Goal: Task Accomplishment & Management: Use online tool/utility

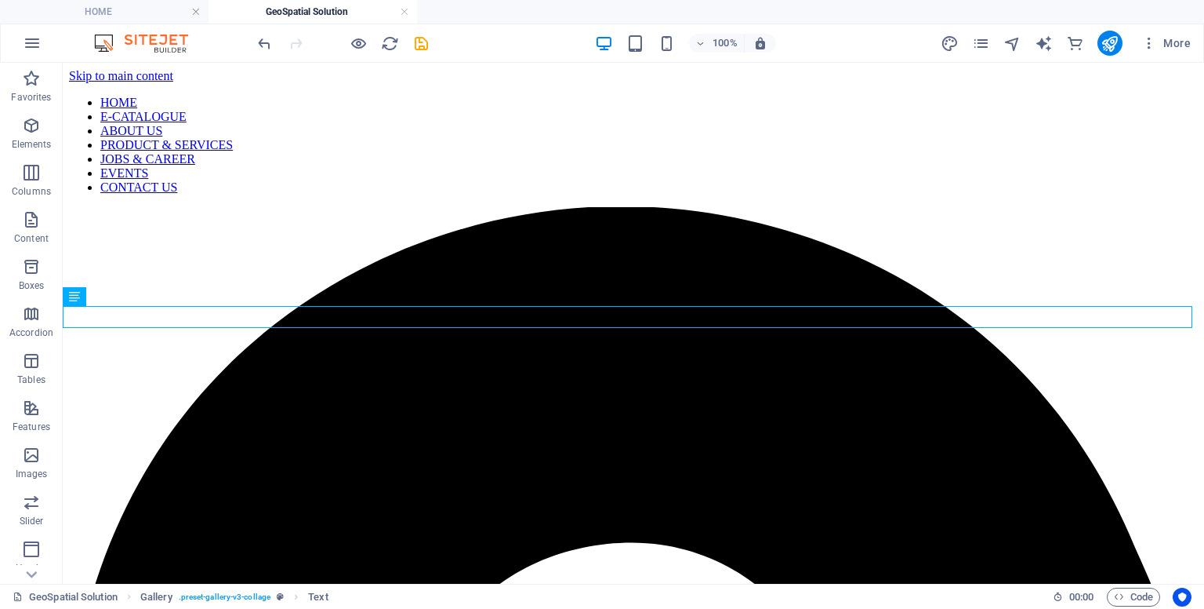
scroll to position [254, 0]
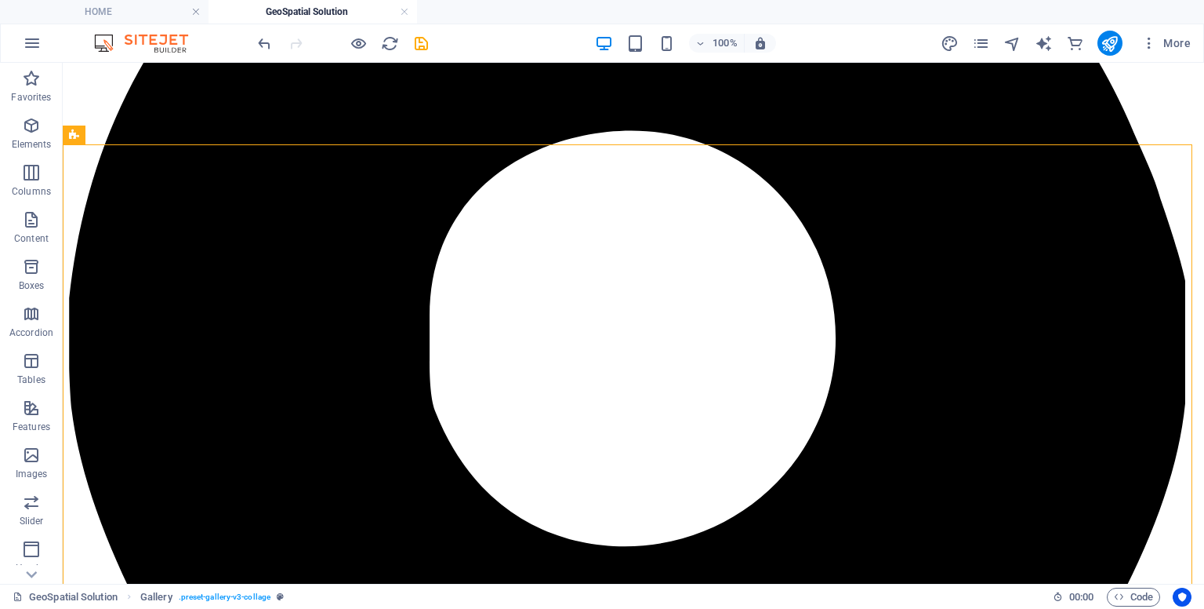
scroll to position [518, 0]
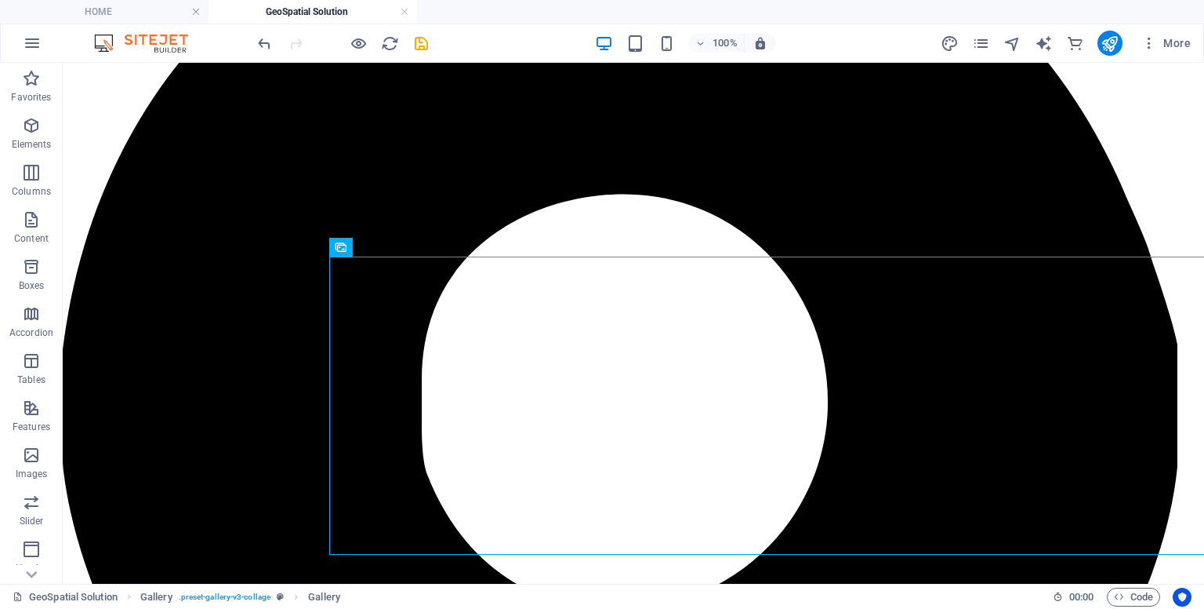
scroll to position [341, 8]
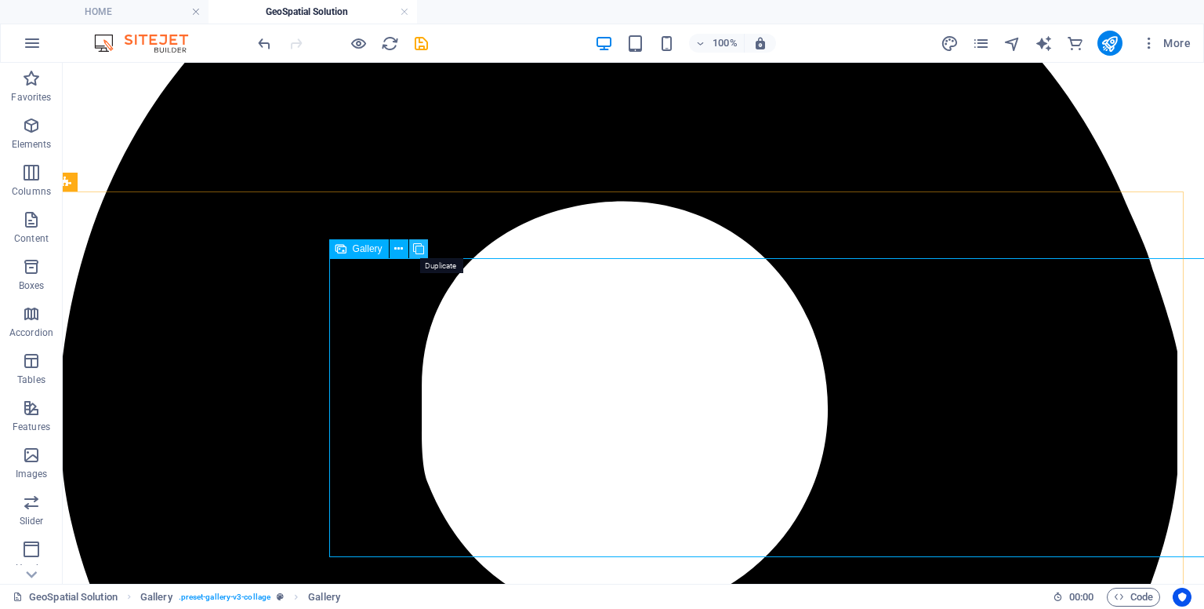
drag, startPoint x: 403, startPoint y: 202, endPoint x: 410, endPoint y: 257, distance: 56.1
click at [410, 257] on button at bounding box center [418, 248] width 19 height 19
click at [392, 245] on button at bounding box center [399, 248] width 19 height 19
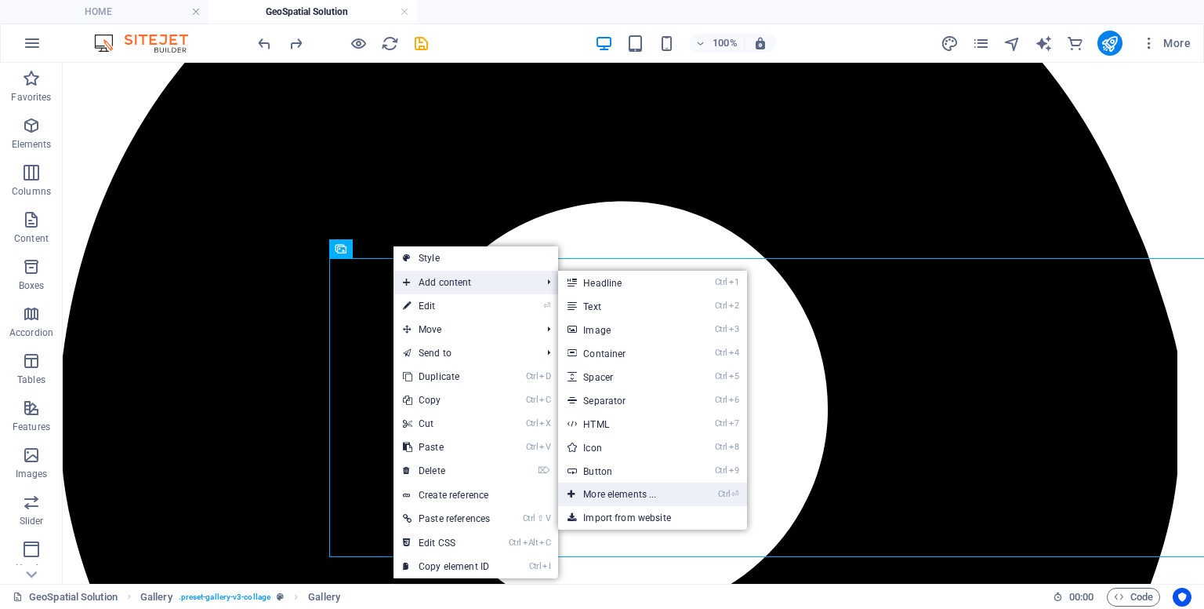
click at [638, 487] on link "Ctrl ⏎ More elements ..." at bounding box center [622, 494] width 129 height 24
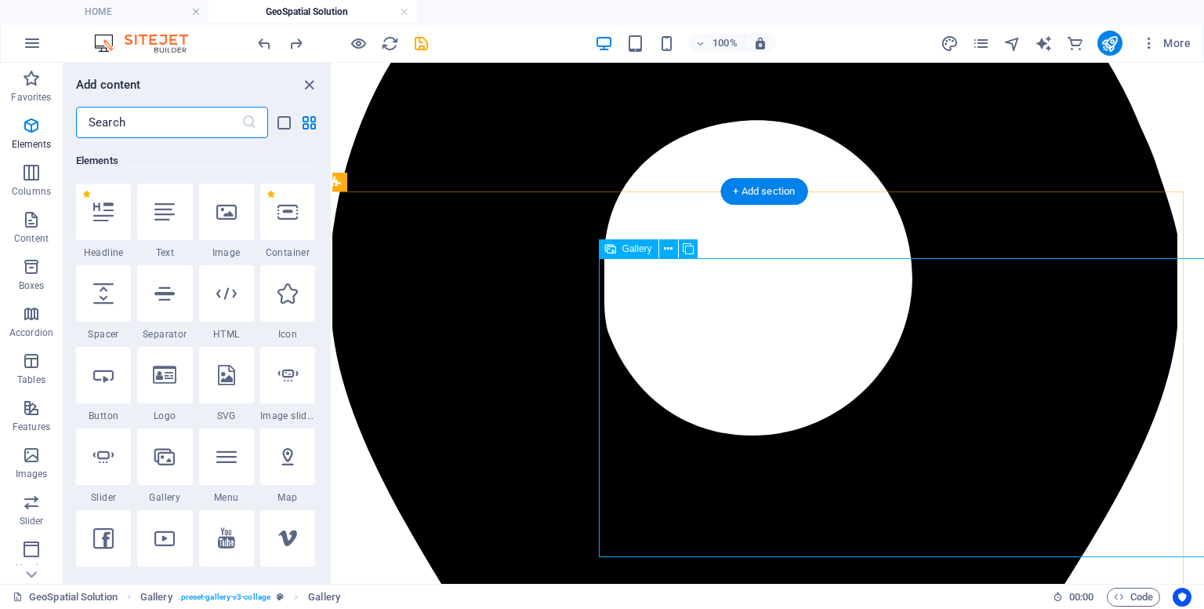
scroll to position [166, 0]
click at [304, 80] on icon "close panel" at bounding box center [309, 85] width 18 height 18
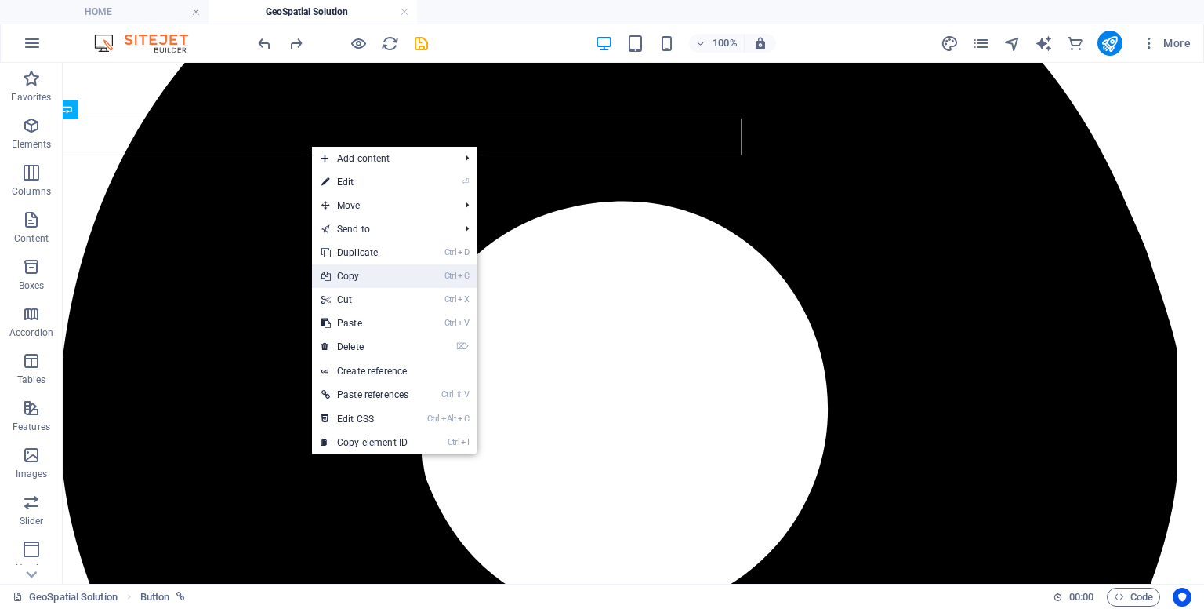
click at [340, 278] on link "Ctrl C Copy" at bounding box center [365, 276] width 106 height 24
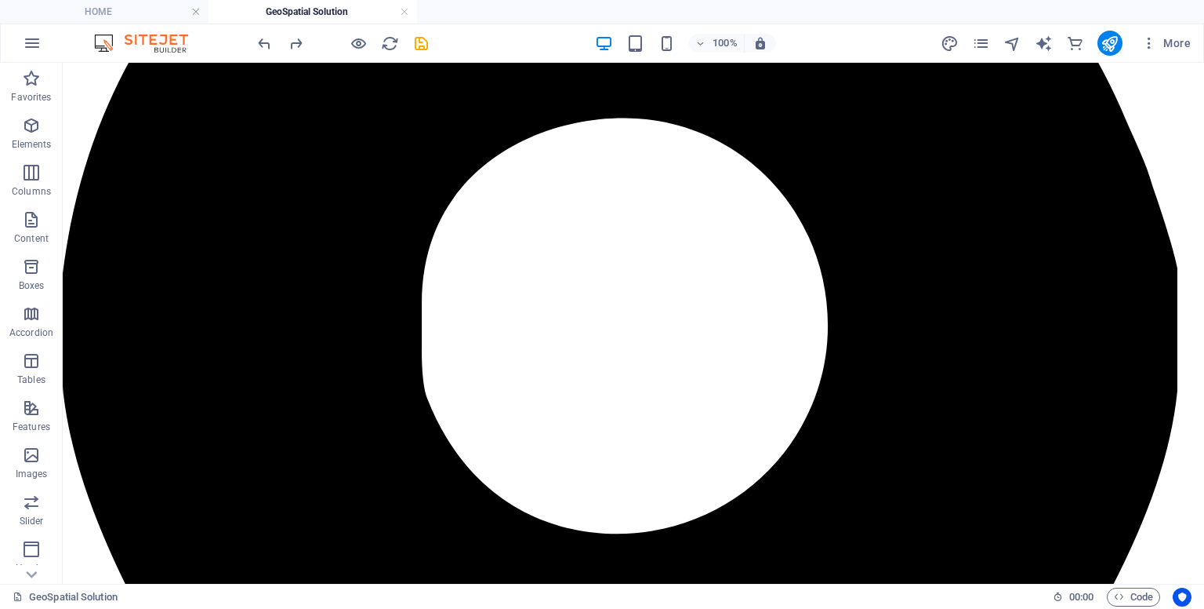
scroll to position [430, 8]
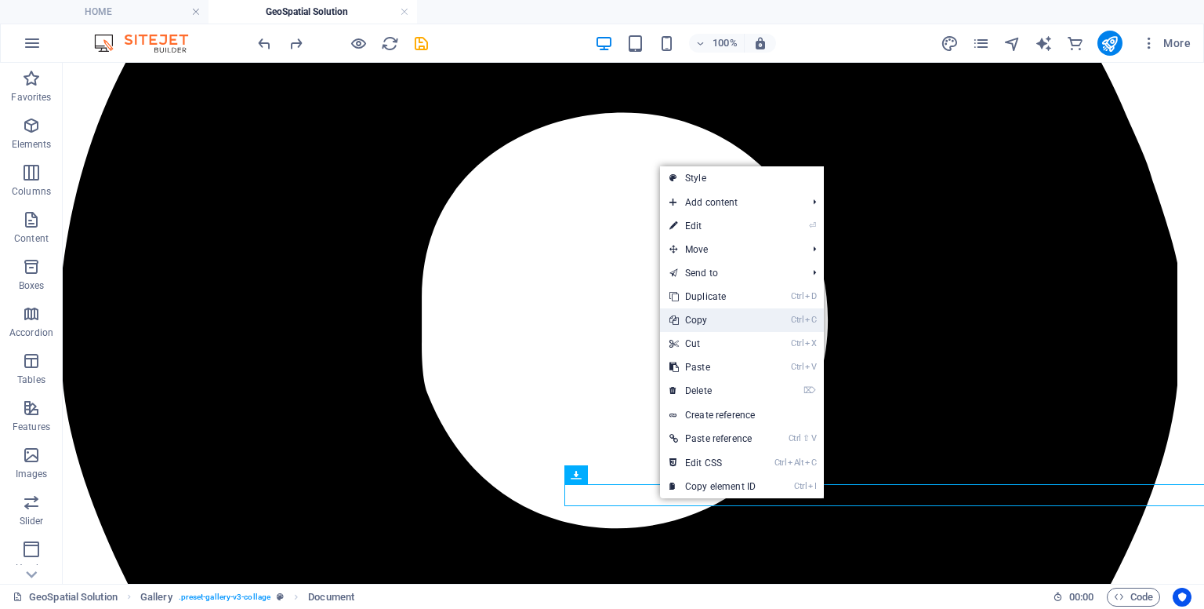
click at [691, 324] on link "Ctrl C Copy" at bounding box center [712, 320] width 105 height 24
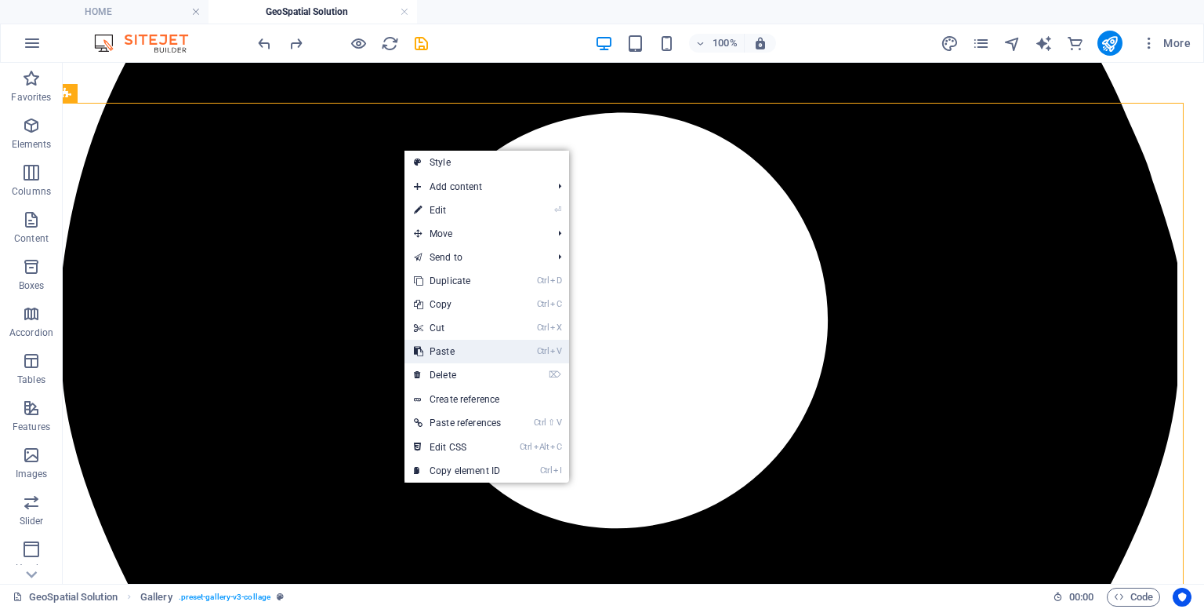
click at [438, 342] on link "Ctrl V Paste" at bounding box center [458, 352] width 106 height 24
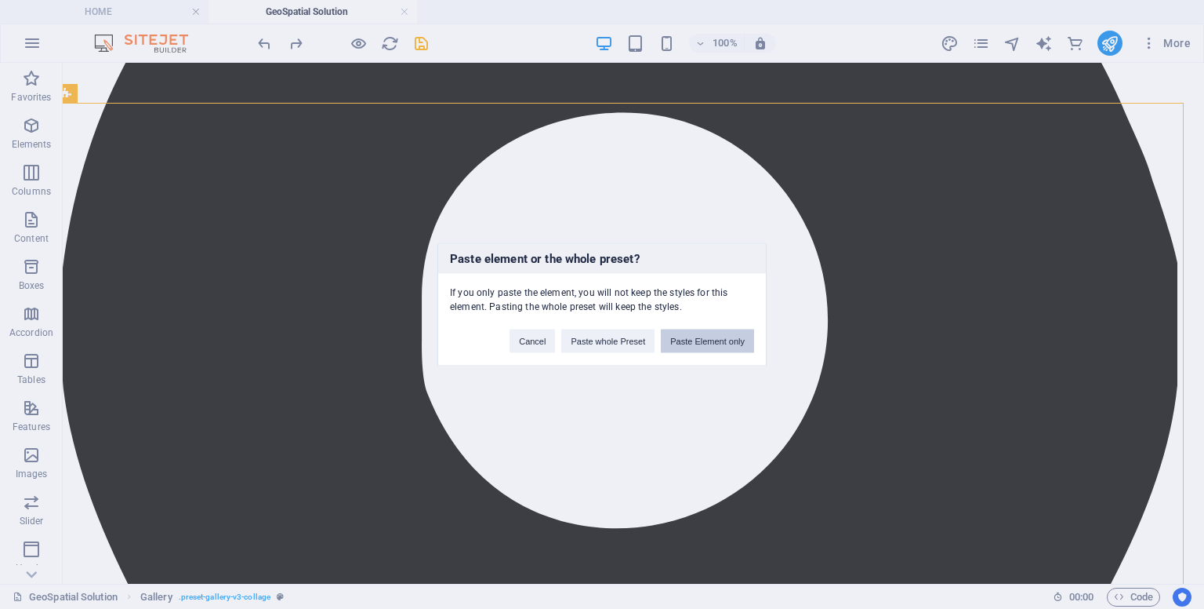
click at [682, 338] on button "Paste Element only" at bounding box center [707, 341] width 93 height 24
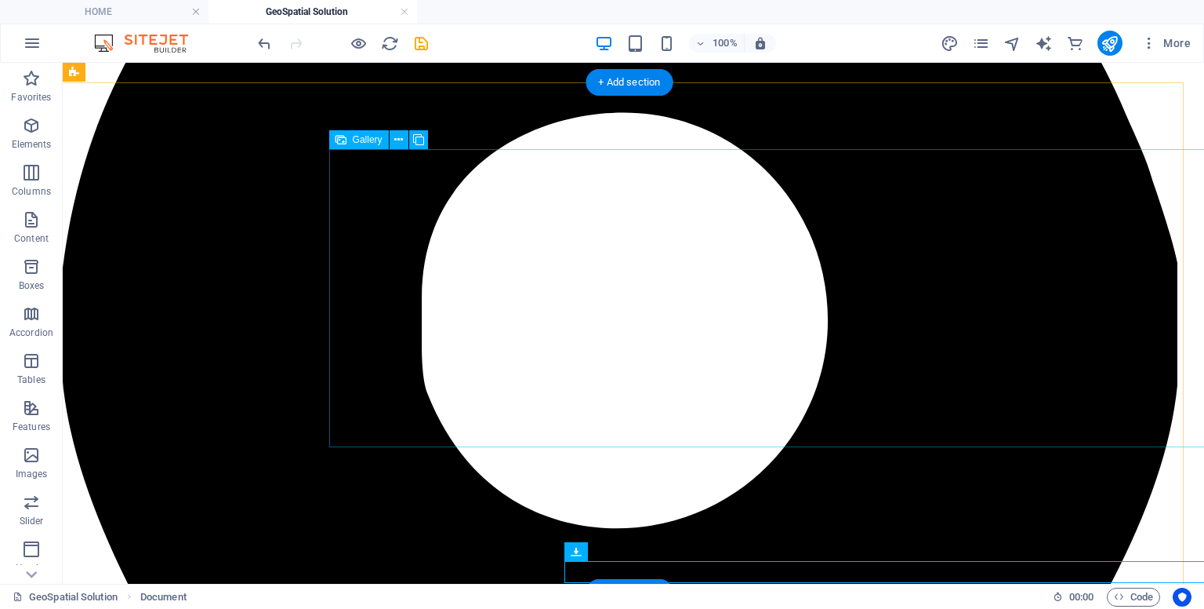
scroll to position [587, 8]
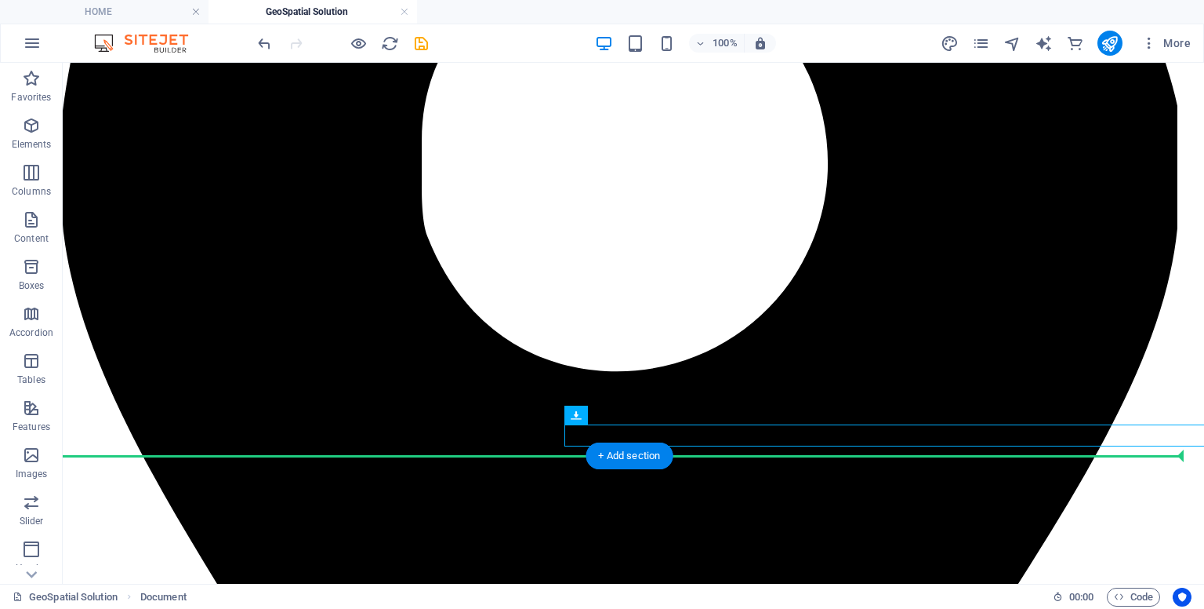
drag, startPoint x: 627, startPoint y: 437, endPoint x: 574, endPoint y: 368, distance: 87.2
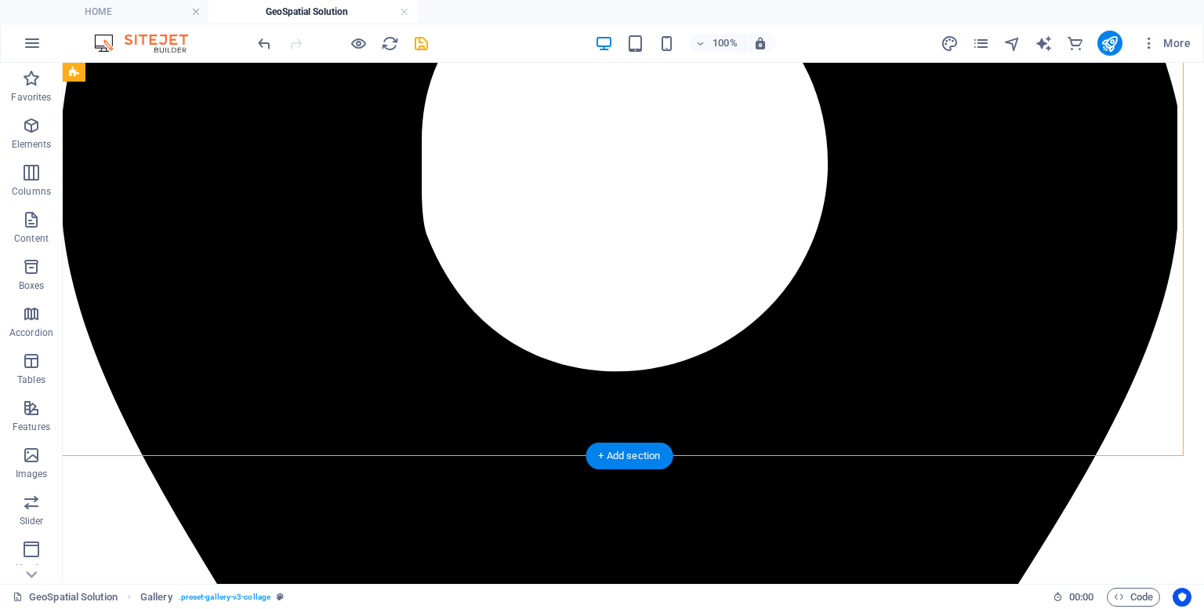
scroll to position [565, 8]
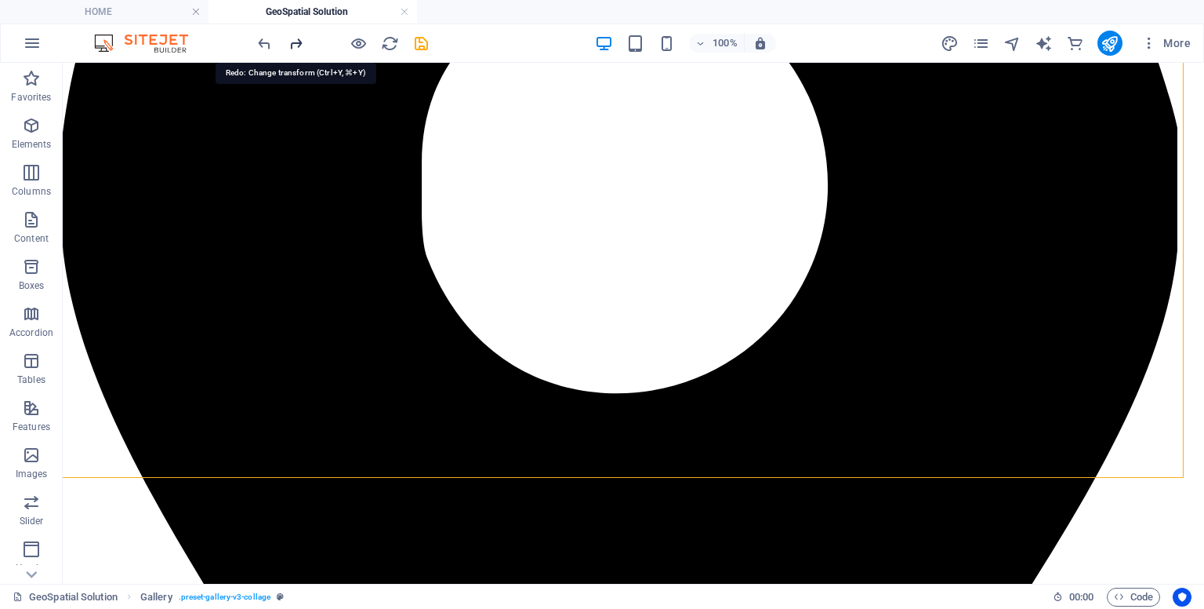
click at [288, 37] on icon "redo" at bounding box center [296, 44] width 18 height 18
click at [294, 49] on icon "redo" at bounding box center [296, 44] width 18 height 18
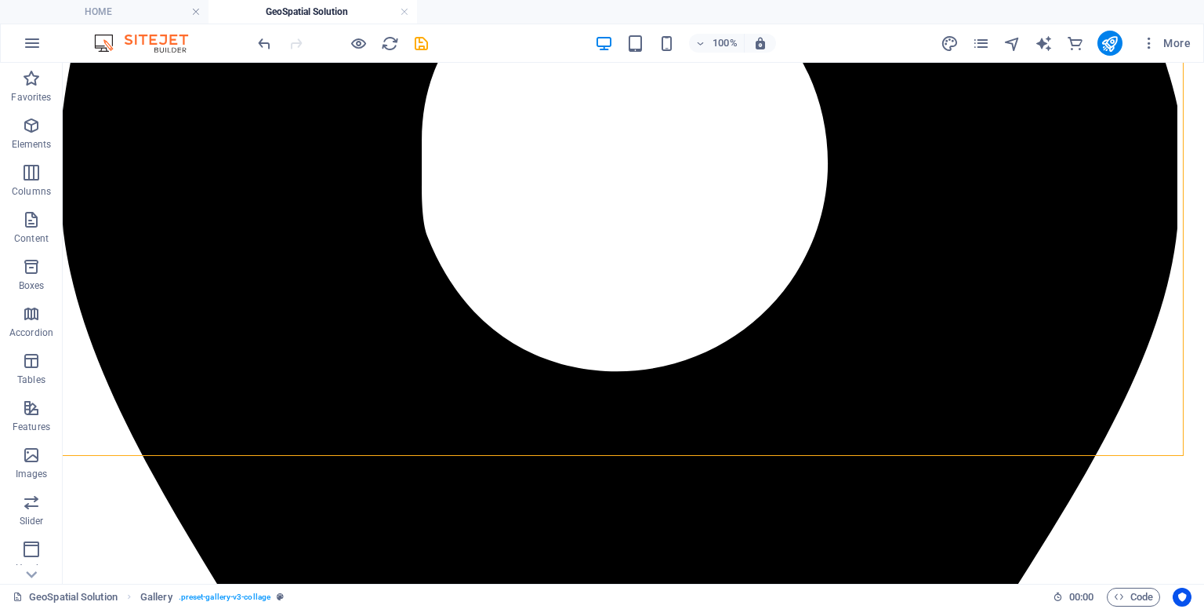
click at [294, 49] on div at bounding box center [343, 43] width 176 height 25
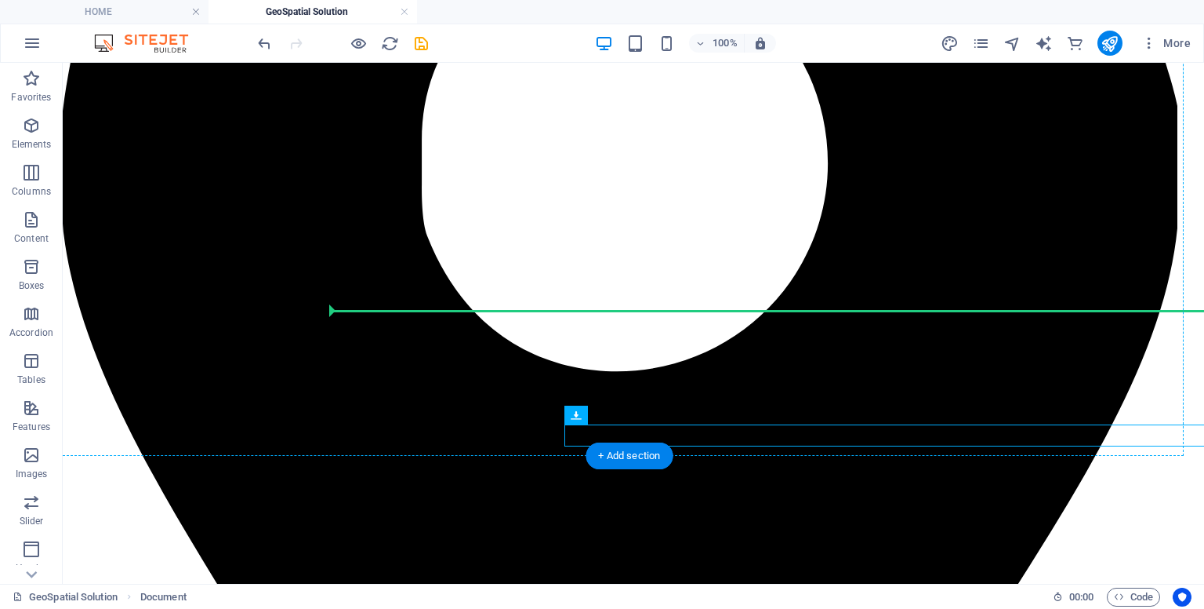
drag, startPoint x: 664, startPoint y: 440, endPoint x: 525, endPoint y: 307, distance: 193.0
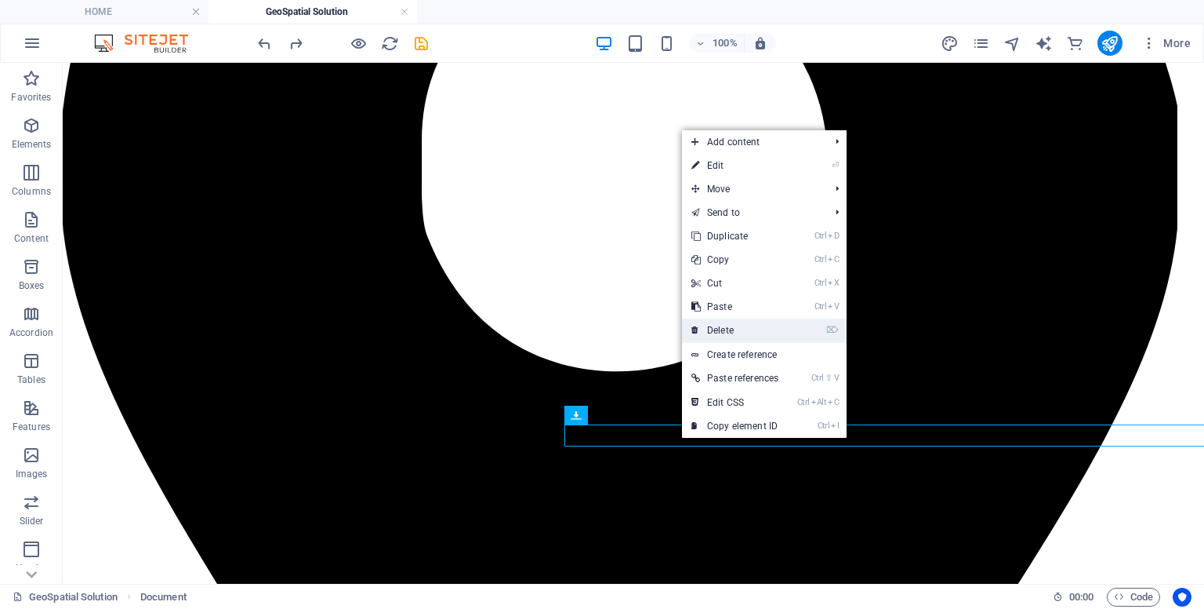
click at [728, 330] on link "⌦ Delete" at bounding box center [735, 330] width 106 height 24
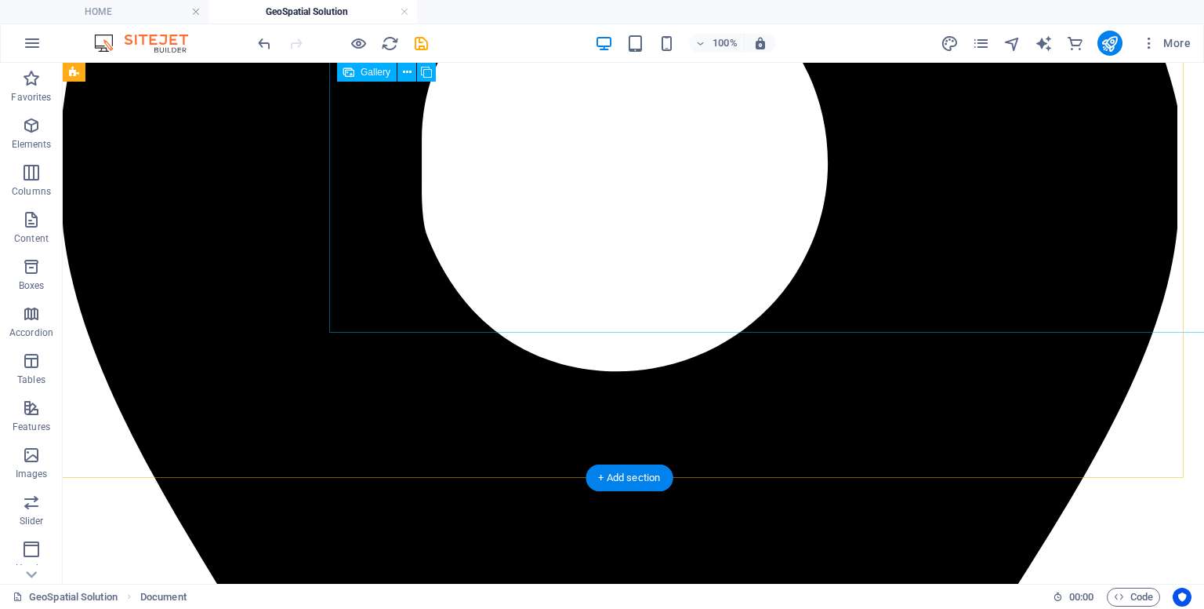
scroll to position [565, 8]
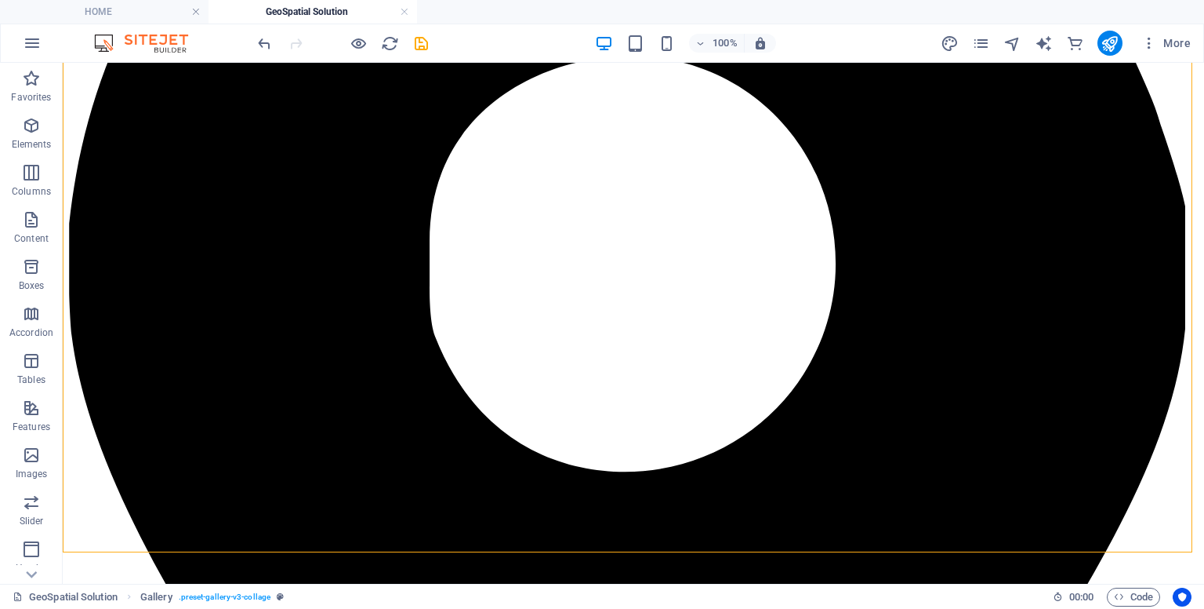
scroll to position [495, 0]
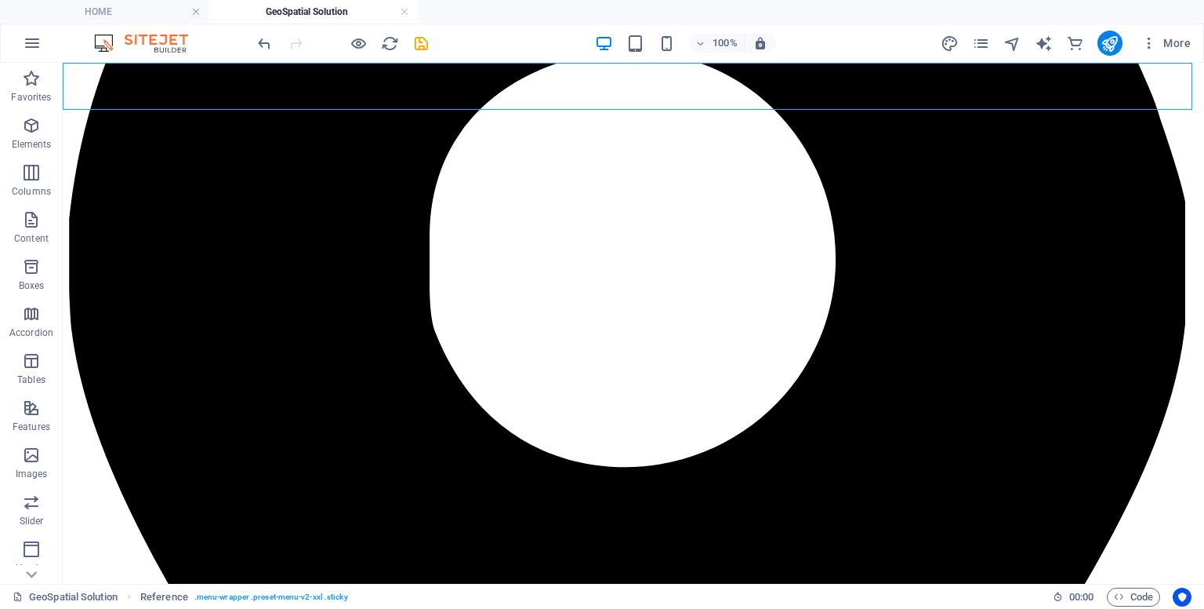
drag, startPoint x: 398, startPoint y: 109, endPoint x: 406, endPoint y: 111, distance: 8.0
click at [408, 105] on icon at bounding box center [407, 99] width 9 height 16
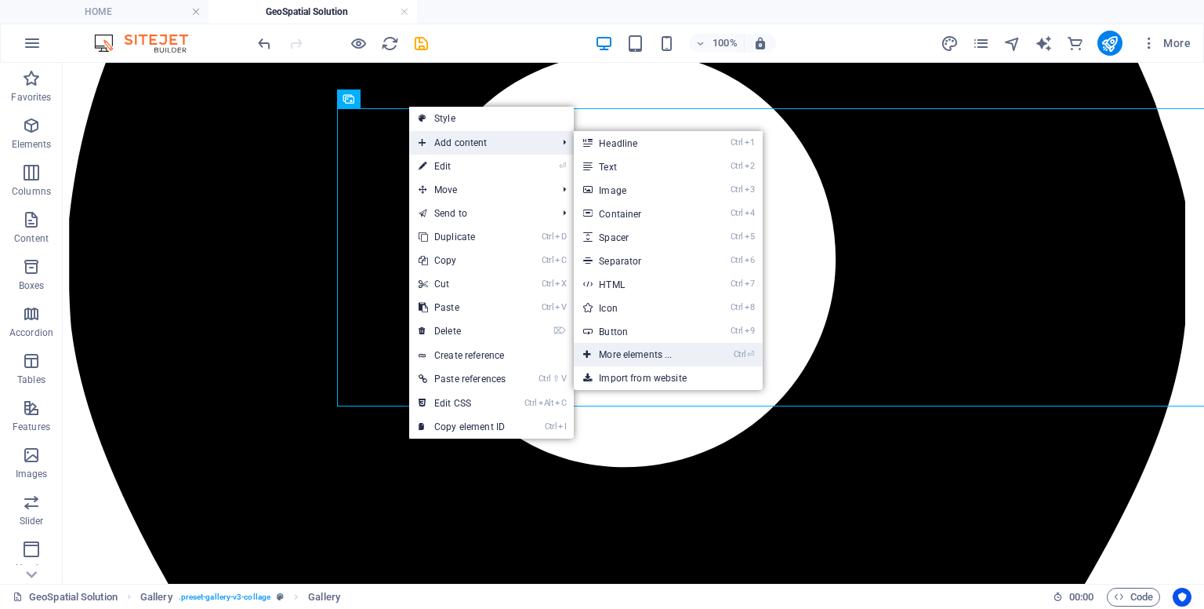
click at [635, 358] on link "Ctrl ⏎ More elements ..." at bounding box center [638, 355] width 129 height 24
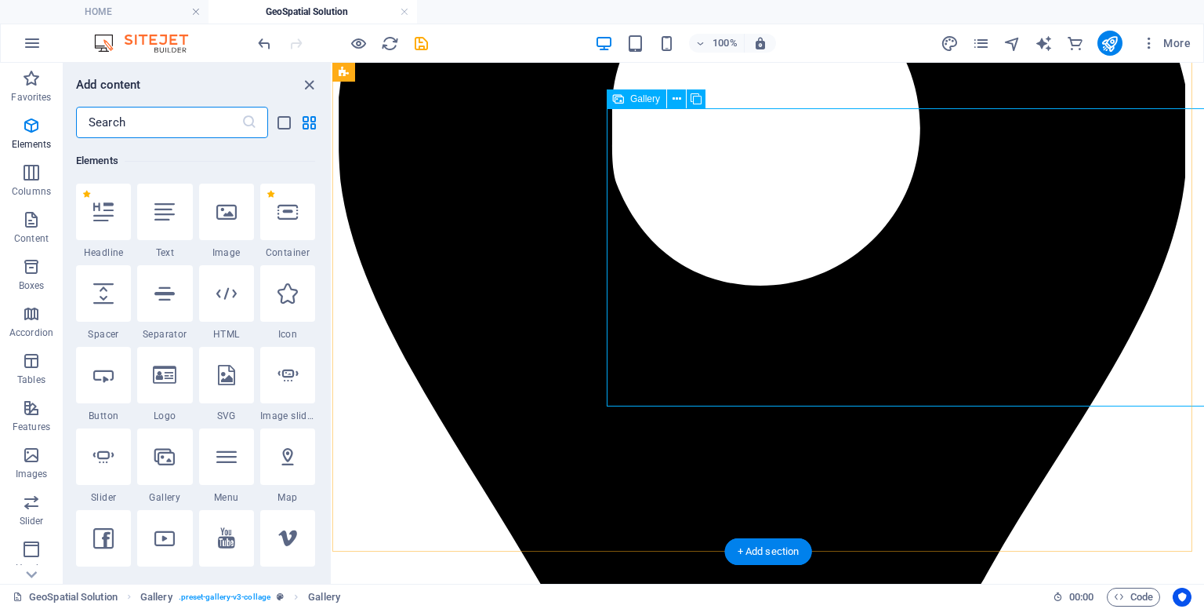
scroll to position [166, 0]
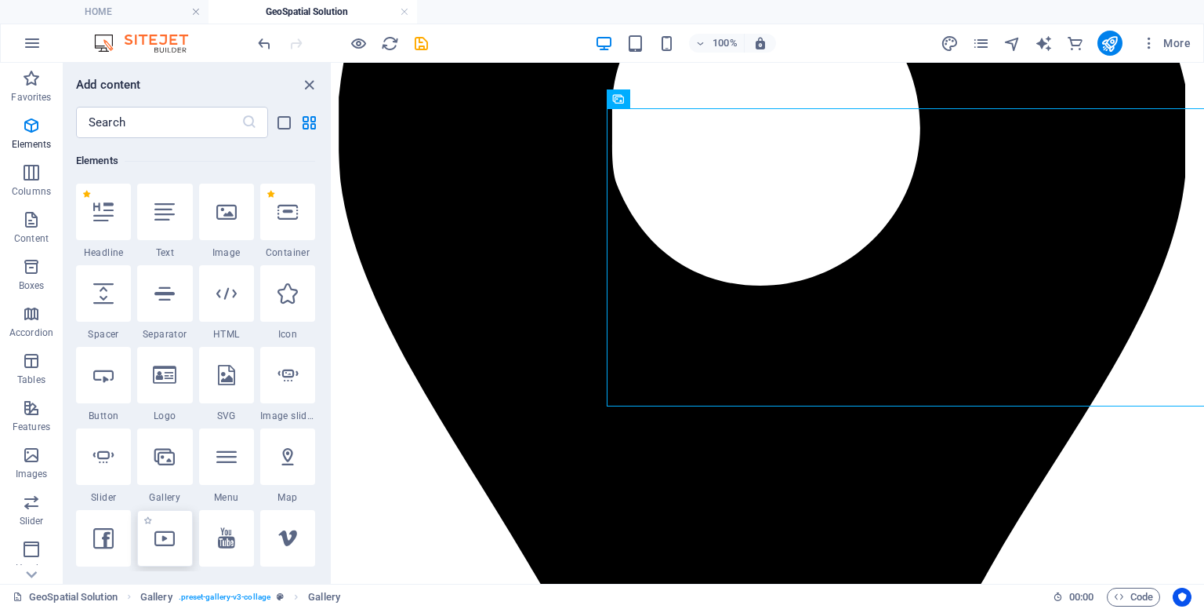
click at [163, 541] on icon at bounding box center [164, 538] width 20 height 20
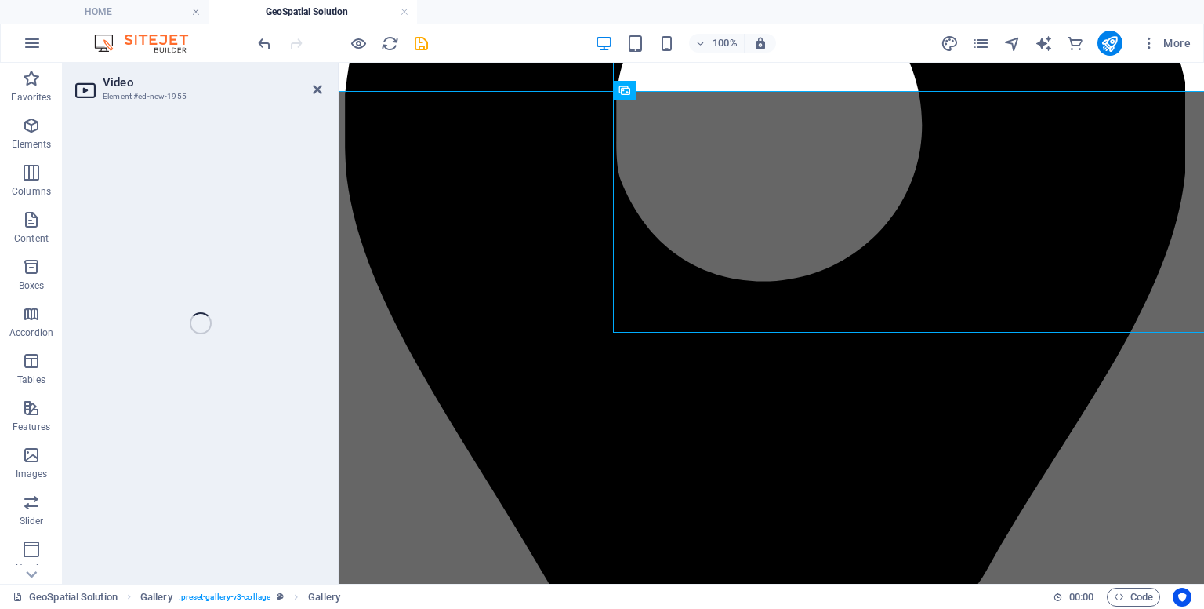
select select "%"
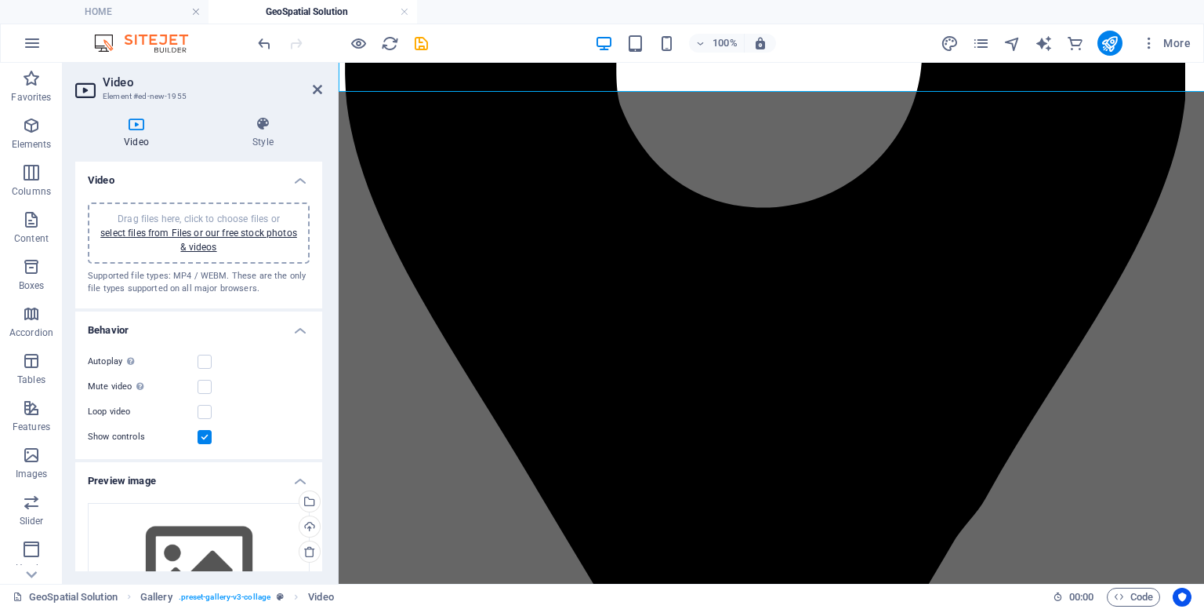
scroll to position [833, 0]
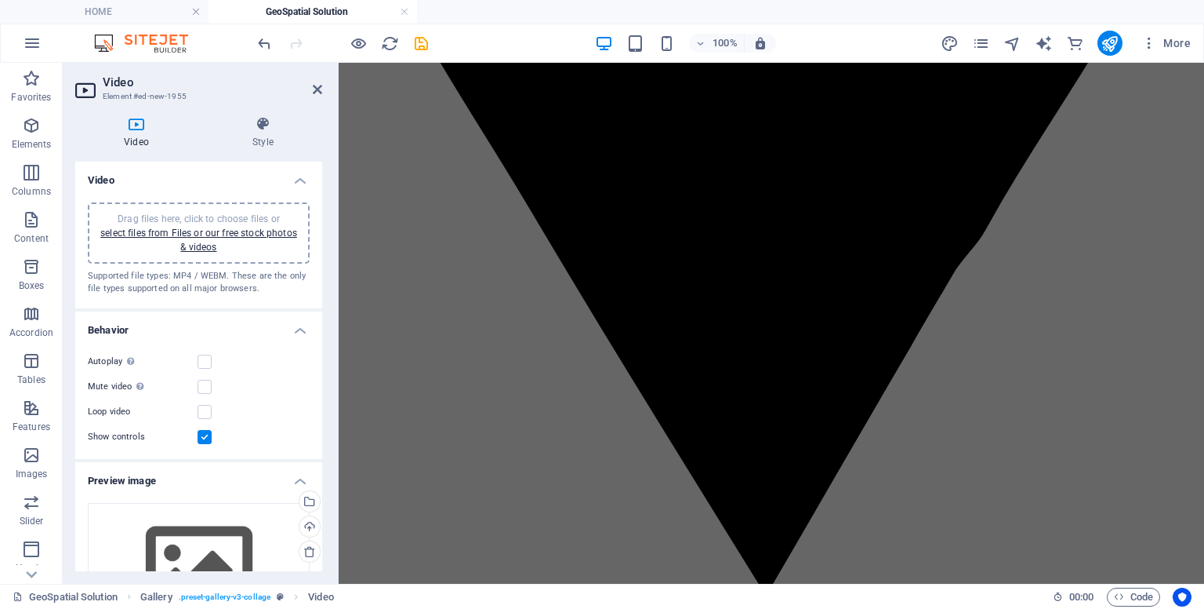
drag, startPoint x: 318, startPoint y: 318, endPoint x: 317, endPoint y: 409, distance: 91.0
click at [317, 411] on li "Behavior Autoplay Autoplay is only available if muted is checked Mute video Aut…" at bounding box center [198, 384] width 247 height 147
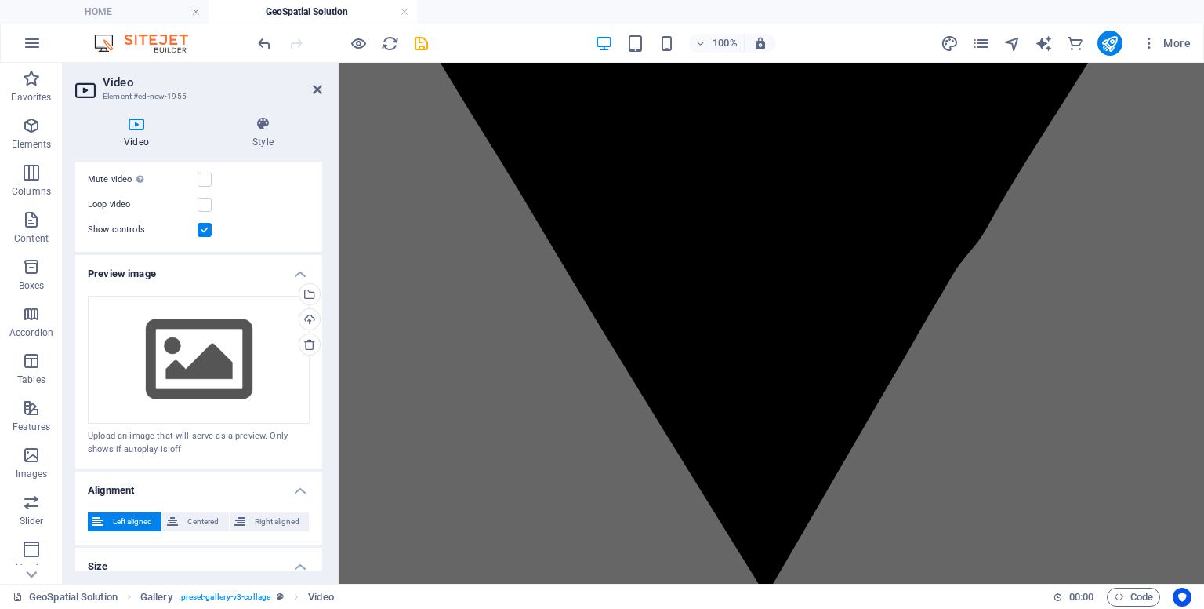
scroll to position [210, 0]
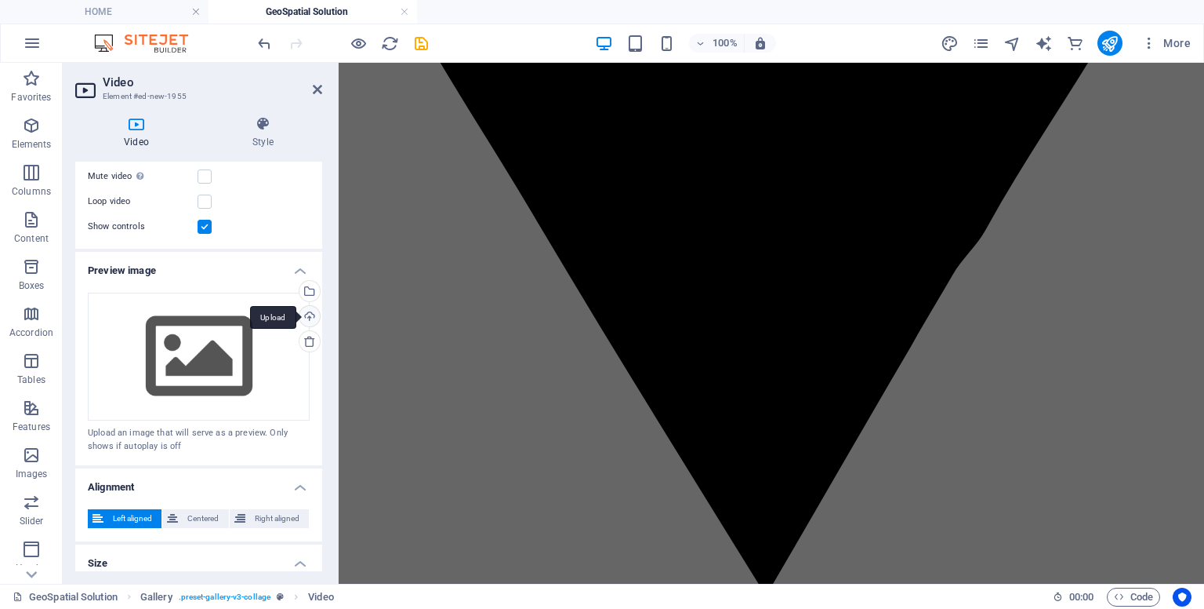
click at [301, 320] on div "Upload" at bounding box center [308, 318] width 24 height 24
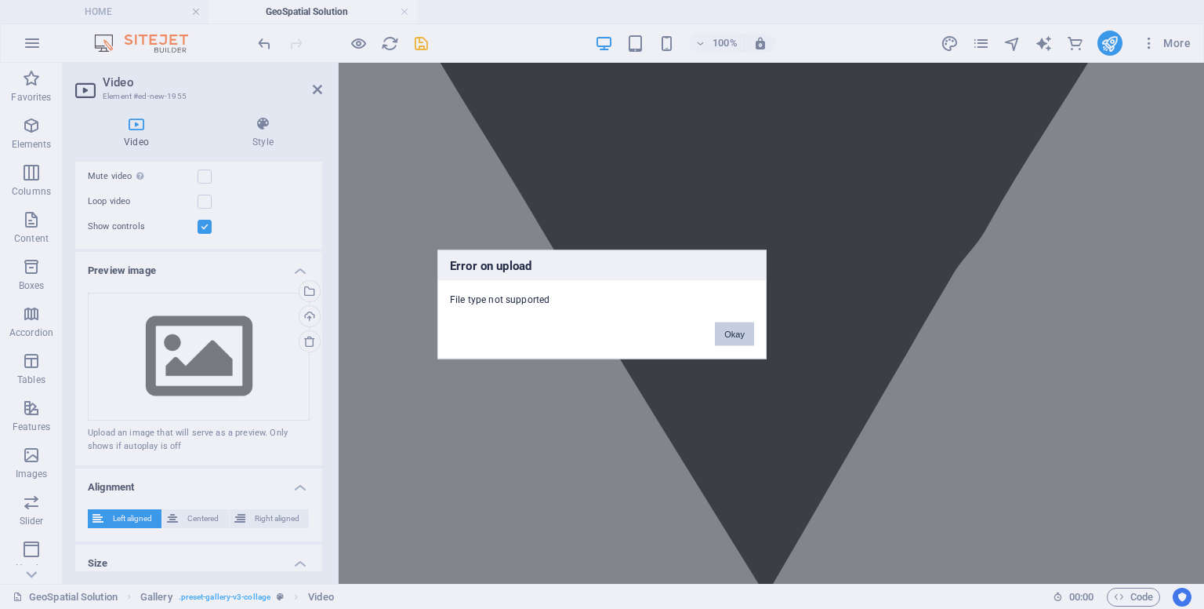
click at [750, 338] on button "Okay" at bounding box center [734, 334] width 39 height 24
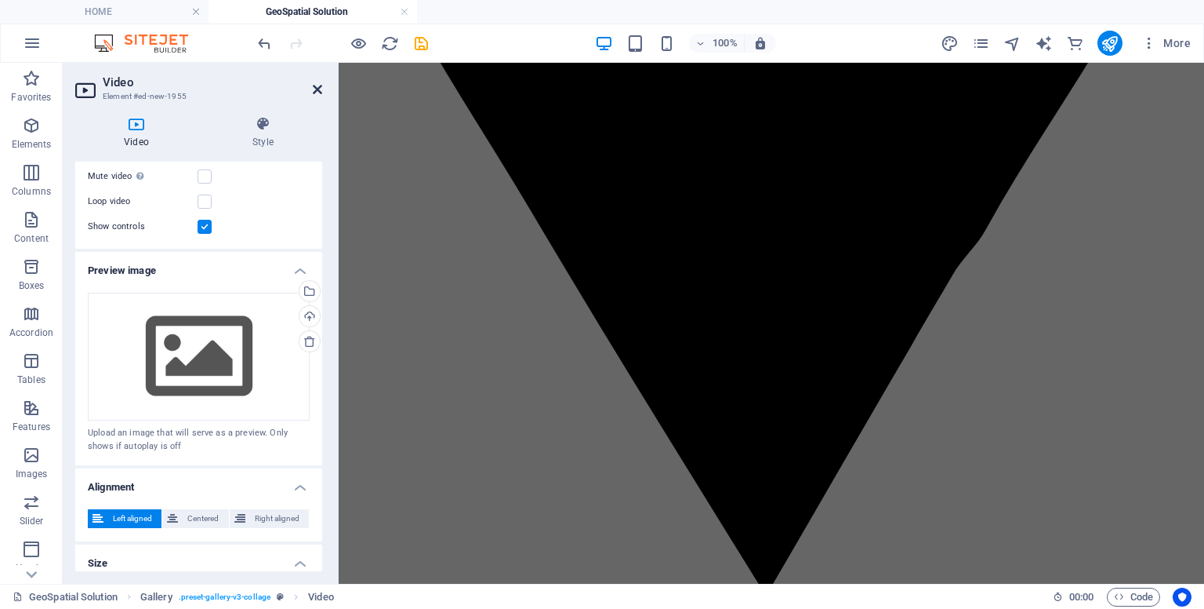
click at [321, 86] on icon at bounding box center [317, 89] width 9 height 13
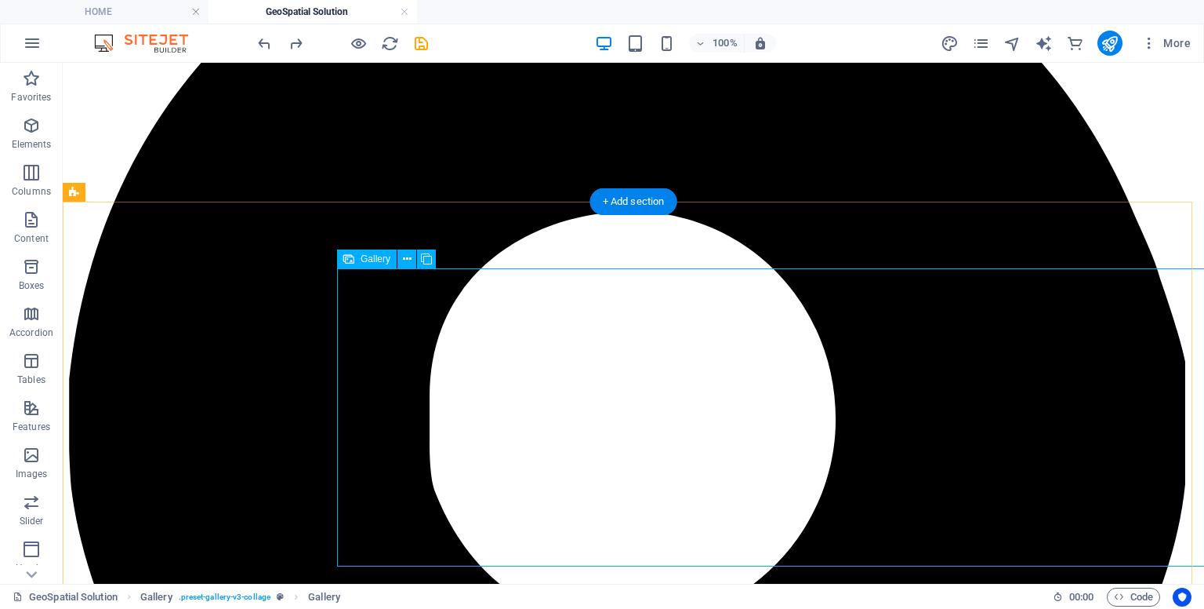
click at [405, 256] on icon at bounding box center [407, 259] width 9 height 16
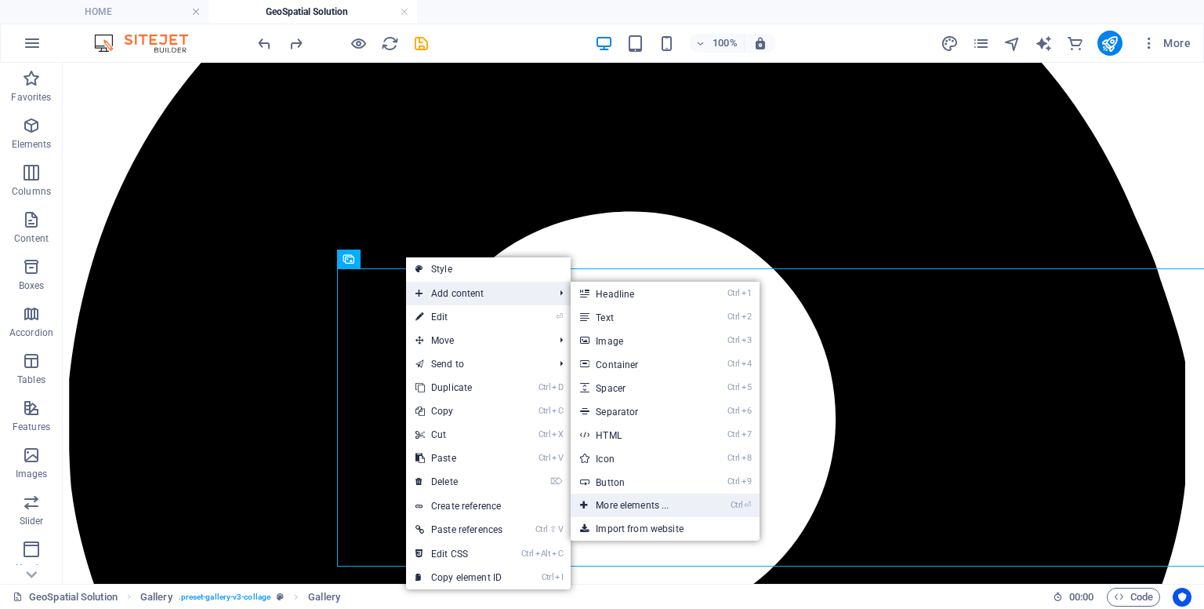
click at [618, 497] on link "Ctrl ⏎ More elements ..." at bounding box center [635, 505] width 129 height 24
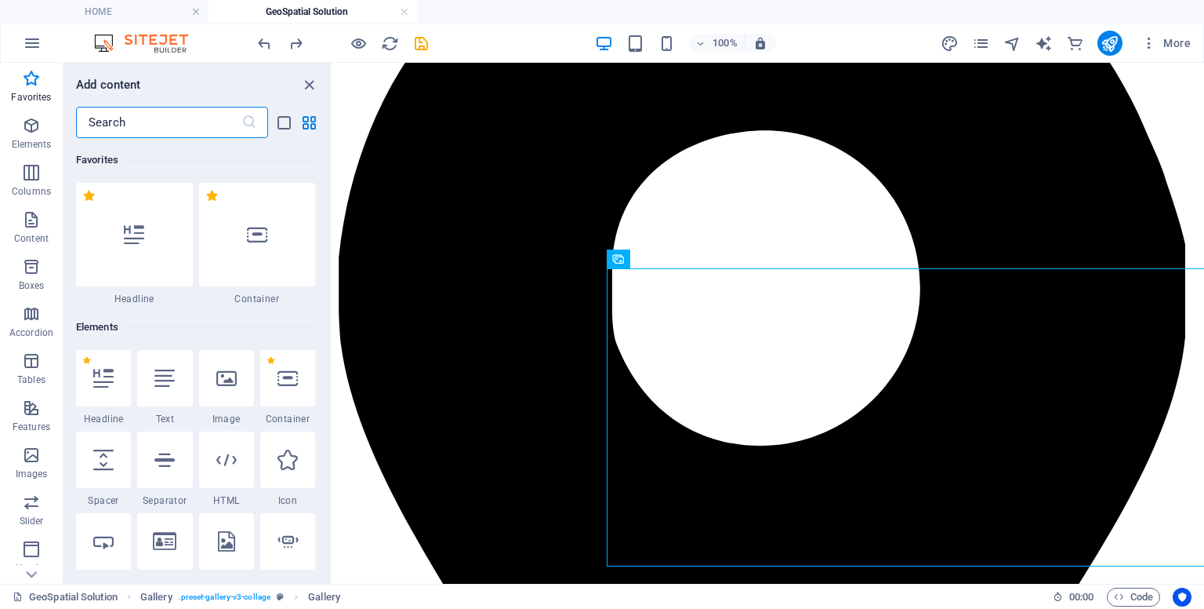
scroll to position [379, 0]
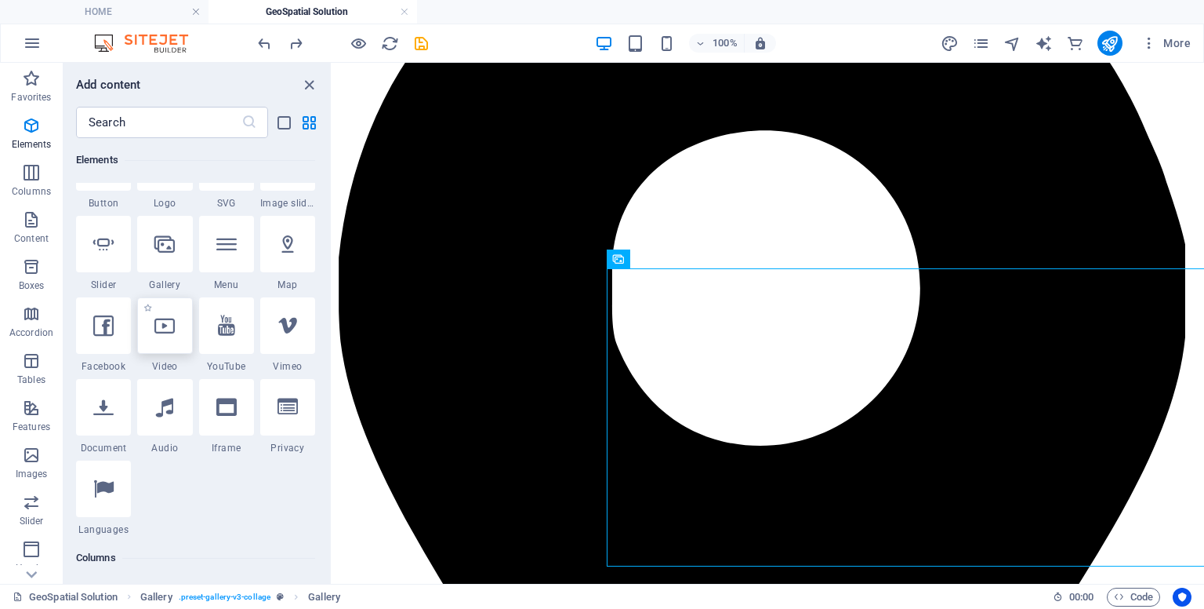
click at [163, 339] on div at bounding box center [164, 325] width 55 height 56
select select "%"
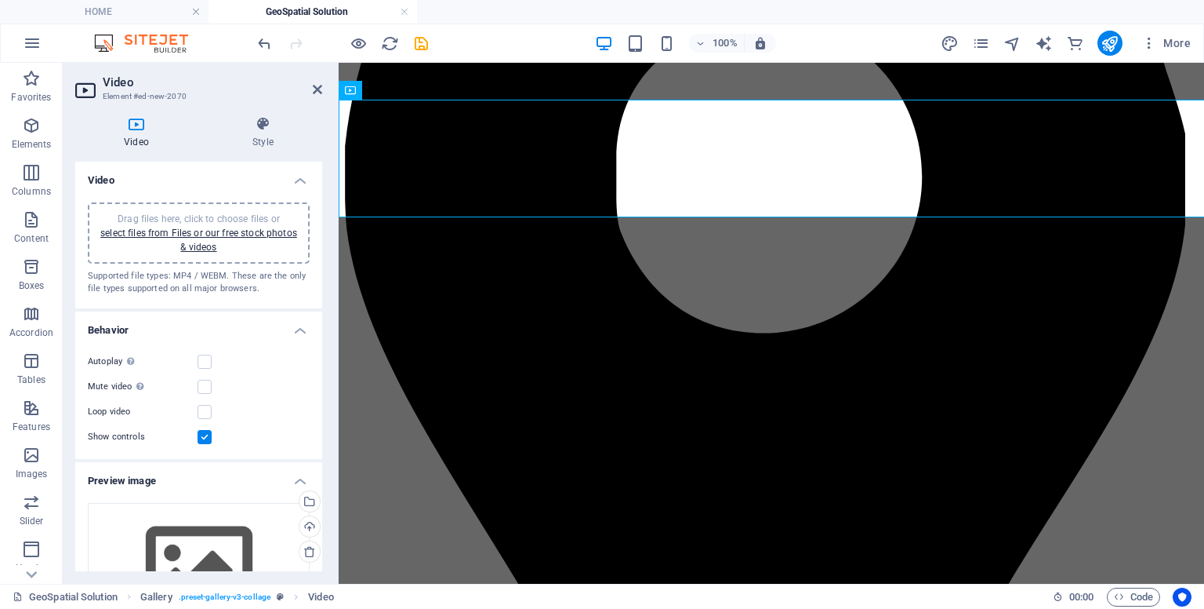
scroll to position [832, 0]
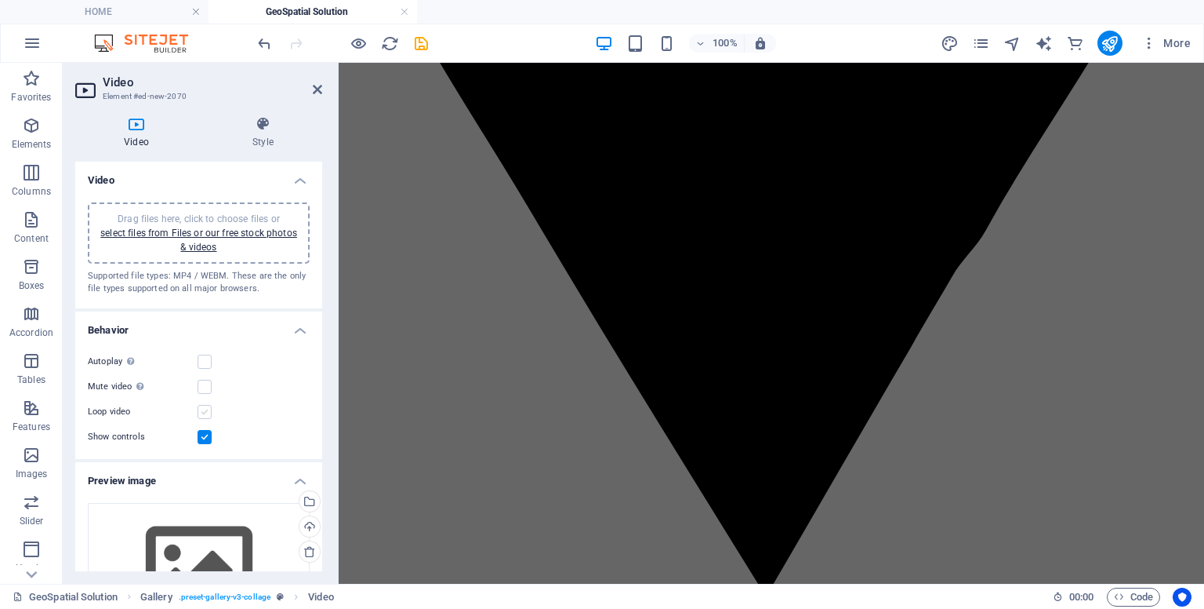
click at [202, 414] on label at bounding box center [205, 412] width 14 height 14
click at [0, 0] on input "Loop video" at bounding box center [0, 0] width 0 height 0
click at [202, 392] on label at bounding box center [205, 387] width 14 height 14
click at [0, 0] on input "Mute video Autoplay will be available if muted is checked" at bounding box center [0, 0] width 0 height 0
click at [205, 362] on label at bounding box center [205, 361] width 14 height 14
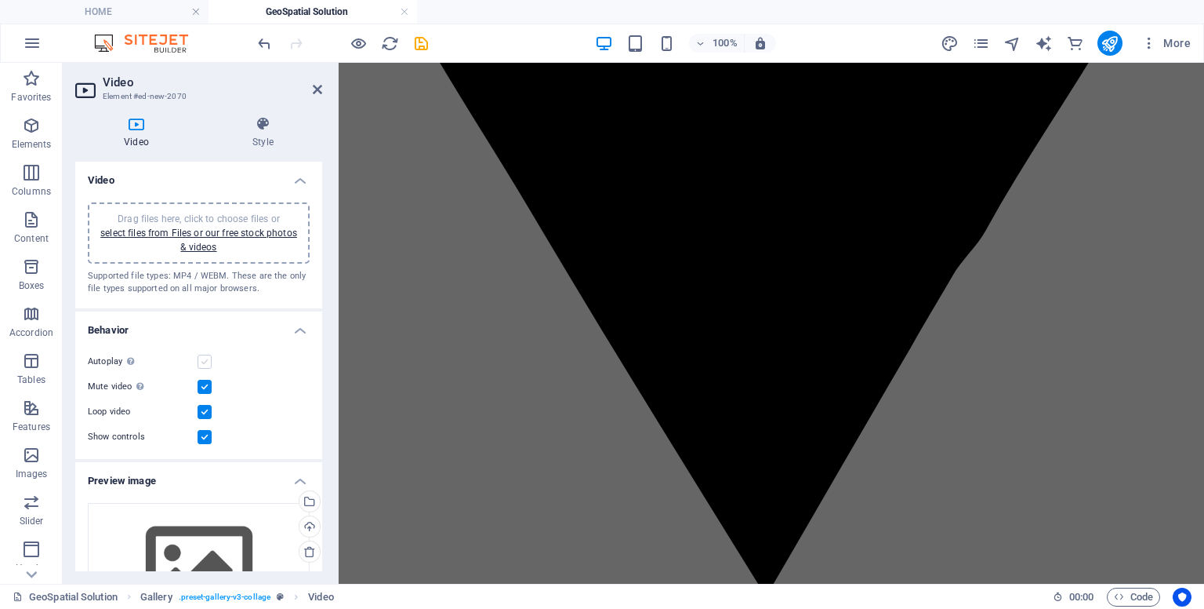
click at [0, 0] on input "Autoplay Autoplay is only available if muted is checked" at bounding box center [0, 0] width 0 height 0
click at [205, 362] on label at bounding box center [205, 361] width 14 height 14
click at [0, 0] on input "Autoplay Autoplay is only available if muted is checked" at bounding box center [0, 0] width 0 height 0
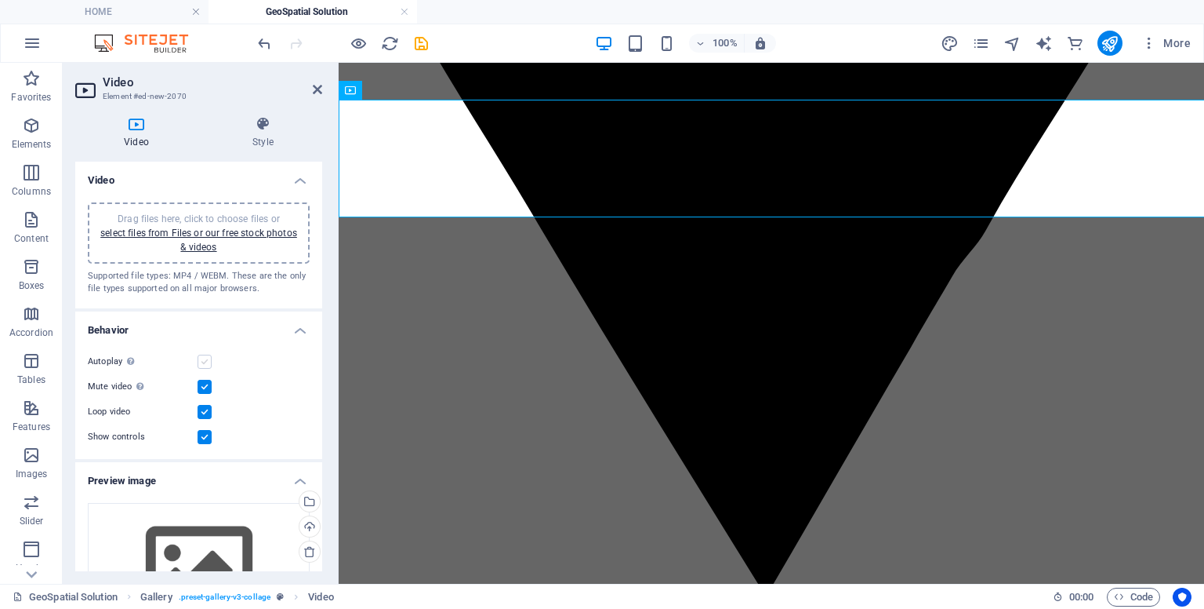
click at [205, 362] on label at bounding box center [205, 361] width 14 height 14
click at [0, 0] on input "Autoplay Autoplay is only available if muted is checked" at bounding box center [0, 0] width 0 height 0
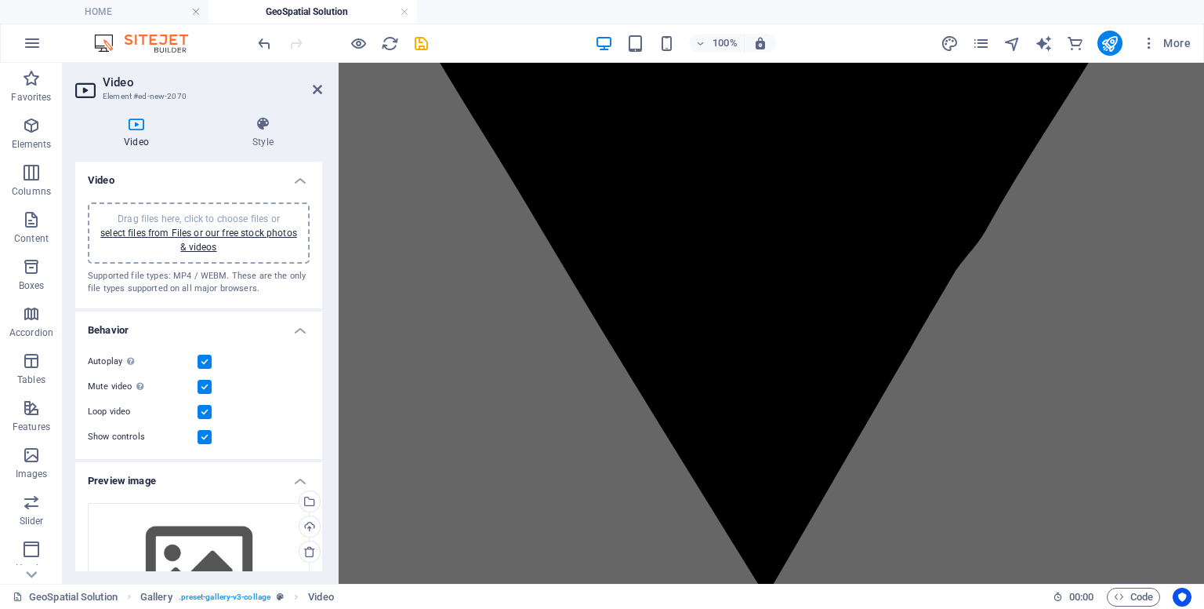
click at [204, 361] on label at bounding box center [205, 361] width 14 height 14
click at [0, 0] on input "Autoplay Autoplay is only available if muted is checked" at bounding box center [0, 0] width 0 height 0
click at [209, 386] on label at bounding box center [205, 387] width 14 height 14
click at [0, 0] on input "Mute video Autoplay will be available if muted is checked" at bounding box center [0, 0] width 0 height 0
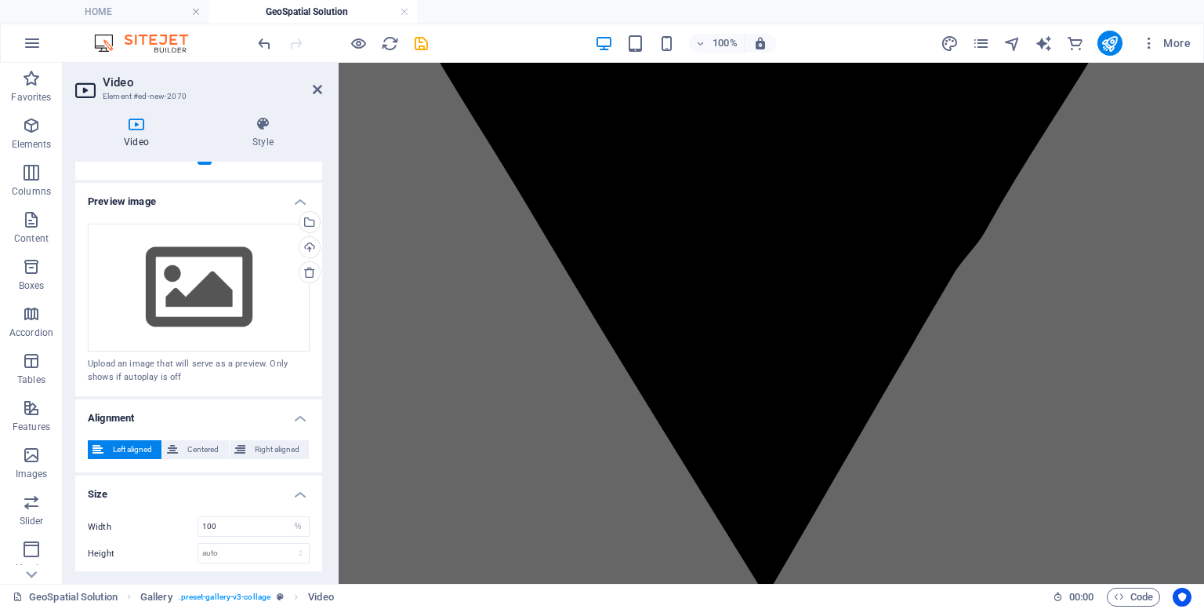
scroll to position [322, 0]
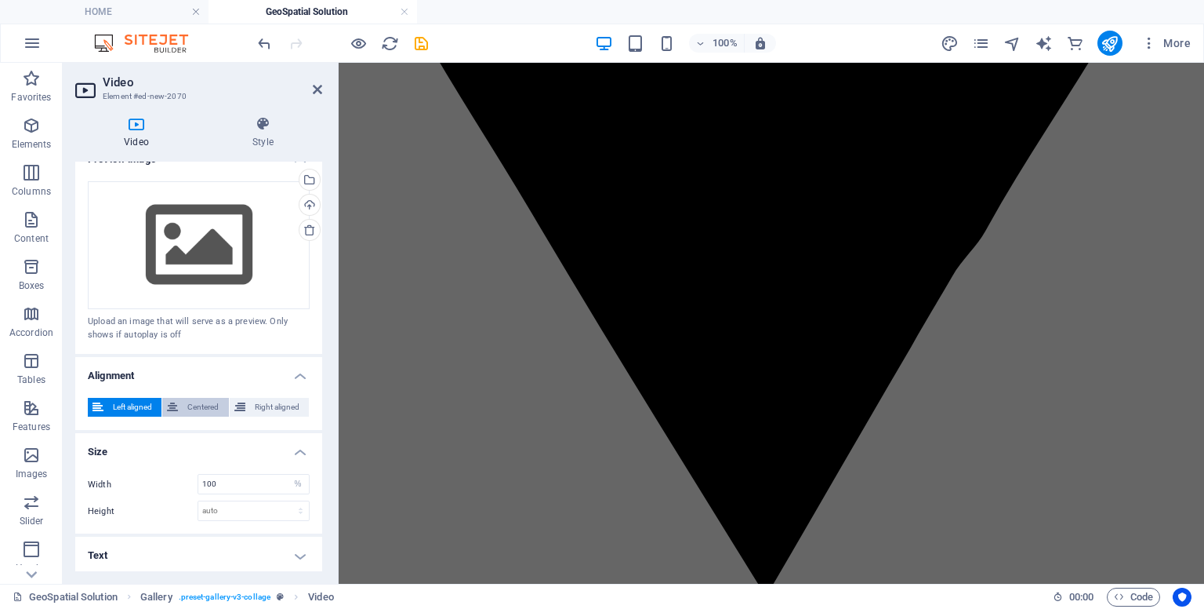
click at [202, 405] on span "Centered" at bounding box center [203, 407] width 41 height 19
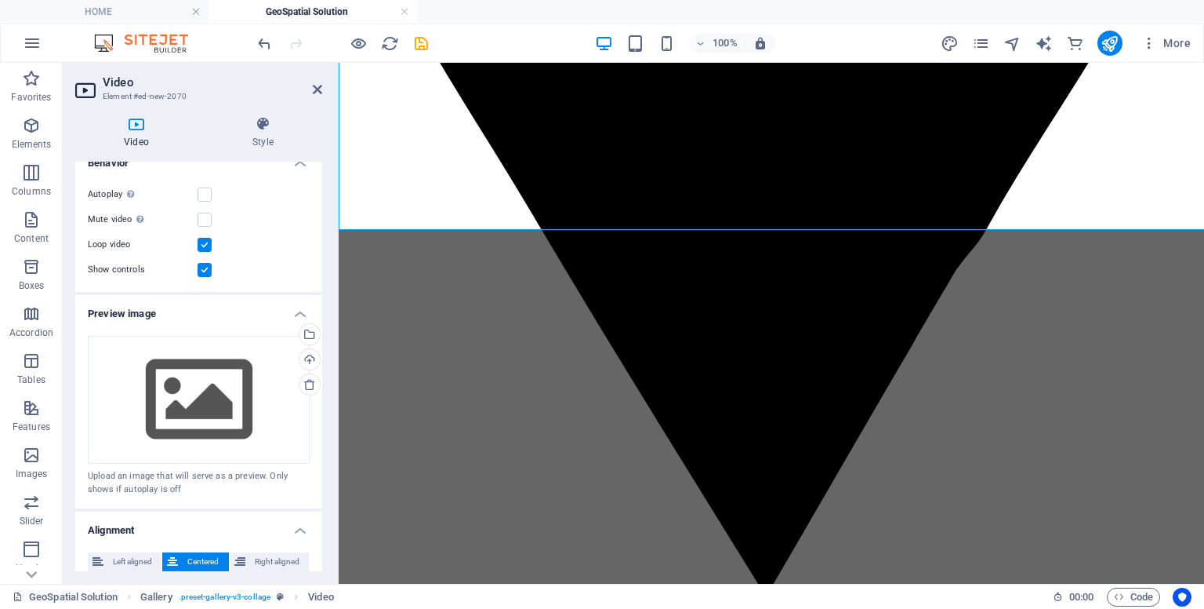
scroll to position [158, 0]
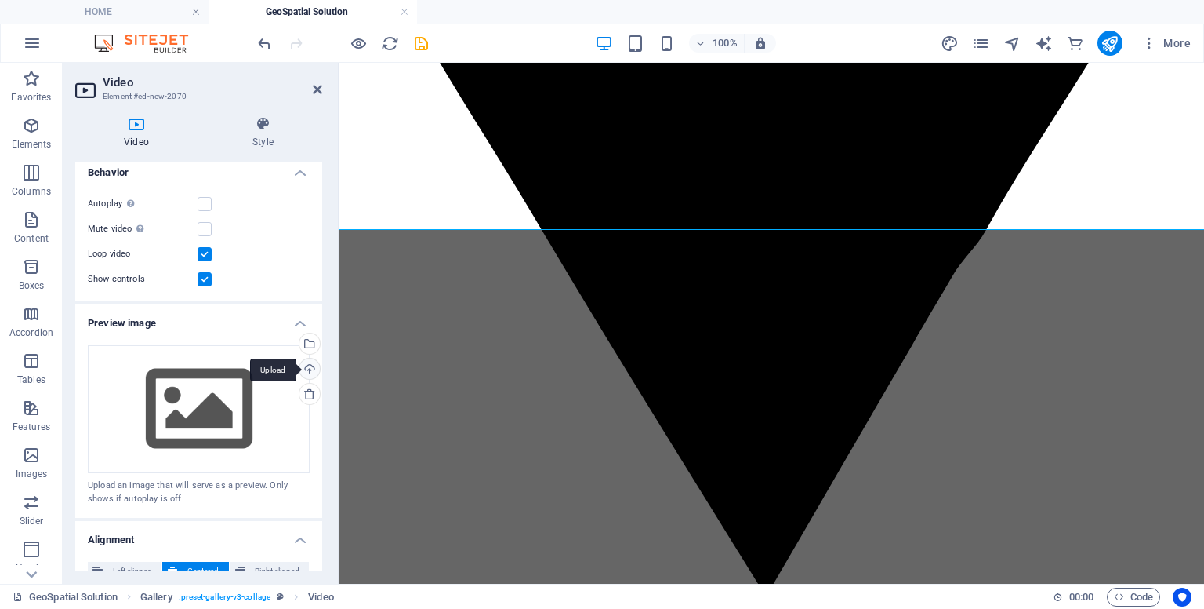
click at [311, 362] on div "Upload" at bounding box center [308, 370] width 24 height 24
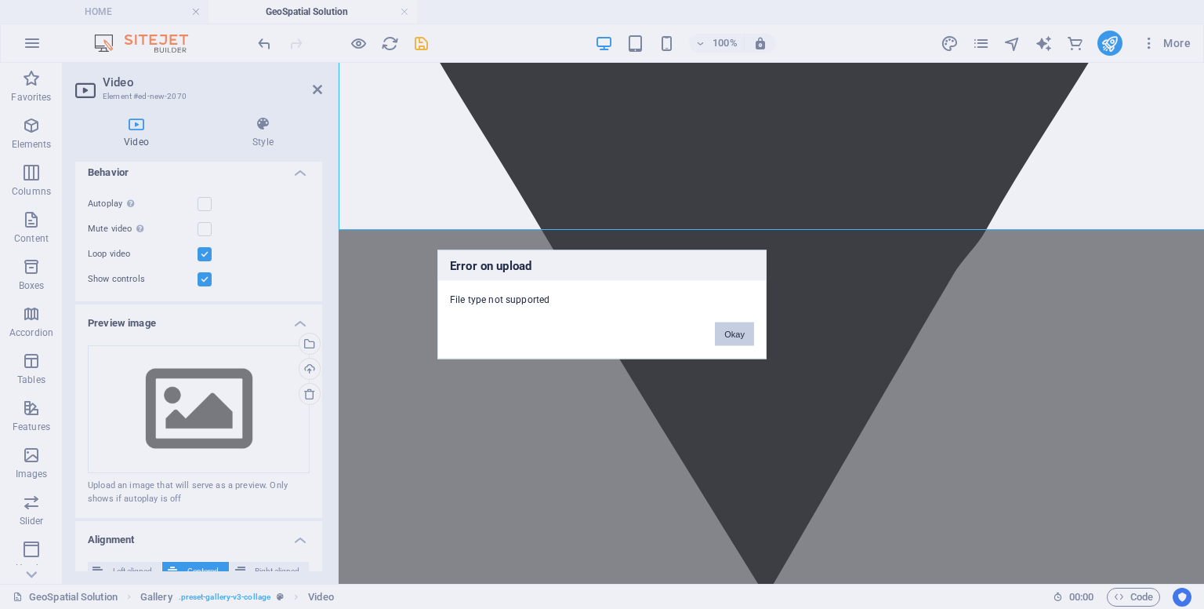
click at [733, 335] on button "Okay" at bounding box center [734, 334] width 39 height 24
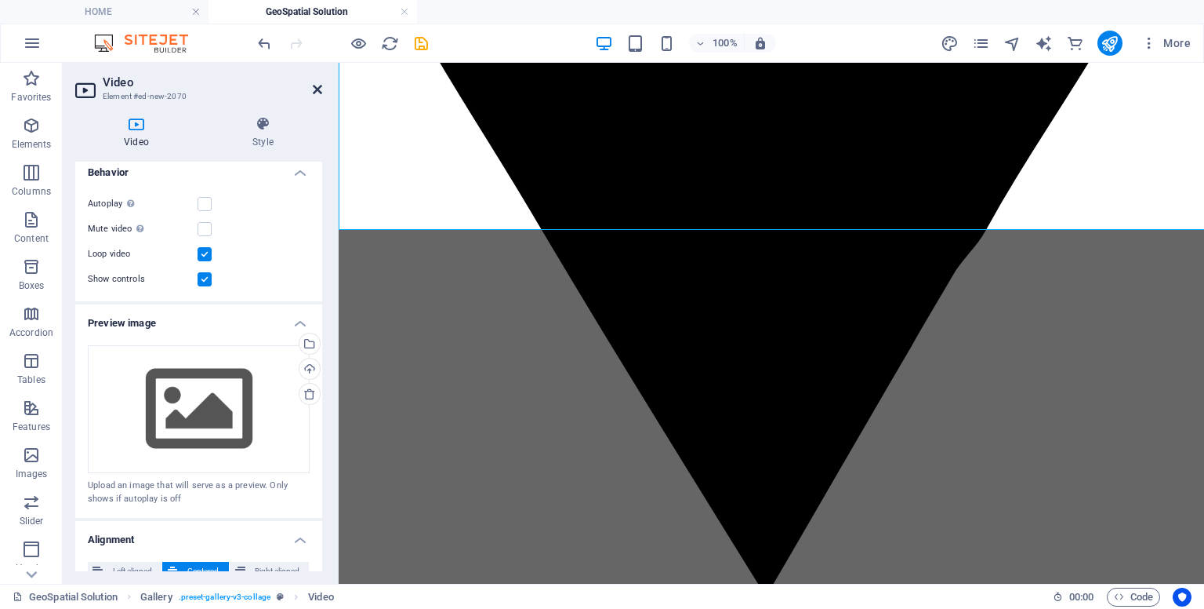
click at [321, 92] on icon at bounding box center [317, 89] width 9 height 13
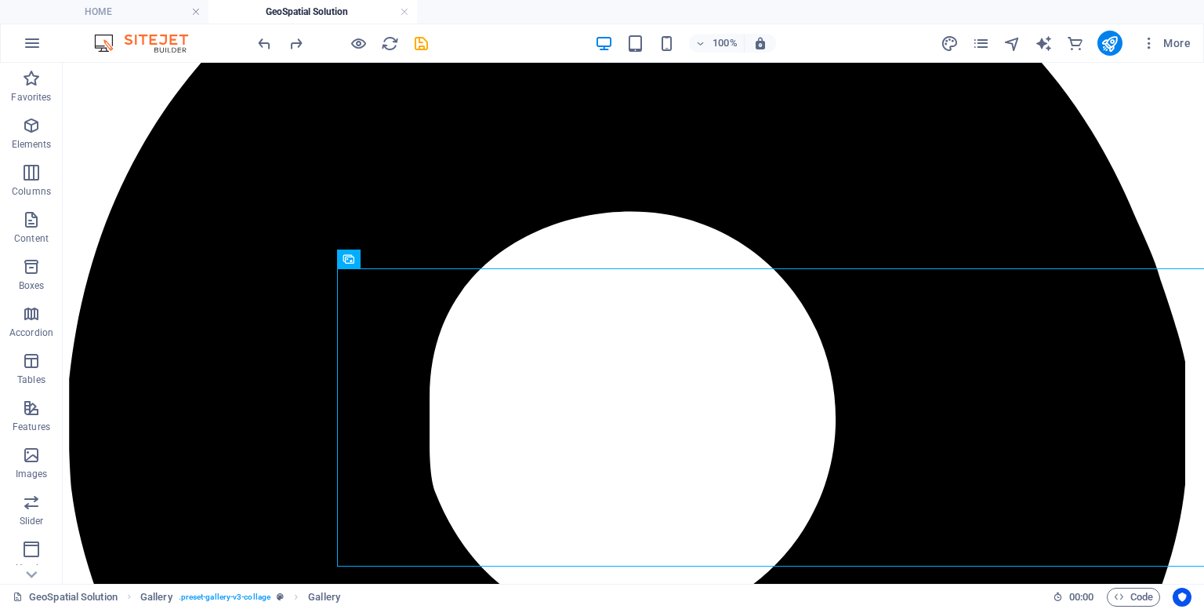
scroll to position [480, 0]
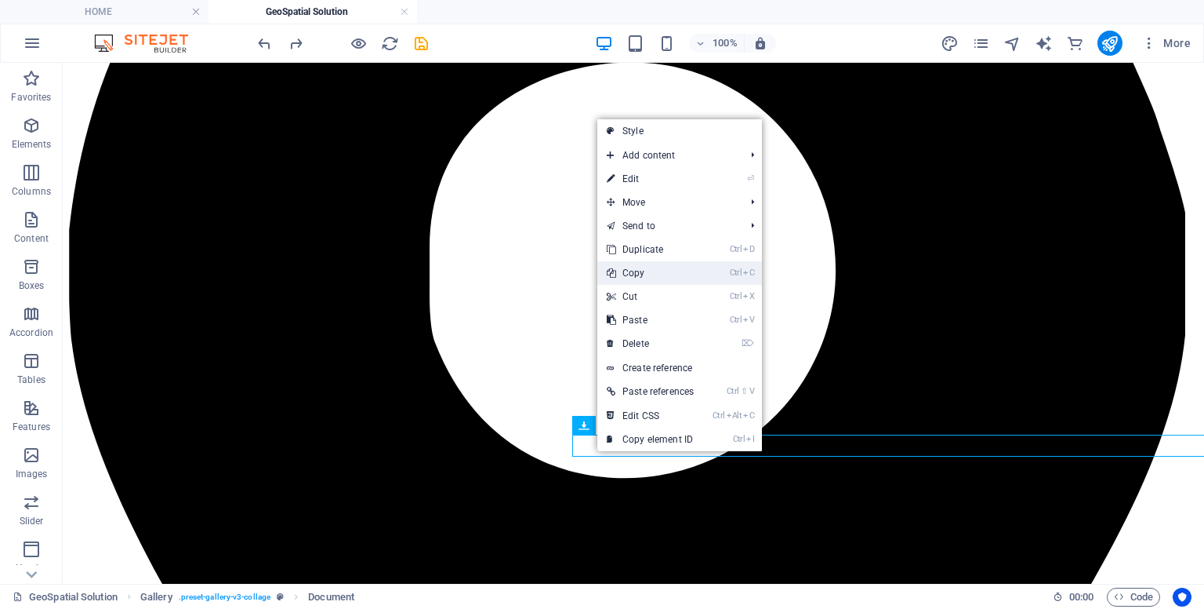
click at [644, 277] on link "Ctrl C Copy" at bounding box center [651, 273] width 106 height 24
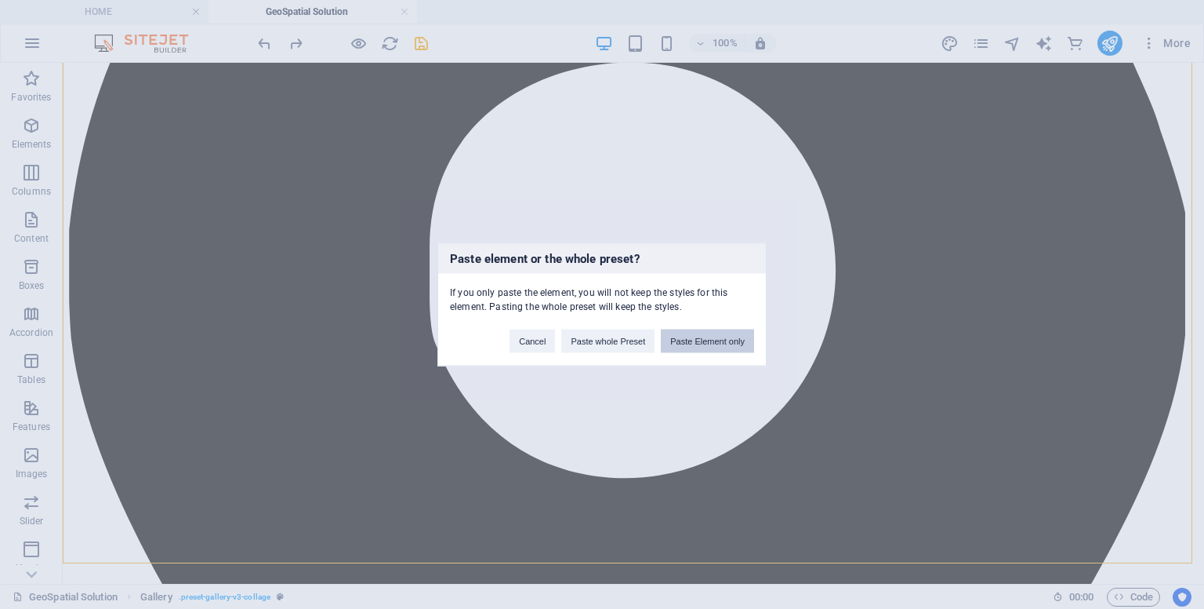
click at [674, 344] on button "Paste Element only" at bounding box center [707, 341] width 93 height 24
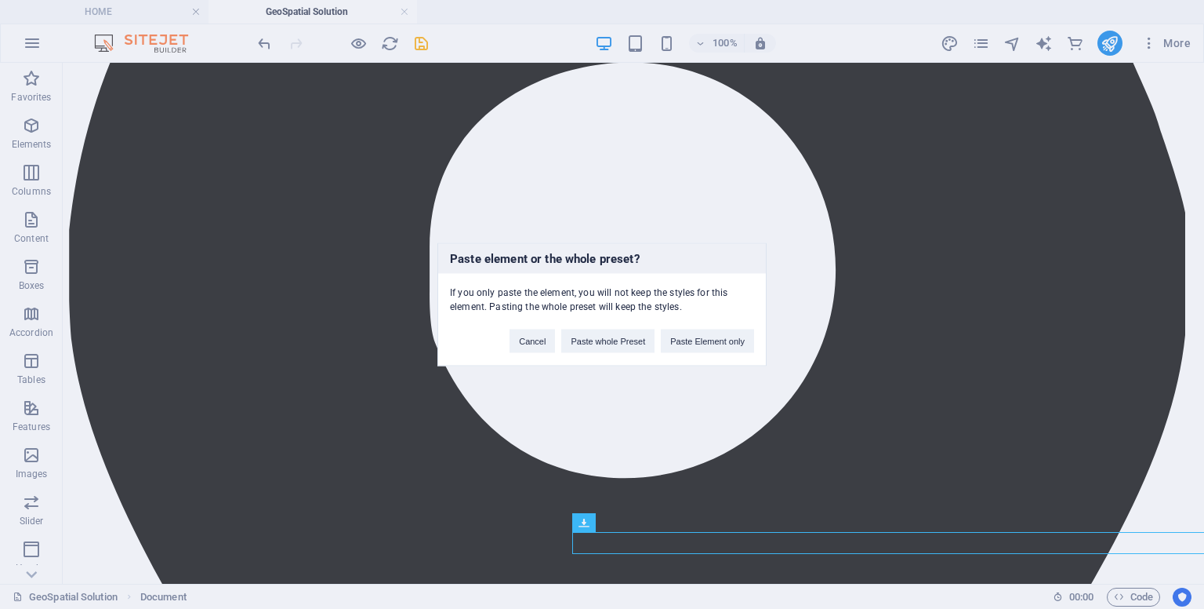
click at [622, 549] on div "Paste element or the whole preset? If you only paste the element, you will not …" at bounding box center [602, 304] width 1204 height 609
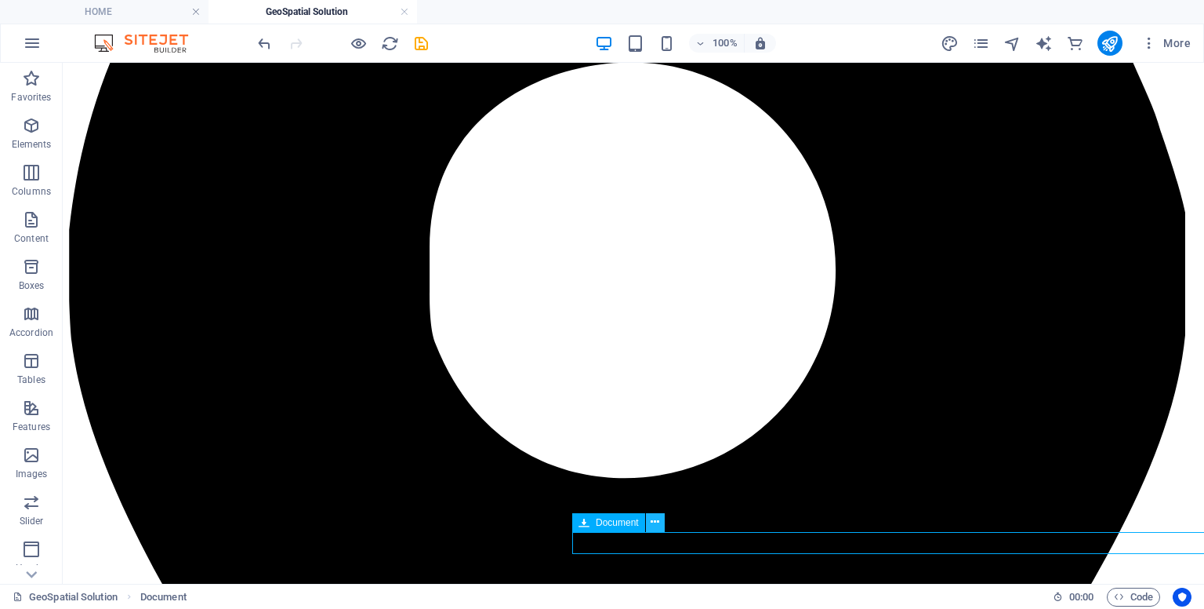
click at [652, 528] on icon at bounding box center [655, 522] width 9 height 16
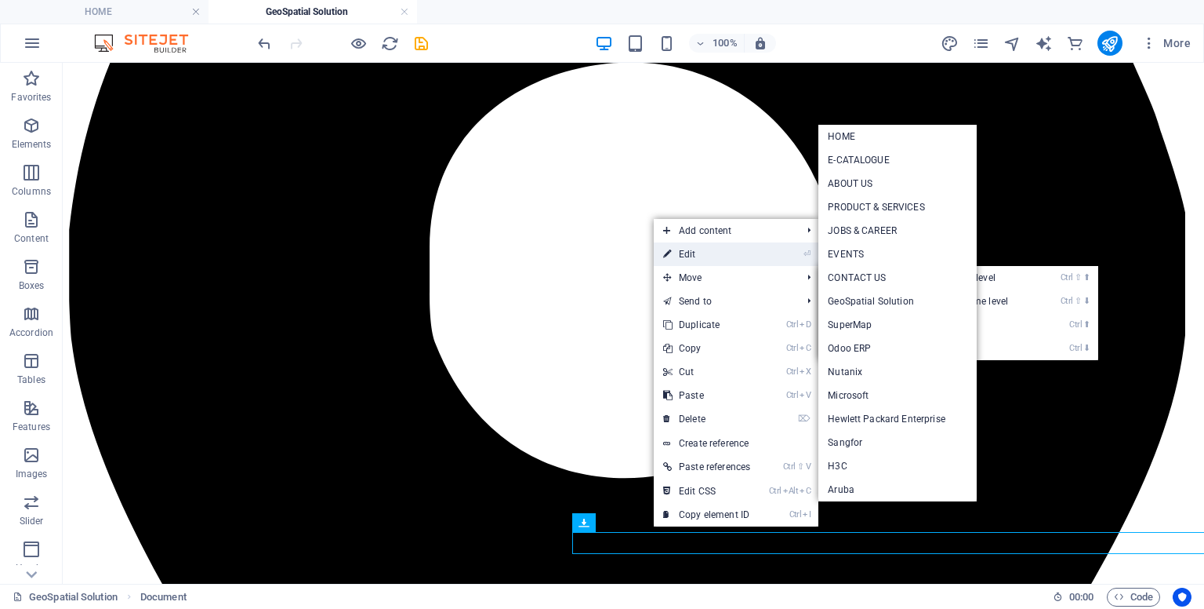
click at [687, 255] on link "⏎ Edit" at bounding box center [707, 254] width 106 height 24
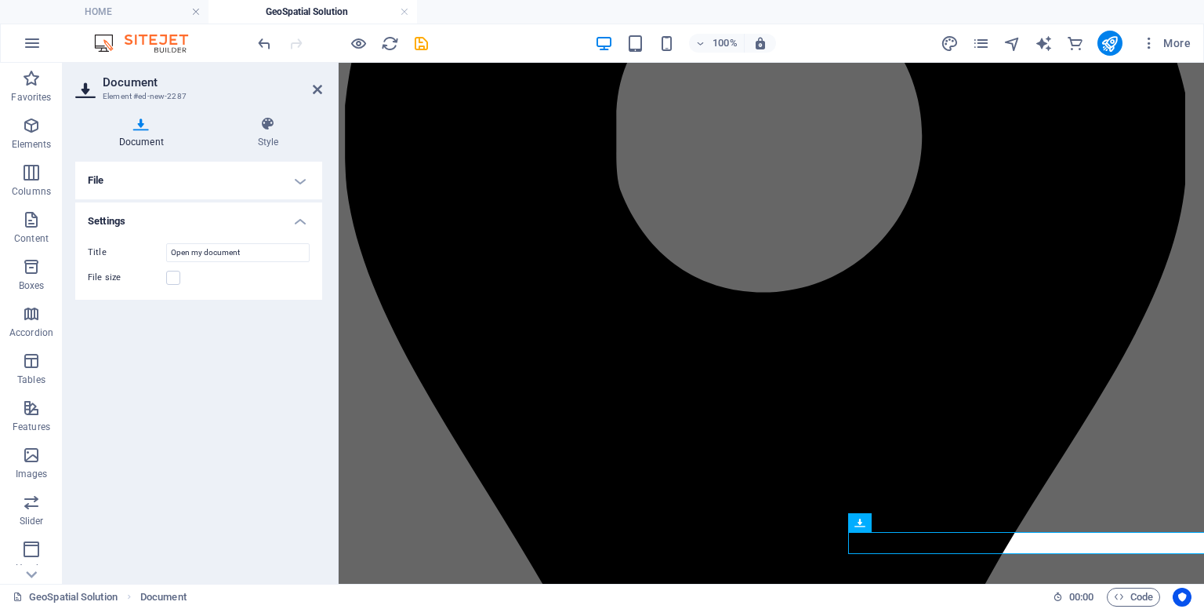
click at [292, 189] on h4 "File" at bounding box center [198, 181] width 247 height 38
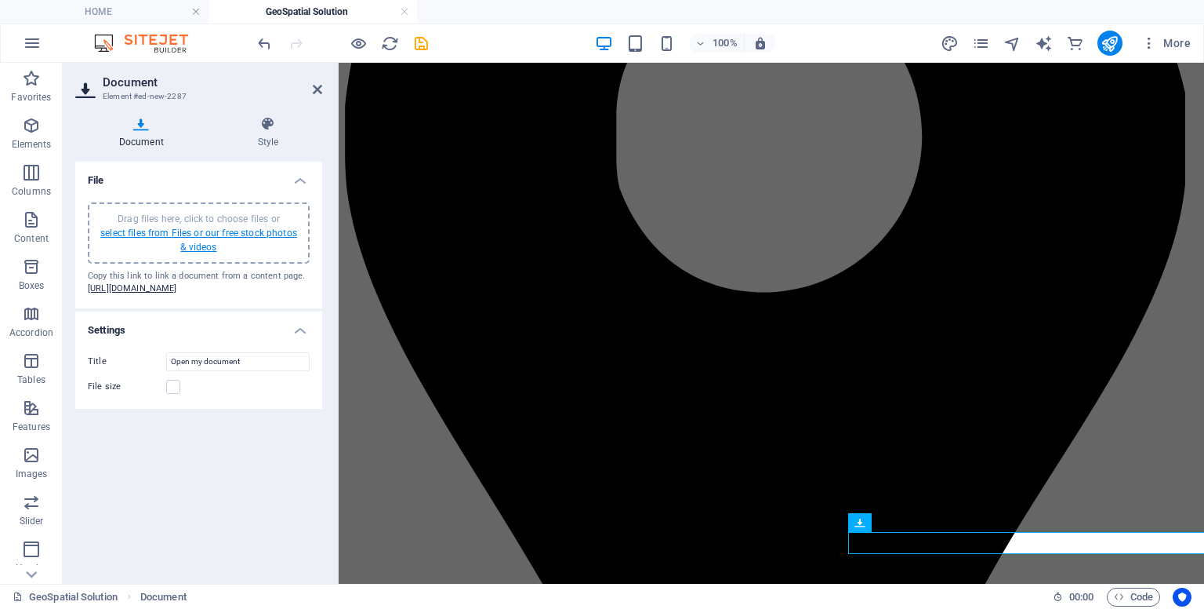
click at [213, 248] on link "select files from Files or our free stock photos & videos" at bounding box center [198, 239] width 197 height 25
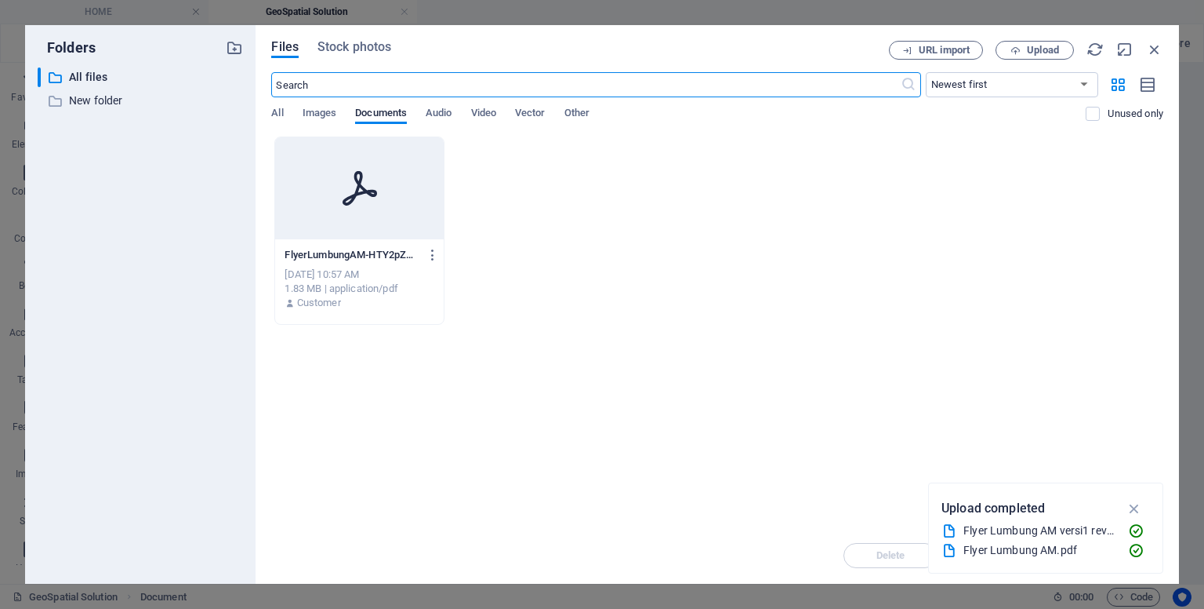
scroll to position [205, 0]
click at [474, 109] on span "Video" at bounding box center [483, 115] width 25 height 22
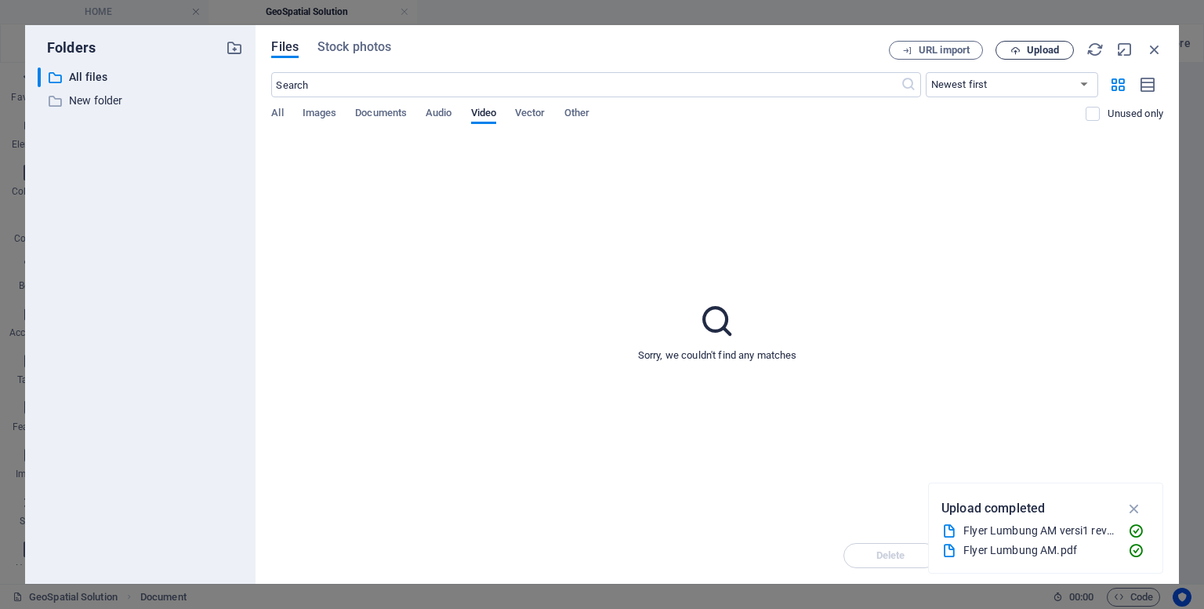
click at [1026, 48] on span "Upload" at bounding box center [1035, 50] width 64 height 10
click at [1142, 513] on icon "button" at bounding box center [1136, 511] width 16 height 16
click at [975, 554] on div "Explainer Video LLAM - PT Vivastor - 18 09 17.mp4" at bounding box center [1041, 550] width 154 height 18
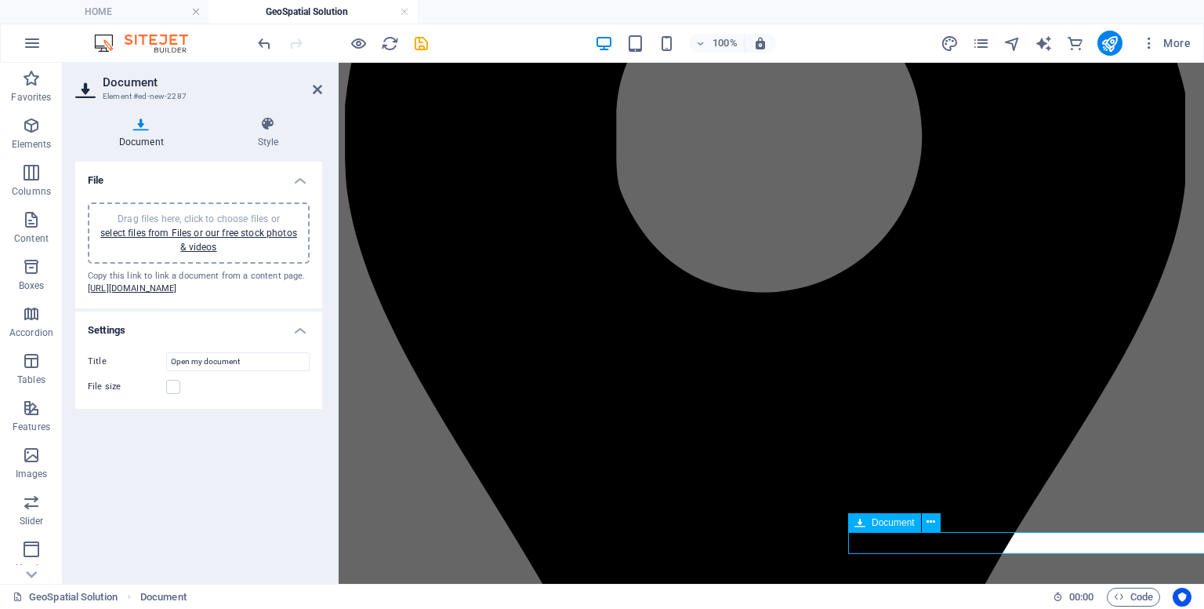
click at [218, 241] on div "Drag files here, click to choose files or select files from Files or our free s…" at bounding box center [198, 233] width 203 height 42
click at [173, 394] on label at bounding box center [173, 387] width 14 height 14
click at [0, 0] on input "File size" at bounding box center [0, 0] width 0 height 0
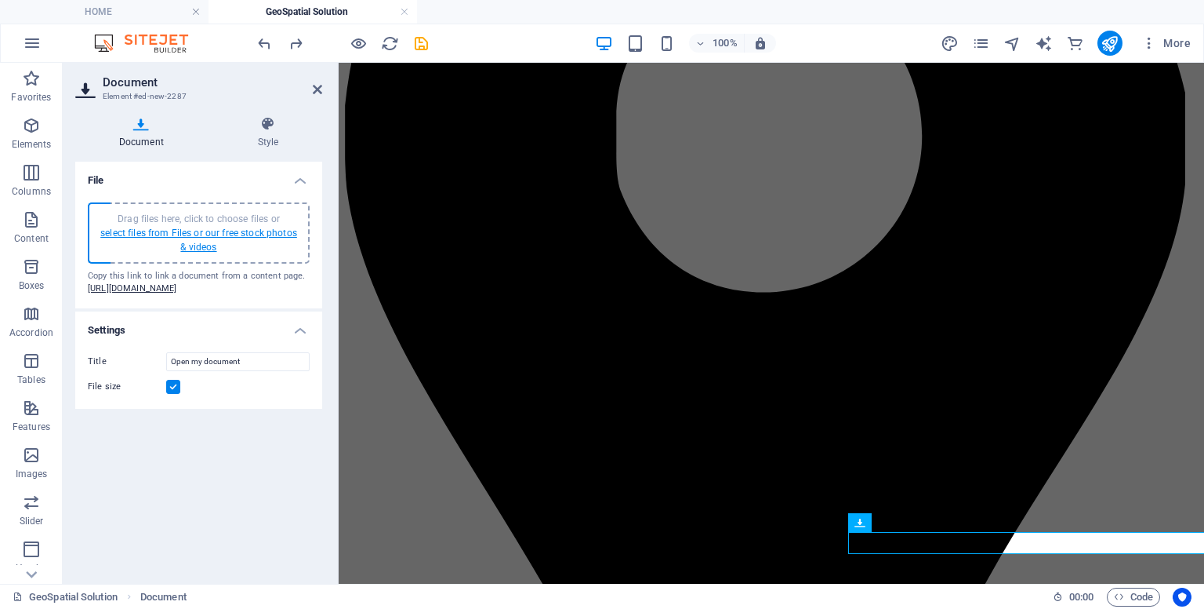
click at [190, 243] on link "select files from Files or our free stock photos & videos" at bounding box center [198, 239] width 197 height 25
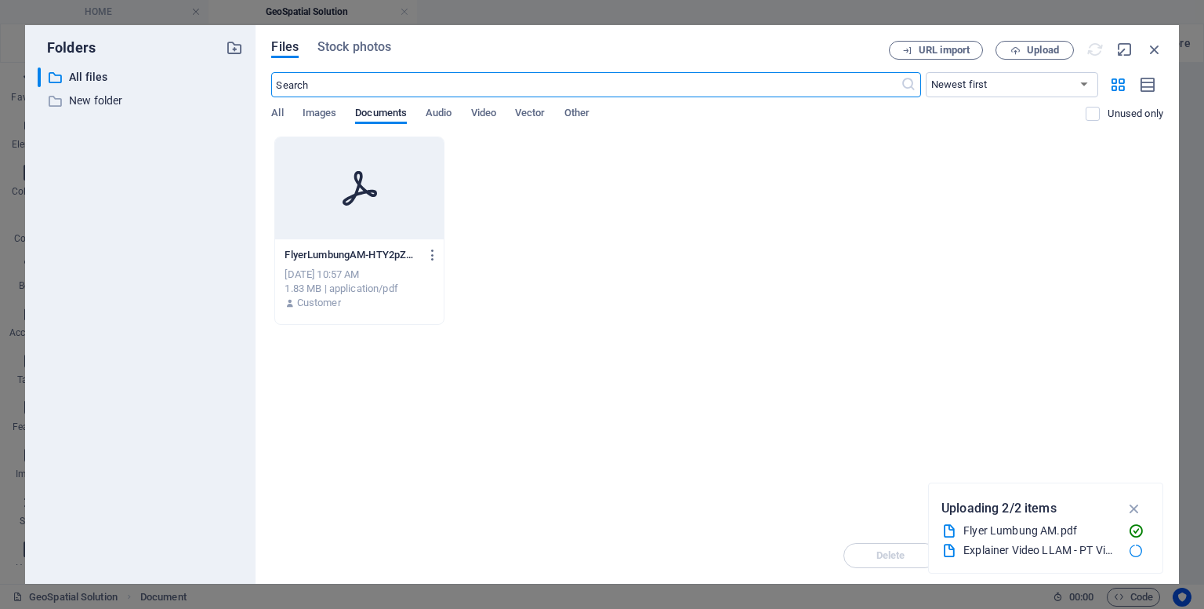
scroll to position [205, 0]
click at [1098, 554] on div "Explainer Video LLAM - PT Vivastor - 18 09 17.mp4" at bounding box center [1041, 550] width 154 height 18
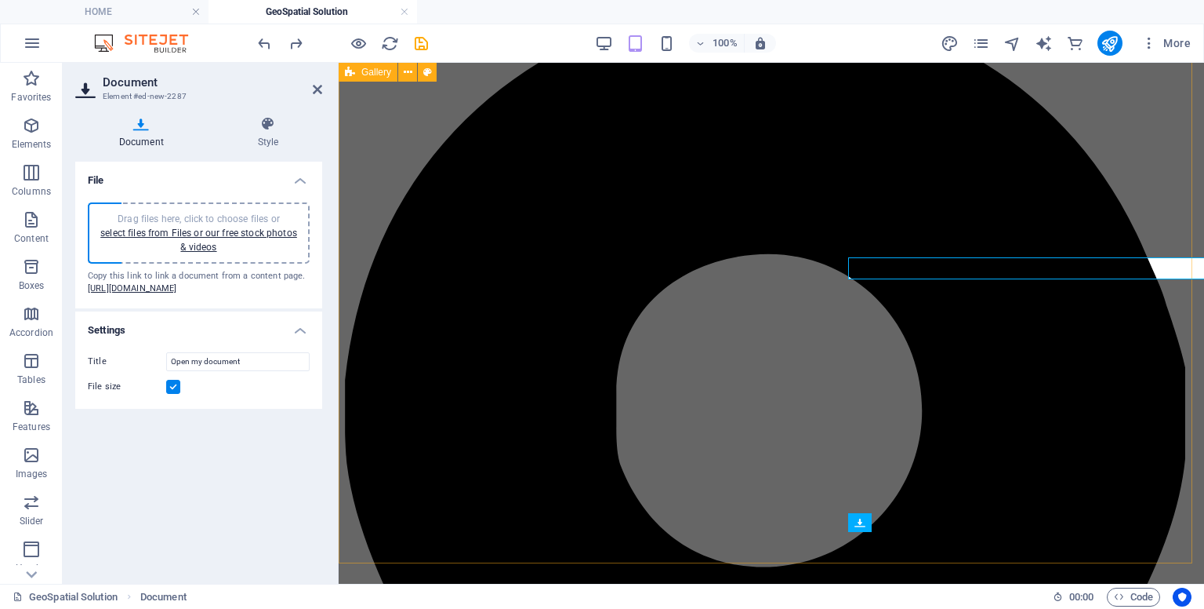
scroll to position [480, 0]
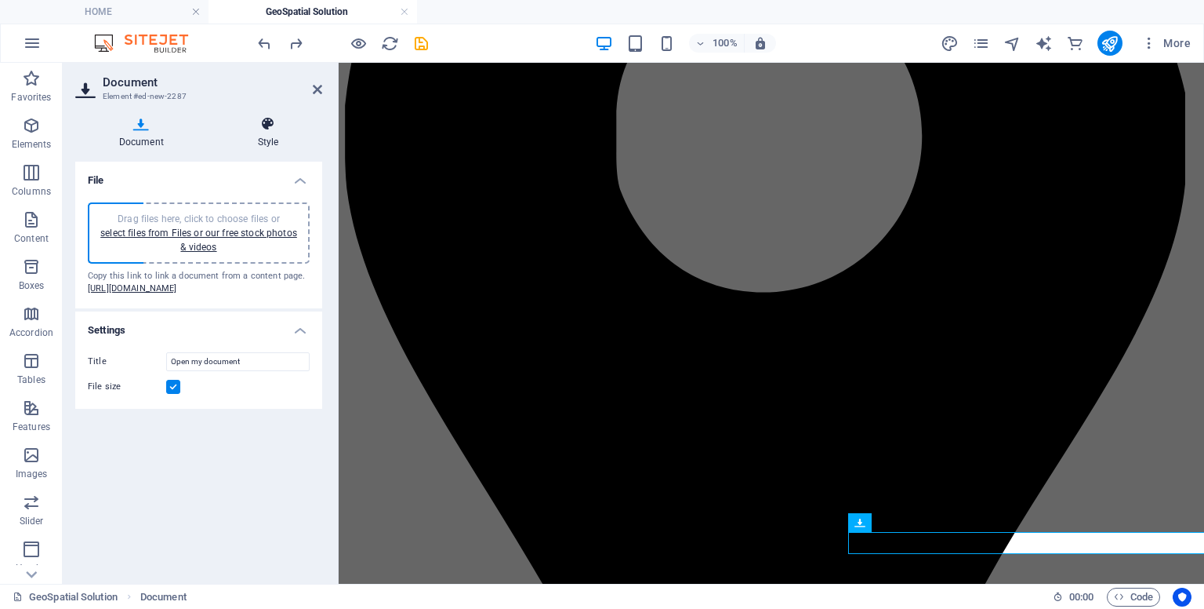
click at [278, 142] on h4 "Style" at bounding box center [268, 132] width 108 height 33
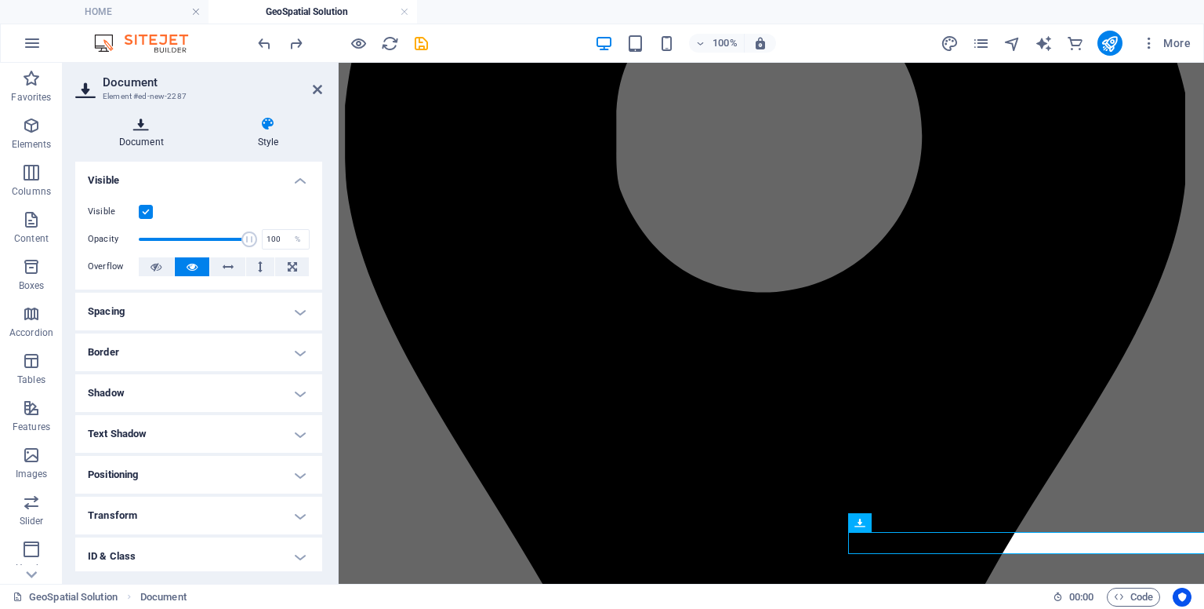
click at [140, 129] on icon at bounding box center [141, 124] width 133 height 16
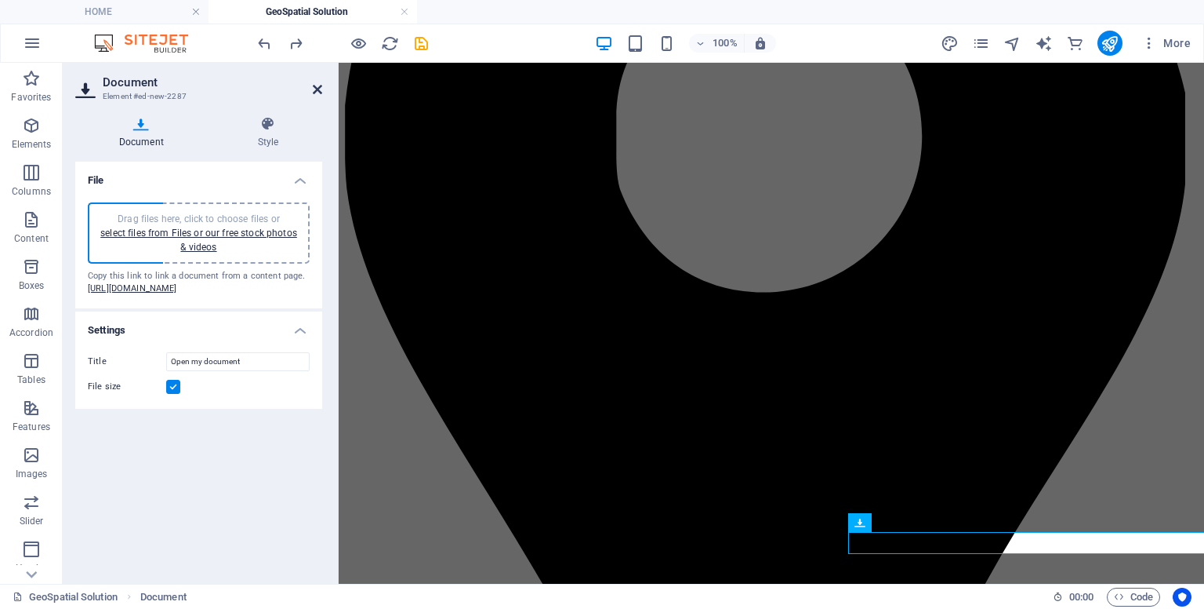
click at [317, 85] on icon at bounding box center [317, 89] width 9 height 13
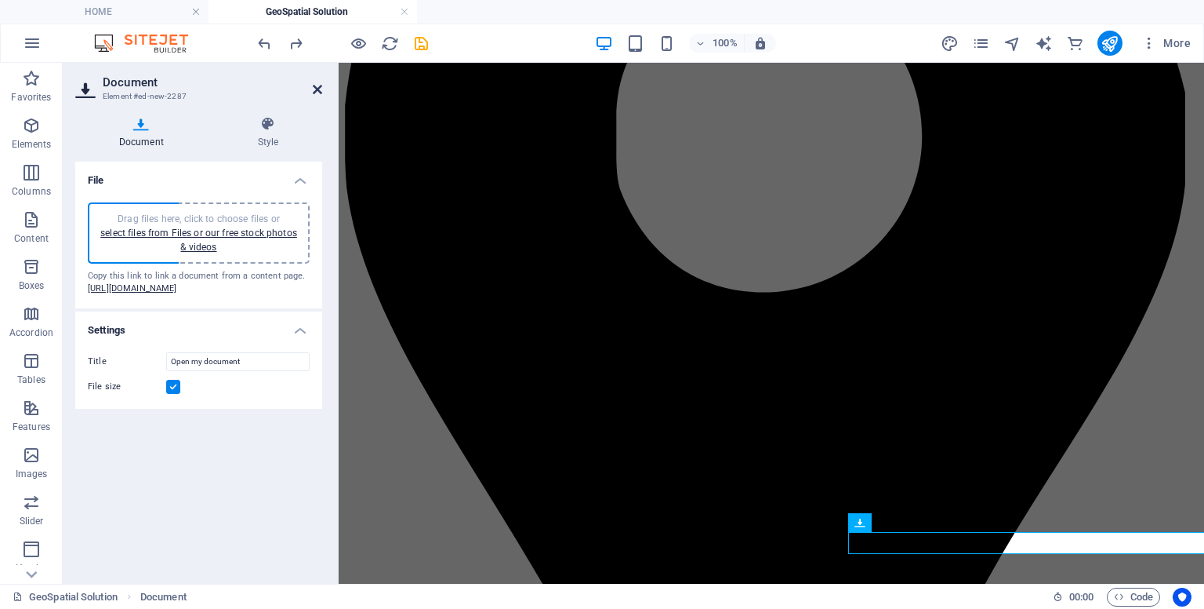
click at [317, 95] on icon at bounding box center [317, 89] width 9 height 13
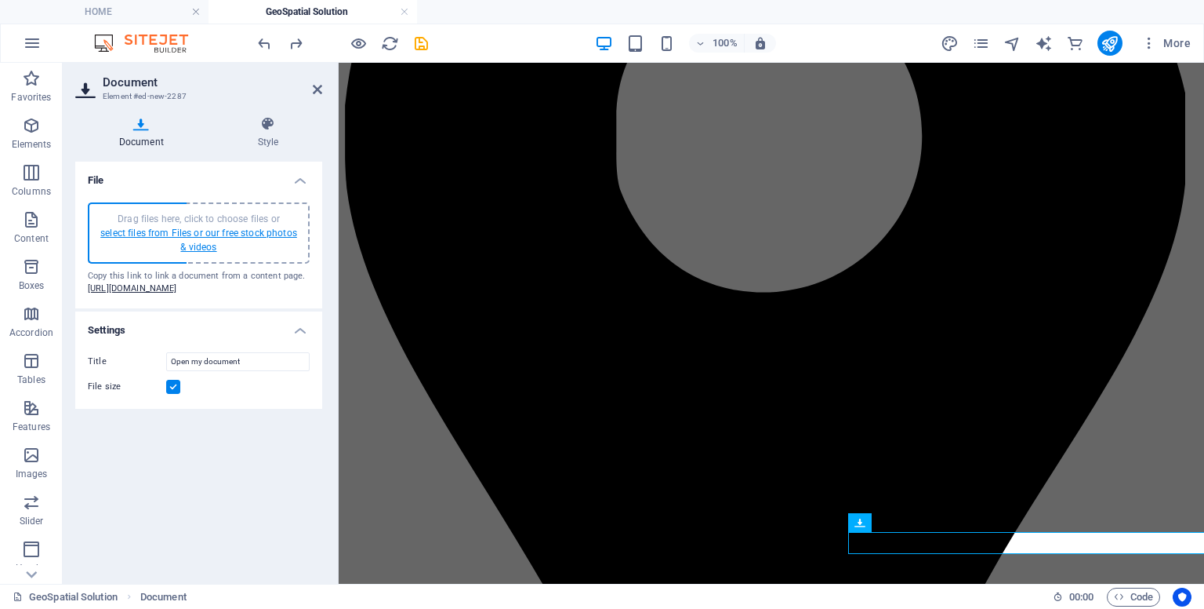
click at [256, 227] on link "select files from Files or our free stock photos & videos" at bounding box center [198, 239] width 197 height 25
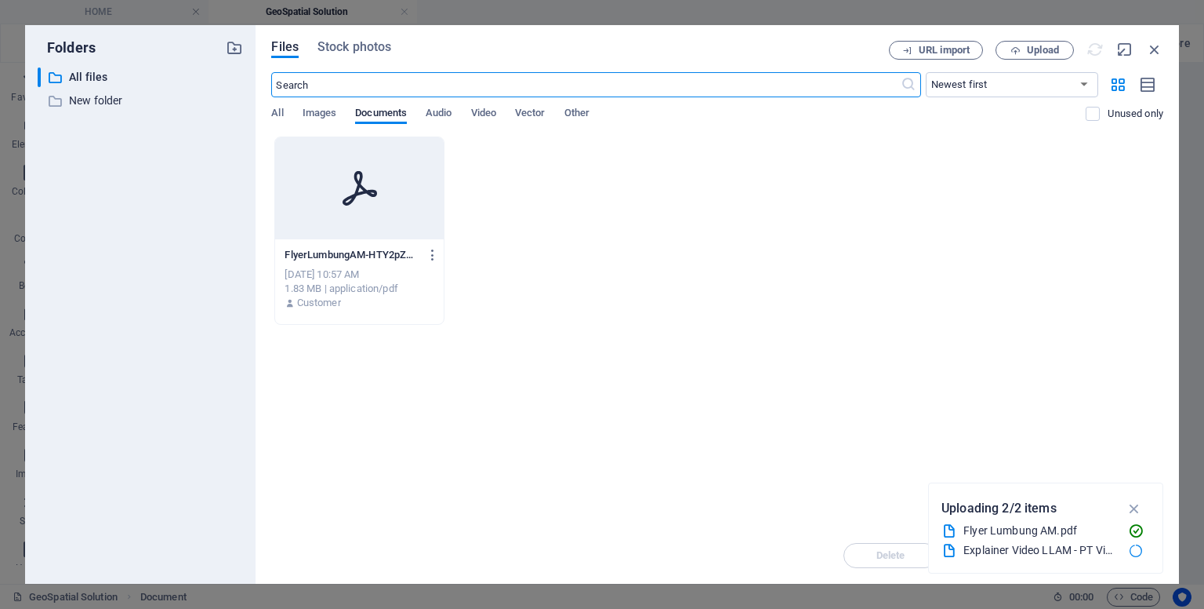
scroll to position [205, 0]
click at [1045, 554] on div "Explainer Video LLAM - PT Vivastor - 18 09 17.mp4" at bounding box center [1041, 550] width 154 height 18
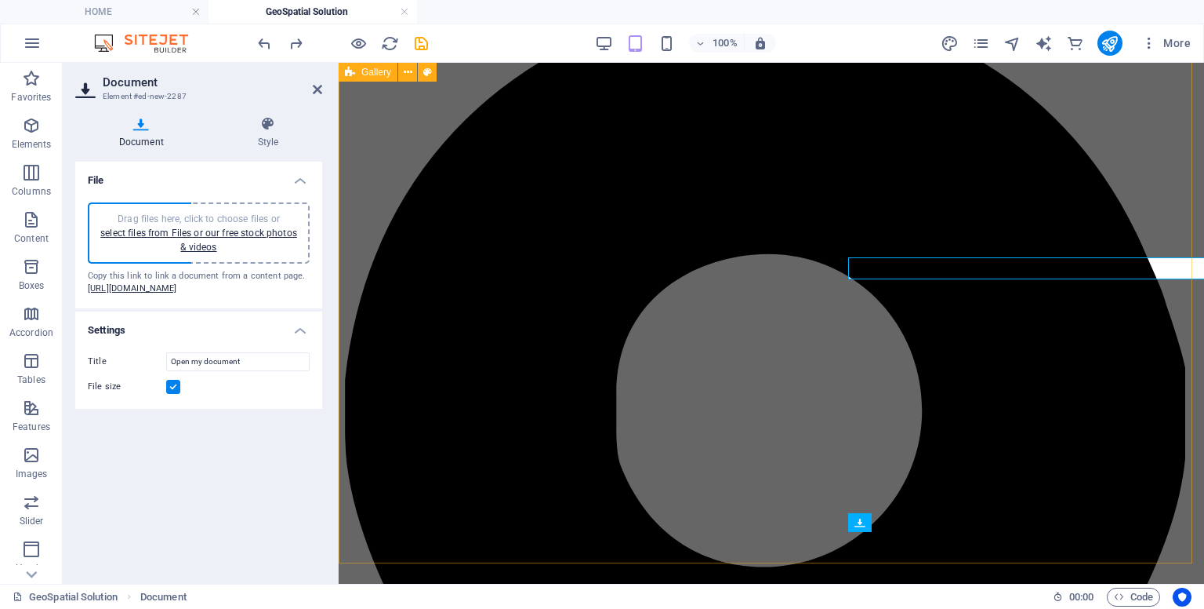
scroll to position [480, 0]
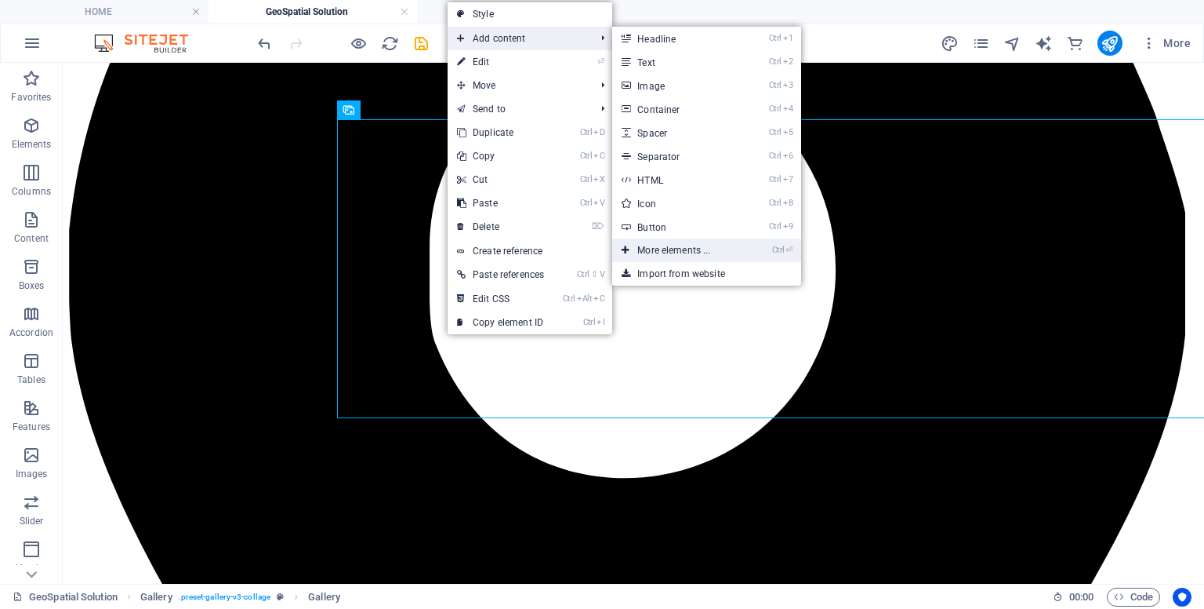
click at [671, 257] on link "Ctrl ⏎ More elements ..." at bounding box center [676, 250] width 129 height 24
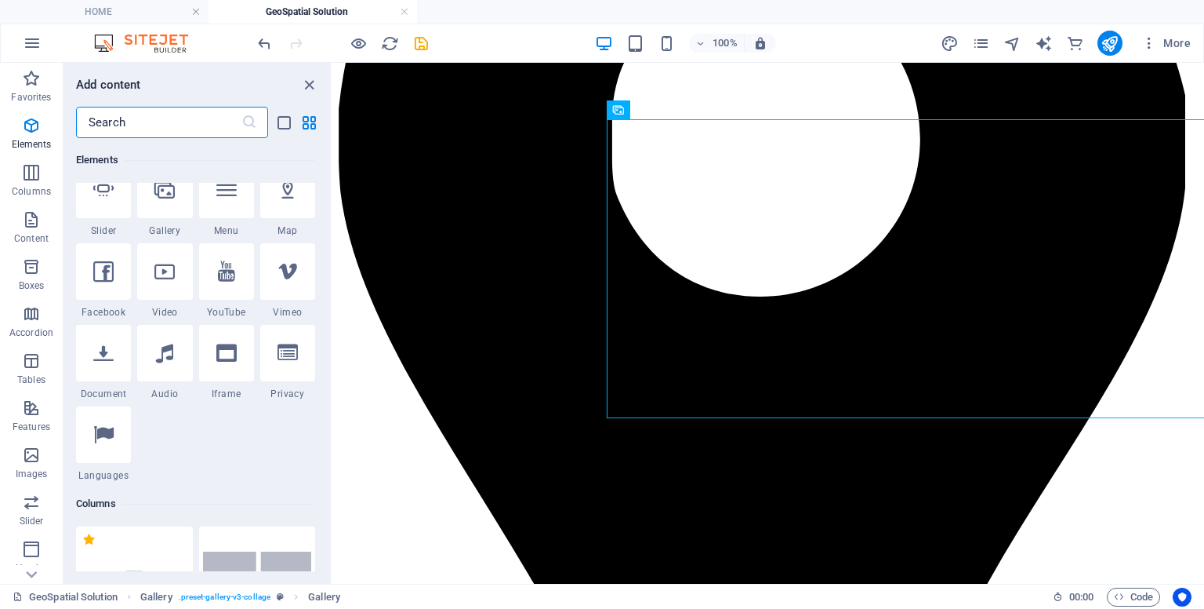
scroll to position [387, 0]
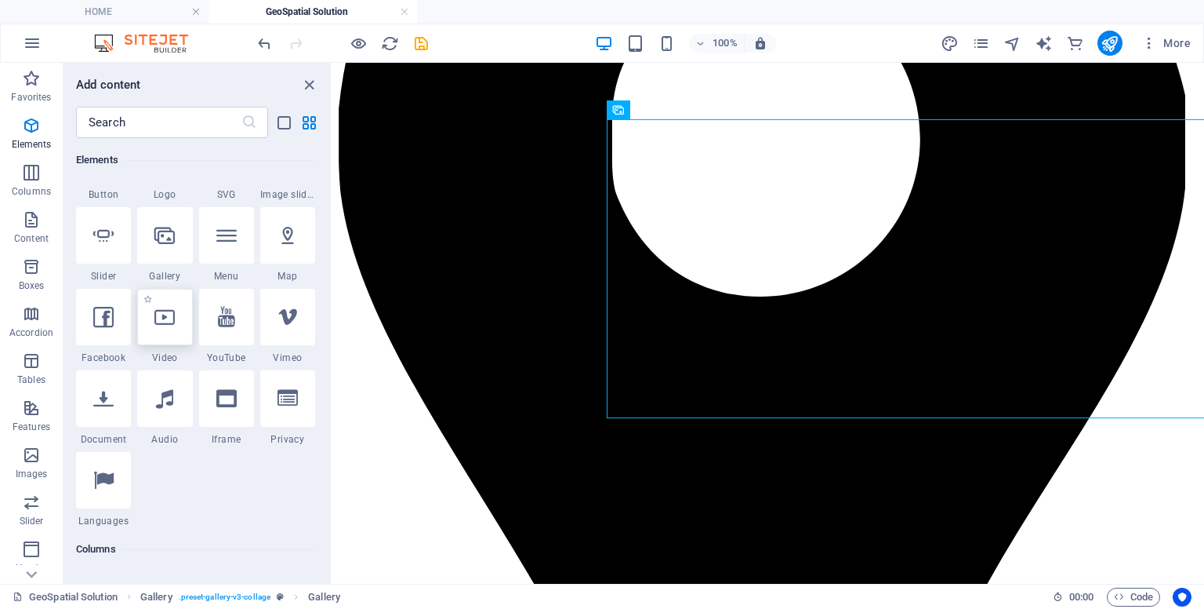
click at [164, 336] on div at bounding box center [164, 317] width 55 height 56
select select "%"
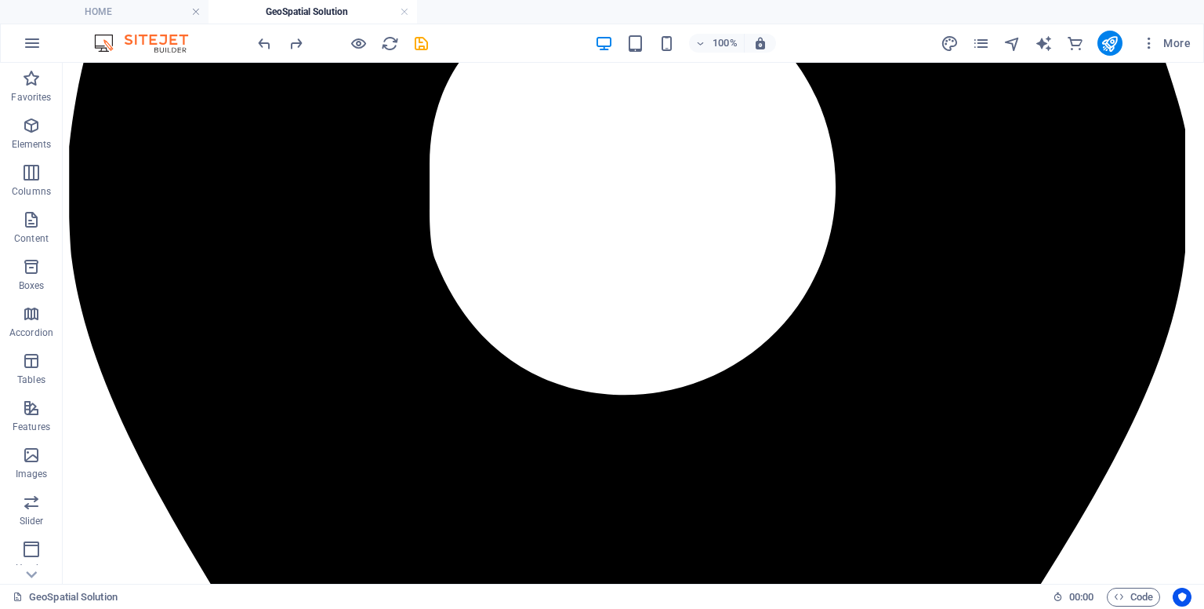
scroll to position [565, 0]
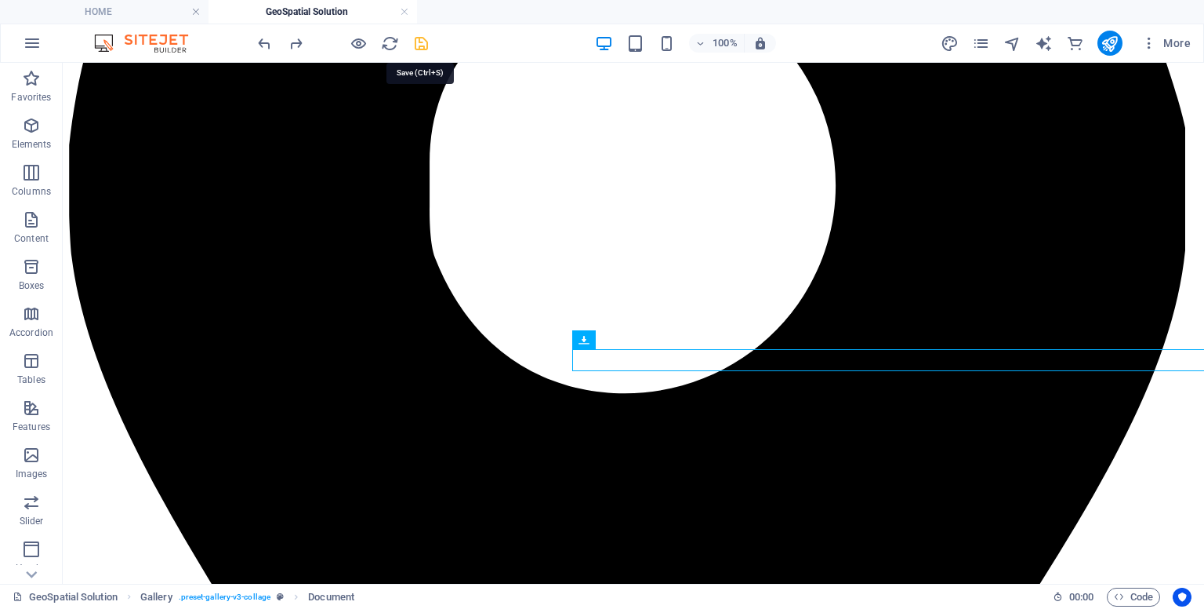
click at [423, 48] on icon "save" at bounding box center [421, 44] width 18 height 18
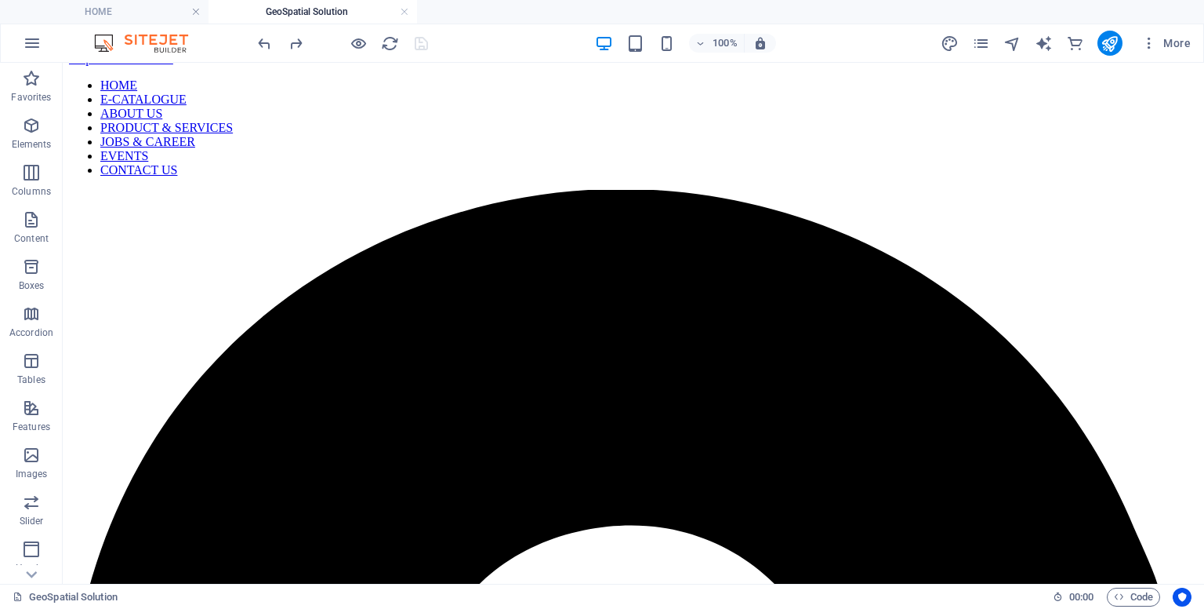
scroll to position [0, 0]
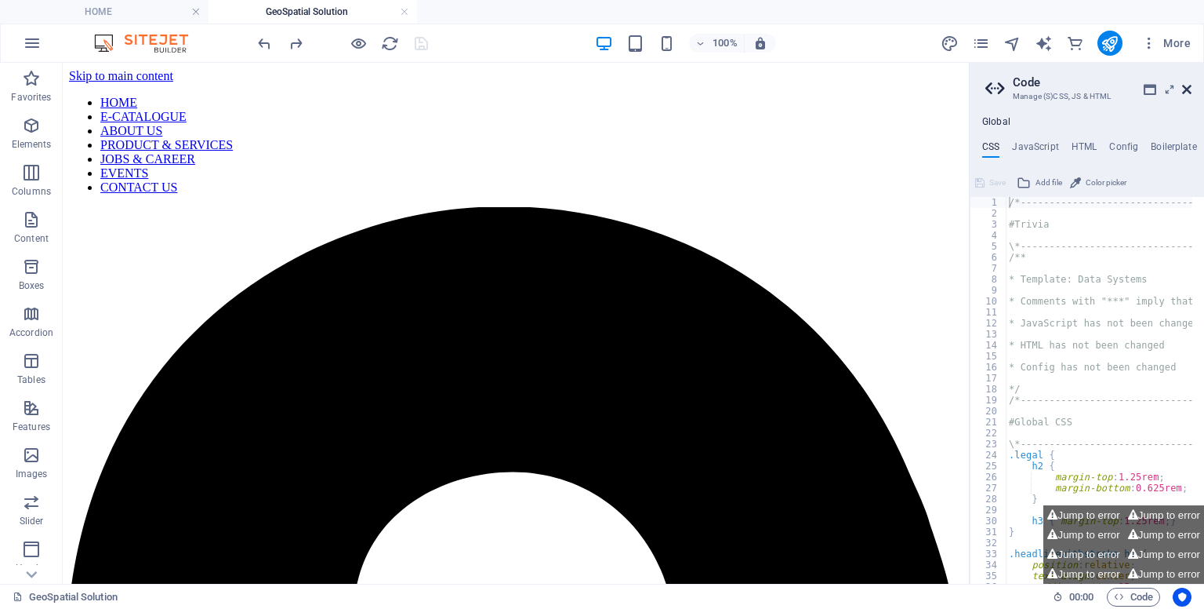
click at [1186, 89] on icon at bounding box center [1187, 89] width 9 height 13
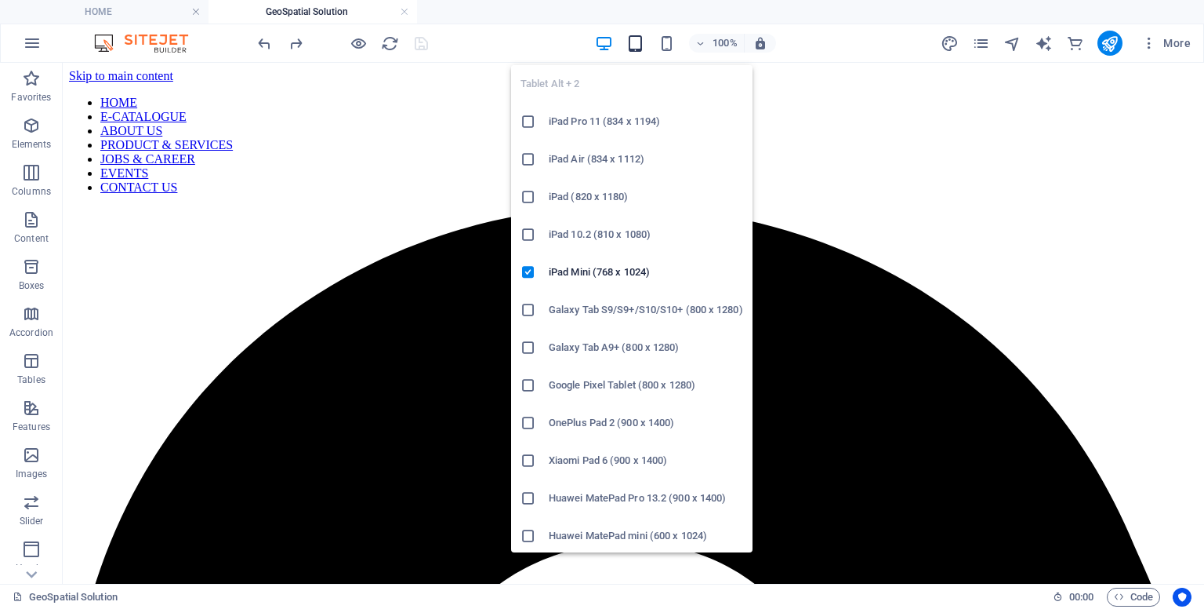
click at [637, 42] on icon "button" at bounding box center [636, 44] width 18 height 18
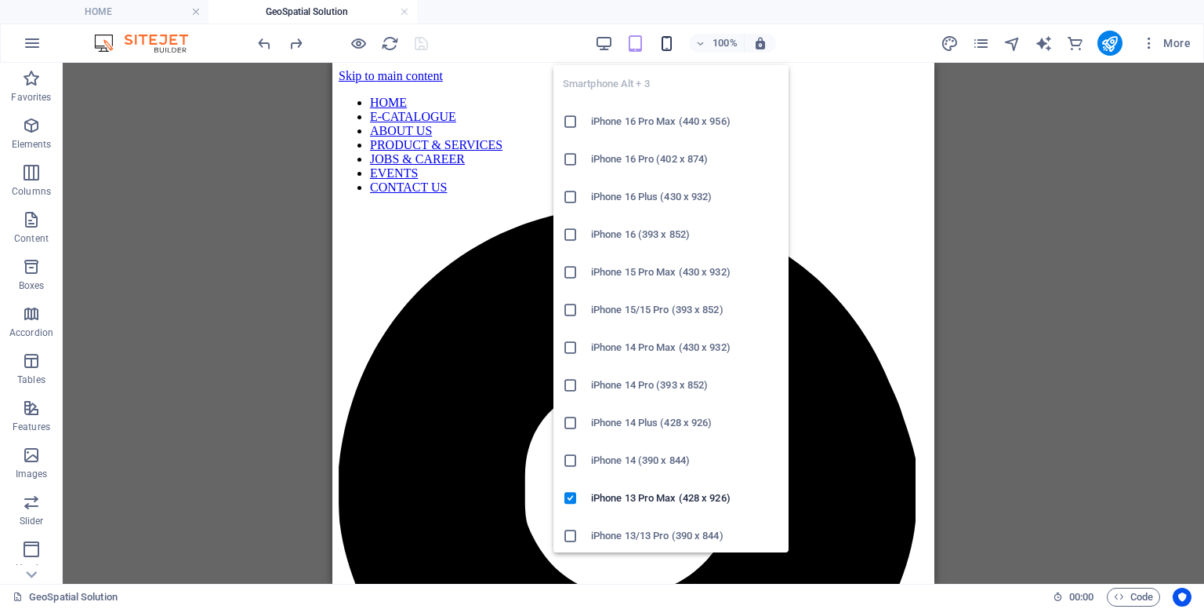
click at [666, 51] on icon "button" at bounding box center [667, 44] width 18 height 18
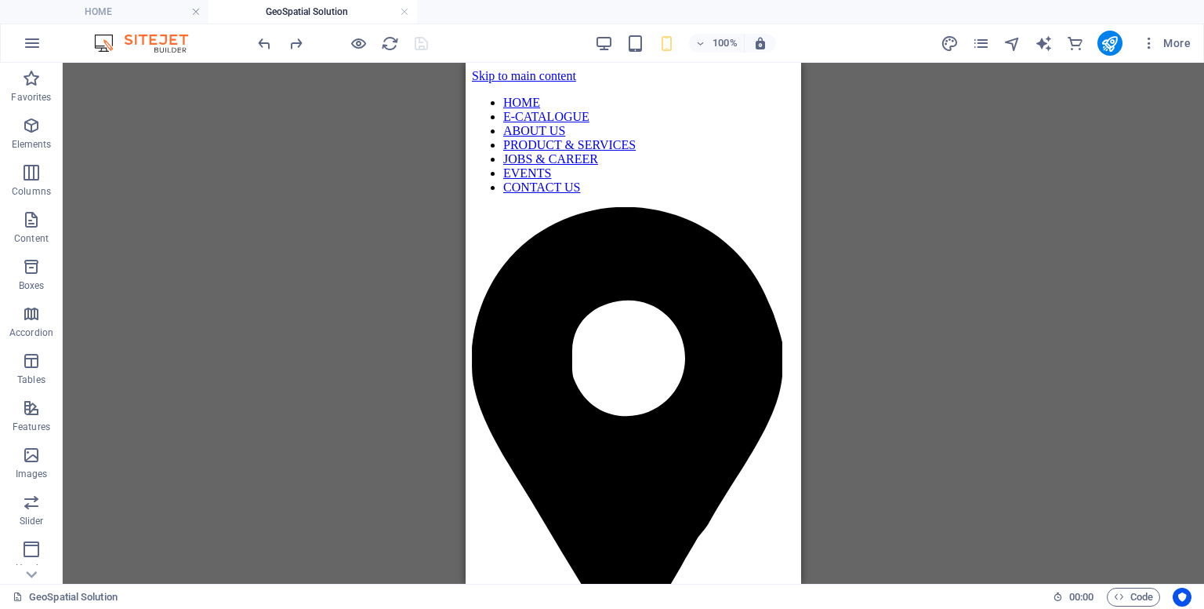
drag, startPoint x: 796, startPoint y: 300, endPoint x: 1267, endPoint y: 195, distance: 482.9
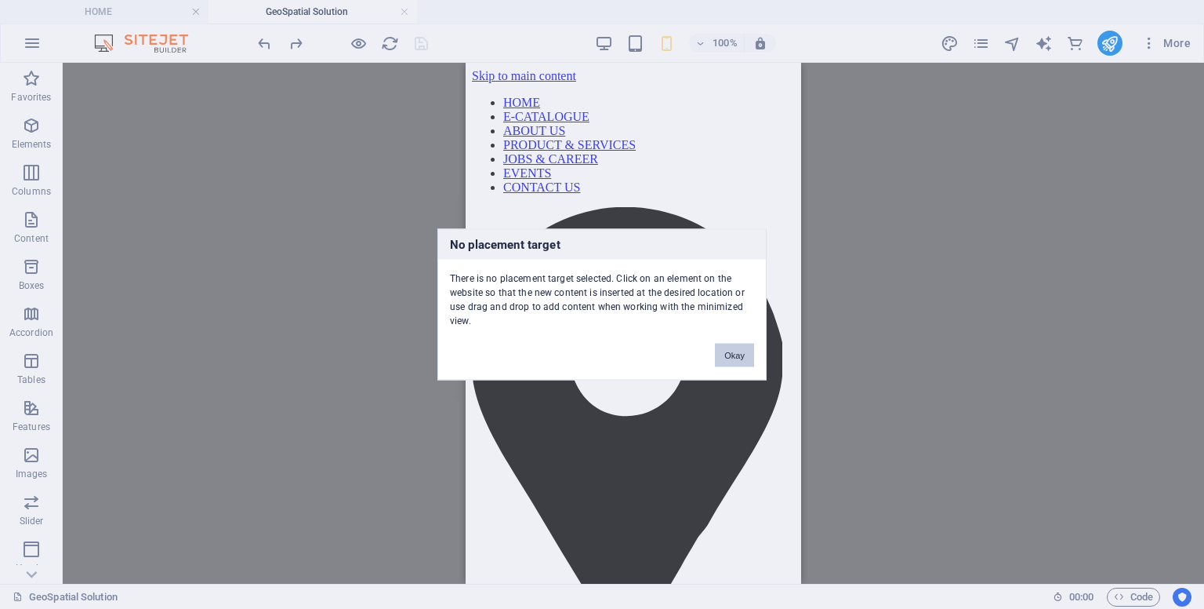
click at [731, 358] on button "Okay" at bounding box center [734, 355] width 39 height 24
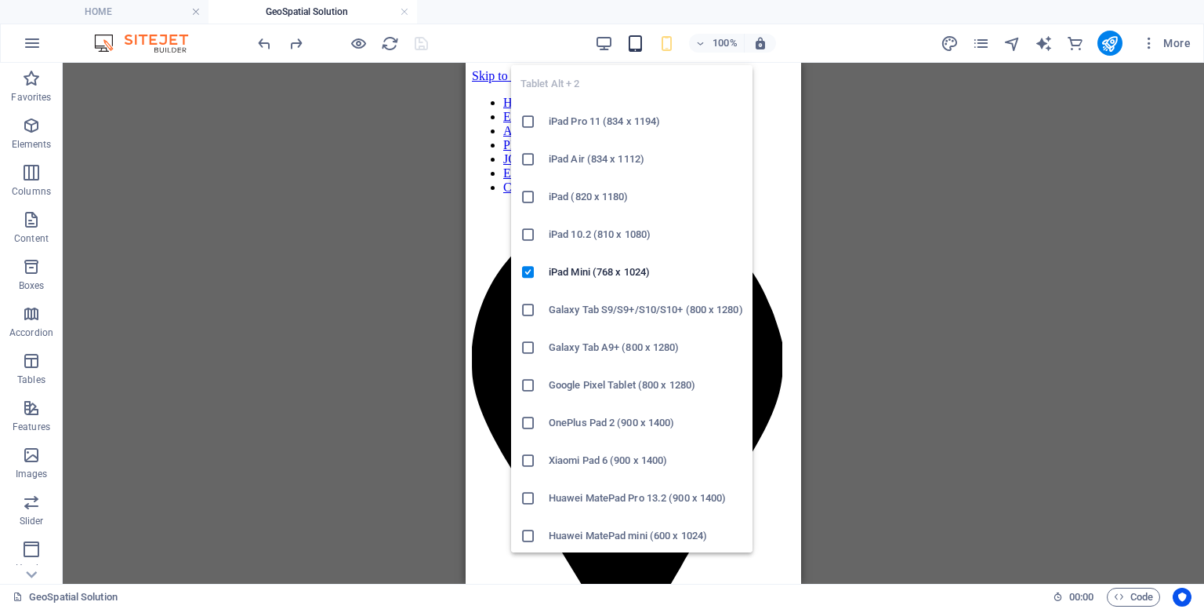
click at [643, 51] on icon "button" at bounding box center [636, 44] width 18 height 18
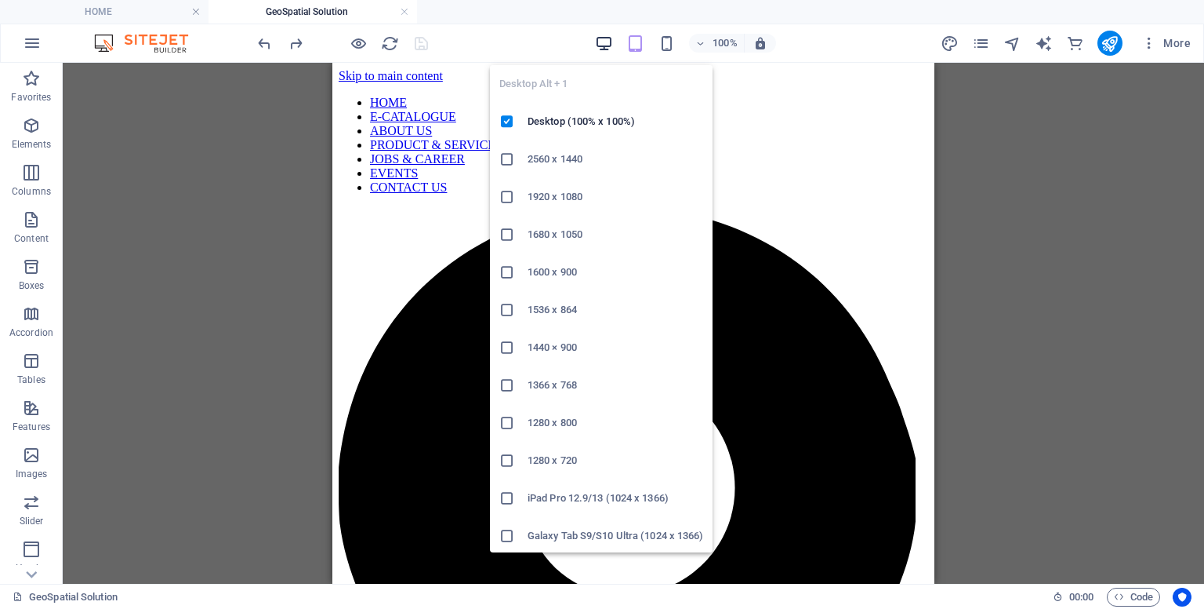
click at [607, 44] on icon "button" at bounding box center [604, 44] width 18 height 18
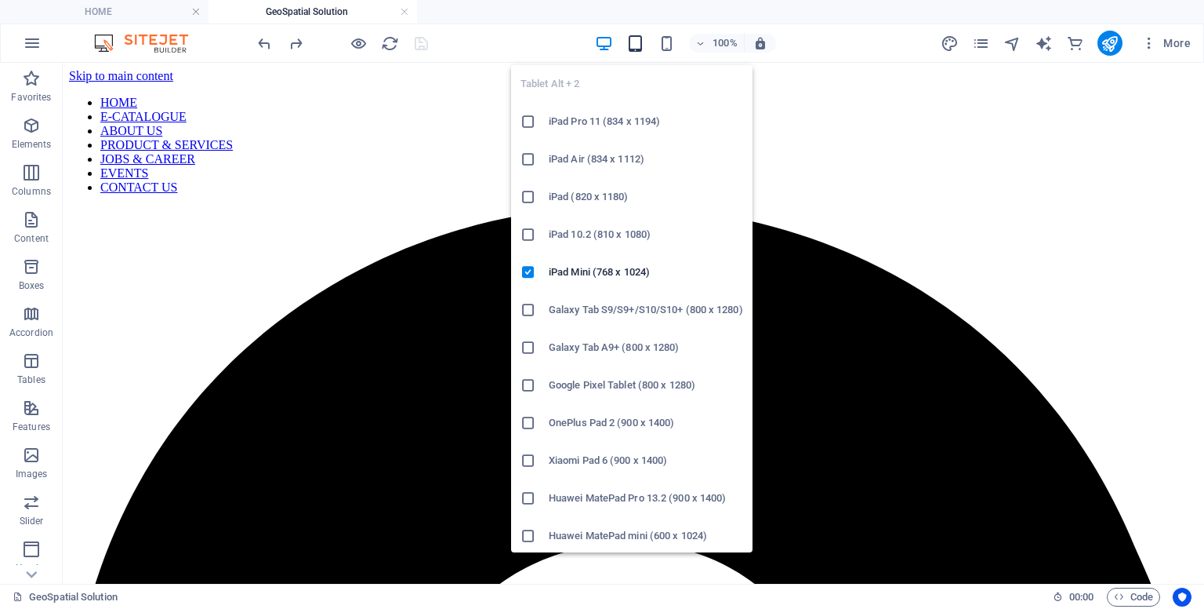
click at [640, 51] on icon "button" at bounding box center [636, 44] width 18 height 18
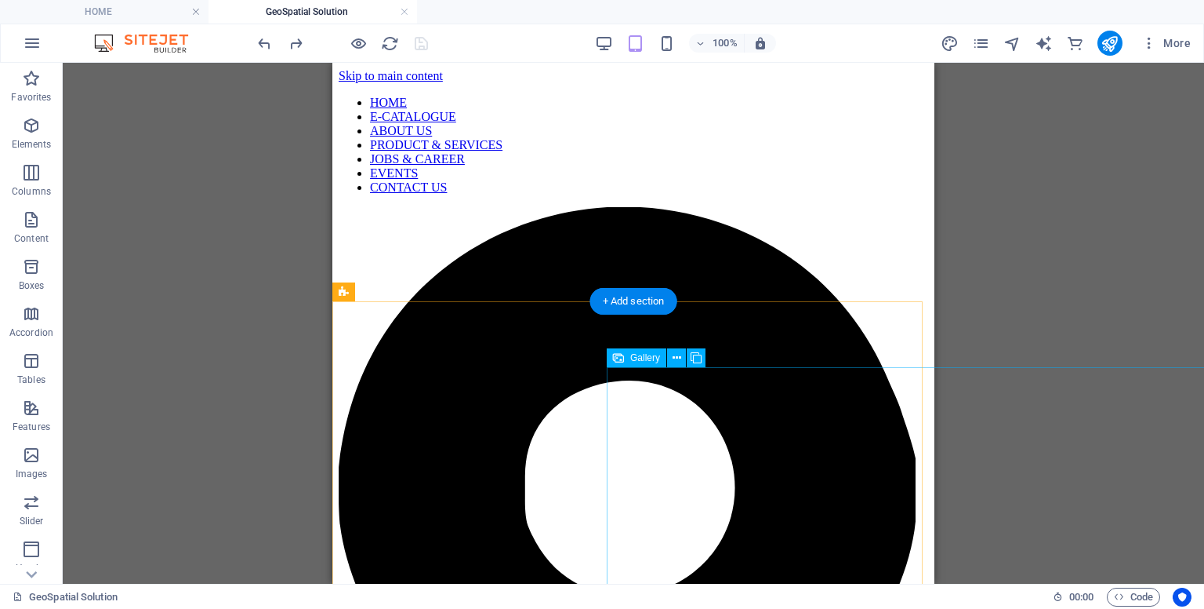
select select "5"
select select "px"
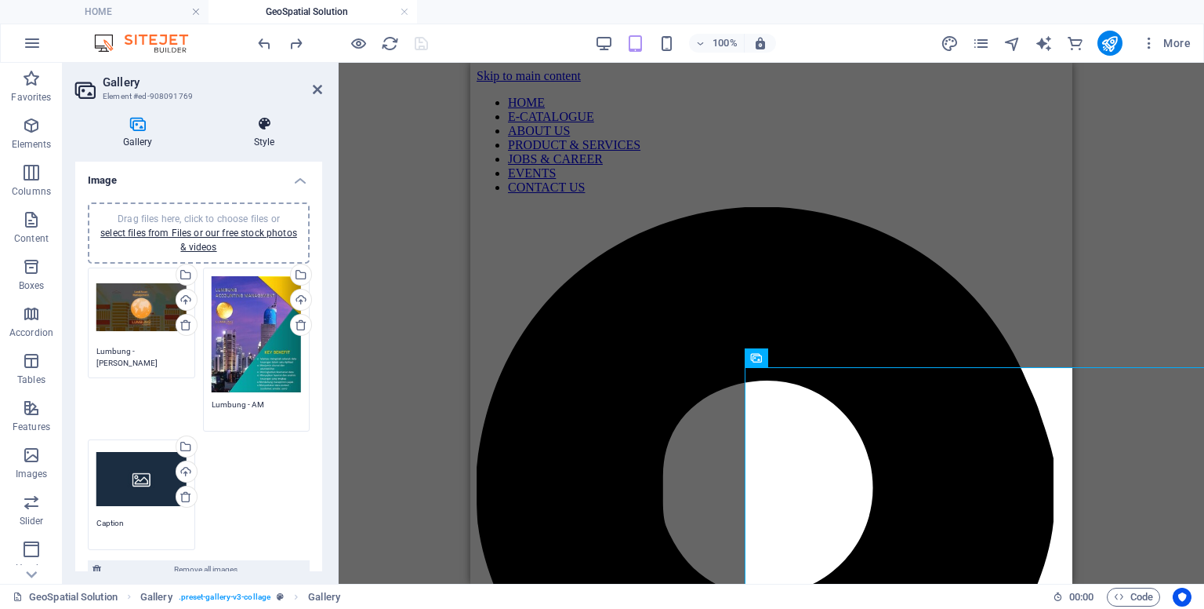
click at [267, 133] on h4 "Style" at bounding box center [264, 132] width 116 height 33
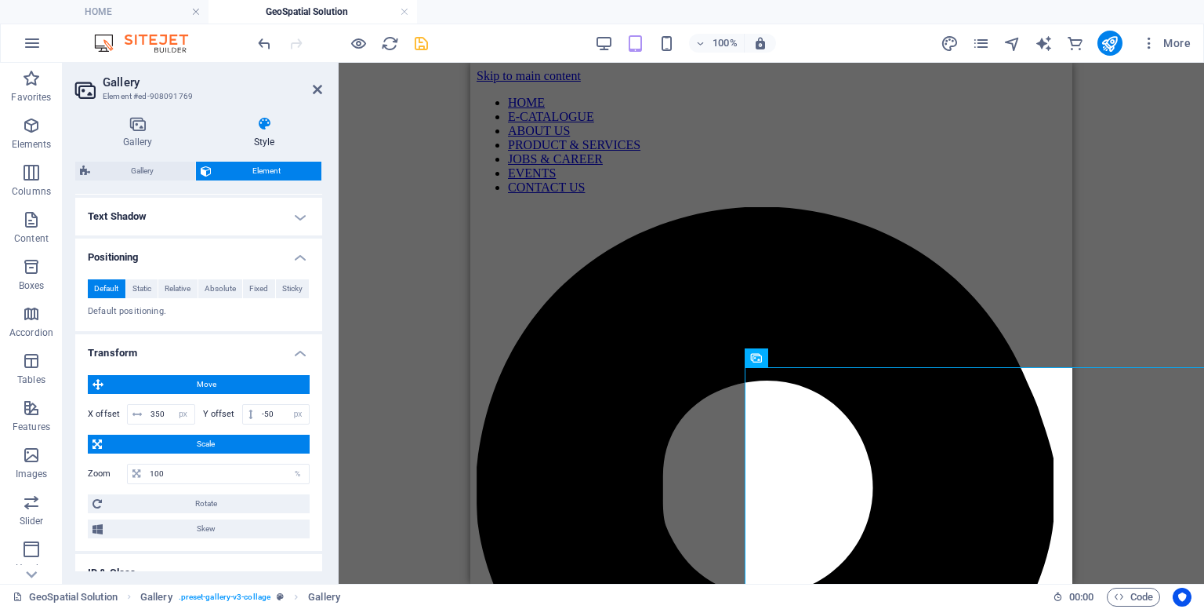
scroll to position [476, 0]
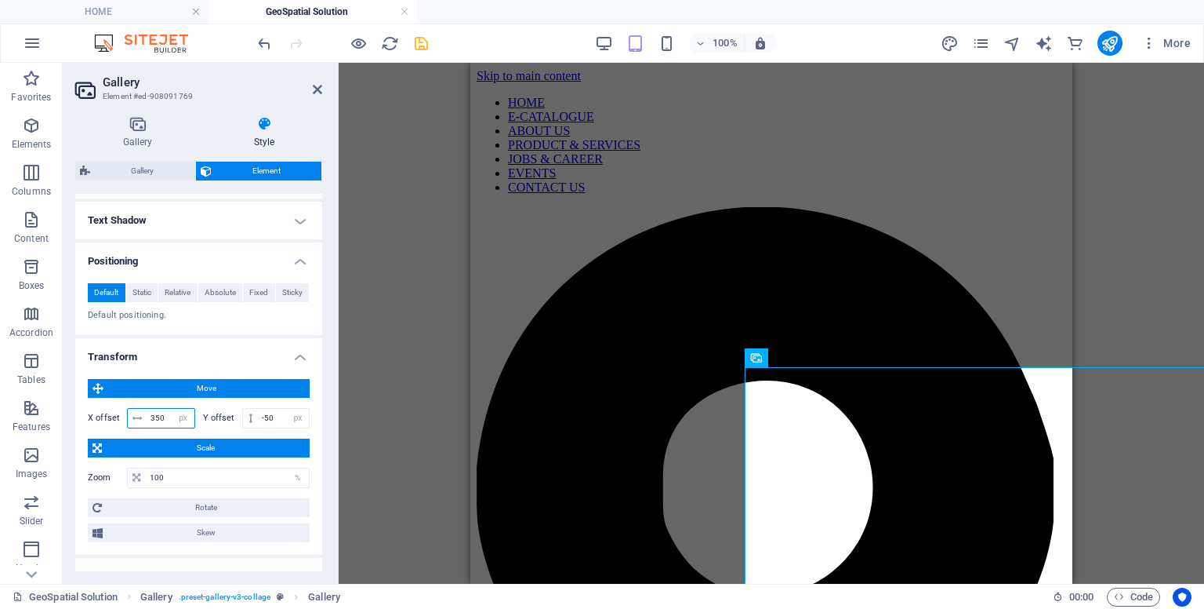
drag, startPoint x: 168, startPoint y: 415, endPoint x: 131, endPoint y: 406, distance: 37.9
click at [131, 408] on div "350 px rem % em vh vw" at bounding box center [161, 418] width 68 height 20
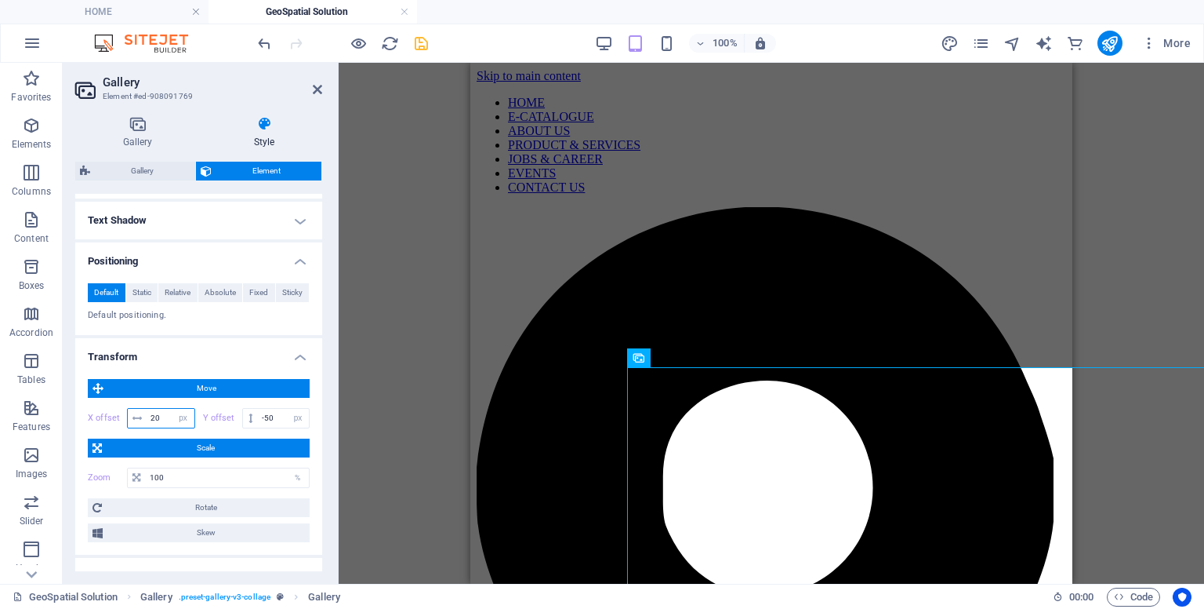
type input "2"
type input "5"
type input "1"
type input "50"
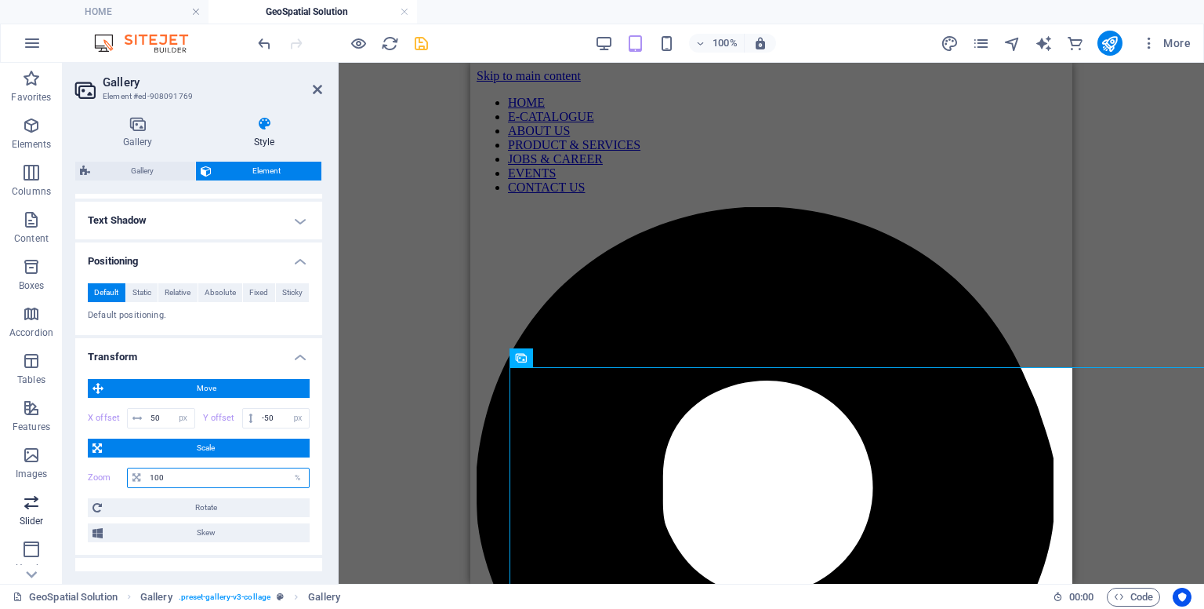
drag, startPoint x: 188, startPoint y: 471, endPoint x: 0, endPoint y: 497, distance: 190.0
click at [0, 497] on section "Favorites Elements Columns Content Boxes Accordion Tables Features Images Slide…" at bounding box center [602, 323] width 1204 height 521
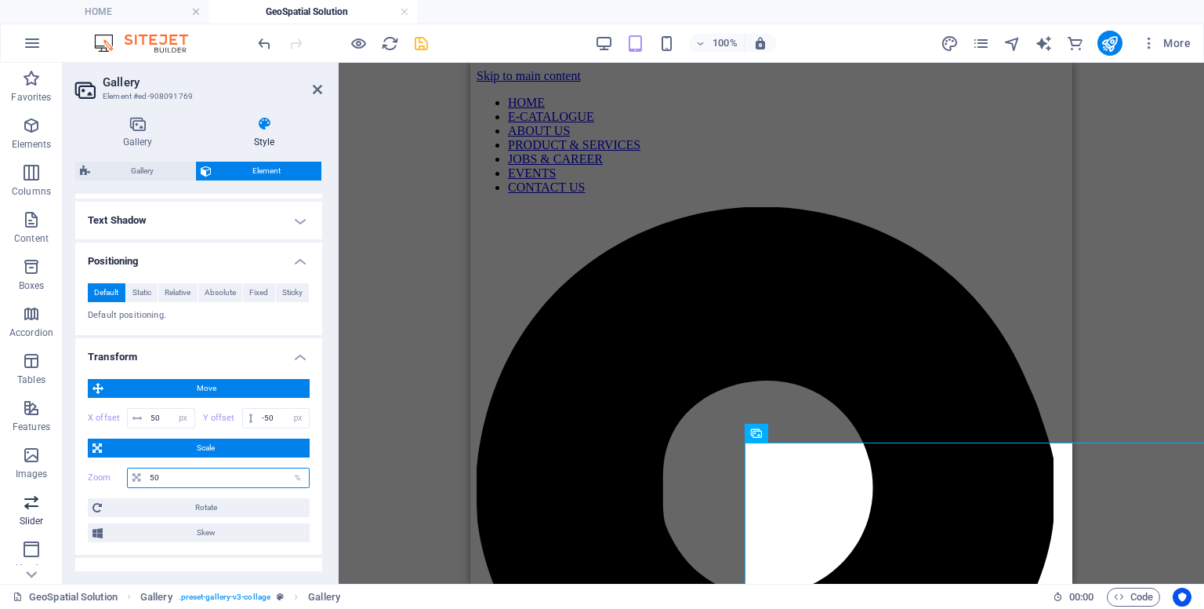
type input "5"
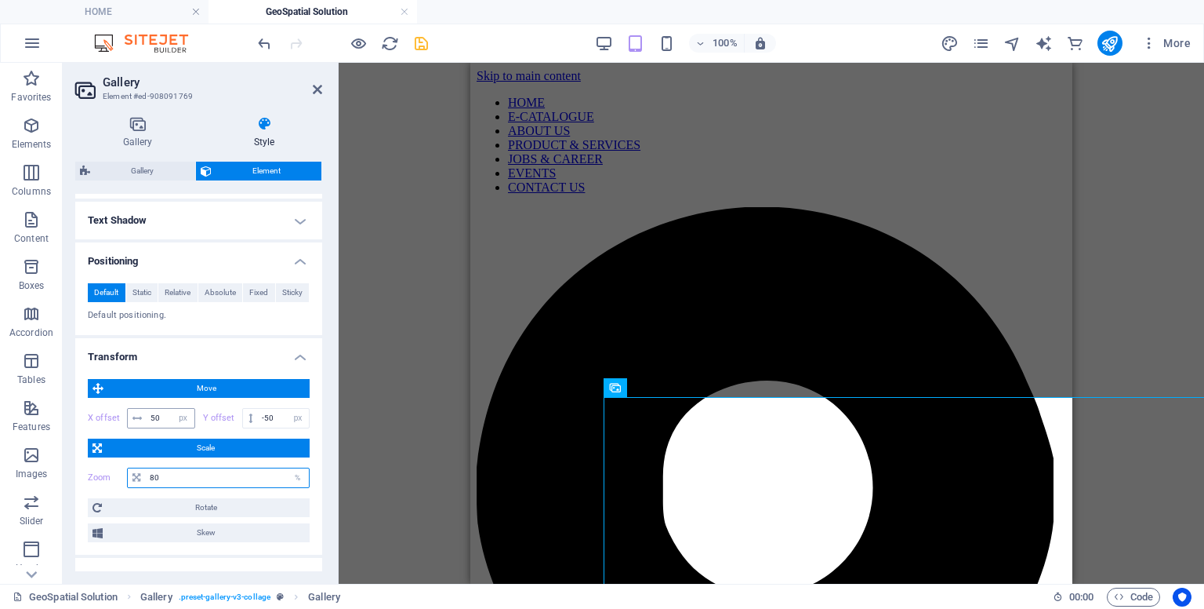
type input "80"
drag, startPoint x: 160, startPoint y: 415, endPoint x: 0, endPoint y: 402, distance: 160.5
click at [0, 402] on section "Favorites Elements Columns Content Boxes Accordion Tables Features Images Slide…" at bounding box center [602, 323] width 1204 height 521
type input "5"
type input "0"
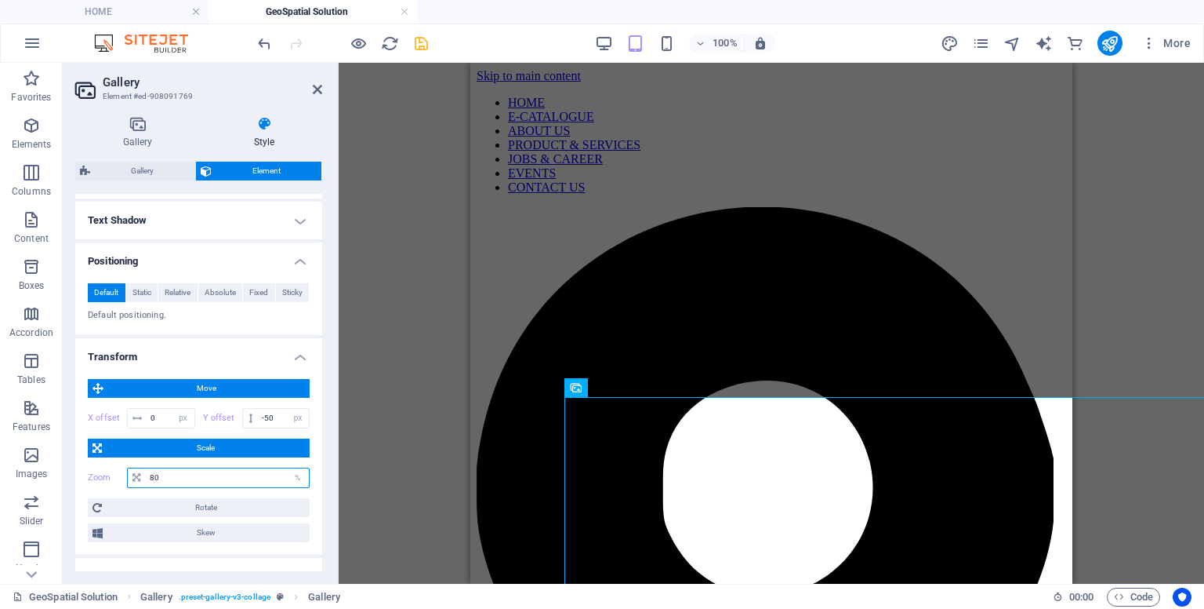
click at [159, 480] on input "80" at bounding box center [227, 477] width 163 height 19
type input "8"
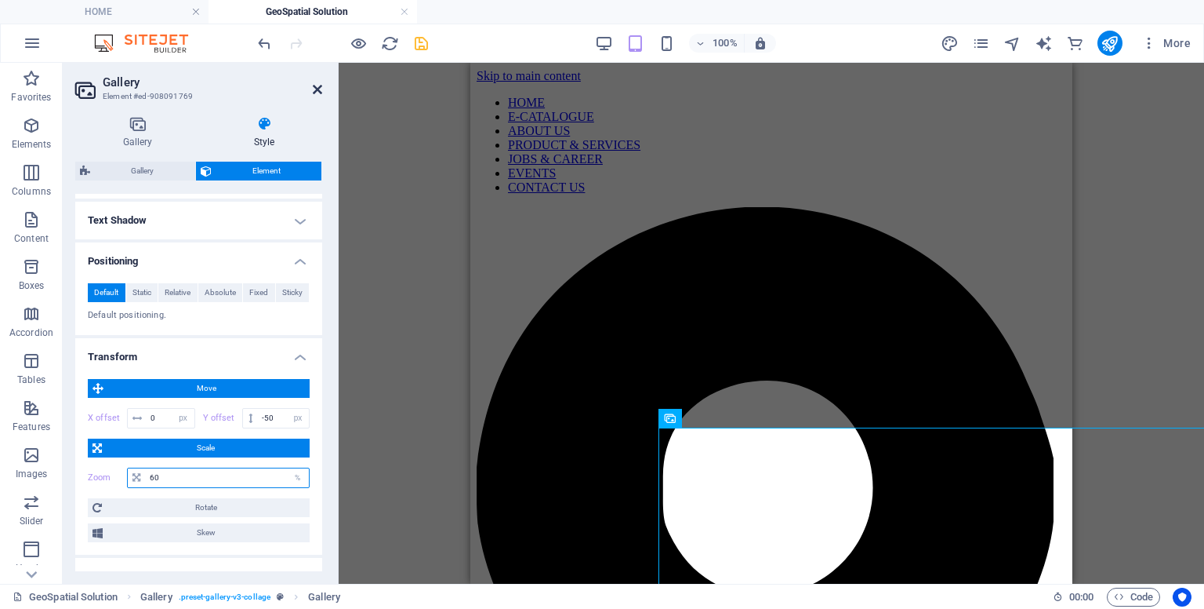
type input "60"
click at [318, 85] on icon at bounding box center [317, 89] width 9 height 13
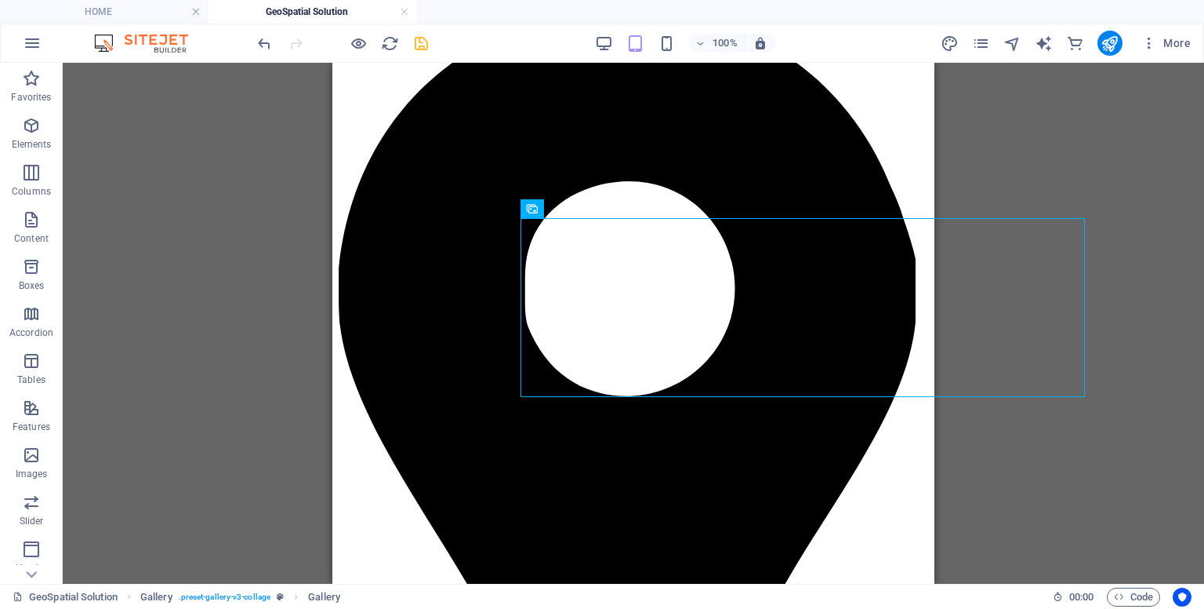
scroll to position [60, 0]
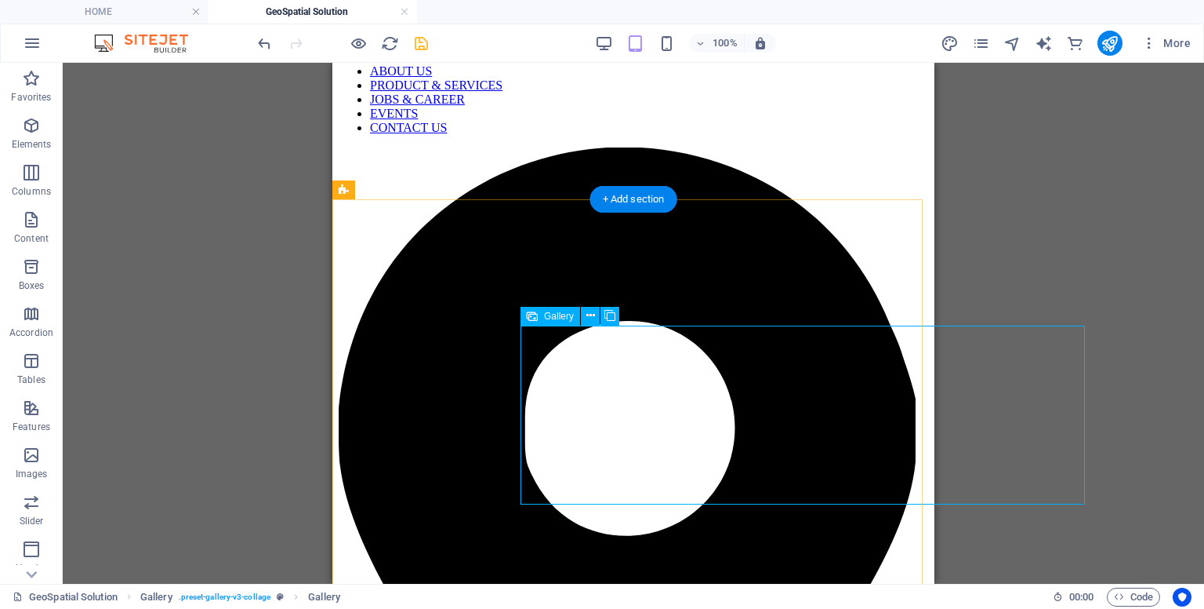
select select "%"
select select "px"
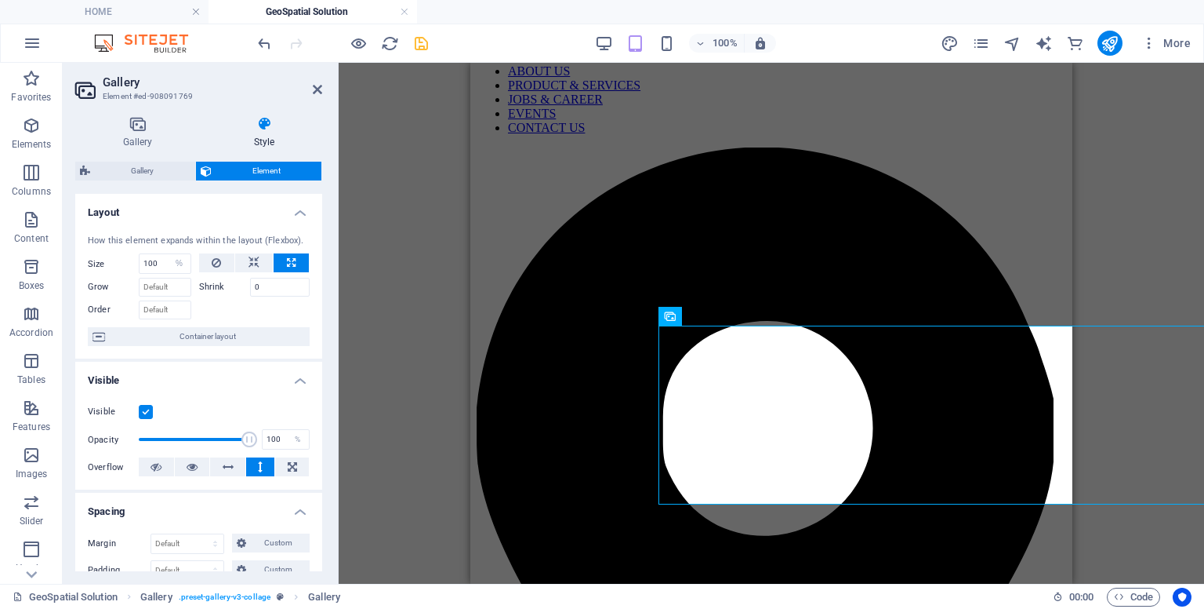
drag, startPoint x: 322, startPoint y: 319, endPoint x: 336, endPoint y: 314, distance: 14.1
click at [336, 329] on aside "Gallery Element #ed-908091769 Gallery Style Image Drag files here, click to cho…" at bounding box center [201, 323] width 276 height 521
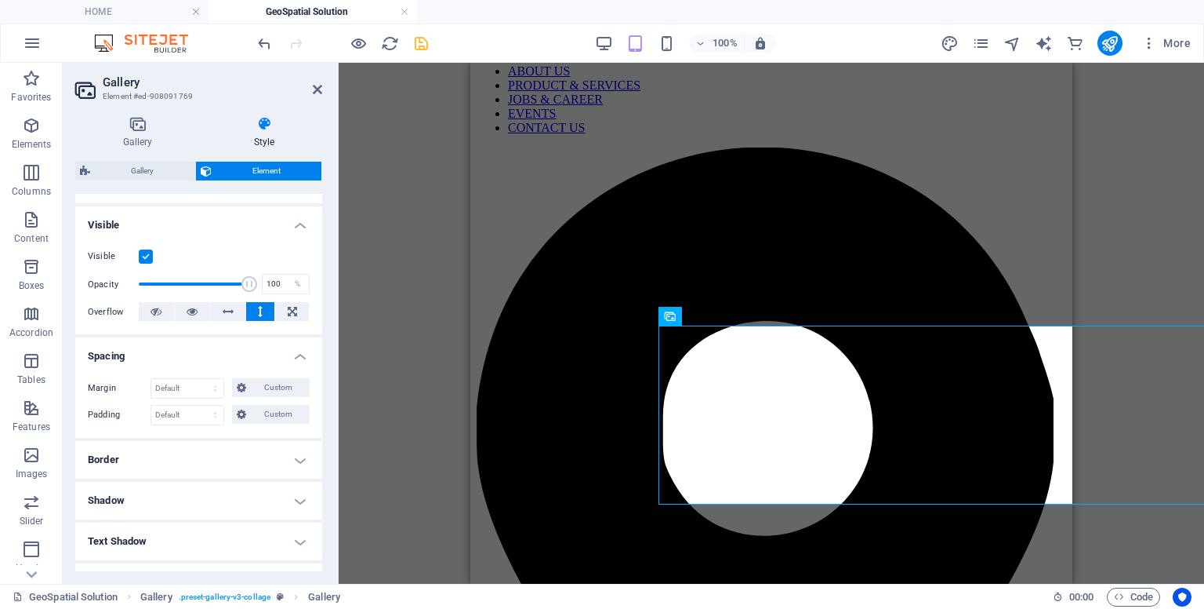
scroll to position [163, 0]
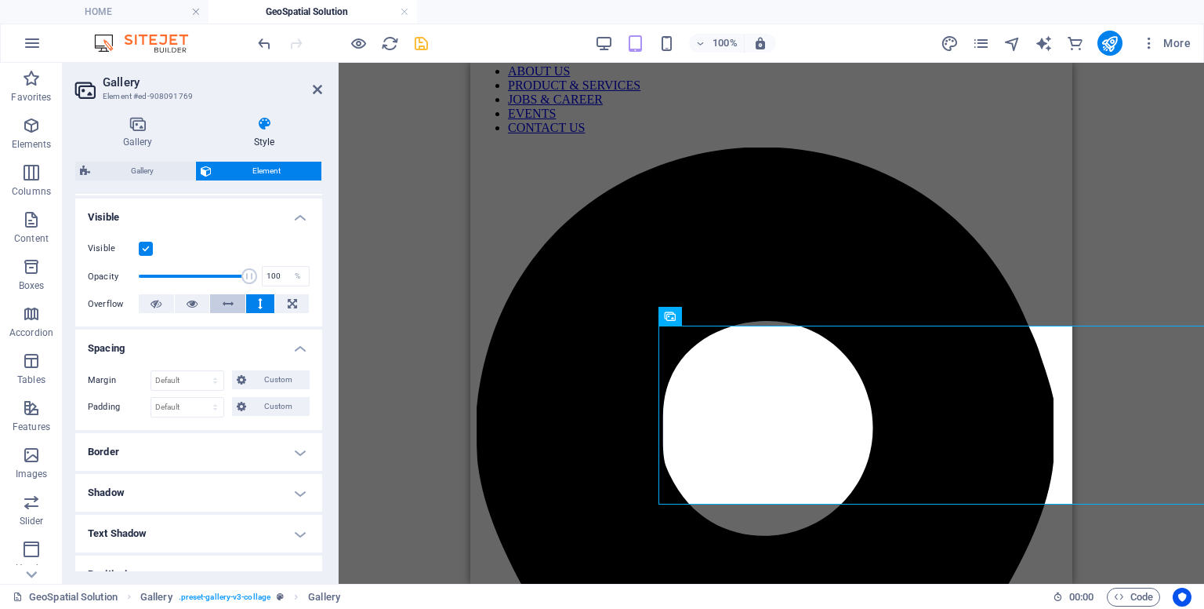
click at [228, 308] on icon at bounding box center [228, 303] width 11 height 19
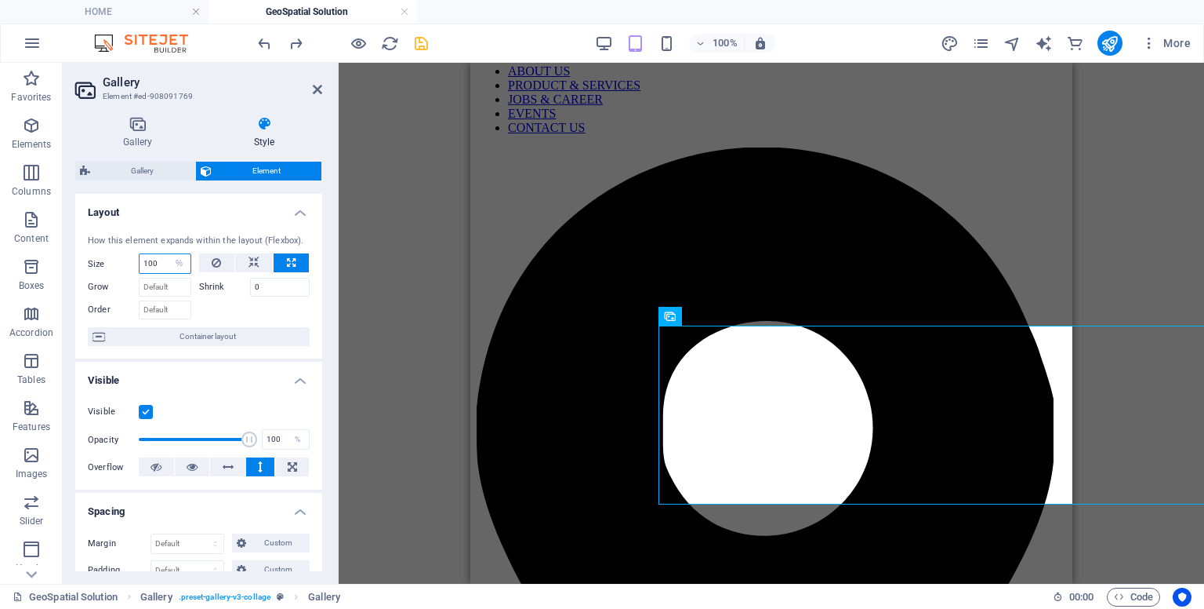
drag, startPoint x: 164, startPoint y: 263, endPoint x: 99, endPoint y: 259, distance: 65.2
click at [99, 259] on div "Size 100 Default auto px % 1/1 1/2 1/3 1/4 1/5 1/6 1/7 1/8 1/9 1/10" at bounding box center [140, 263] width 104 height 20
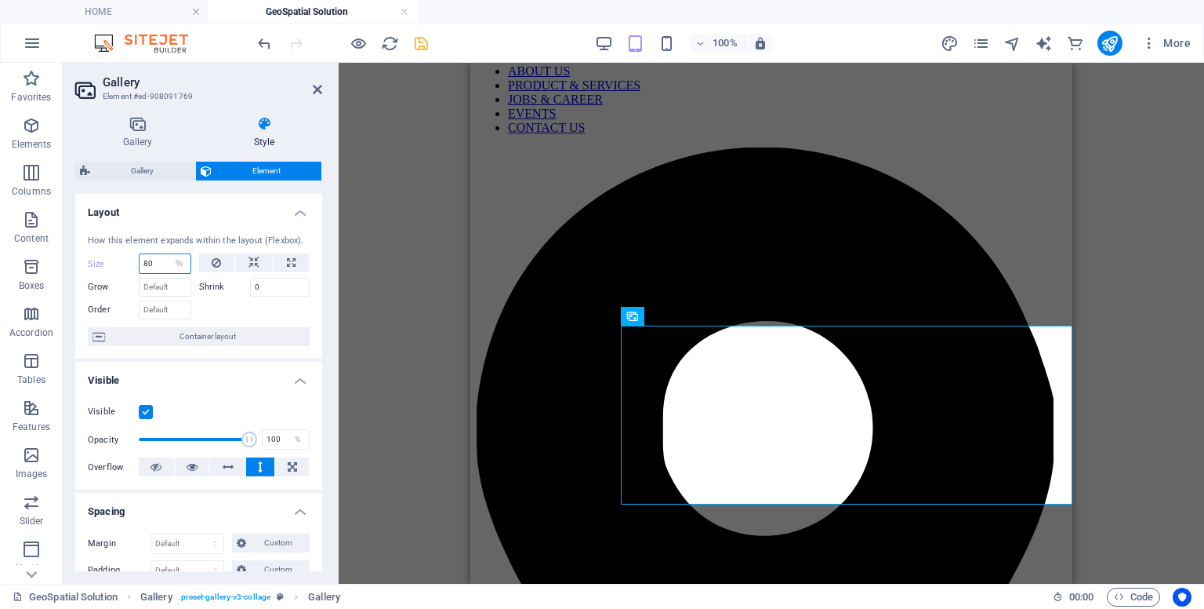
type input "8"
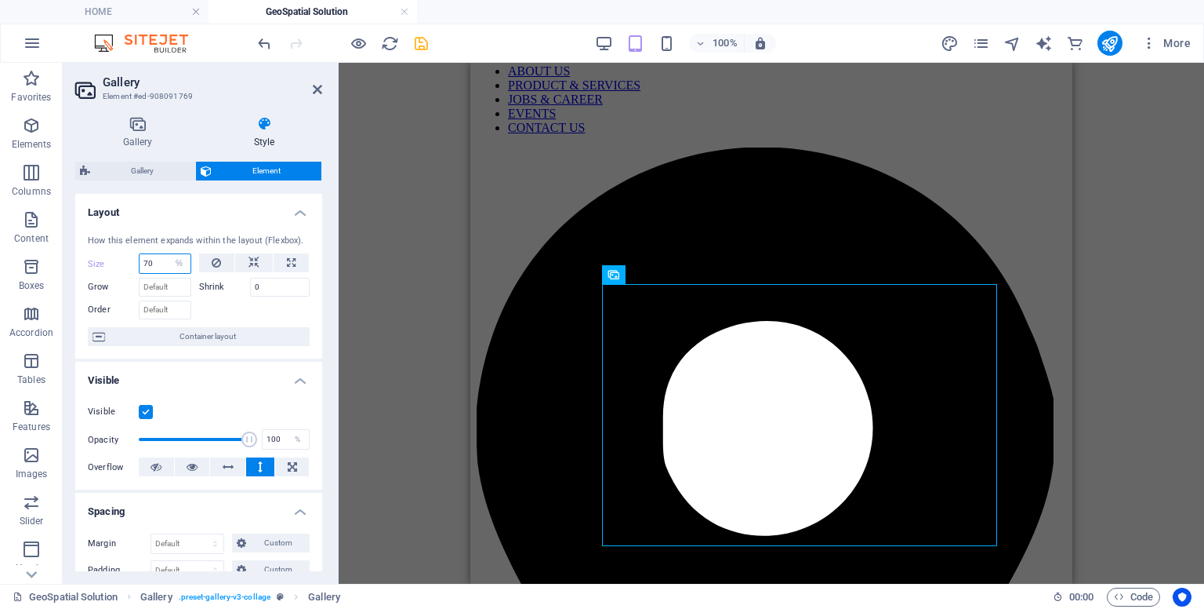
type input "7"
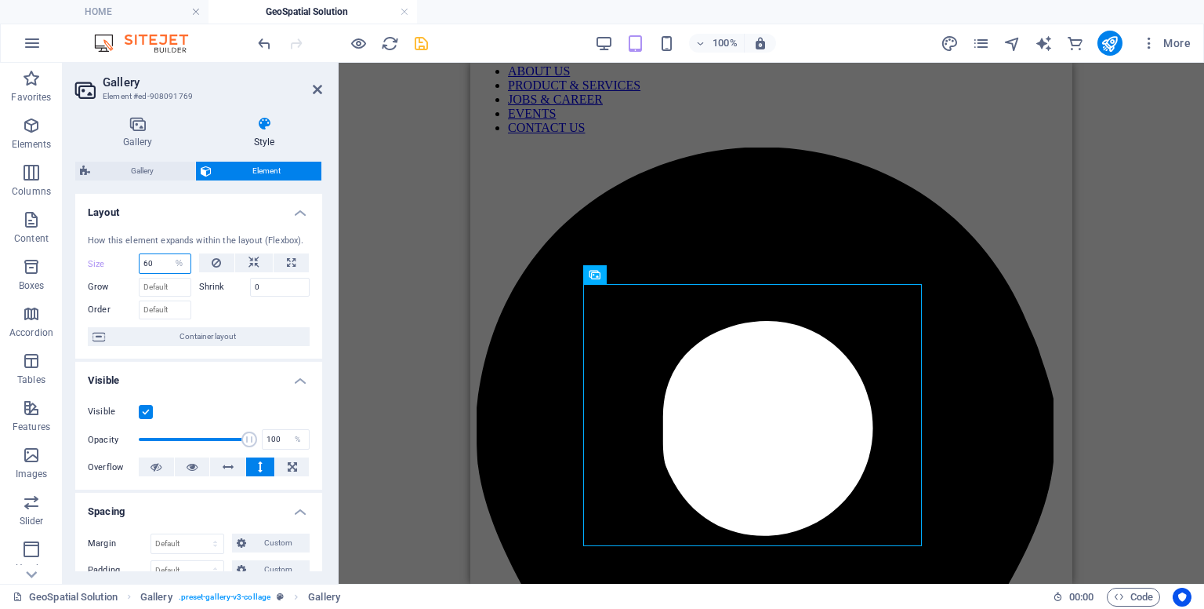
type input "6"
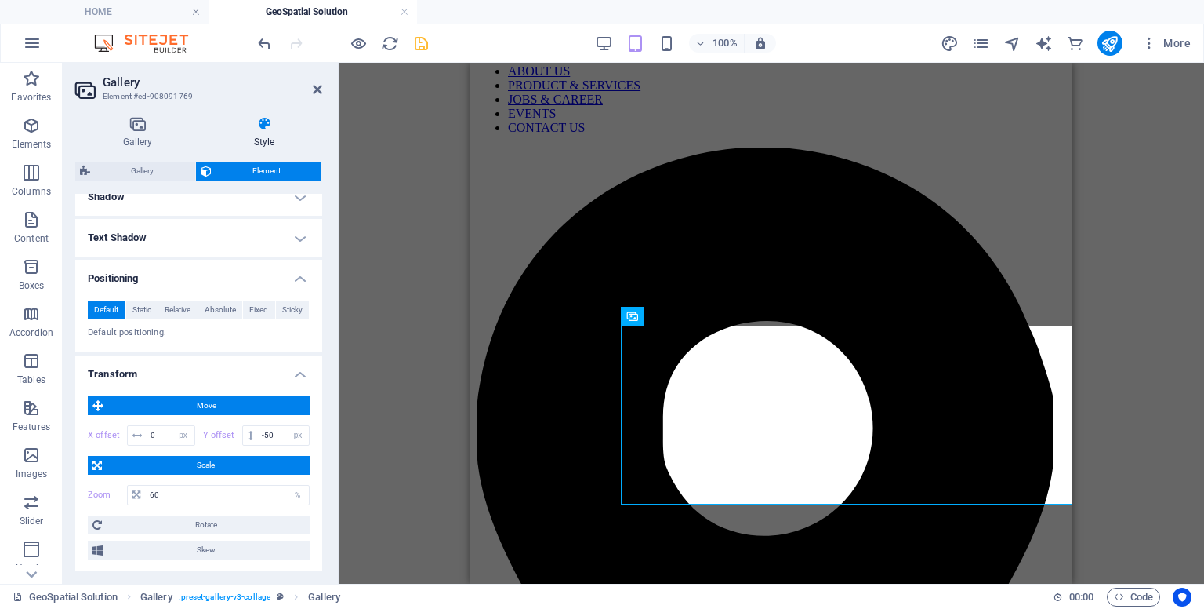
scroll to position [469, 0]
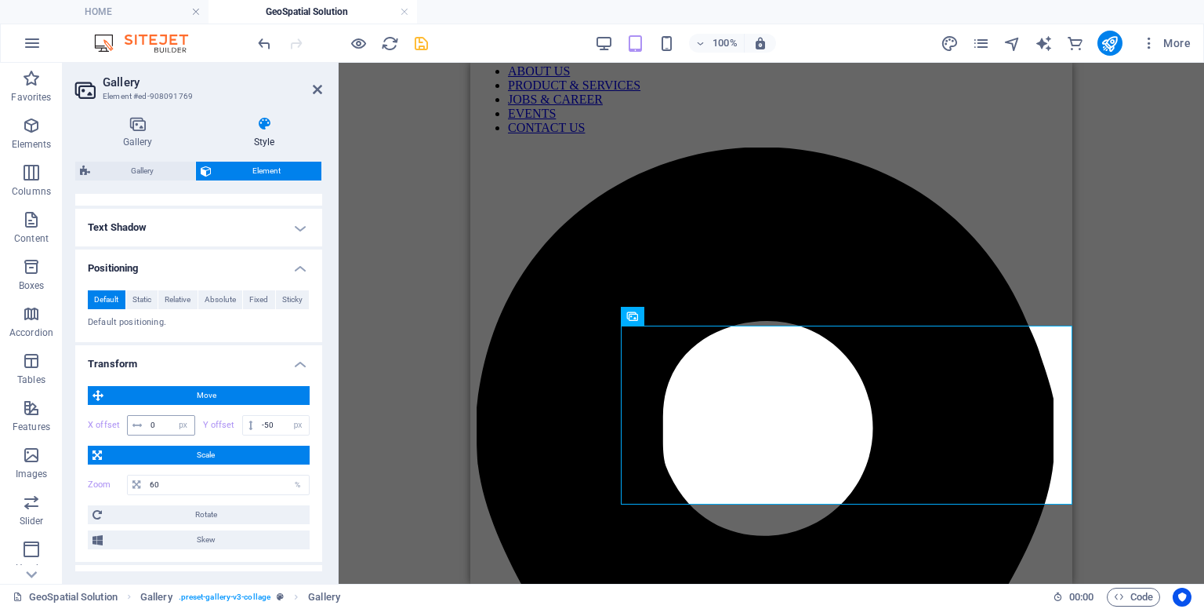
type input "80"
drag, startPoint x: 164, startPoint y: 426, endPoint x: 118, endPoint y: 412, distance: 48.1
click at [118, 415] on div "X offset 0 px rem % em vh vw" at bounding box center [141, 425] width 107 height 20
type input "5"
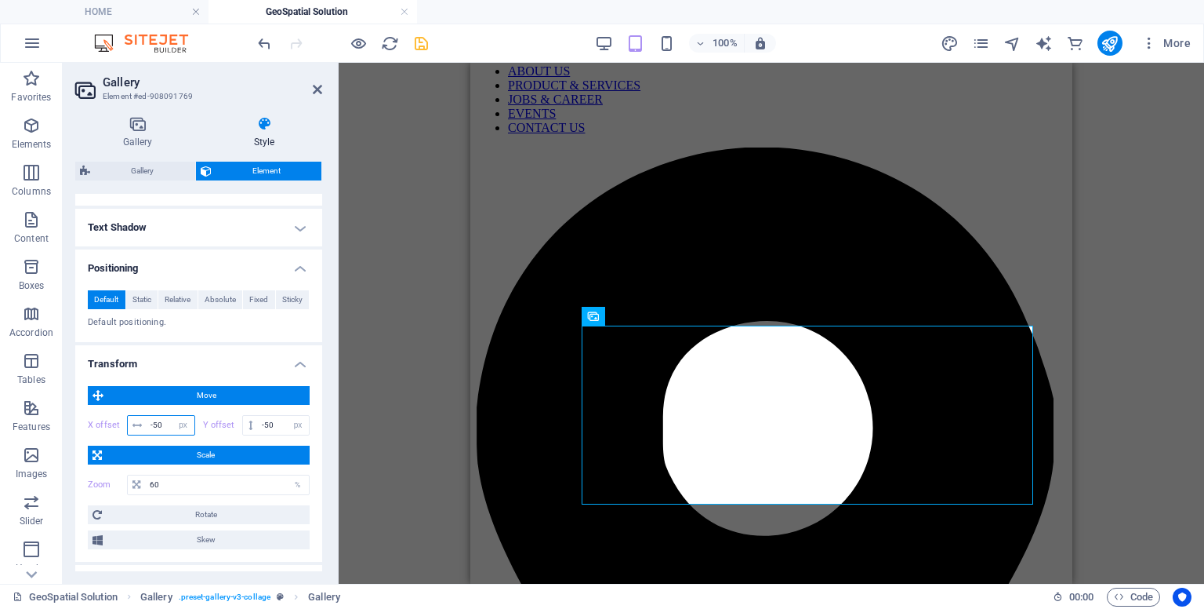
type input "-5"
type input "-7"
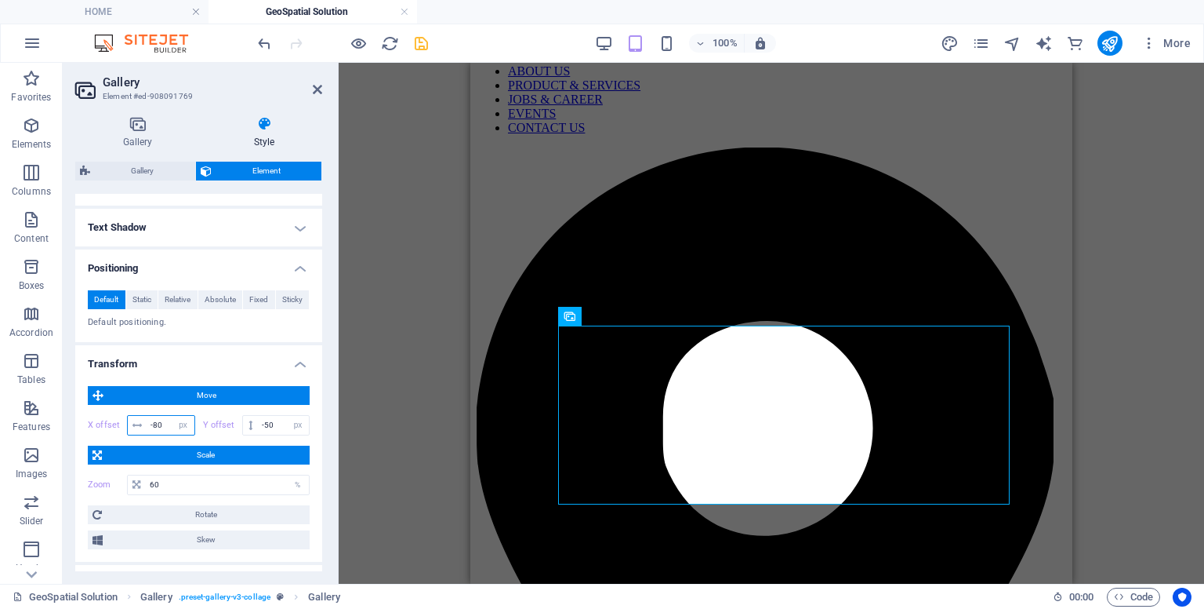
type input "-8"
type input "-9"
type input "-100"
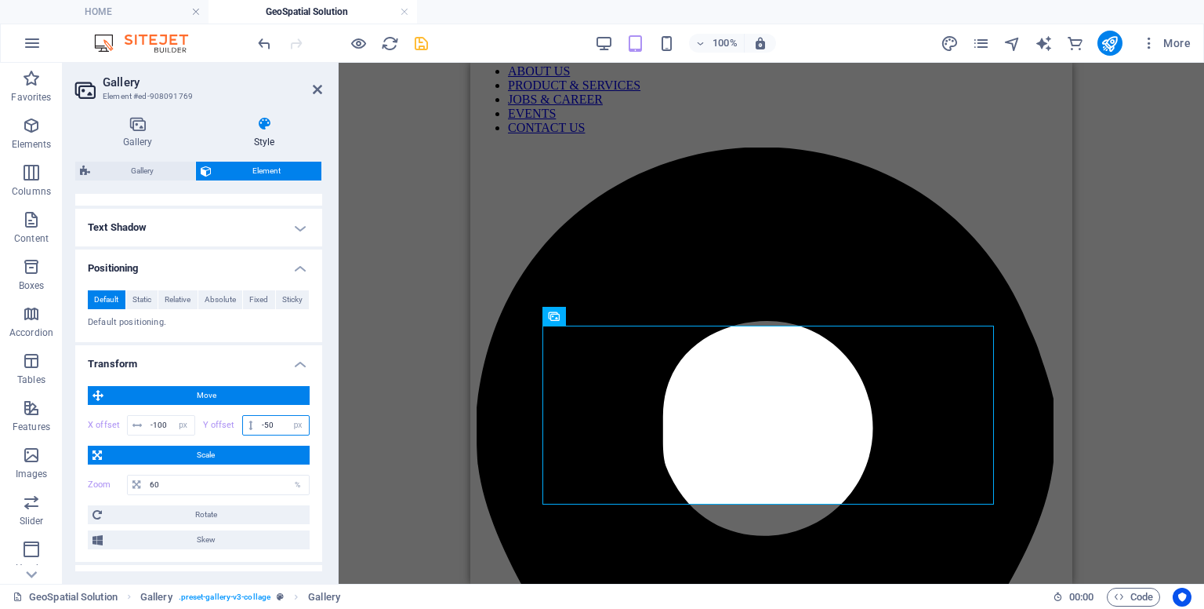
click at [273, 420] on input "-50" at bounding box center [283, 425] width 51 height 19
type input "-5"
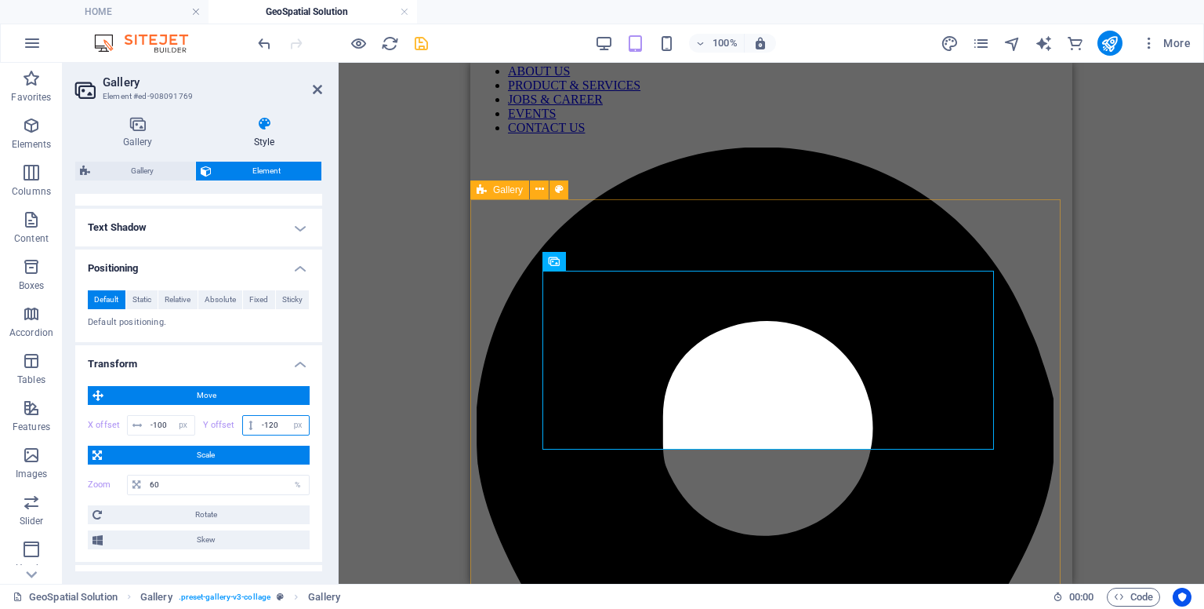
type input "-120"
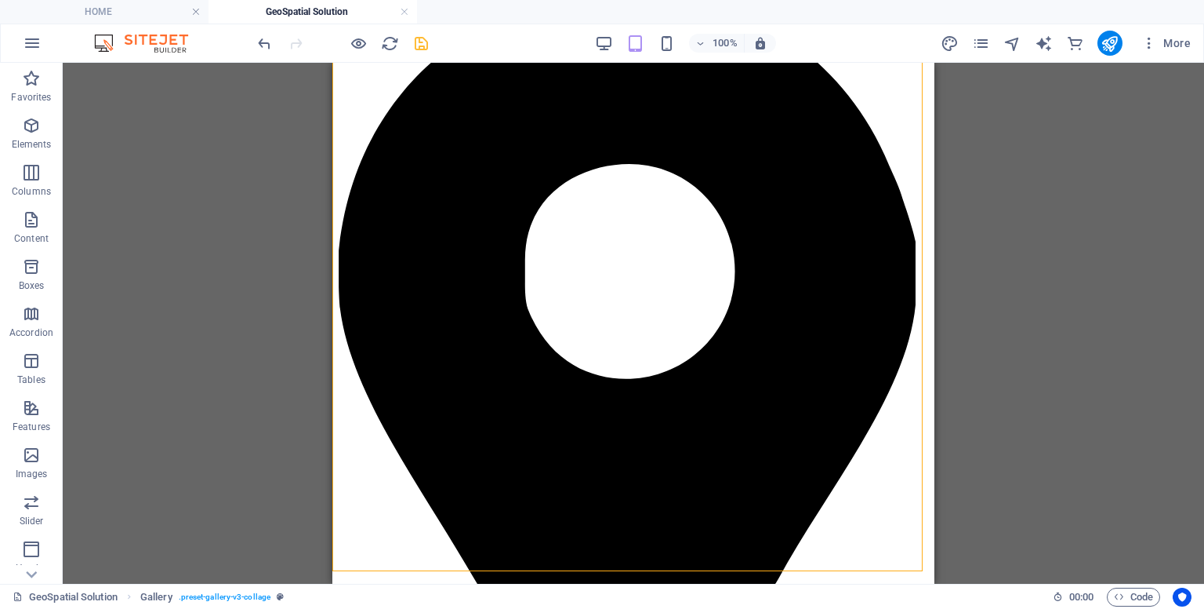
scroll to position [196, 0]
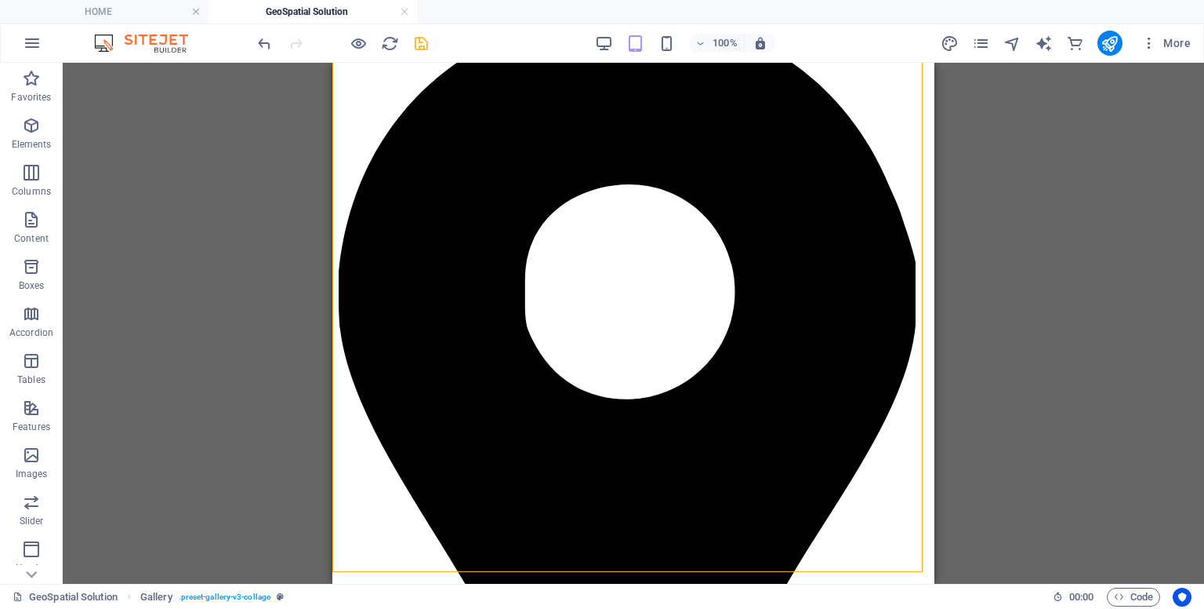
drag, startPoint x: 931, startPoint y: 359, endPoint x: 1286, endPoint y: 504, distance: 383.7
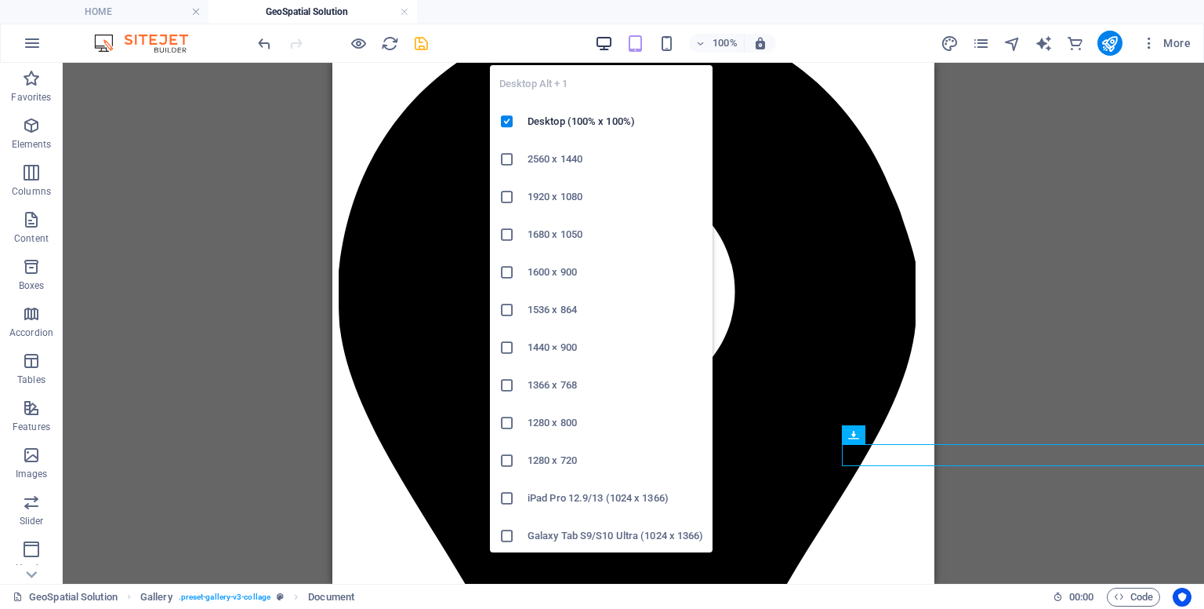
click at [612, 36] on icon "button" at bounding box center [604, 44] width 18 height 18
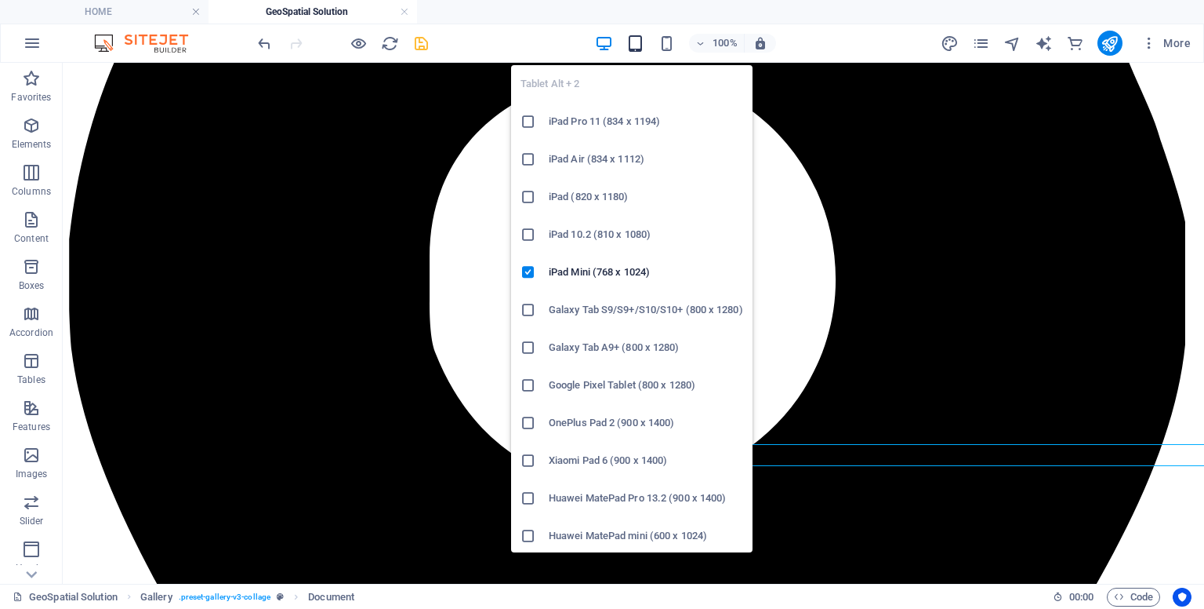
click at [645, 40] on span "button" at bounding box center [636, 44] width 19 height 18
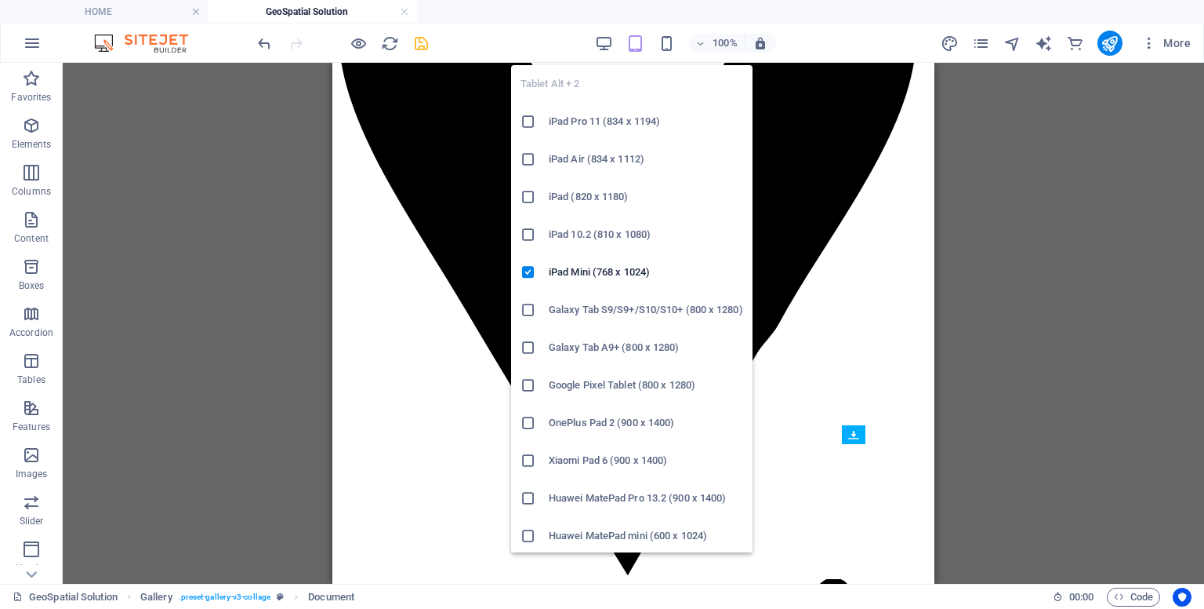
scroll to position [196, 0]
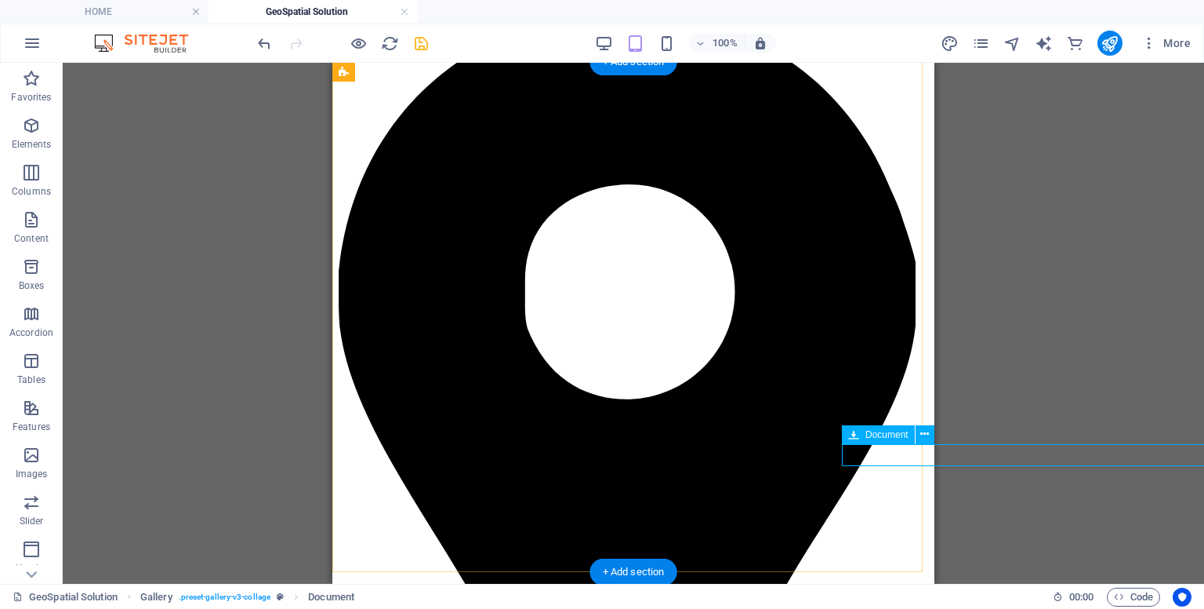
select select "px"
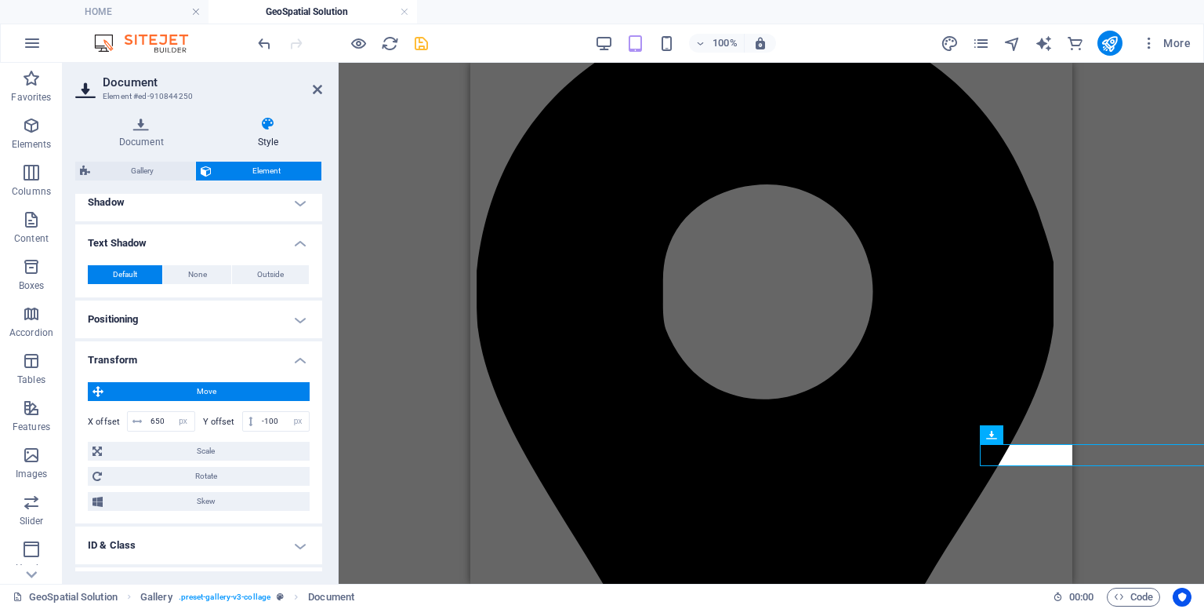
scroll to position [304, 0]
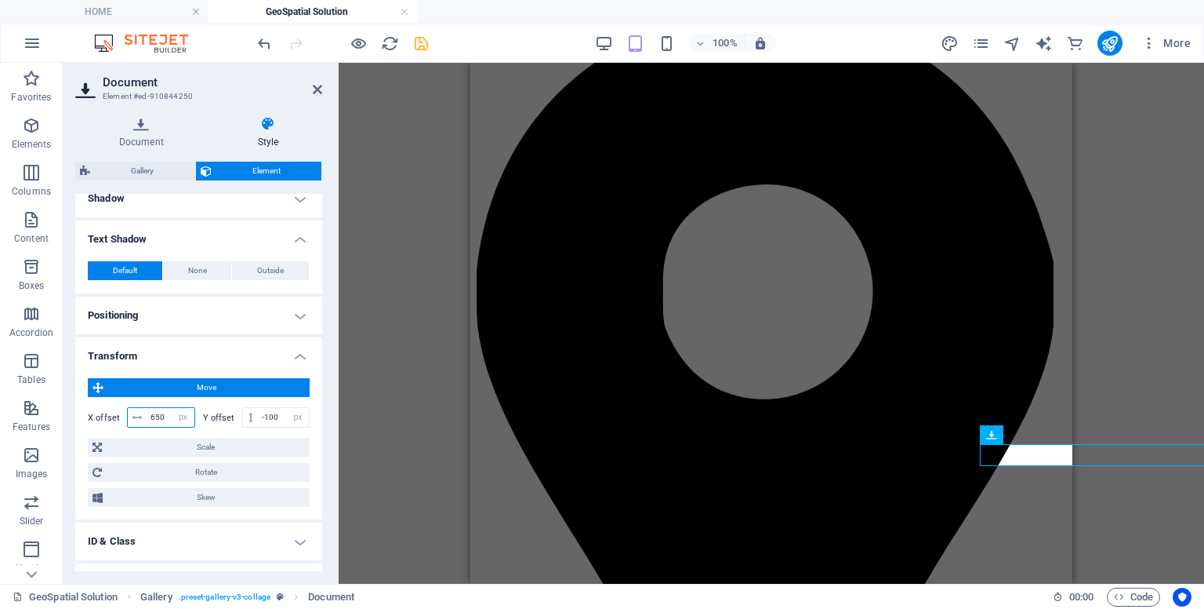
click at [167, 418] on input "650" at bounding box center [171, 417] width 48 height 19
type input "6"
type input "5"
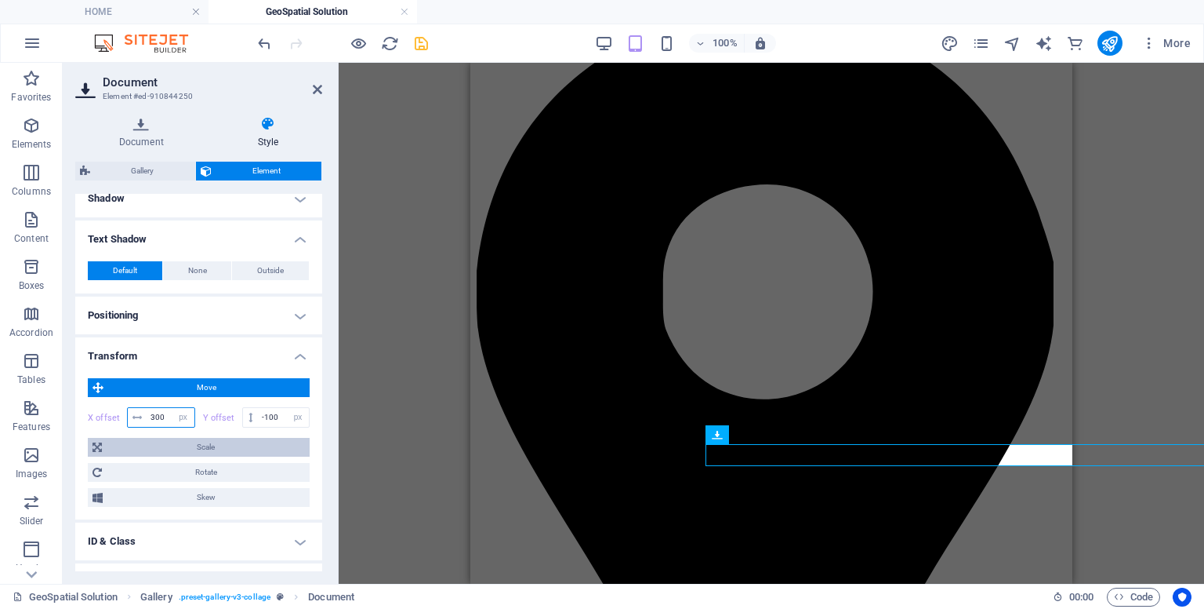
type input "300"
click at [172, 438] on span "Scale" at bounding box center [206, 447] width 198 height 19
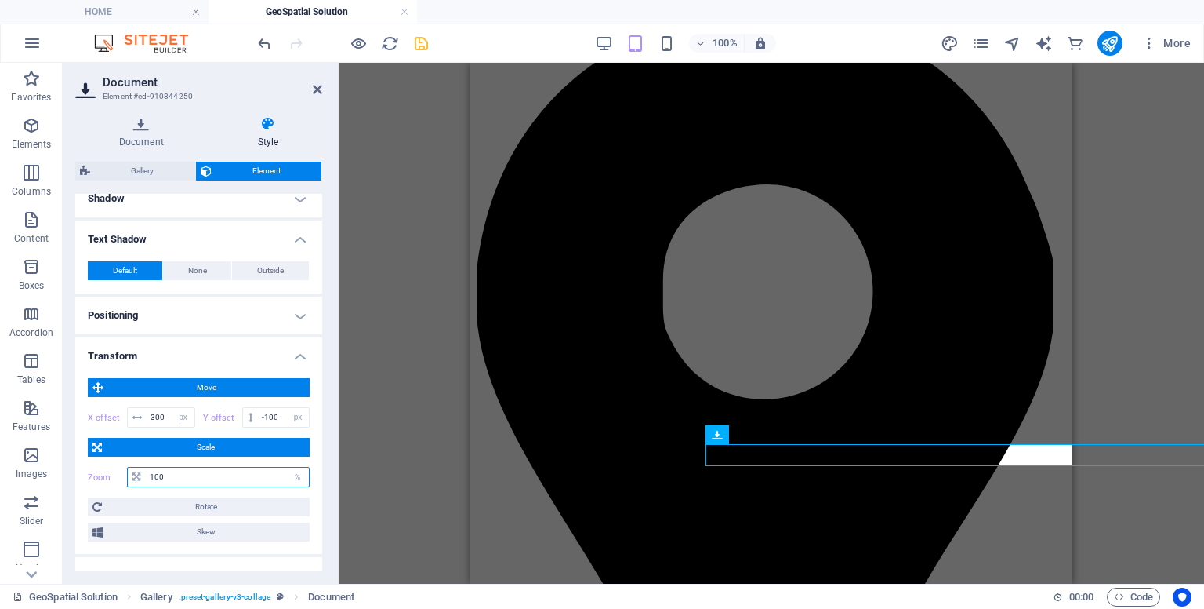
drag, startPoint x: 144, startPoint y: 471, endPoint x: 113, endPoint y: 471, distance: 31.4
click at [113, 471] on div "Zoom 100 %" at bounding box center [199, 477] width 222 height 20
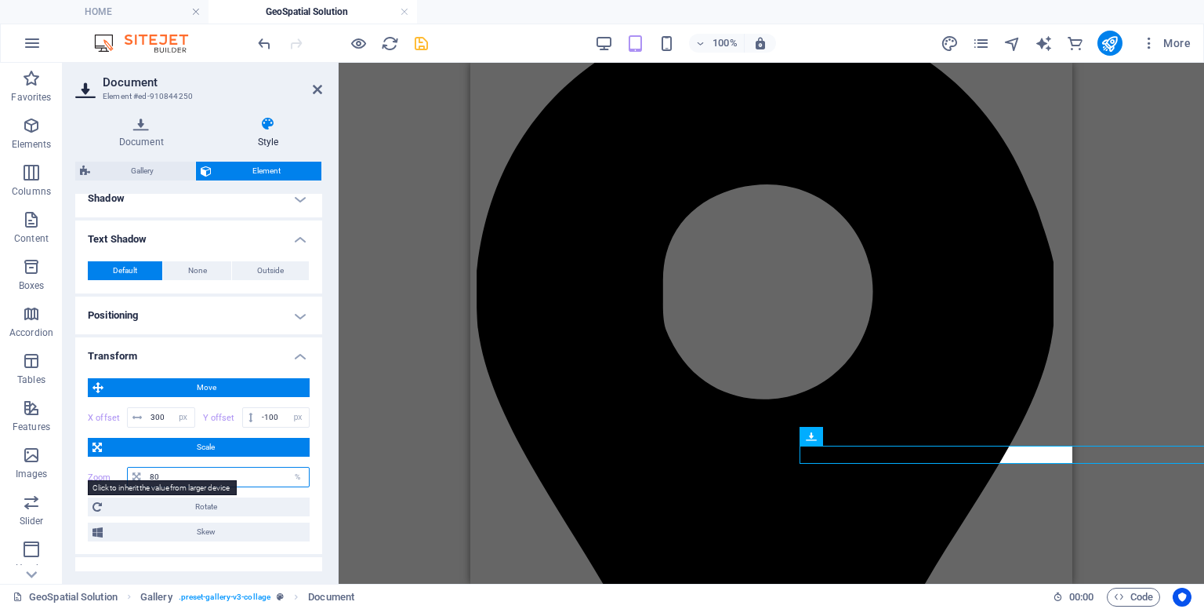
type input "8"
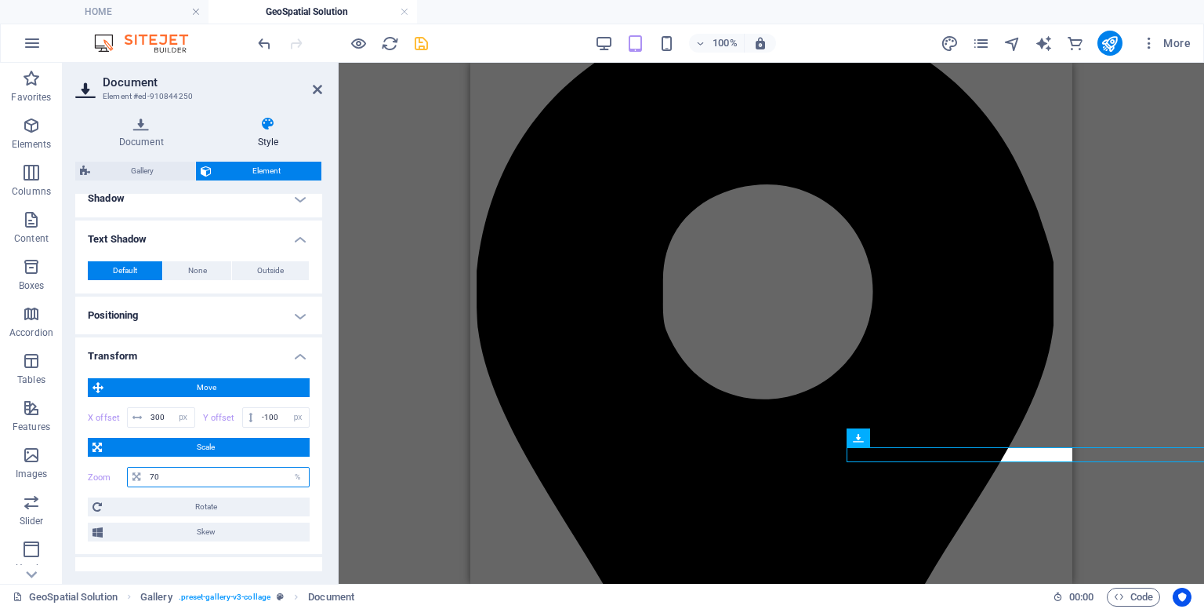
type input "7"
type input "5"
type input "60"
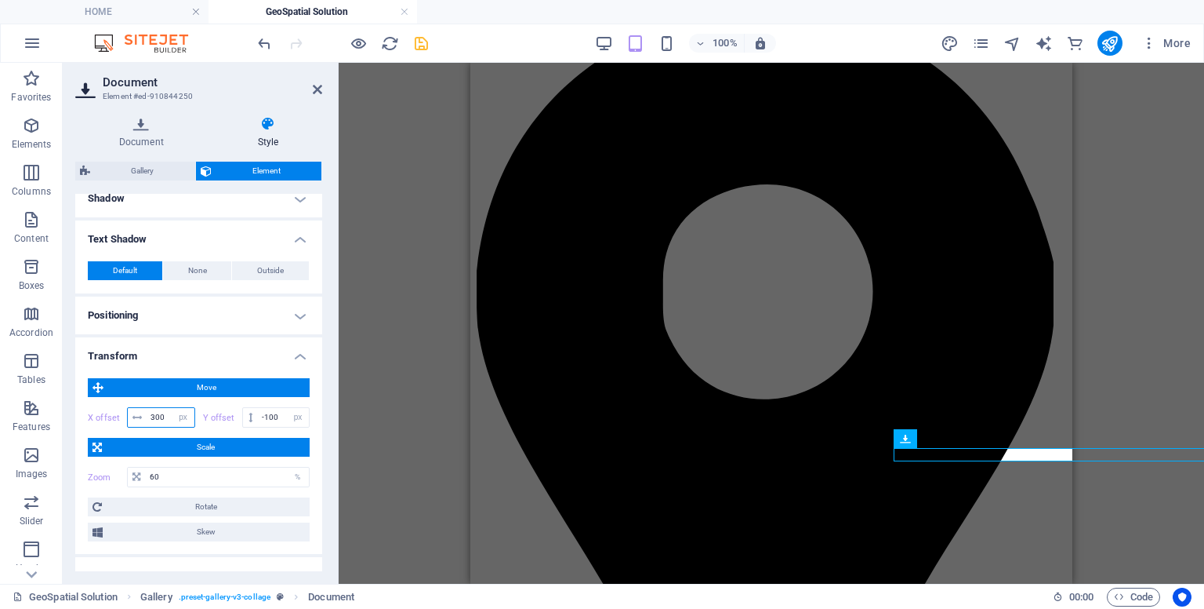
drag, startPoint x: 166, startPoint y: 412, endPoint x: 88, endPoint y: 412, distance: 78.4
click at [88, 412] on div "X offset 300 px rem % em vh vw" at bounding box center [141, 417] width 107 height 20
type input "1"
type input "0"
type input "50"
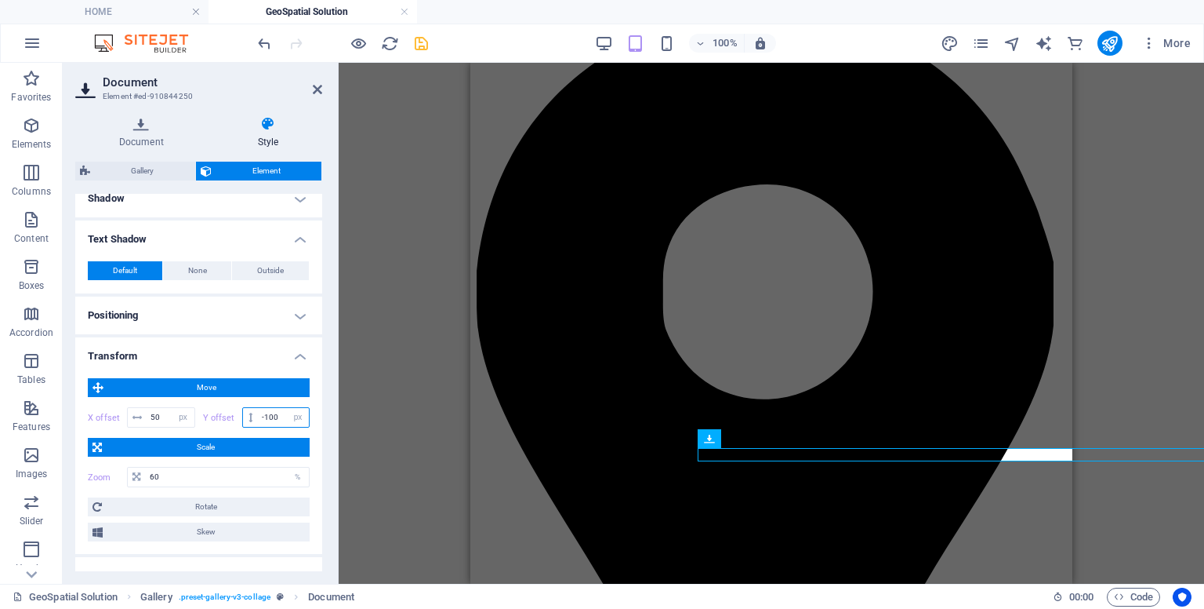
click at [278, 415] on input "-100" at bounding box center [283, 417] width 51 height 19
type input "-1"
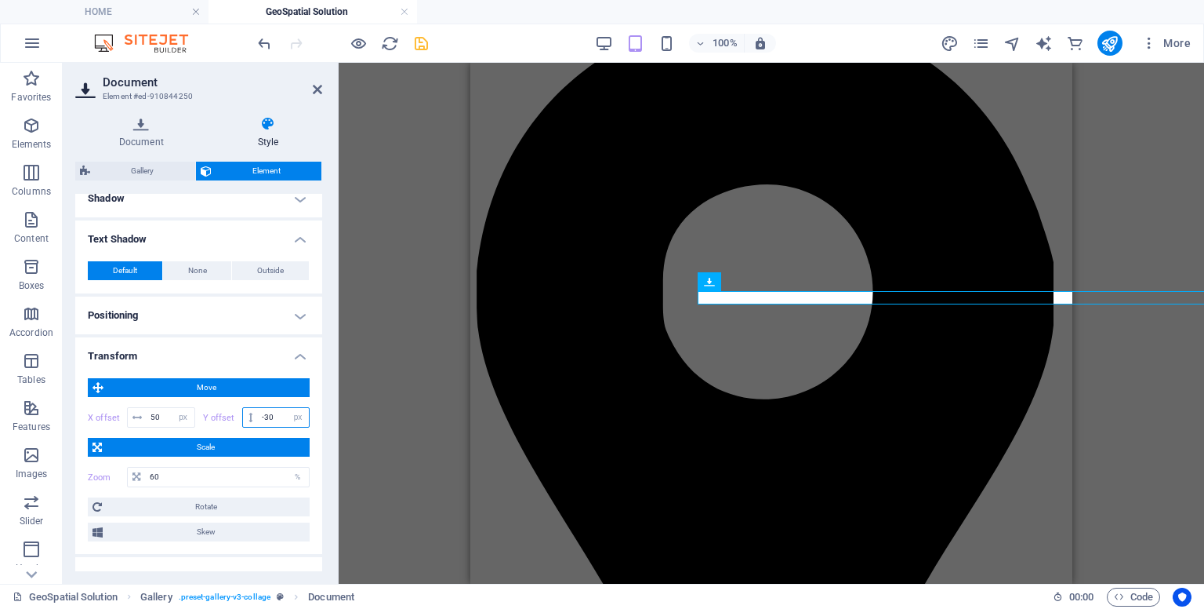
type input "-3"
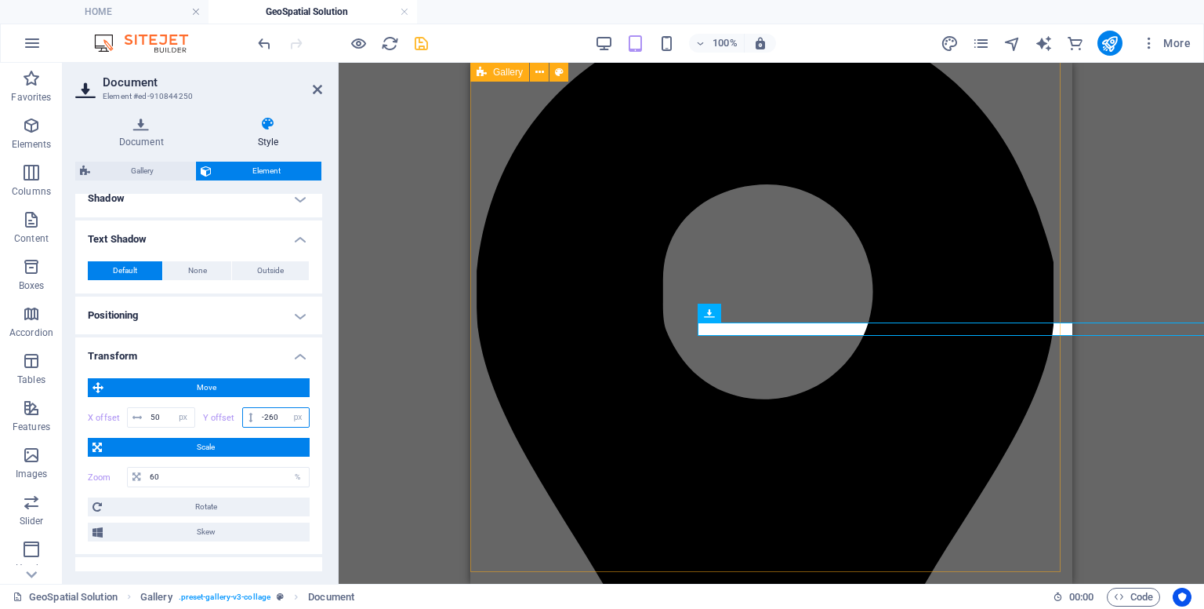
type input "-260"
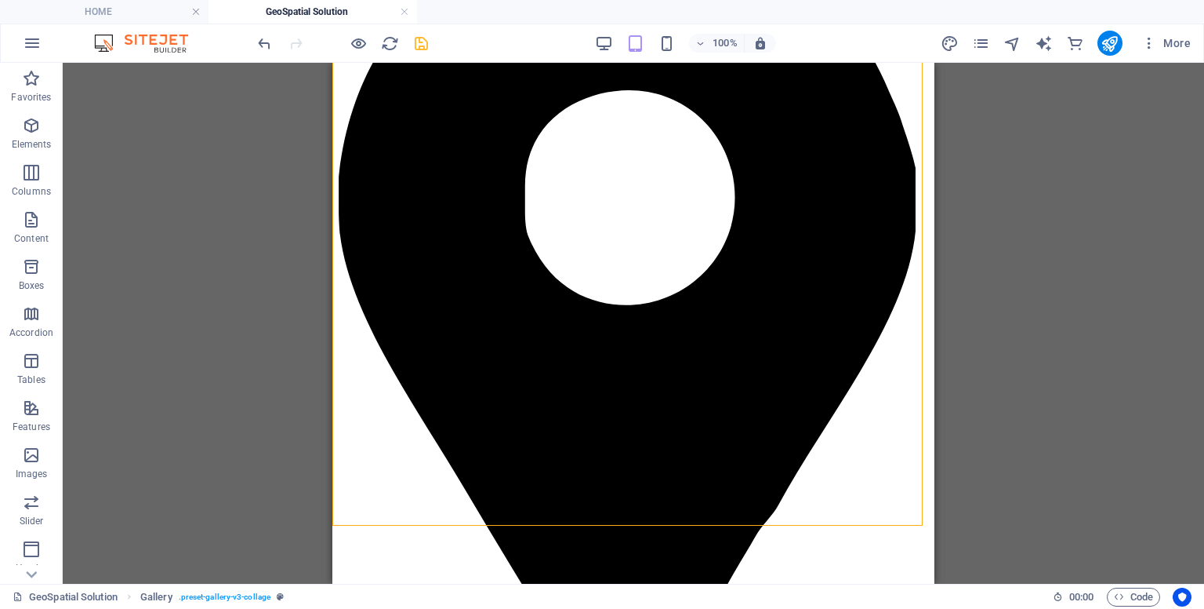
scroll to position [198, 0]
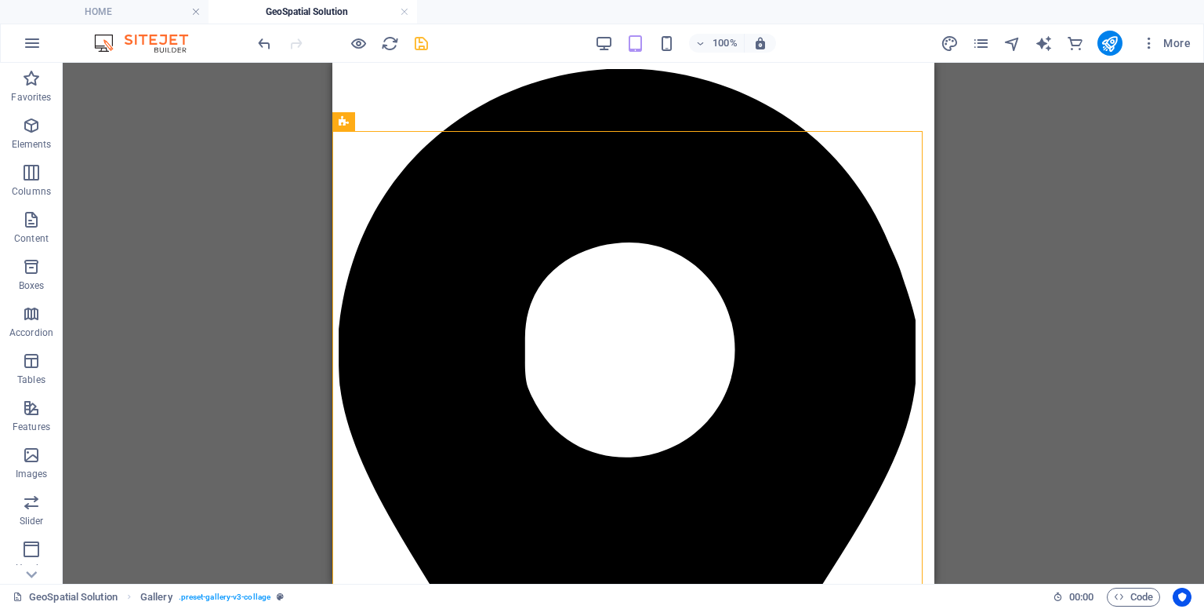
scroll to position [95, 0]
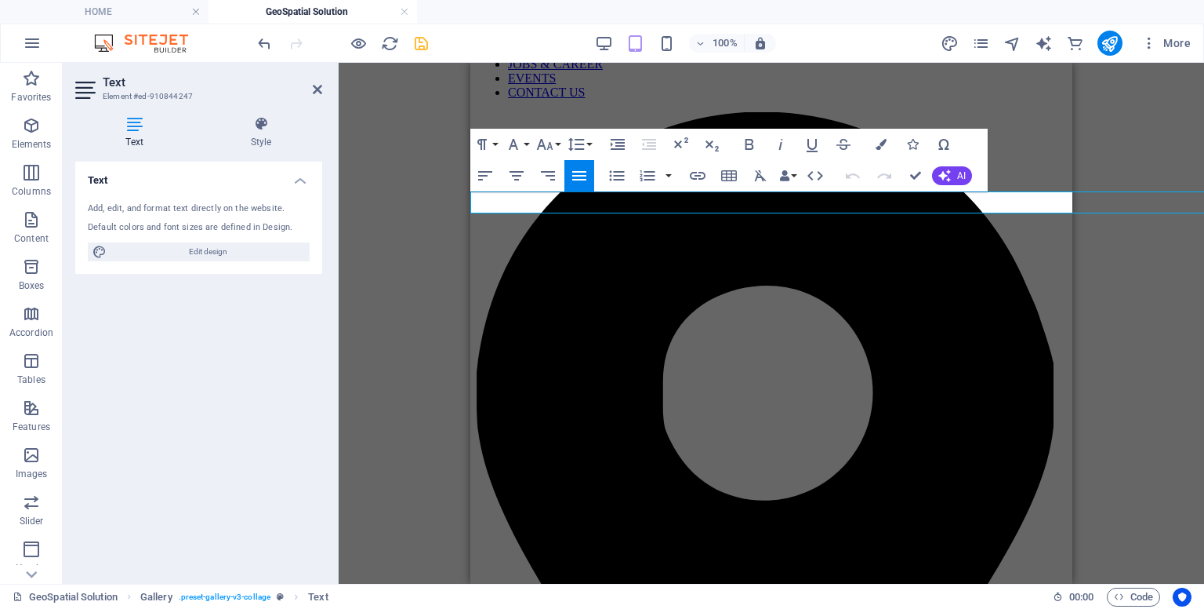
click at [133, 134] on h4 "Text" at bounding box center [137, 132] width 125 height 33
click at [170, 249] on span "Edit design" at bounding box center [208, 251] width 194 height 19
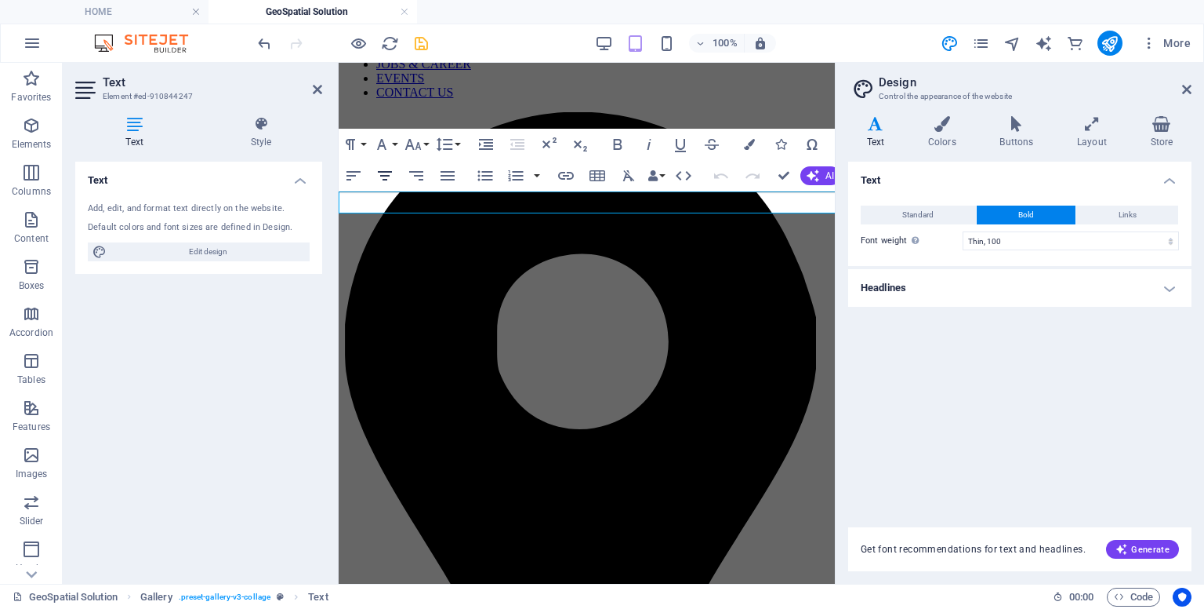
click at [392, 169] on icon "button" at bounding box center [385, 175] width 19 height 19
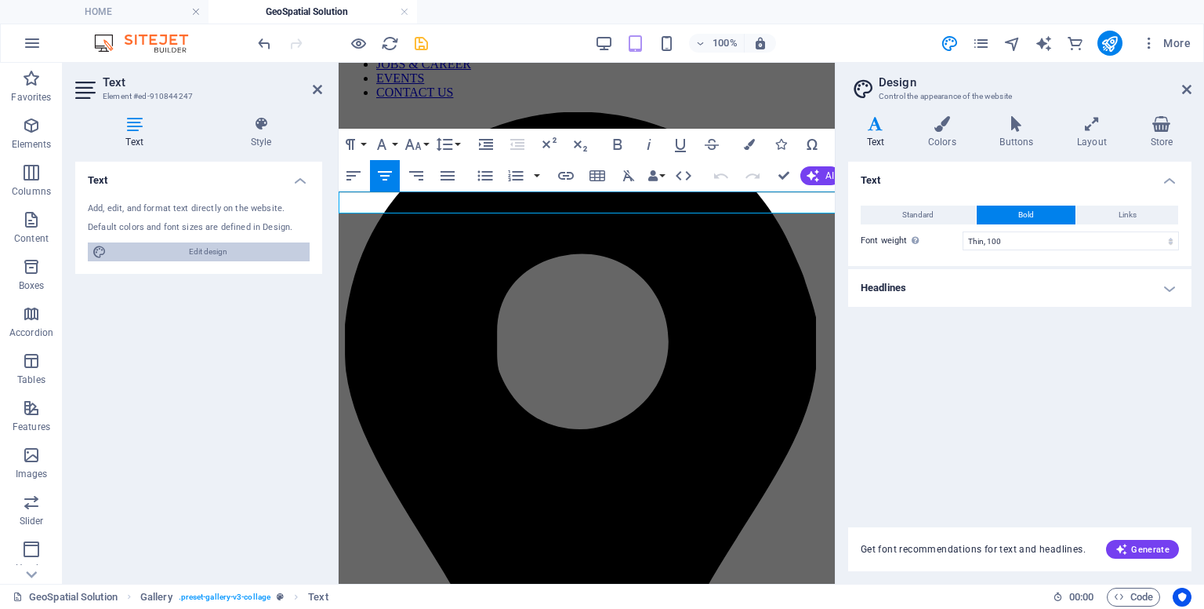
click at [239, 256] on span "Edit design" at bounding box center [208, 251] width 194 height 19
click at [358, 179] on icon "button" at bounding box center [353, 175] width 19 height 19
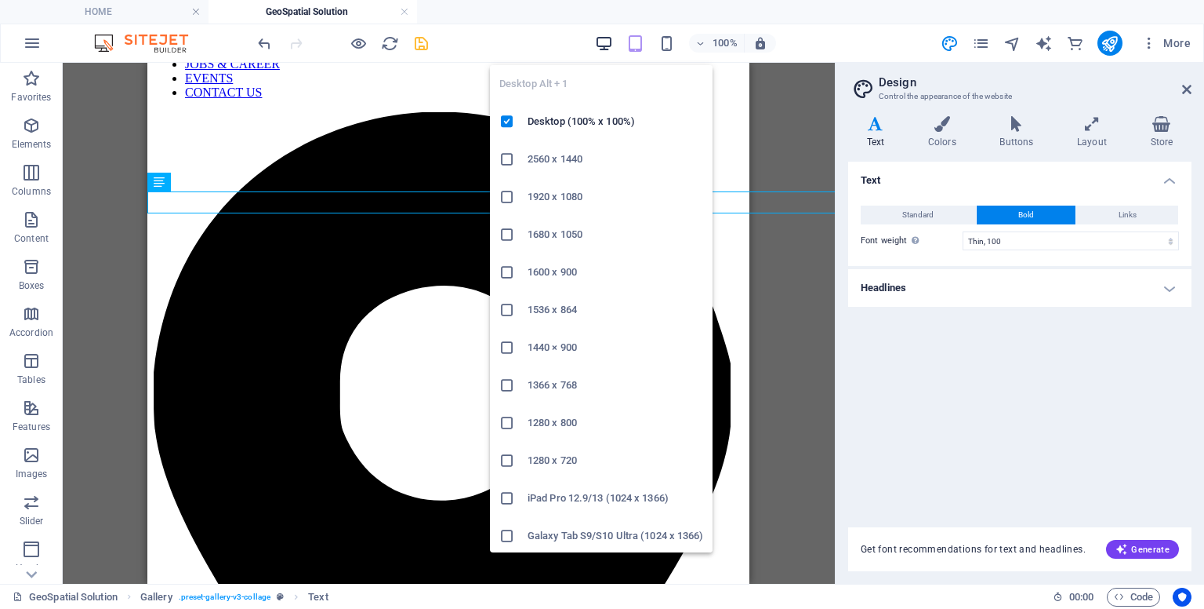
click at [608, 48] on icon "button" at bounding box center [604, 44] width 18 height 18
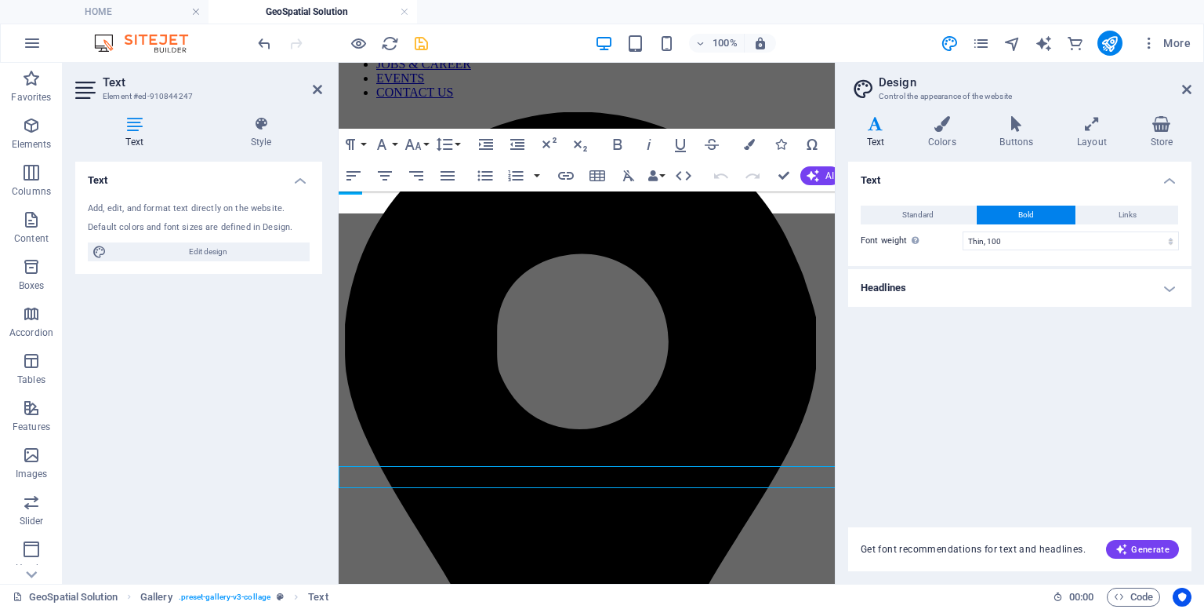
click at [265, 478] on div "Text Add, edit, and format text directly on the website. Default colors and fon…" at bounding box center [198, 366] width 247 height 409
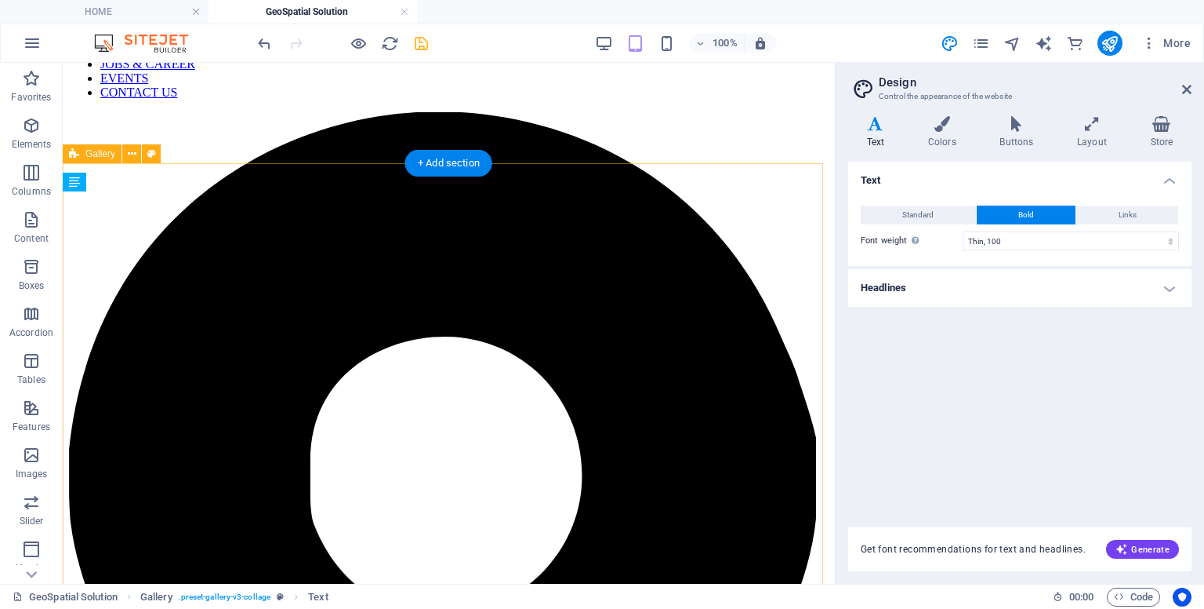
scroll to position [369, 0]
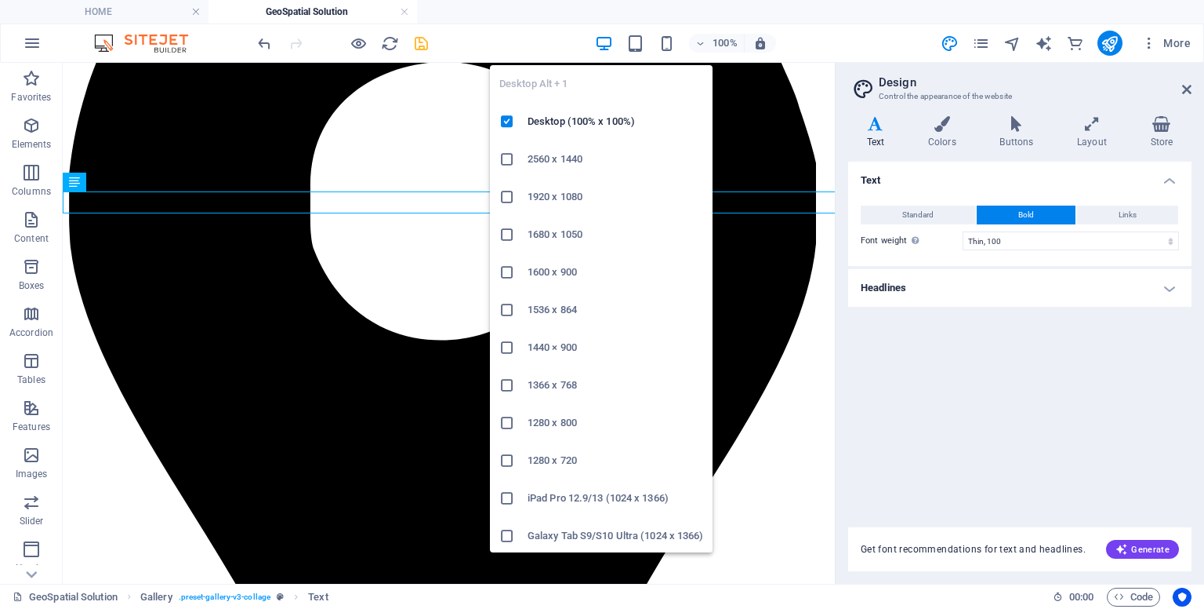
click at [609, 38] on icon "button" at bounding box center [604, 44] width 18 height 18
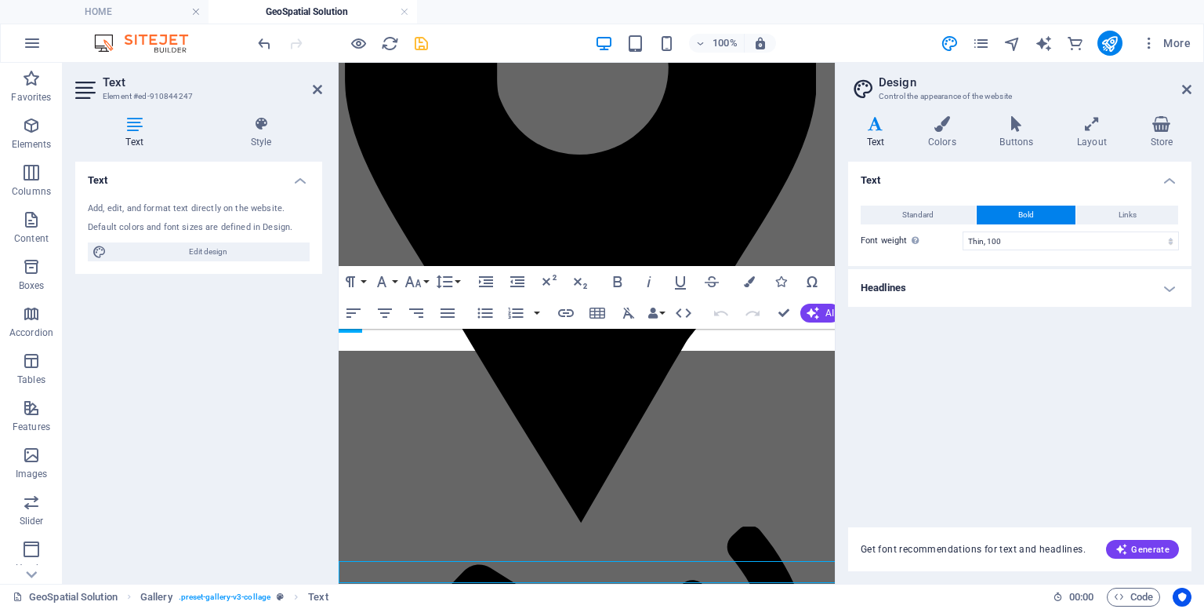
scroll to position [0, 0]
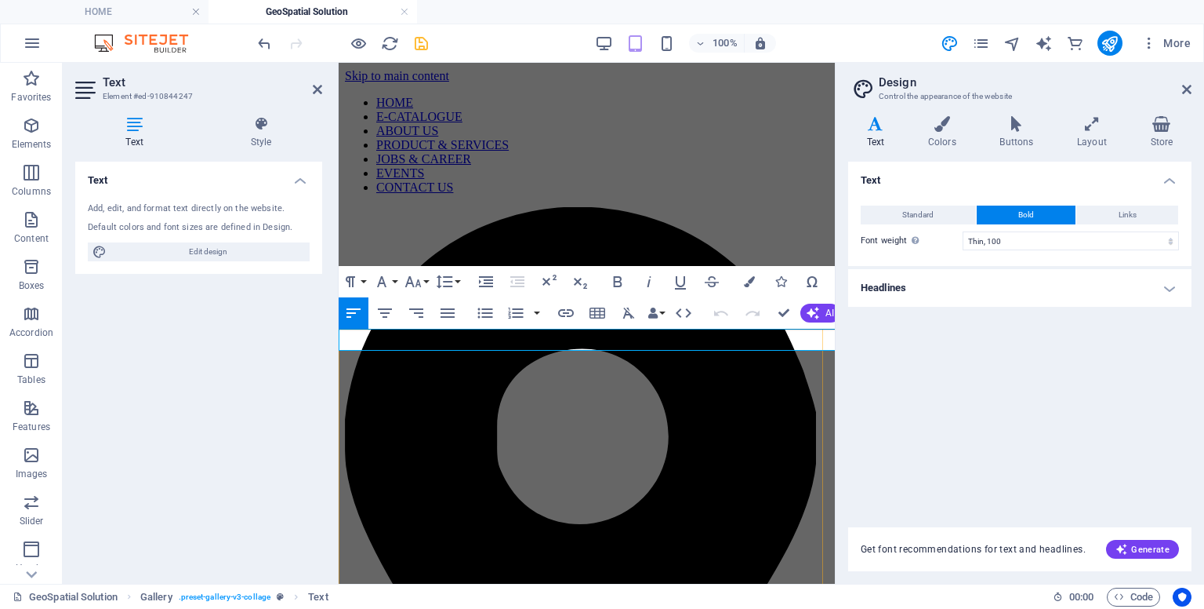
click at [398, 317] on button "Align Center" at bounding box center [385, 312] width 30 height 31
click at [361, 314] on icon "button" at bounding box center [353, 312] width 19 height 19
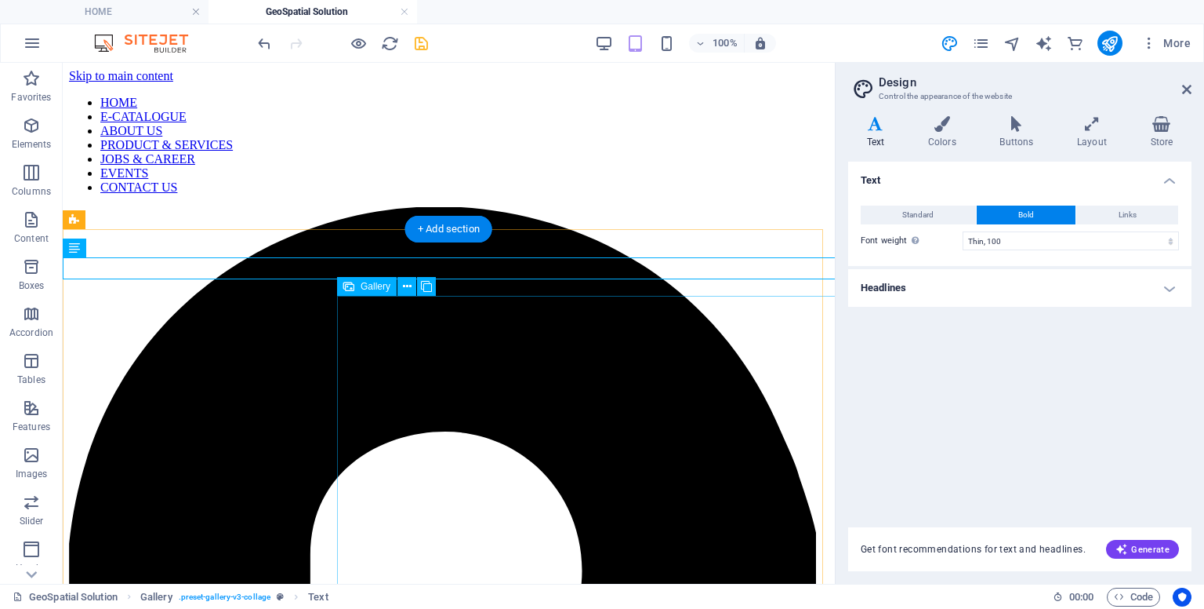
scroll to position [303, 0]
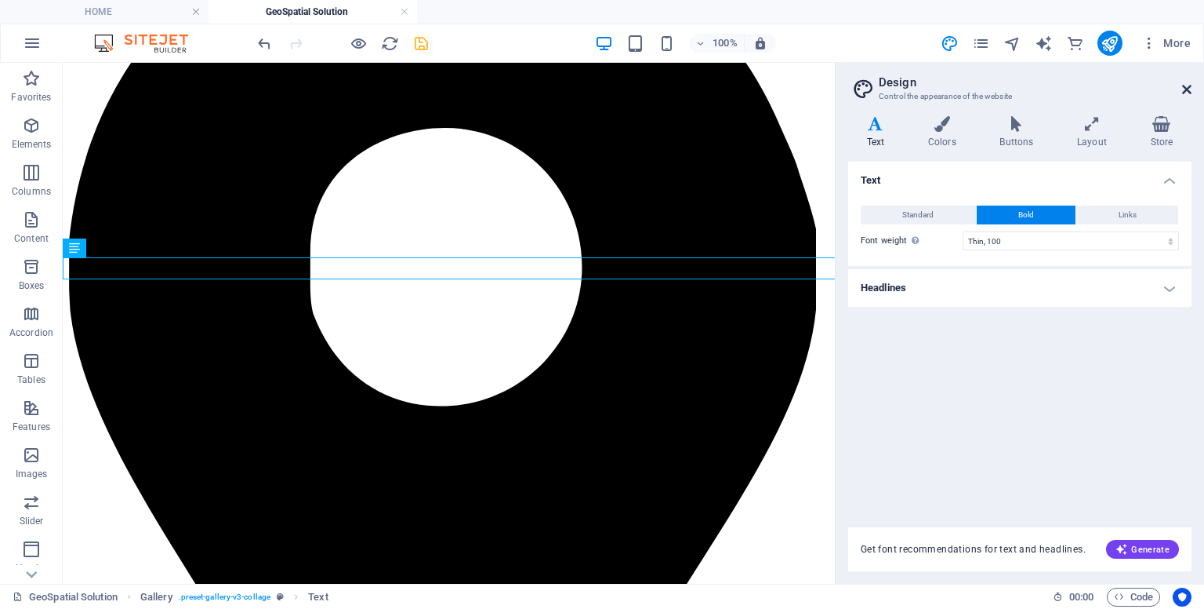
click at [1189, 92] on icon at bounding box center [1187, 89] width 9 height 13
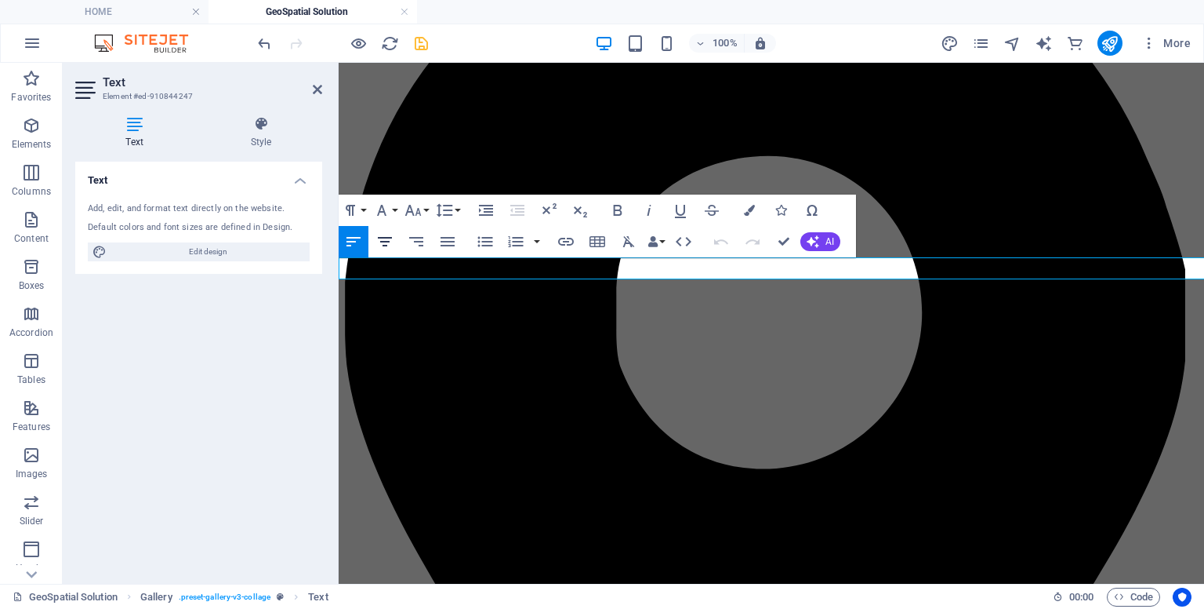
click at [386, 242] on icon "button" at bounding box center [385, 241] width 19 height 19
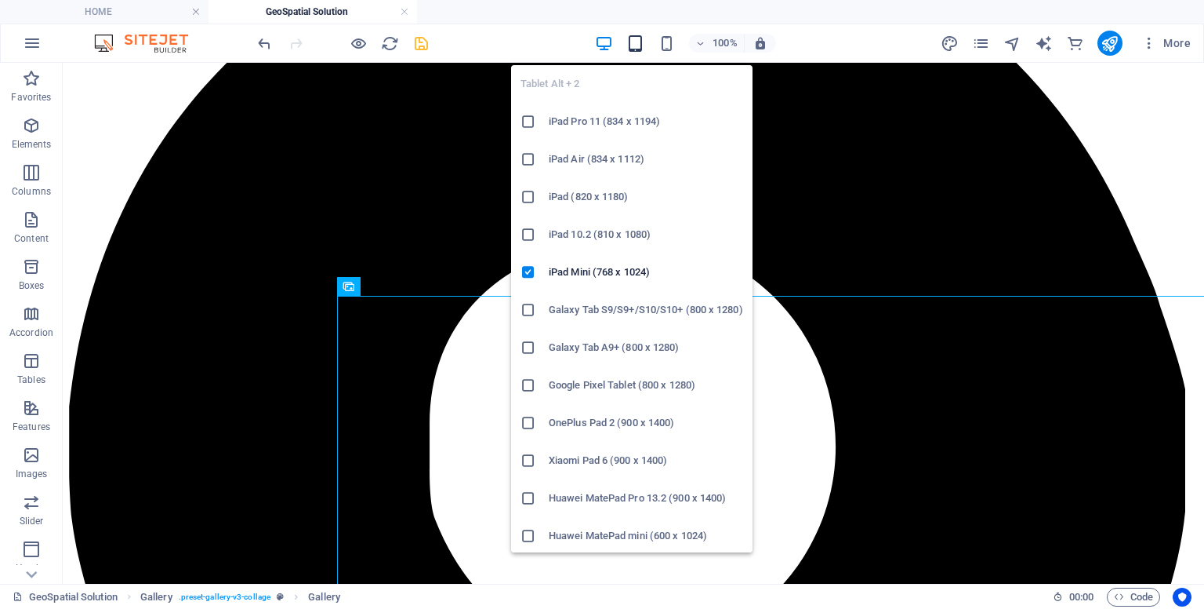
click at [639, 45] on icon "button" at bounding box center [636, 44] width 18 height 18
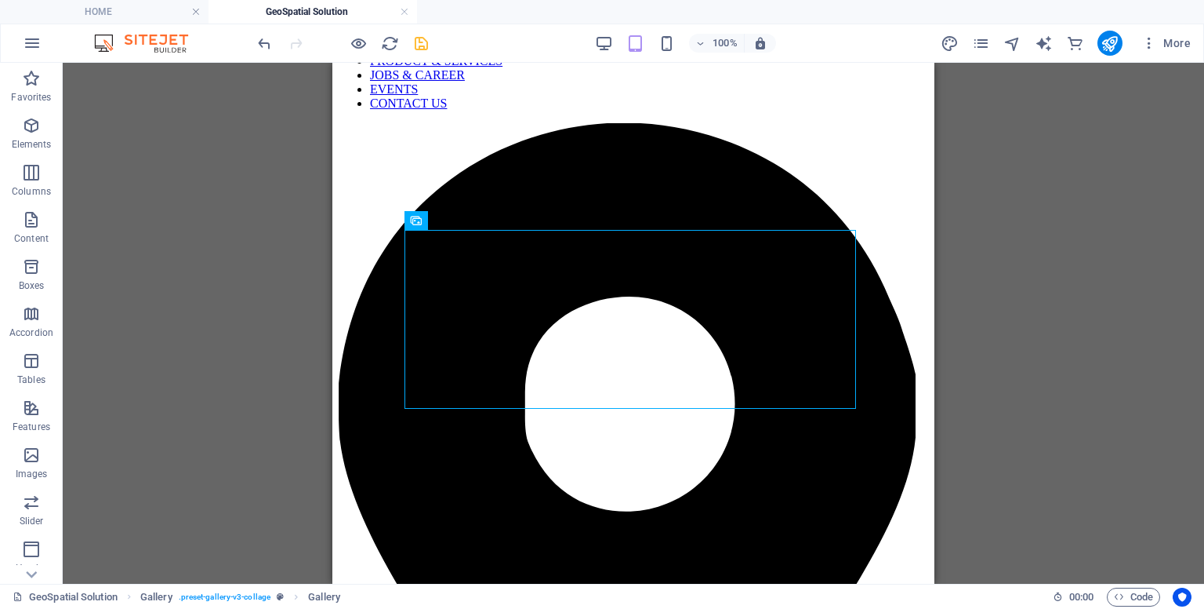
scroll to position [59, 0]
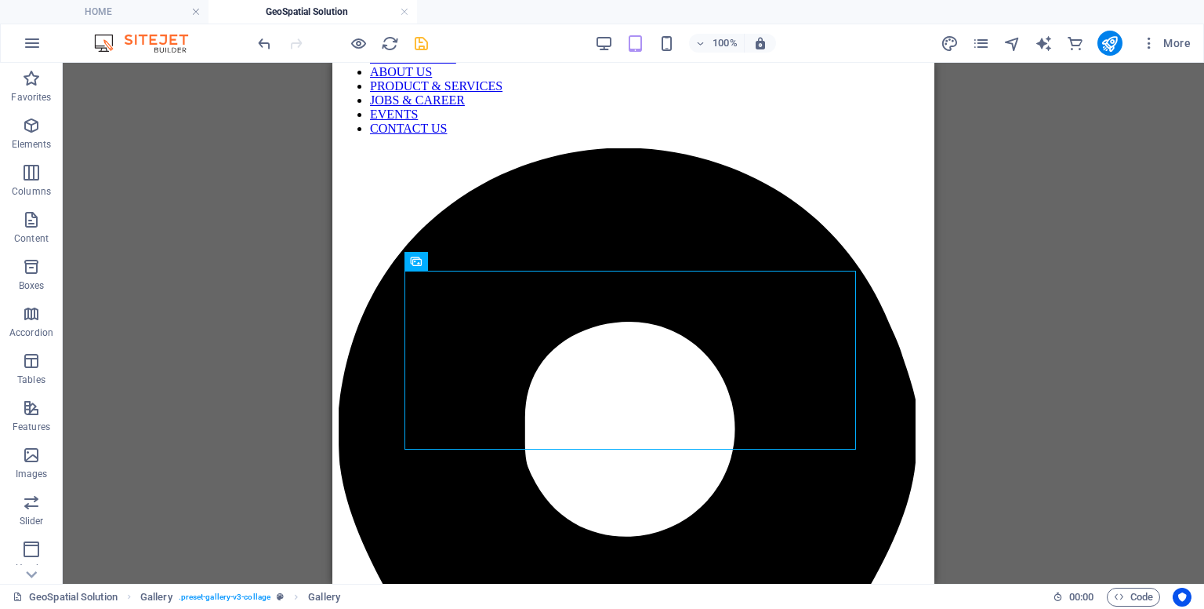
drag, startPoint x: 928, startPoint y: 372, endPoint x: 1271, endPoint y: 296, distance: 351.0
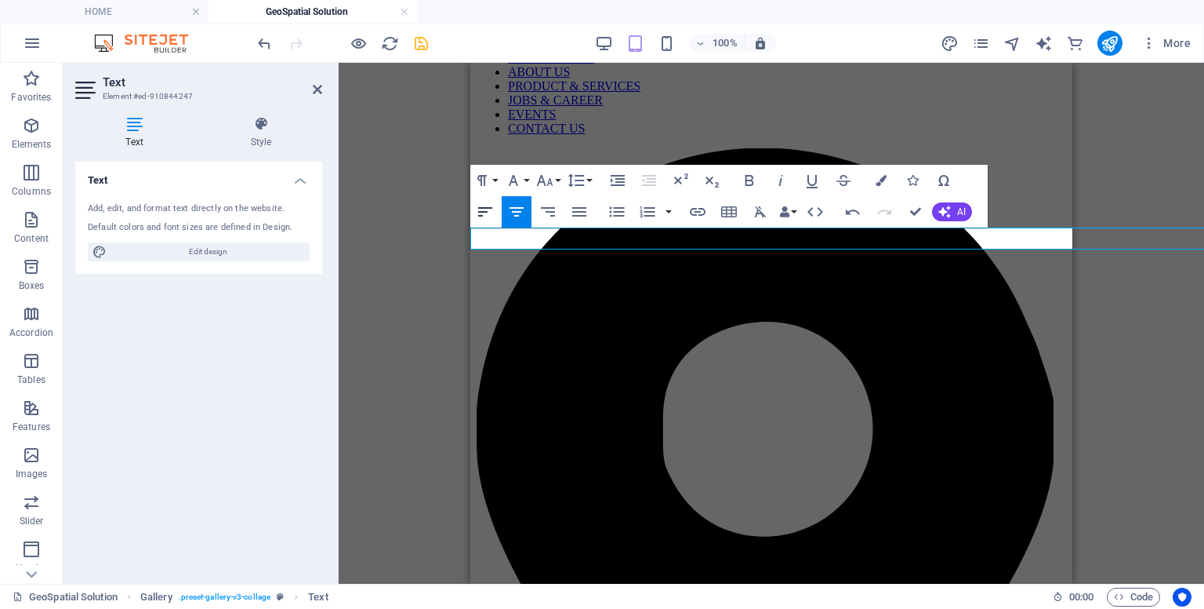
click at [486, 214] on icon "button" at bounding box center [485, 211] width 19 height 19
click at [509, 222] on button "Align Center" at bounding box center [517, 211] width 30 height 31
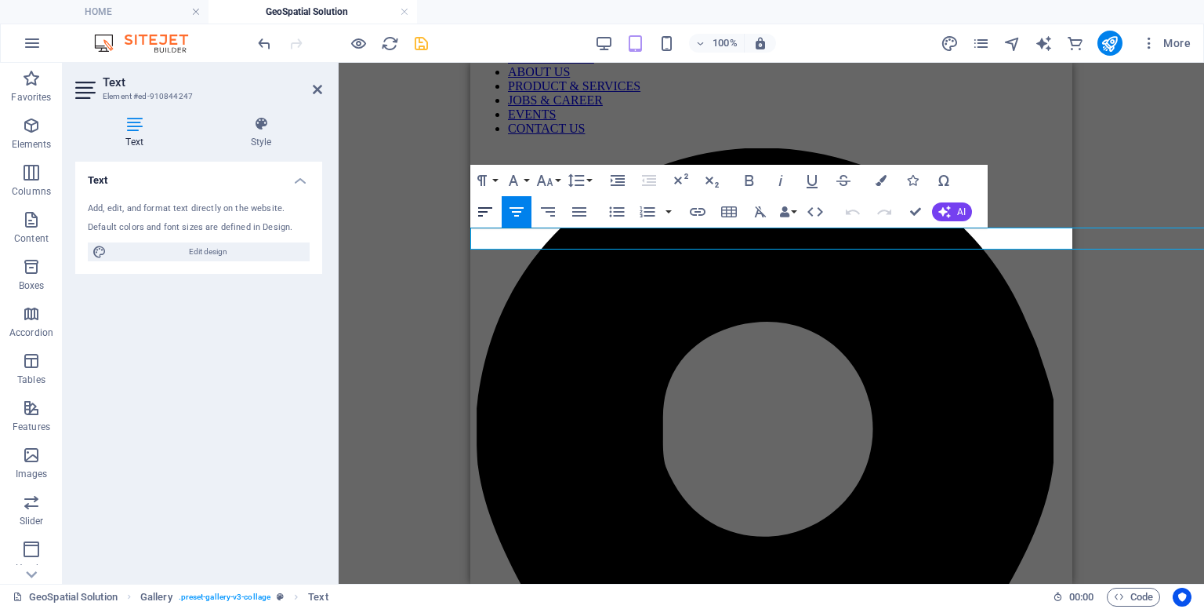
click at [496, 211] on button "Align Left" at bounding box center [485, 211] width 30 height 31
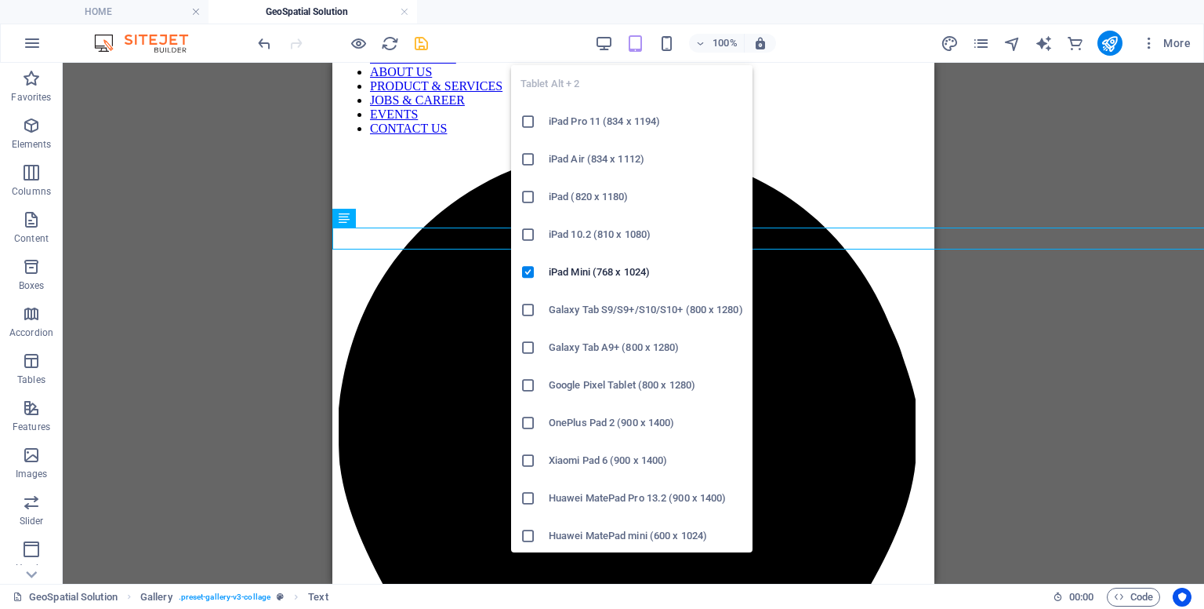
click at [631, 45] on icon "button" at bounding box center [636, 44] width 18 height 18
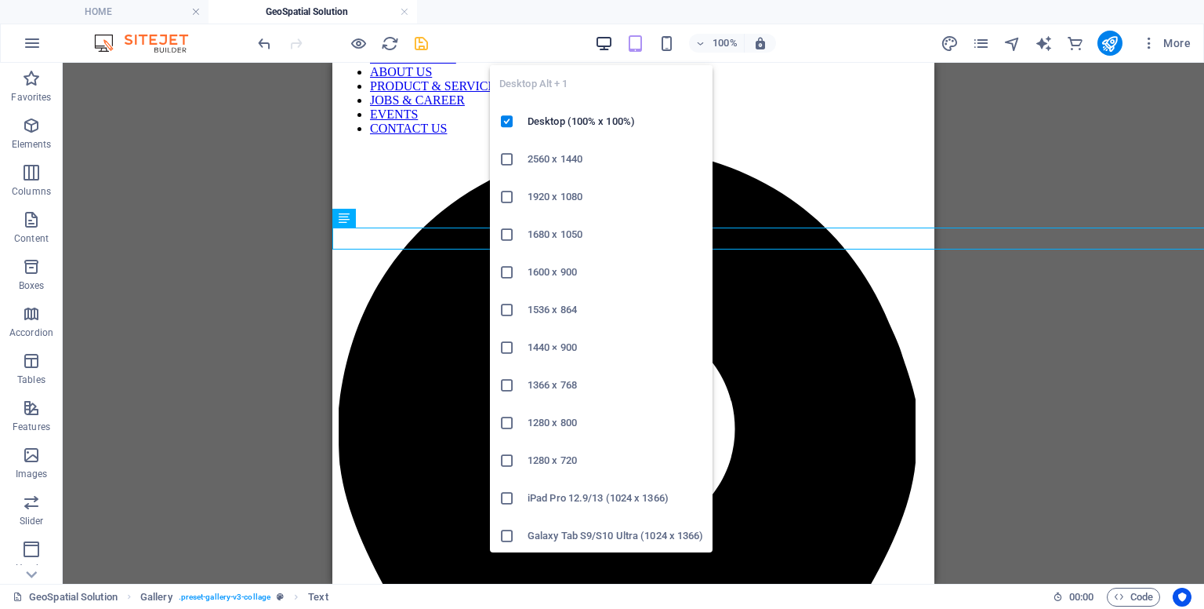
click at [602, 42] on icon "button" at bounding box center [604, 44] width 18 height 18
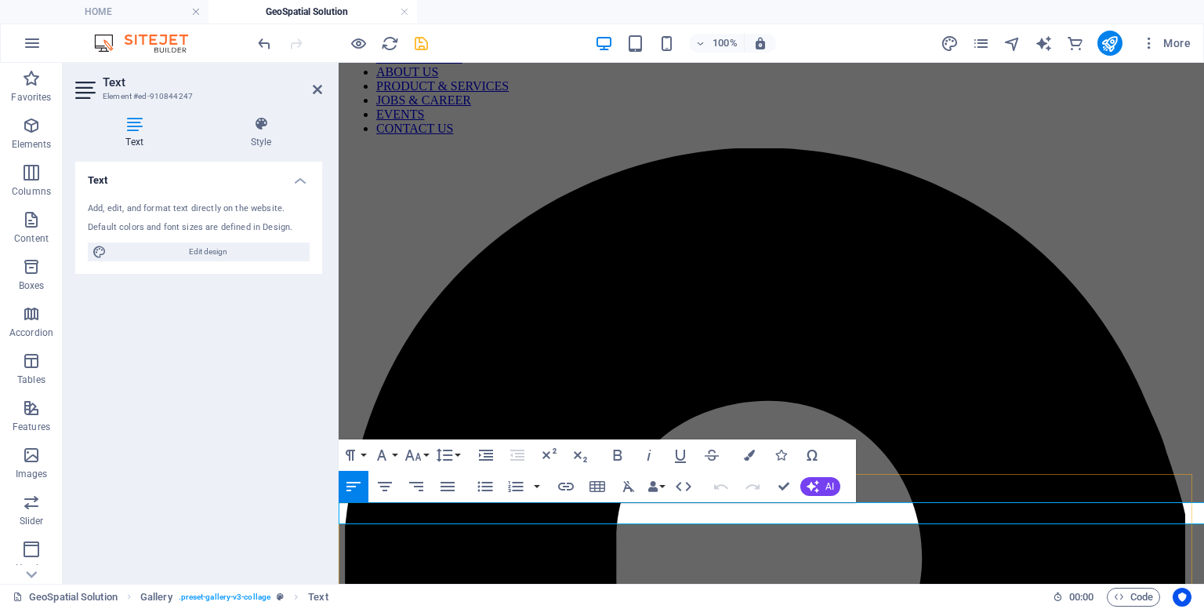
click at [208, 252] on span "Edit design" at bounding box center [208, 251] width 194 height 19
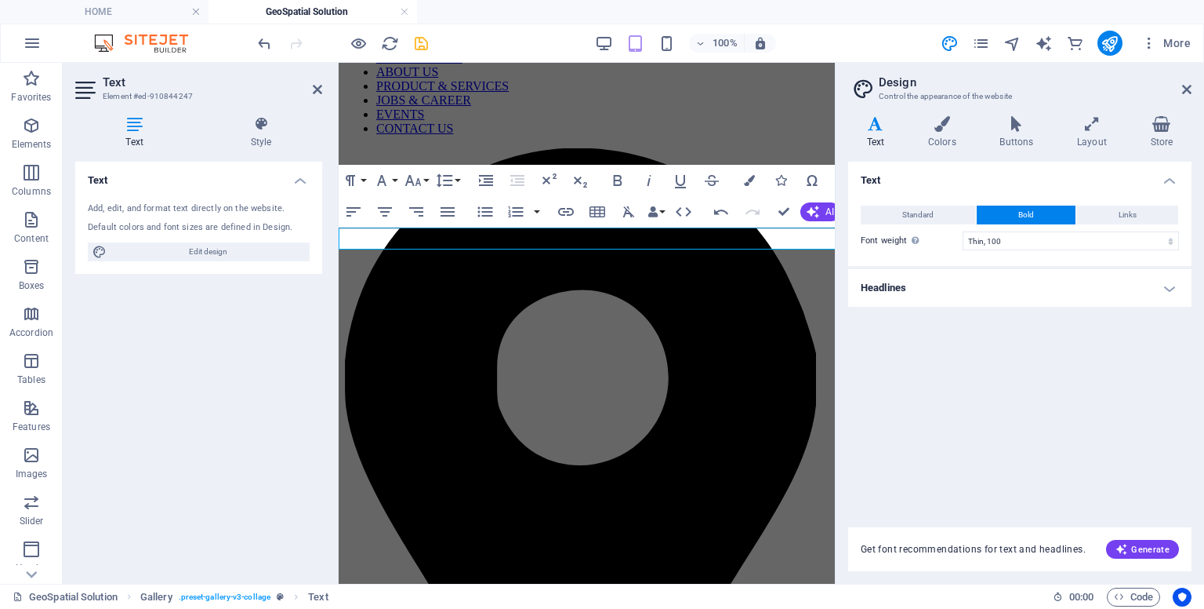
click at [1057, 216] on button "Bold" at bounding box center [1027, 214] width 100 height 19
click at [950, 213] on button "Standard" at bounding box center [918, 214] width 115 height 19
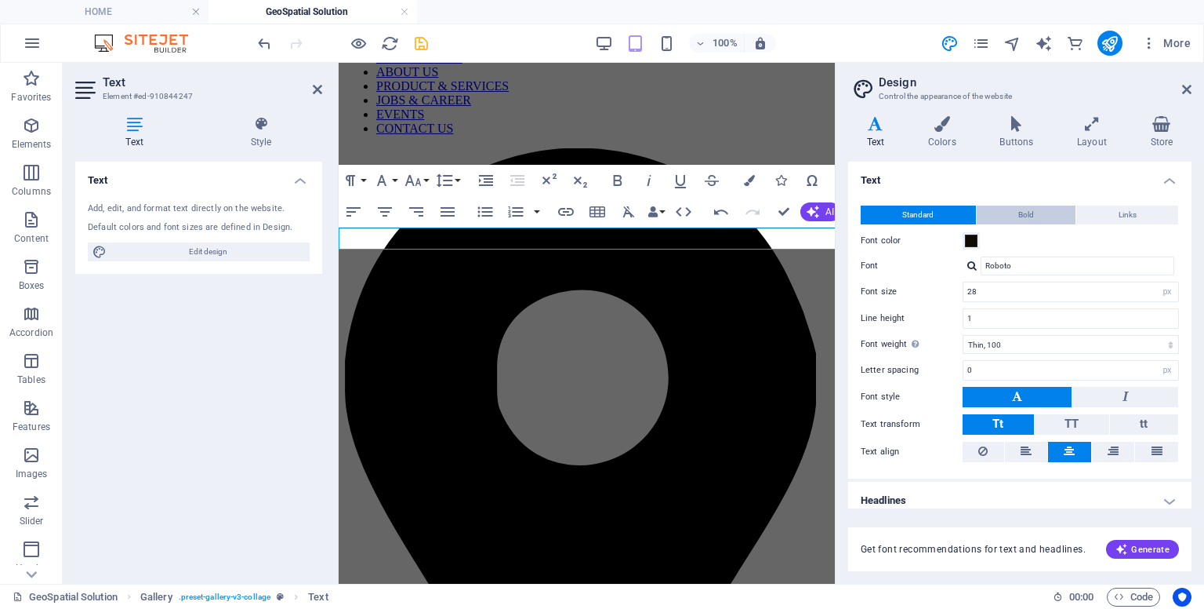
click at [1007, 214] on button "Bold" at bounding box center [1027, 214] width 100 height 19
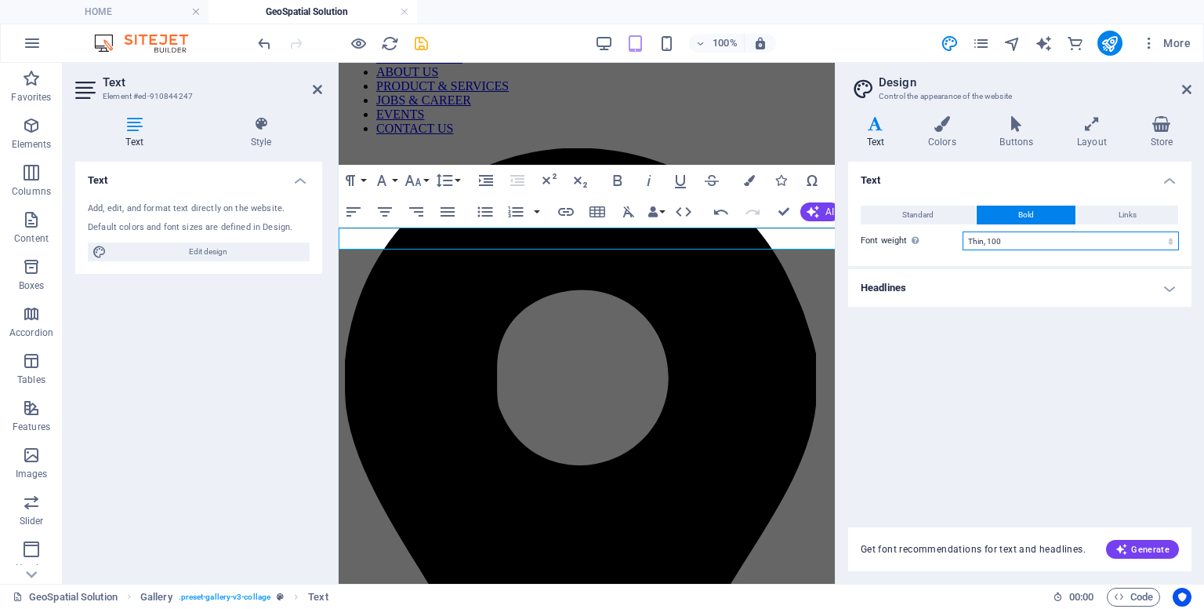
click at [1030, 236] on select "Thin, 100 Extra-light, 200 Light, 300 Regular, 400 Medium, 500 Semi-bold, 600 B…" at bounding box center [1071, 240] width 216 height 19
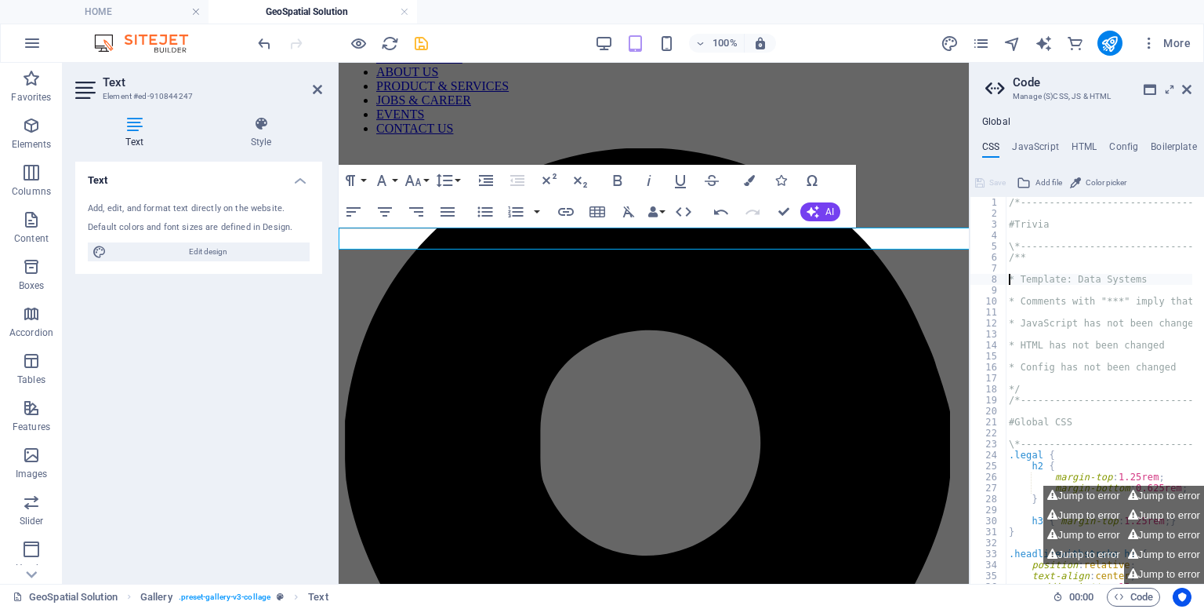
type textarea "* Template: Data Systems"
drag, startPoint x: 471, startPoint y: 242, endPoint x: 296, endPoint y: 229, distance: 176.2
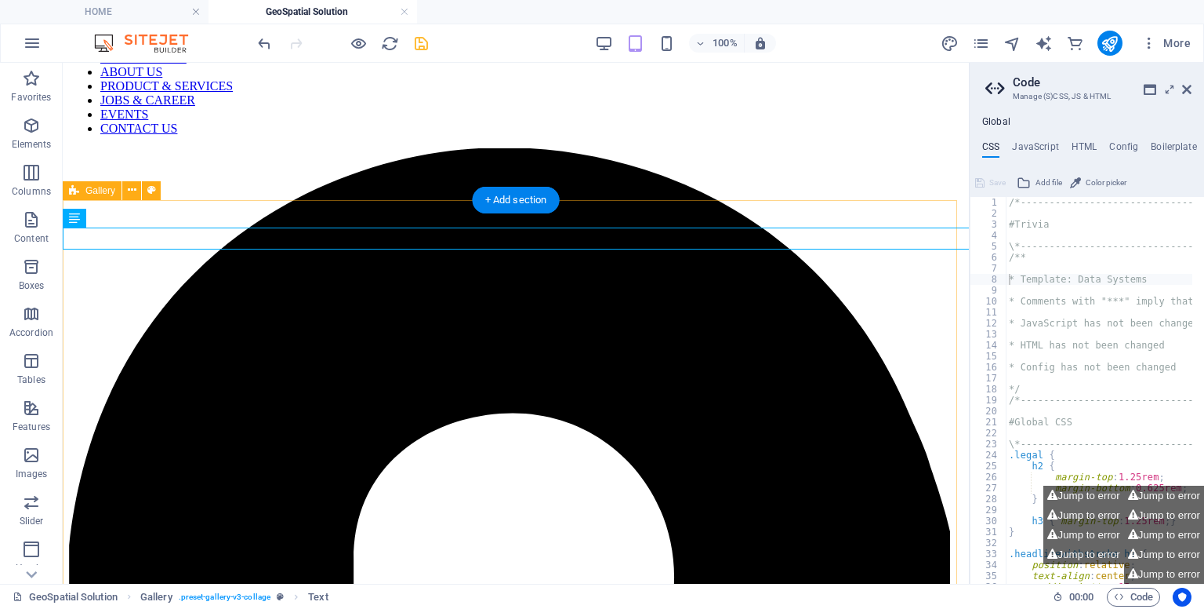
scroll to position [332, 0]
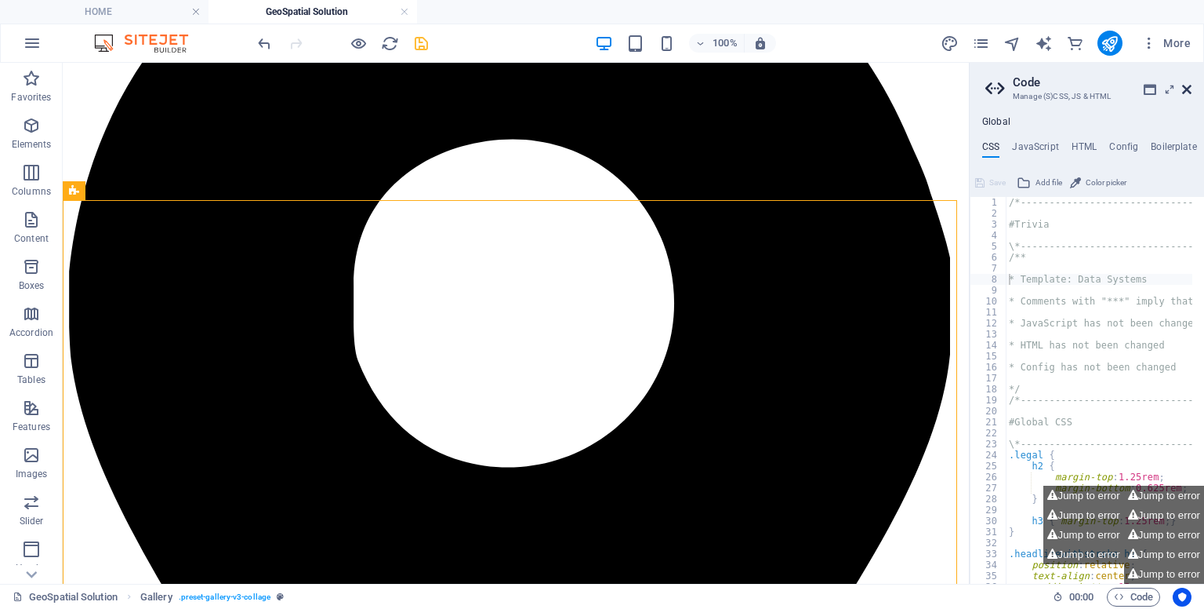
click at [1191, 92] on icon at bounding box center [1187, 89] width 9 height 13
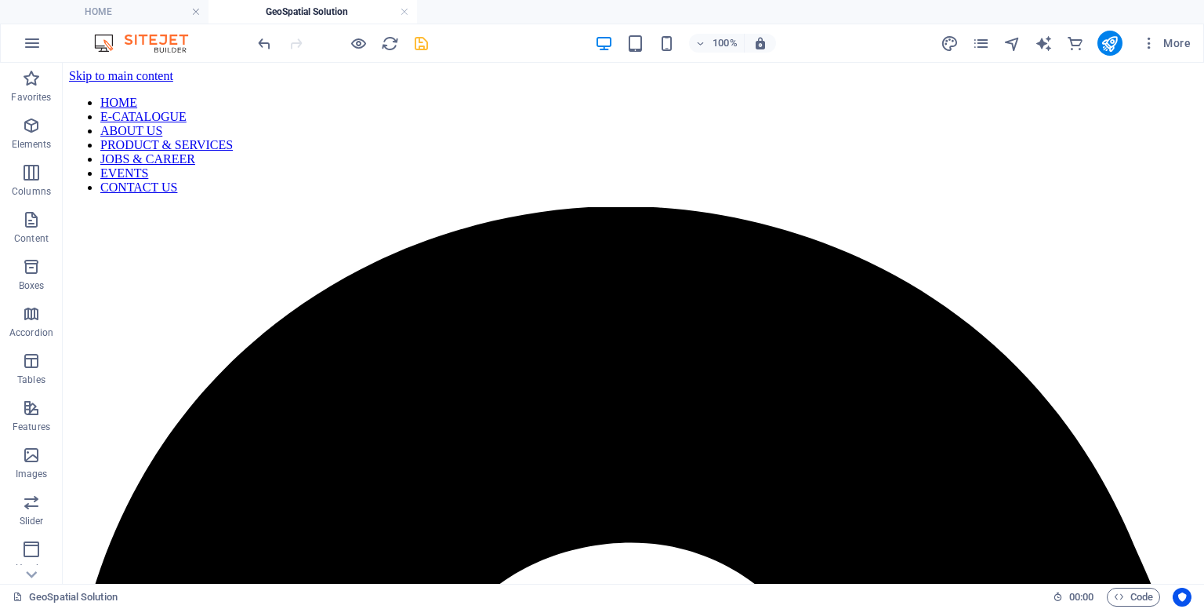
scroll to position [565, 0]
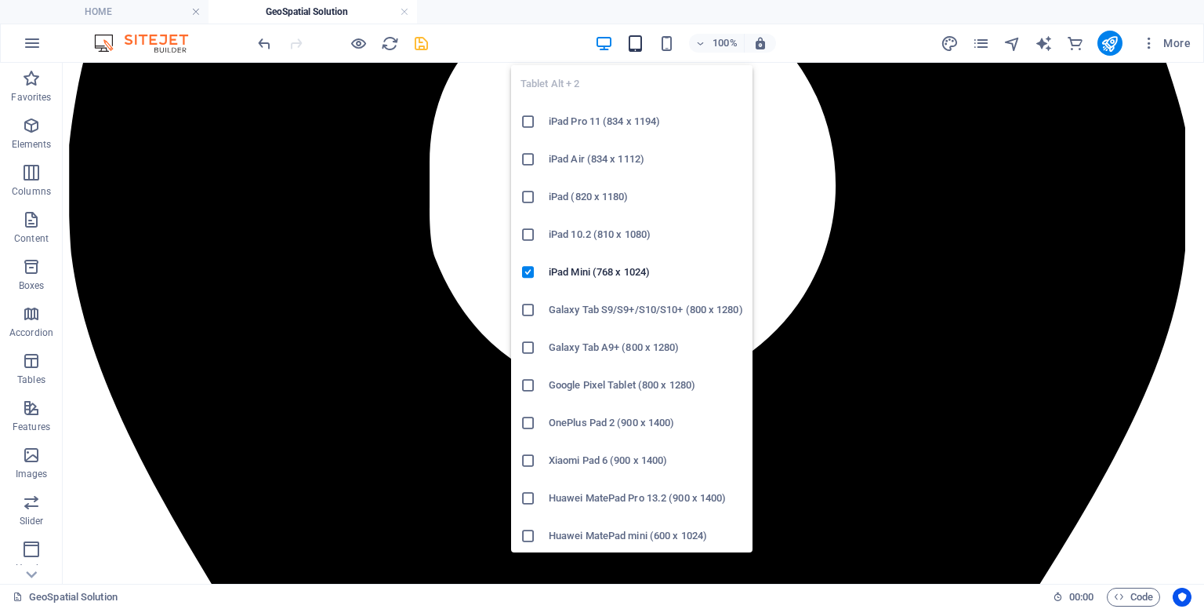
click at [634, 49] on icon "button" at bounding box center [636, 44] width 18 height 18
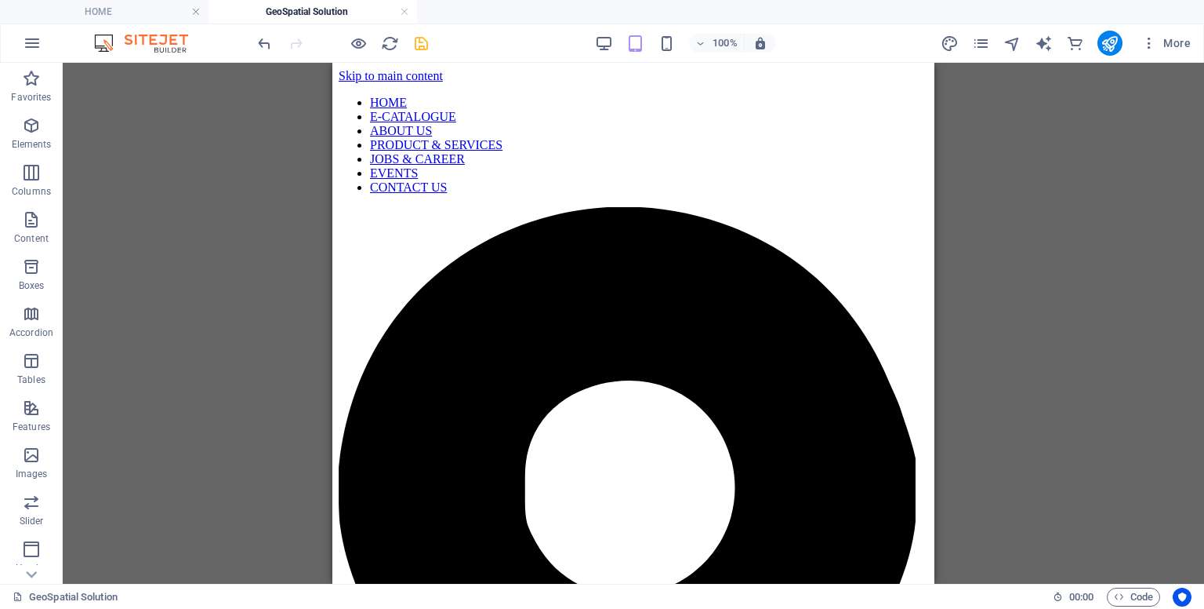
scroll to position [28, 0]
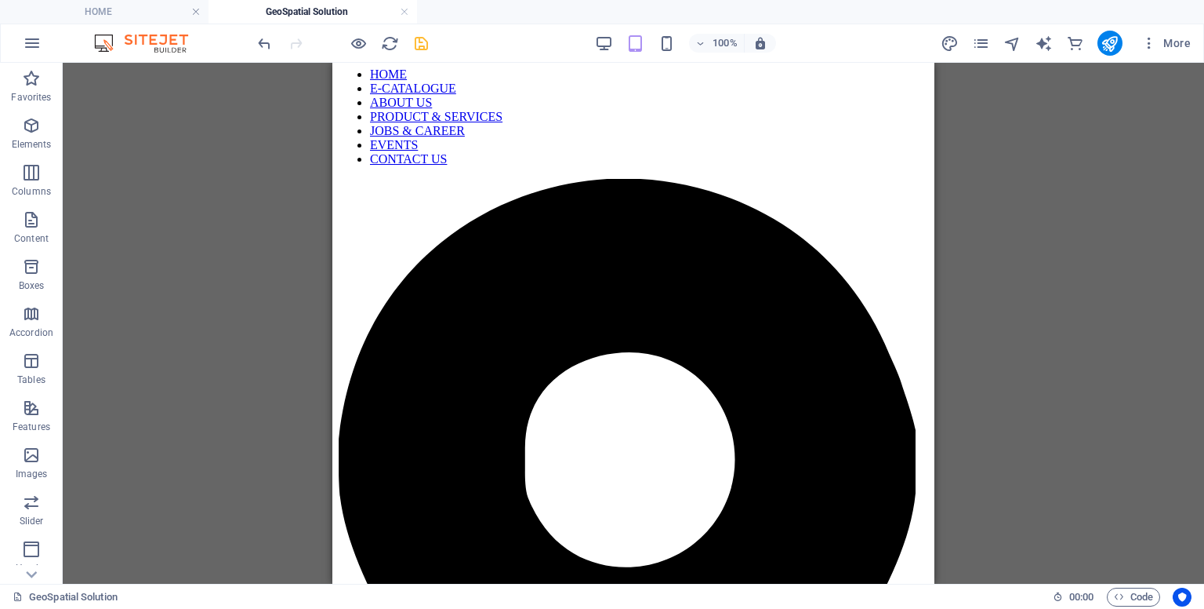
drag, startPoint x: 925, startPoint y: 384, endPoint x: 1288, endPoint y: 287, distance: 375.9
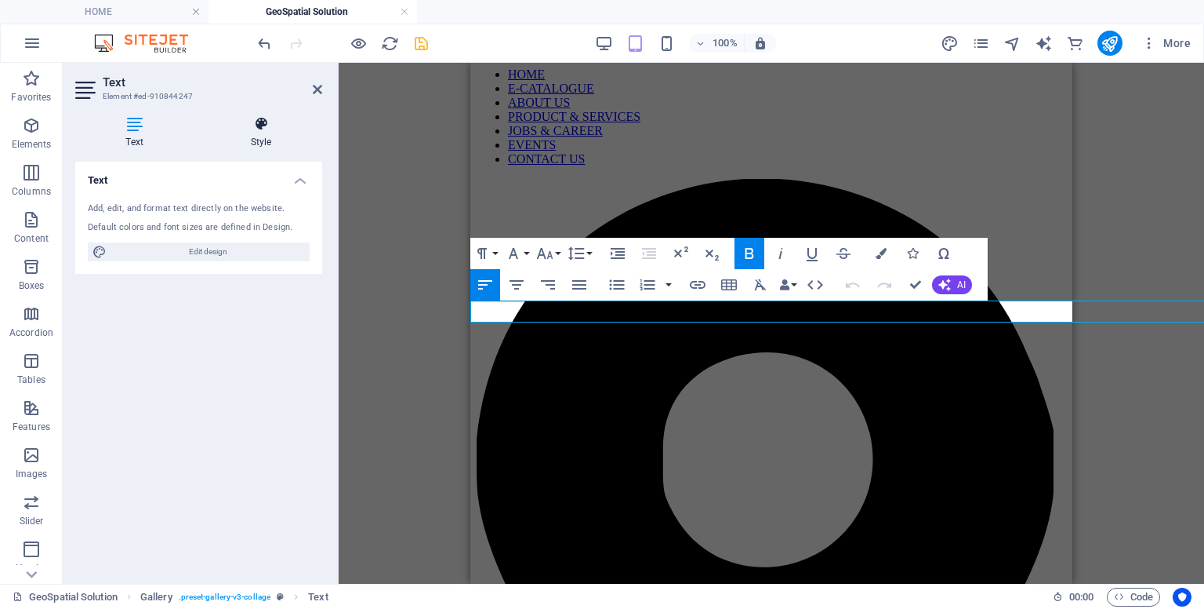
click at [261, 142] on h4 "Style" at bounding box center [261, 132] width 122 height 33
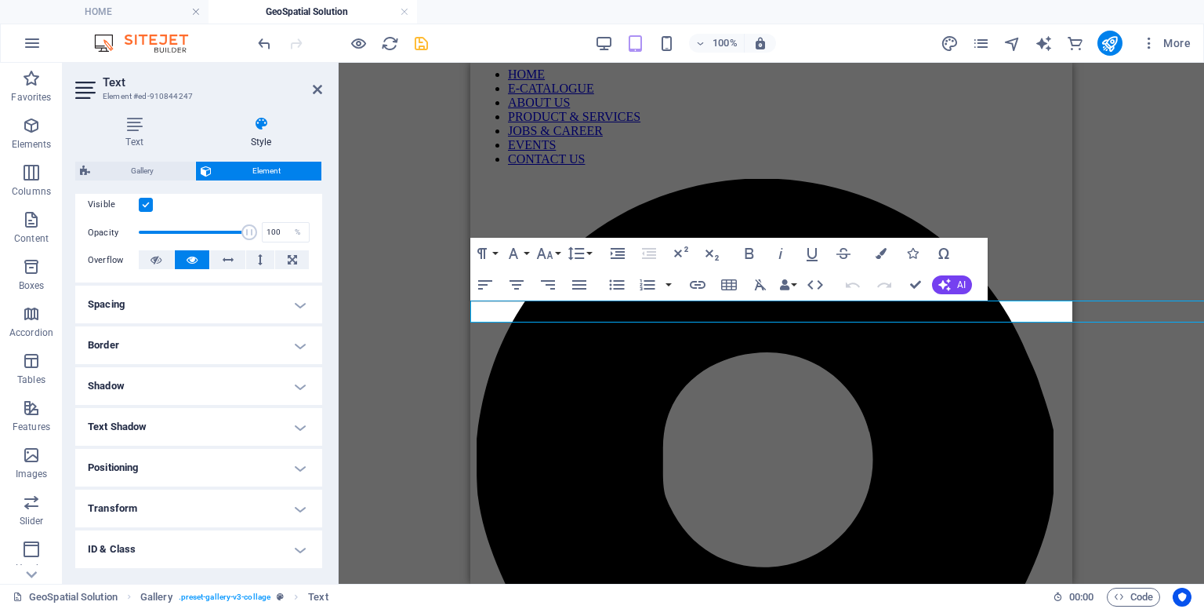
scroll to position [285, 0]
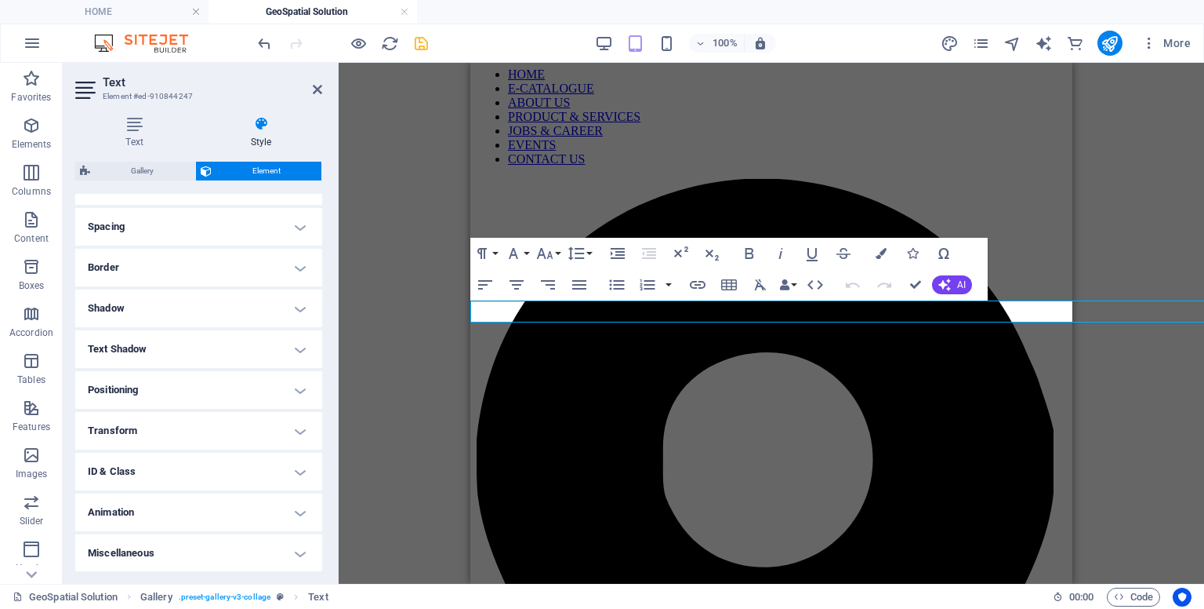
click at [222, 433] on h4 "Transform" at bounding box center [198, 431] width 247 height 38
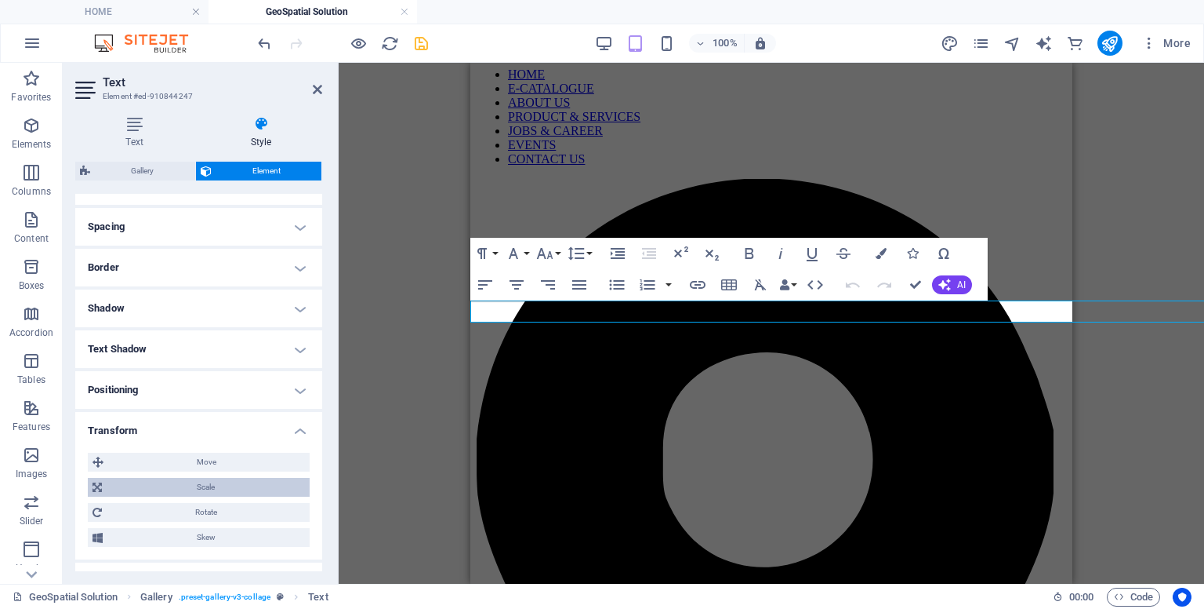
click at [223, 486] on span "Scale" at bounding box center [206, 487] width 198 height 19
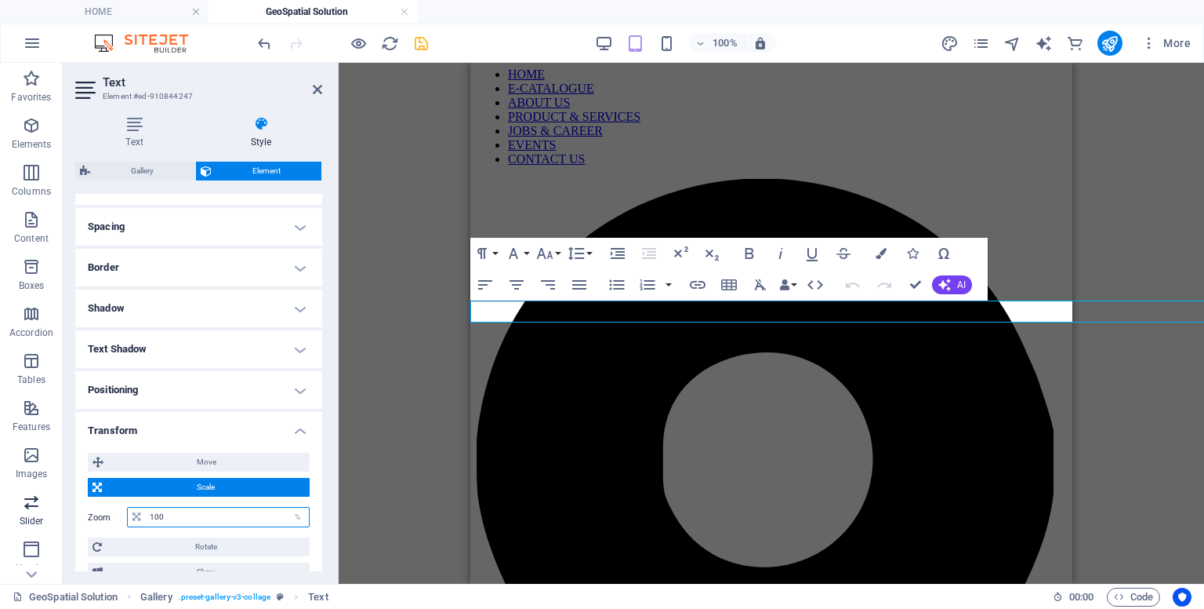
drag, startPoint x: 194, startPoint y: 507, endPoint x: 0, endPoint y: 526, distance: 194.7
click at [0, 526] on section "Favorites Elements Columns Content Boxes Accordion Tables Features Images Slide…" at bounding box center [602, 323] width 1204 height 521
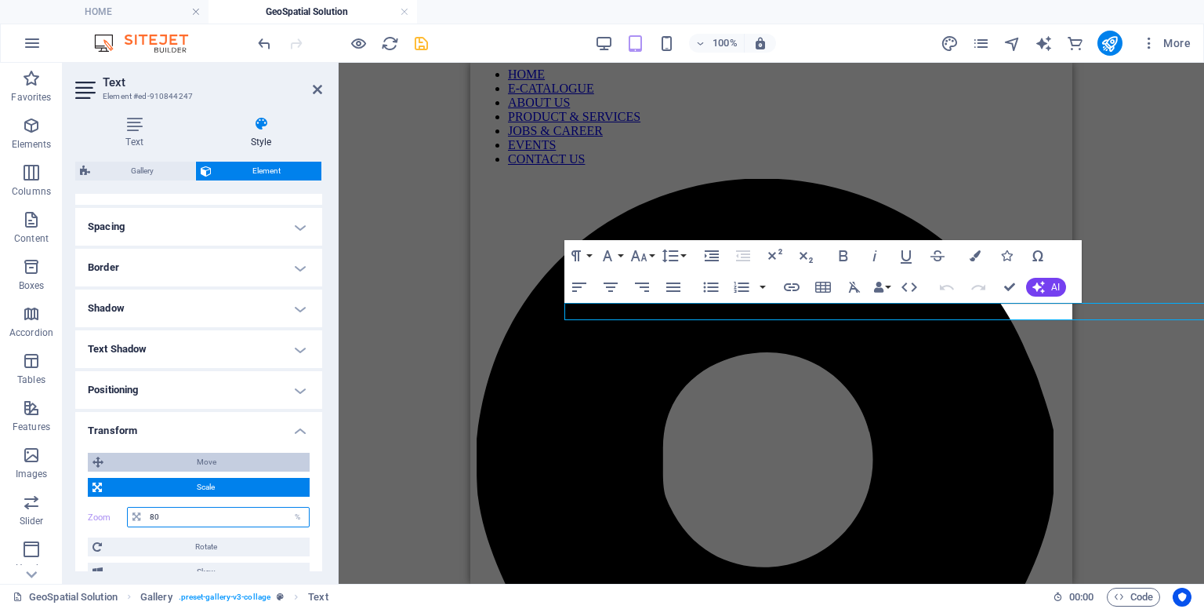
type input "80"
click at [176, 470] on span "Move" at bounding box center [206, 461] width 197 height 19
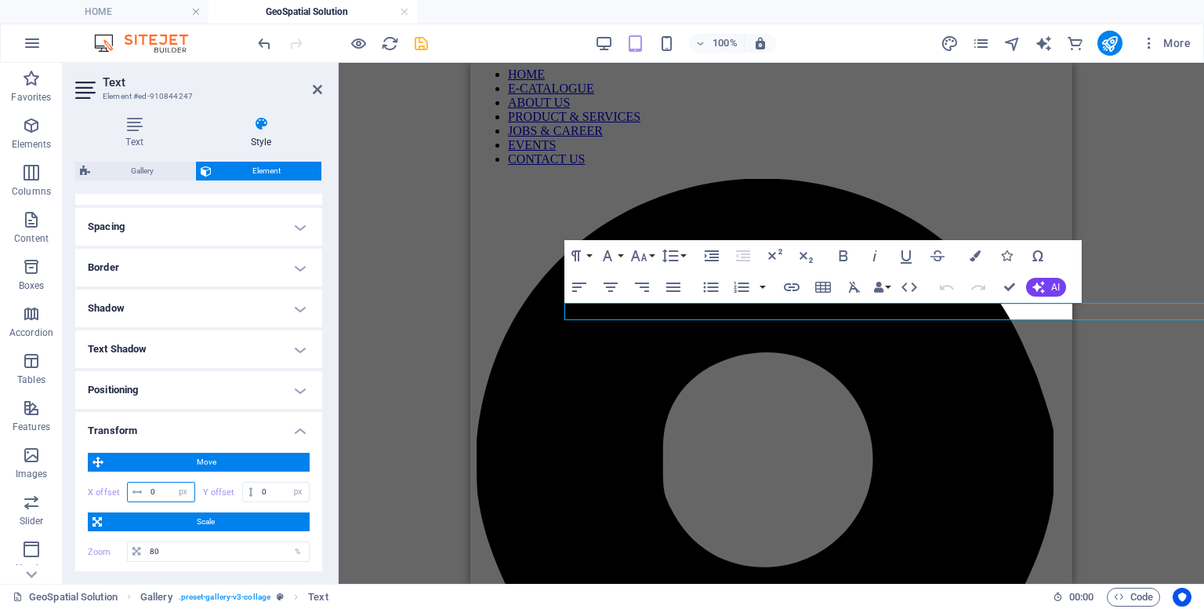
drag, startPoint x: 161, startPoint y: 490, endPoint x: 92, endPoint y: 485, distance: 69.2
click at [92, 485] on div "X offset 0 px rem % em vh vw" at bounding box center [141, 491] width 107 height 20
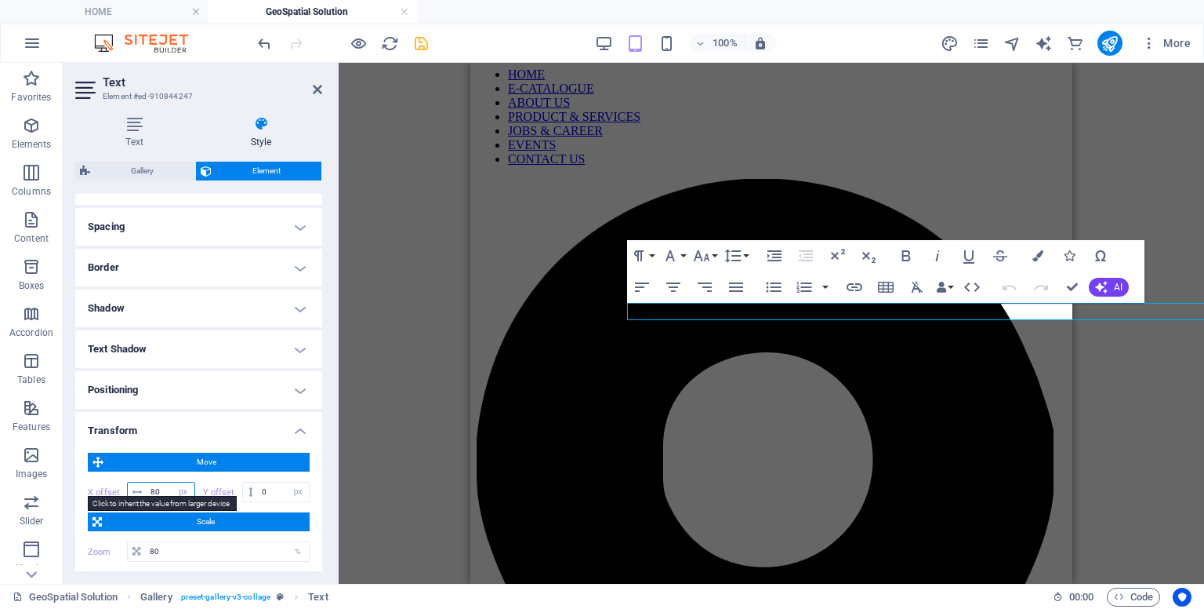
type input "8"
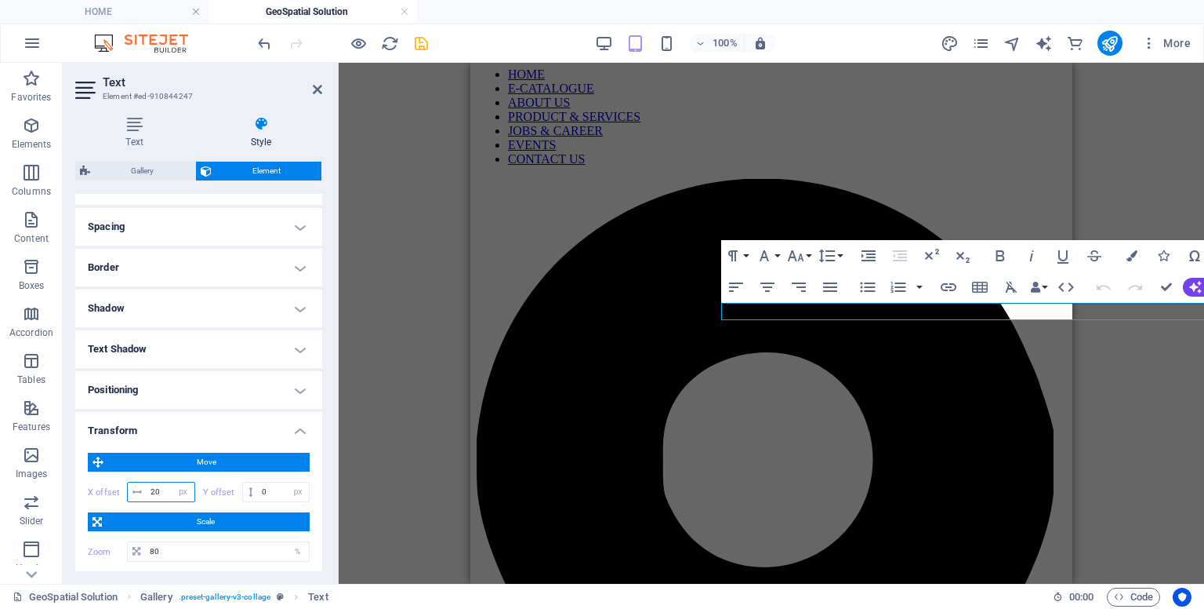
type input "2"
type input "180"
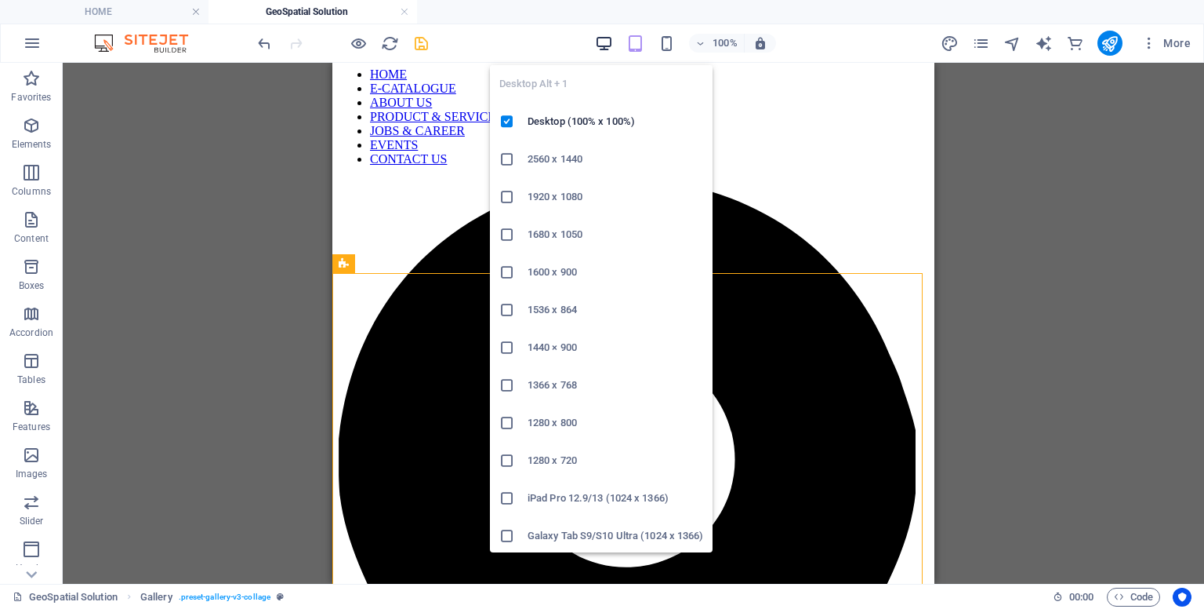
click at [609, 45] on icon "button" at bounding box center [604, 44] width 18 height 18
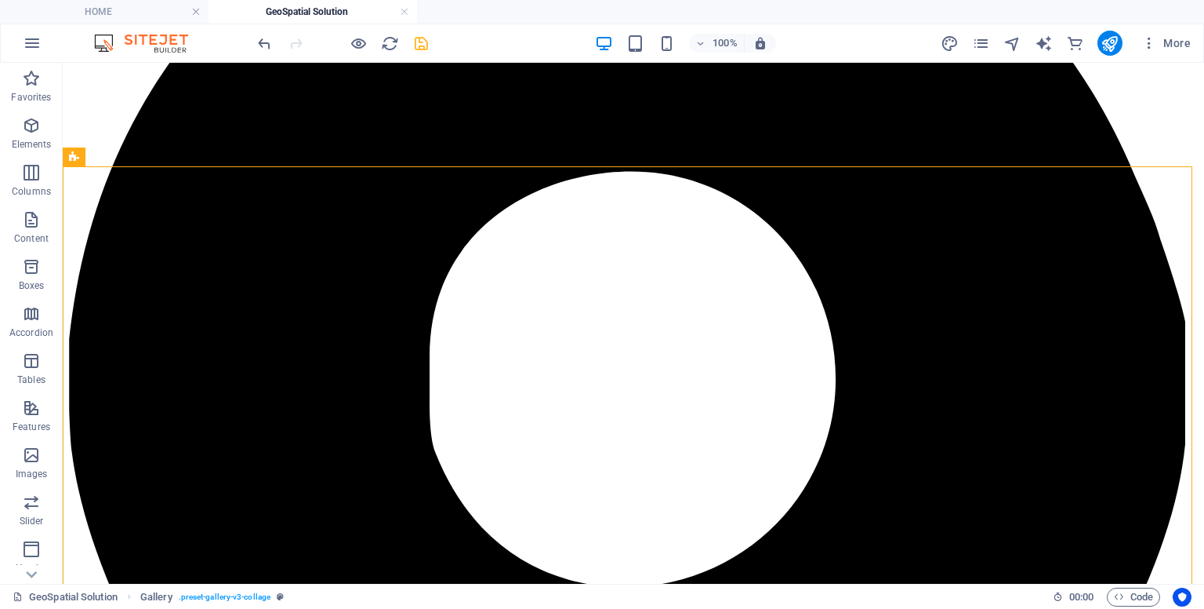
scroll to position [367, 0]
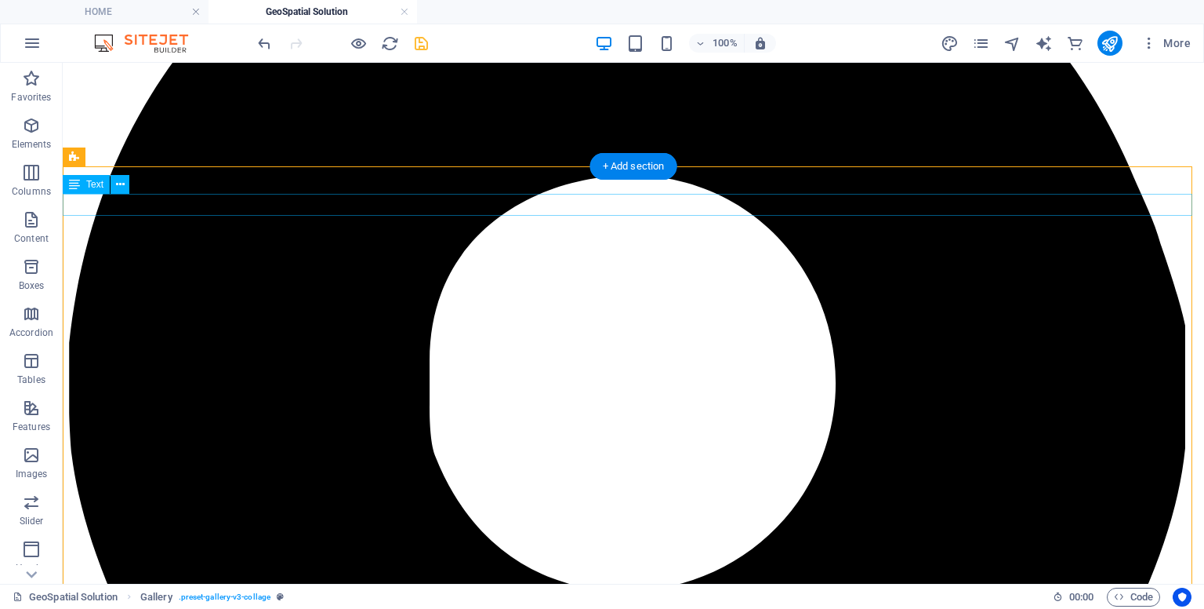
select select "px"
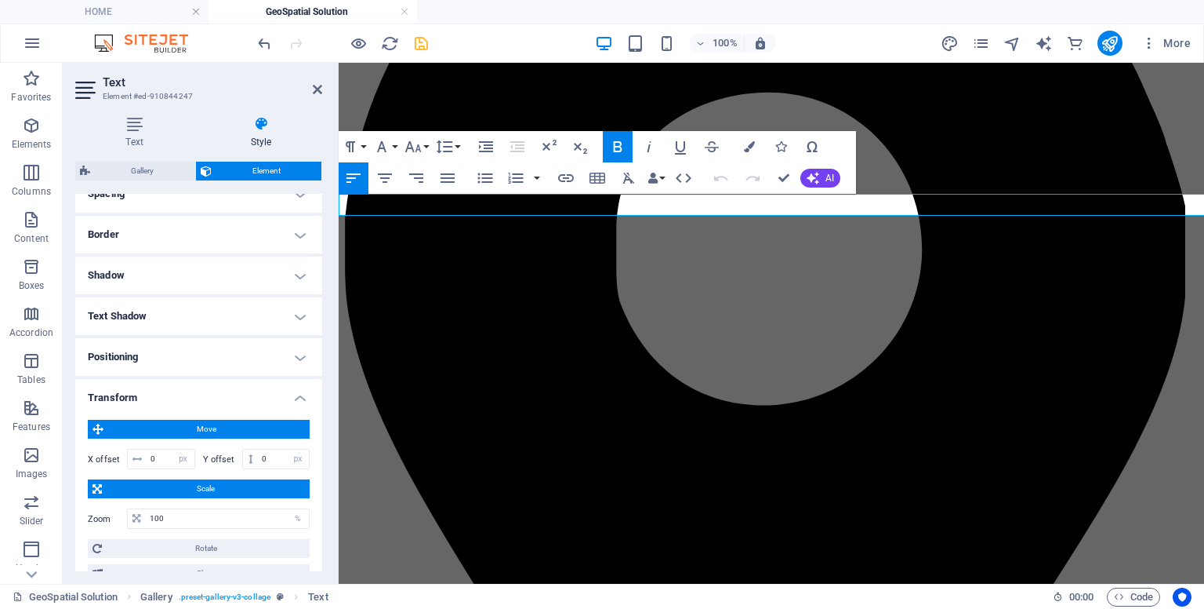
scroll to position [322, 0]
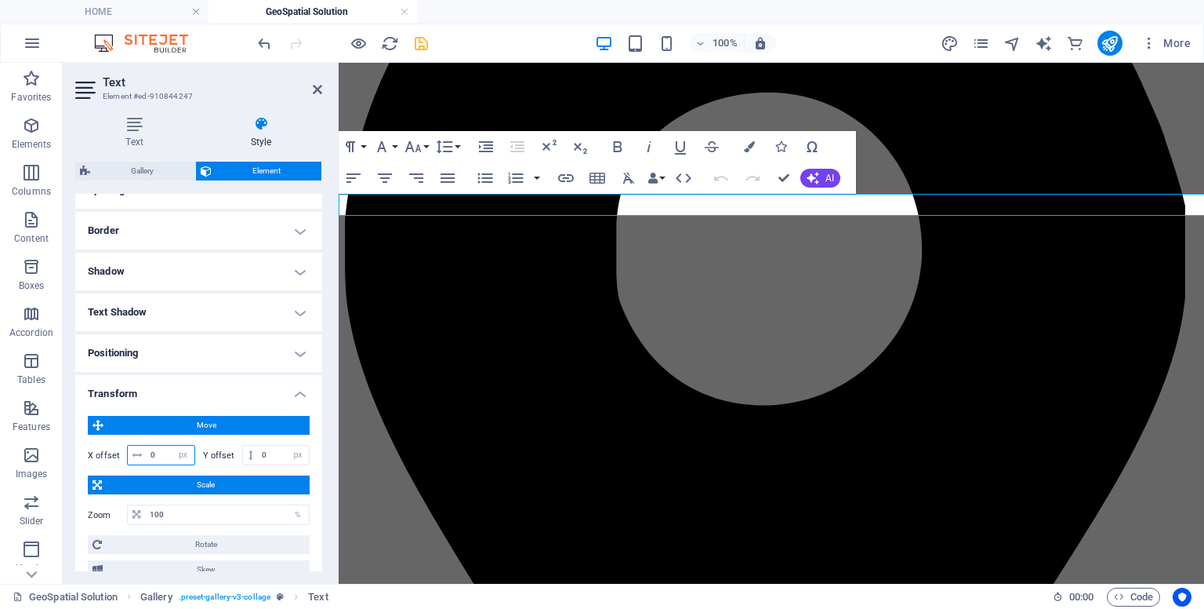
drag, startPoint x: 159, startPoint y: 460, endPoint x: 89, endPoint y: 445, distance: 72.1
click at [89, 445] on div "X offset 180 px rem % em vh vw" at bounding box center [141, 455] width 107 height 20
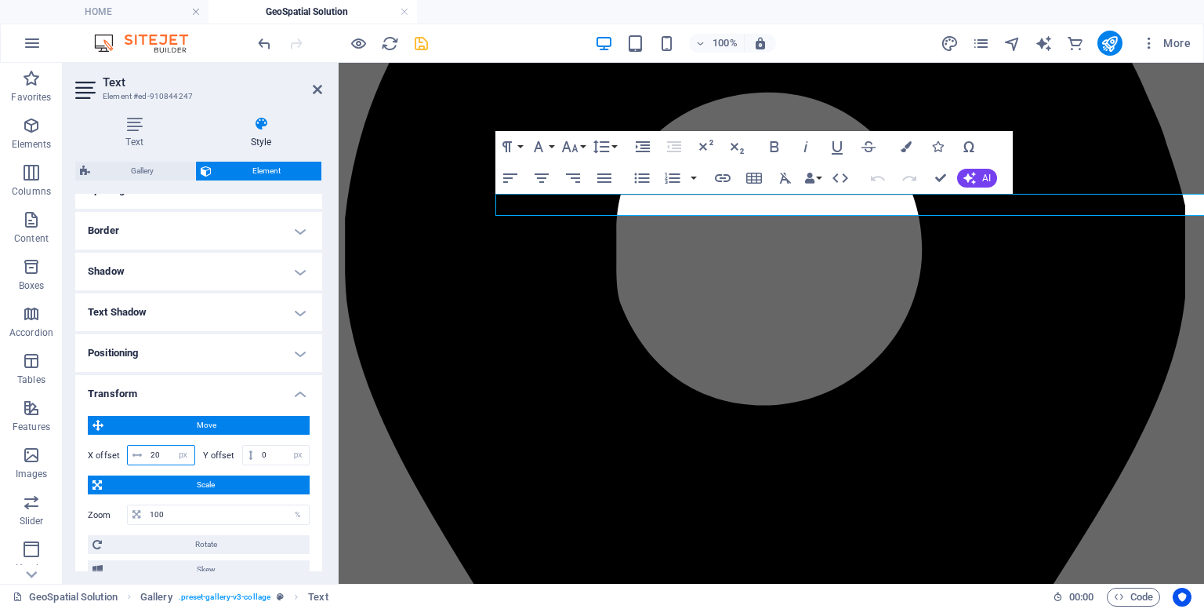
type input "2"
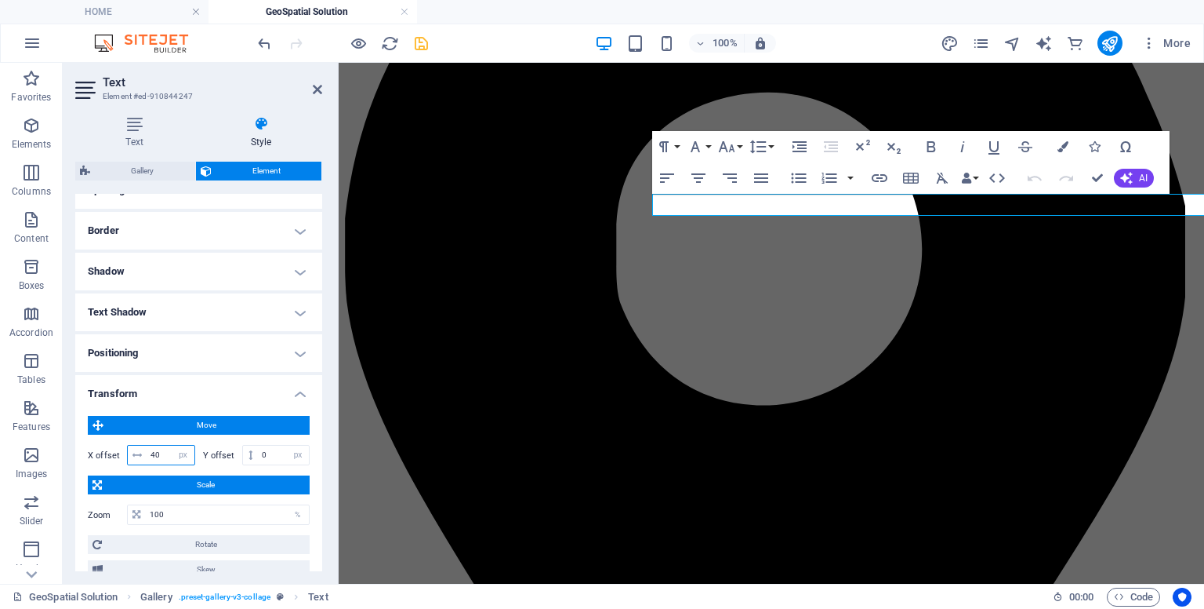
type input "4"
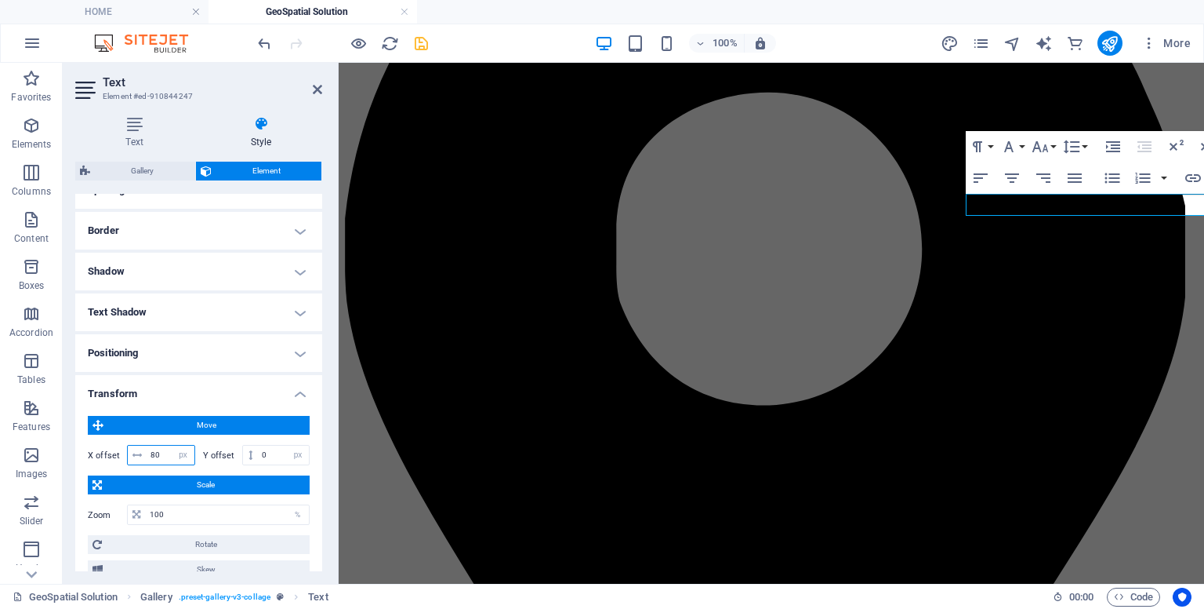
type input "8"
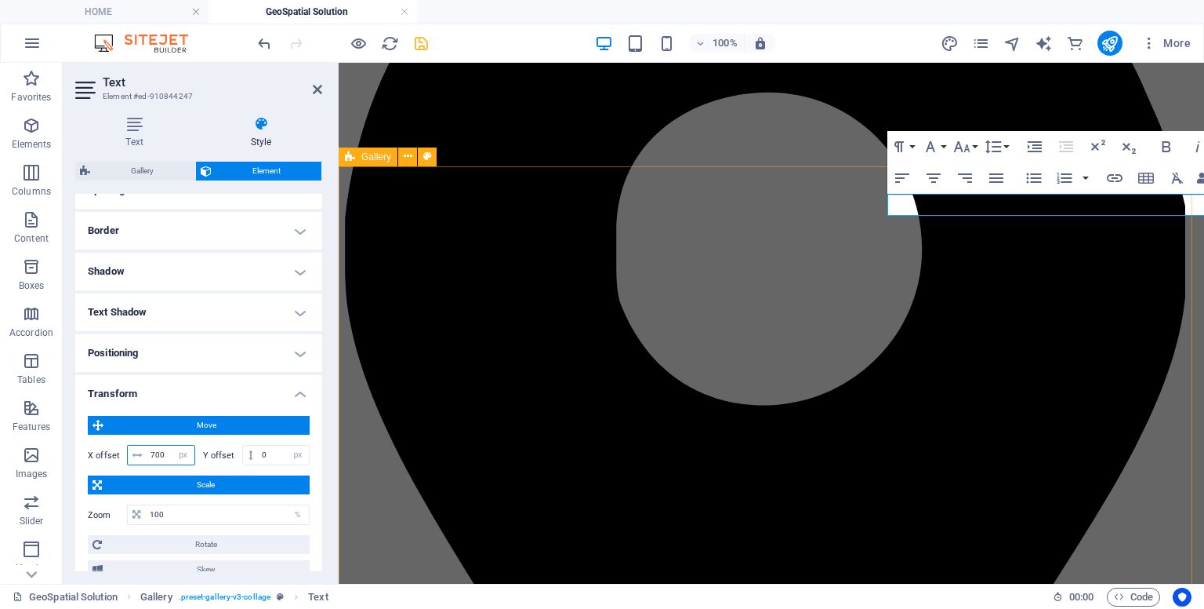
type input "700"
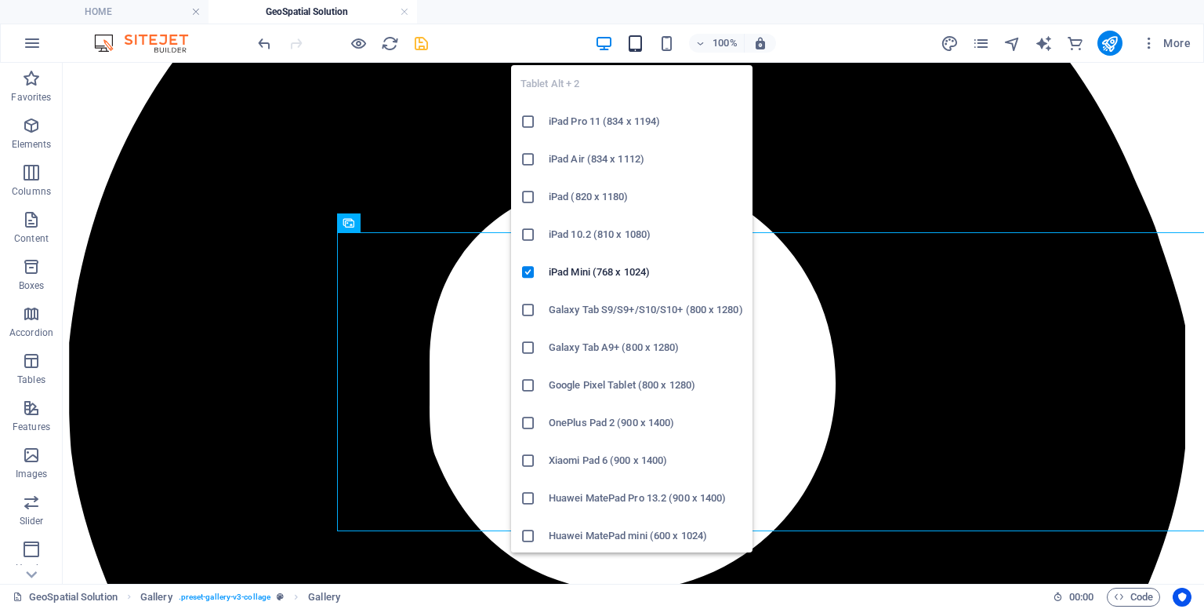
click at [628, 48] on icon "button" at bounding box center [636, 44] width 18 height 18
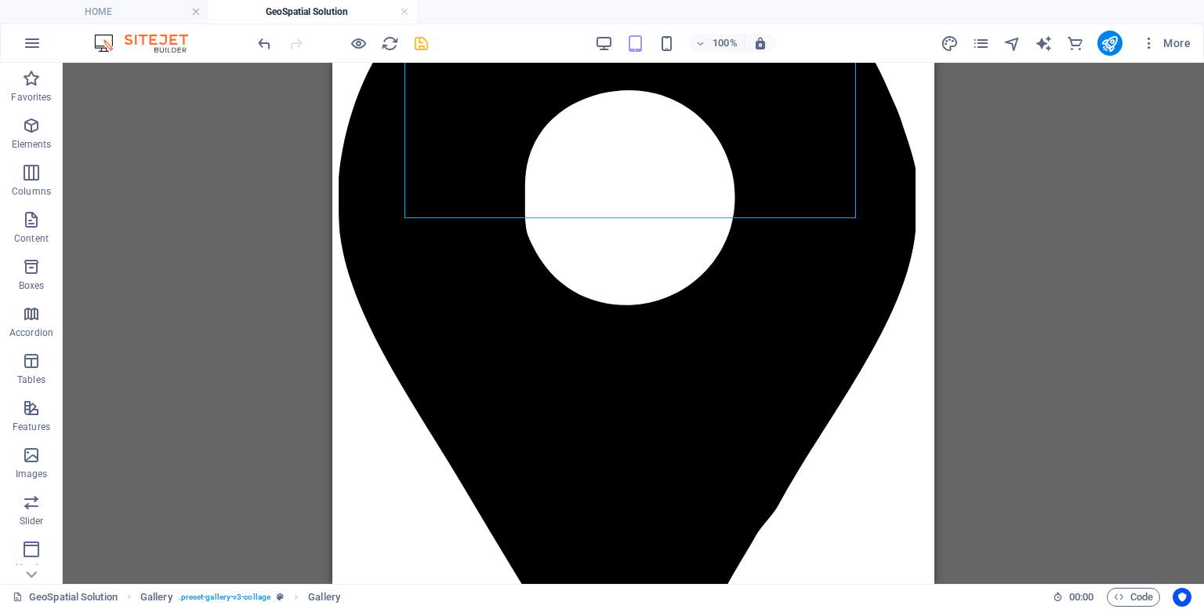
scroll to position [0, 0]
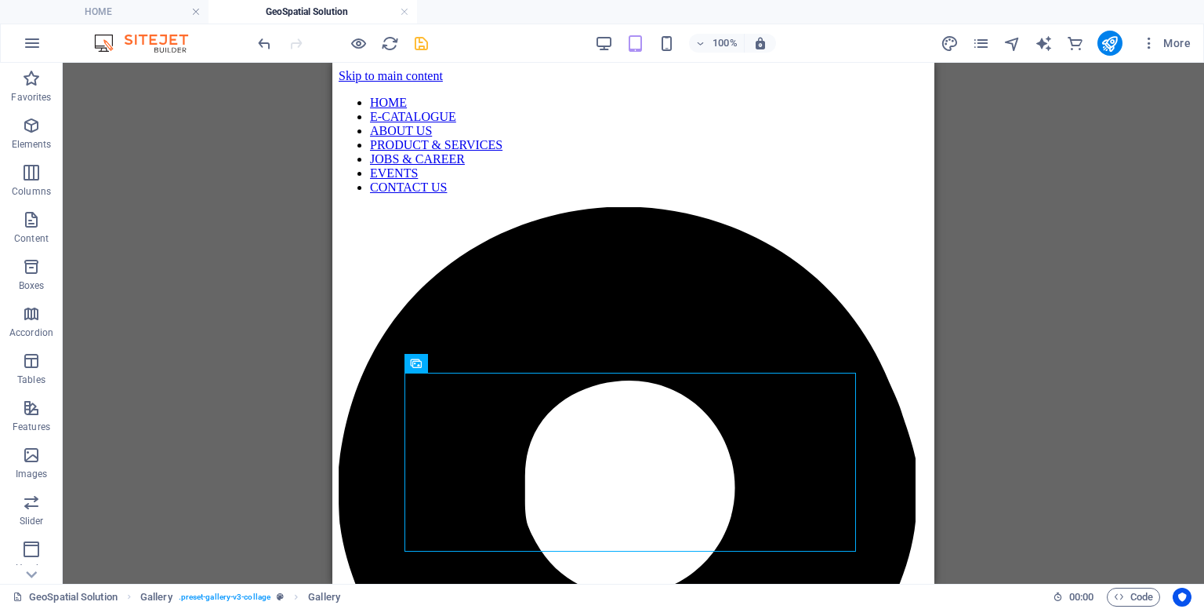
drag, startPoint x: 932, startPoint y: 322, endPoint x: 1277, endPoint y: 199, distance: 366.3
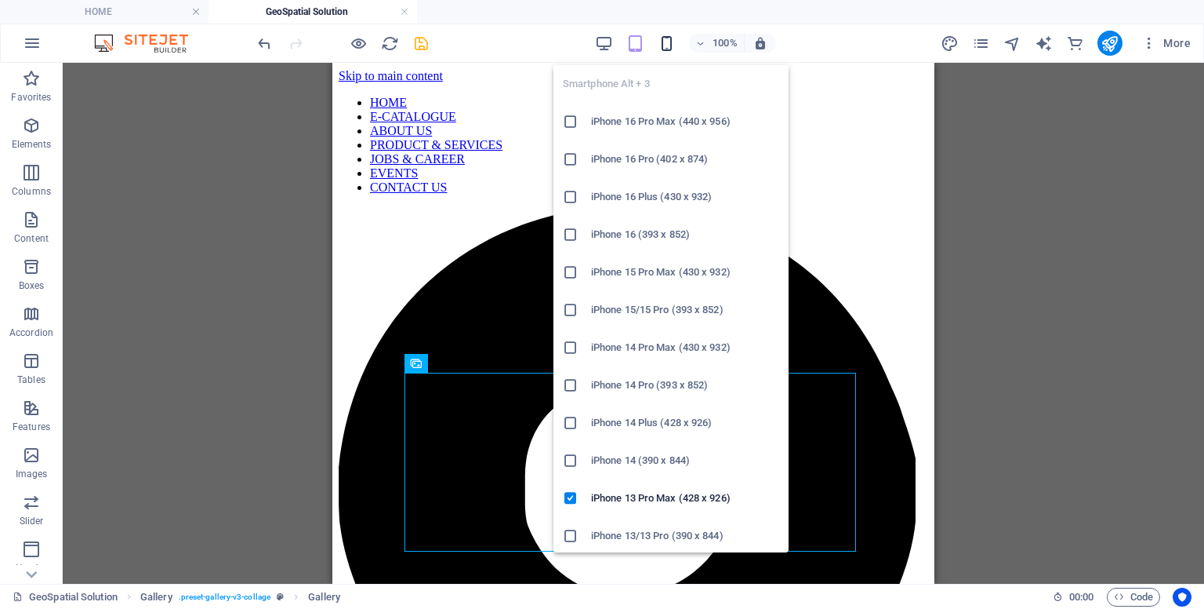
click at [660, 42] on icon "button" at bounding box center [667, 44] width 18 height 18
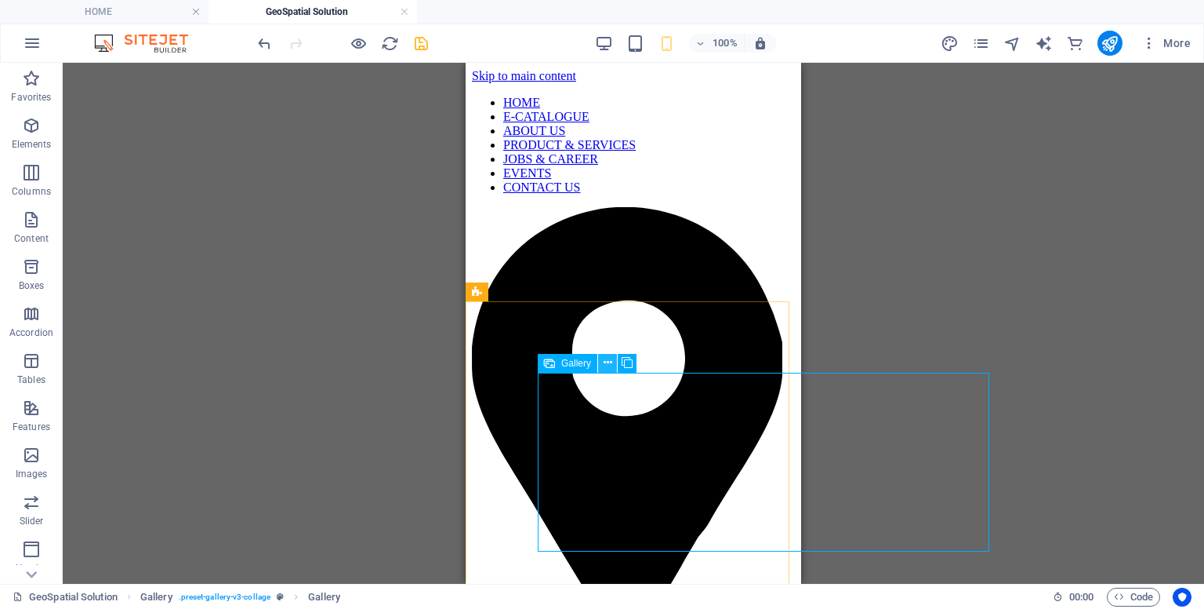
click at [609, 368] on icon at bounding box center [608, 362] width 9 height 16
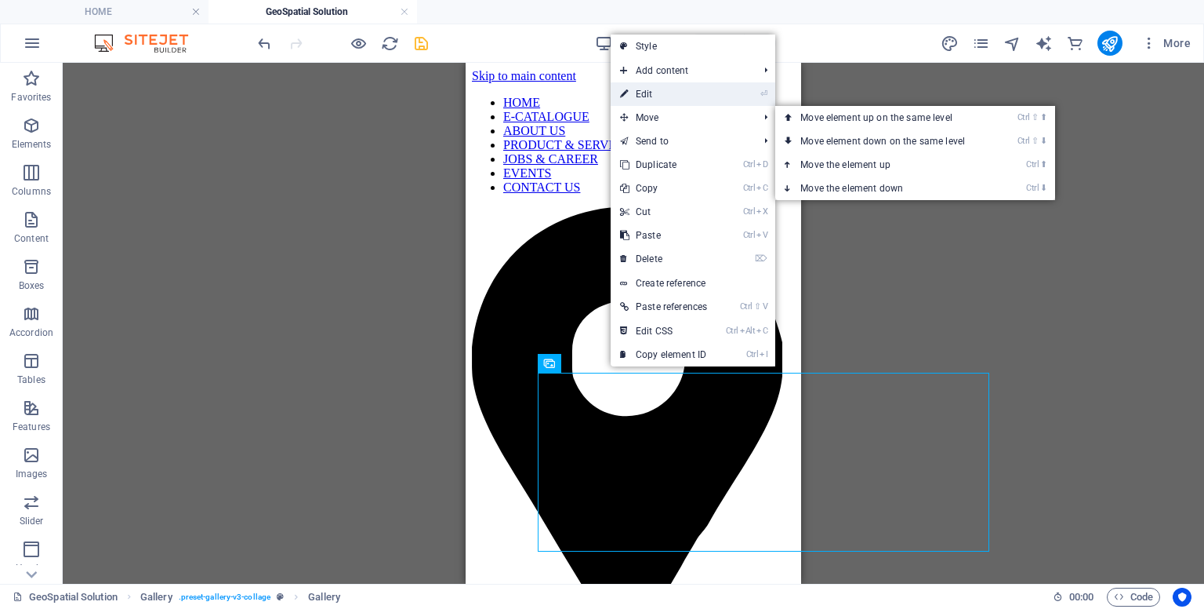
click at [644, 103] on link "⏎ Edit" at bounding box center [664, 94] width 106 height 24
select select "%"
select select "px"
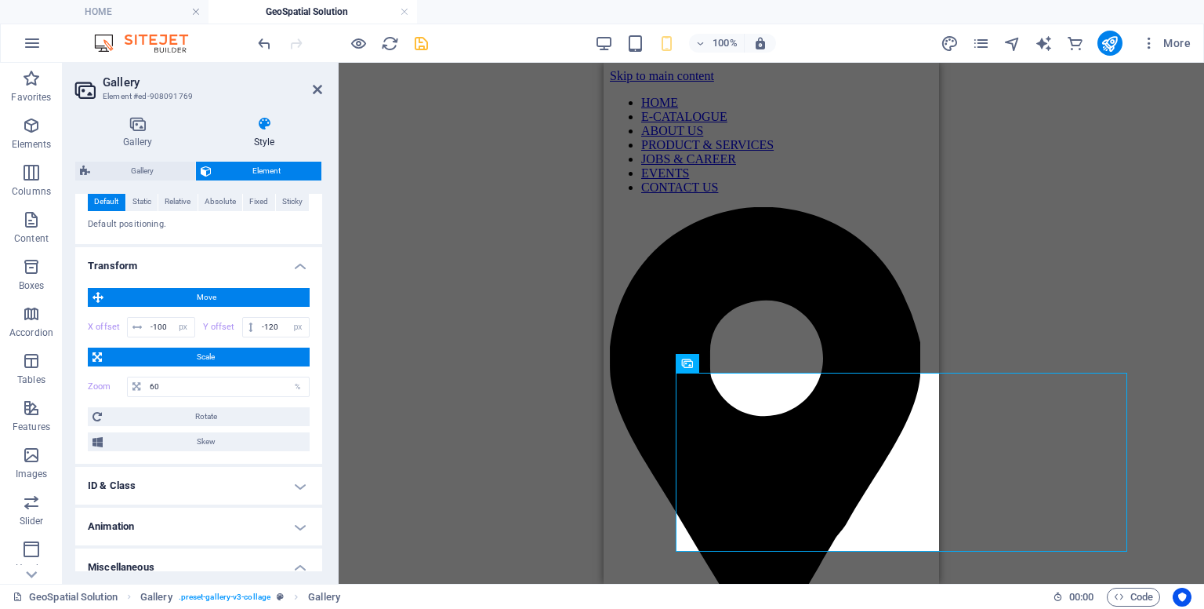
scroll to position [568, 0]
drag, startPoint x: 173, startPoint y: 379, endPoint x: 141, endPoint y: 379, distance: 32.2
click at [141, 379] on div "60 %" at bounding box center [218, 386] width 183 height 20
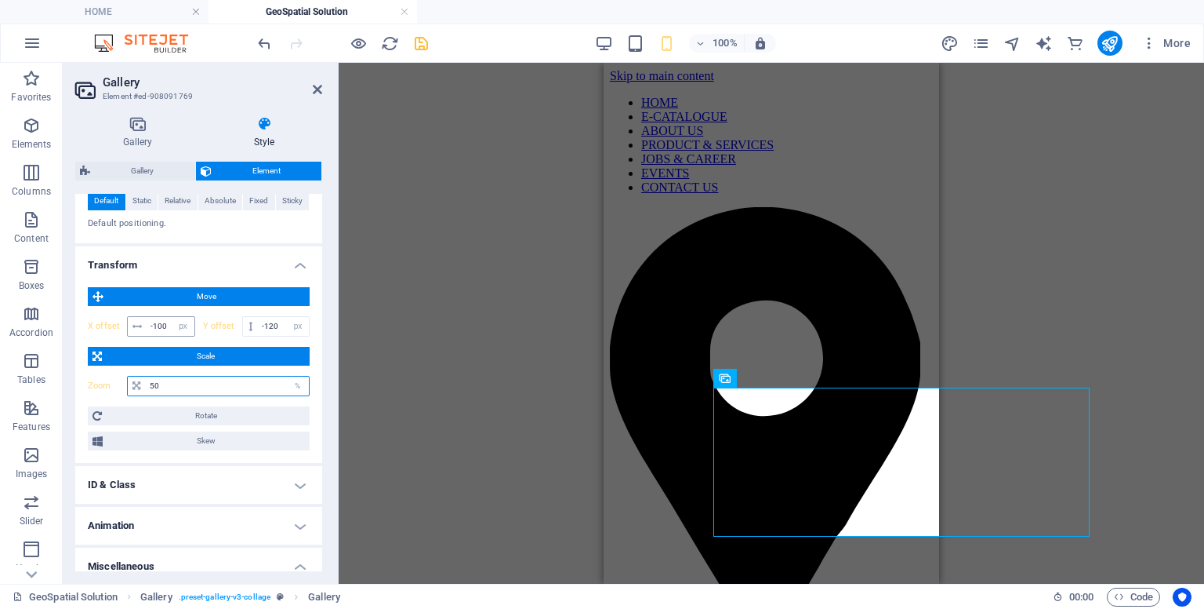
type input "50"
drag, startPoint x: 165, startPoint y: 325, endPoint x: 157, endPoint y: 321, distance: 8.8
click at [157, 321] on input "-100" at bounding box center [171, 326] width 48 height 19
type input "-1"
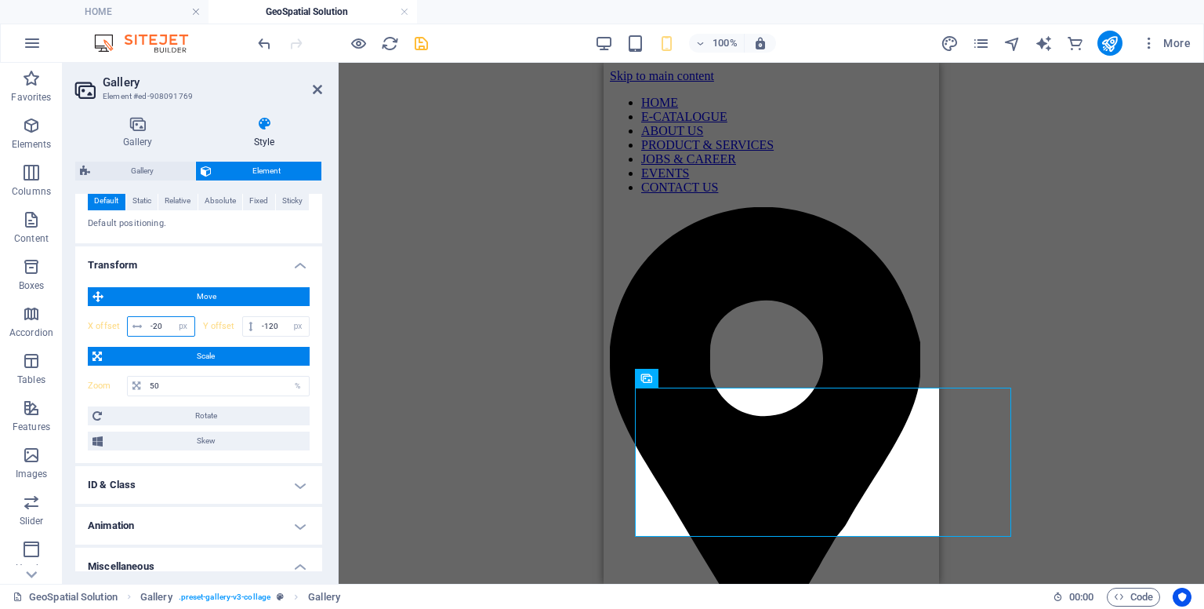
type input "-2"
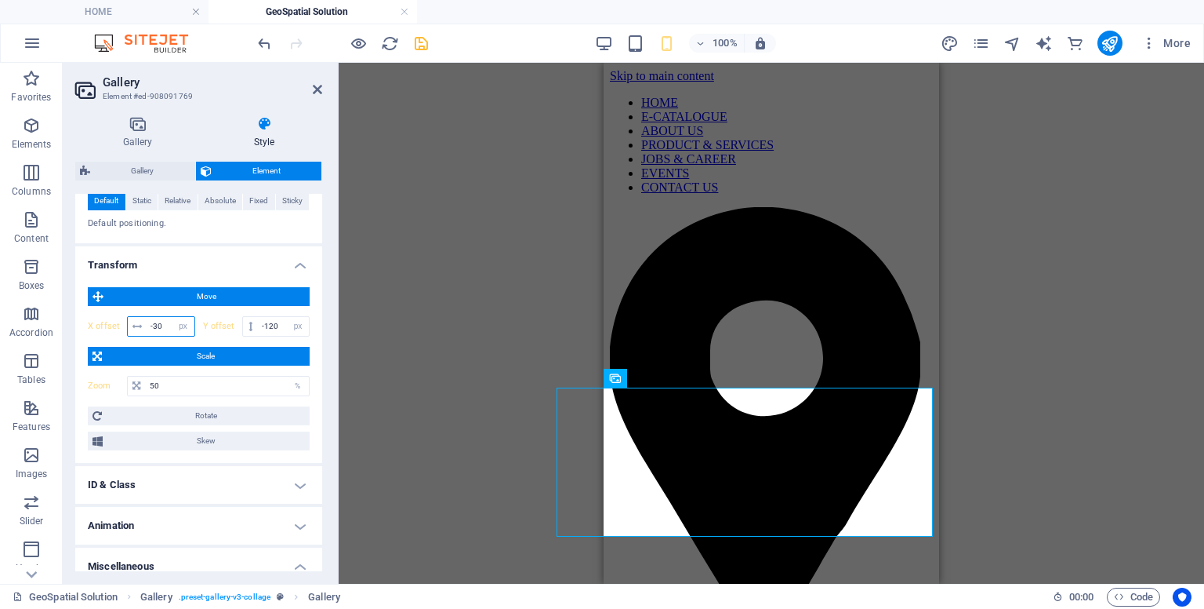
type input "-3"
type input "2"
type input "-250"
drag, startPoint x: 166, startPoint y: 381, endPoint x: 125, endPoint y: 379, distance: 41.6
click at [125, 379] on div "Zoom 50 %" at bounding box center [199, 386] width 222 height 20
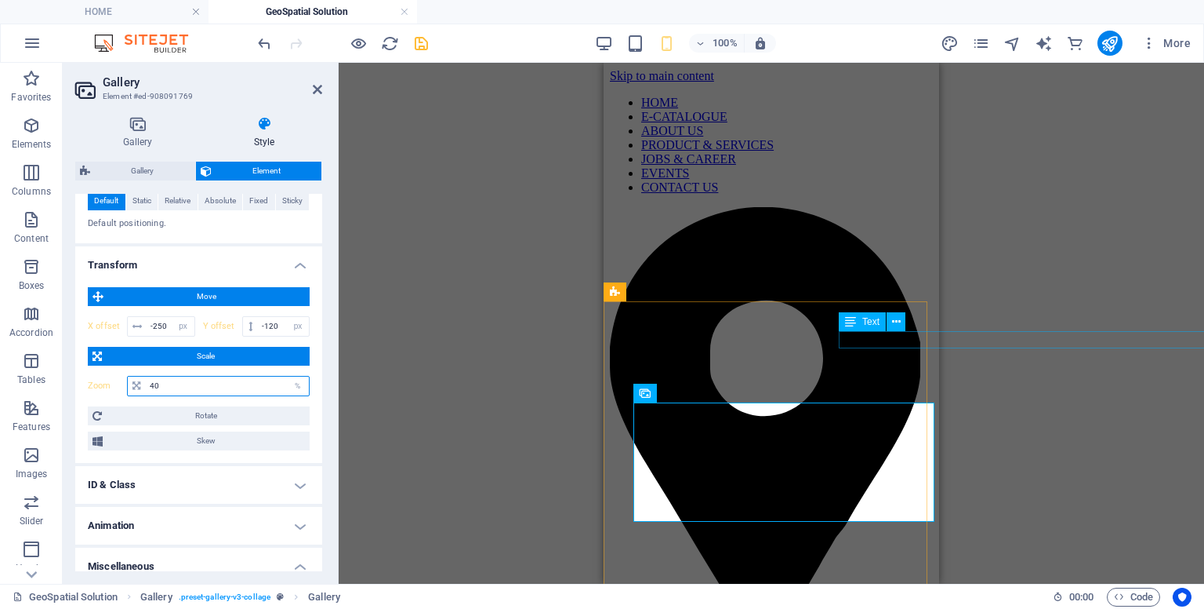
type input "40"
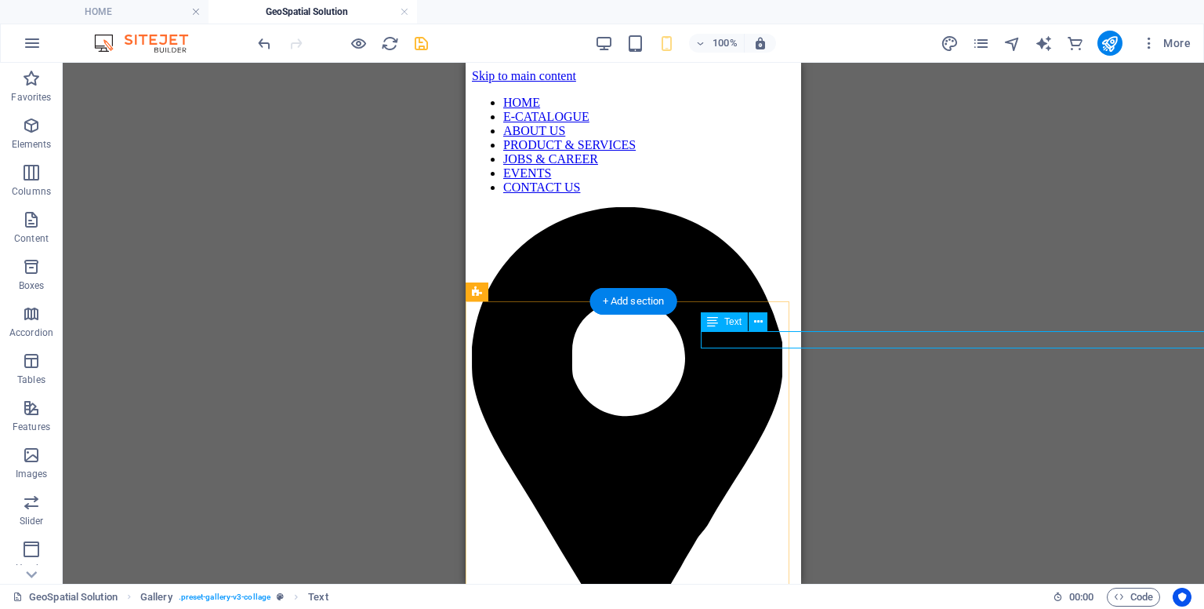
select select "px"
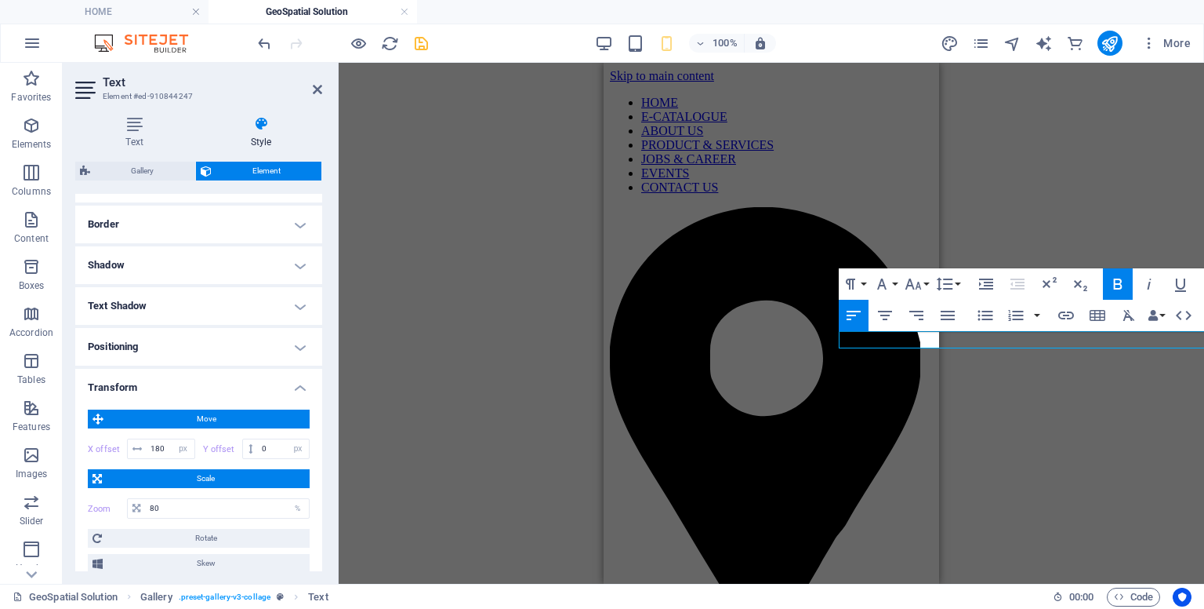
scroll to position [344, 0]
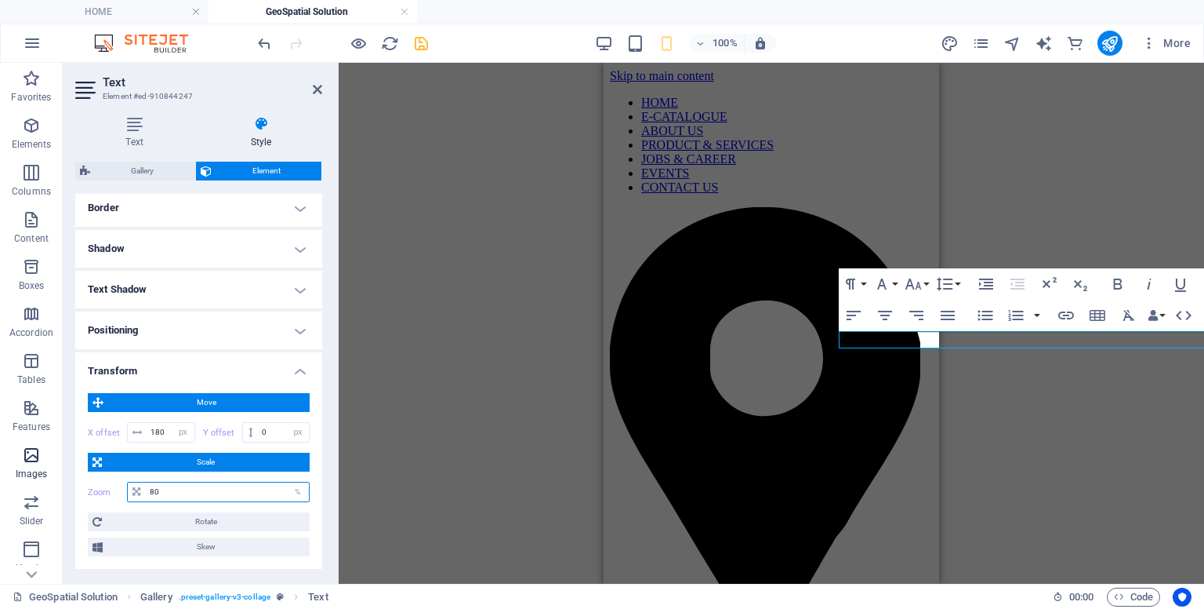
drag, startPoint x: 205, startPoint y: 490, endPoint x: 56, endPoint y: 462, distance: 152.4
click at [56, 462] on section "Favorites Elements Columns Content Boxes Accordion Tables Features Images Slide…" at bounding box center [602, 323] width 1204 height 521
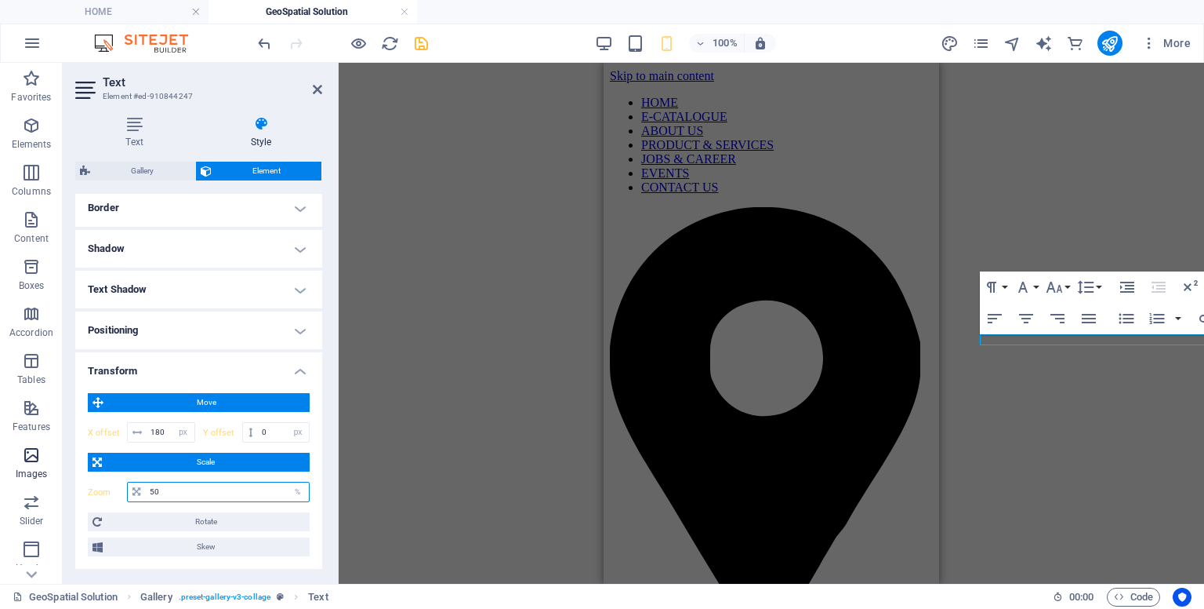
type input "50"
click at [56, 462] on span "Images" at bounding box center [31, 464] width 63 height 38
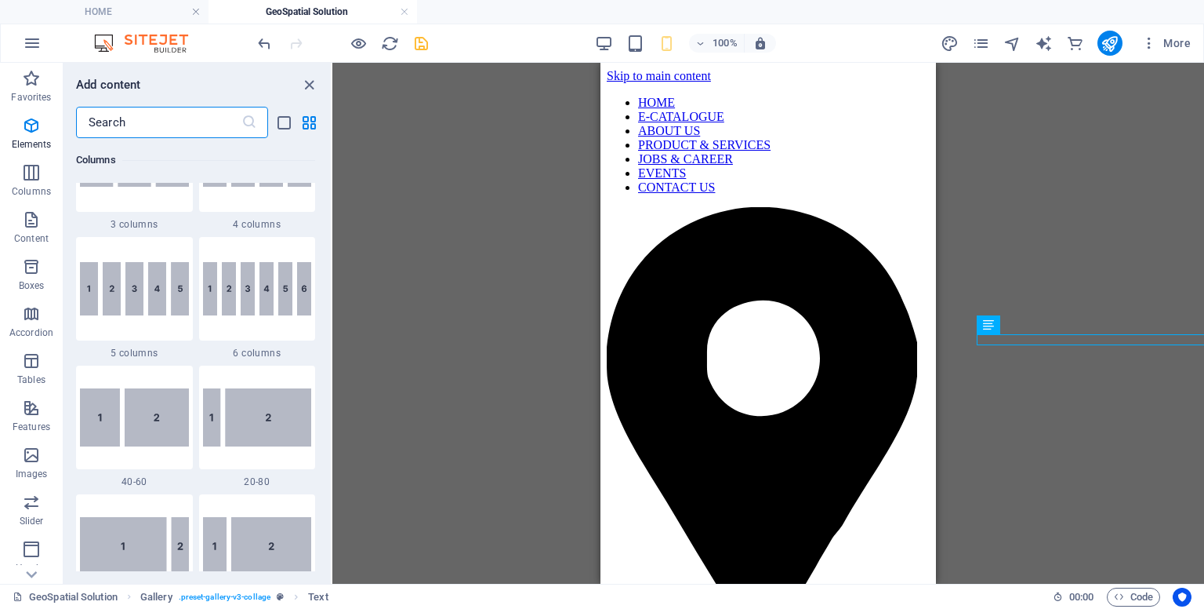
scroll to position [0, 0]
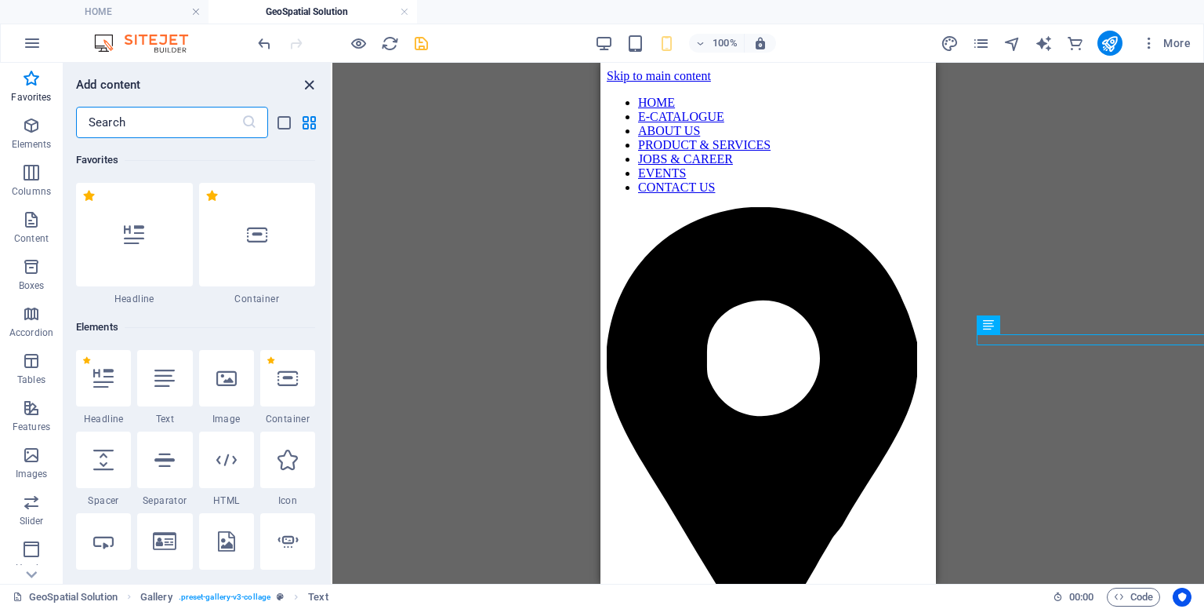
click at [311, 86] on icon "close panel" at bounding box center [309, 85] width 18 height 18
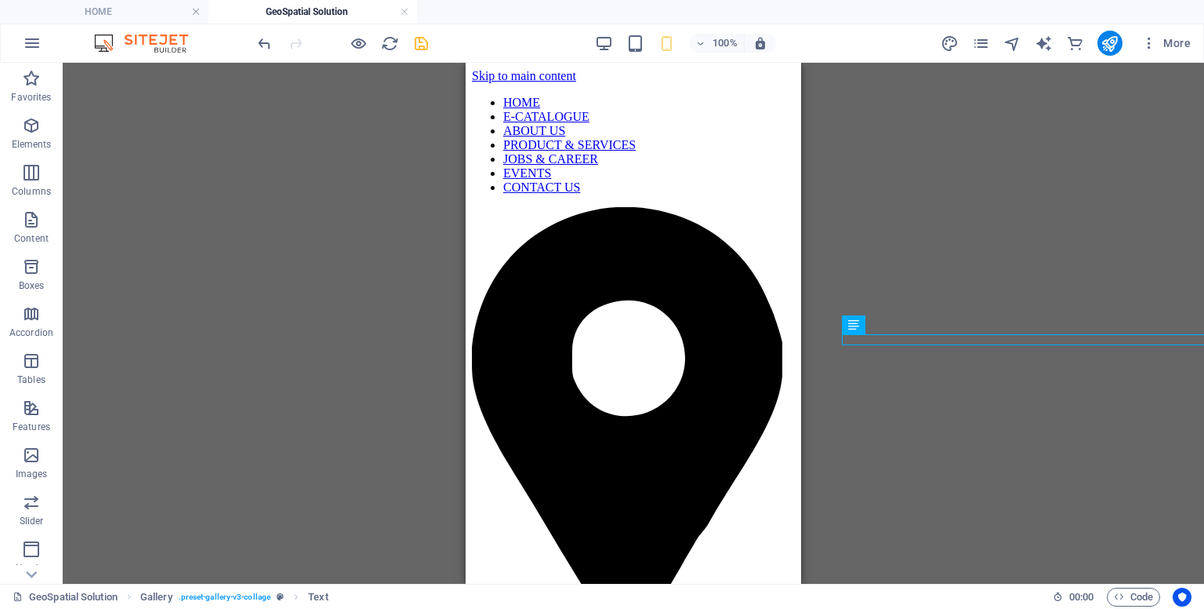
click at [856, 343] on div "Reference Gallery Gallery Button Text Container Button Text Button Text Documen…" at bounding box center [634, 323] width 1142 height 521
click at [896, 329] on icon at bounding box center [900, 325] width 9 height 16
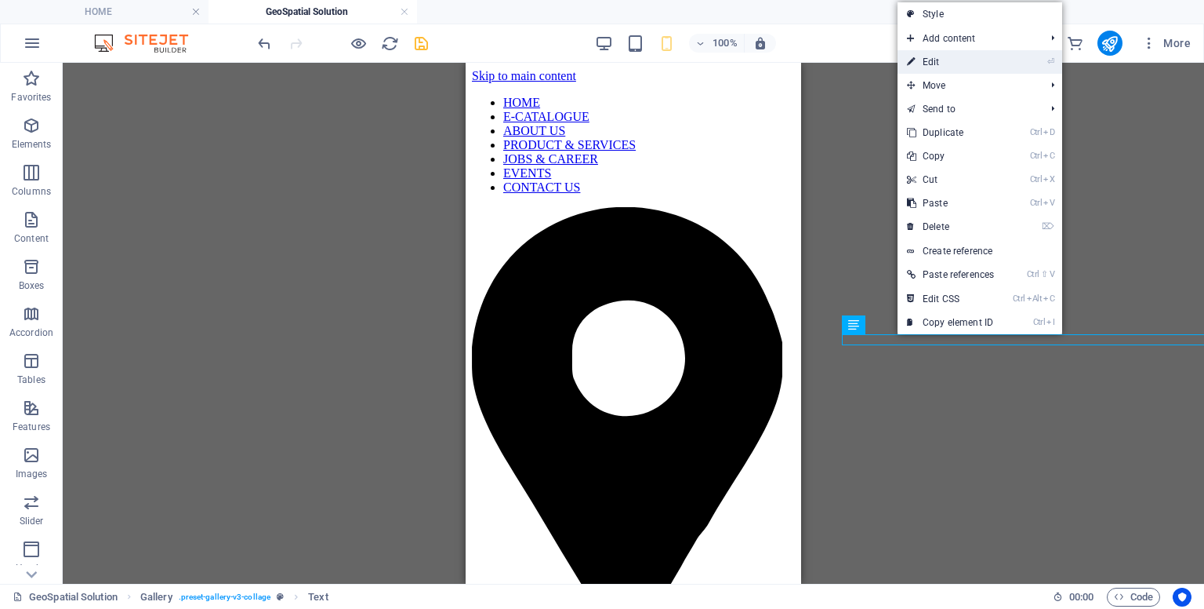
click at [932, 64] on link "⏎ Edit" at bounding box center [951, 62] width 106 height 24
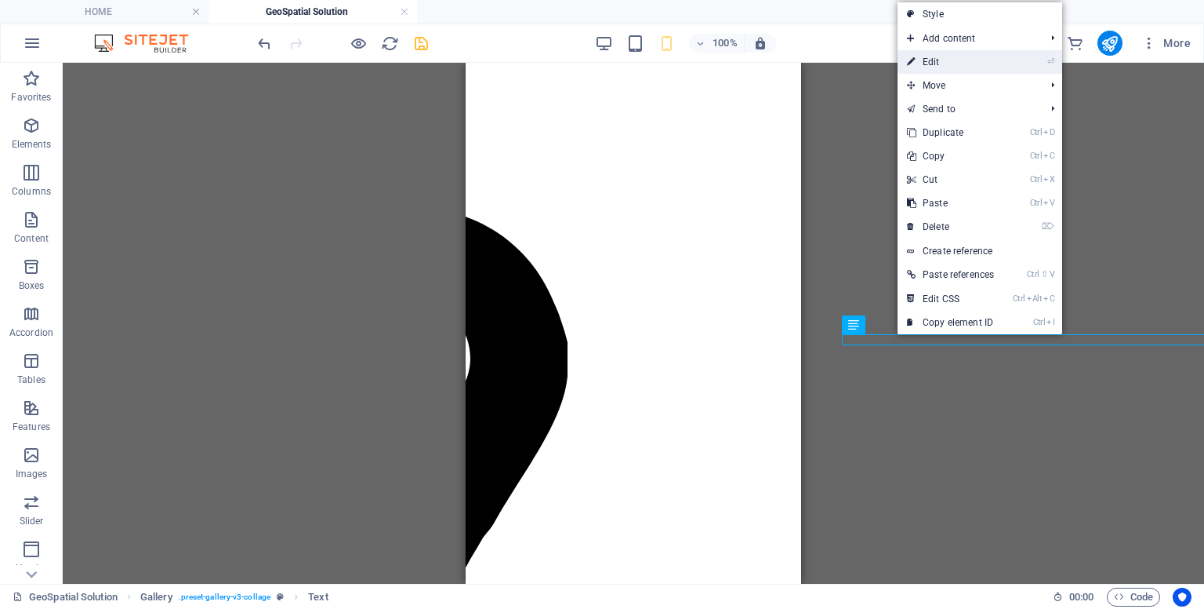
select select "px"
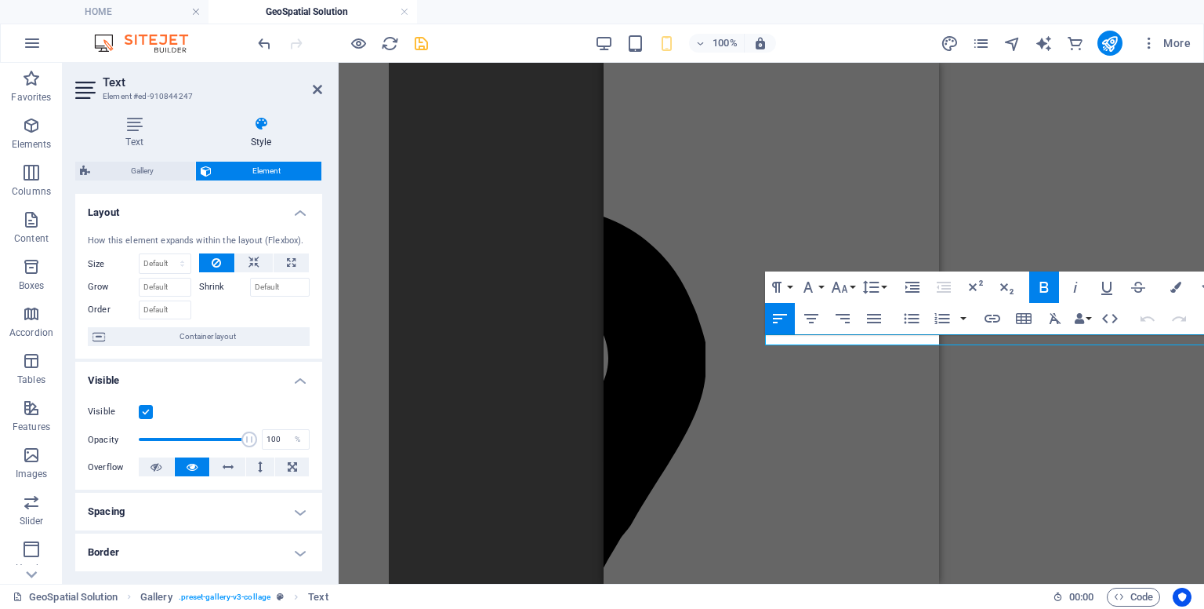
scroll to position [463, 0]
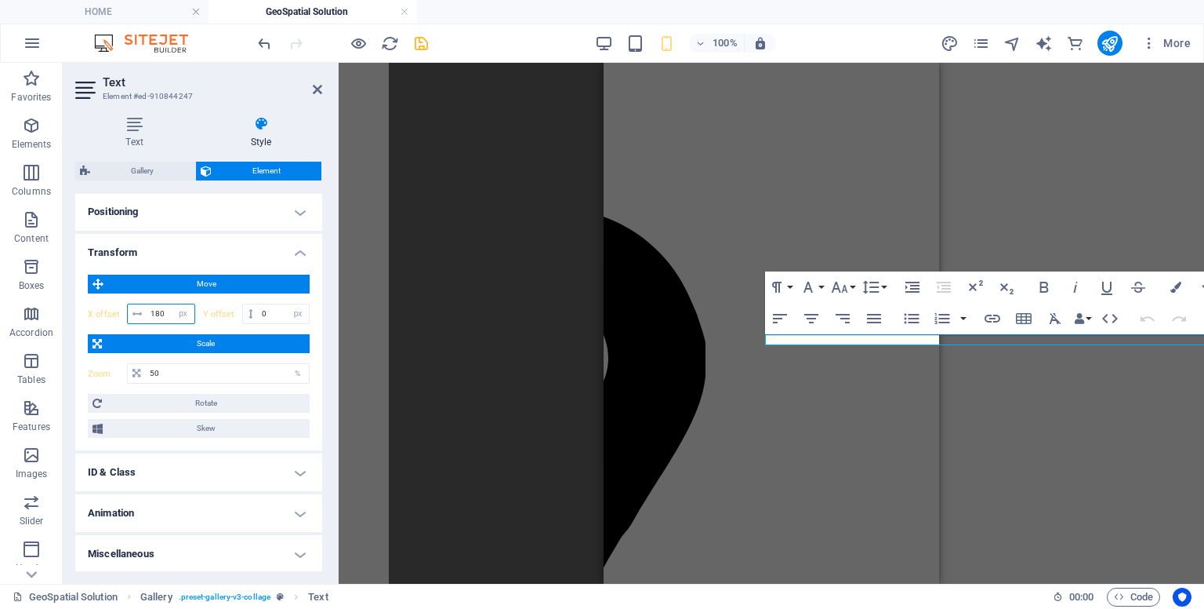
drag, startPoint x: 166, startPoint y: 312, endPoint x: 143, endPoint y: 308, distance: 23.8
click at [143, 308] on div "180 px rem % em vh vw" at bounding box center [161, 313] width 68 height 20
type input "0"
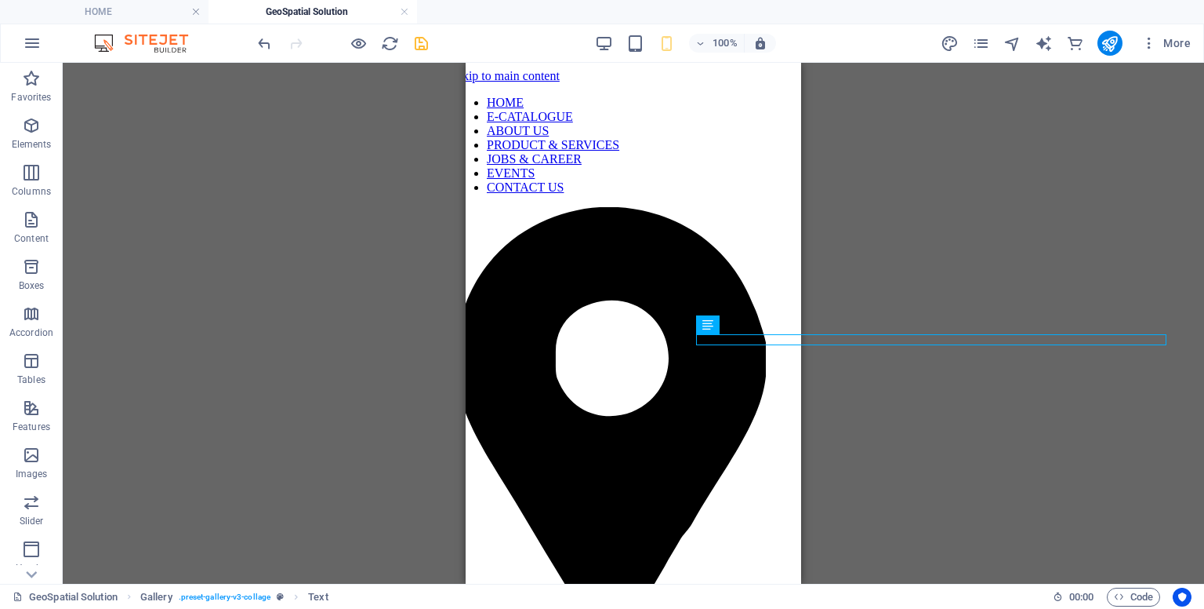
scroll to position [0, 0]
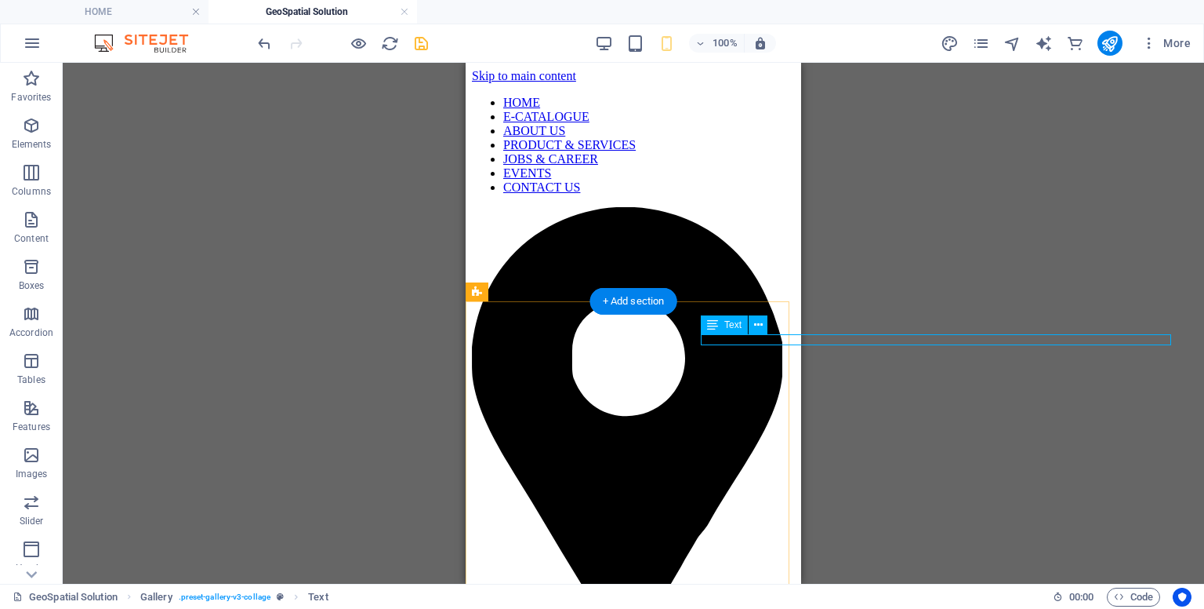
select select "px"
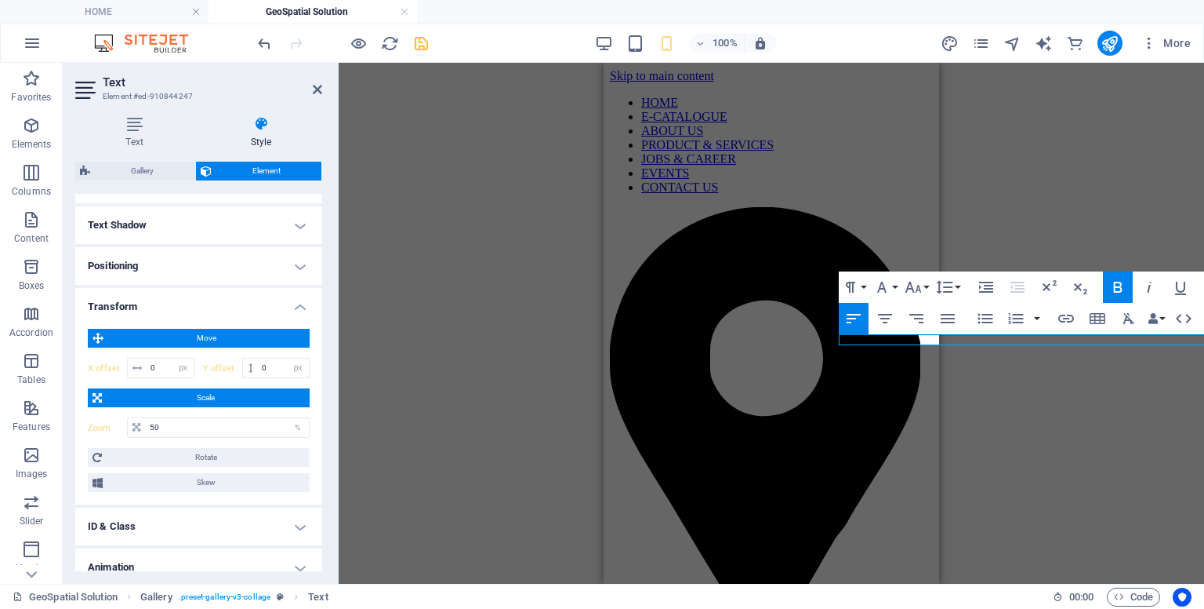
scroll to position [409, 0]
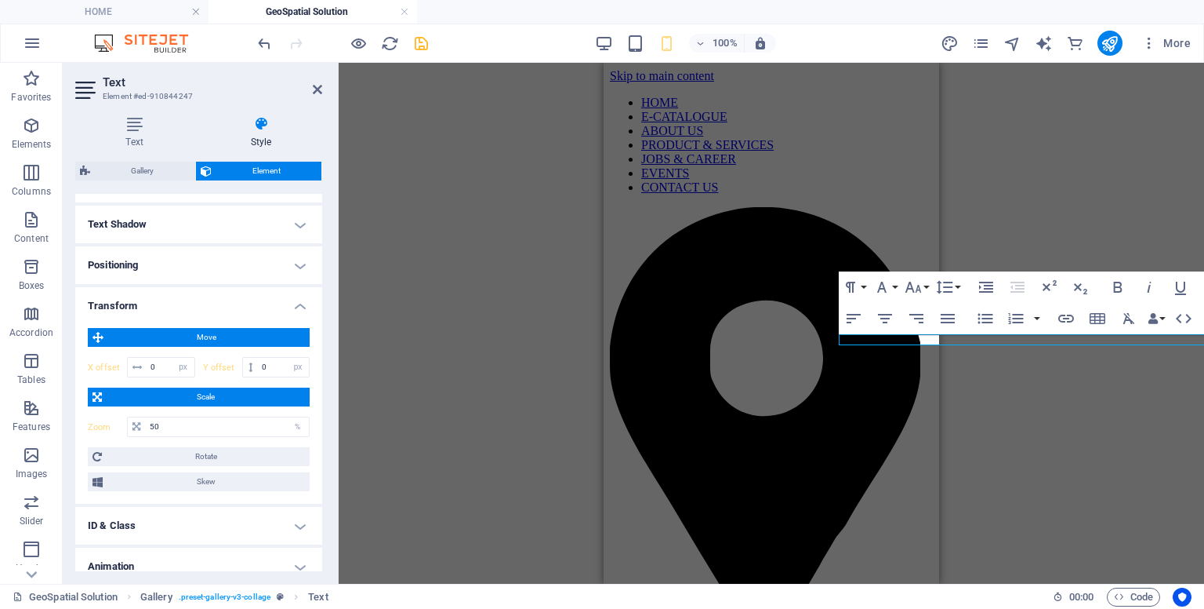
click at [133, 362] on div "0 px rem % em vh vw" at bounding box center [161, 367] width 68 height 20
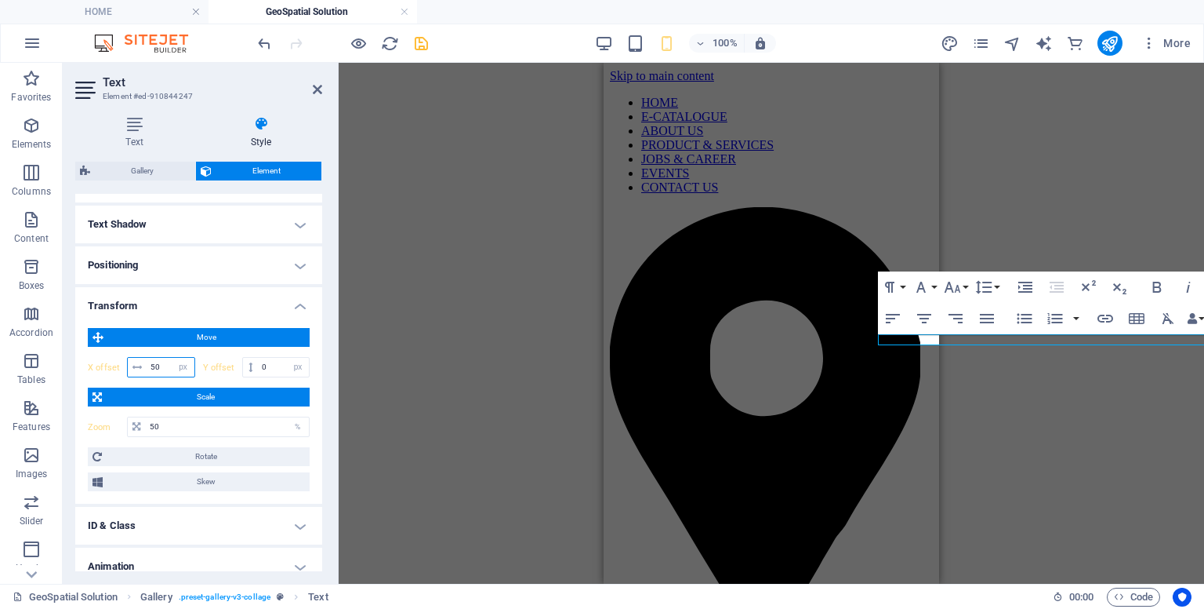
type input "5"
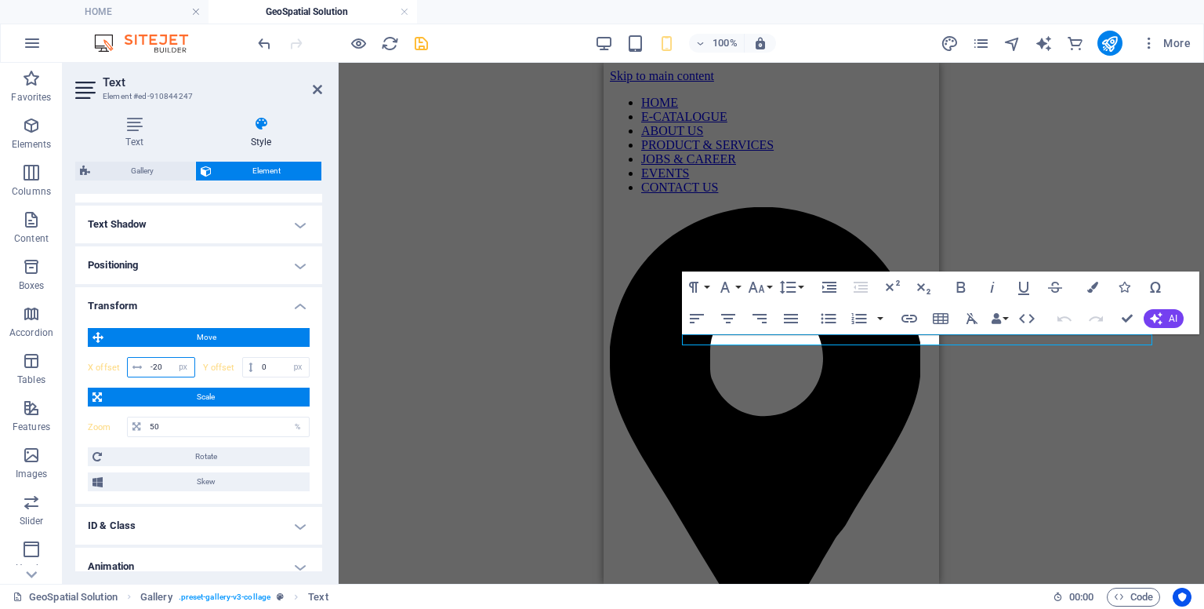
type input "-2"
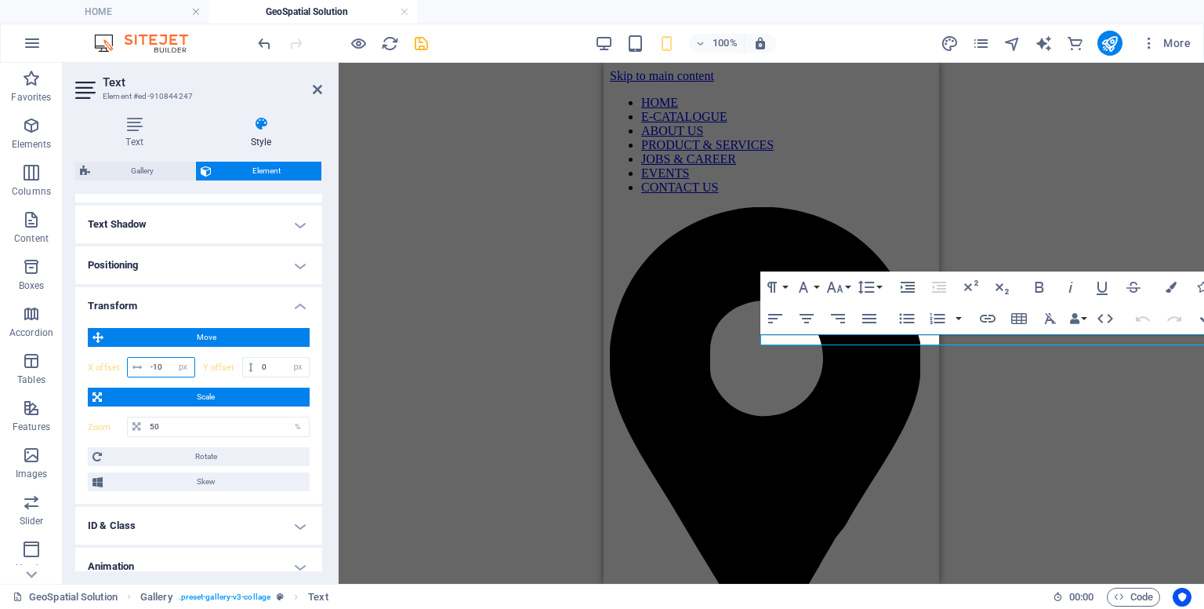
type input "-1"
type input "-2"
type input "-120"
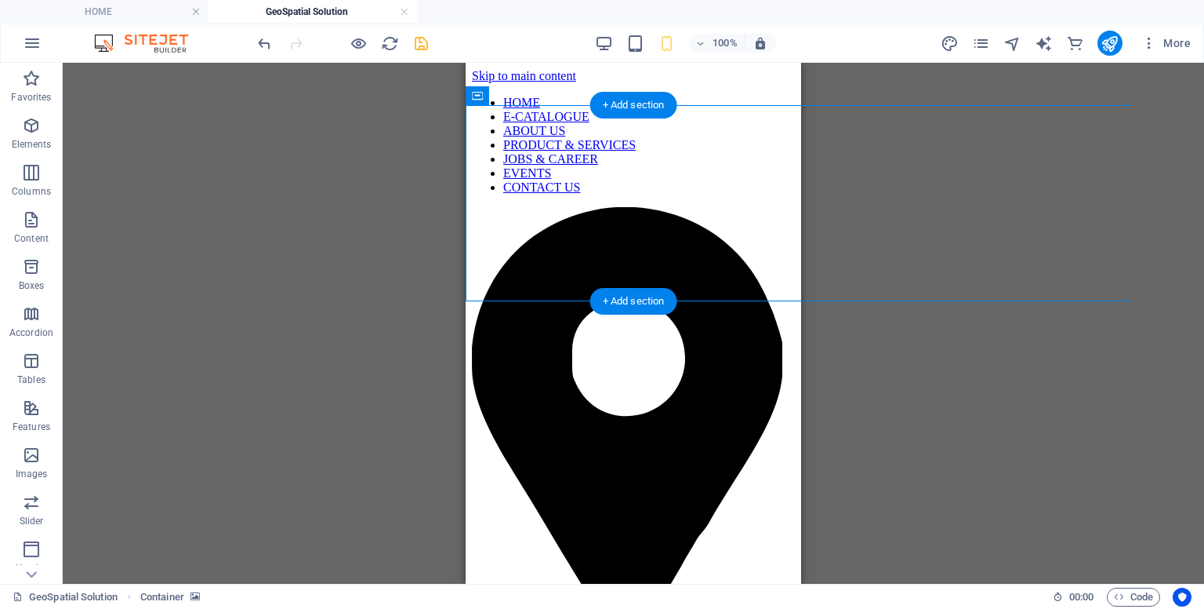
select select "px"
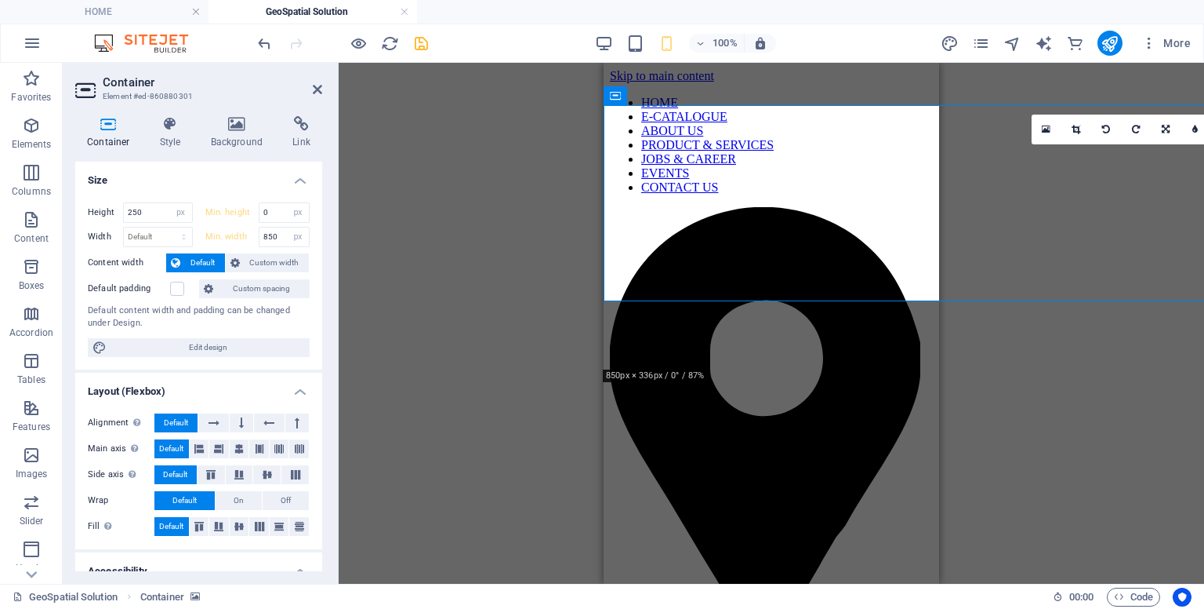
drag, startPoint x: 323, startPoint y: 263, endPoint x: 322, endPoint y: 285, distance: 21.2
click at [323, 286] on div "Container Style Background Link Size Height 250 Default px rem % vh vw Min. hei…" at bounding box center [199, 344] width 272 height 480
drag, startPoint x: 282, startPoint y: 236, endPoint x: 211, endPoint y: 225, distance: 72.2
click at [211, 225] on div "Height 250 Default px rem % vh vw Min. height 0 None px rem % vh vw Width Defau…" at bounding box center [199, 224] width 222 height 45
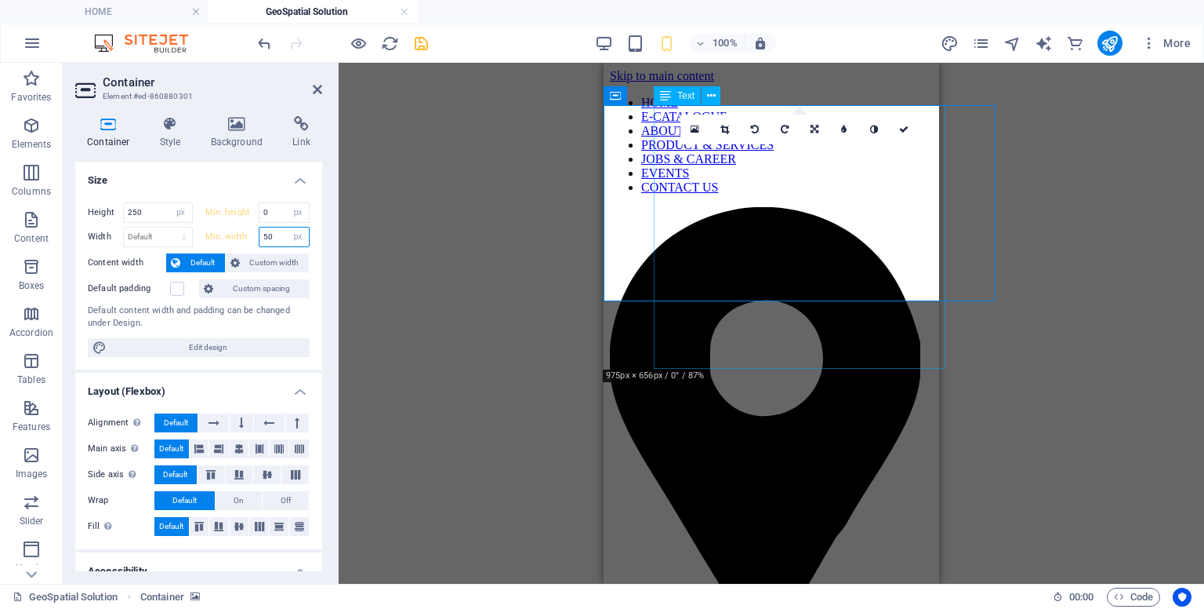
type input "5"
type input "6"
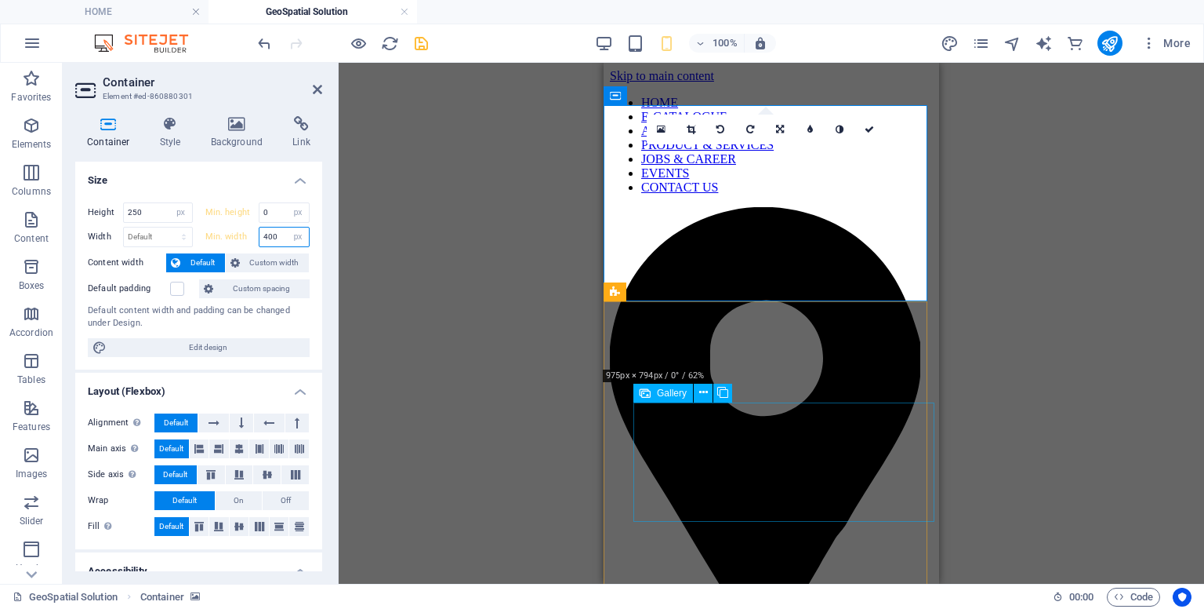
type input "400"
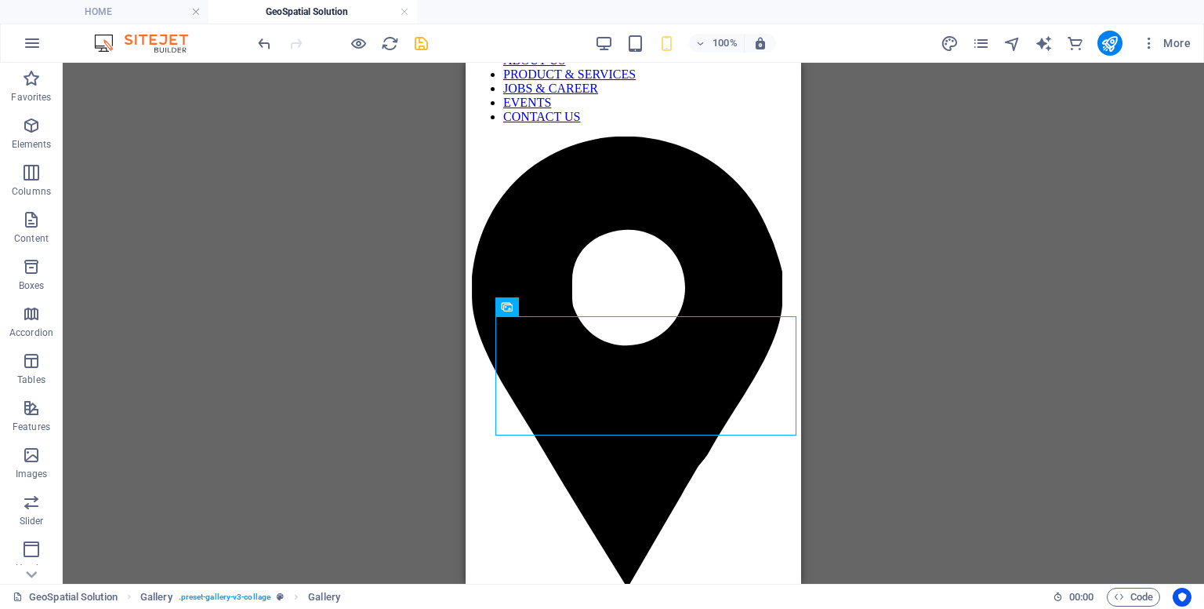
scroll to position [0, 0]
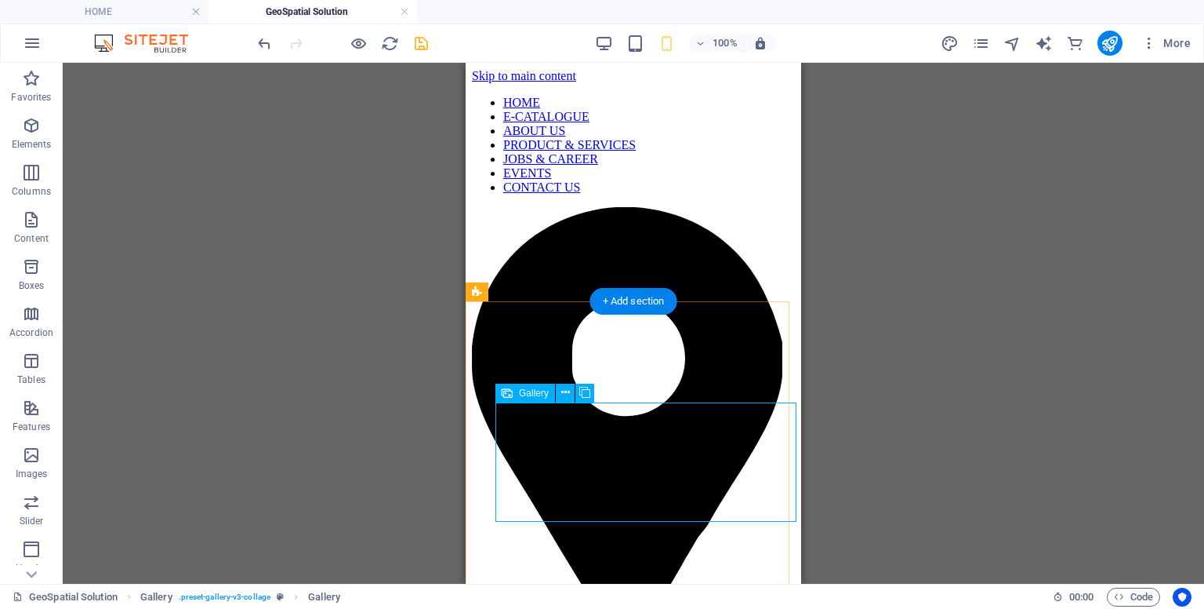
select select "%"
select select "px"
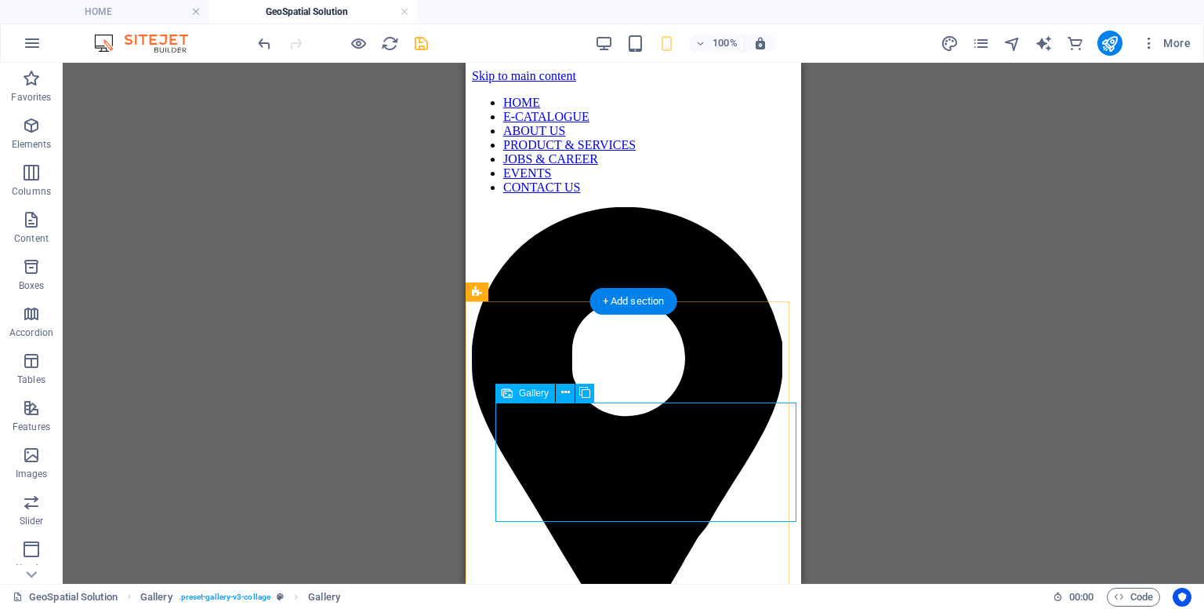
select select "px"
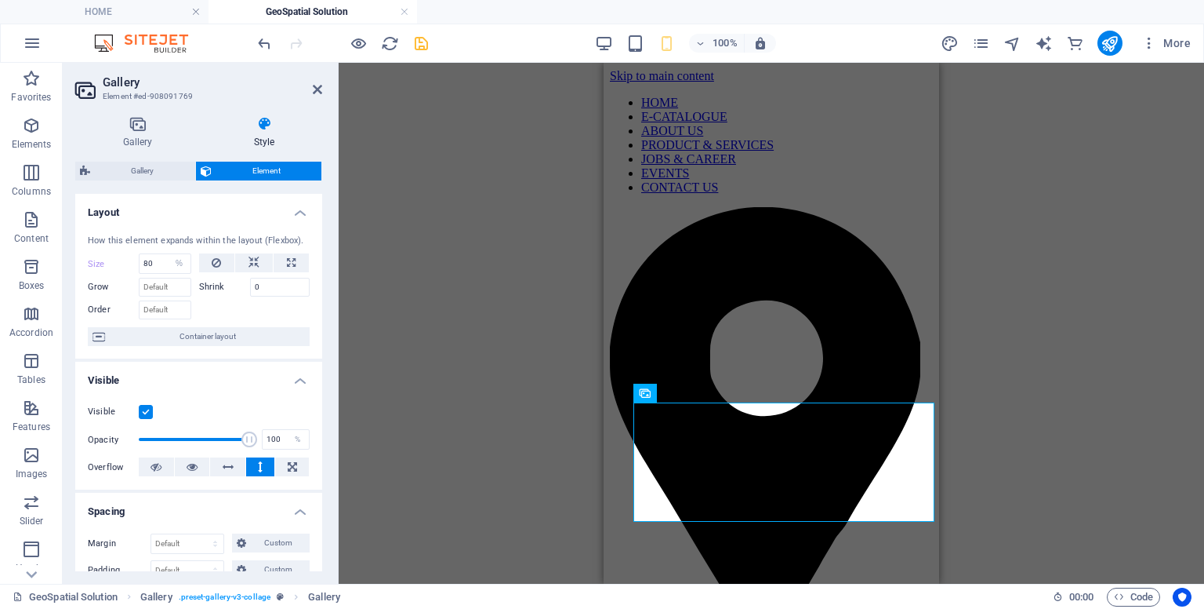
drag, startPoint x: 325, startPoint y: 283, endPoint x: 329, endPoint y: 316, distance: 33.3
click at [329, 330] on div "Gallery Style Image Drag files here, click to choose files or select files from…" at bounding box center [199, 344] width 272 height 480
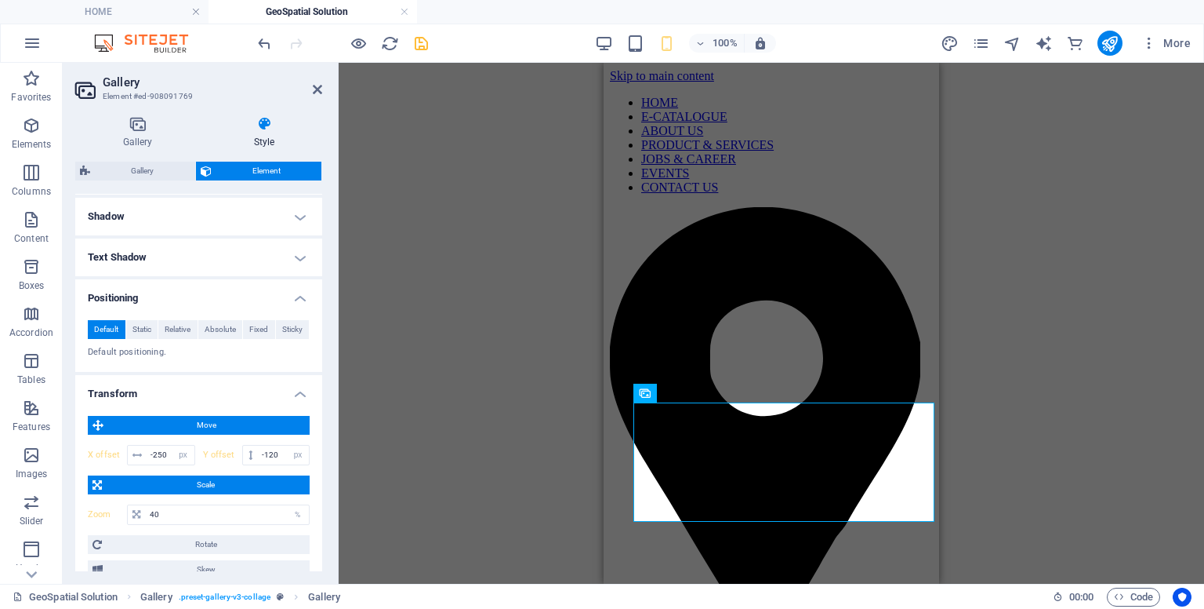
scroll to position [445, 0]
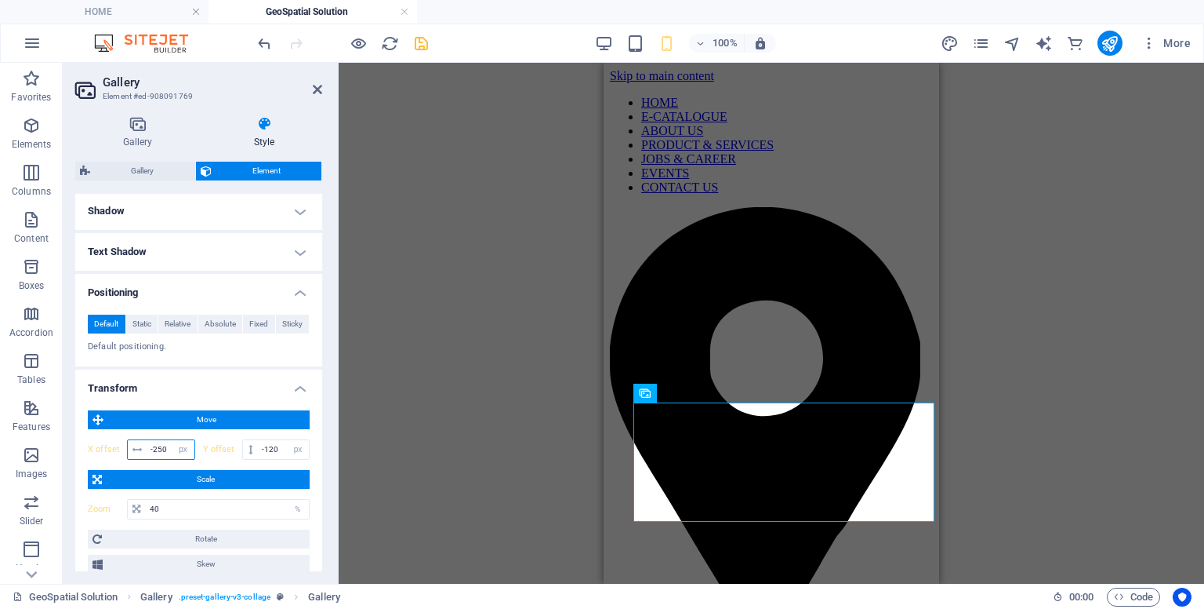
click at [164, 450] on input "-250" at bounding box center [171, 449] width 48 height 19
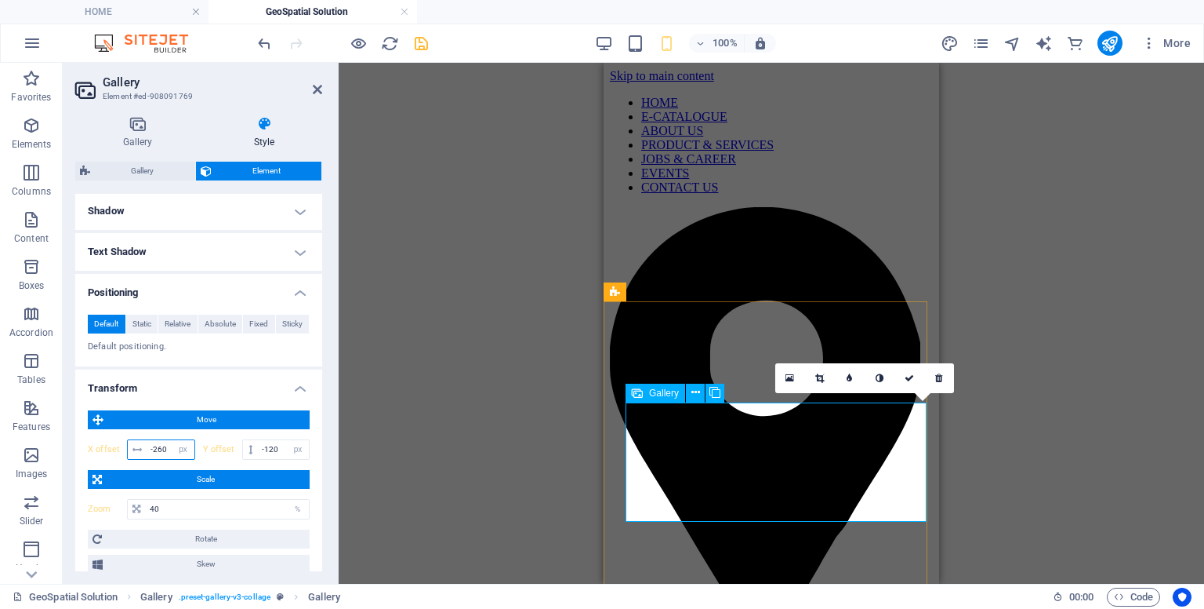
type input "-260"
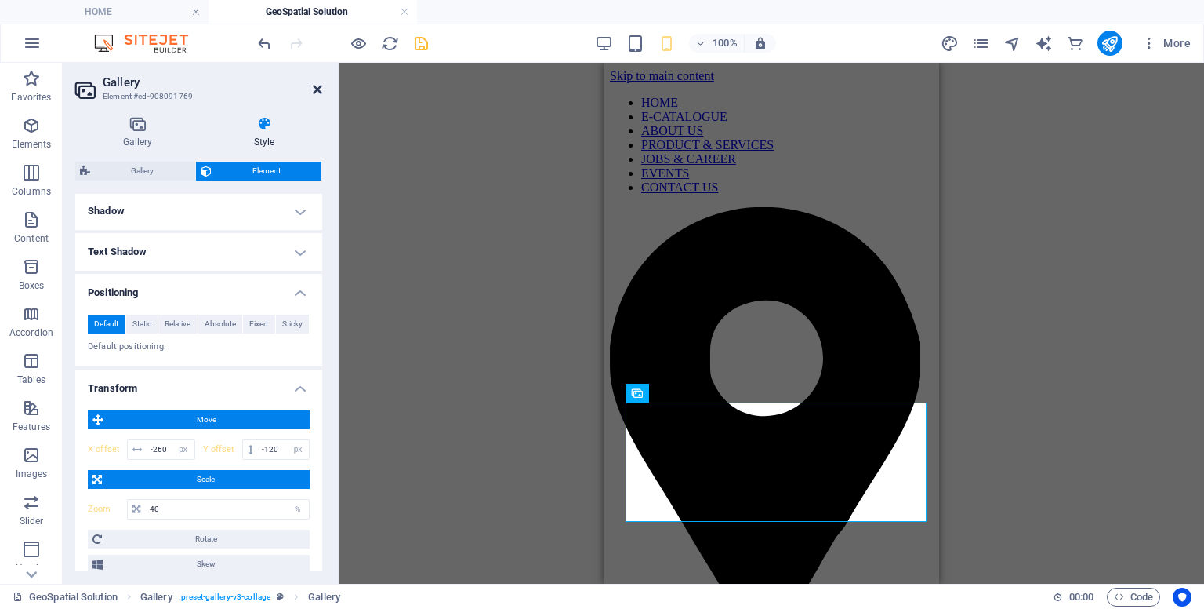
click at [317, 89] on icon at bounding box center [317, 89] width 9 height 13
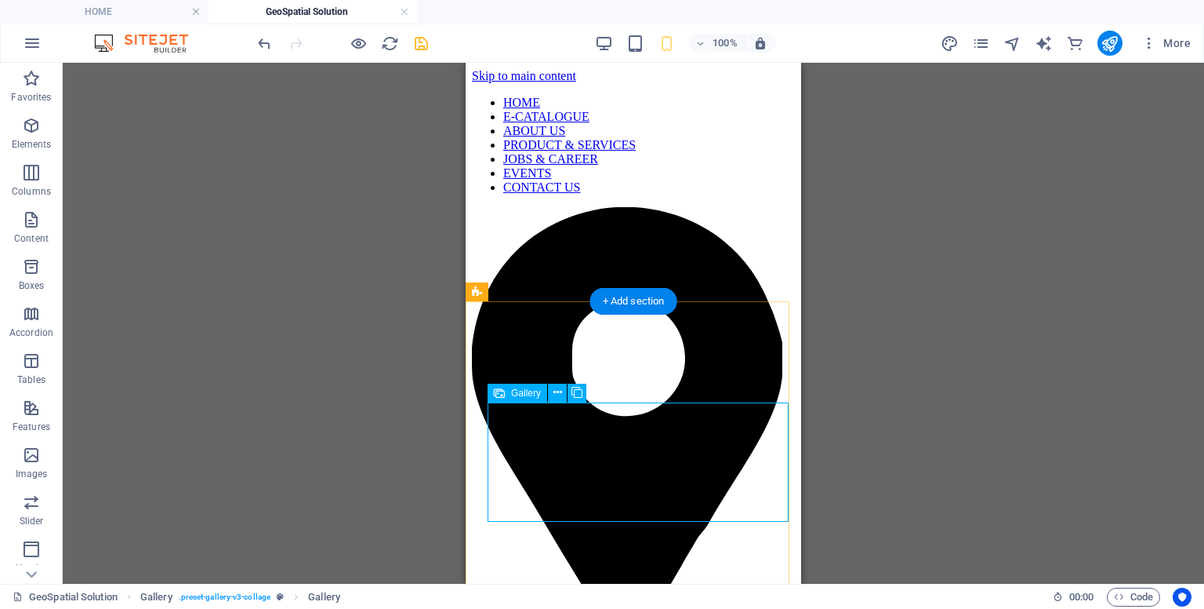
select select "%"
select select "px"
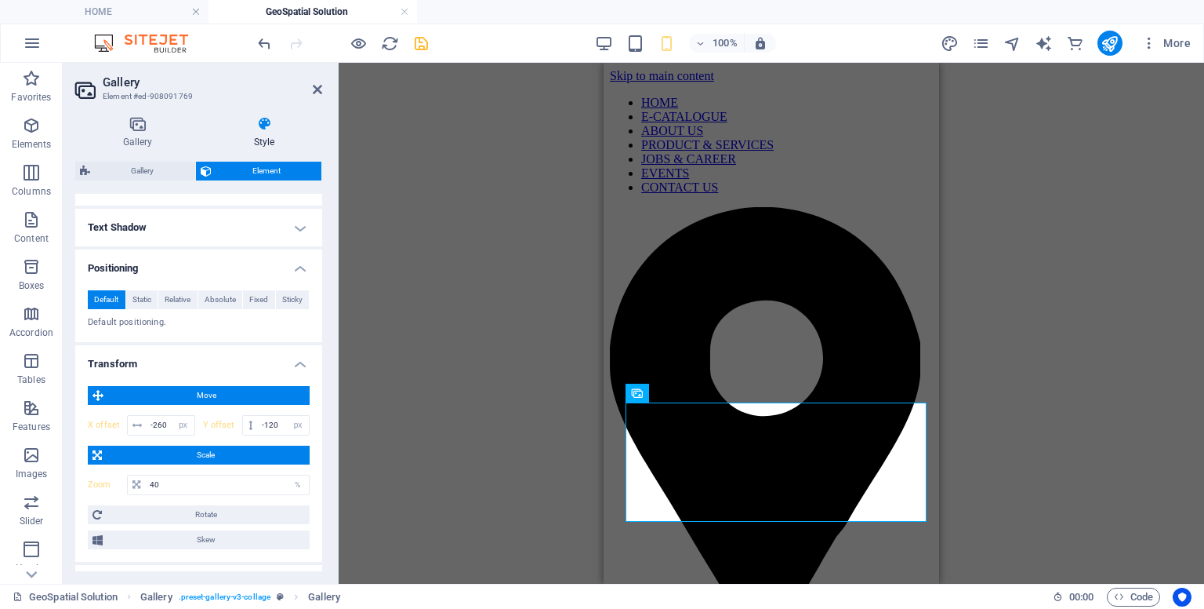
scroll to position [470, 0]
click at [280, 424] on input "-120" at bounding box center [283, 424] width 51 height 19
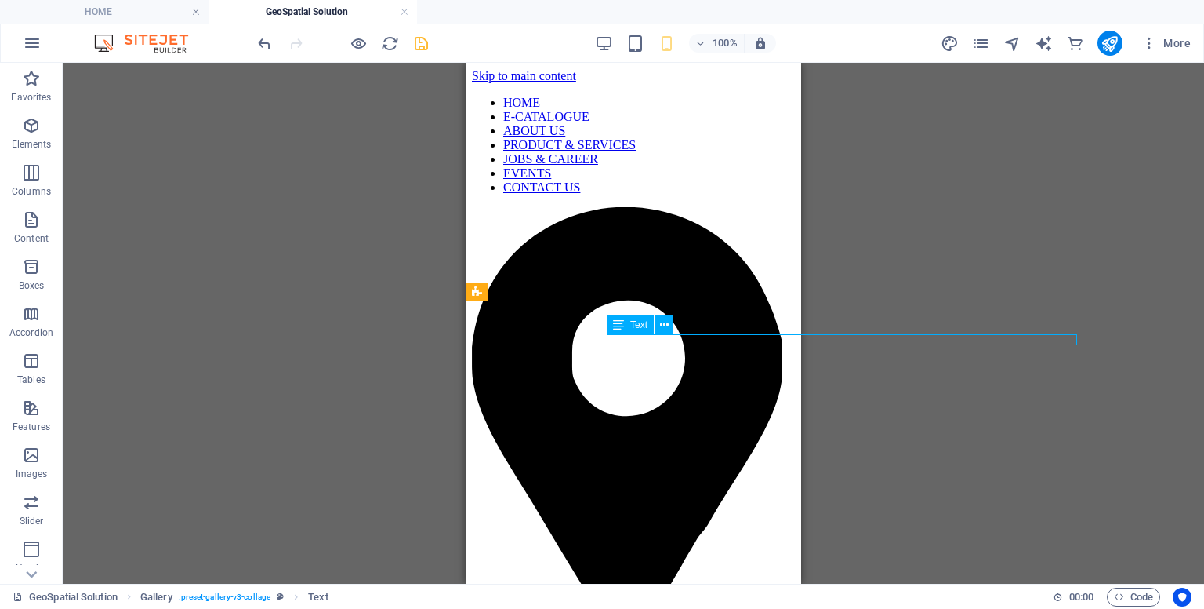
select select "px"
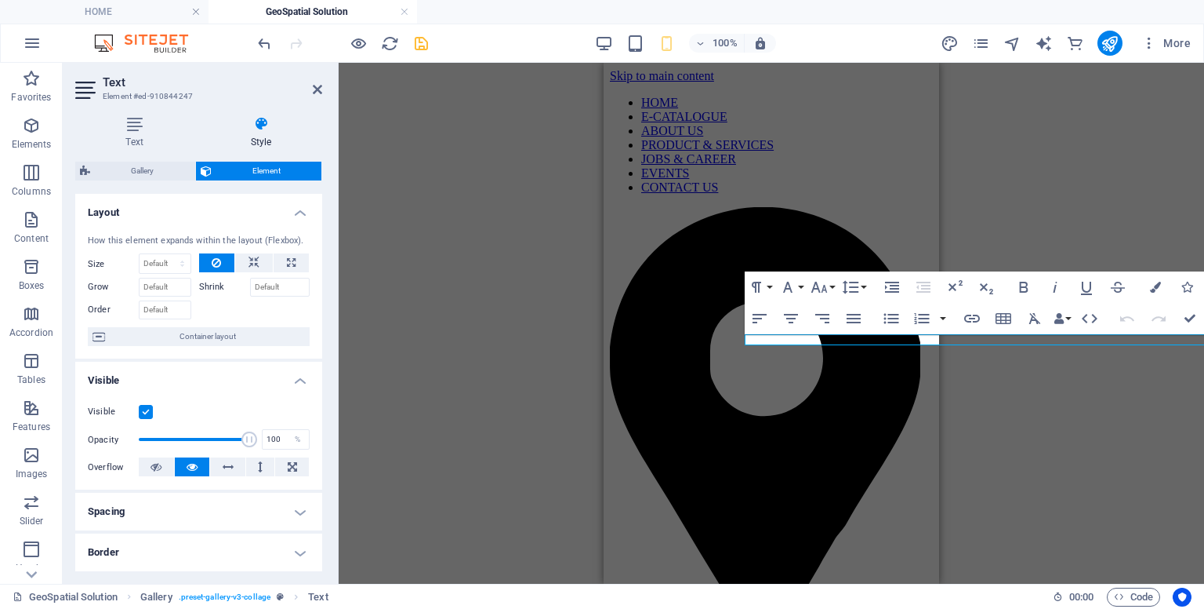
drag, startPoint x: 322, startPoint y: 336, endPoint x: 322, endPoint y: 367, distance: 30.6
click at [321, 387] on div "Text Style Text Add, edit, and format text directly on the website. Default col…" at bounding box center [199, 344] width 272 height 480
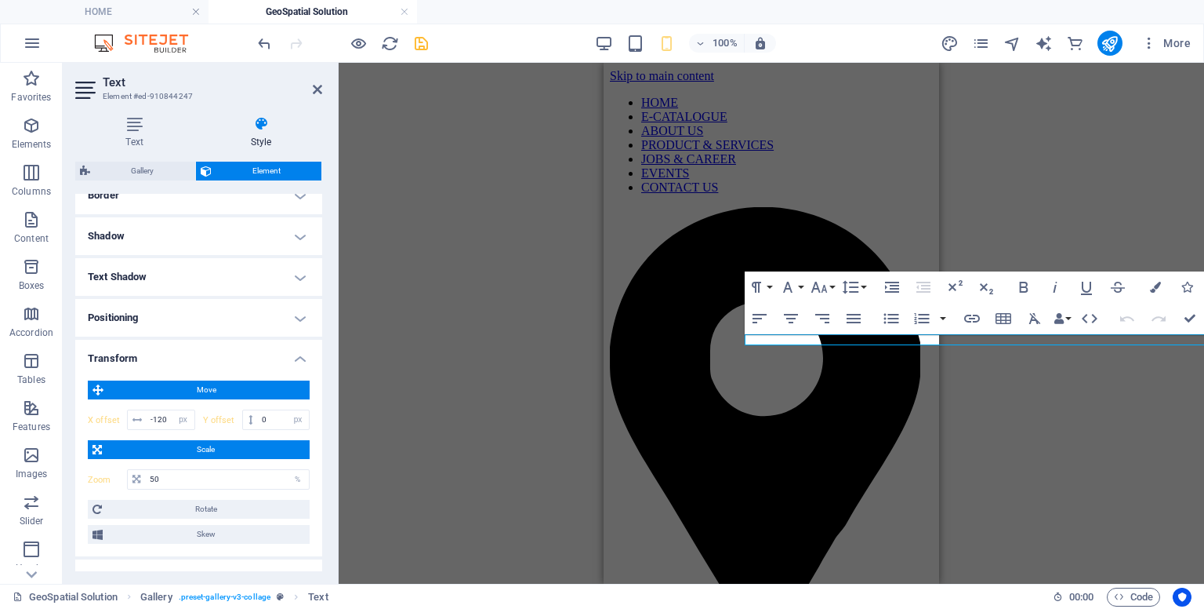
scroll to position [414, 0]
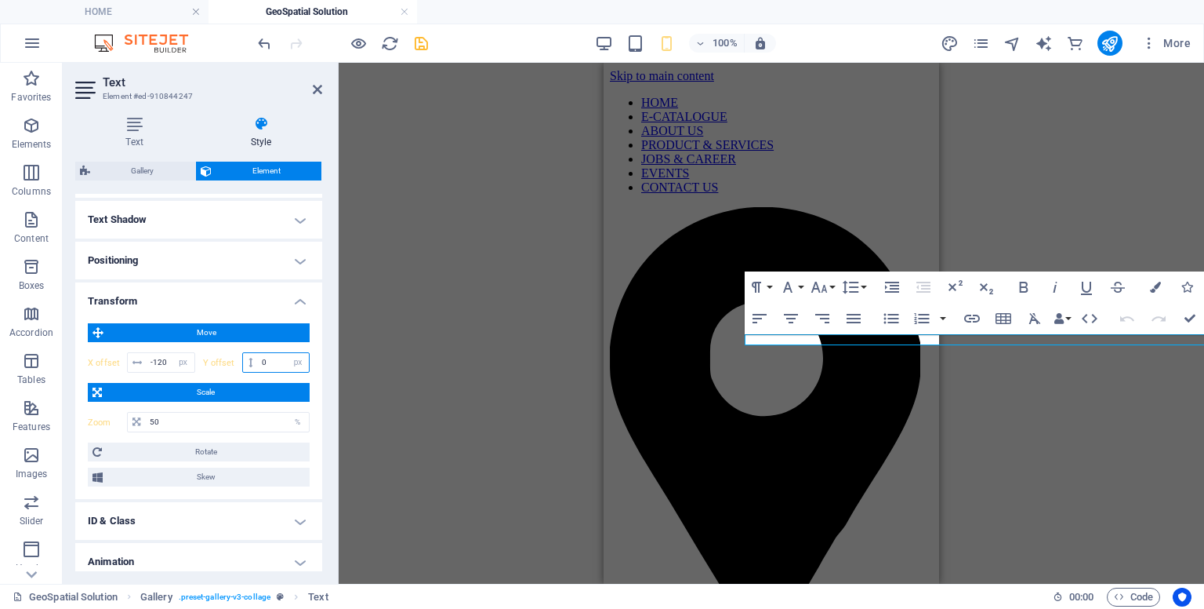
drag, startPoint x: 265, startPoint y: 360, endPoint x: 226, endPoint y: 358, distance: 39.3
click at [226, 358] on div "Y offset 0 px rem % em vh vw" at bounding box center [256, 362] width 107 height 20
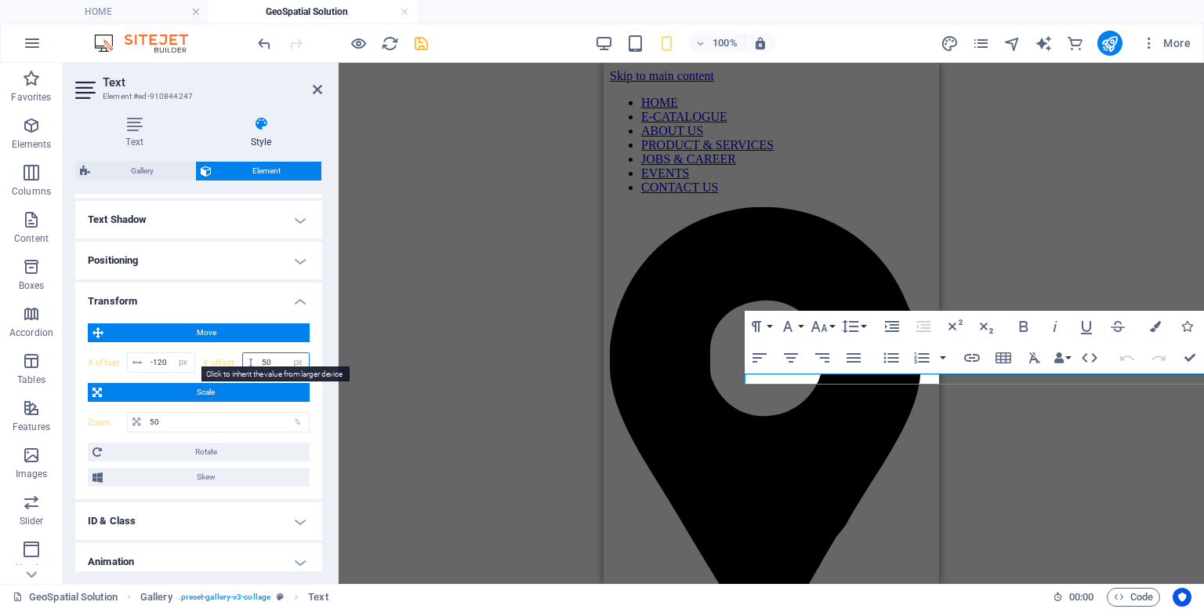
type input "5"
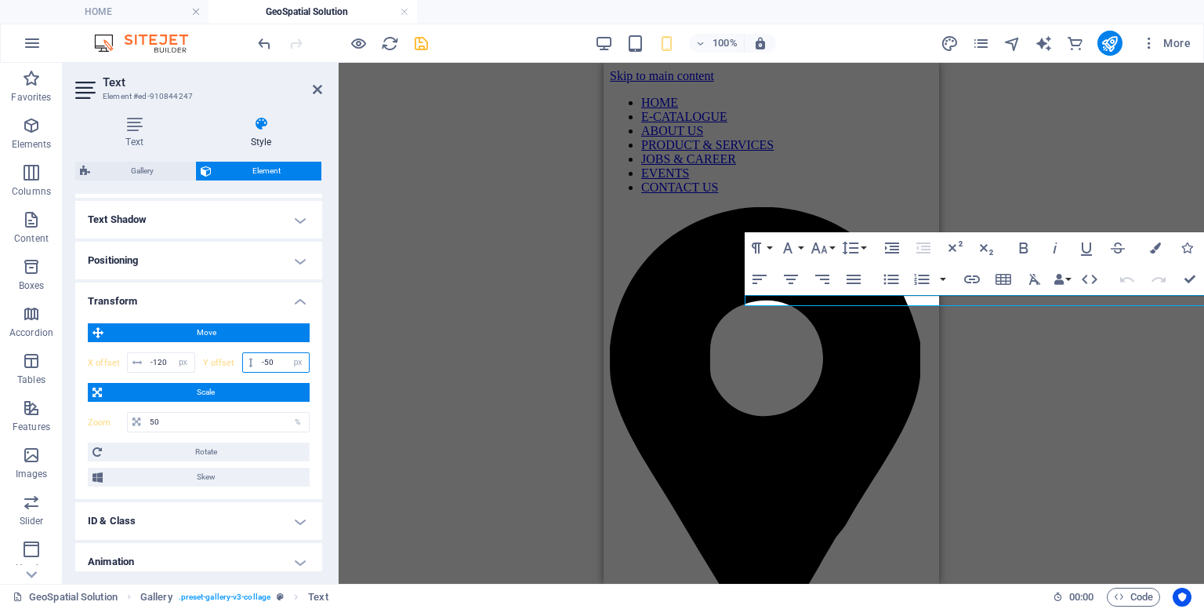
type input "-5"
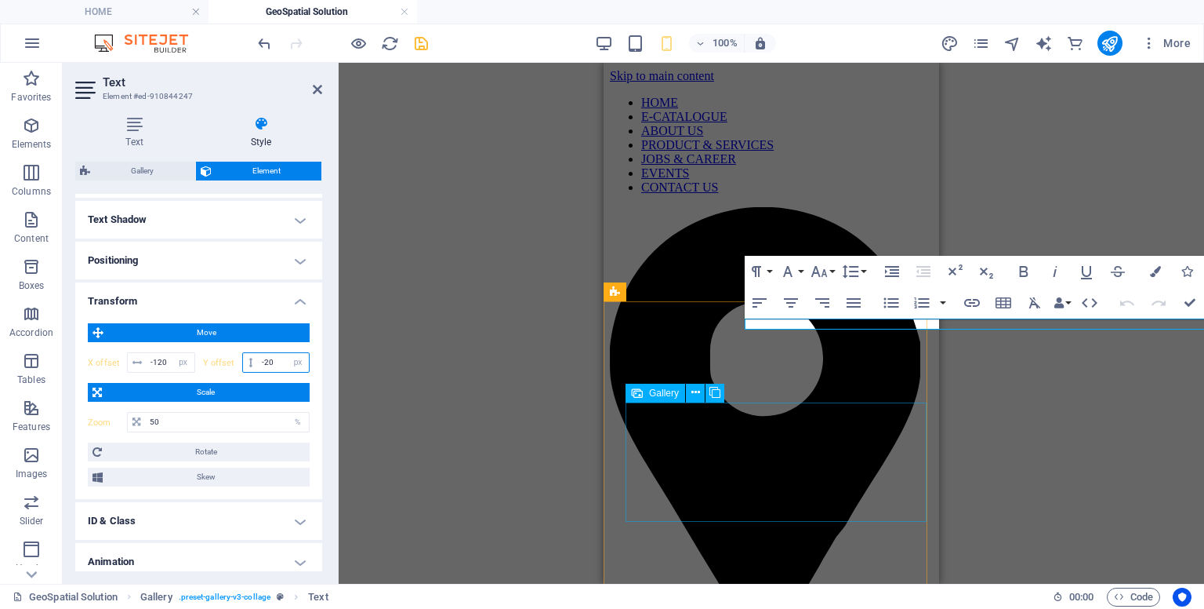
type input "-20"
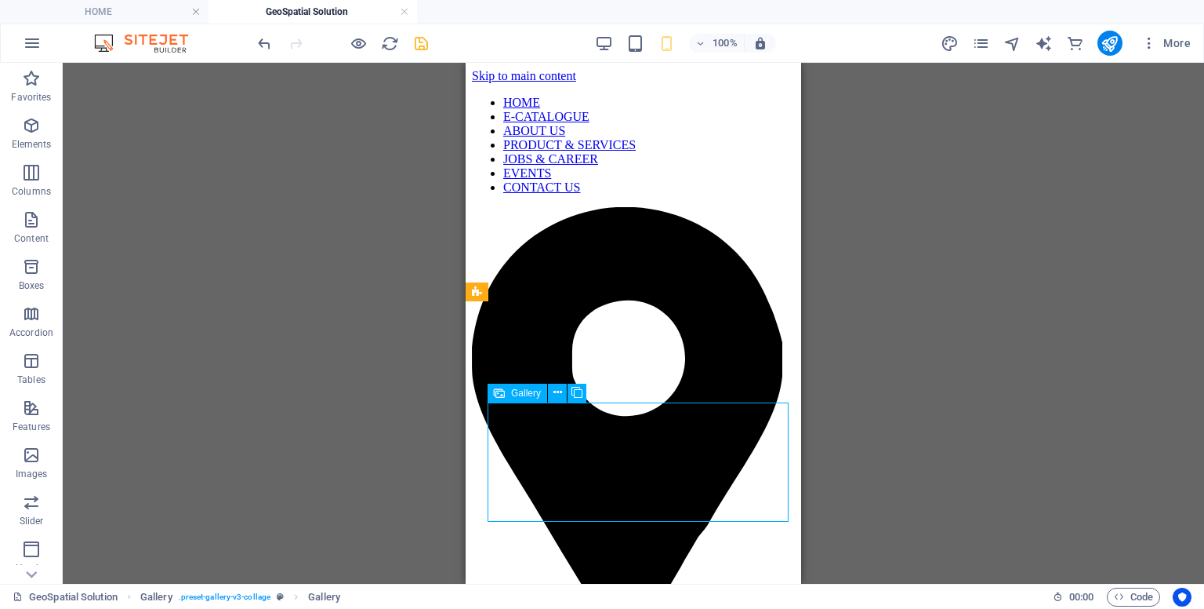
select select "%"
select select "px"
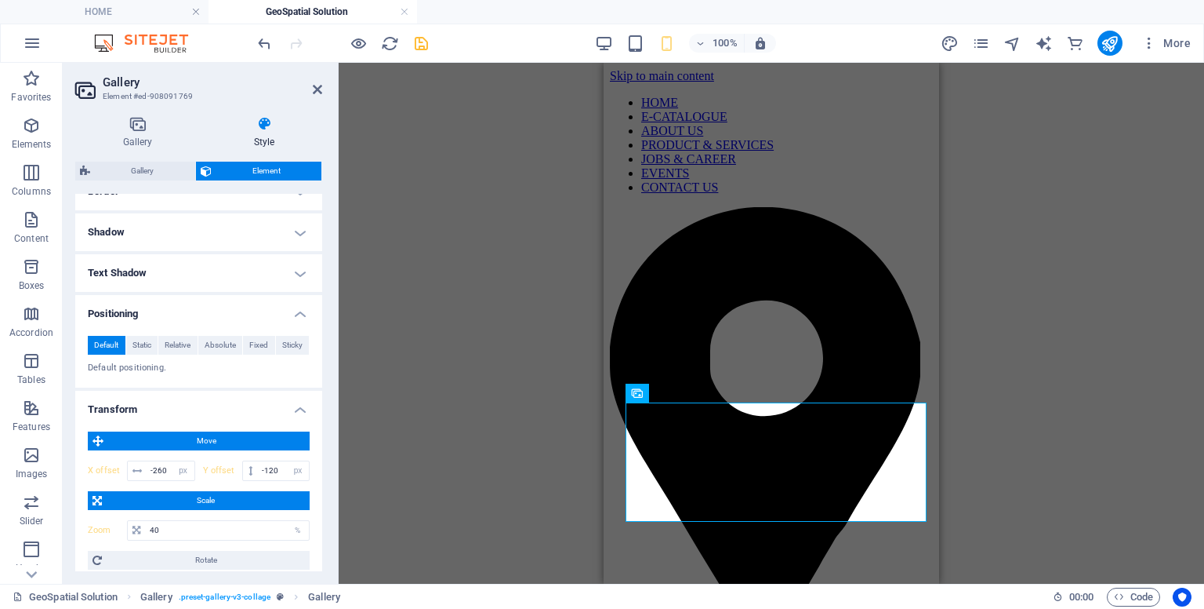
scroll to position [427, 0]
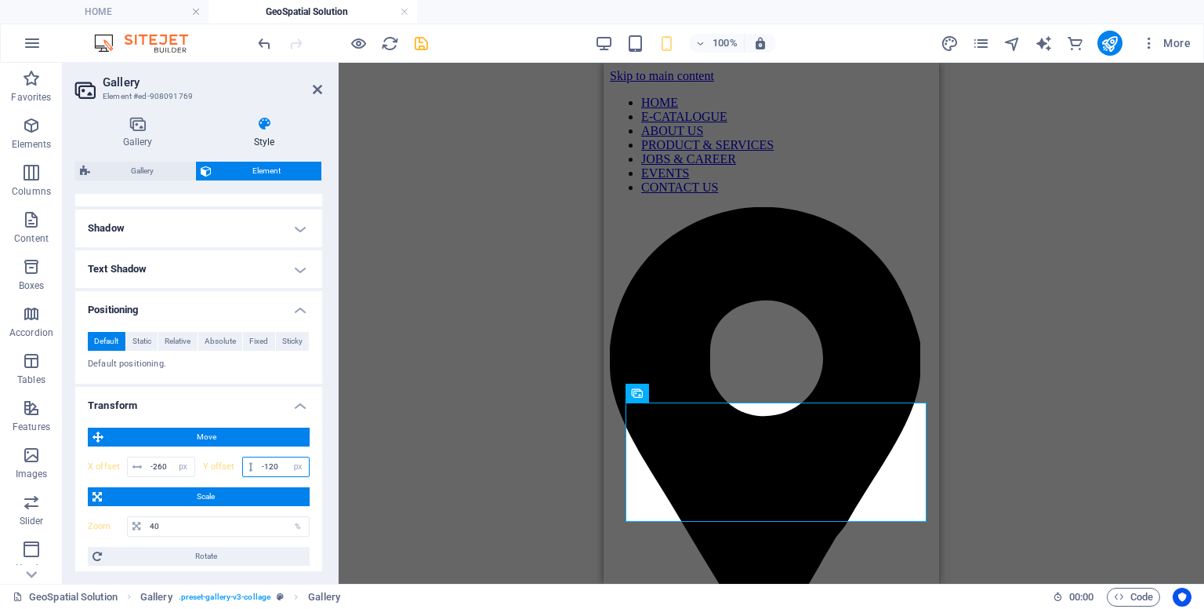
click at [282, 470] on input "-120" at bounding box center [283, 466] width 51 height 19
type input "-1"
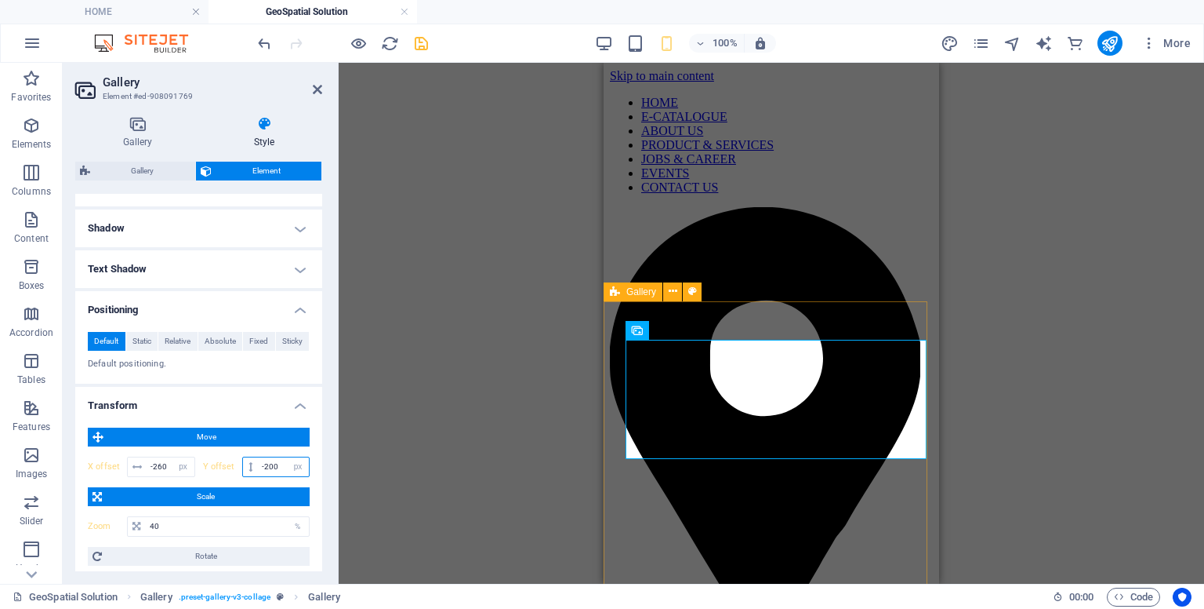
type input "-200"
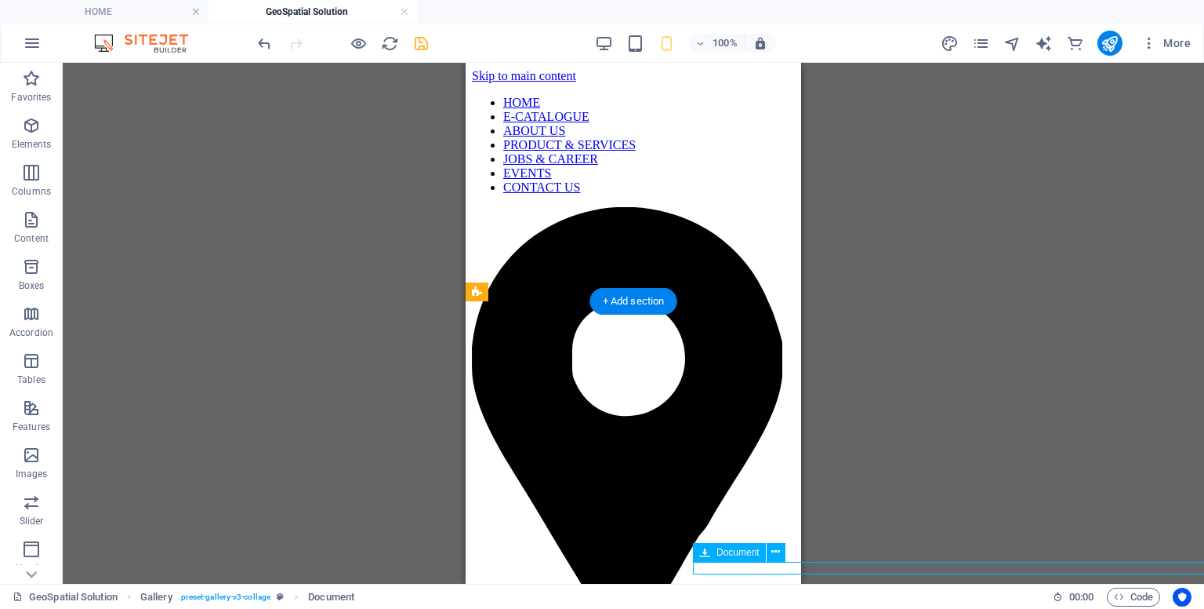
select select "px"
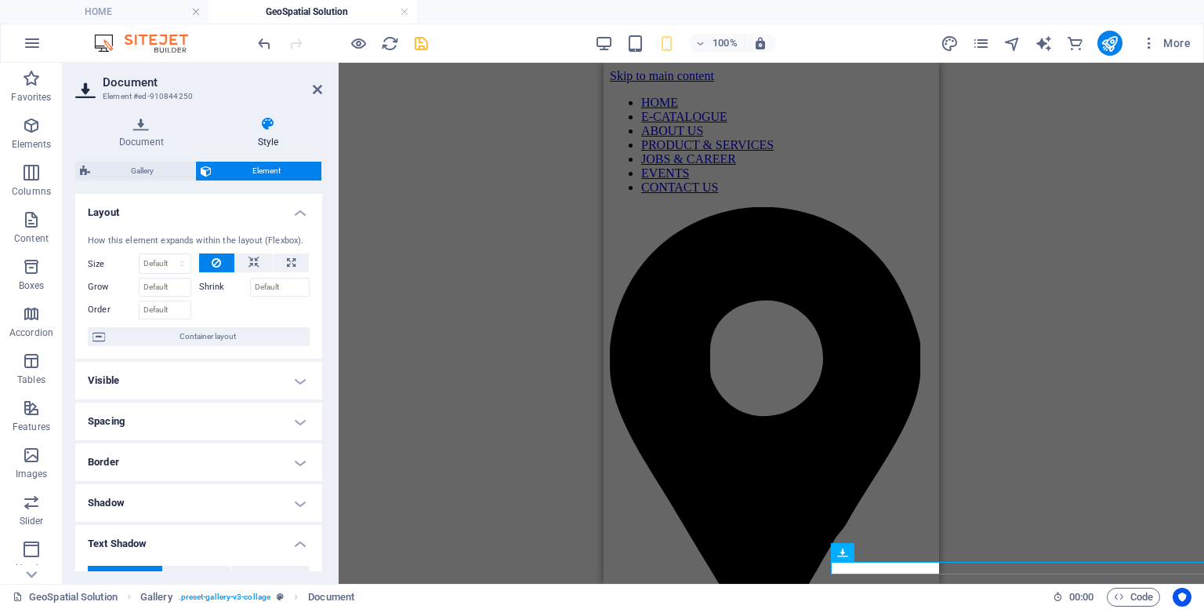
scroll to position [408, 0]
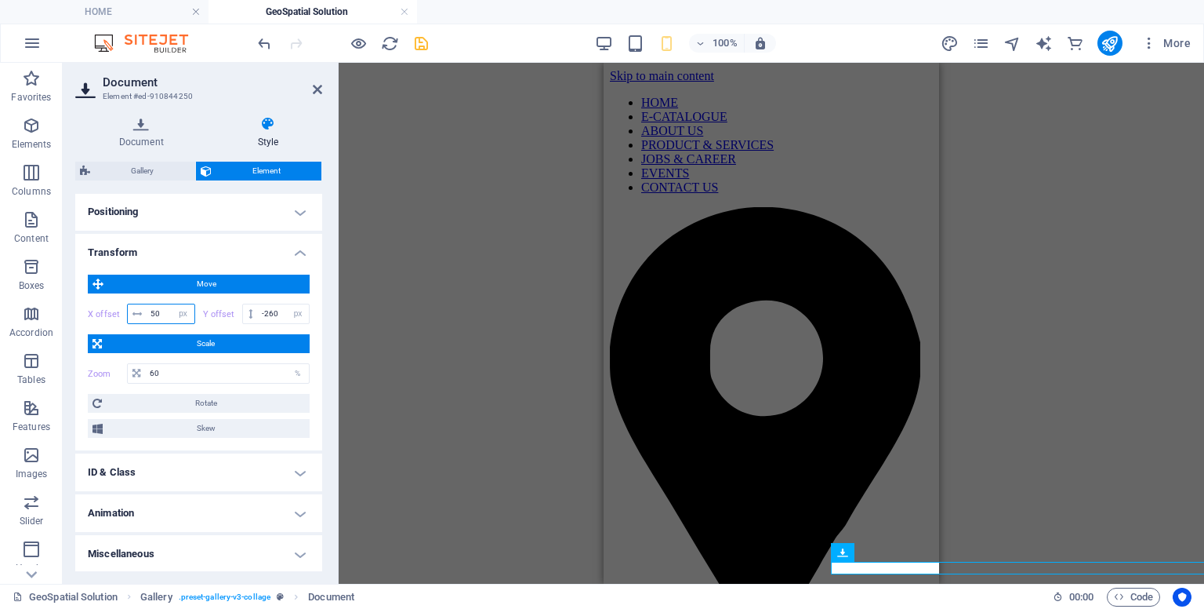
drag, startPoint x: 163, startPoint y: 307, endPoint x: 148, endPoint y: 307, distance: 14.9
click at [148, 307] on input "50" at bounding box center [171, 313] width 48 height 19
type input "1"
type input "-5"
type input "-80"
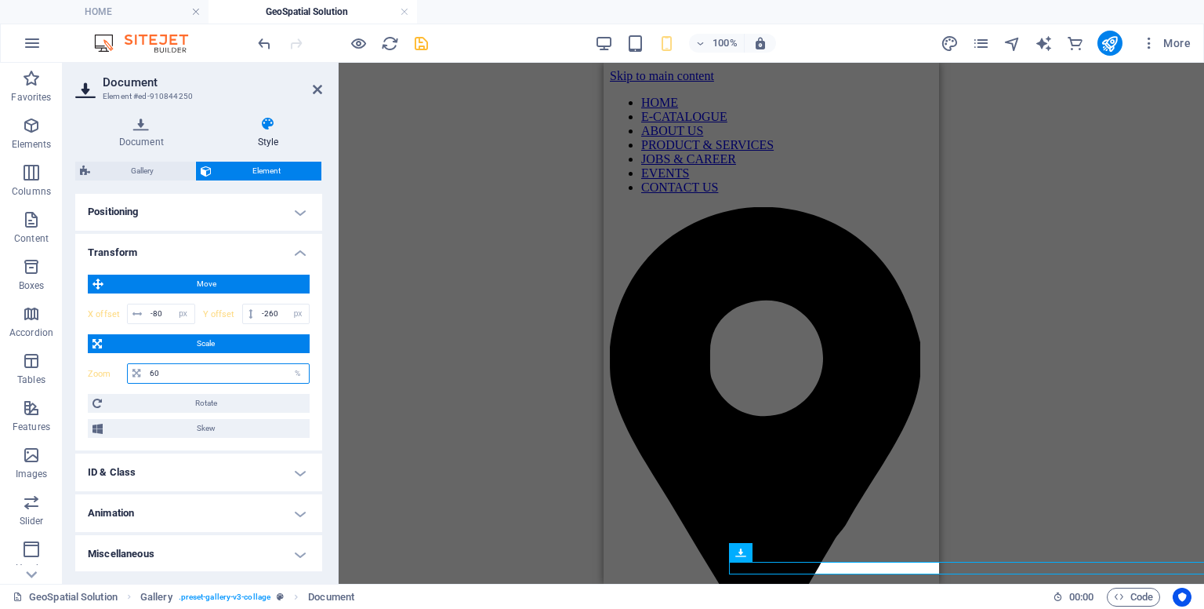
drag, startPoint x: 169, startPoint y: 372, endPoint x: 111, endPoint y: 361, distance: 60.0
click at [111, 361] on div "Zoom 60 %" at bounding box center [199, 373] width 222 height 28
type input "50"
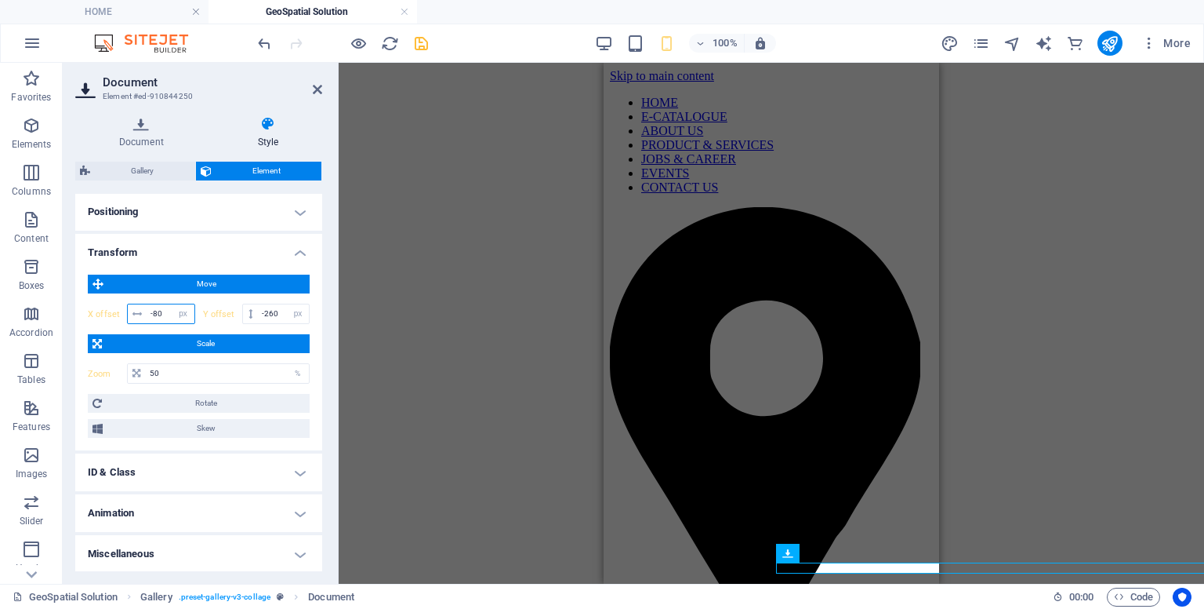
click at [164, 318] on input "-80" at bounding box center [171, 313] width 48 height 19
type input "-8"
type input "-120"
click at [279, 312] on input "-260" at bounding box center [283, 313] width 51 height 19
type input "-2"
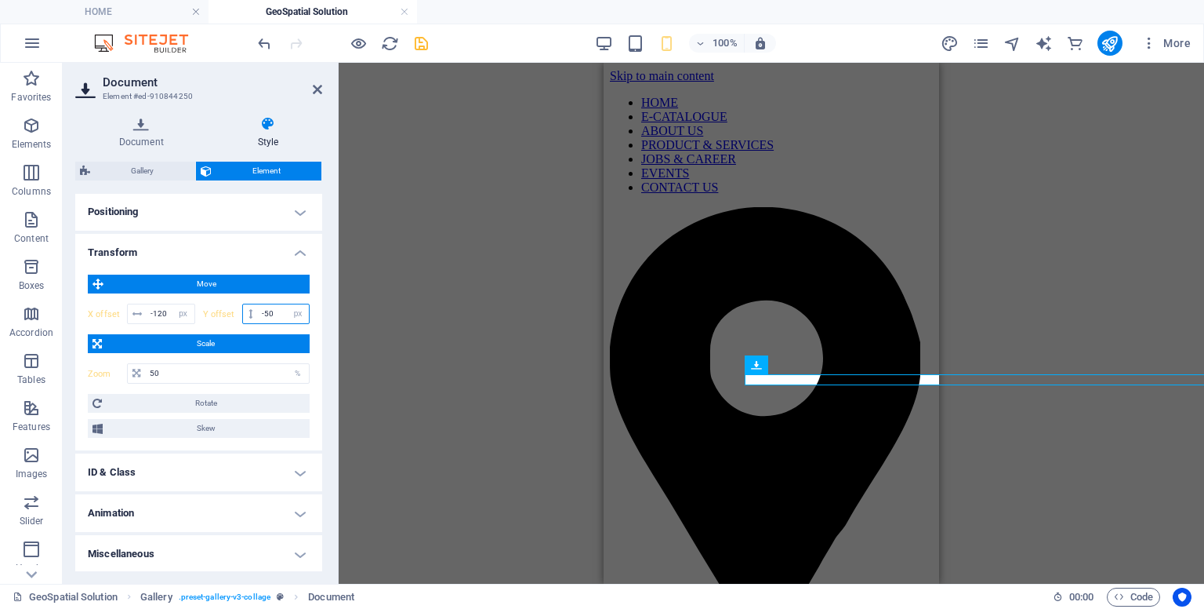
type input "-5"
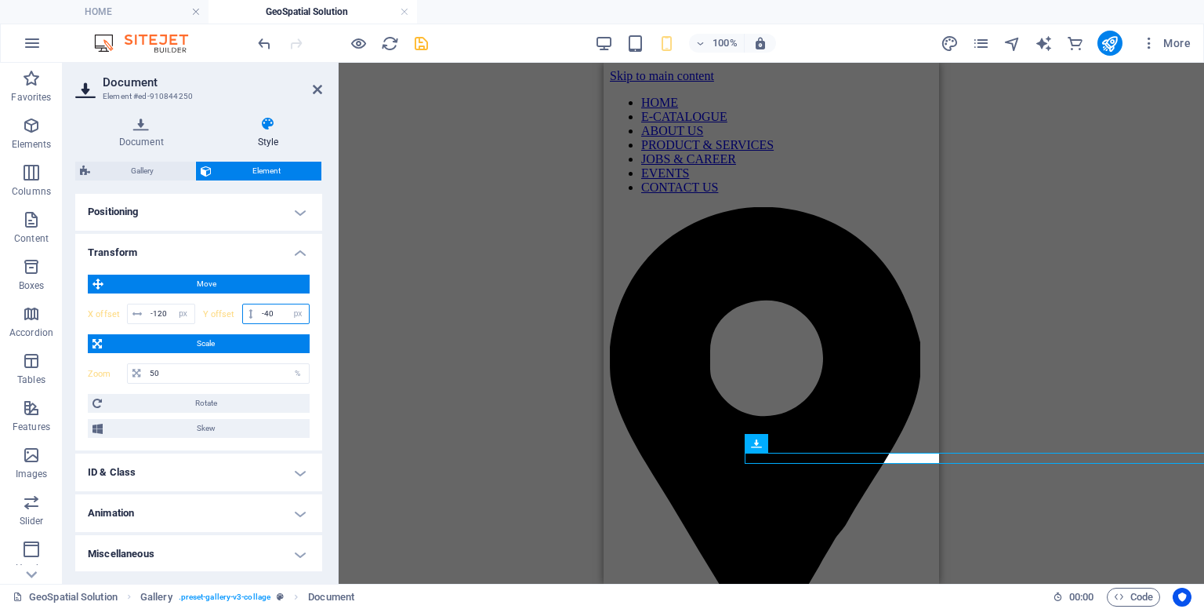
type input "-4"
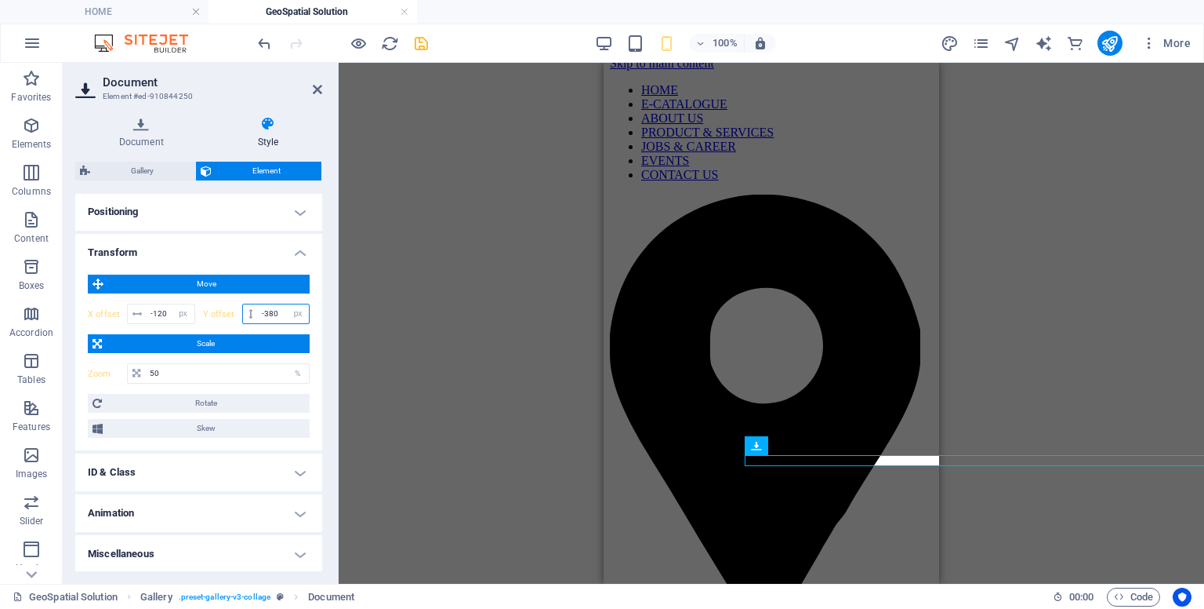
scroll to position [0, 0]
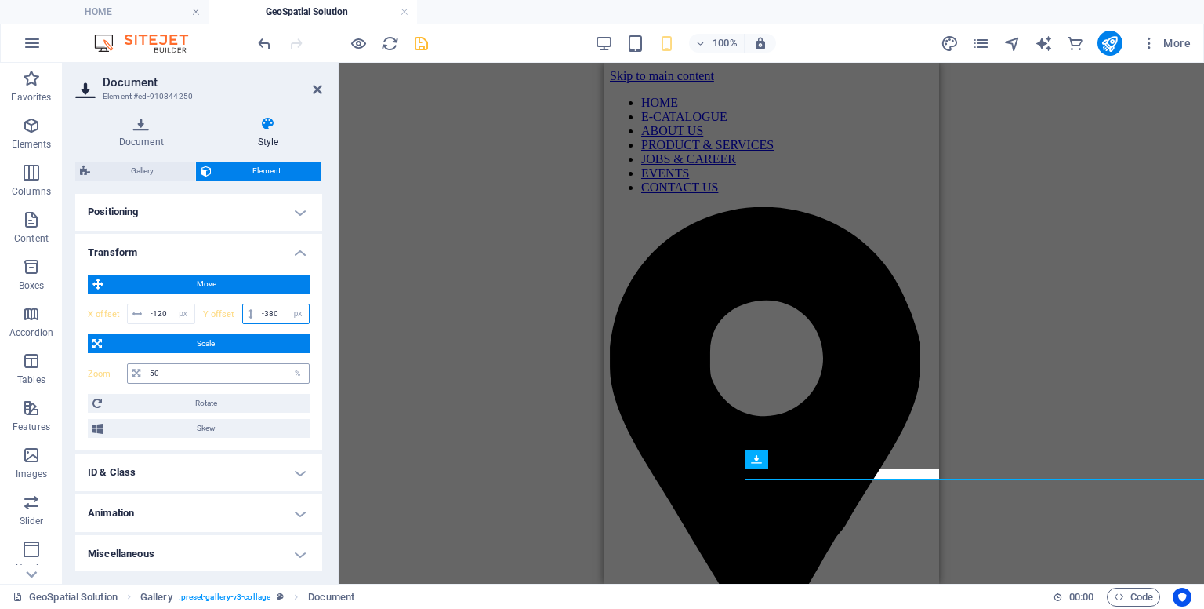
type input "-380"
click at [227, 374] on input "50" at bounding box center [227, 373] width 163 height 19
type input "5"
type input "3"
type input "40"
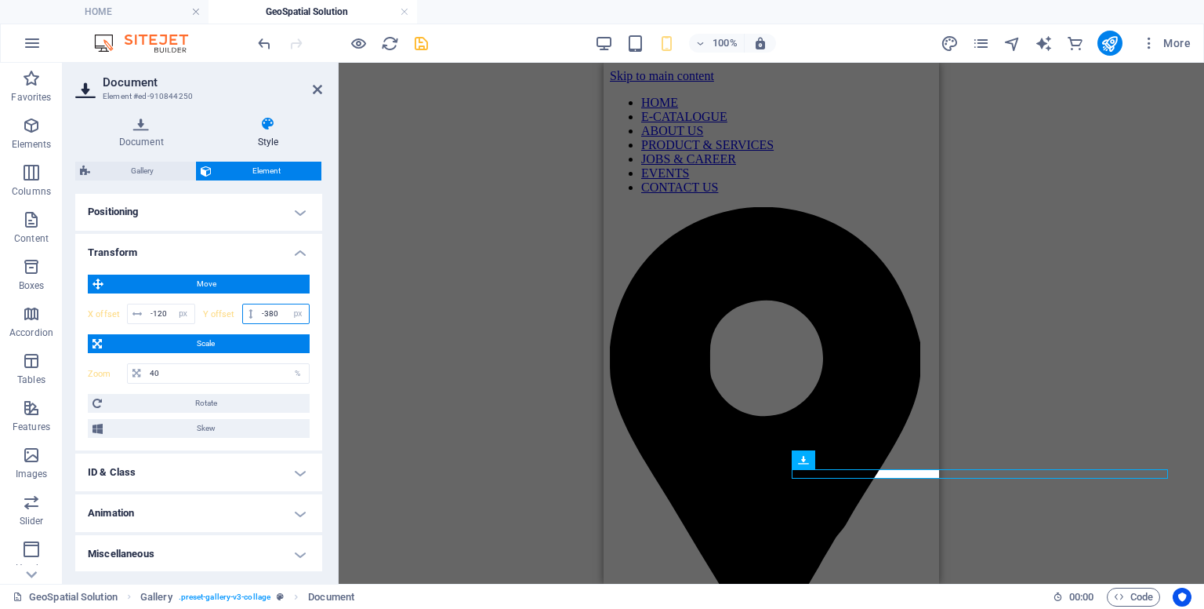
click at [278, 305] on input "-380" at bounding box center [283, 313] width 51 height 19
type input "-380"
click at [166, 311] on input "-120" at bounding box center [171, 313] width 48 height 19
type input "-1"
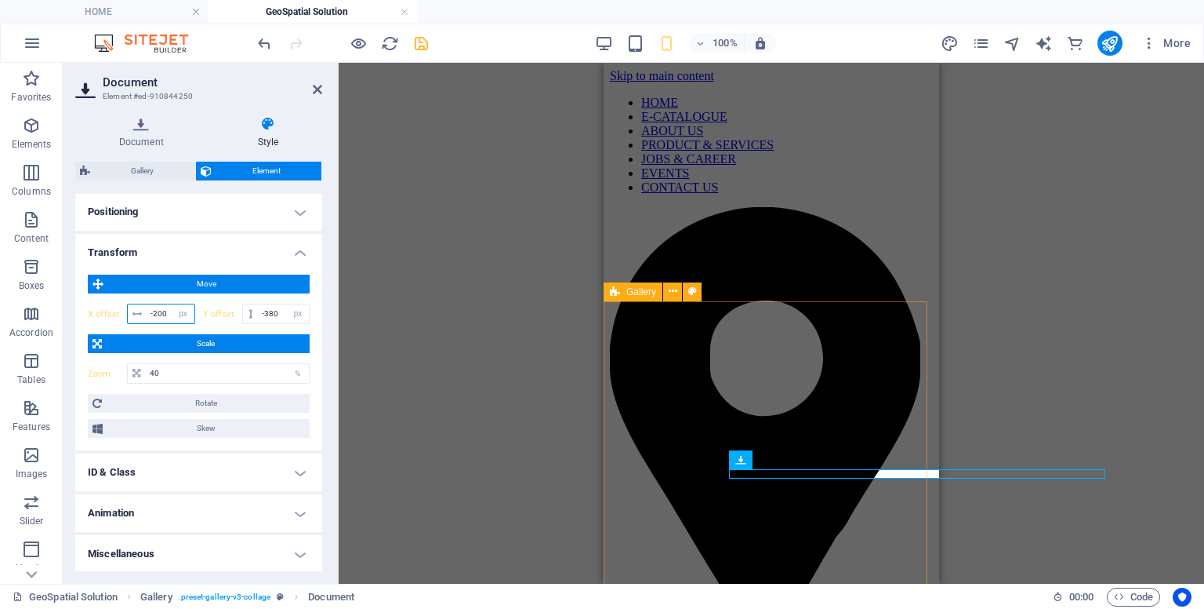
type input "-200"
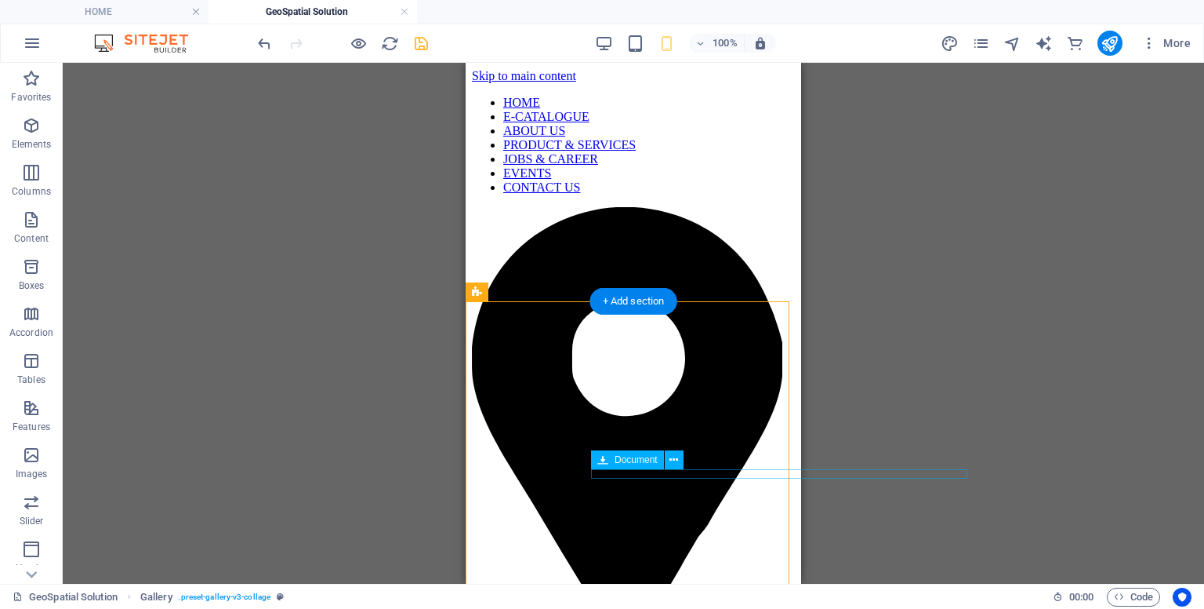
select select "px"
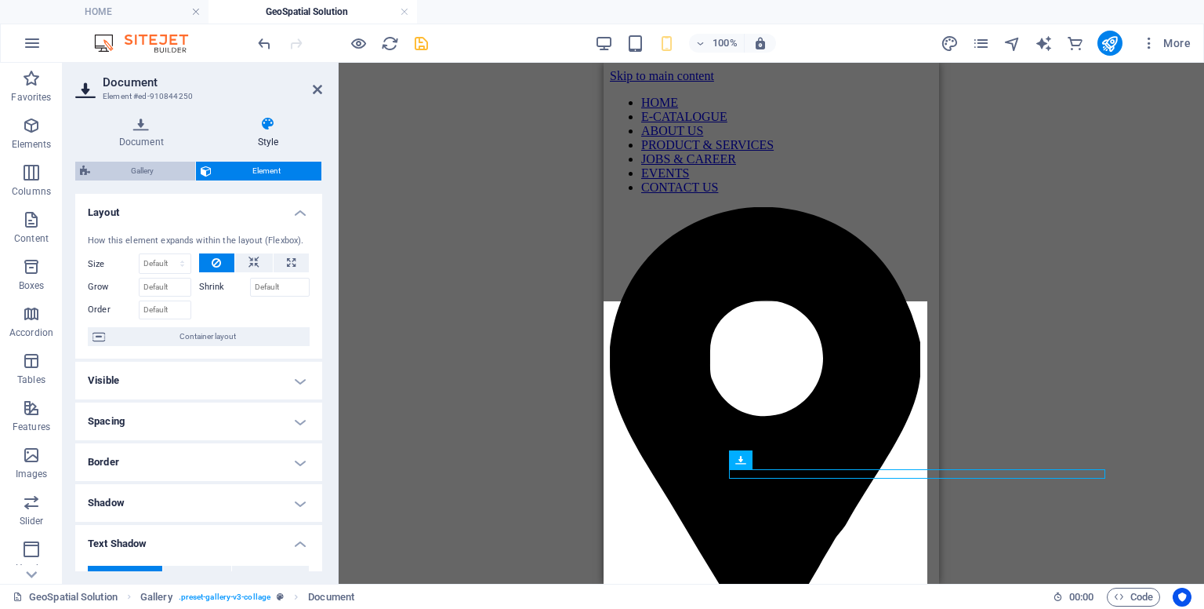
click at [140, 173] on span "Gallery" at bounding box center [143, 171] width 96 height 19
select select "rem"
select select "preset-gallery-v3-collage"
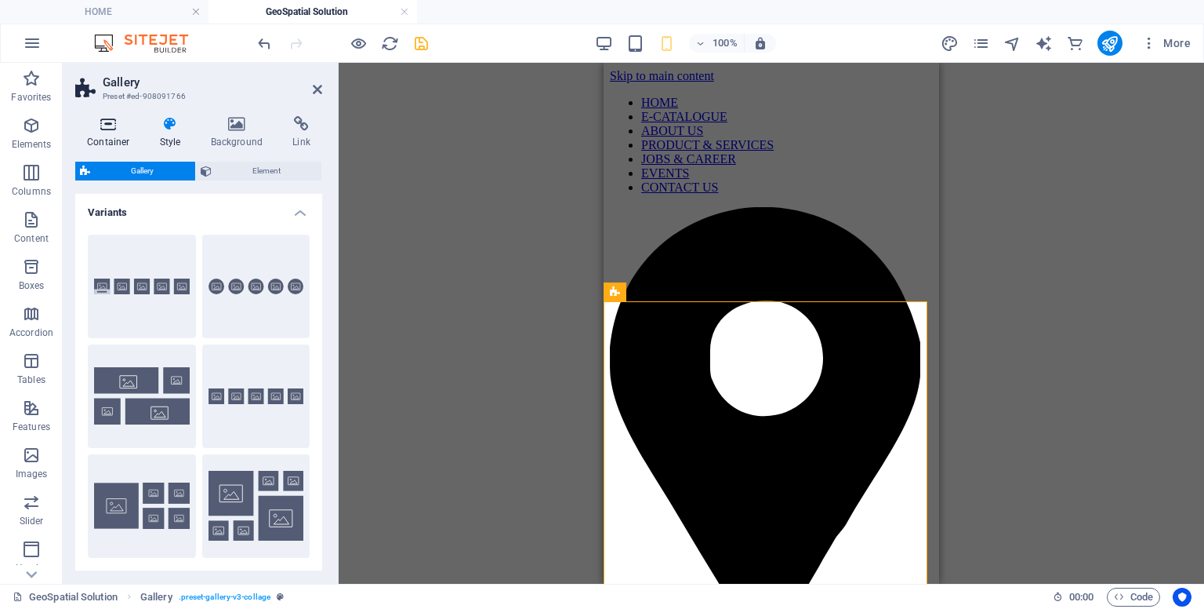
click at [114, 137] on h4 "Container" at bounding box center [111, 132] width 73 height 33
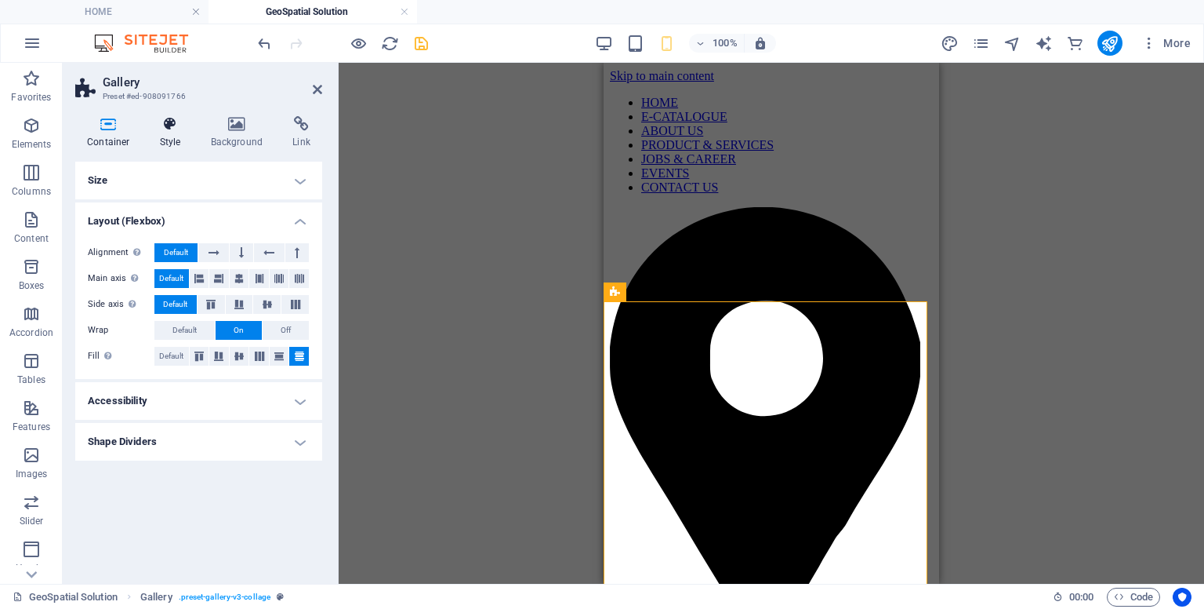
click at [177, 138] on h4 "Style" at bounding box center [173, 132] width 51 height 33
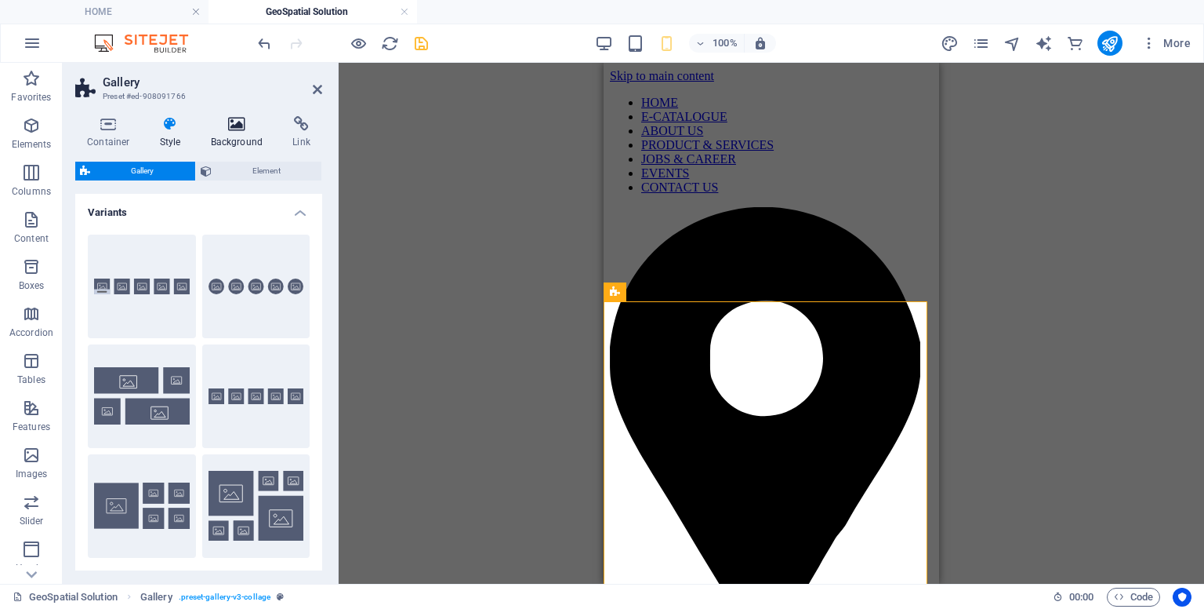
click at [242, 135] on h4 "Background" at bounding box center [240, 132] width 82 height 33
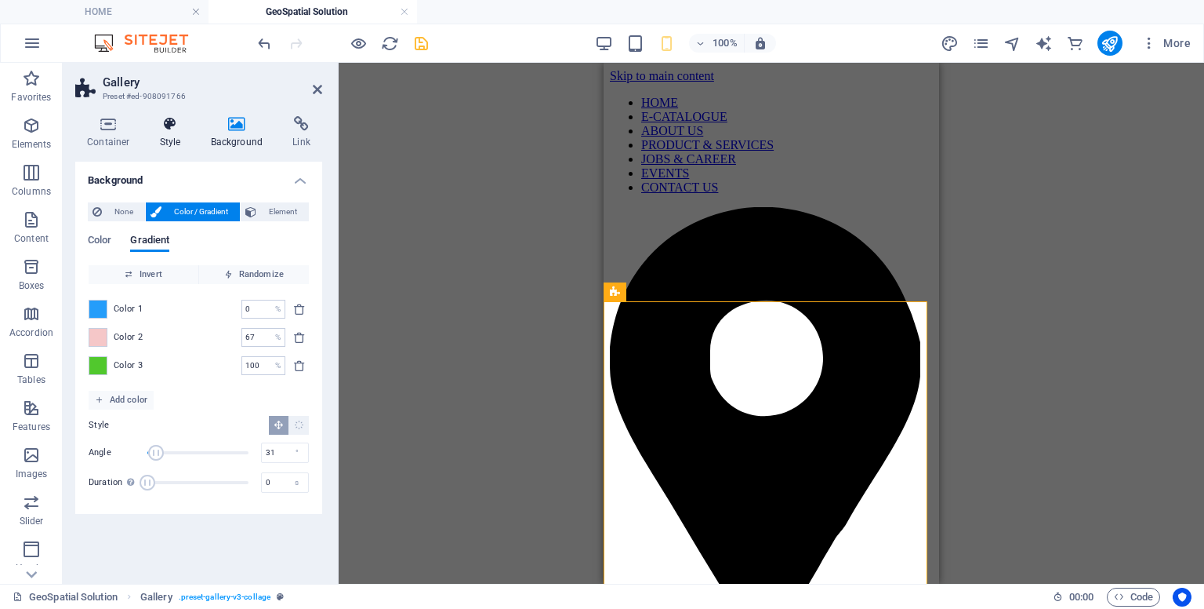
click at [173, 133] on h4 "Style" at bounding box center [173, 132] width 51 height 33
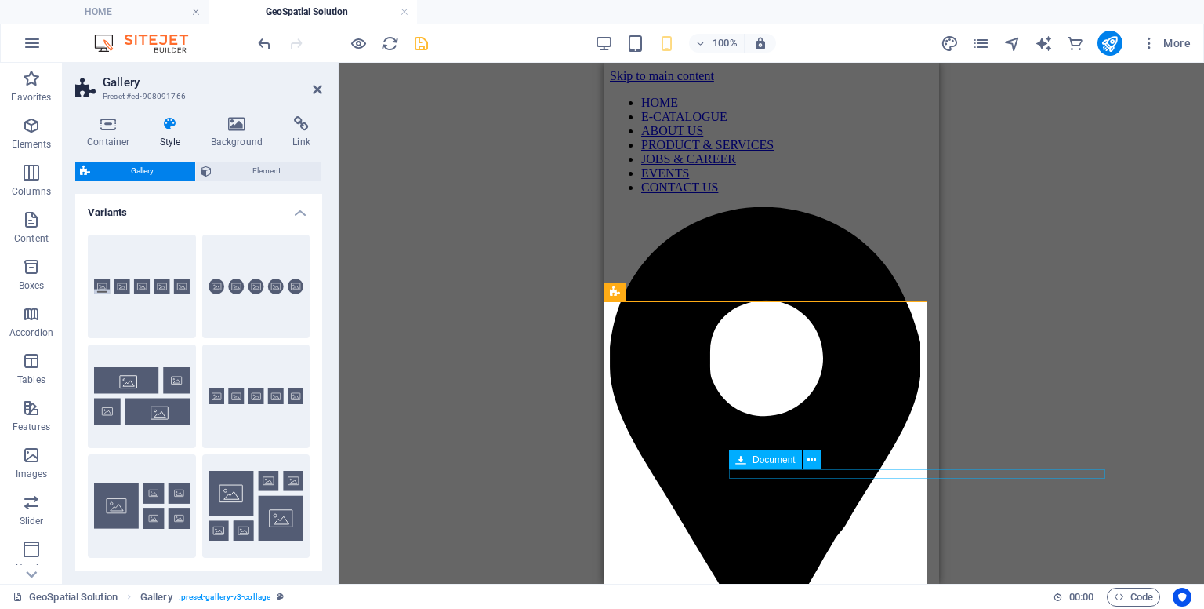
click at [260, 170] on span "Element" at bounding box center [266, 171] width 101 height 19
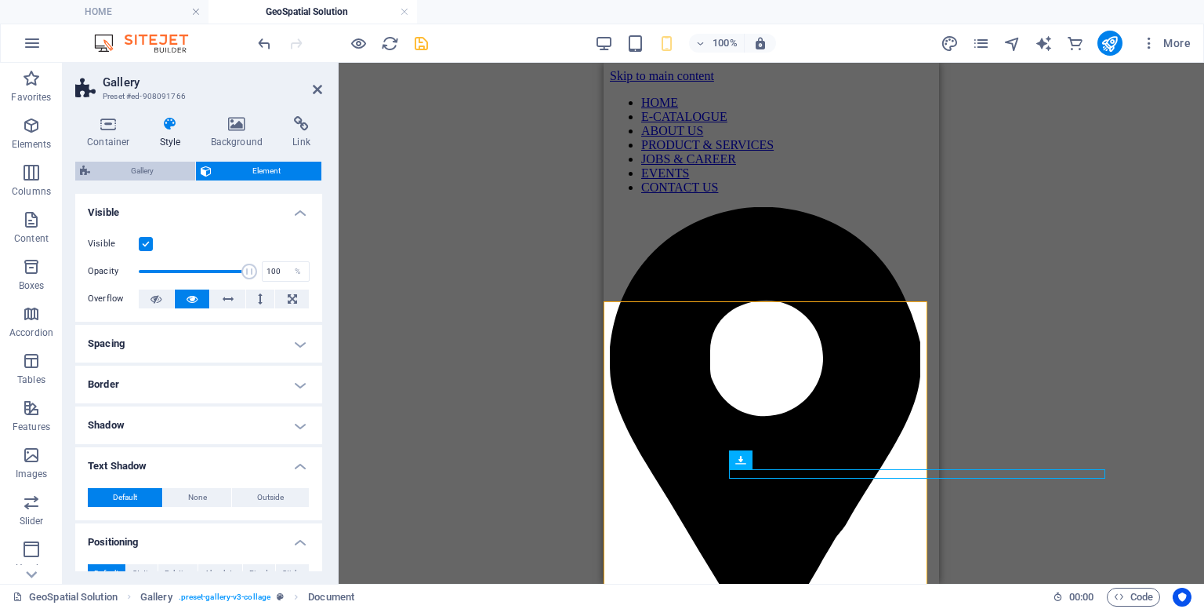
click at [142, 162] on span "Gallery" at bounding box center [143, 171] width 96 height 19
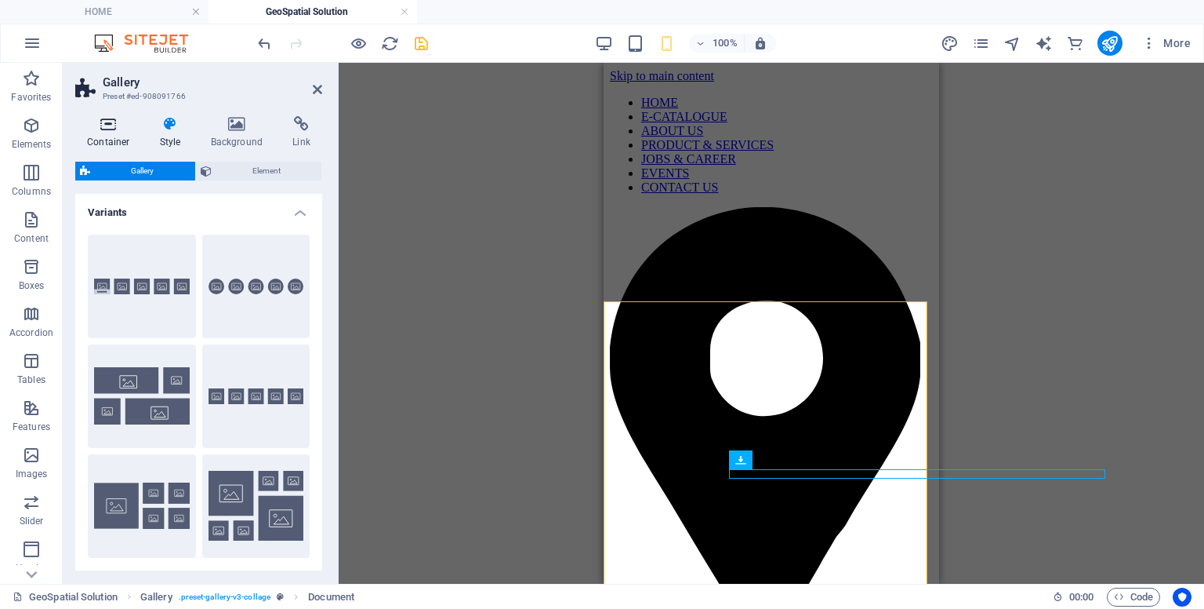
click at [110, 135] on h4 "Container" at bounding box center [111, 132] width 73 height 33
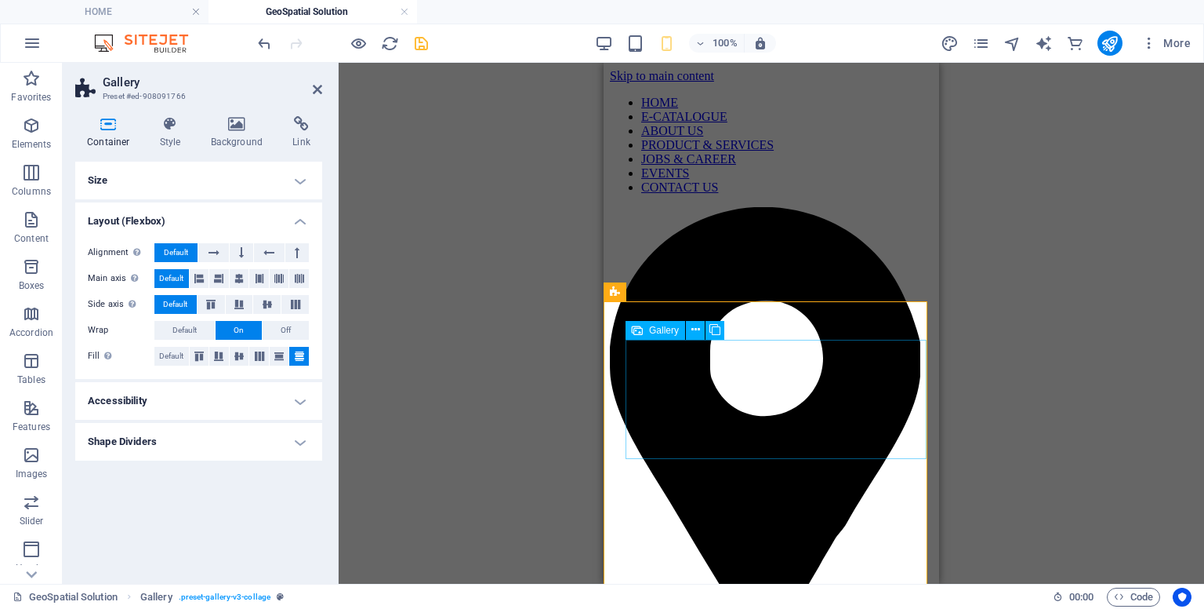
select select "%"
select select "px"
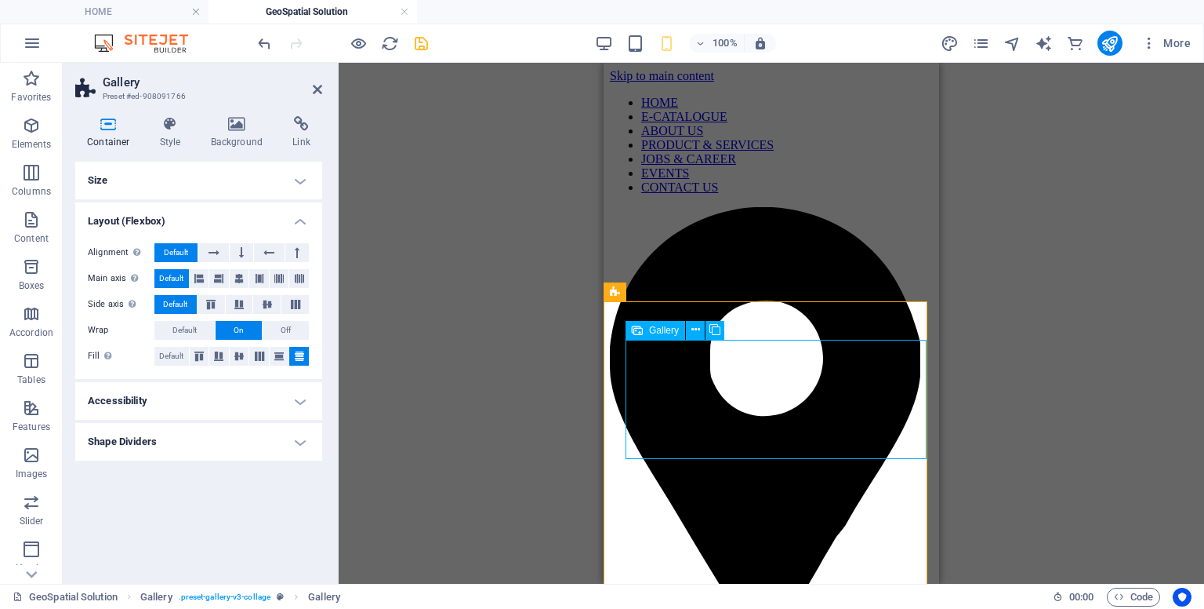
select select "px"
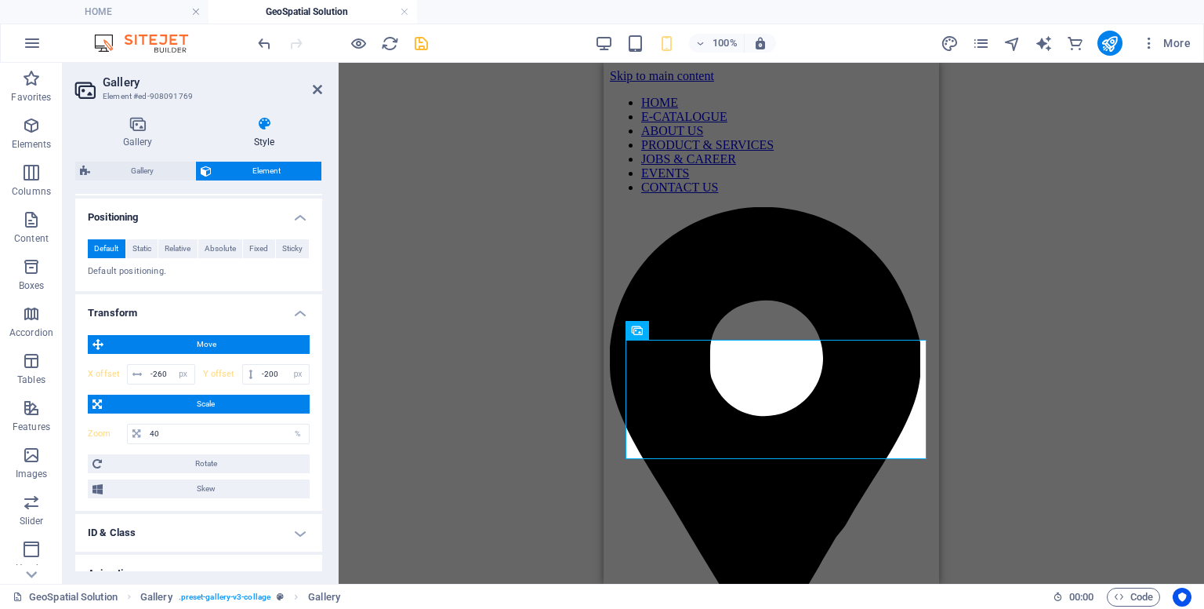
scroll to position [541, 0]
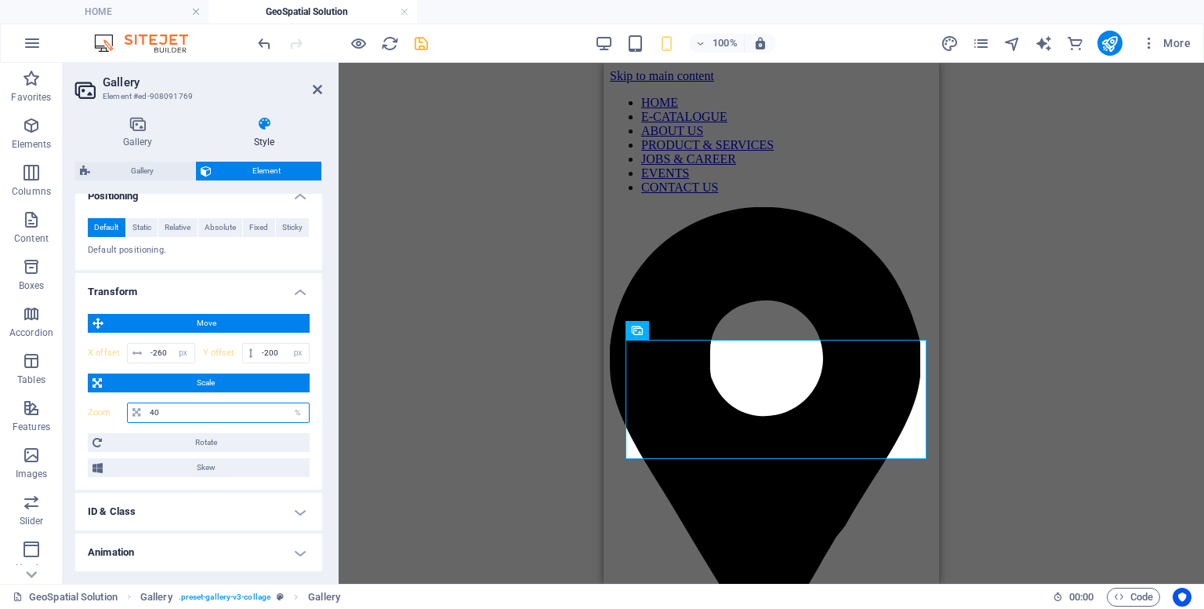
drag, startPoint x: 158, startPoint y: 415, endPoint x: 144, endPoint y: 414, distance: 13.4
click at [146, 414] on input "40" at bounding box center [227, 412] width 163 height 19
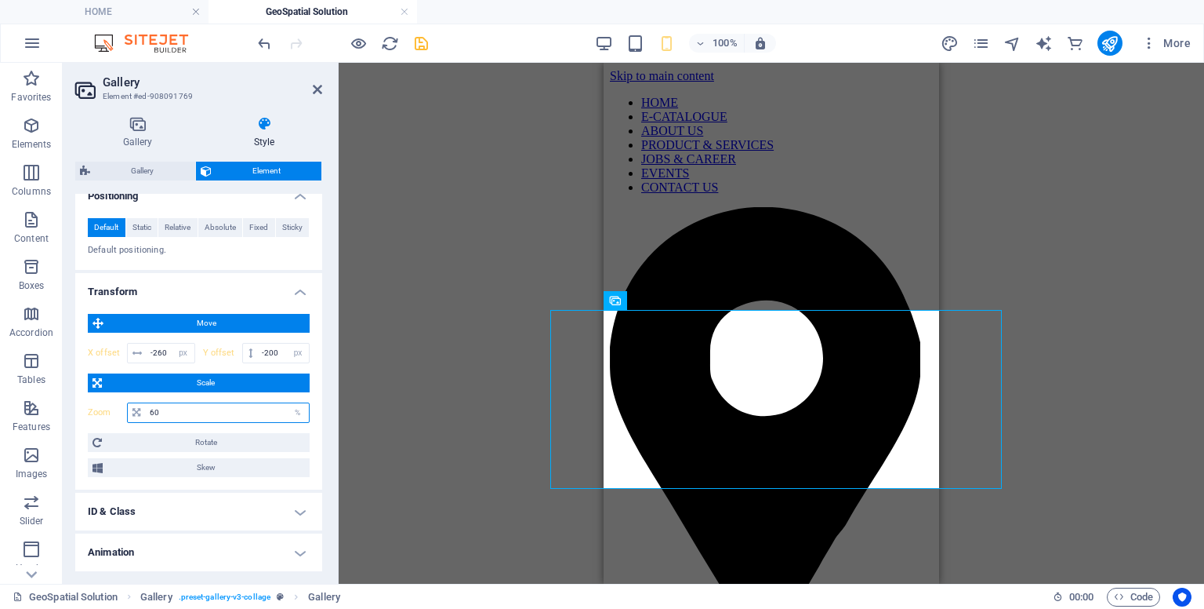
type input "6"
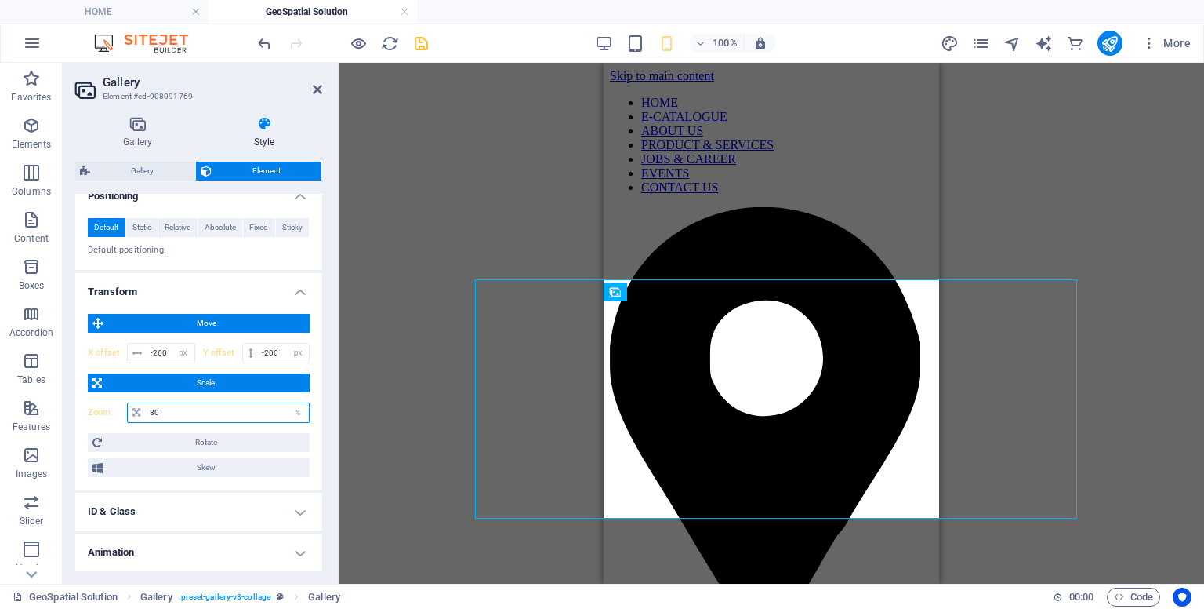
type input "8"
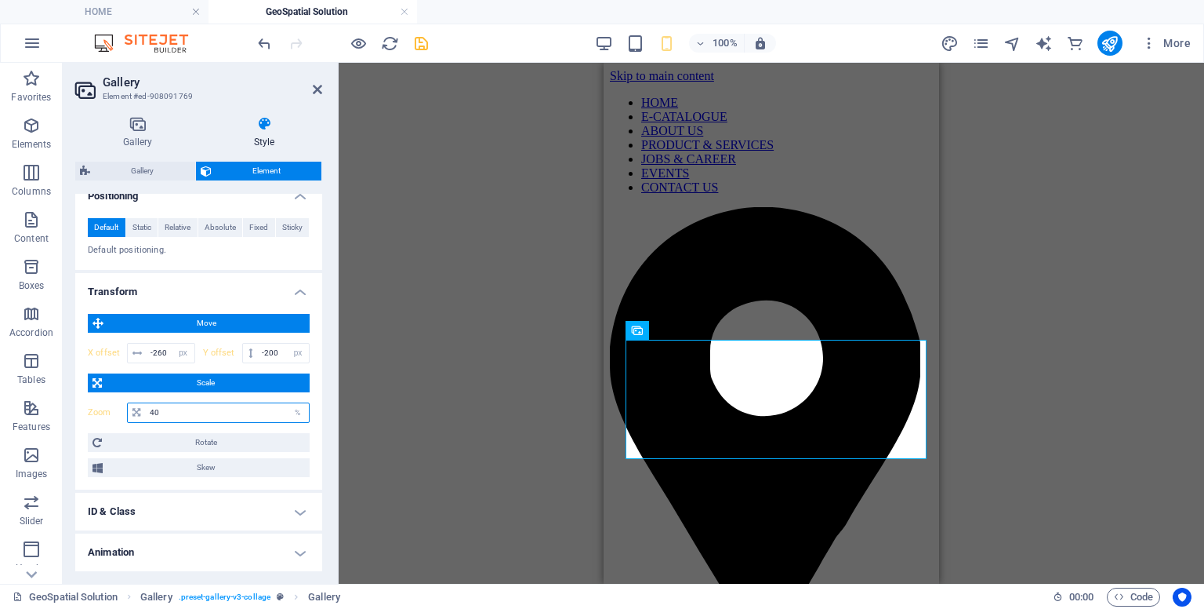
type input "4"
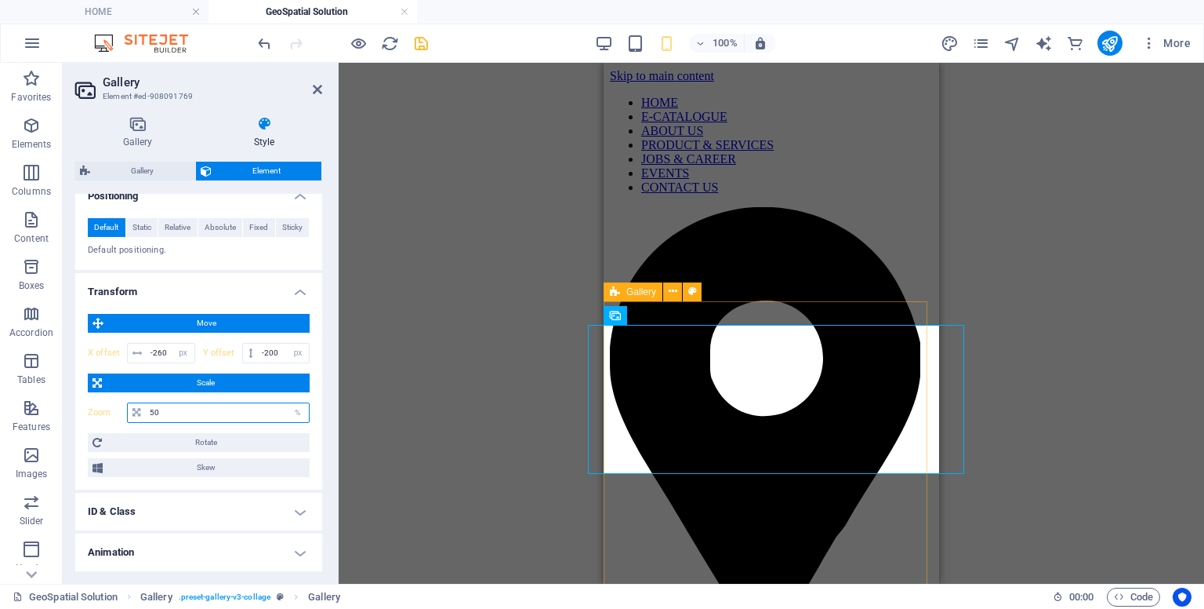
type input "50"
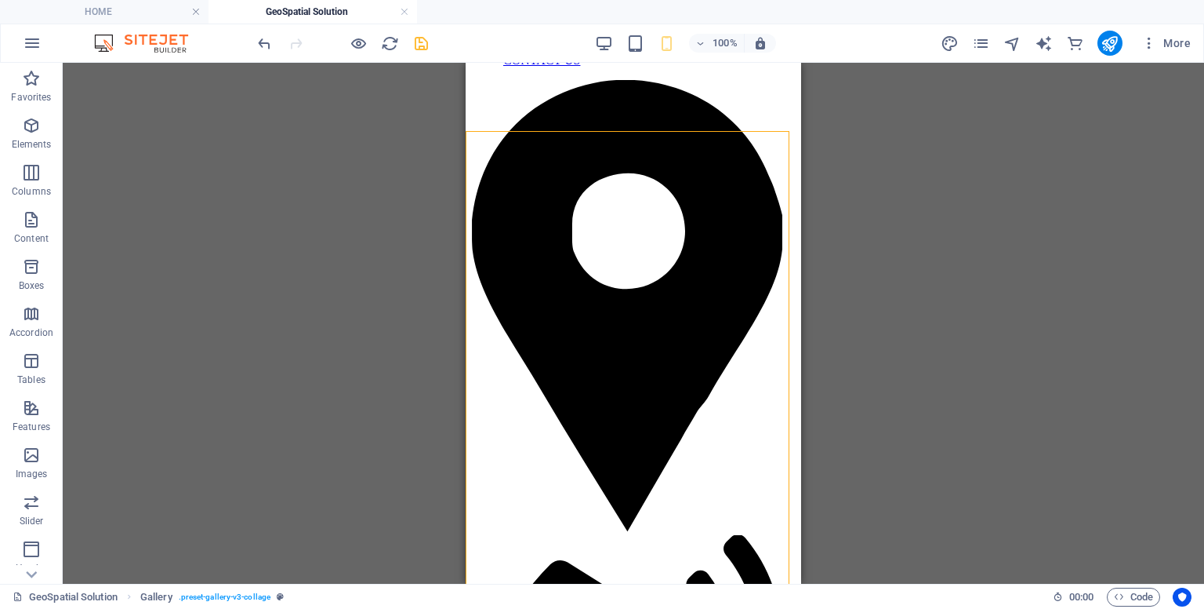
scroll to position [0, 0]
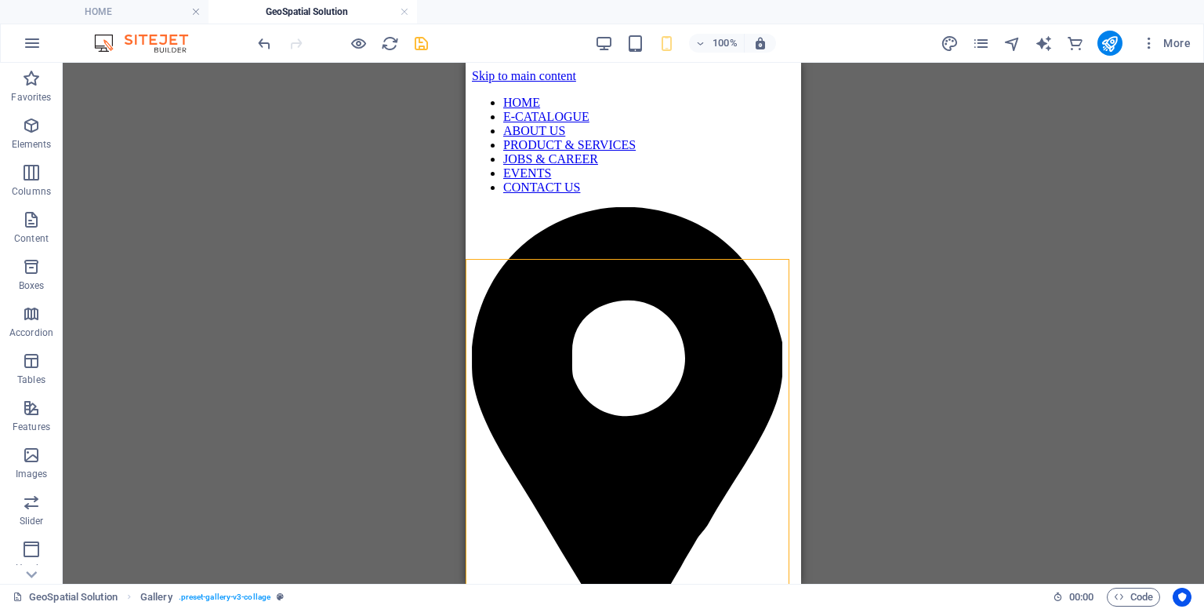
drag, startPoint x: 800, startPoint y: 336, endPoint x: 1275, endPoint y: 369, distance: 476.4
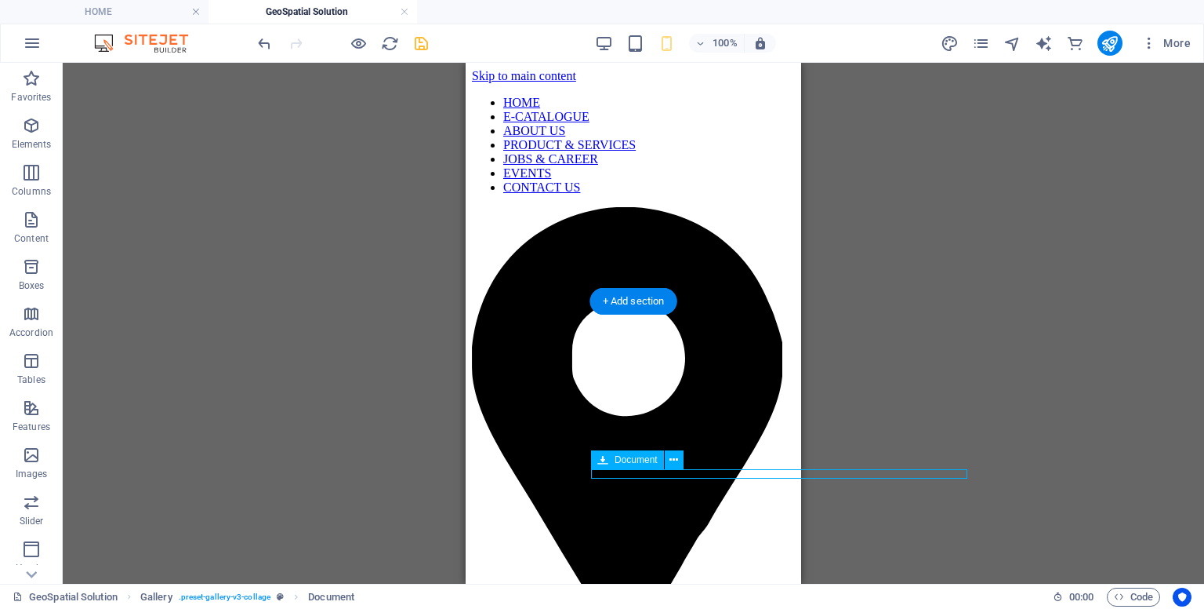
select select "px"
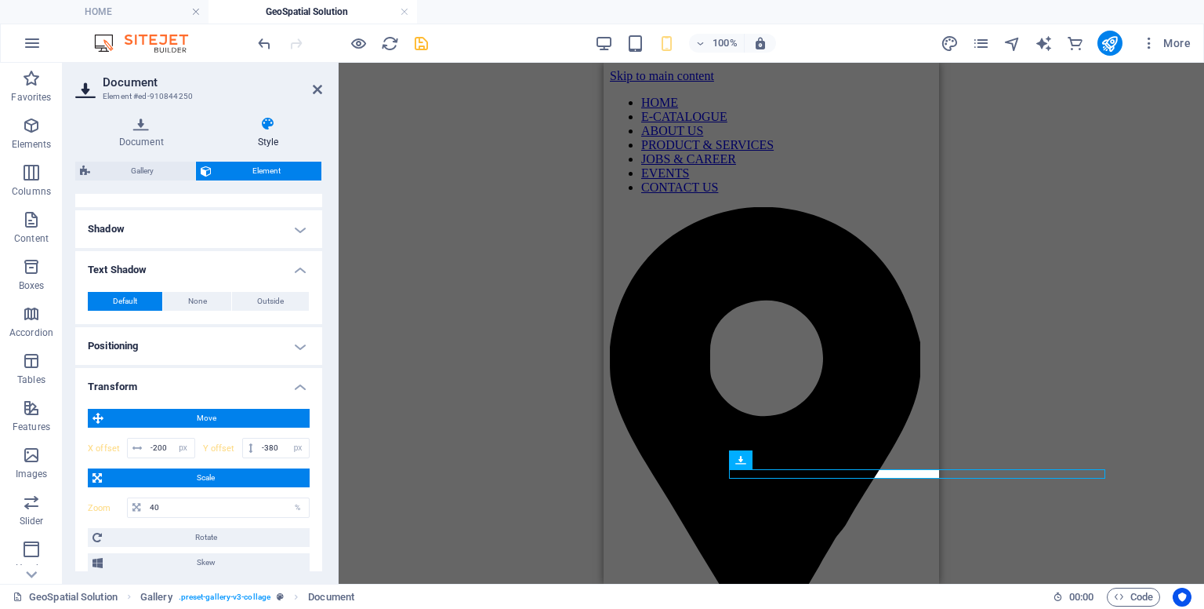
scroll to position [314, 0]
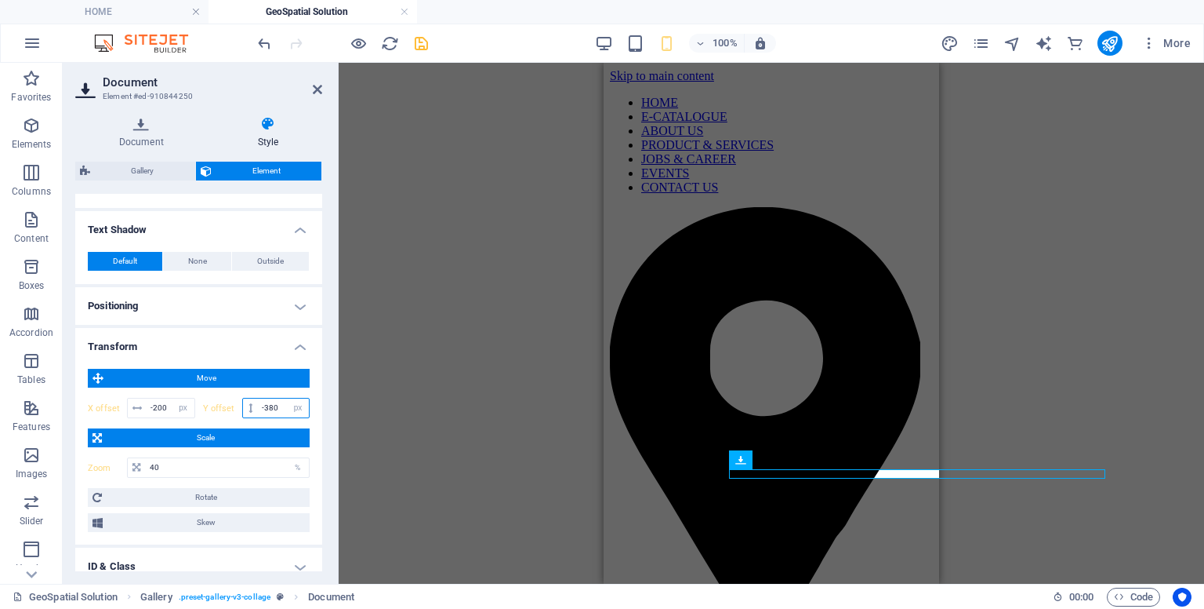
click at [280, 403] on input "-380" at bounding box center [283, 407] width 51 height 19
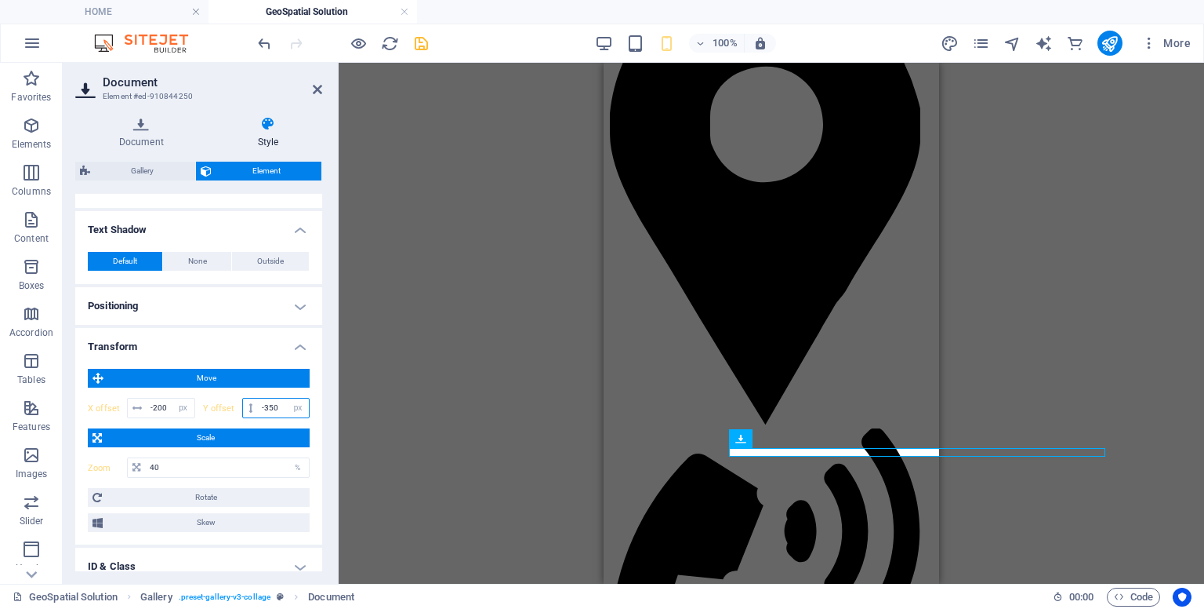
scroll to position [290, 0]
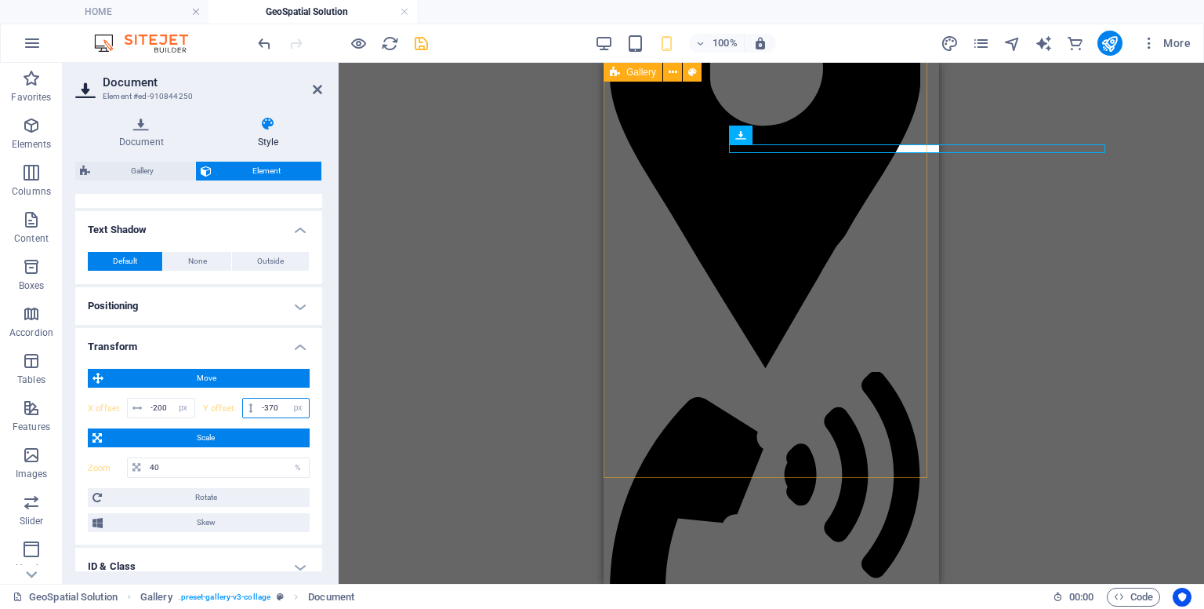
type input "-370"
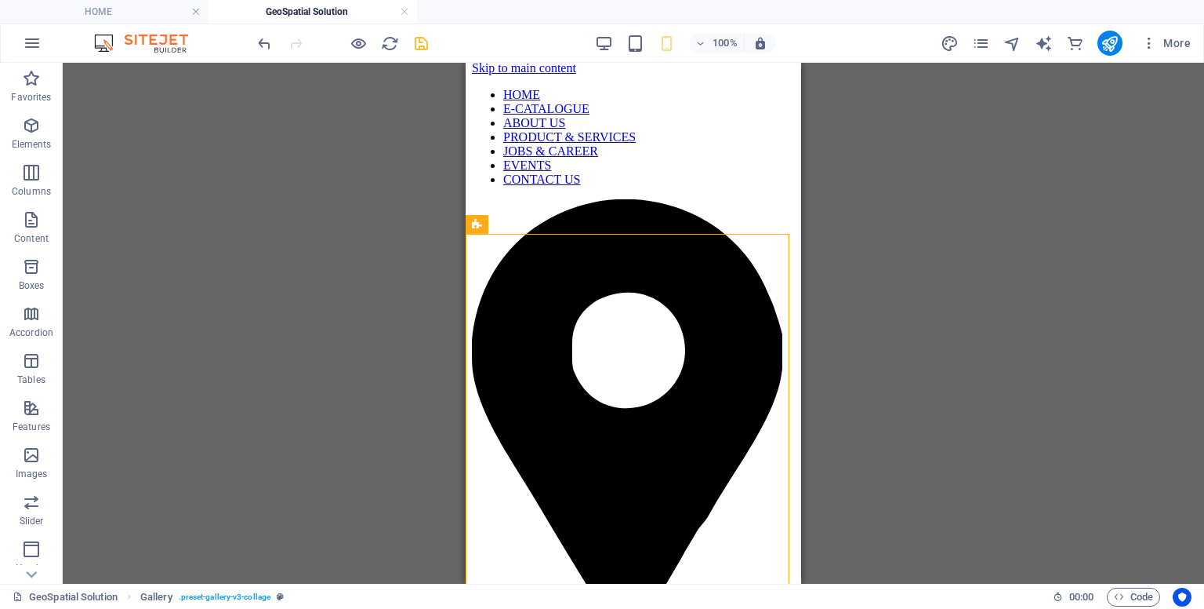
scroll to position [0, 0]
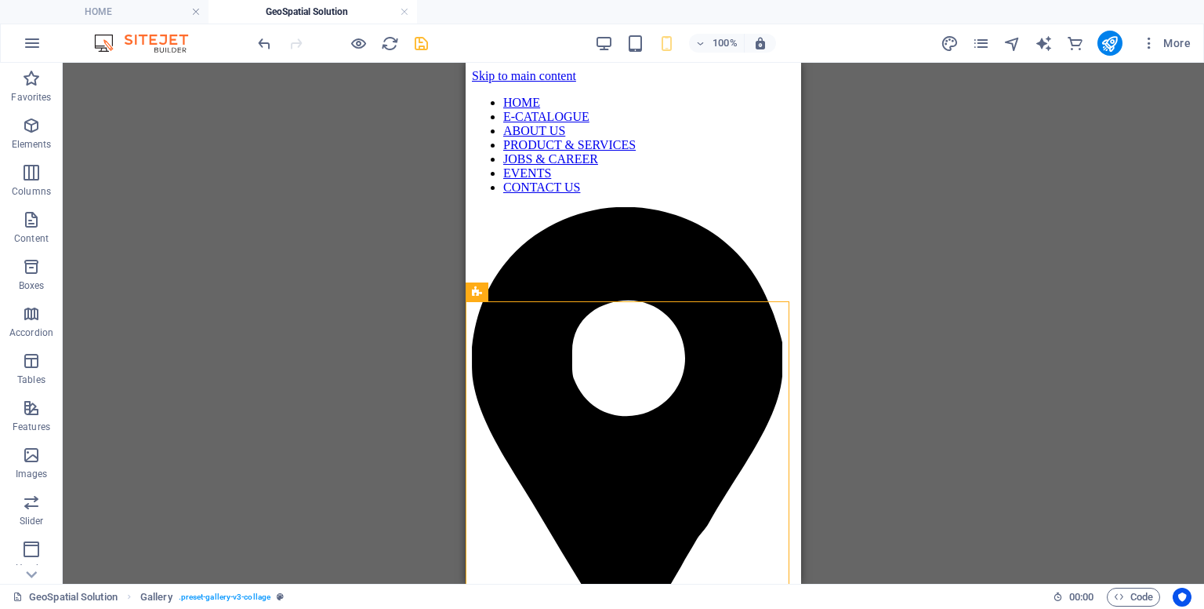
drag, startPoint x: 797, startPoint y: 319, endPoint x: 1302, endPoint y: 198, distance: 520.2
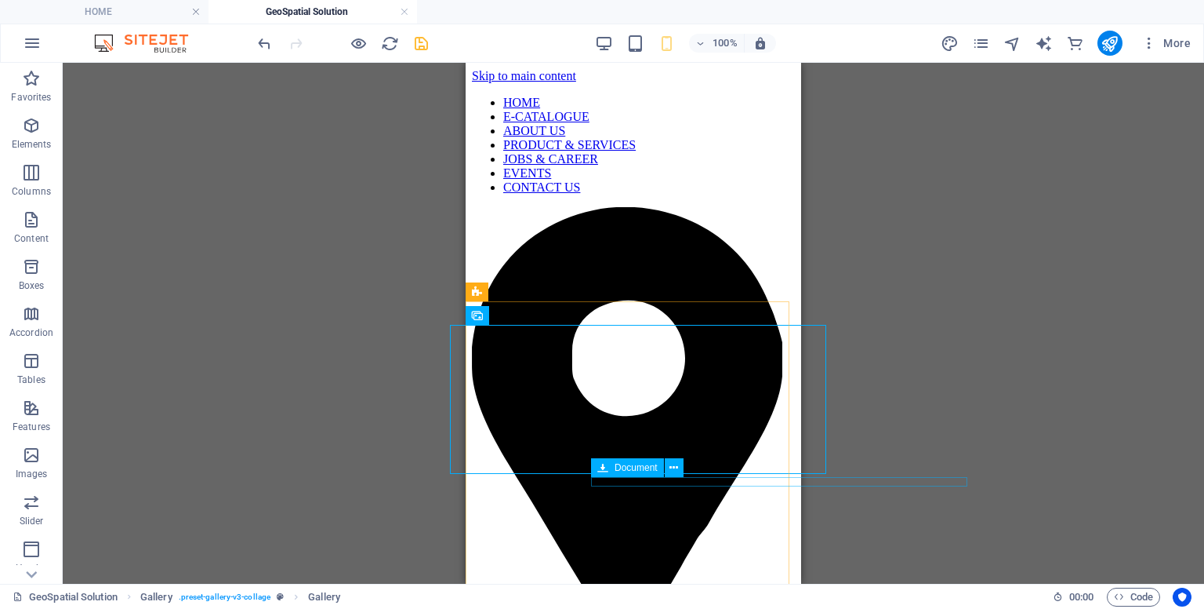
click at [607, 476] on icon at bounding box center [603, 467] width 11 height 19
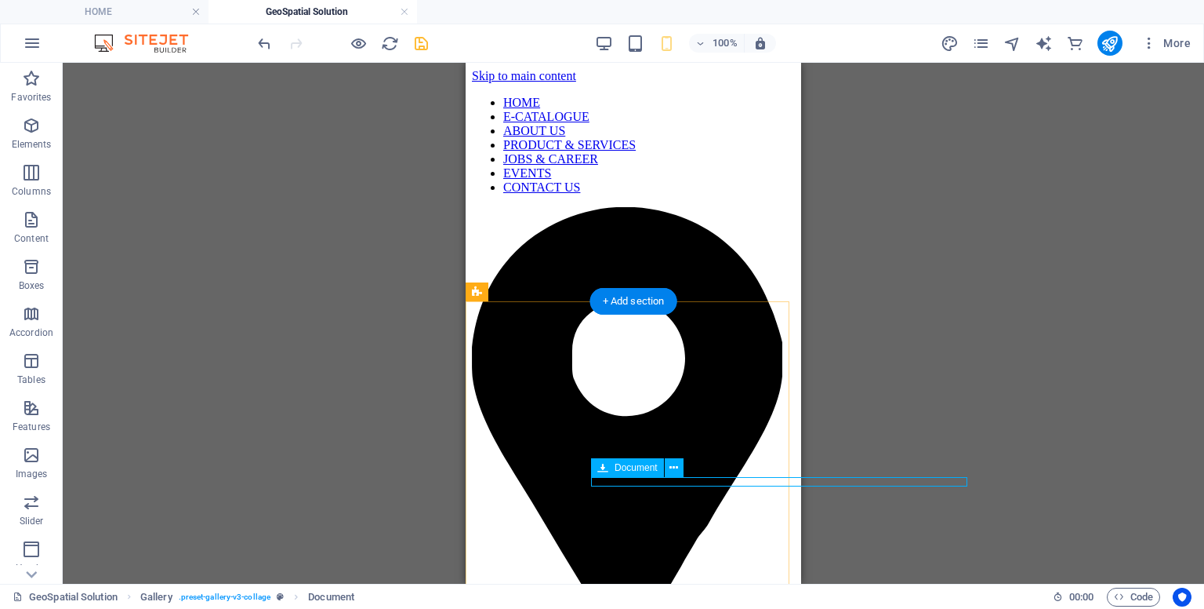
select select "px"
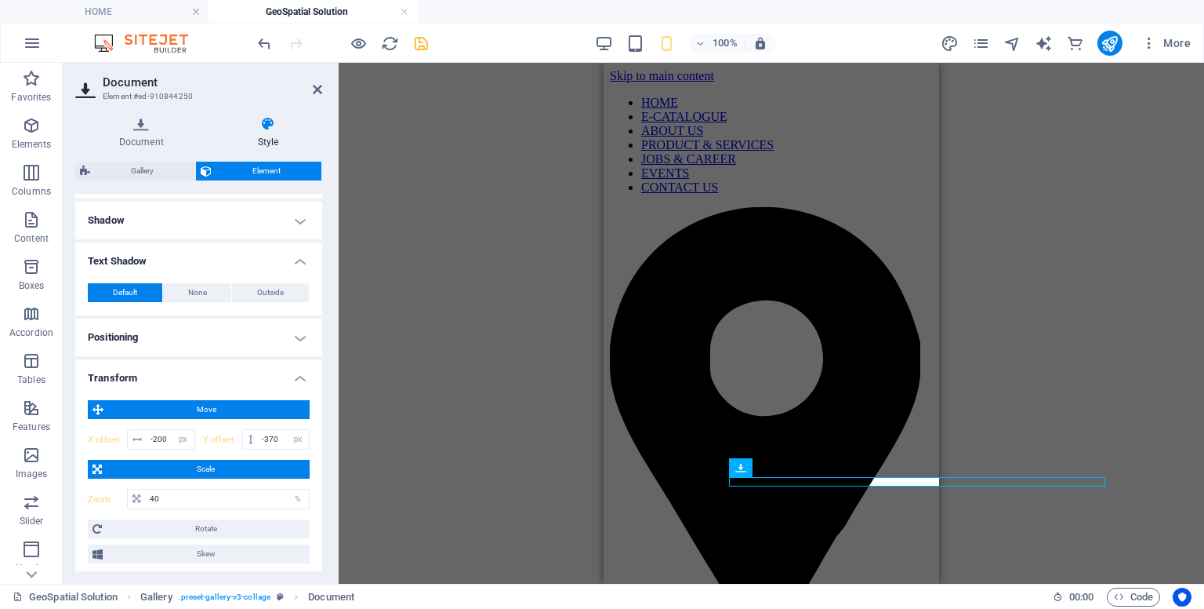
scroll to position [296, 0]
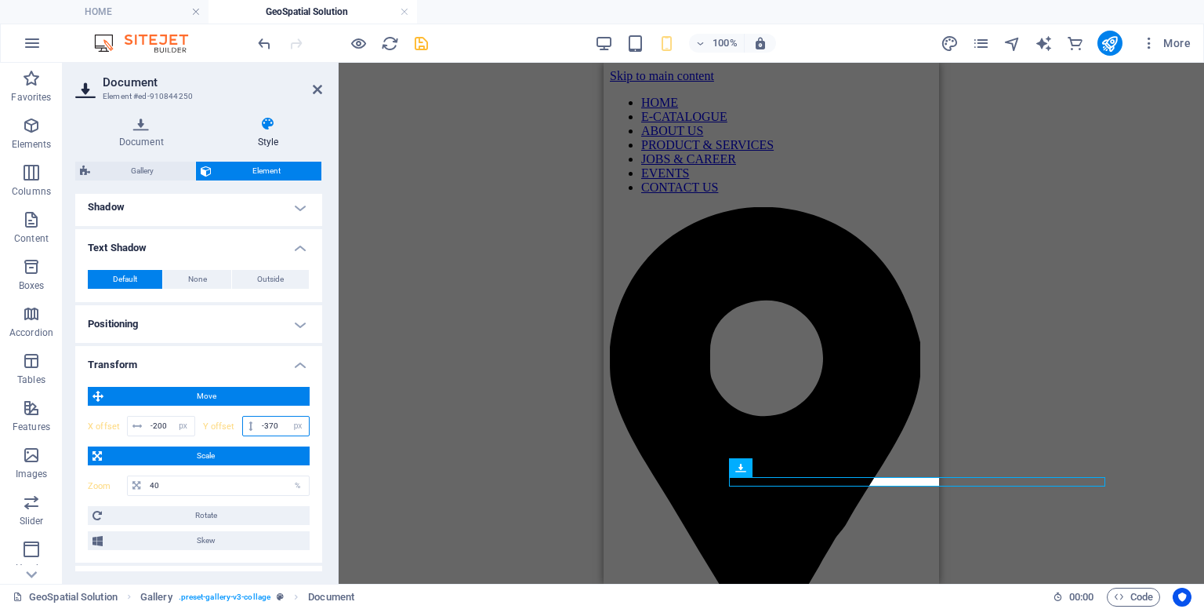
click at [282, 427] on input "-370" at bounding box center [283, 425] width 51 height 19
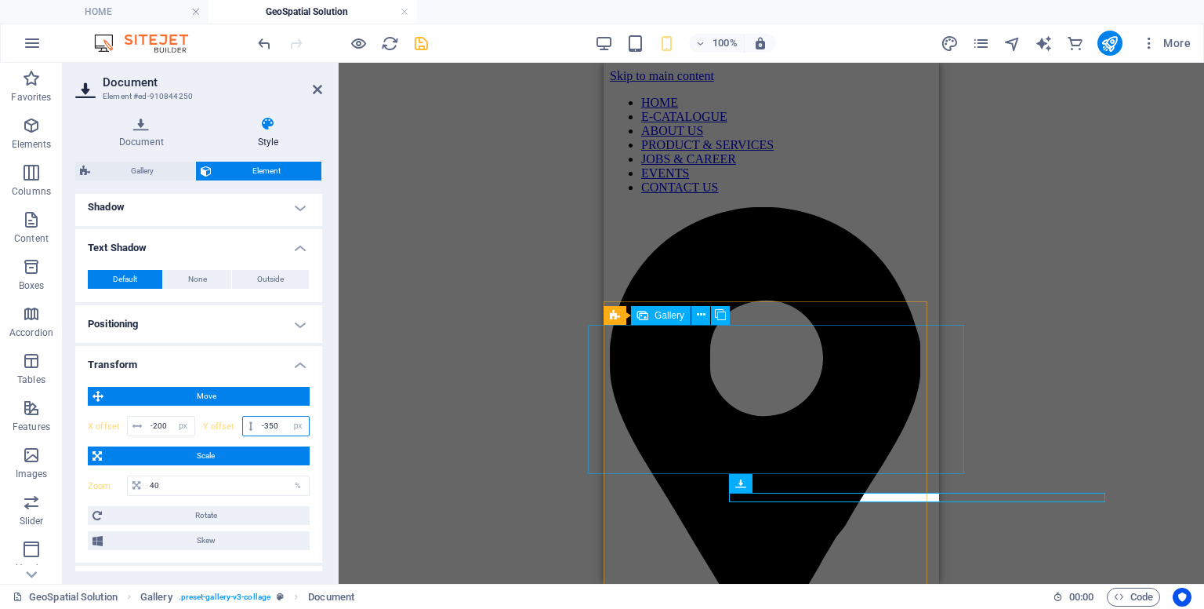
type input "-350"
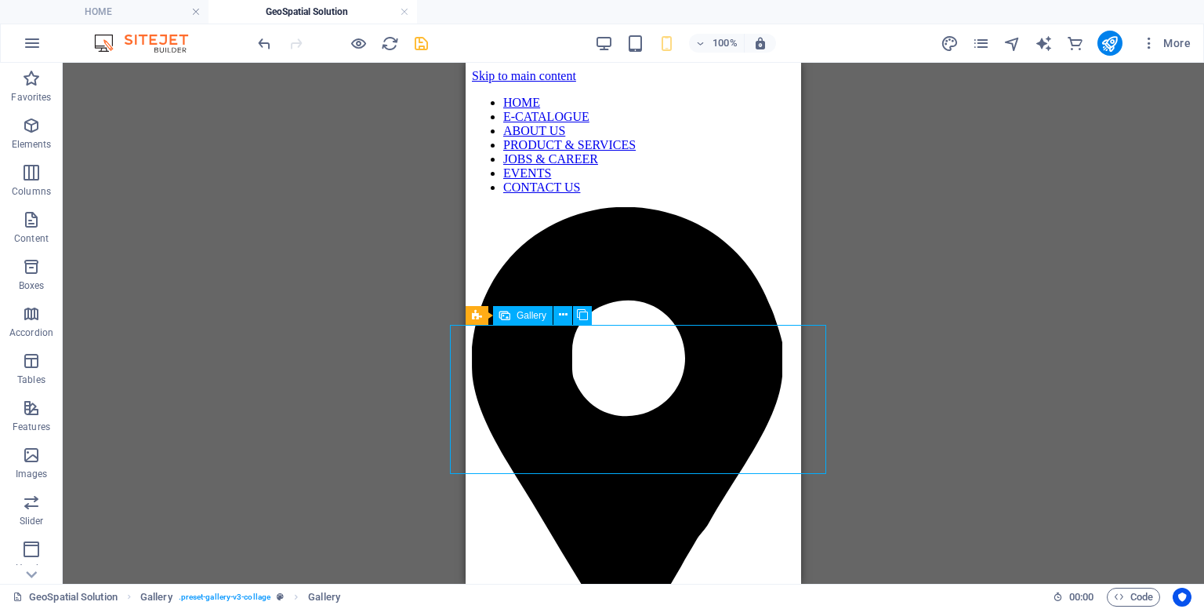
select select "%"
select select "px"
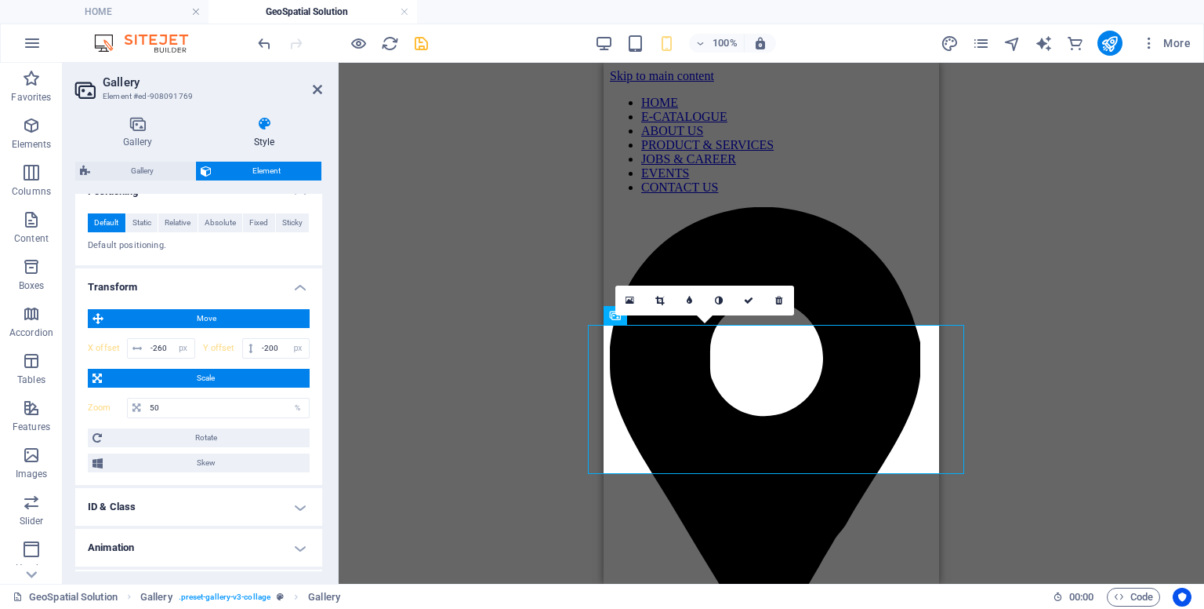
scroll to position [547, 0]
click at [278, 351] on input "-200" at bounding box center [283, 347] width 51 height 19
type input "-2"
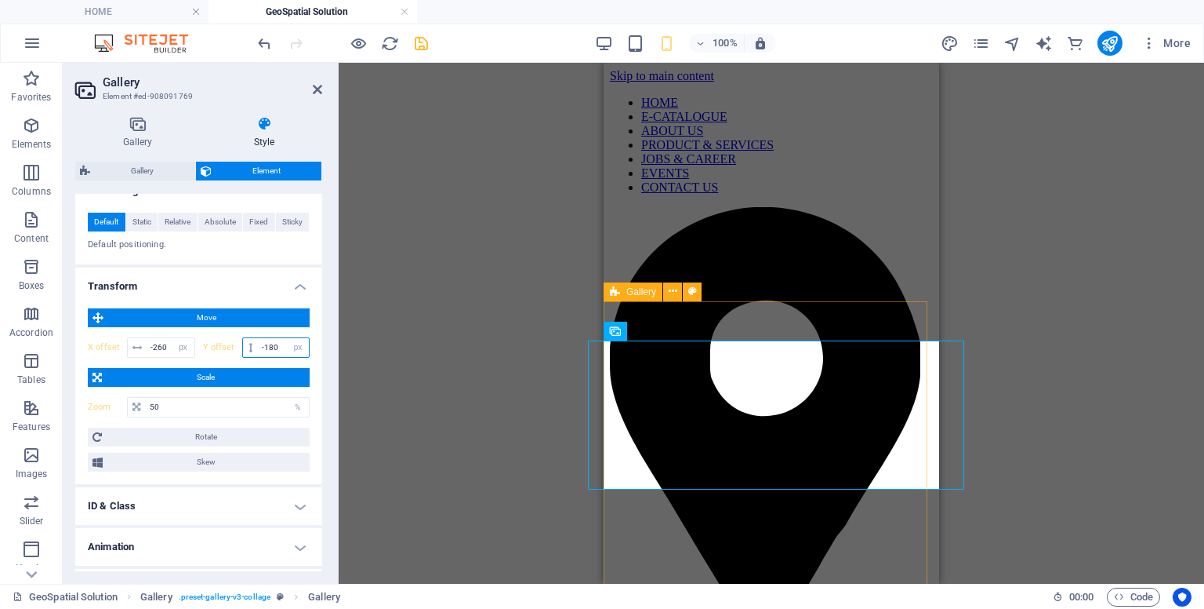
type input "-180"
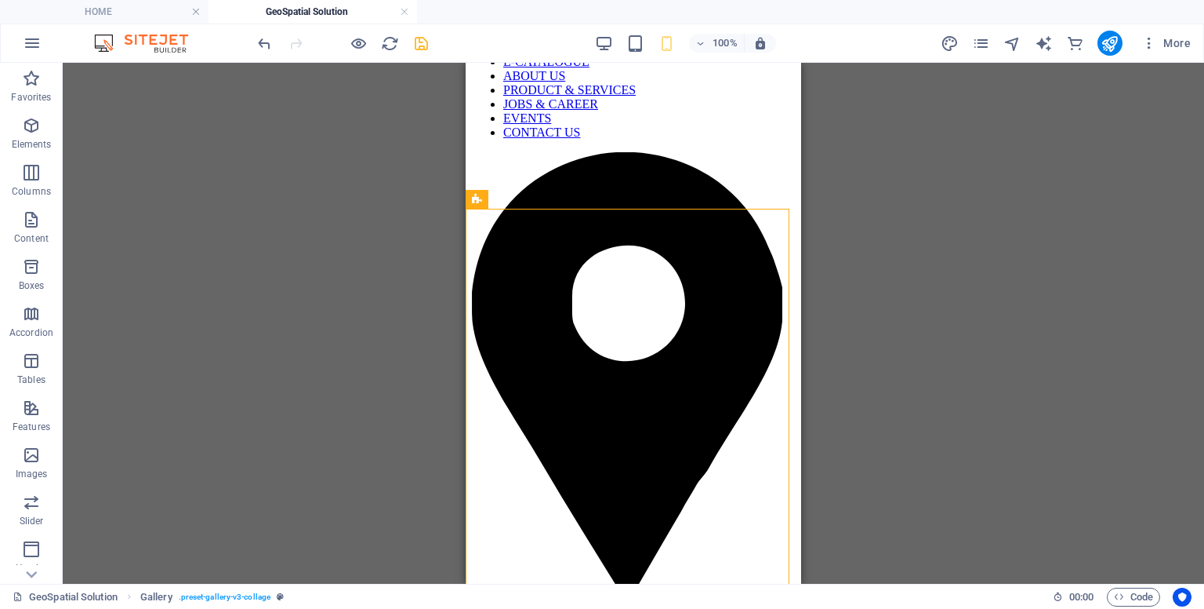
scroll to position [0, 0]
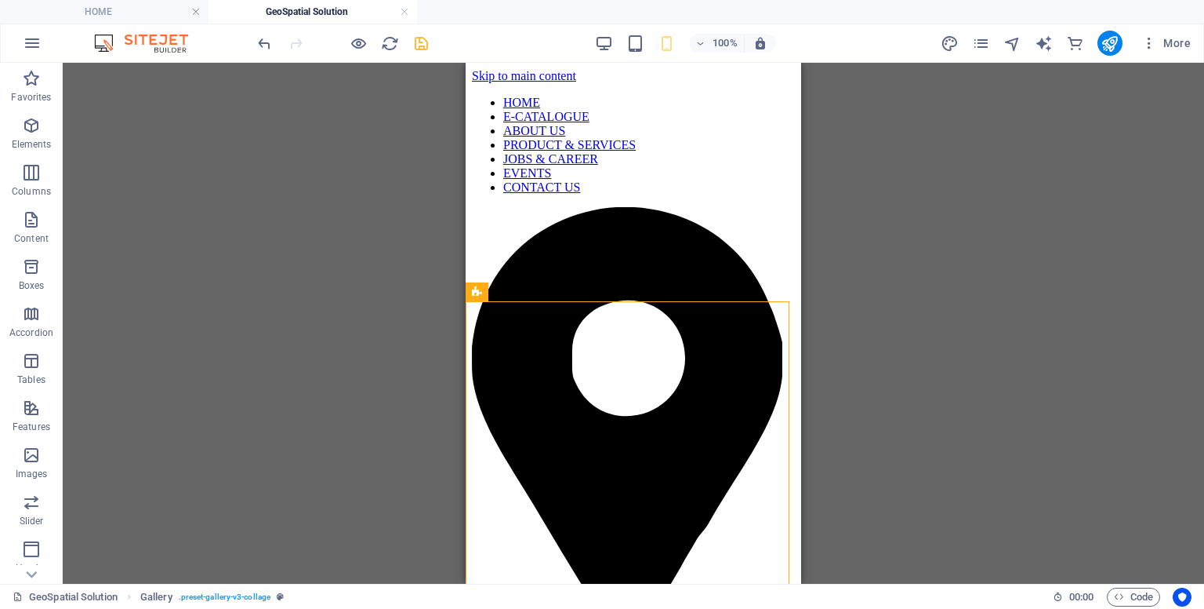
drag, startPoint x: 800, startPoint y: 271, endPoint x: 1272, endPoint y: 302, distance: 473.1
click at [424, 42] on icon "save" at bounding box center [421, 44] width 18 height 18
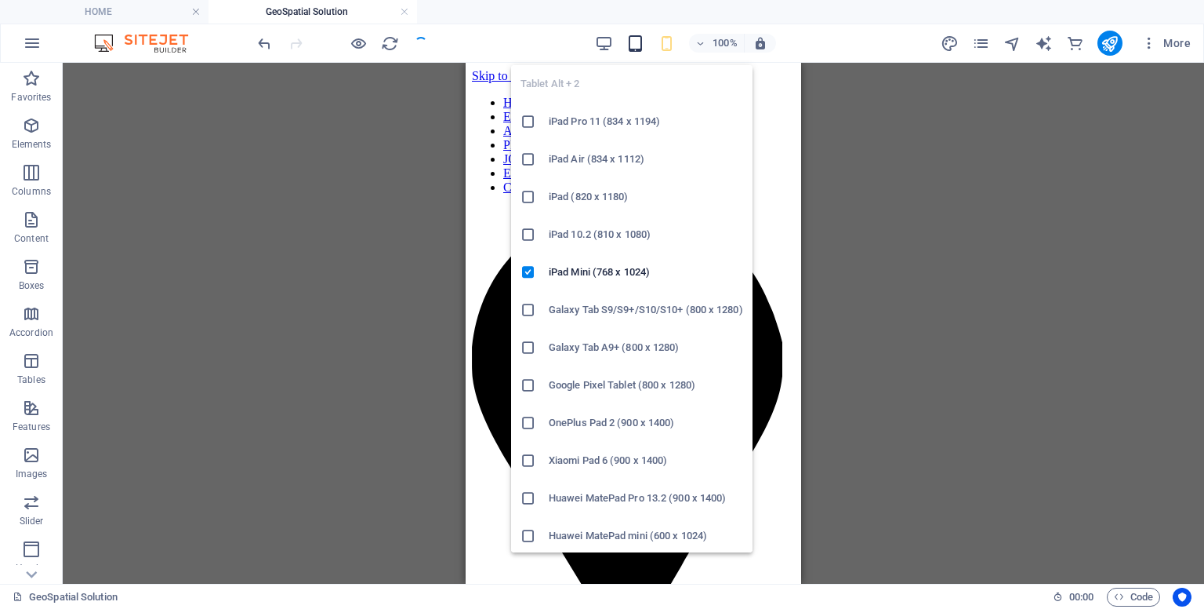
click at [638, 48] on icon "button" at bounding box center [636, 44] width 18 height 18
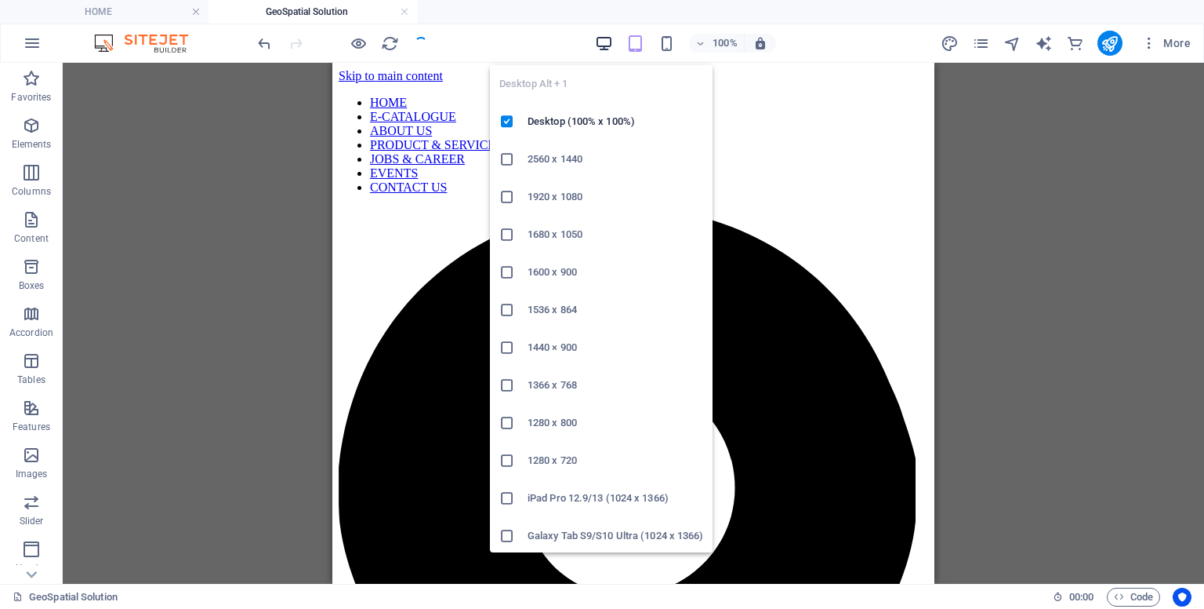
click at [604, 47] on icon "button" at bounding box center [604, 44] width 18 height 18
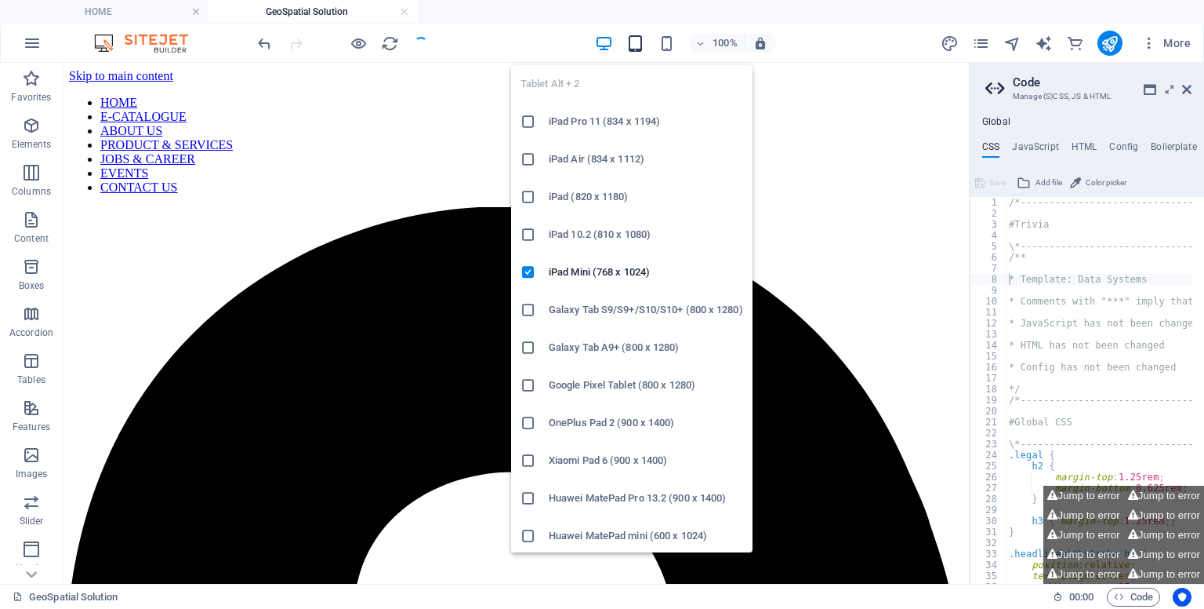
click at [634, 47] on icon "button" at bounding box center [636, 44] width 18 height 18
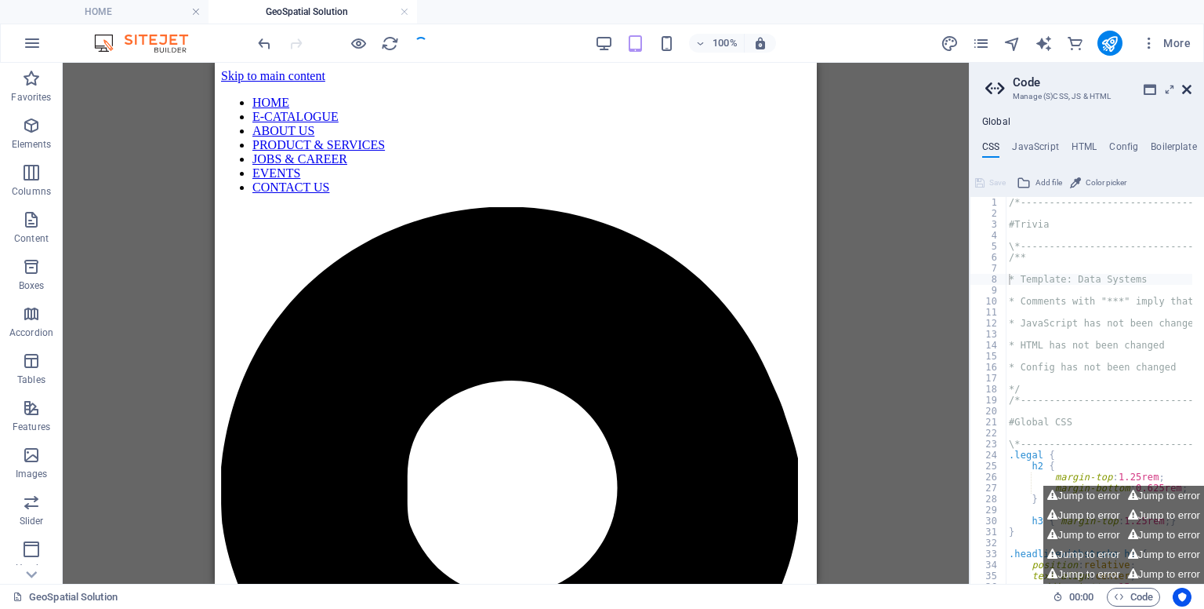
click at [1189, 90] on icon at bounding box center [1187, 89] width 9 height 13
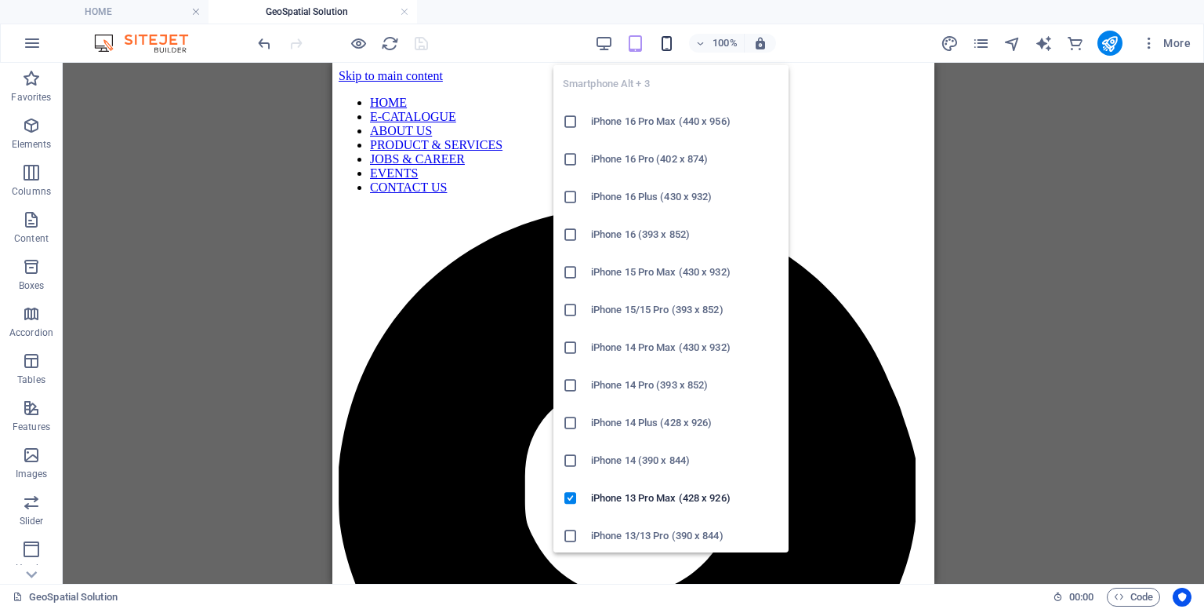
click at [665, 42] on icon "button" at bounding box center [667, 44] width 18 height 18
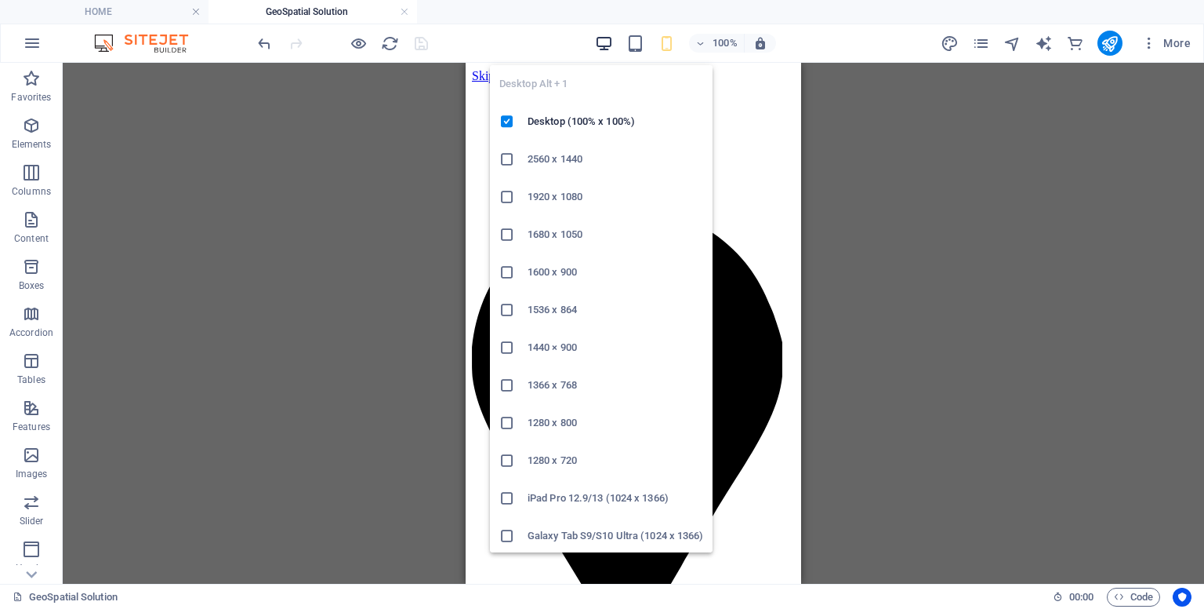
click at [597, 48] on icon "button" at bounding box center [604, 44] width 18 height 18
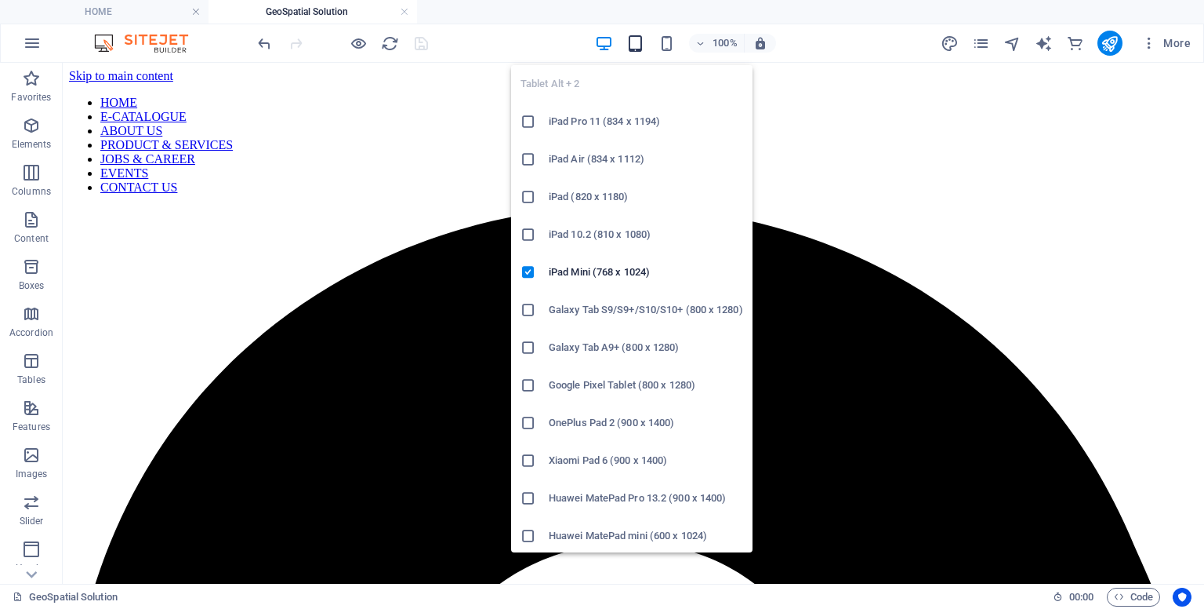
click at [637, 43] on icon "button" at bounding box center [636, 44] width 18 height 18
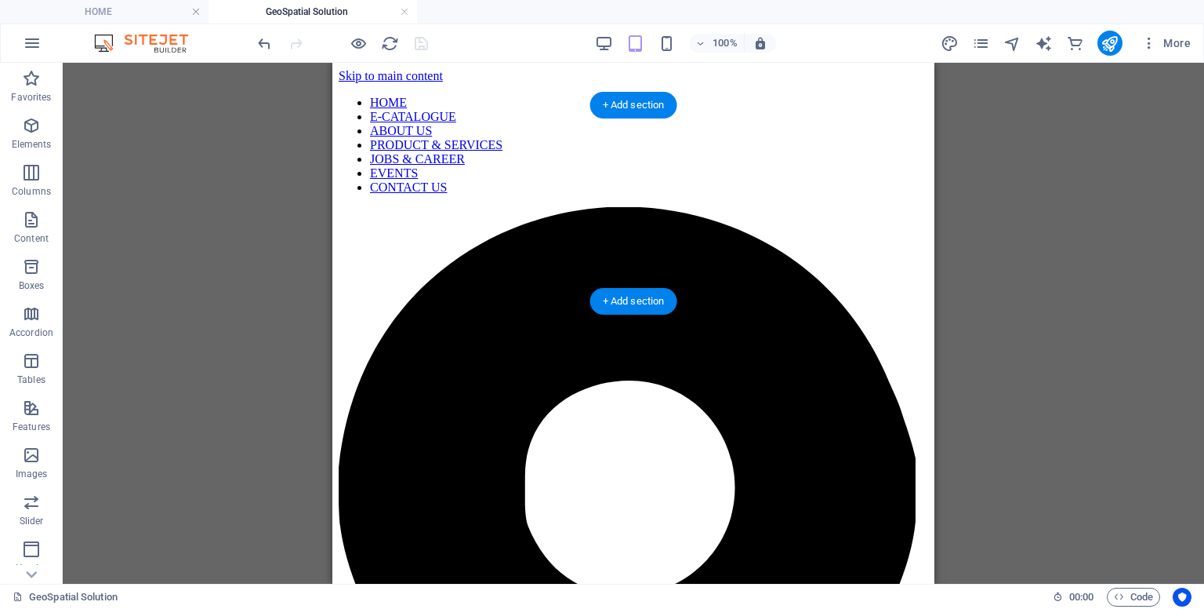
select select "px"
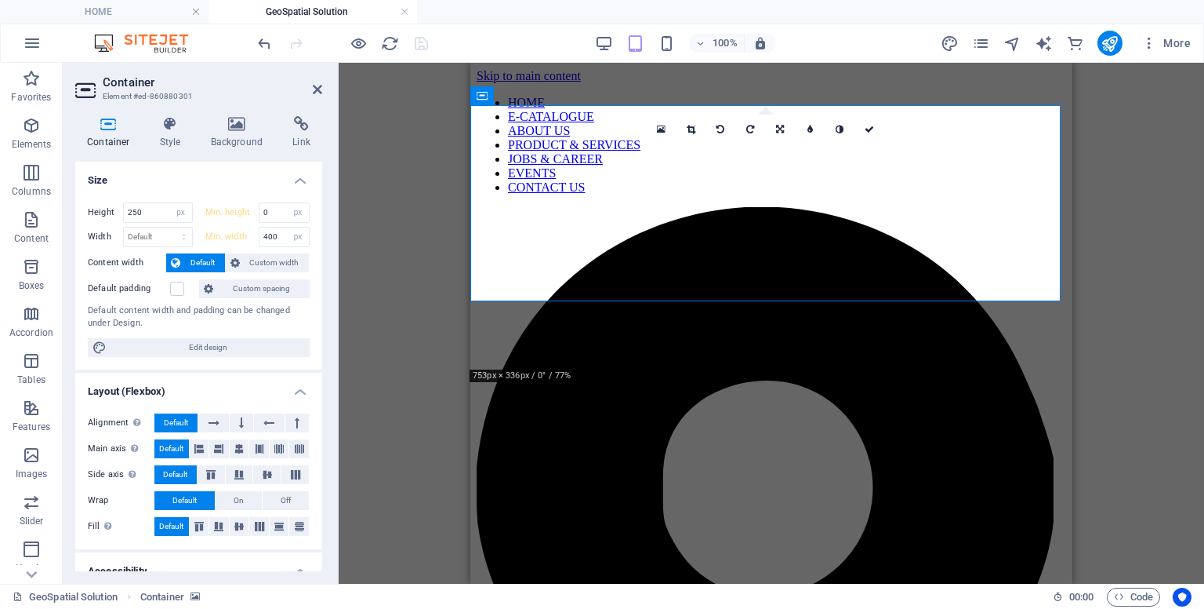
select select "DISABLED_OPTION_VALUE"
drag, startPoint x: 141, startPoint y: 209, endPoint x: 59, endPoint y: 205, distance: 82.5
click at [59, 205] on section "Favorites Elements Columns Content Boxes Accordion Tables Features Images Slide…" at bounding box center [602, 323] width 1204 height 521
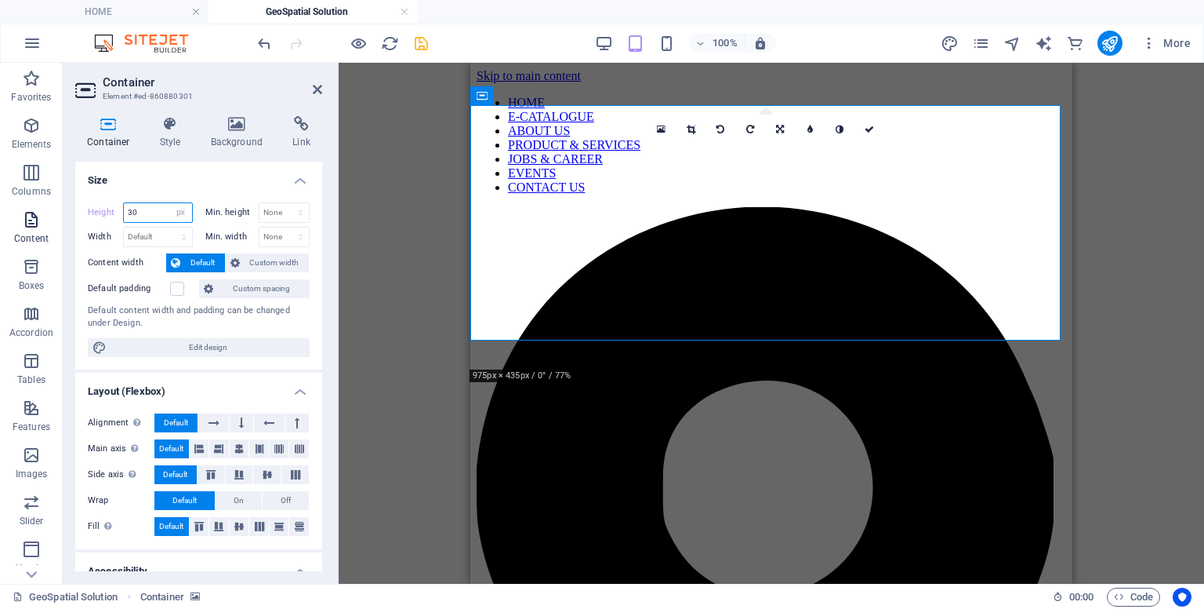
type input "3"
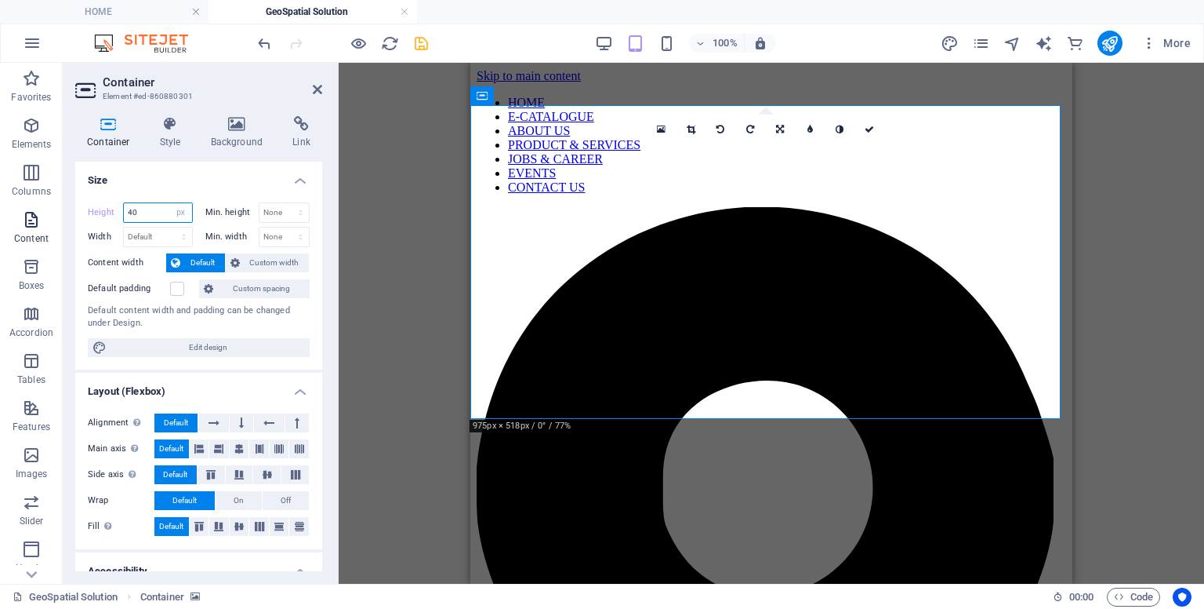
type input "4"
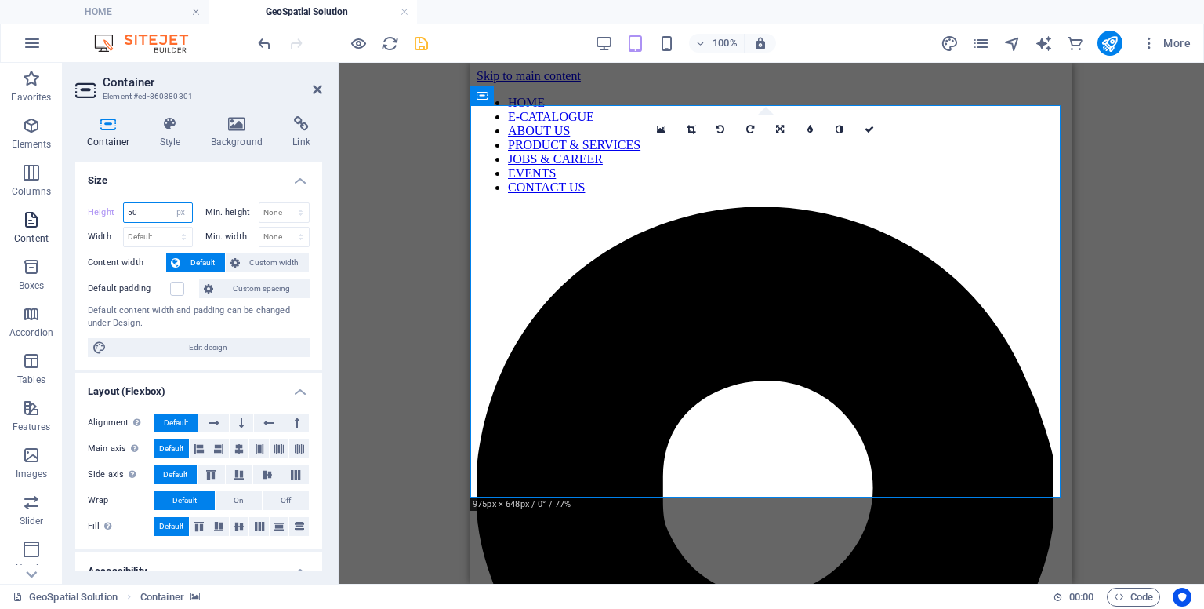
type input "5"
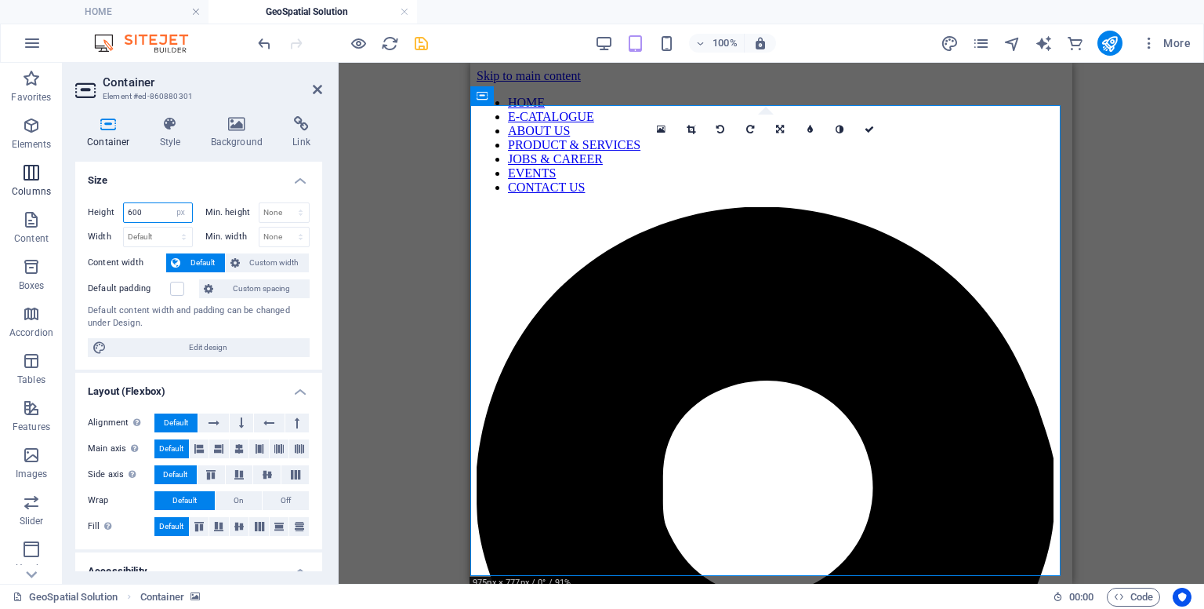
drag, startPoint x: 157, startPoint y: 211, endPoint x: 0, endPoint y: 192, distance: 158.0
click at [0, 192] on section "Favorites Elements Columns Content Boxes Accordion Tables Features Images Slide…" at bounding box center [602, 323] width 1204 height 521
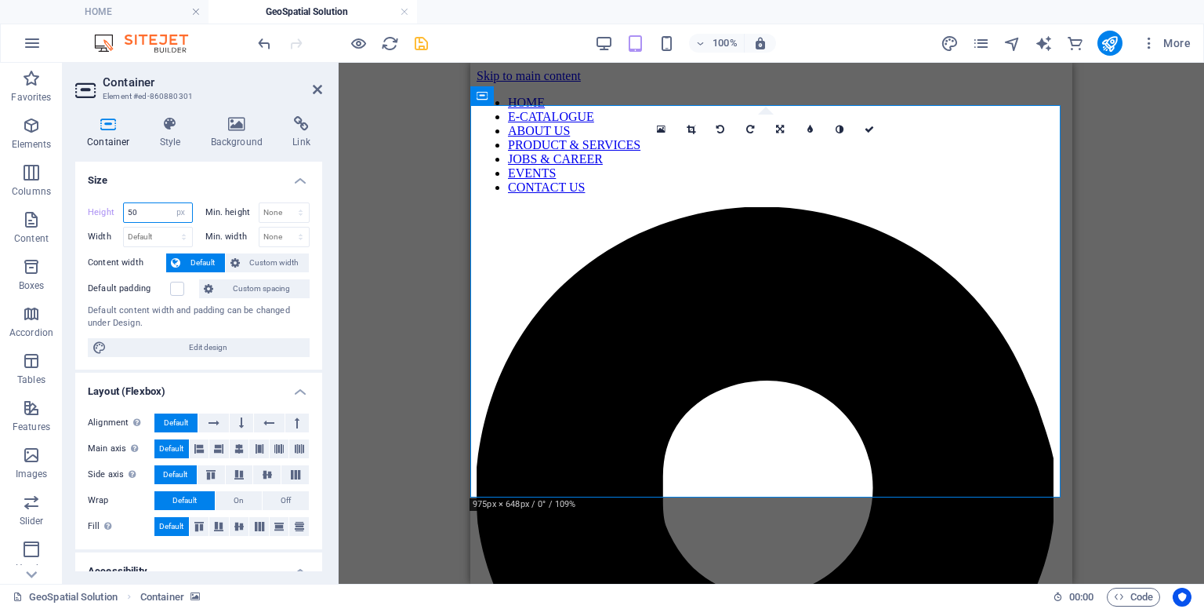
type input "5"
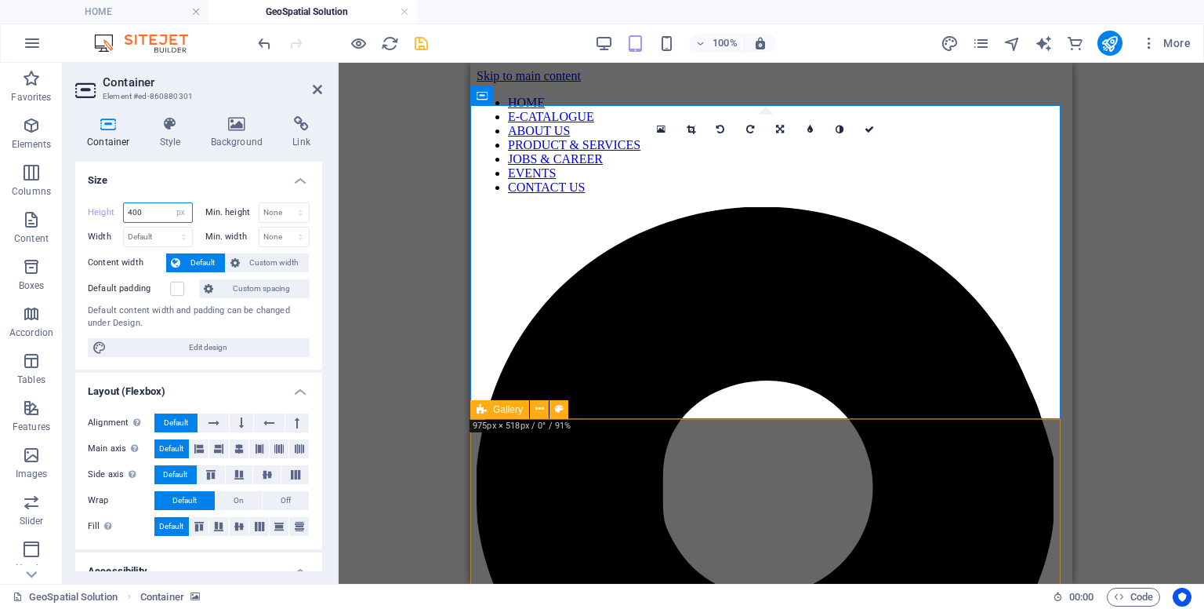
type input "400"
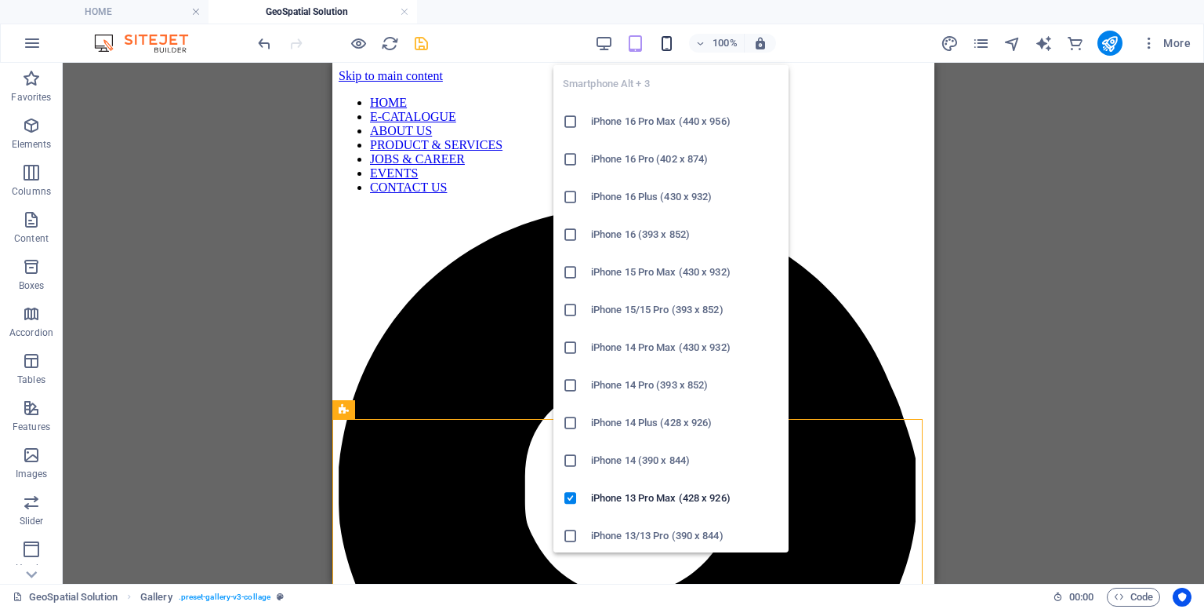
click at [670, 45] on icon "button" at bounding box center [667, 44] width 18 height 18
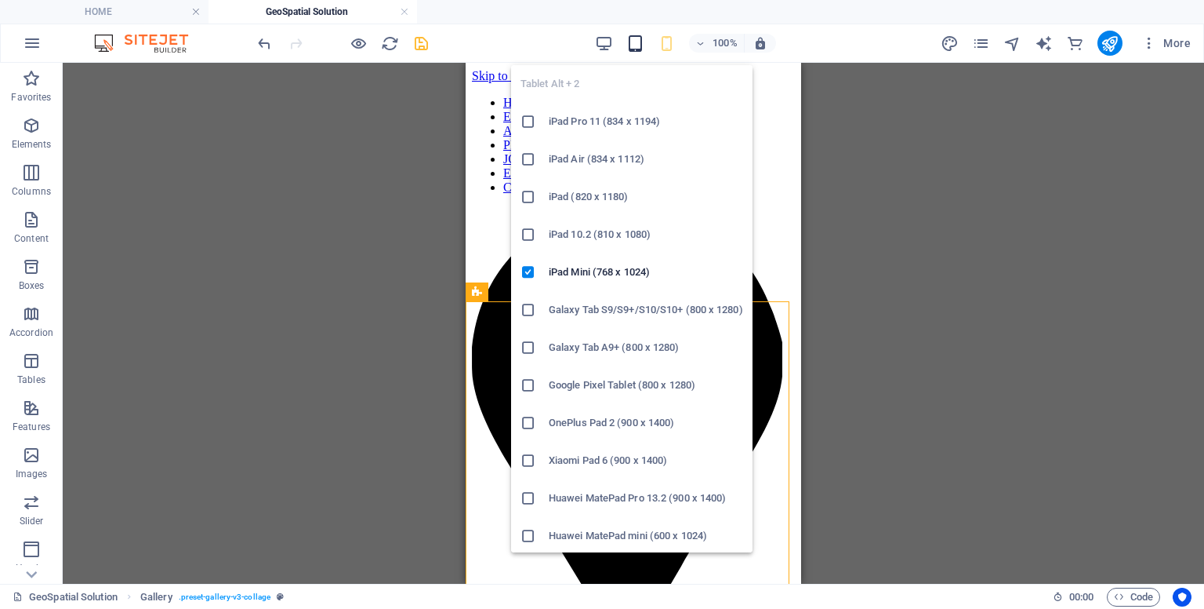
click at [641, 44] on icon "button" at bounding box center [636, 44] width 18 height 18
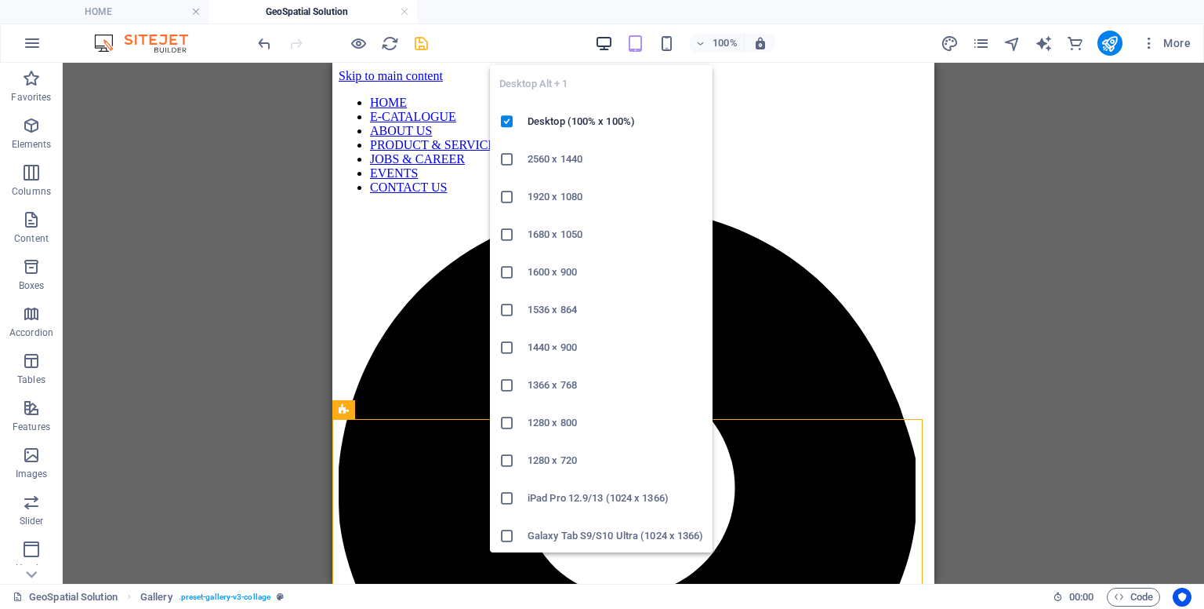
click at [612, 45] on icon "button" at bounding box center [604, 44] width 18 height 18
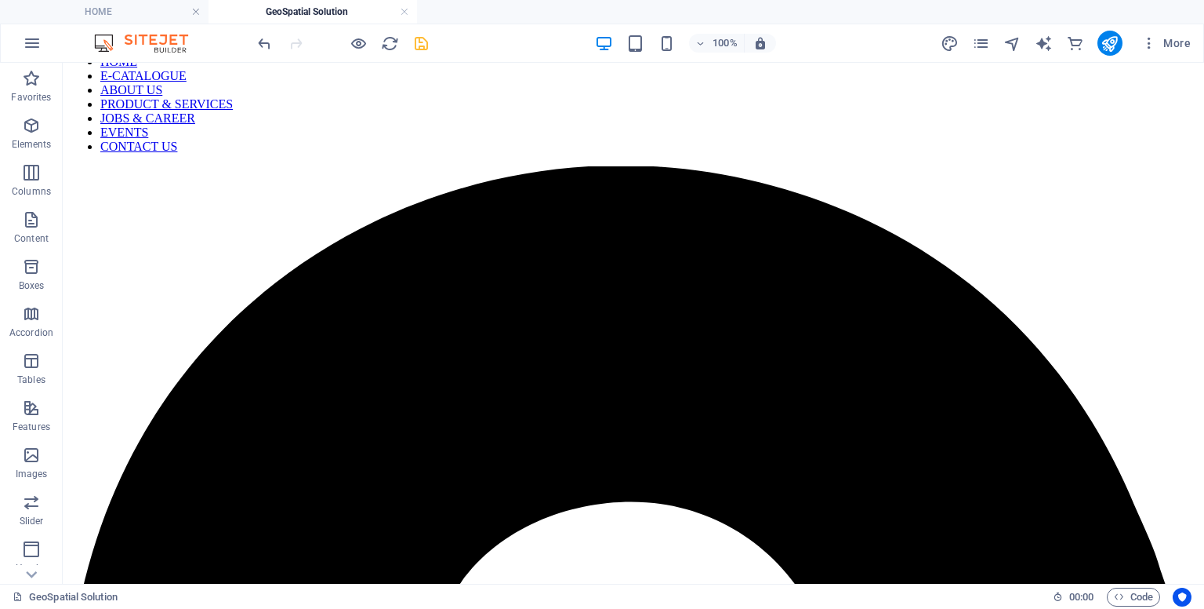
scroll to position [71, 0]
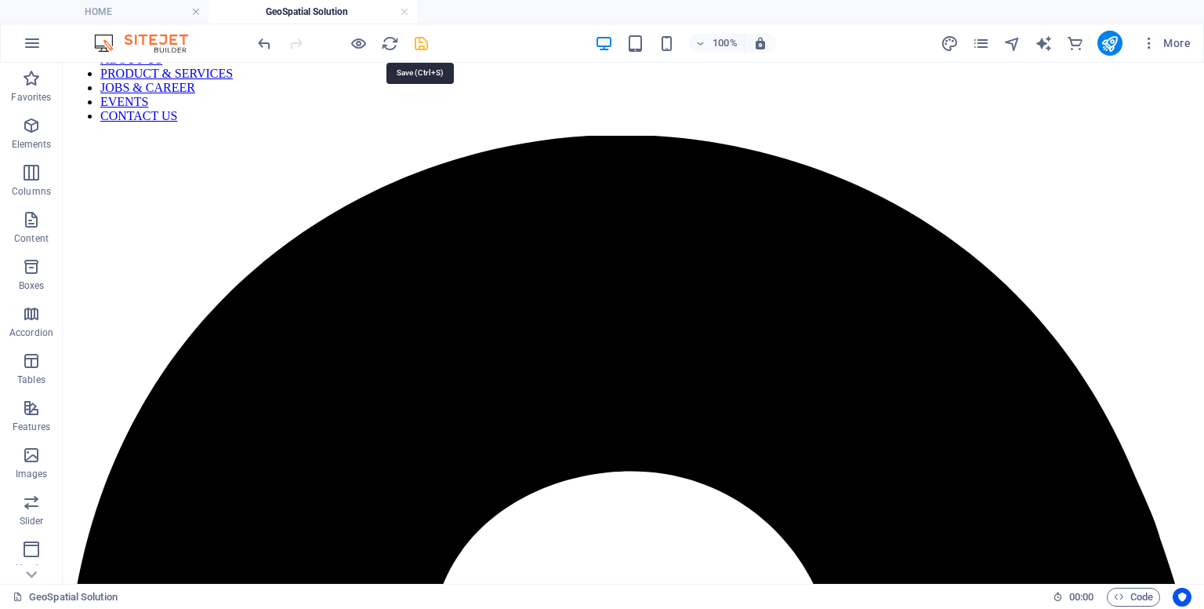
click at [422, 42] on icon "save" at bounding box center [421, 44] width 18 height 18
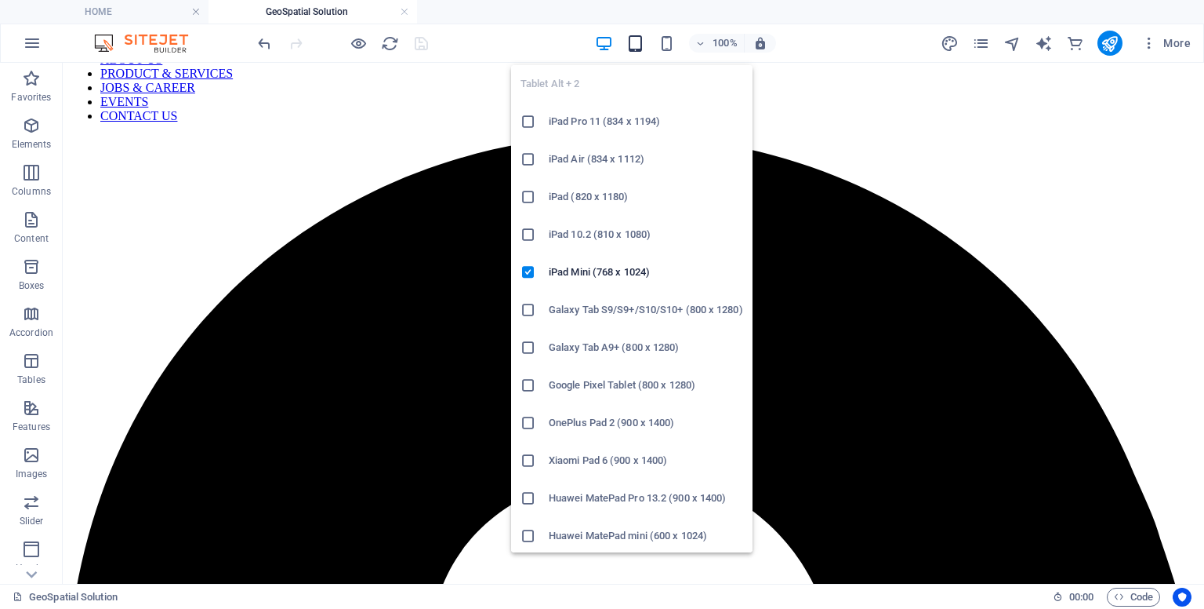
click at [634, 48] on icon "button" at bounding box center [636, 44] width 18 height 18
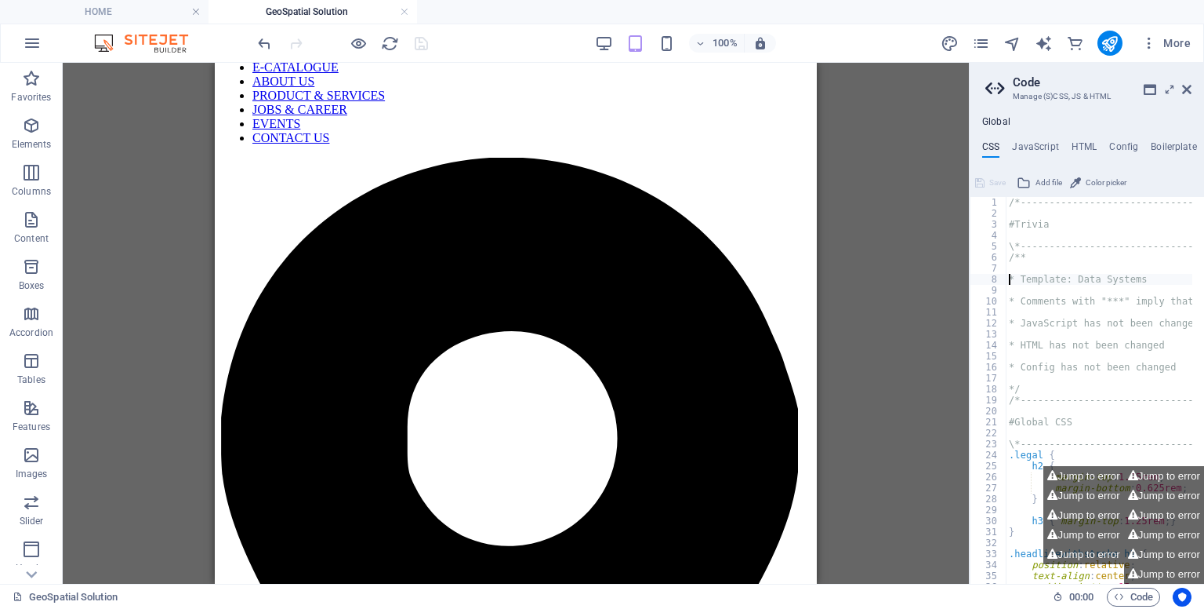
scroll to position [118, 0]
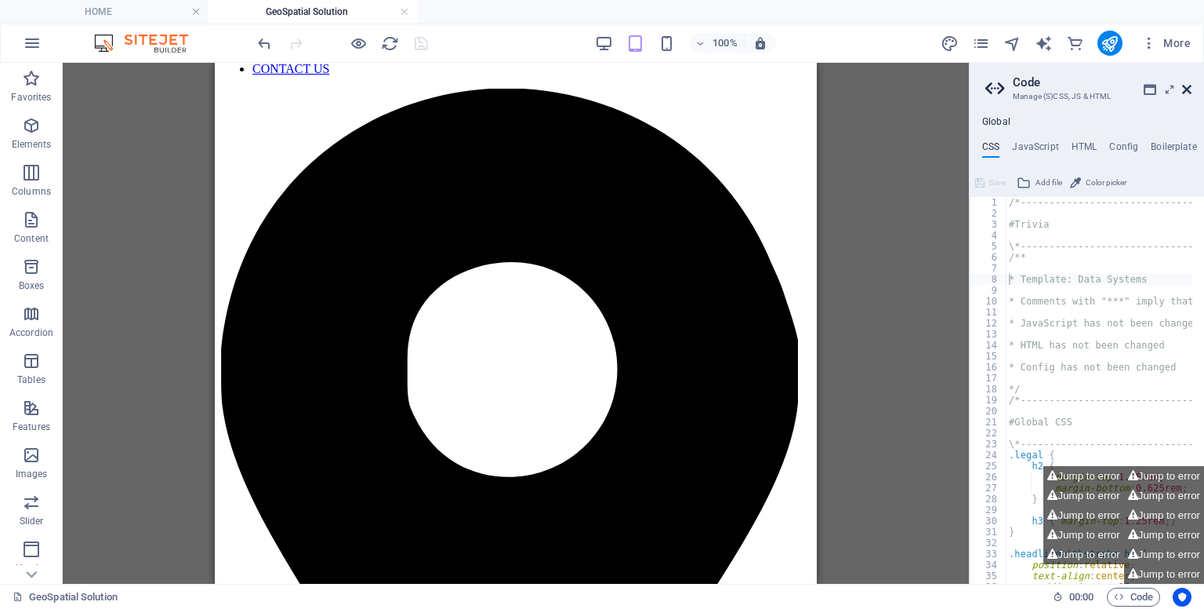
click at [1188, 91] on icon at bounding box center [1187, 89] width 9 height 13
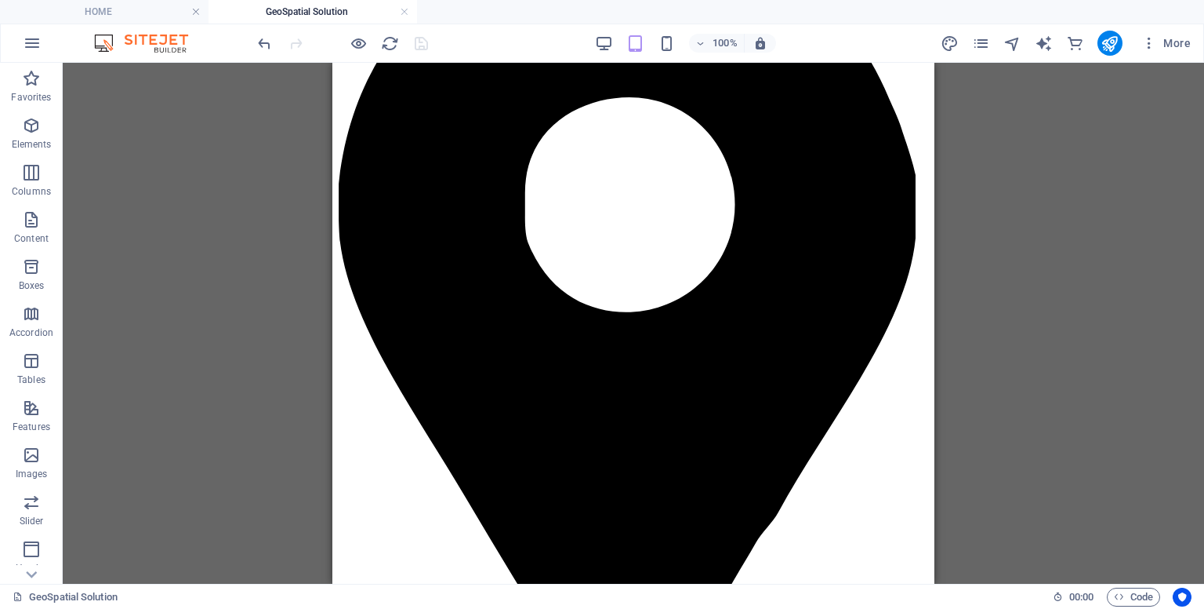
scroll to position [0, 0]
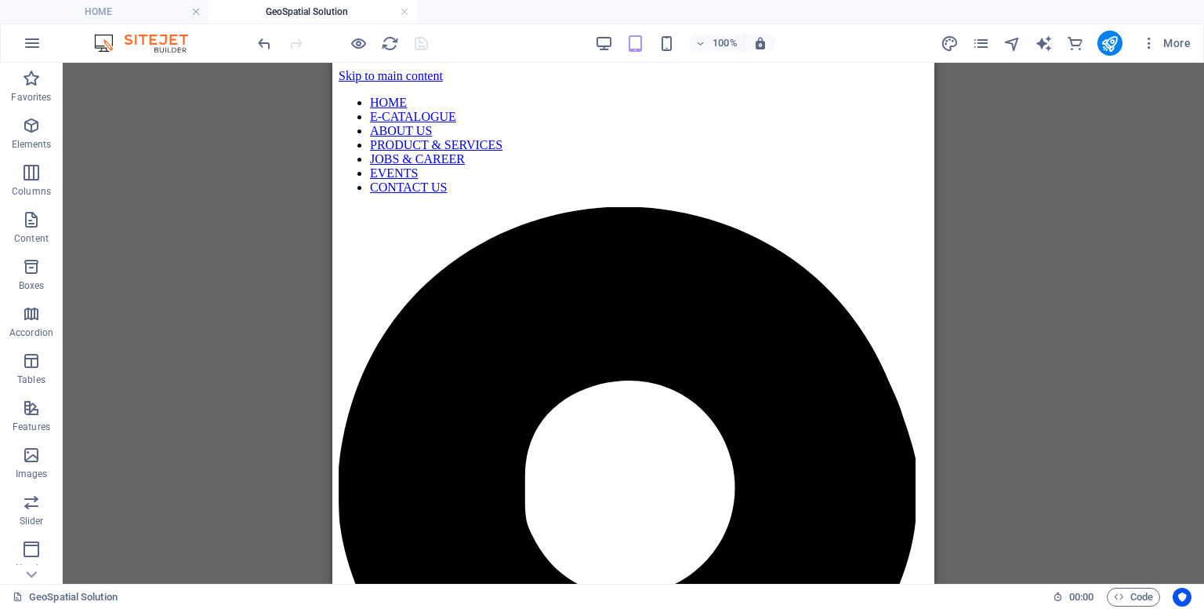
drag, startPoint x: 932, startPoint y: 343, endPoint x: 1281, endPoint y: 171, distance: 388.2
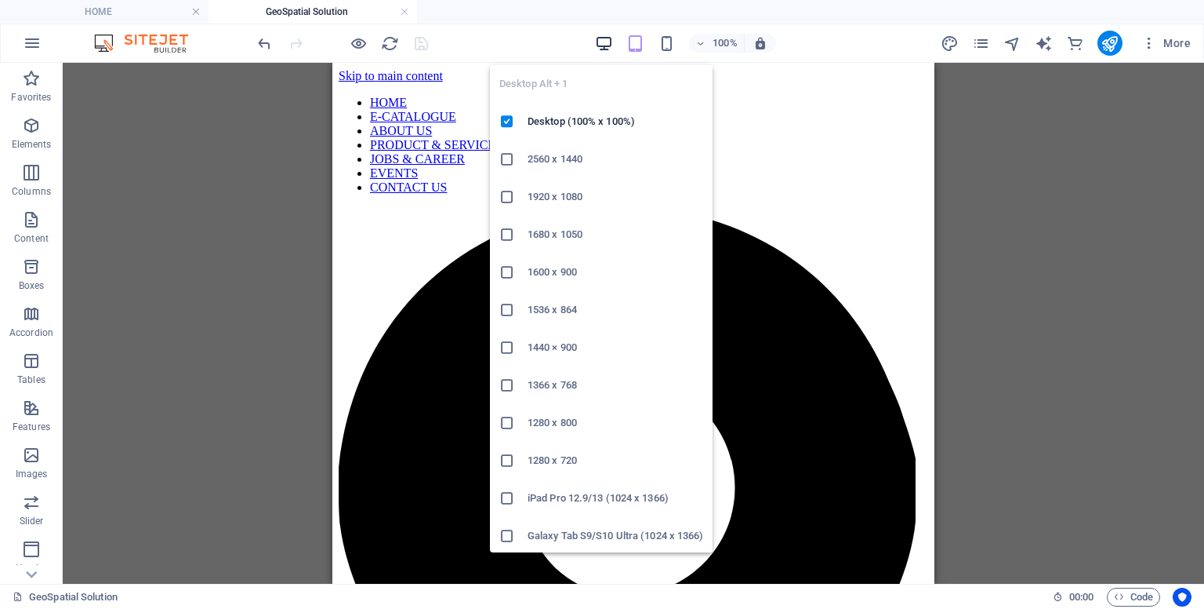
click at [603, 39] on icon "button" at bounding box center [604, 44] width 18 height 18
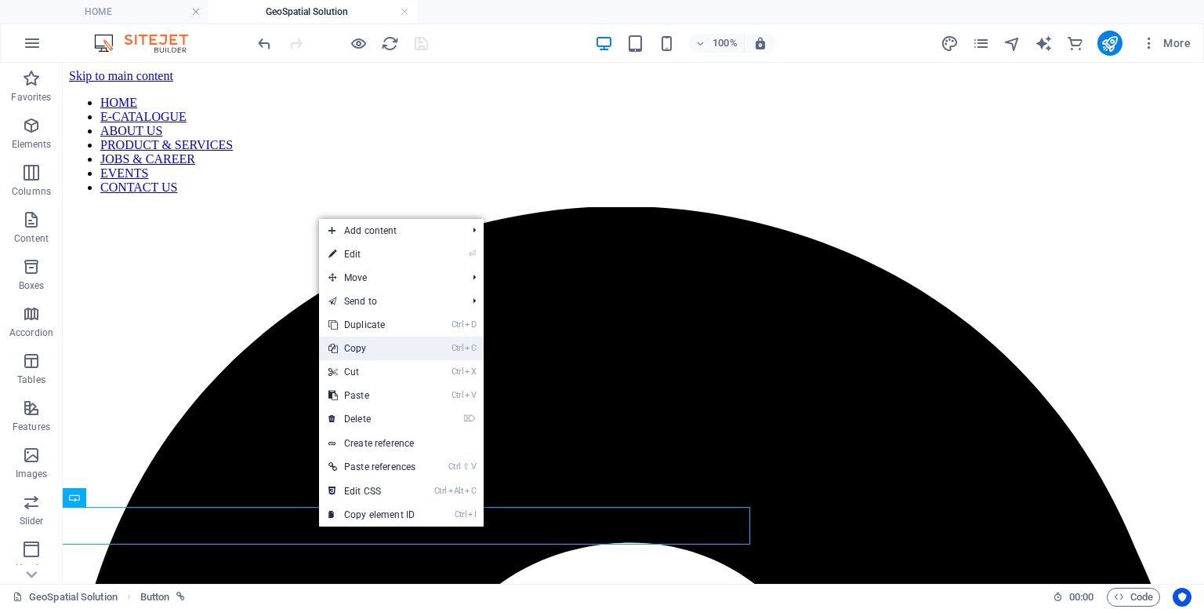
click at [365, 343] on link "Ctrl C Copy" at bounding box center [372, 348] width 106 height 24
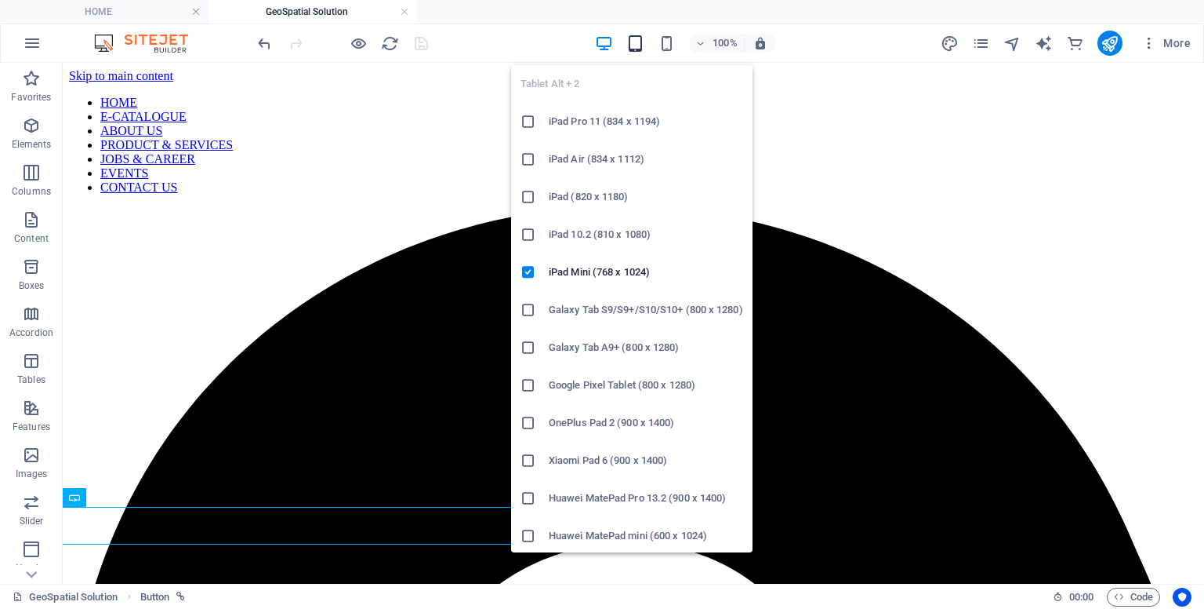
click at [643, 45] on icon "button" at bounding box center [636, 44] width 18 height 18
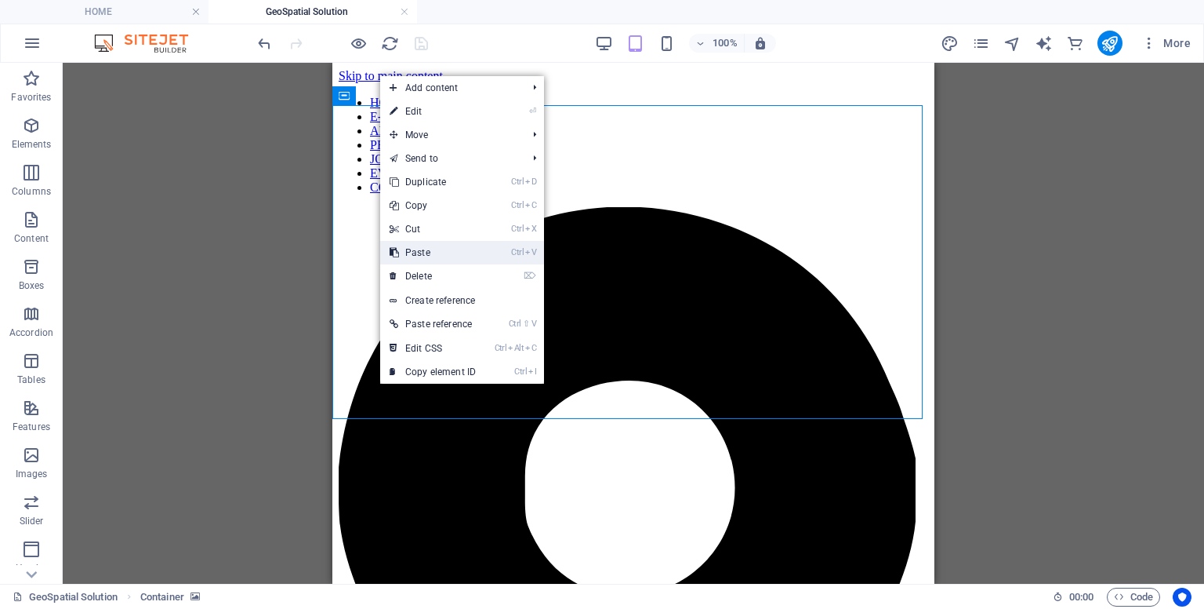
click at [417, 252] on link "Ctrl V Paste" at bounding box center [432, 253] width 105 height 24
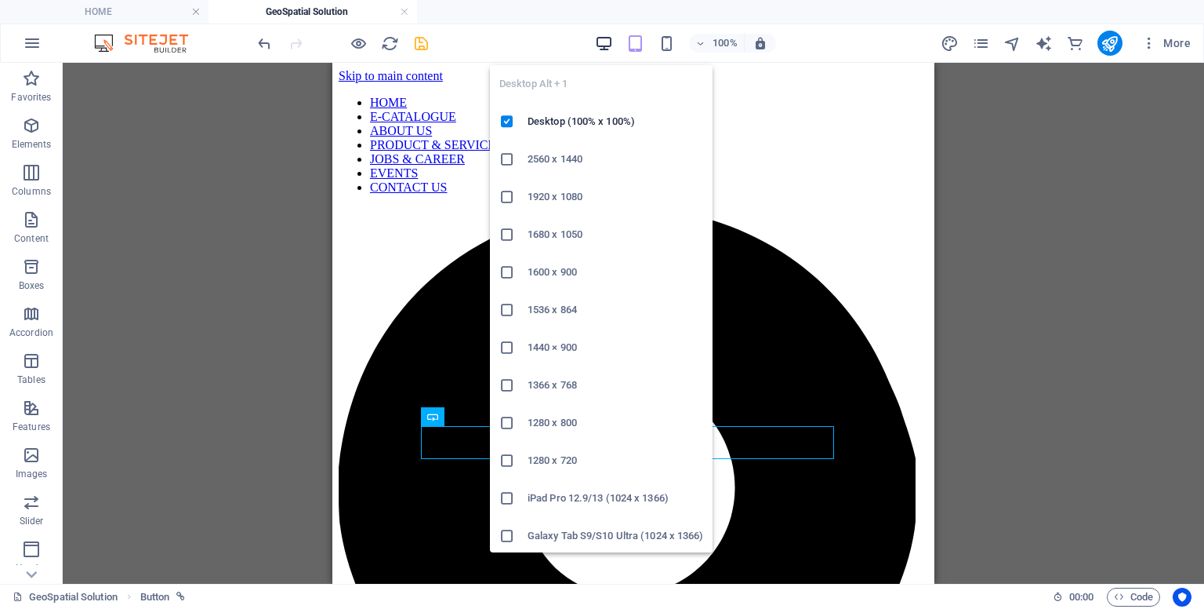
click at [611, 48] on icon "button" at bounding box center [604, 44] width 18 height 18
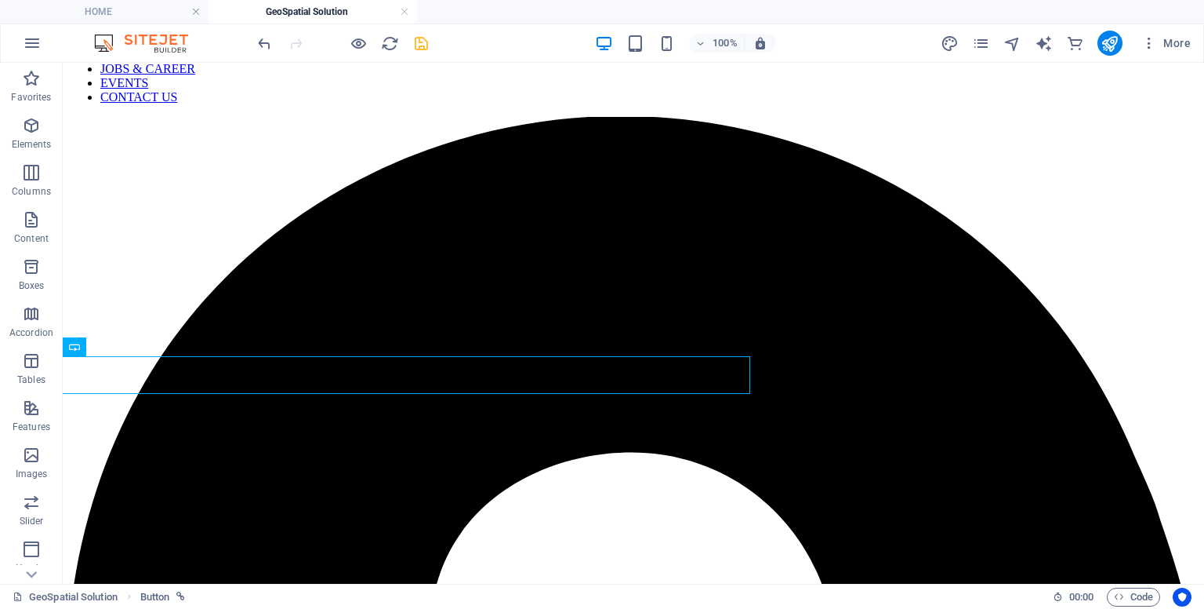
scroll to position [104, 0]
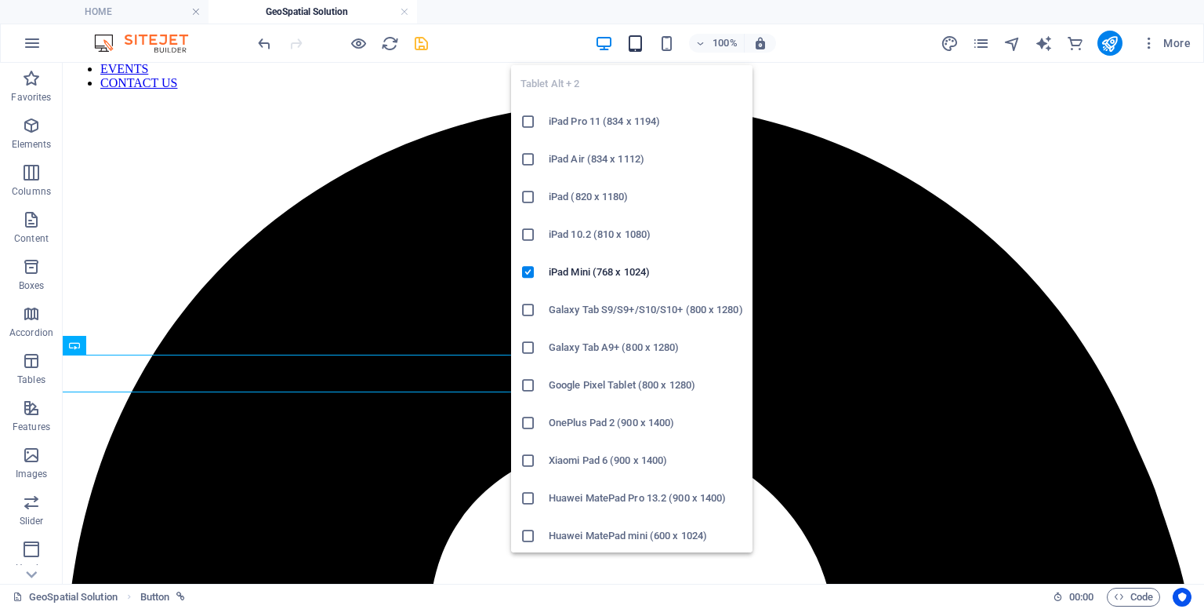
click at [637, 38] on icon "button" at bounding box center [636, 44] width 18 height 18
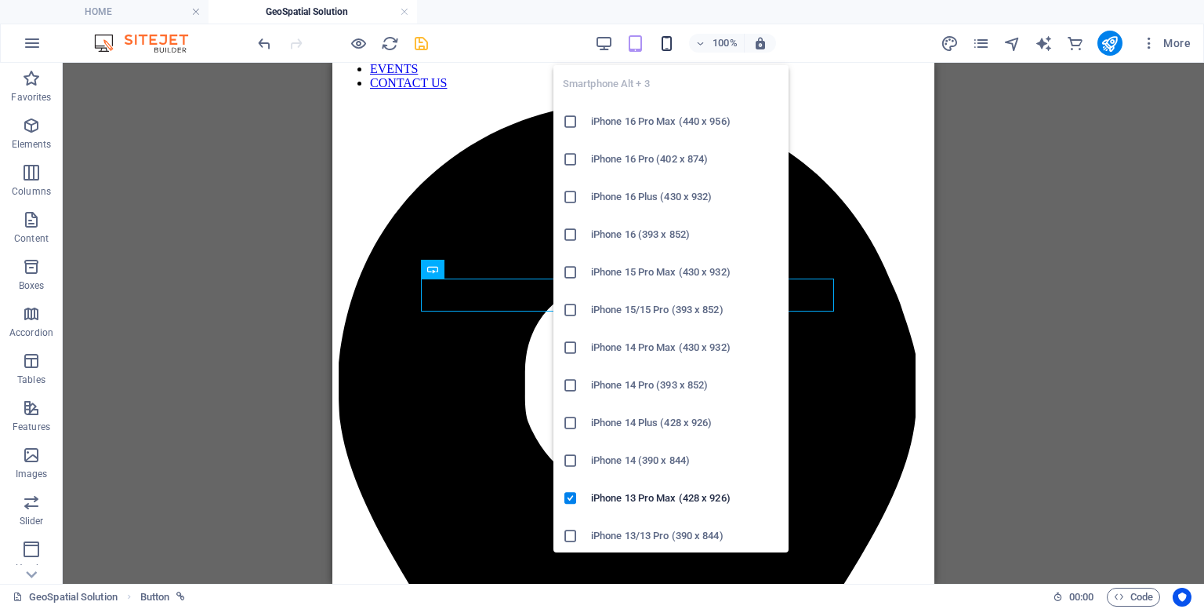
click at [662, 38] on icon "button" at bounding box center [667, 44] width 18 height 18
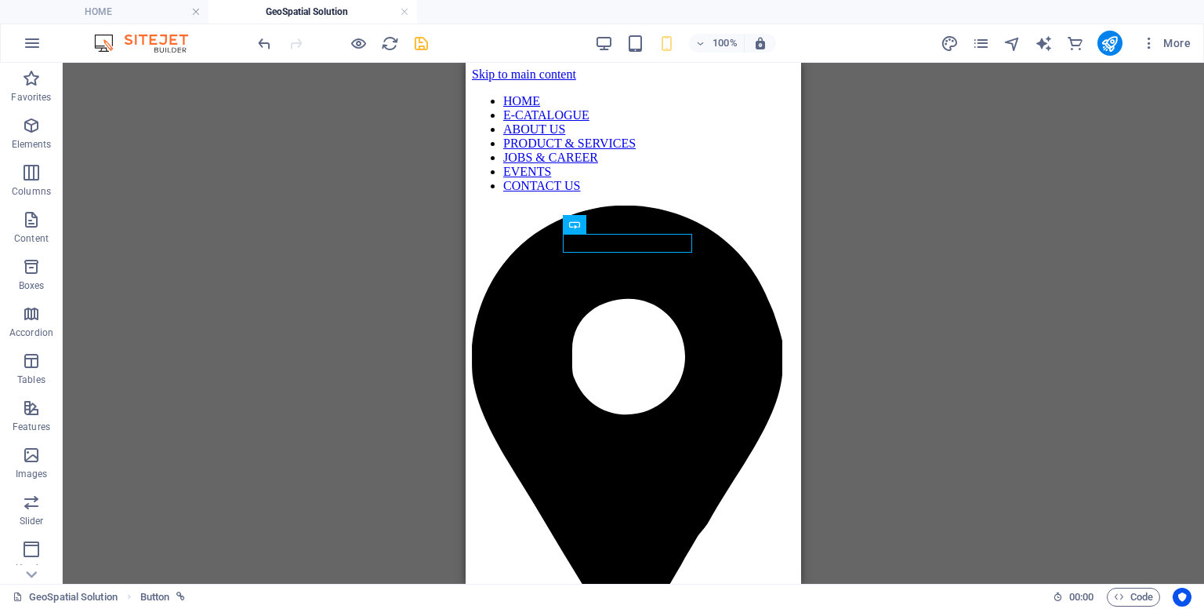
scroll to position [0, 0]
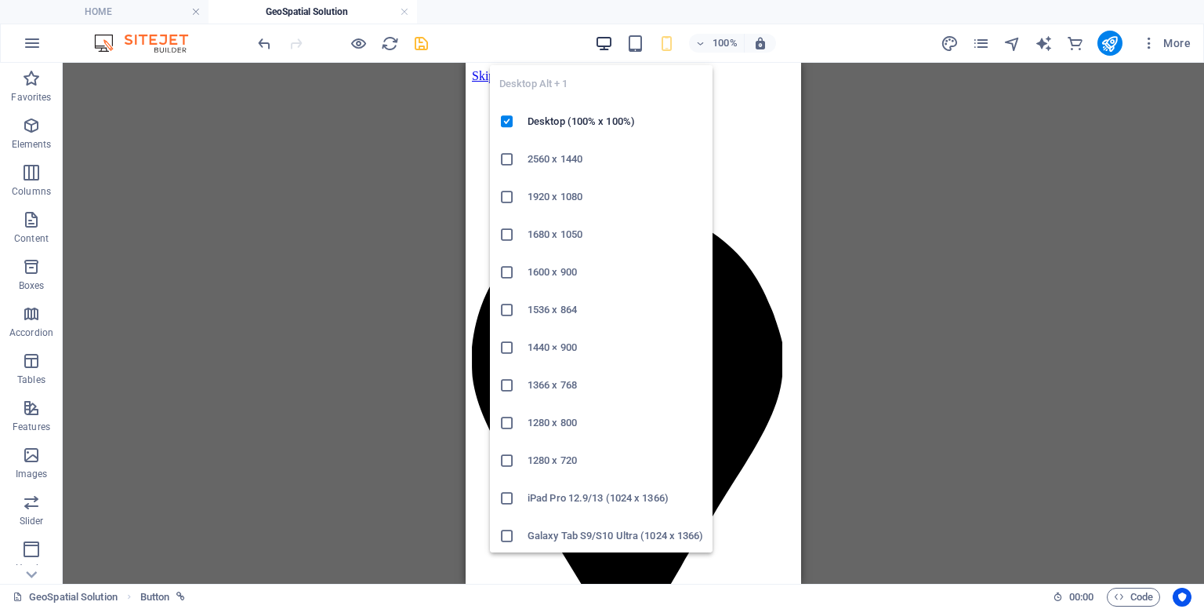
click at [605, 42] on icon "button" at bounding box center [604, 44] width 18 height 18
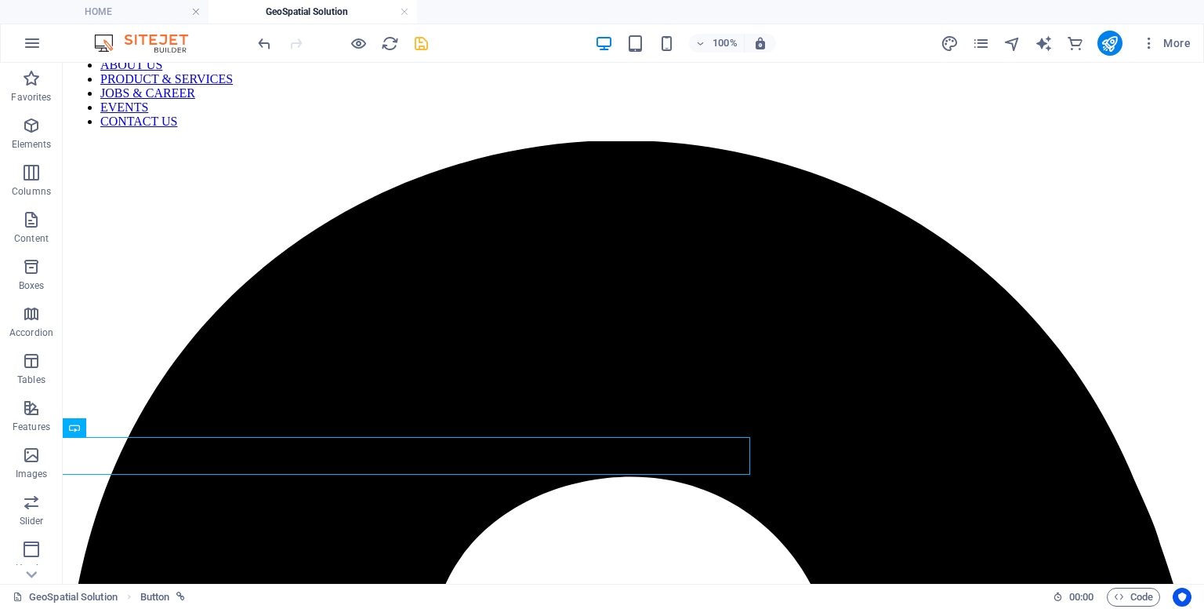
scroll to position [97, 0]
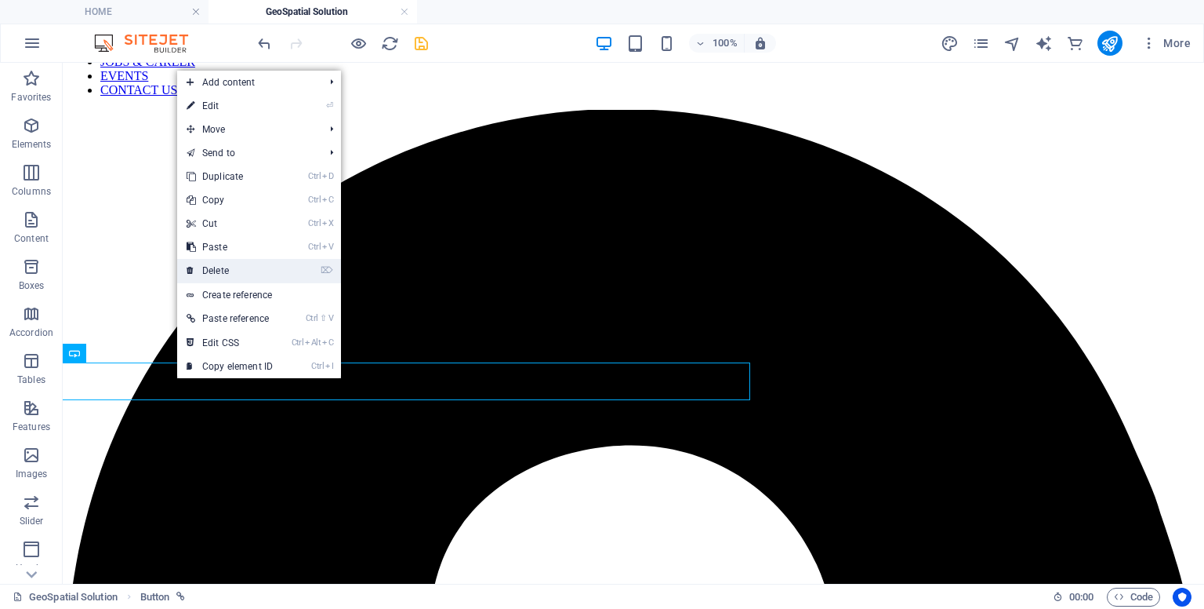
click at [232, 265] on link "⌦ Delete" at bounding box center [229, 271] width 105 height 24
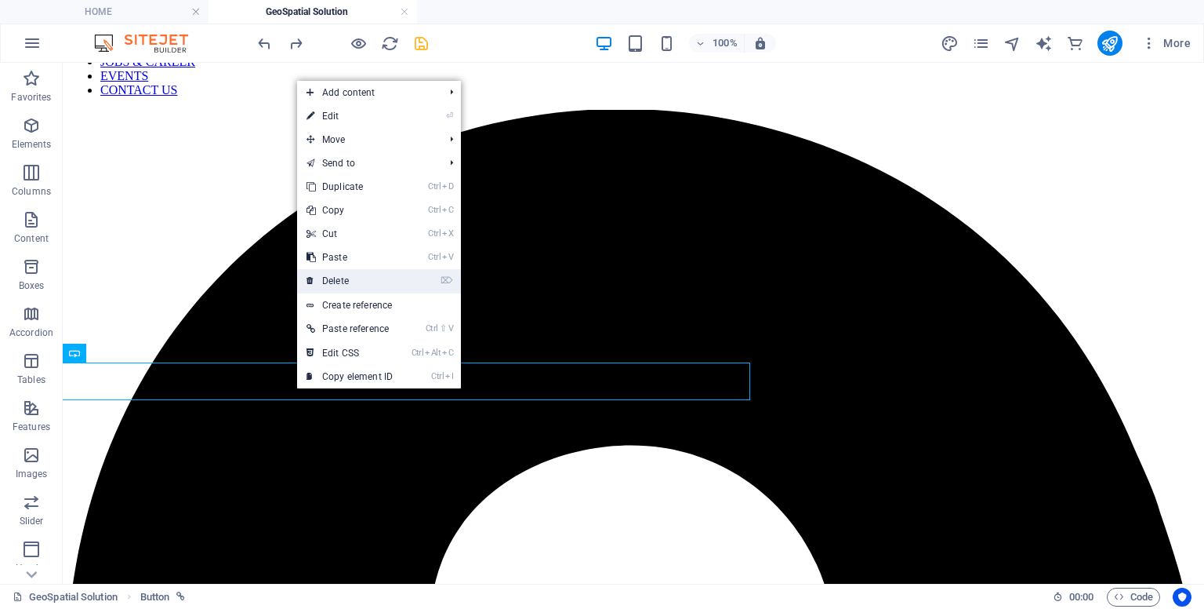
click at [334, 282] on link "⌦ Delete" at bounding box center [349, 281] width 105 height 24
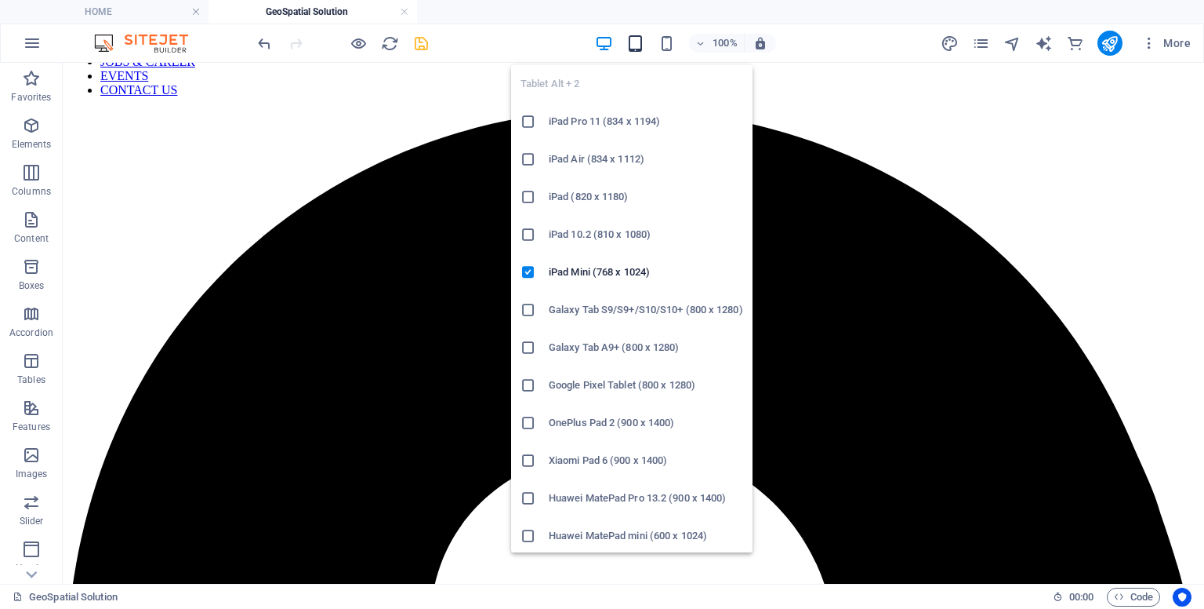
click at [638, 45] on icon "button" at bounding box center [636, 44] width 18 height 18
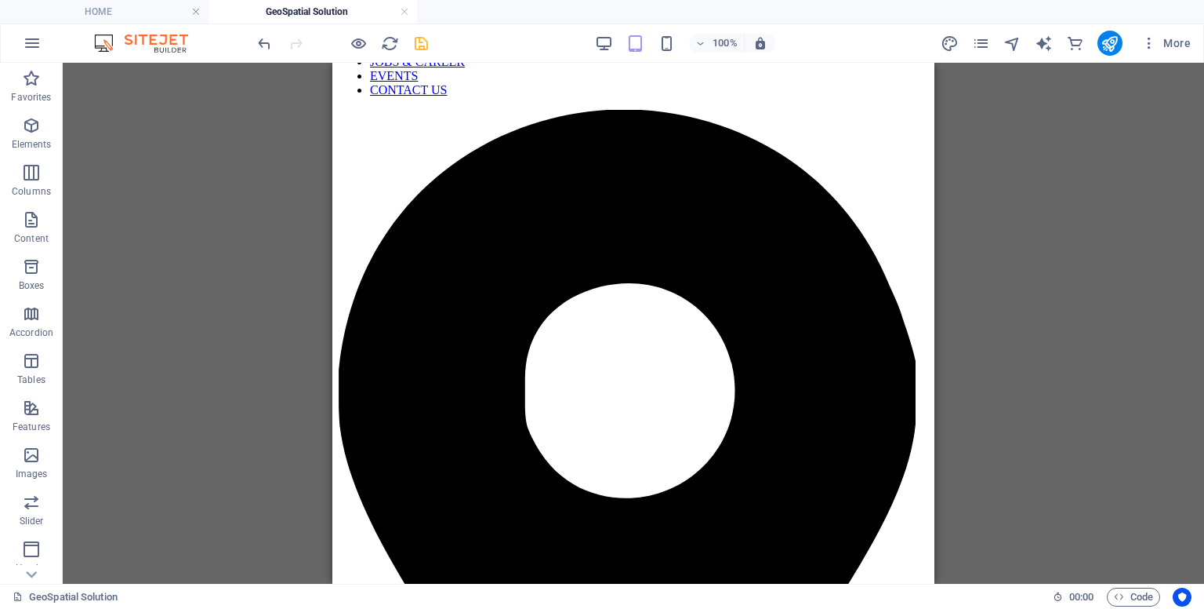
scroll to position [0, 0]
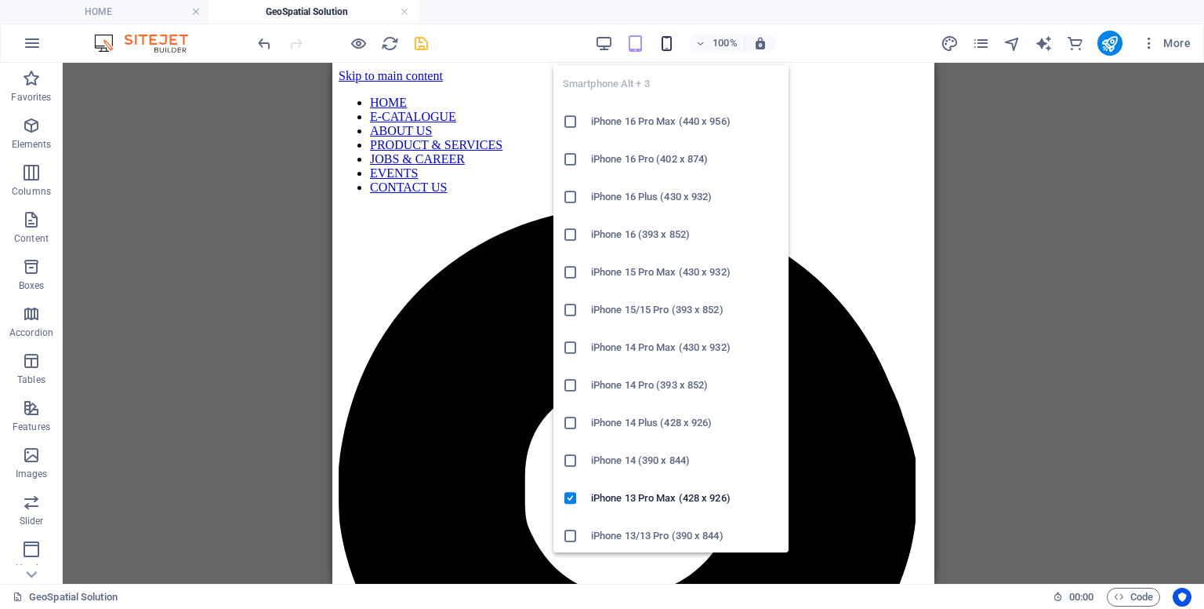
click at [669, 35] on icon "button" at bounding box center [667, 44] width 18 height 18
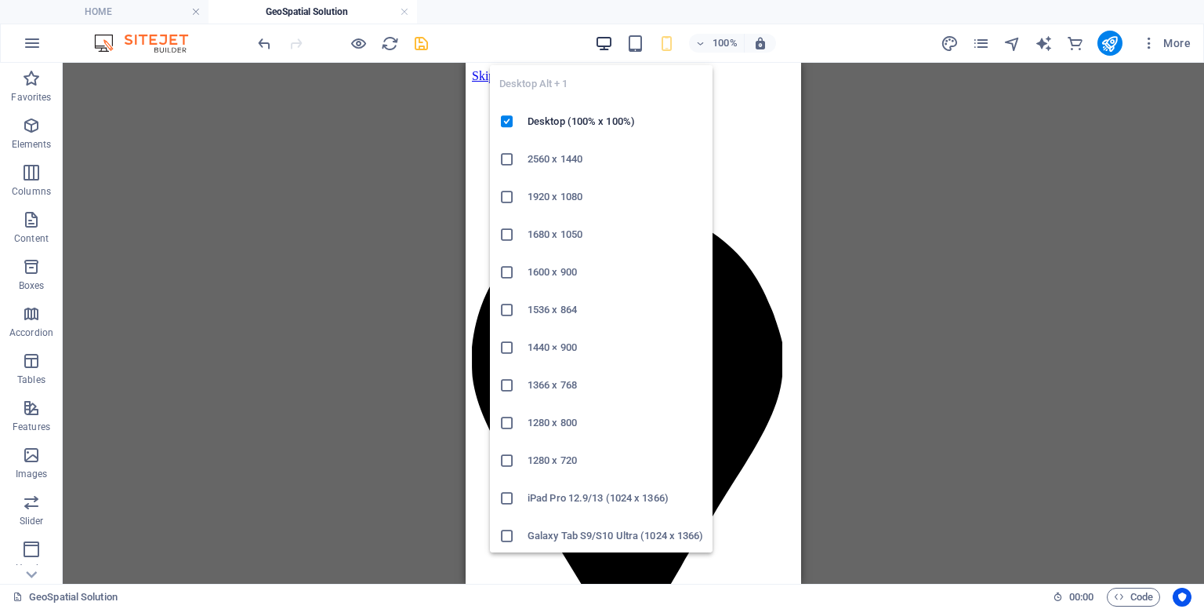
click at [606, 37] on icon "button" at bounding box center [604, 44] width 18 height 18
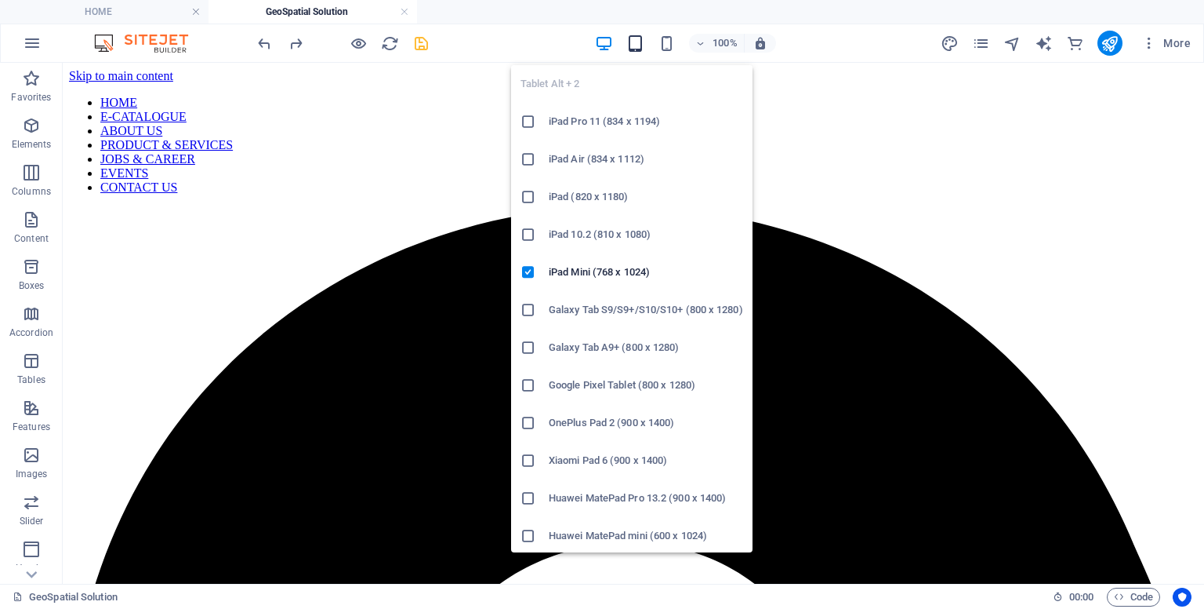
click at [635, 46] on icon "button" at bounding box center [636, 44] width 18 height 18
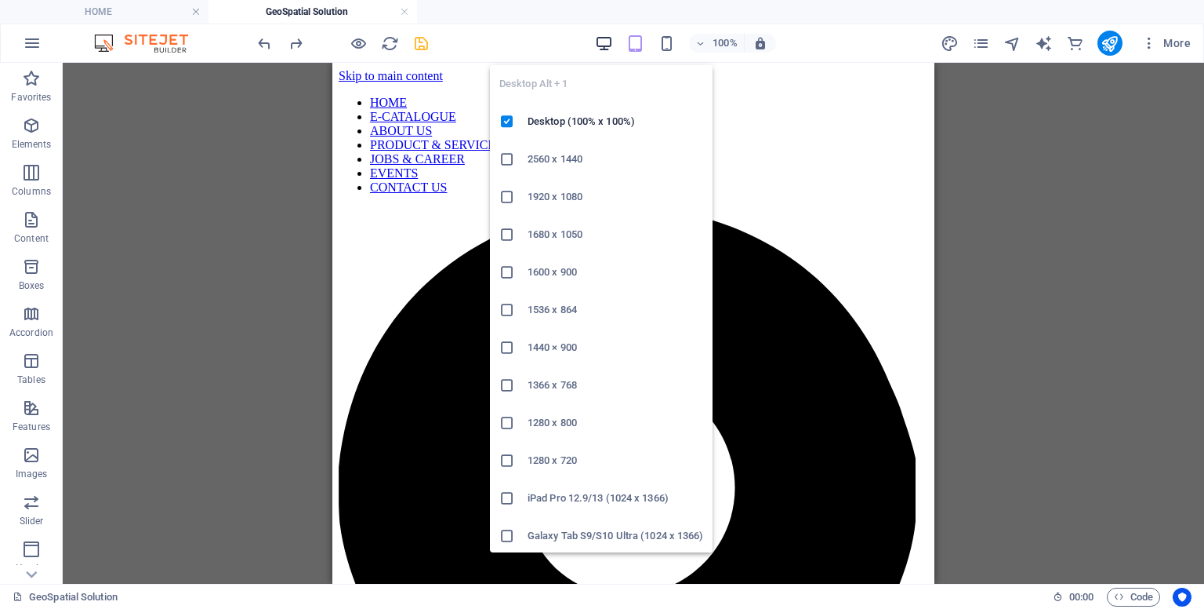
click at [605, 48] on icon "button" at bounding box center [604, 44] width 18 height 18
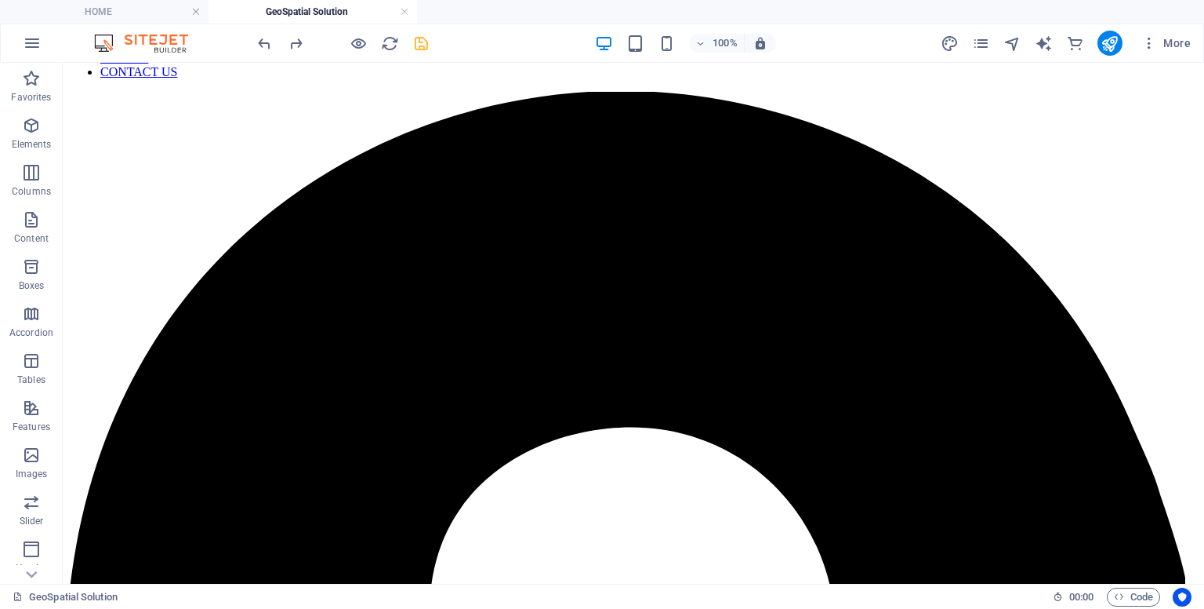
scroll to position [173, 0]
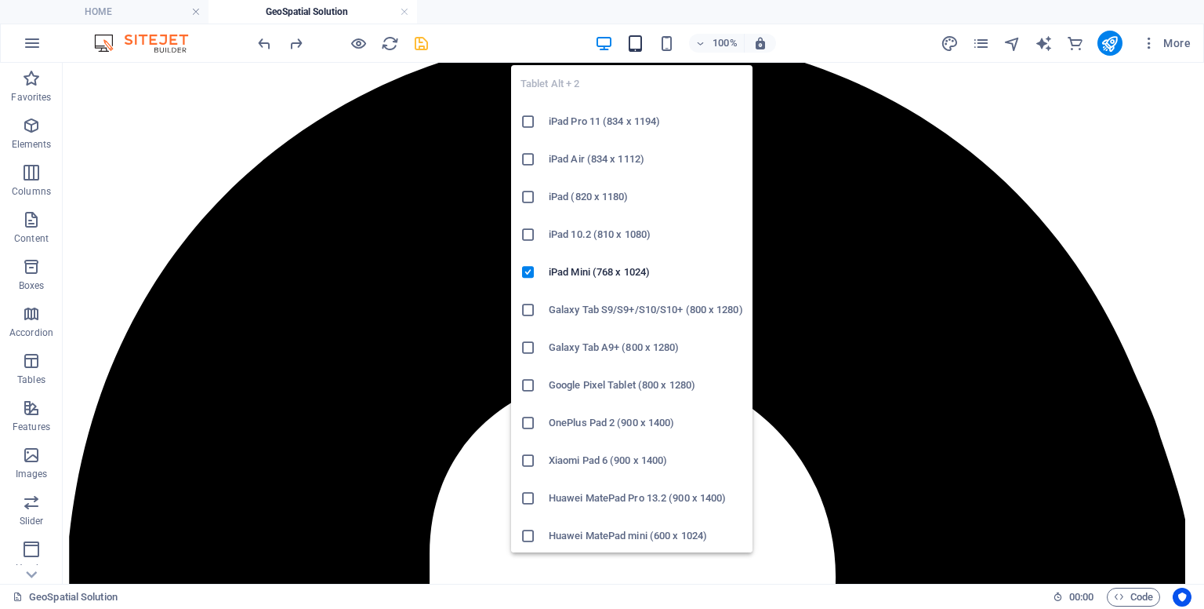
click at [641, 38] on icon "button" at bounding box center [636, 44] width 18 height 18
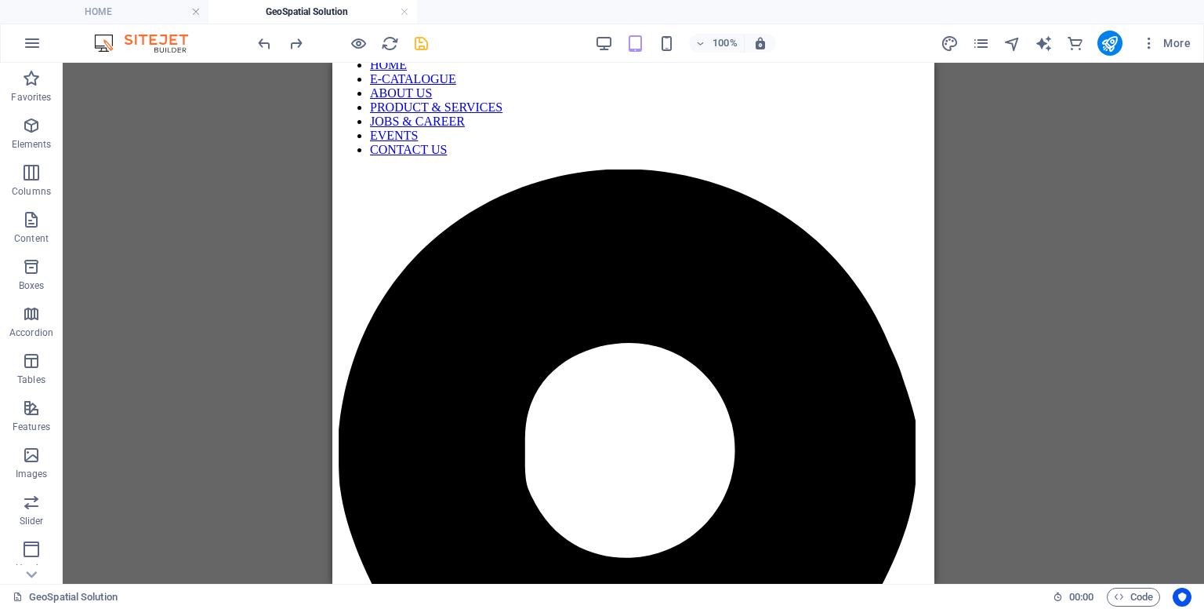
scroll to position [0, 0]
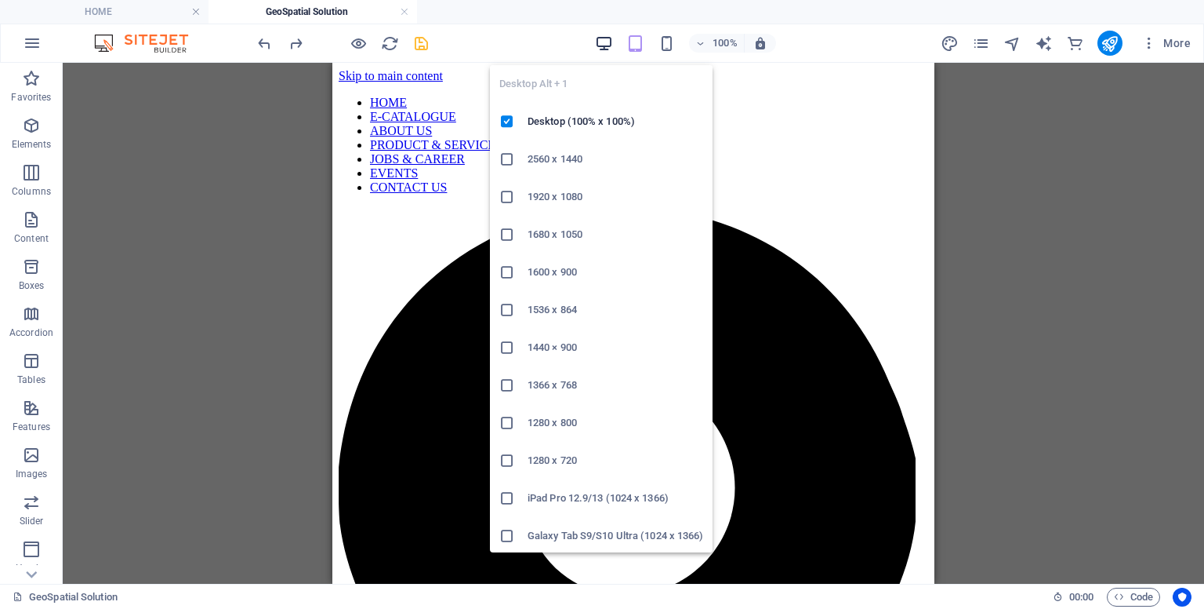
click at [602, 45] on icon "button" at bounding box center [604, 44] width 18 height 18
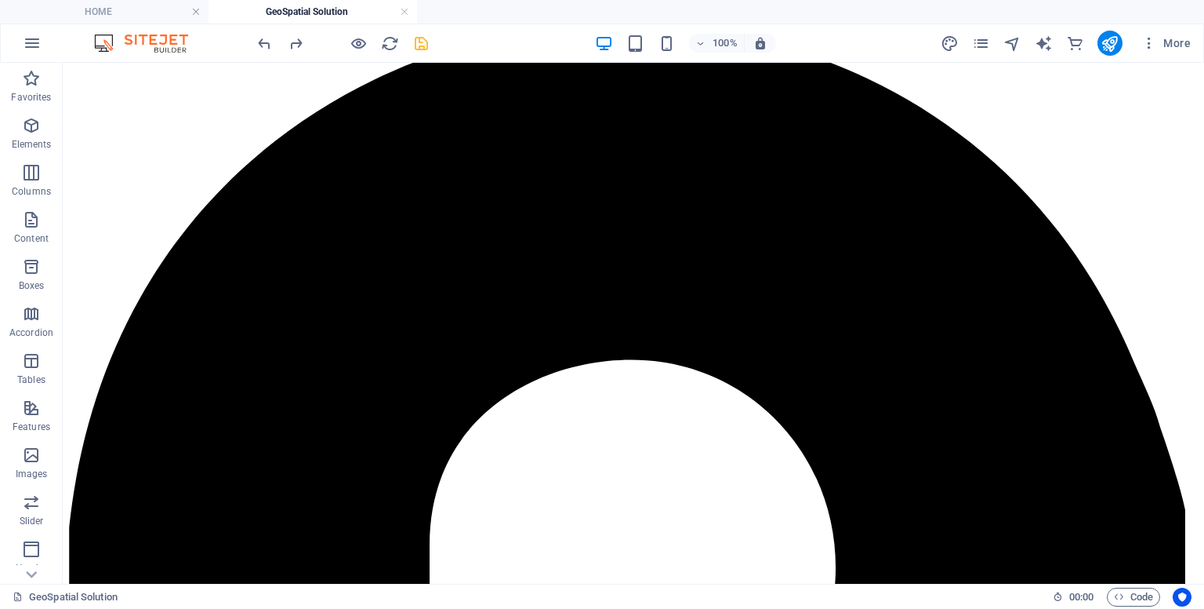
scroll to position [184, 0]
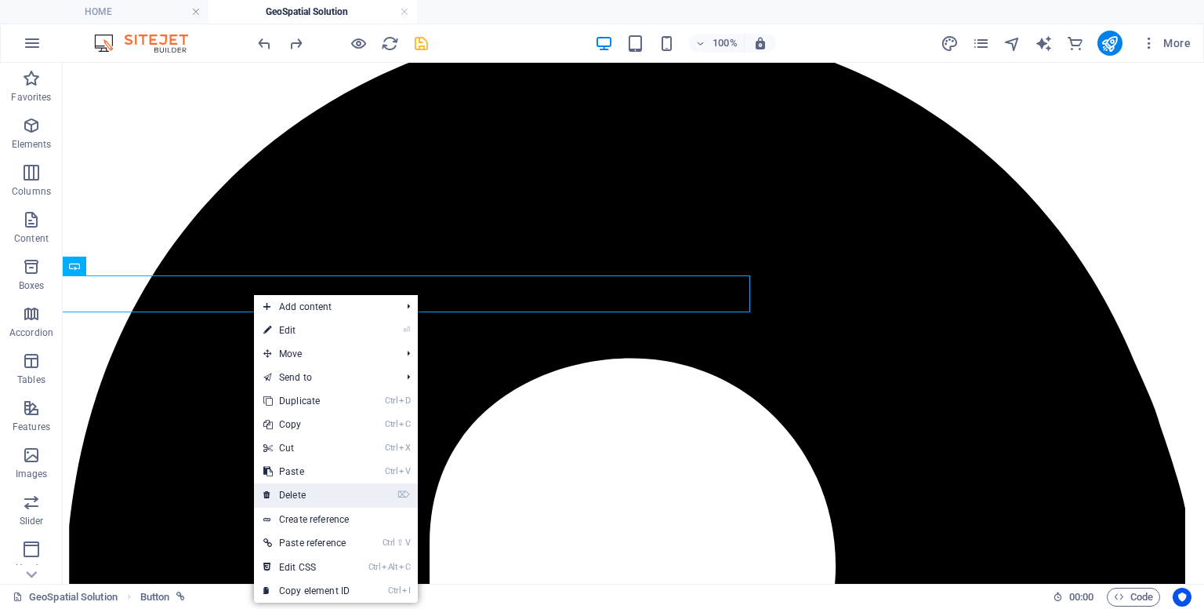
click at [290, 485] on link "⌦ Delete" at bounding box center [306, 495] width 105 height 24
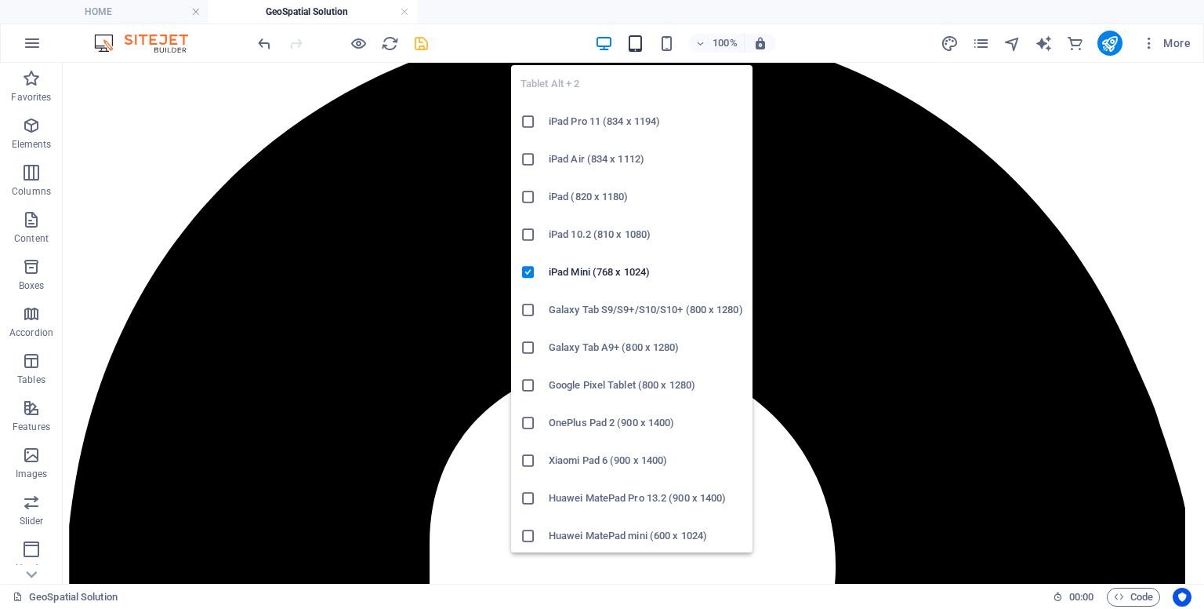
click at [640, 49] on icon "button" at bounding box center [636, 44] width 18 height 18
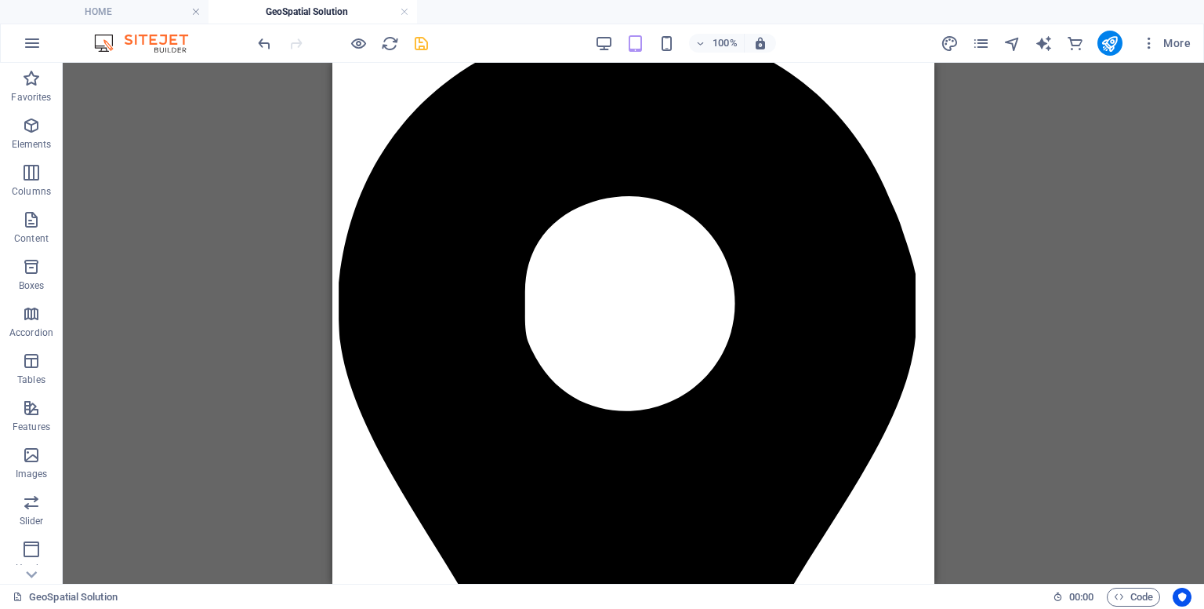
scroll to position [0, 0]
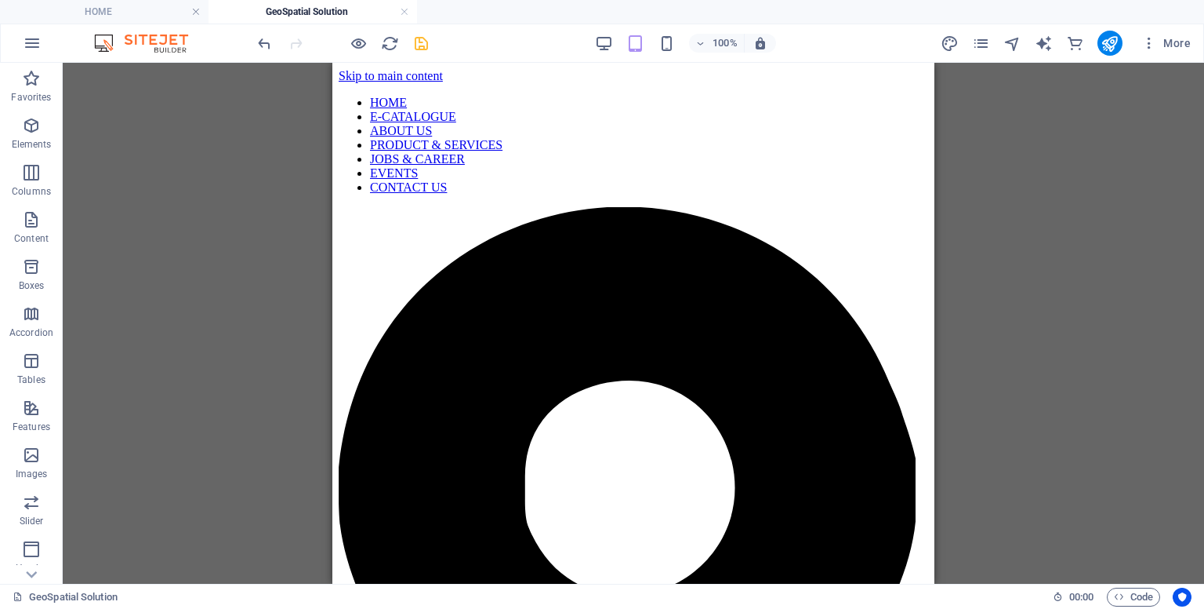
drag, startPoint x: 926, startPoint y: 282, endPoint x: 1289, endPoint y: 206, distance: 371.0
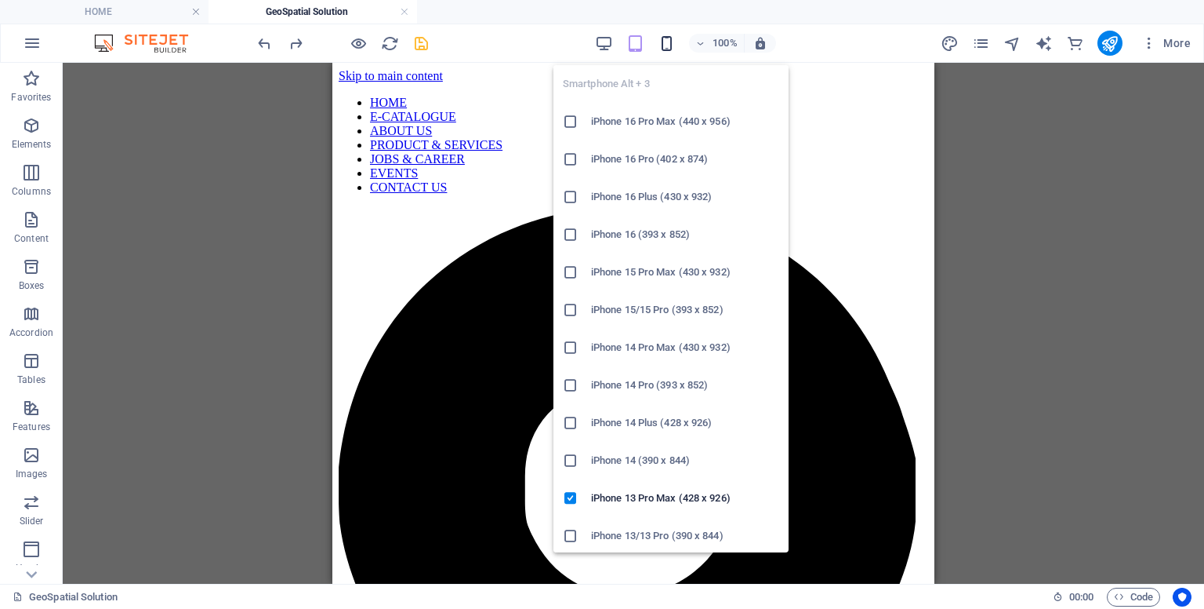
click at [666, 42] on icon "button" at bounding box center [667, 44] width 18 height 18
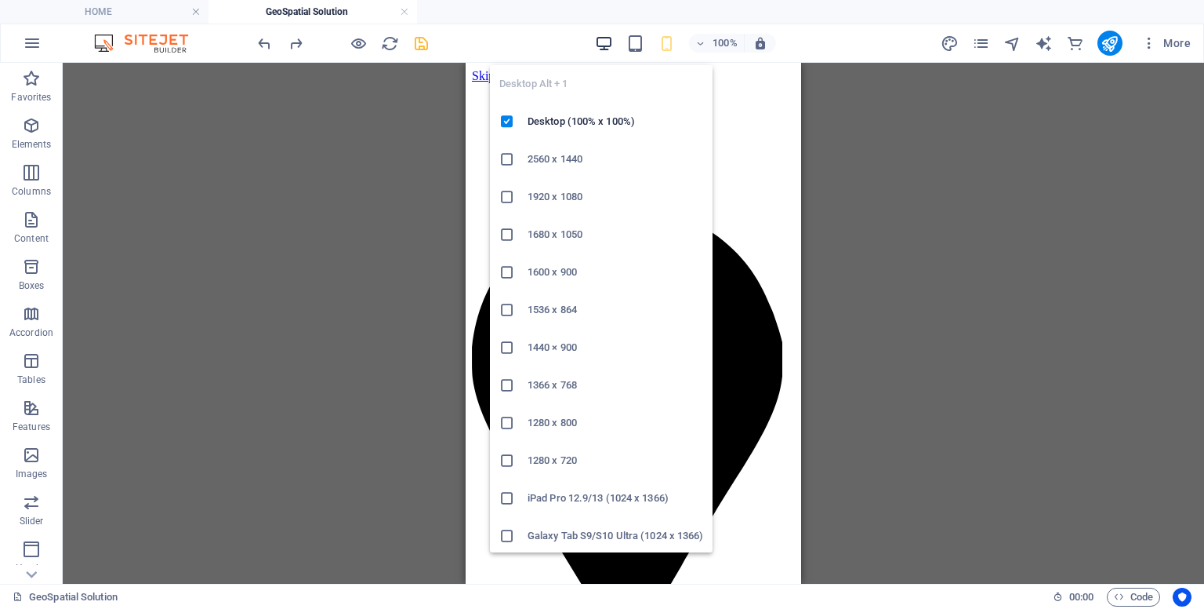
click at [609, 43] on icon "button" at bounding box center [604, 44] width 18 height 18
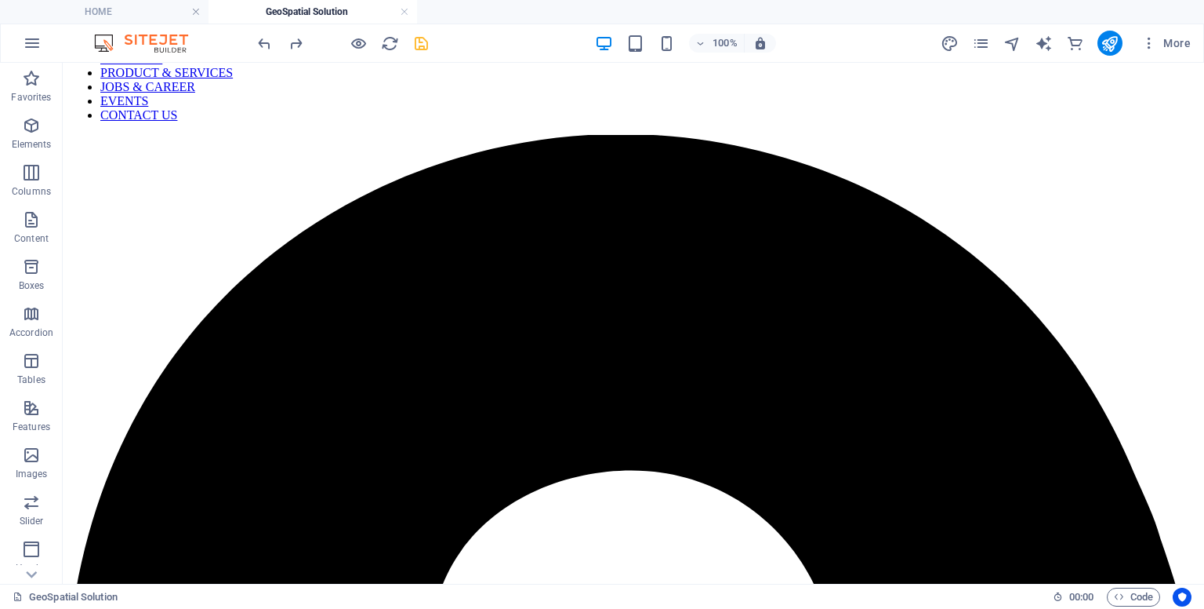
scroll to position [93, 0]
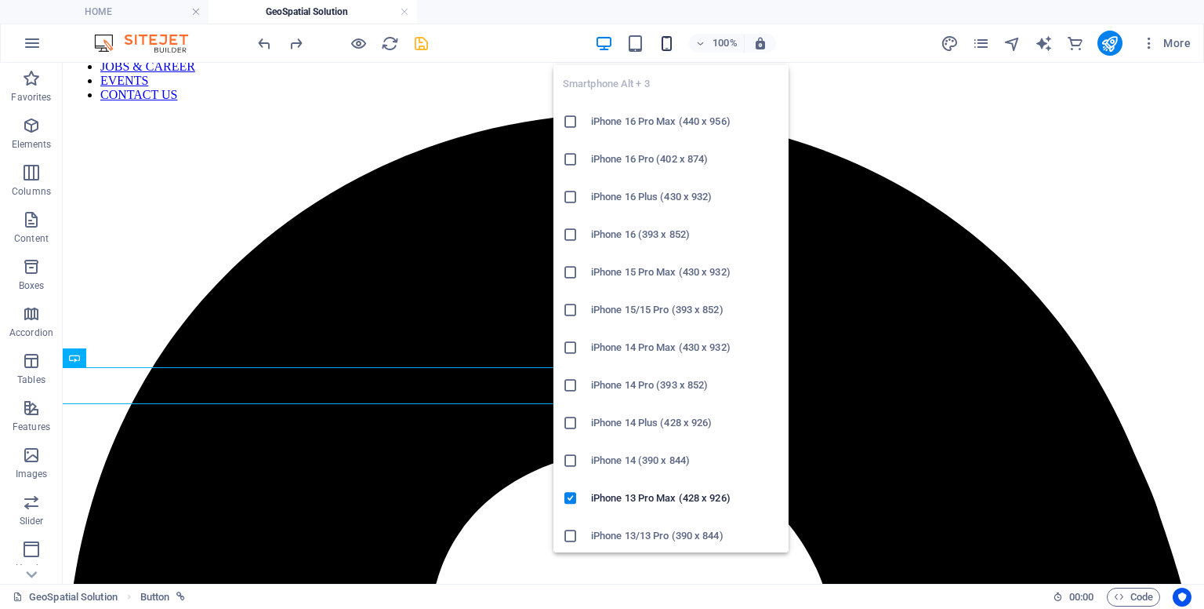
click at [671, 45] on icon "button" at bounding box center [667, 44] width 18 height 18
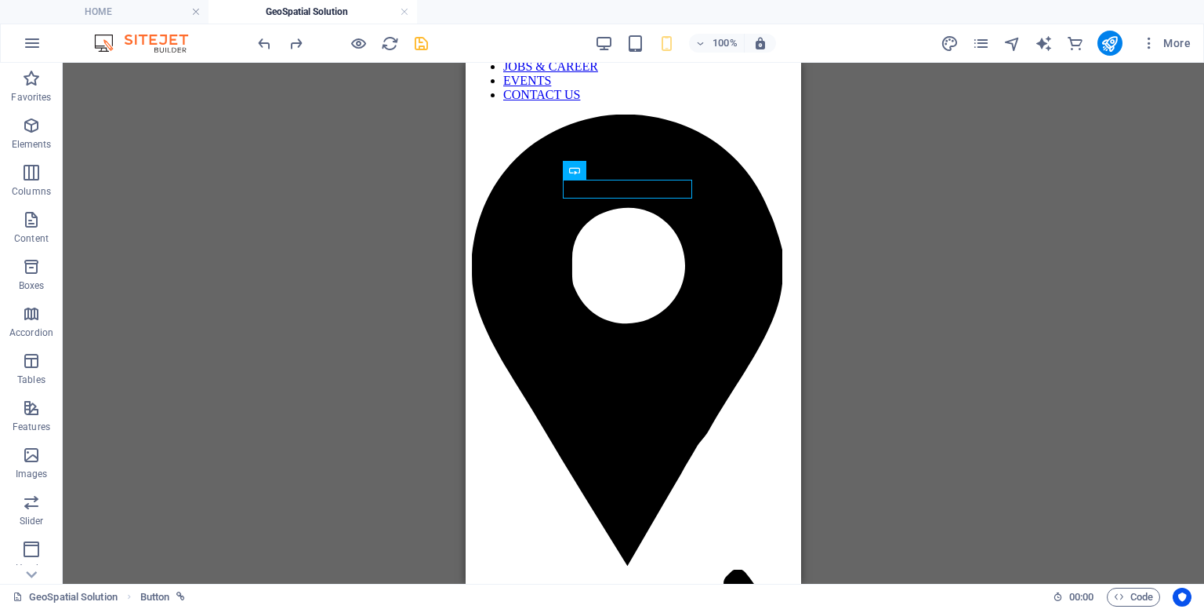
scroll to position [0, 0]
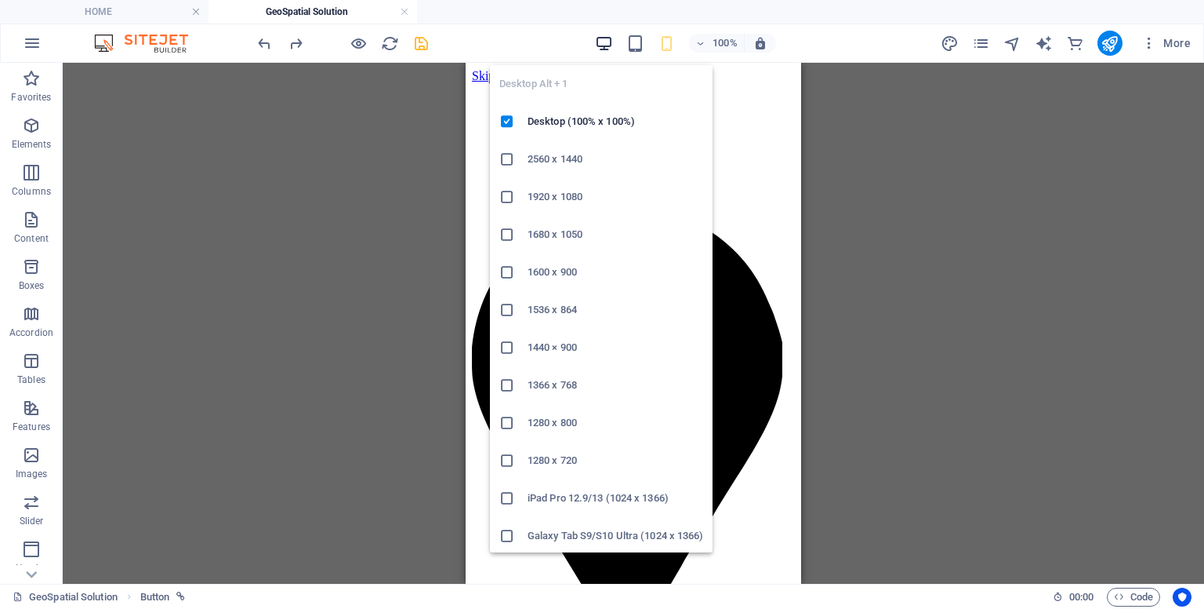
click at [610, 38] on icon "button" at bounding box center [604, 44] width 18 height 18
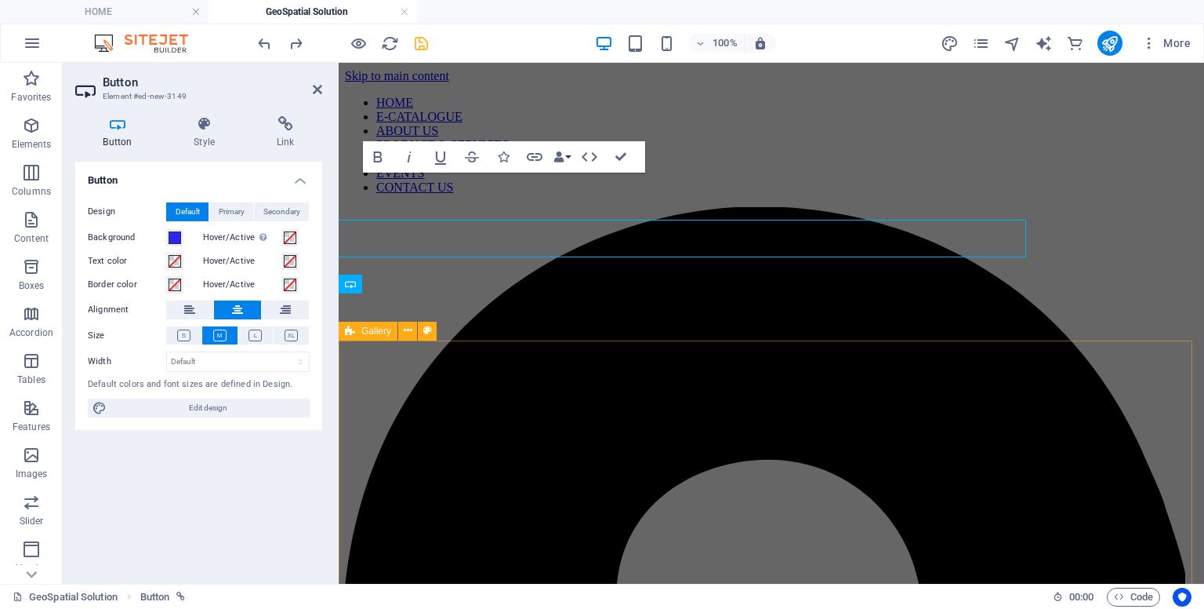
scroll to position [286, 0]
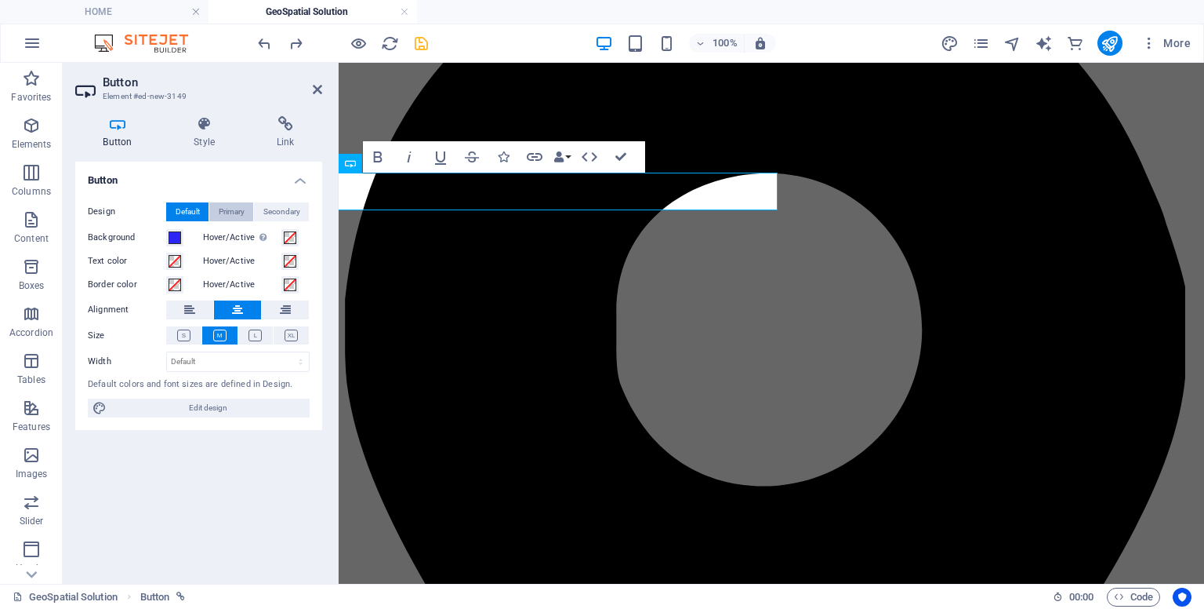
click at [238, 212] on span "Primary" at bounding box center [232, 211] width 26 height 19
click at [198, 205] on span "Default" at bounding box center [188, 211] width 24 height 19
click at [200, 139] on h4 "Style" at bounding box center [207, 132] width 83 height 33
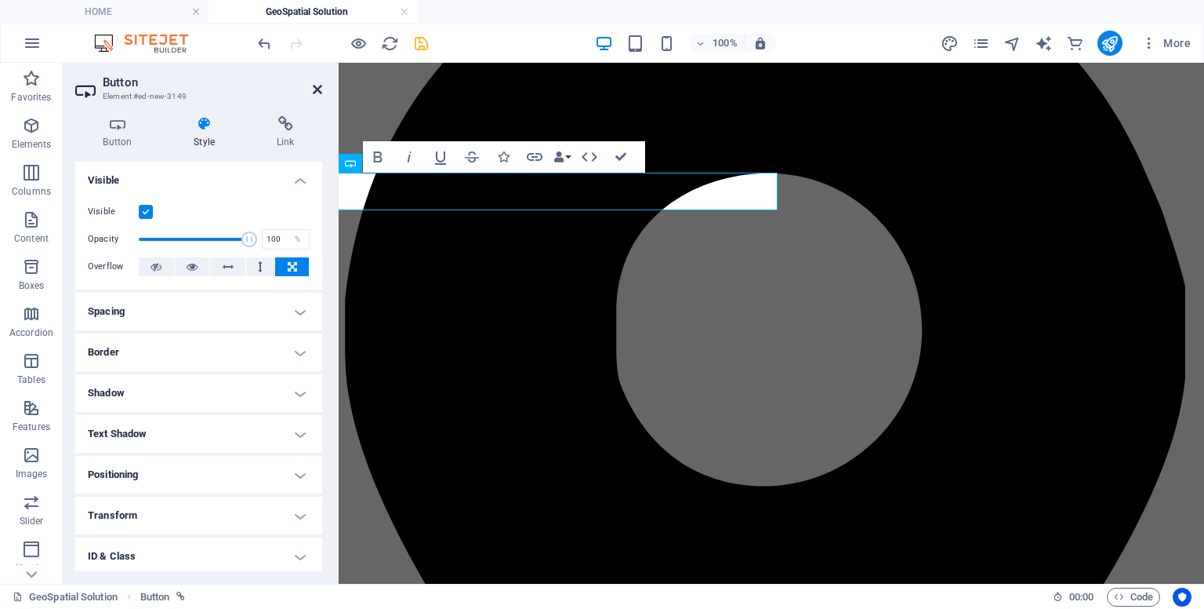
click at [318, 89] on icon at bounding box center [317, 89] width 9 height 13
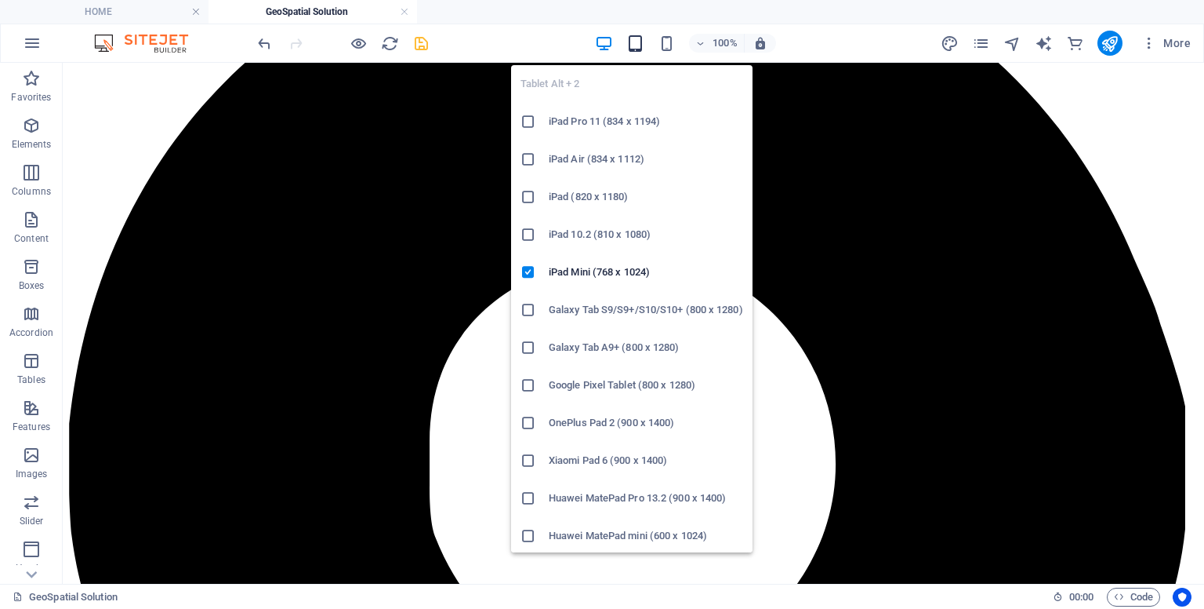
click at [633, 37] on icon "button" at bounding box center [636, 44] width 18 height 18
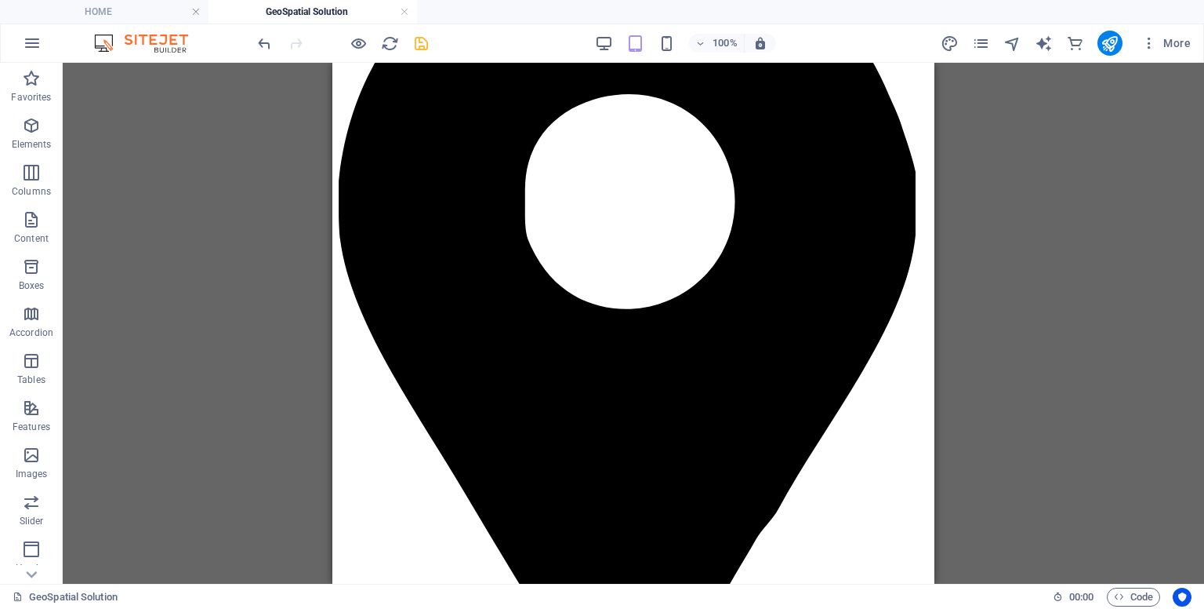
scroll to position [0, 0]
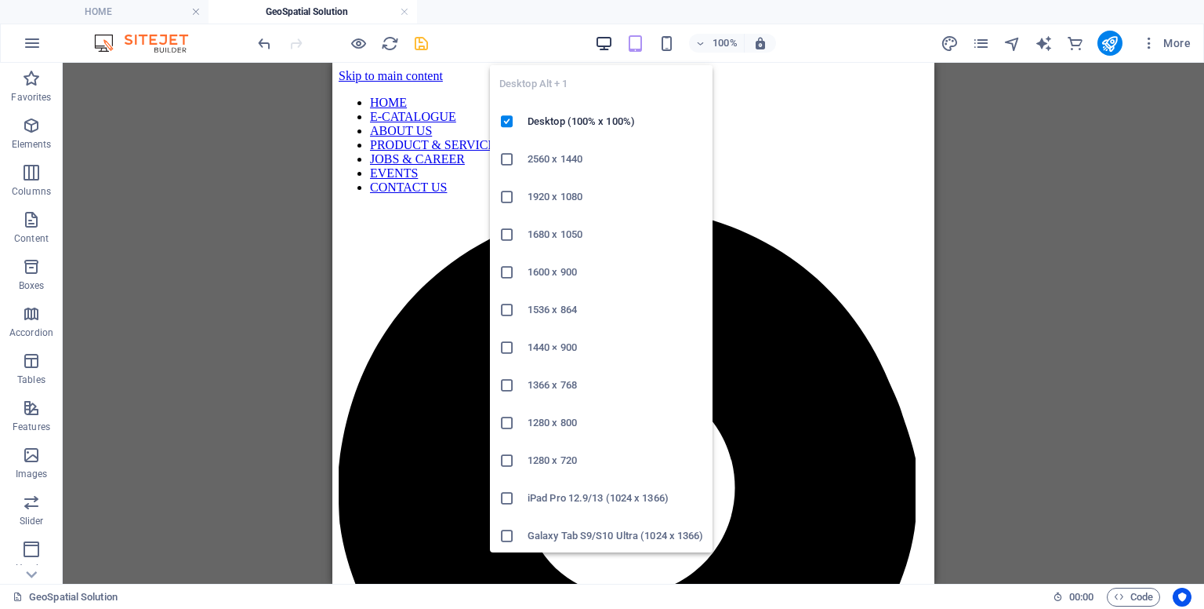
click at [603, 43] on icon "button" at bounding box center [604, 44] width 18 height 18
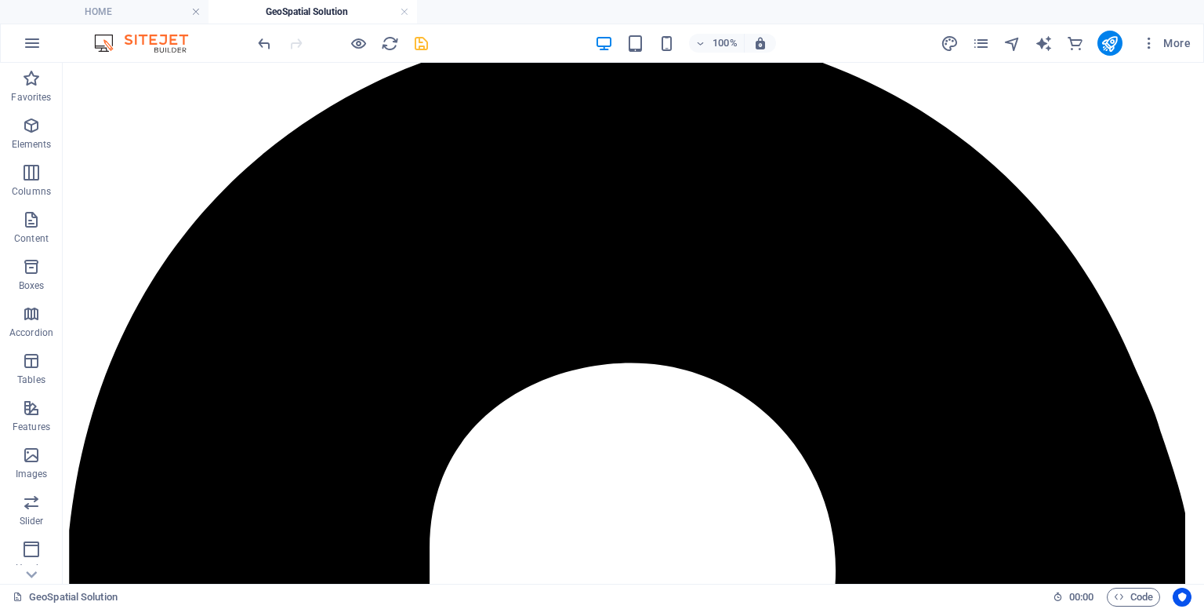
scroll to position [179, 0]
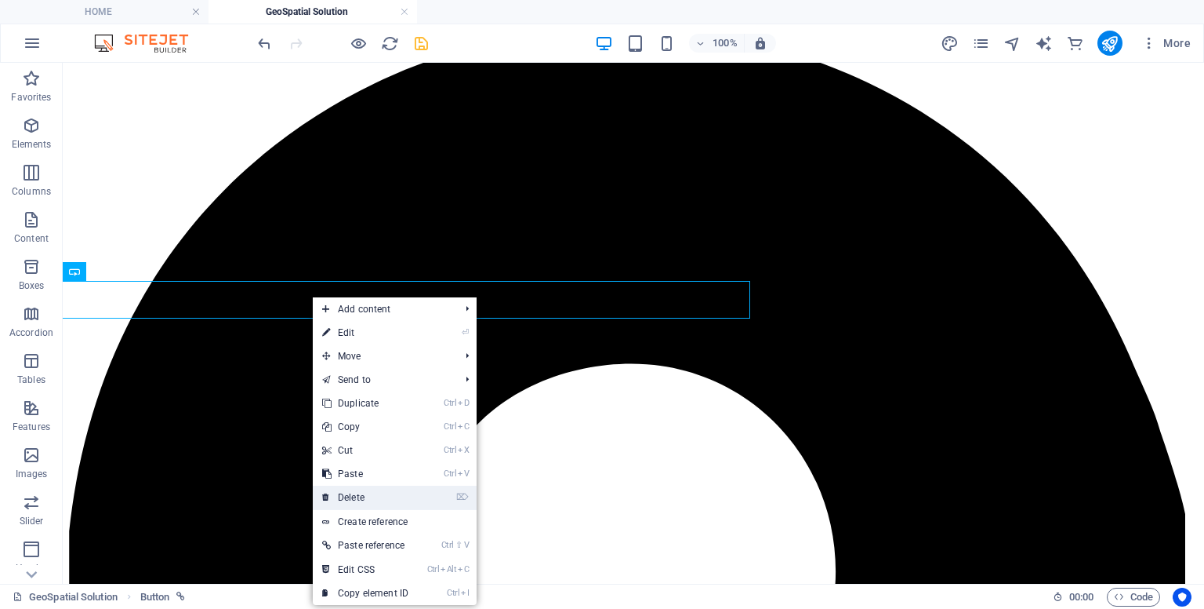
click at [362, 495] on link "⌦ Delete" at bounding box center [365, 497] width 105 height 24
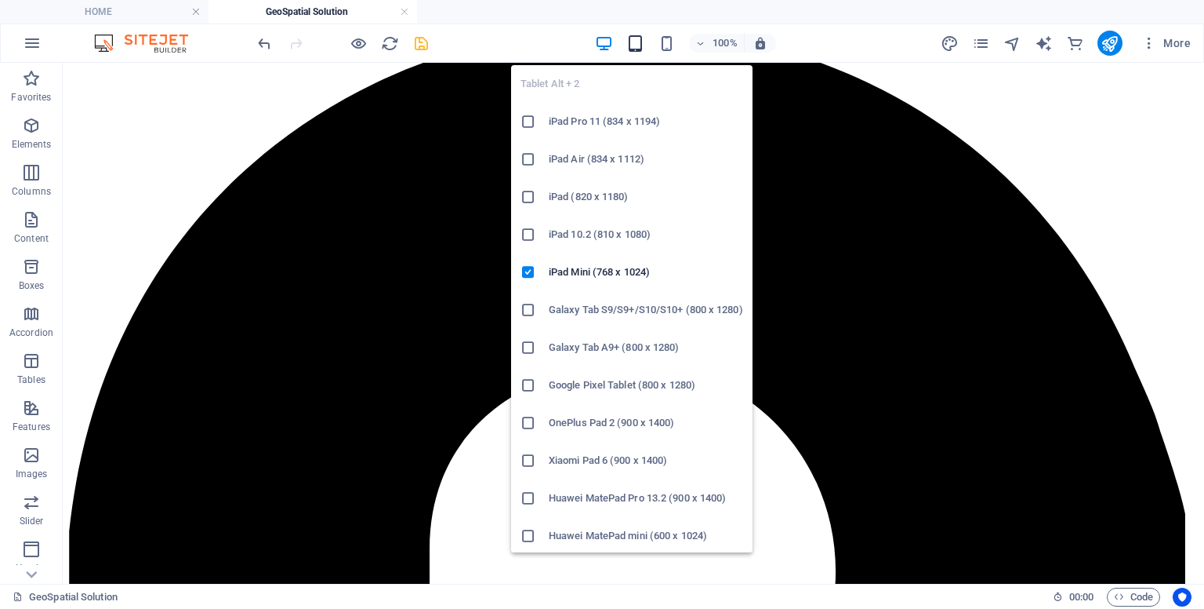
click at [645, 44] on span "button" at bounding box center [636, 44] width 19 height 18
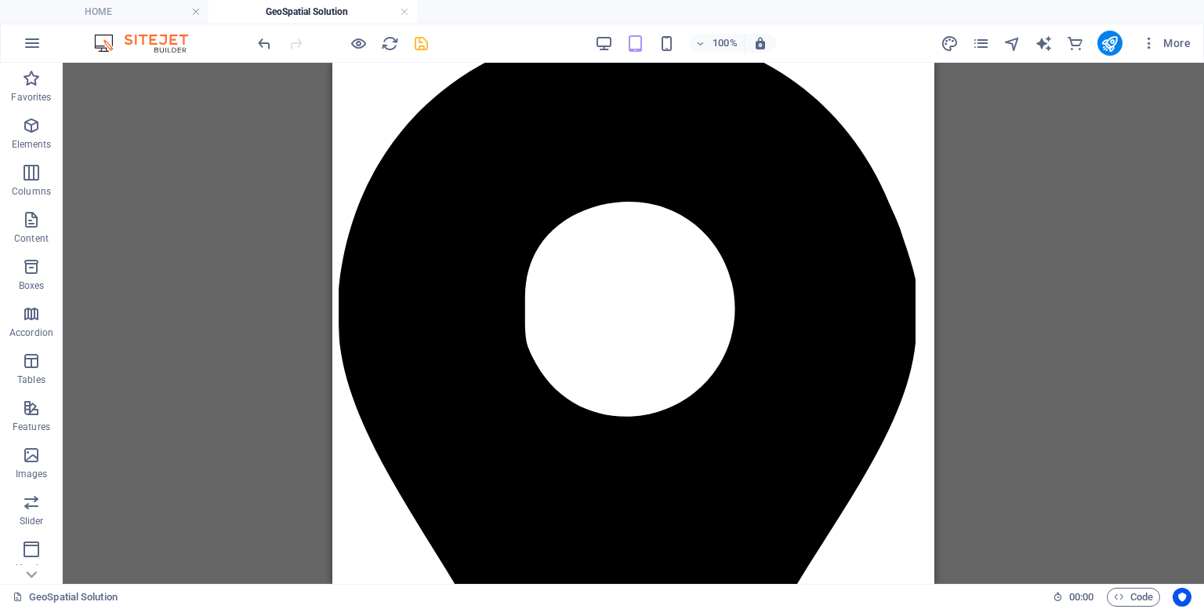
scroll to position [0, 0]
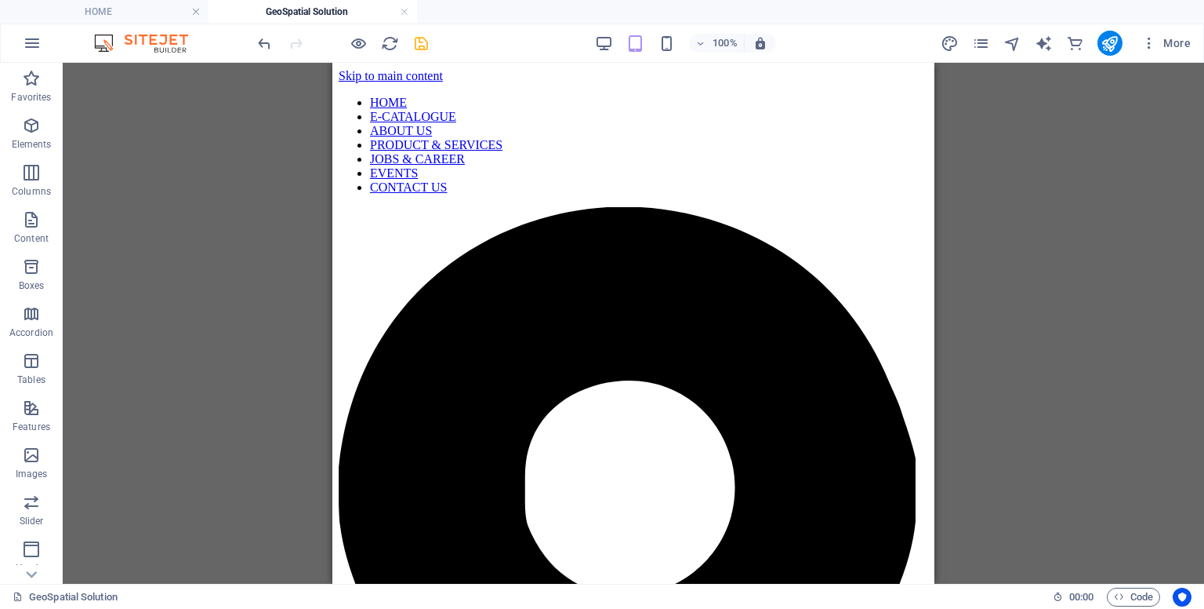
drag, startPoint x: 928, startPoint y: 343, endPoint x: 1267, endPoint y: 246, distance: 353.0
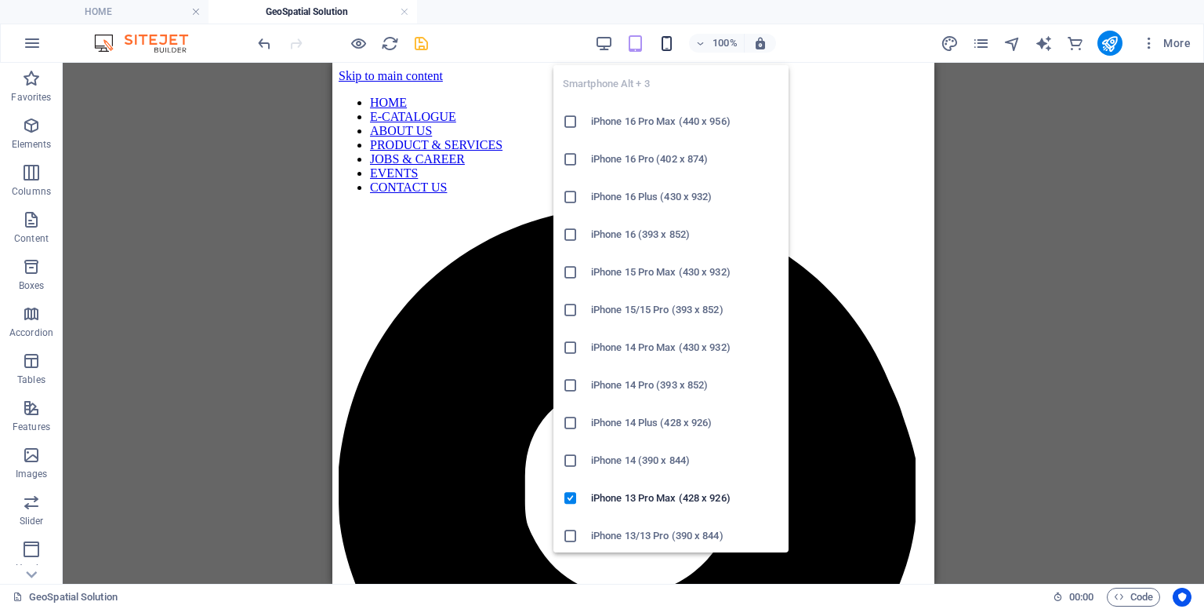
click at [666, 49] on icon "button" at bounding box center [667, 44] width 18 height 18
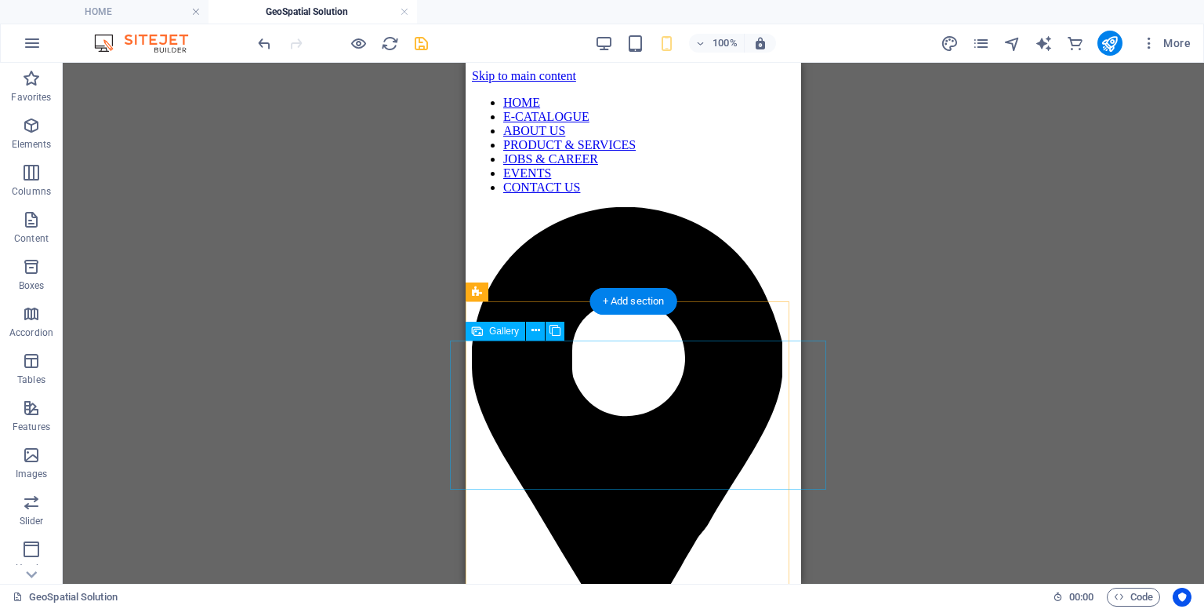
select select "%"
select select "px"
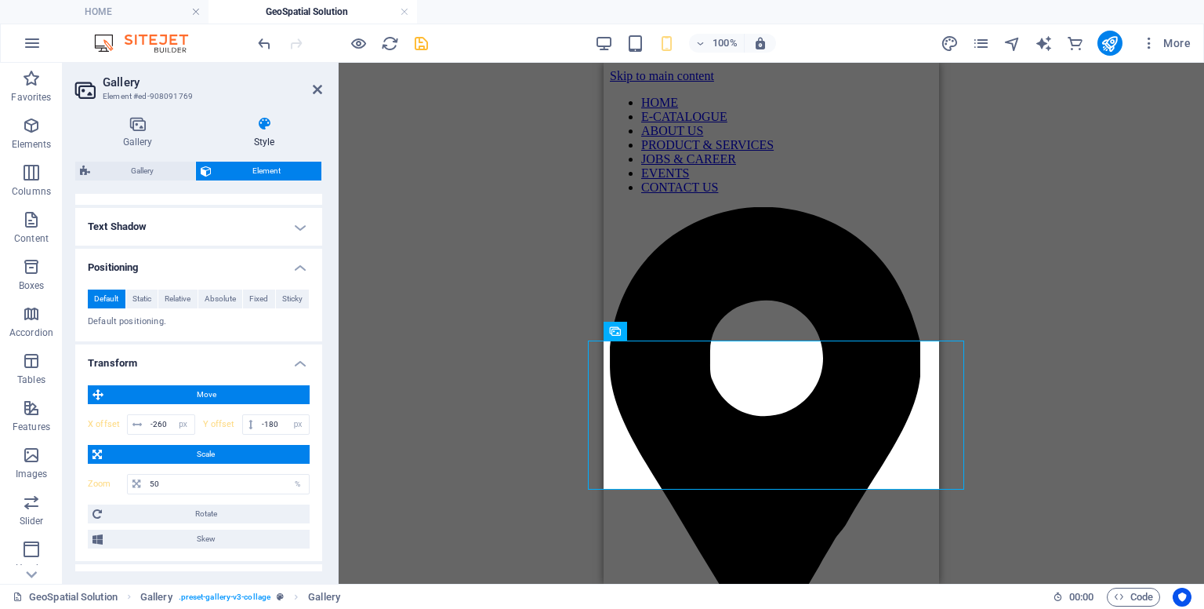
scroll to position [476, 0]
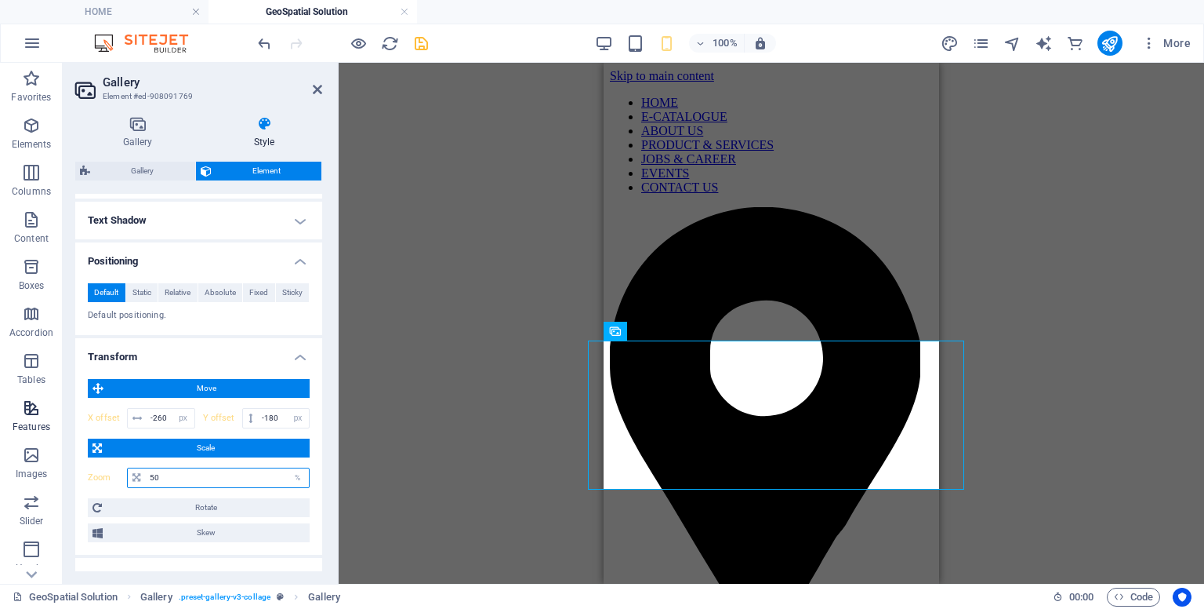
drag, startPoint x: 202, startPoint y: 468, endPoint x: 0, endPoint y: 434, distance: 204.5
click at [0, 434] on section "Favorites Elements Columns Content Boxes Accordion Tables Features Images Slide…" at bounding box center [602, 323] width 1204 height 521
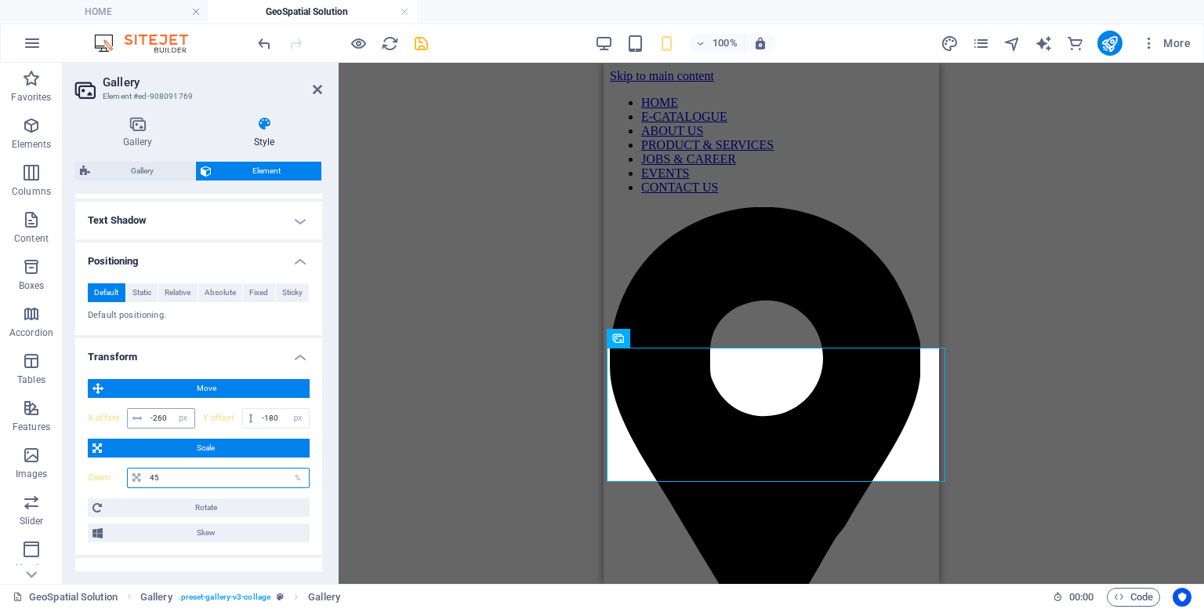
type input "45"
click at [168, 413] on input "-260" at bounding box center [171, 418] width 48 height 19
type input "-258"
click at [316, 93] on icon at bounding box center [317, 89] width 9 height 13
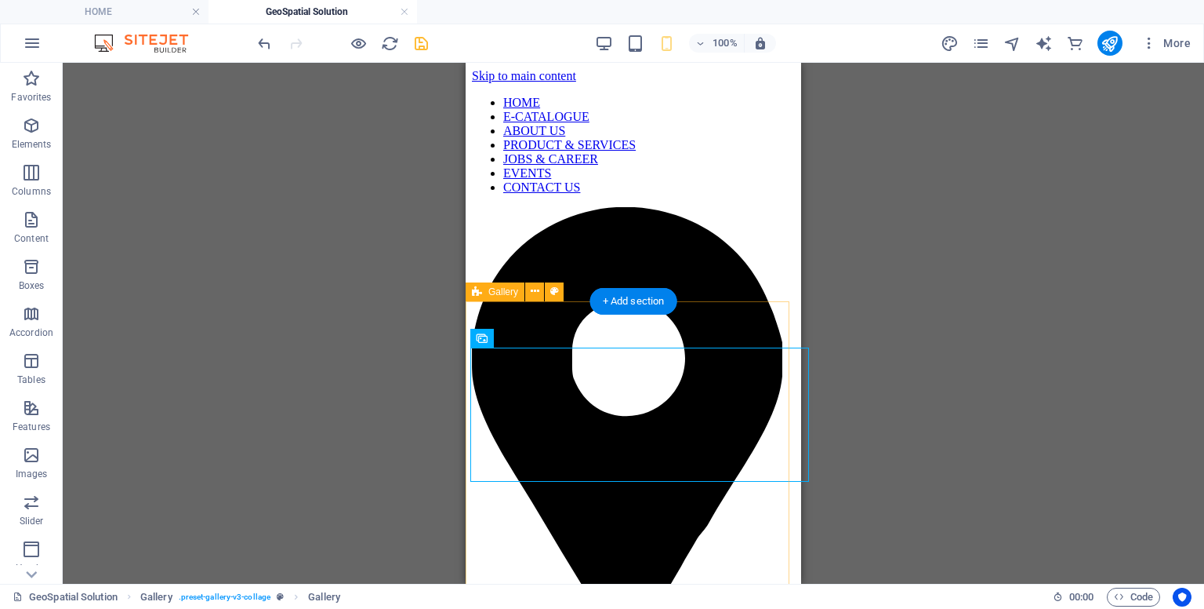
select select "rem"
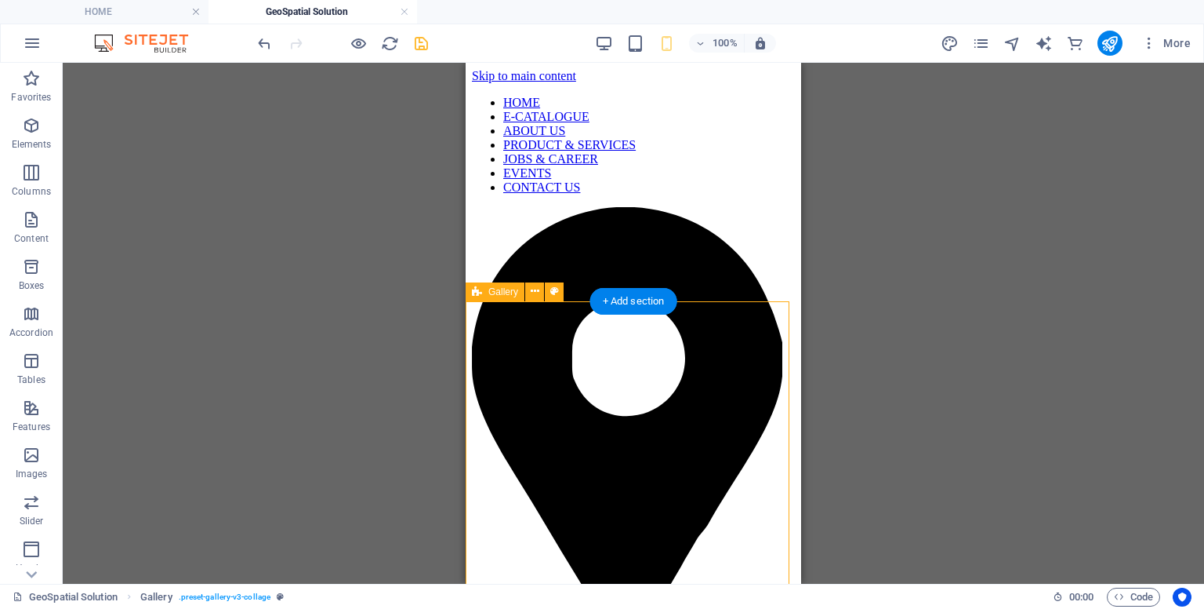
select select "preset-gallery-v3-collage"
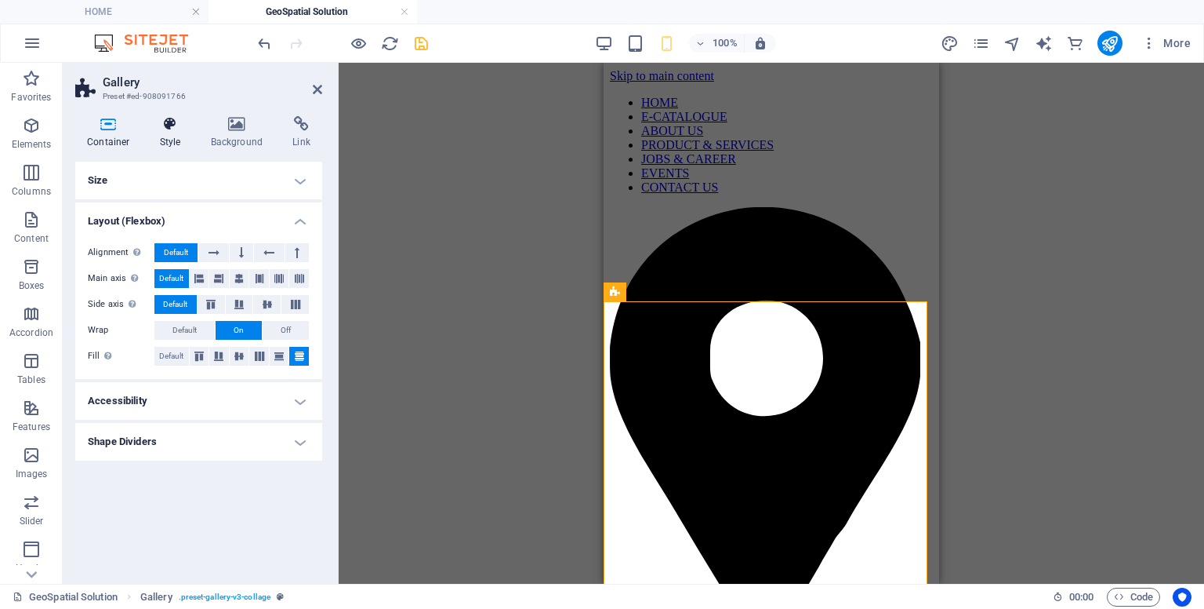
click at [166, 133] on h4 "Style" at bounding box center [173, 132] width 51 height 33
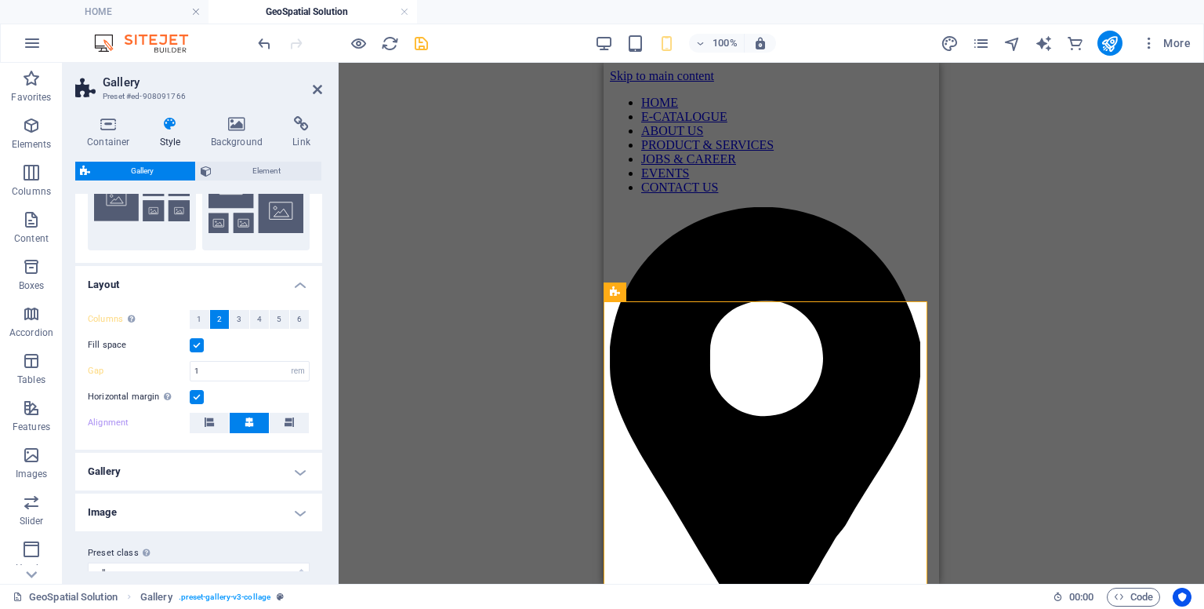
scroll to position [329, 0]
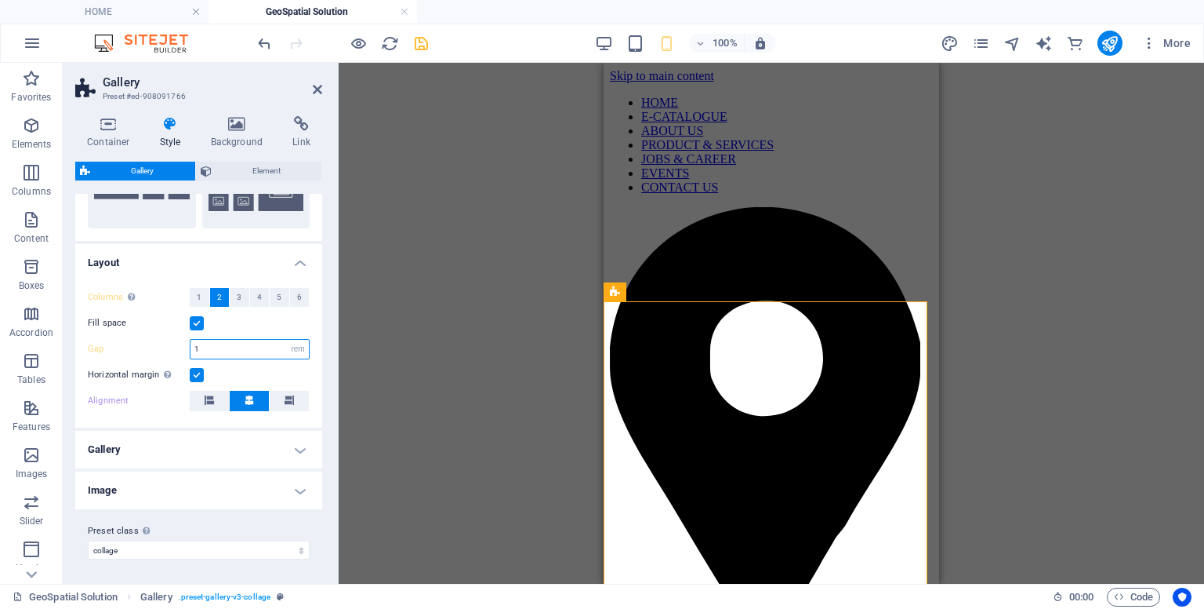
drag, startPoint x: 207, startPoint y: 346, endPoint x: 174, endPoint y: 343, distance: 33.0
click at [174, 343] on div "Gap 1 px rem % vh vw" at bounding box center [199, 349] width 222 height 20
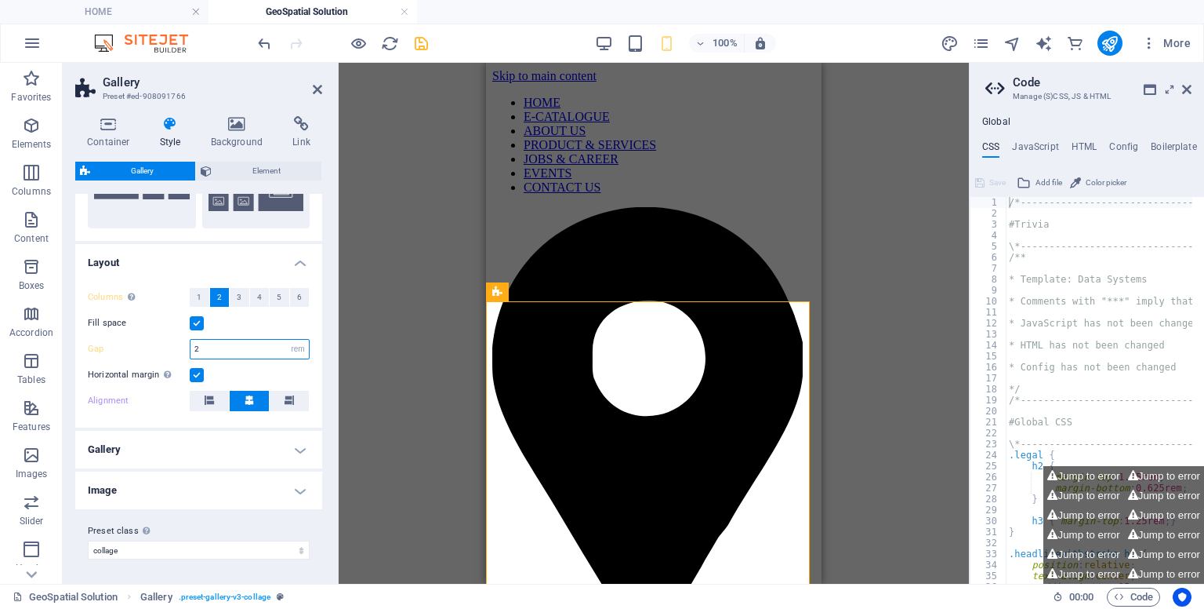
drag, startPoint x: 209, startPoint y: 352, endPoint x: 179, endPoint y: 345, distance: 31.4
click at [179, 345] on div "Gap 2 px rem % vh vw" at bounding box center [199, 349] width 222 height 20
type input "1"
click at [1189, 90] on icon at bounding box center [1187, 89] width 9 height 13
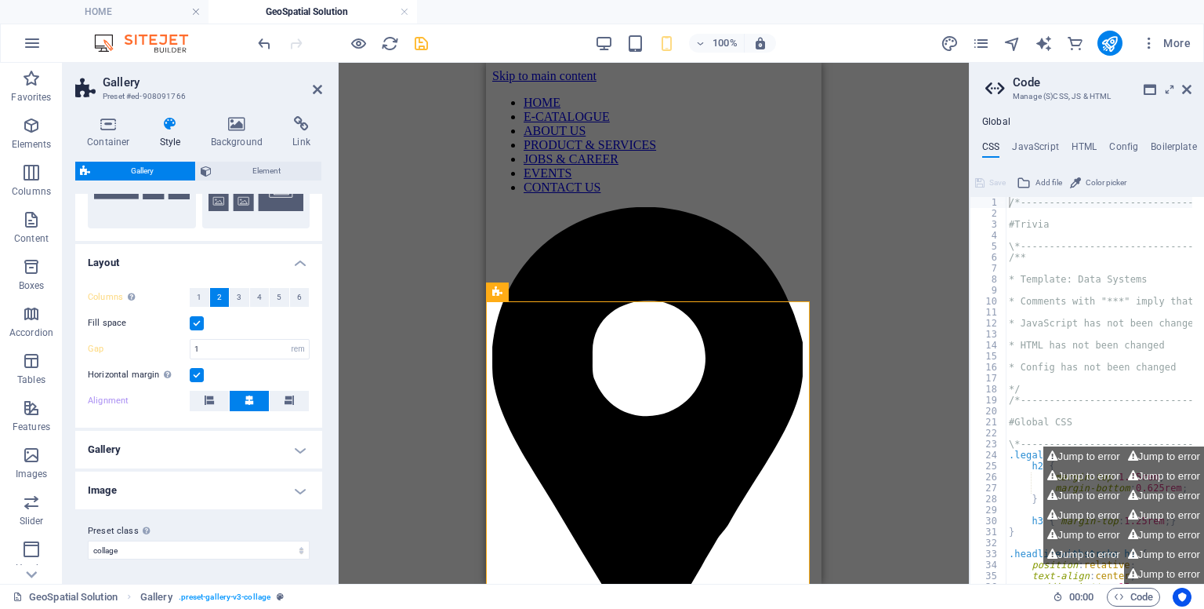
click at [276, 459] on h4 "Gallery" at bounding box center [198, 450] width 247 height 38
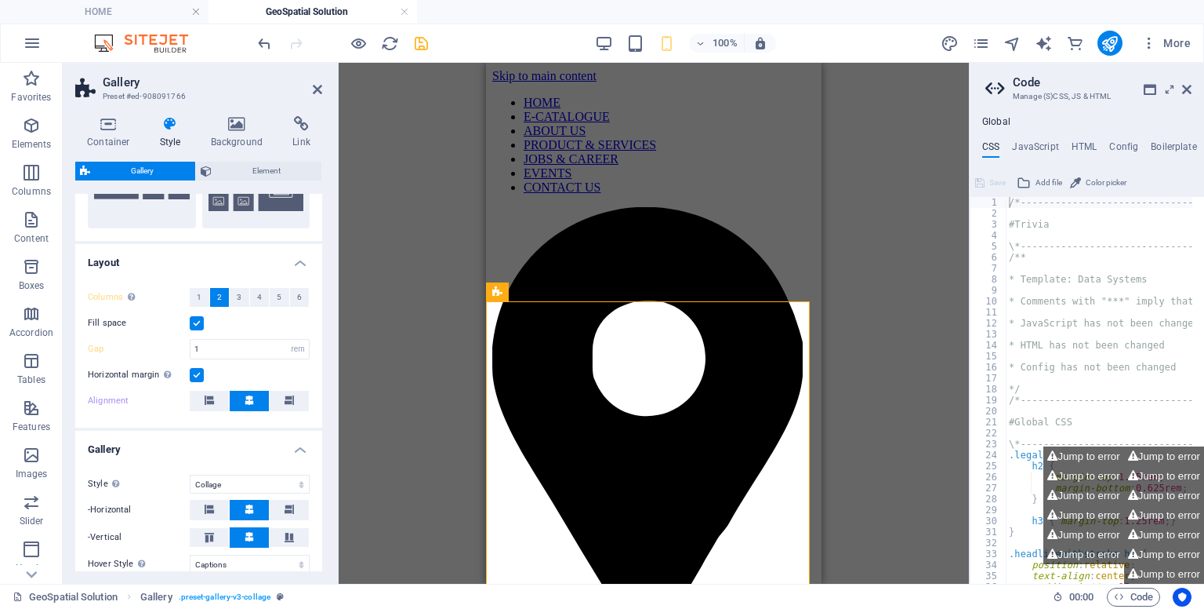
click at [276, 459] on div "Style Only for Desktop- and Tabletmode Default Grid Grid reverse Grid shifted C…" at bounding box center [198, 601] width 253 height 285
click at [295, 449] on h4 "Gallery" at bounding box center [198, 445] width 247 height 28
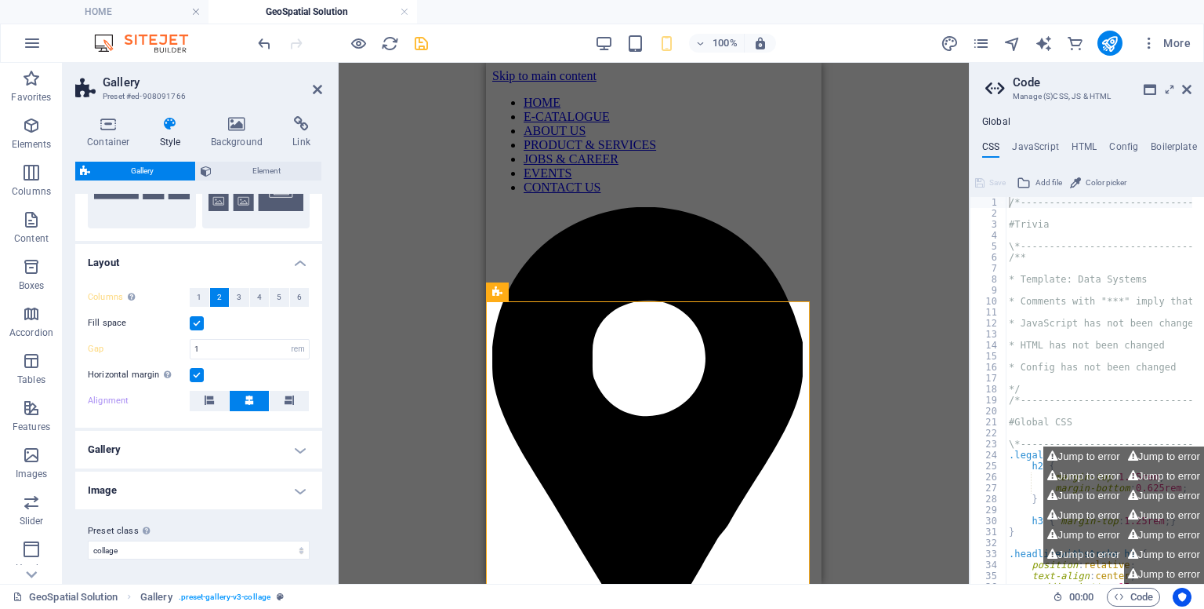
click at [292, 485] on h4 "Image" at bounding box center [198, 490] width 247 height 38
drag, startPoint x: 323, startPoint y: 481, endPoint x: 320, endPoint y: 520, distance: 38.6
click at [320, 521] on div "Container Style Background Link Size Height 650 Default px rem % vh vw Min. hei…" at bounding box center [199, 344] width 272 height 480
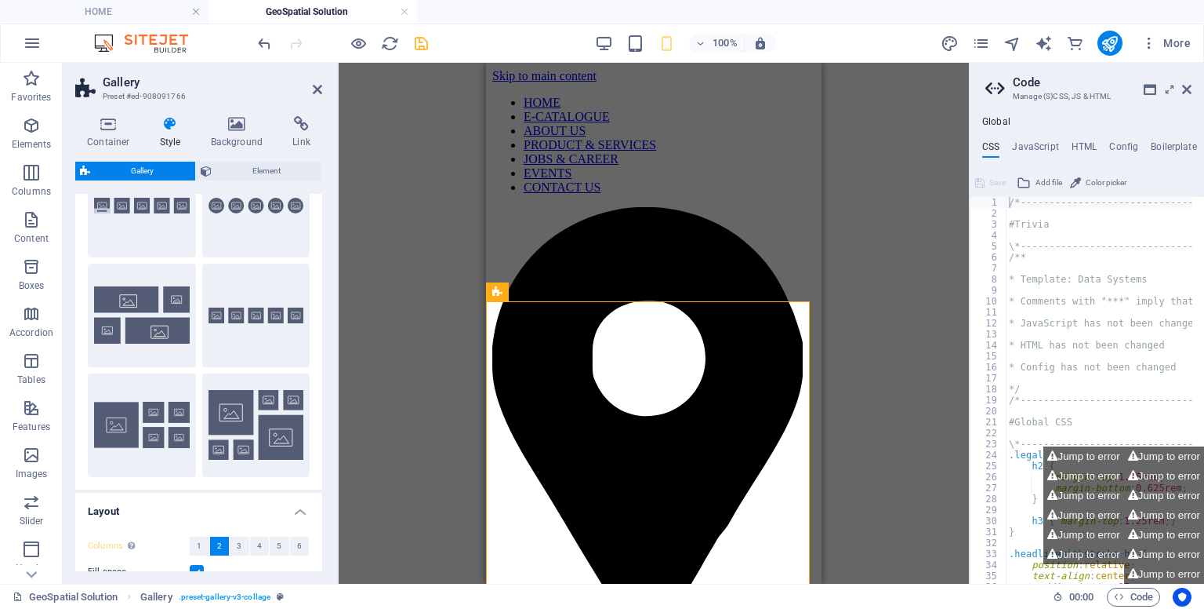
scroll to position [0, 0]
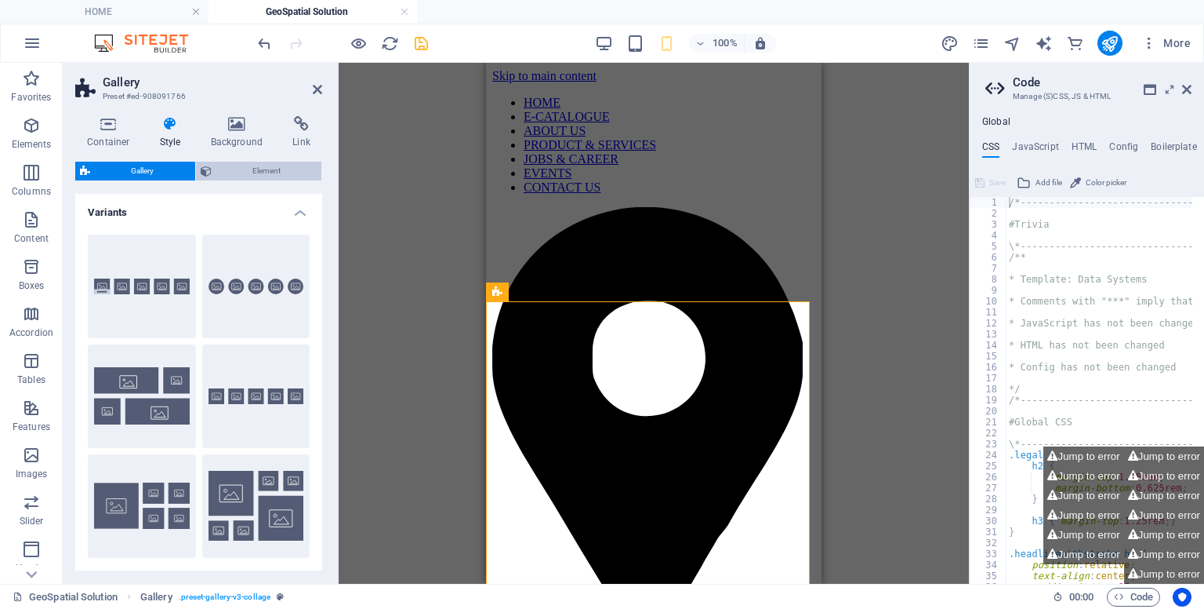
click at [272, 167] on span "Element" at bounding box center [266, 171] width 101 height 19
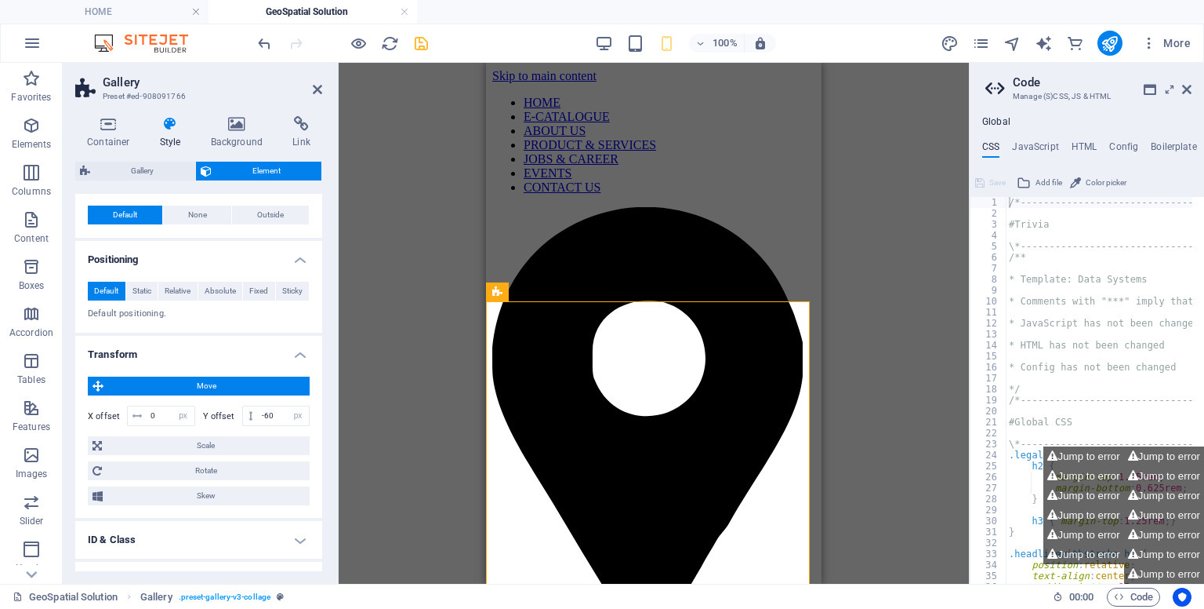
scroll to position [302, 0]
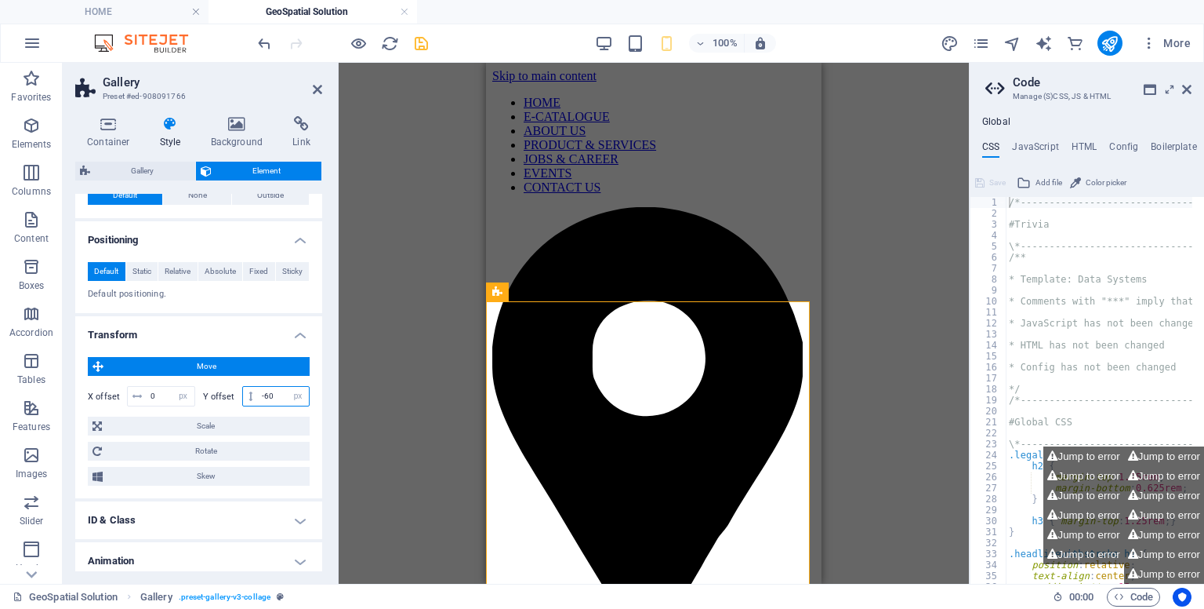
drag, startPoint x: 277, startPoint y: 397, endPoint x: 263, endPoint y: 394, distance: 13.7
click at [263, 394] on input "-60" at bounding box center [283, 396] width 51 height 19
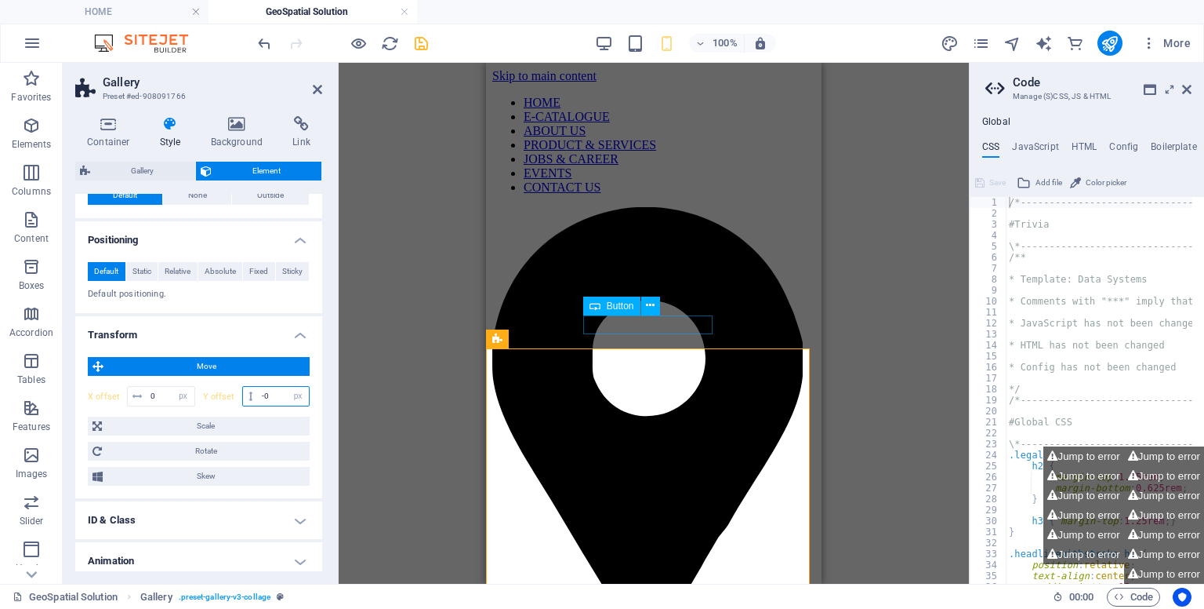
type input "0"
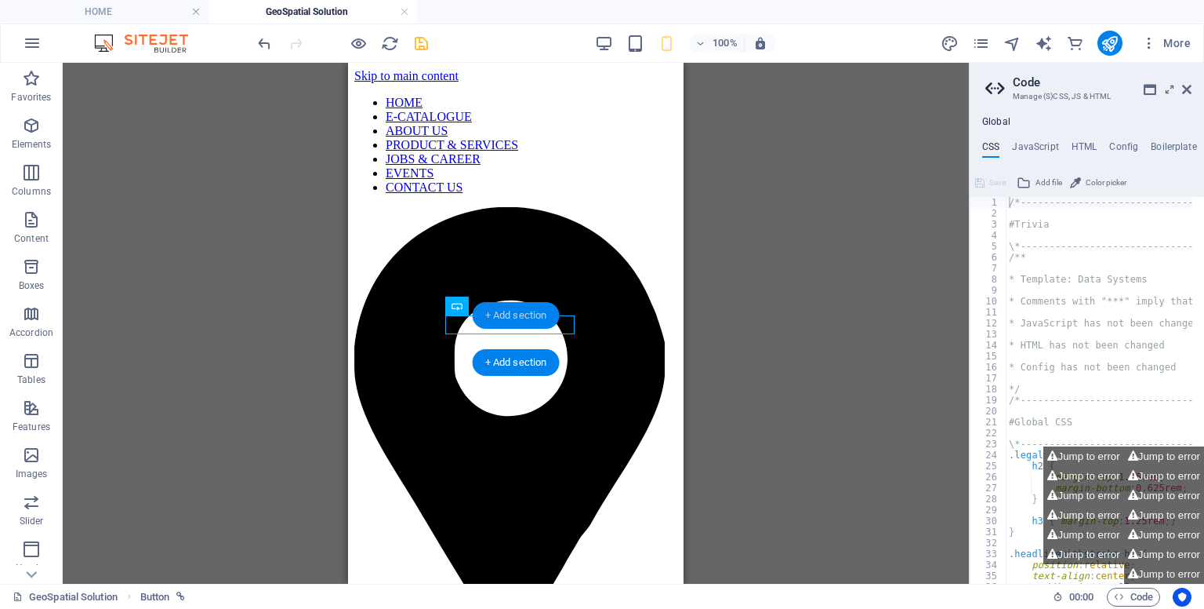
click at [557, 321] on div "+ Add section" at bounding box center [516, 315] width 87 height 27
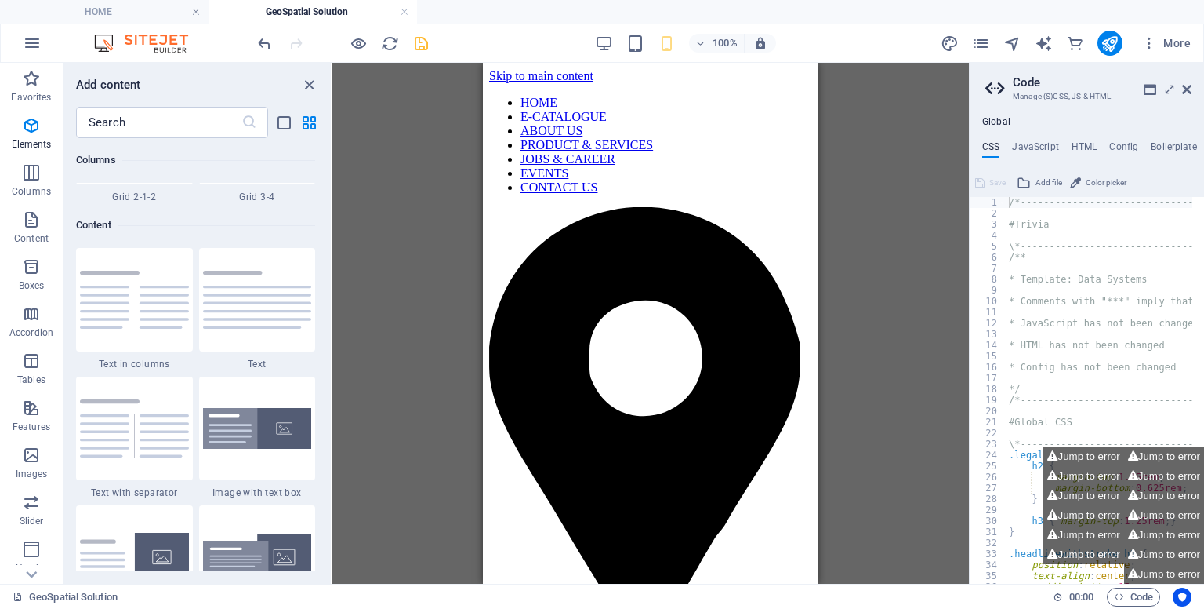
scroll to position [2744, 0]
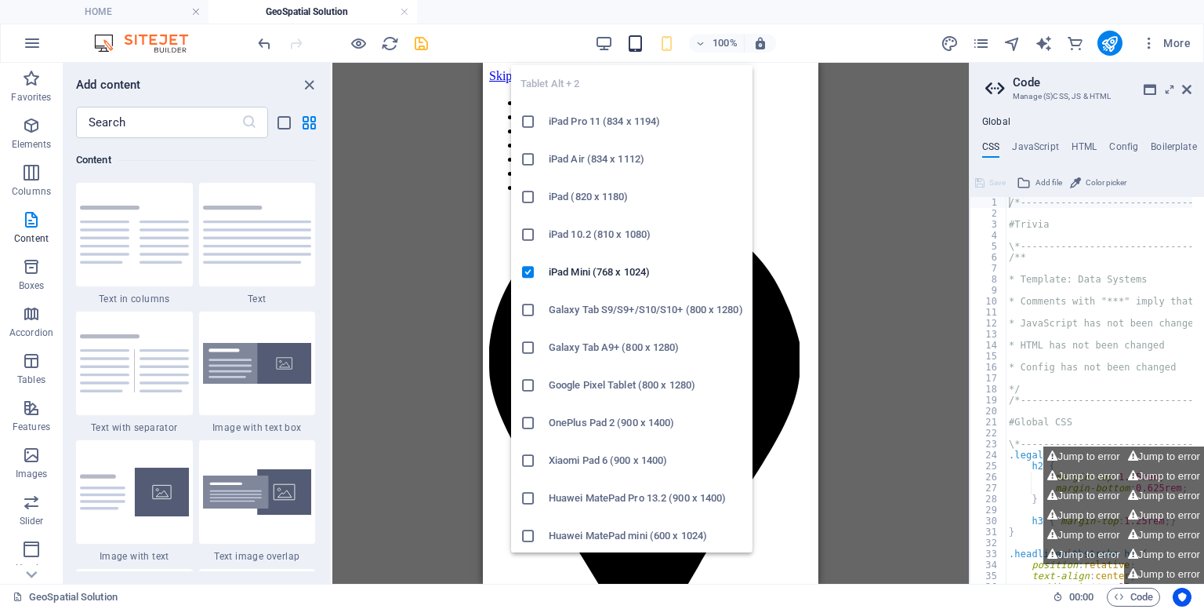
click at [635, 35] on icon "button" at bounding box center [636, 44] width 18 height 18
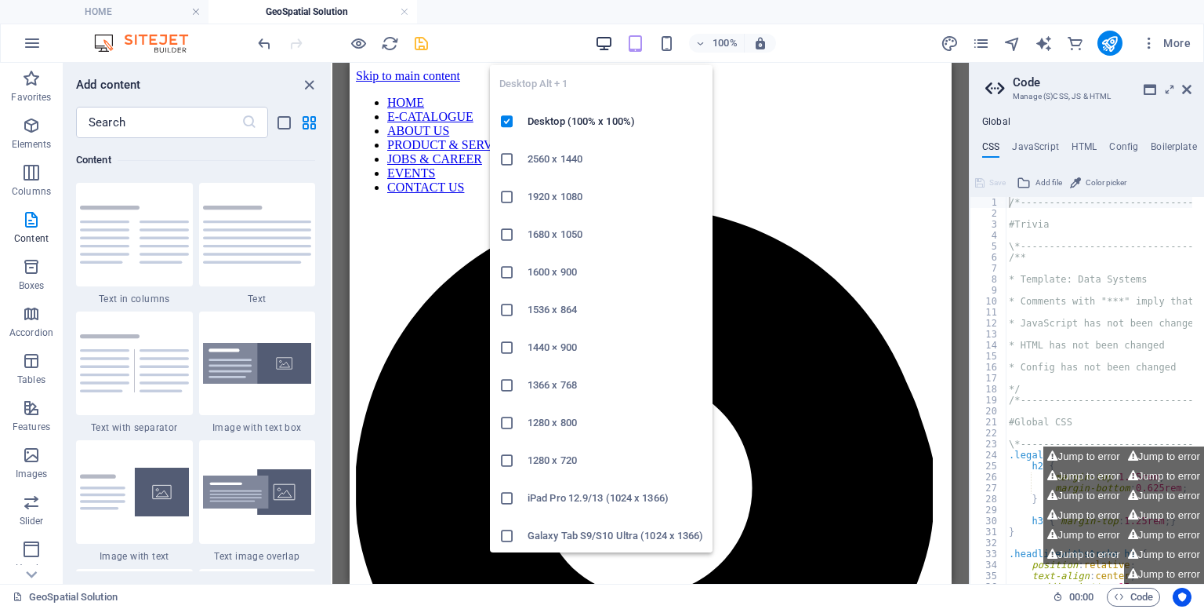
click at [611, 39] on icon "button" at bounding box center [604, 44] width 18 height 18
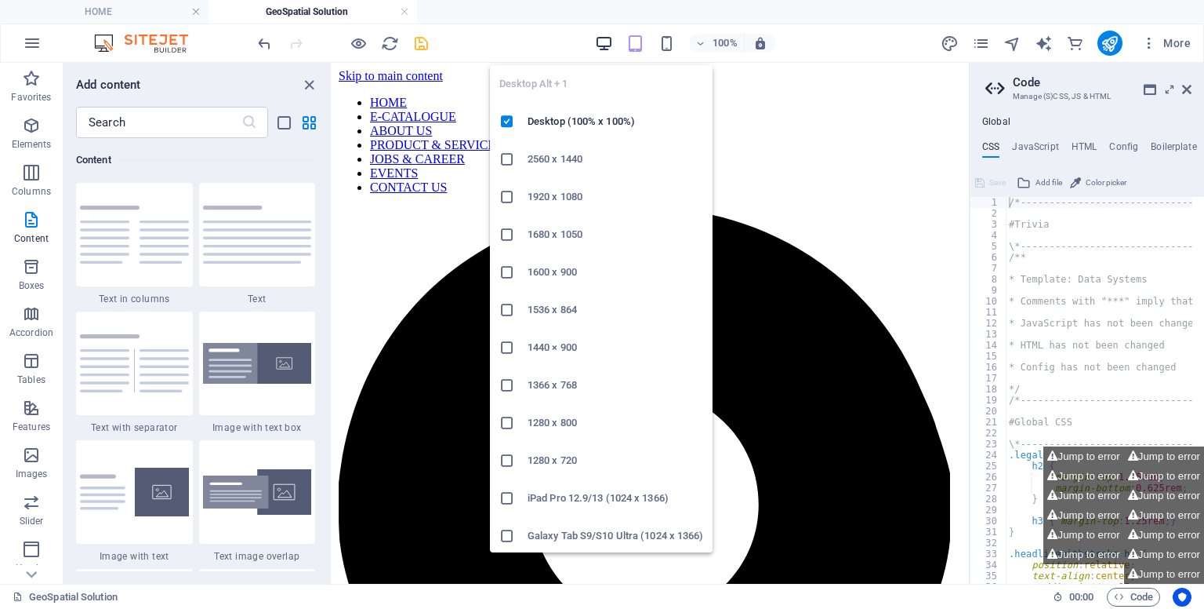
click at [605, 48] on icon "button" at bounding box center [604, 44] width 18 height 18
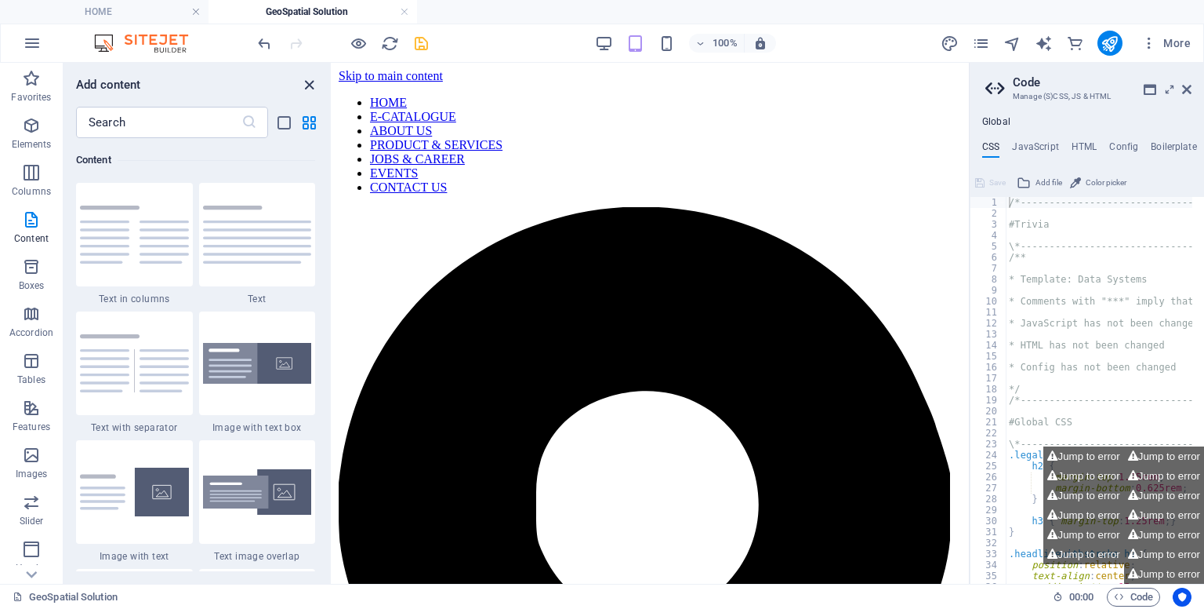
click at [308, 86] on icon "close panel" at bounding box center [309, 85] width 18 height 18
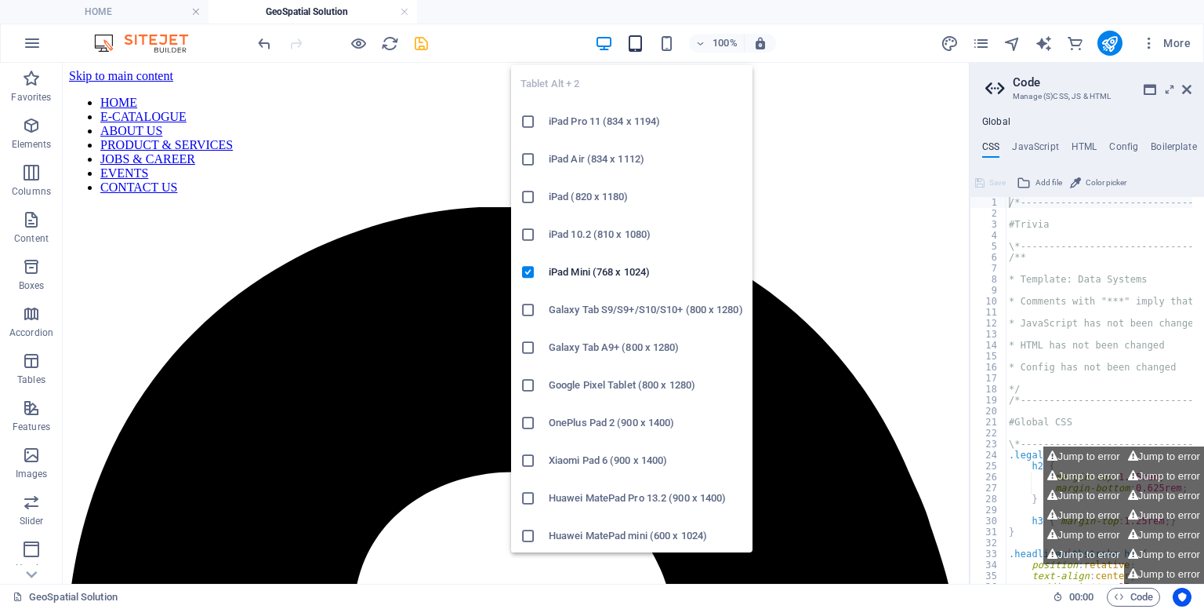
click at [642, 43] on icon "button" at bounding box center [636, 44] width 18 height 18
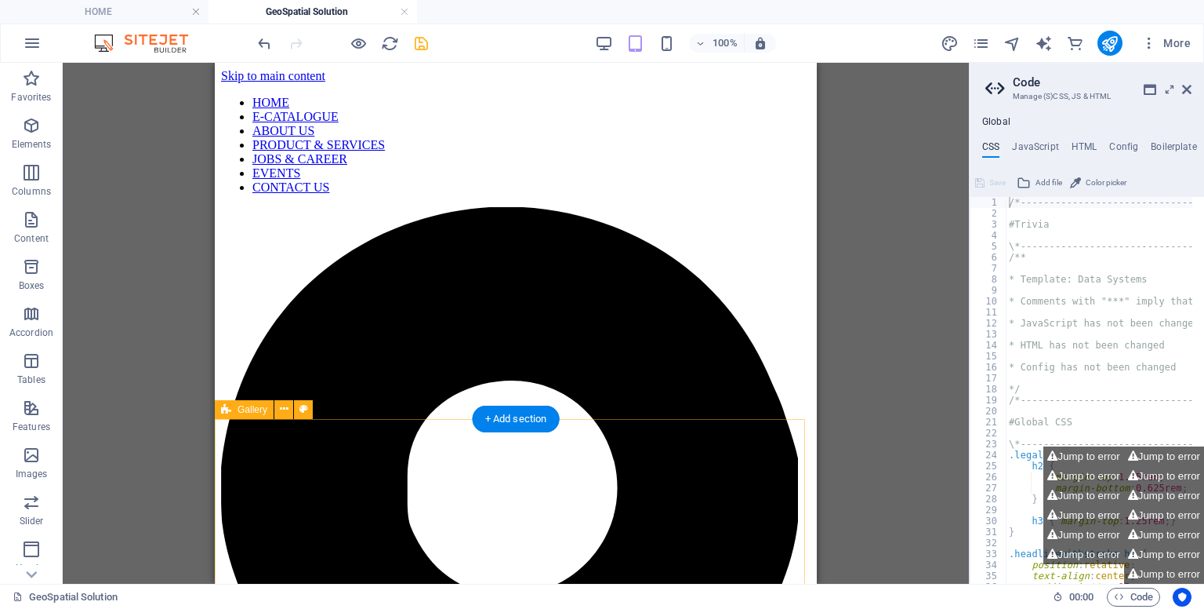
select select "px"
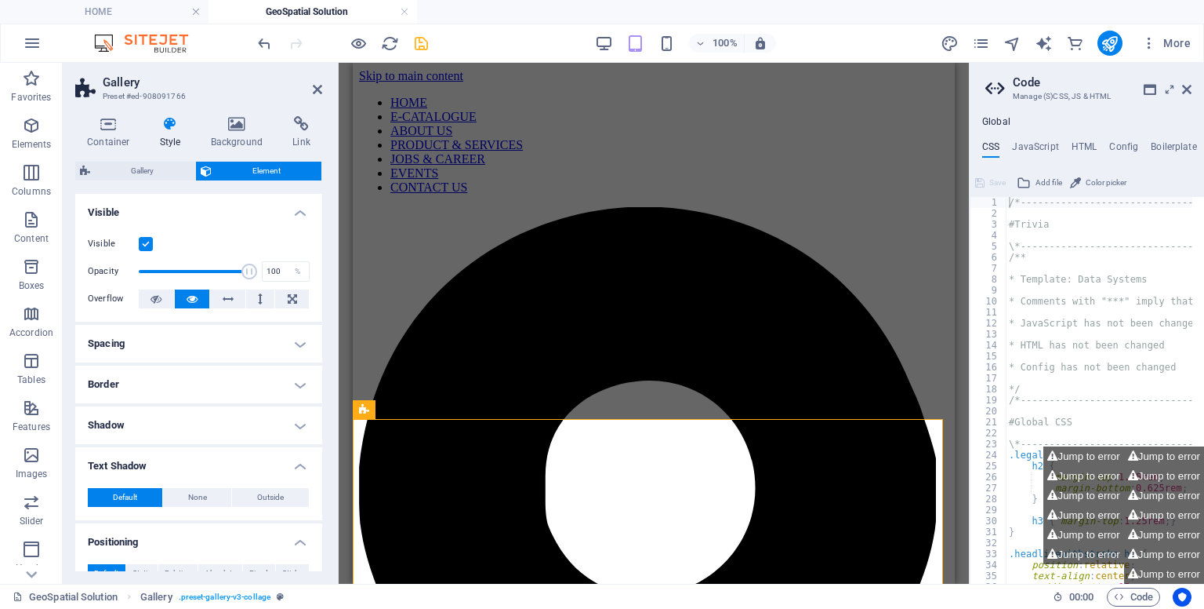
click at [176, 136] on h4 "Style" at bounding box center [173, 132] width 51 height 33
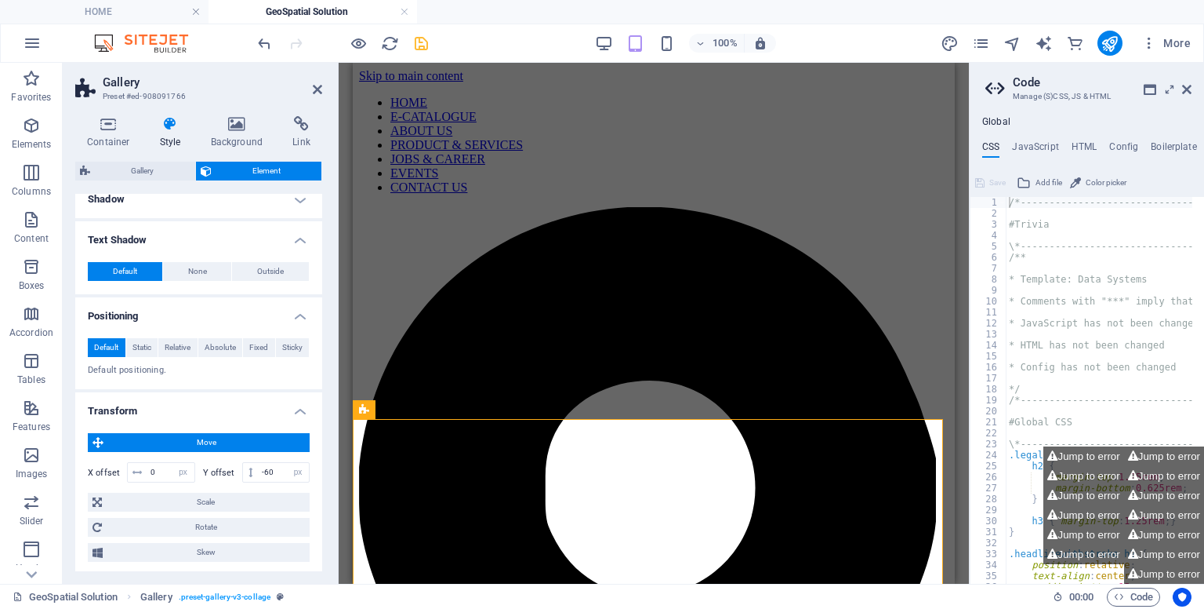
scroll to position [351, 0]
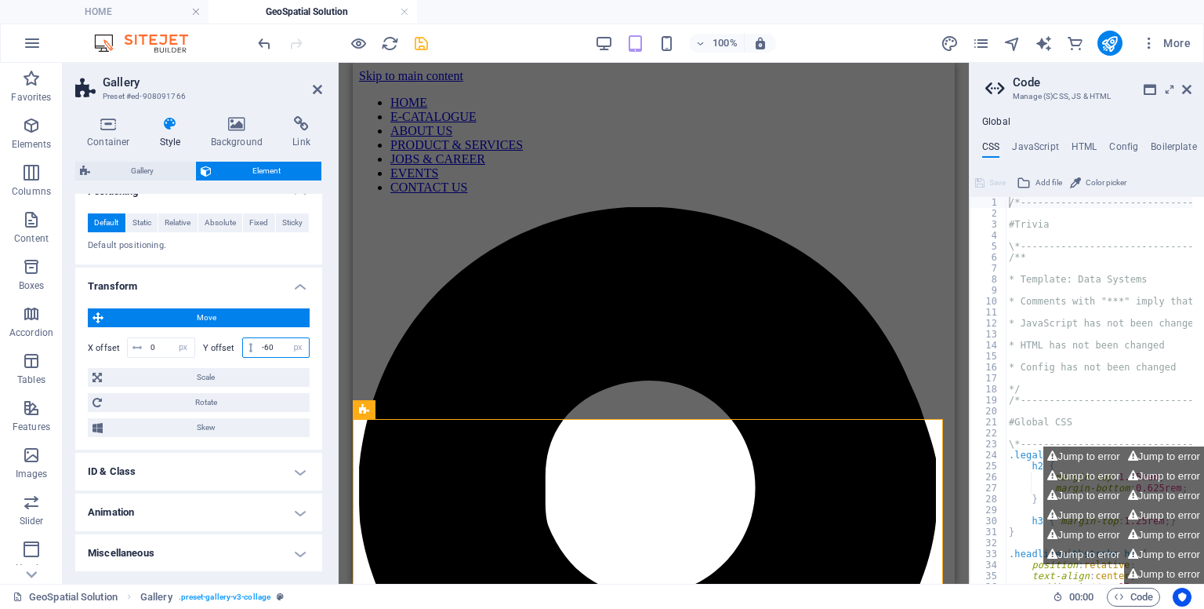
click at [277, 354] on input "0" at bounding box center [283, 347] width 51 height 19
type input "-6"
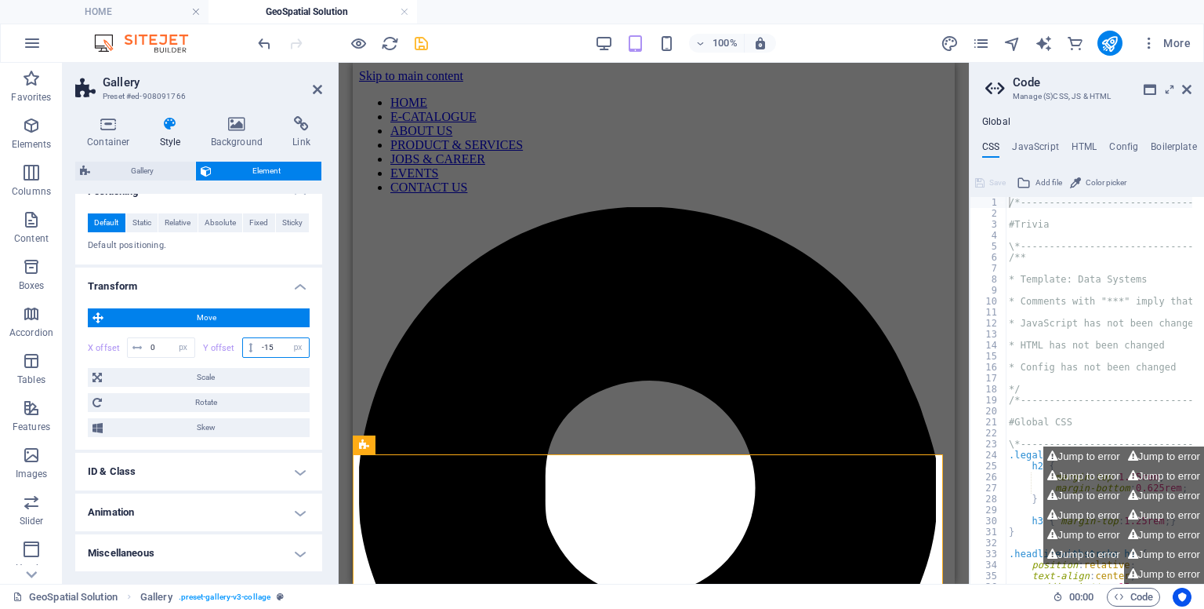
type input "-1"
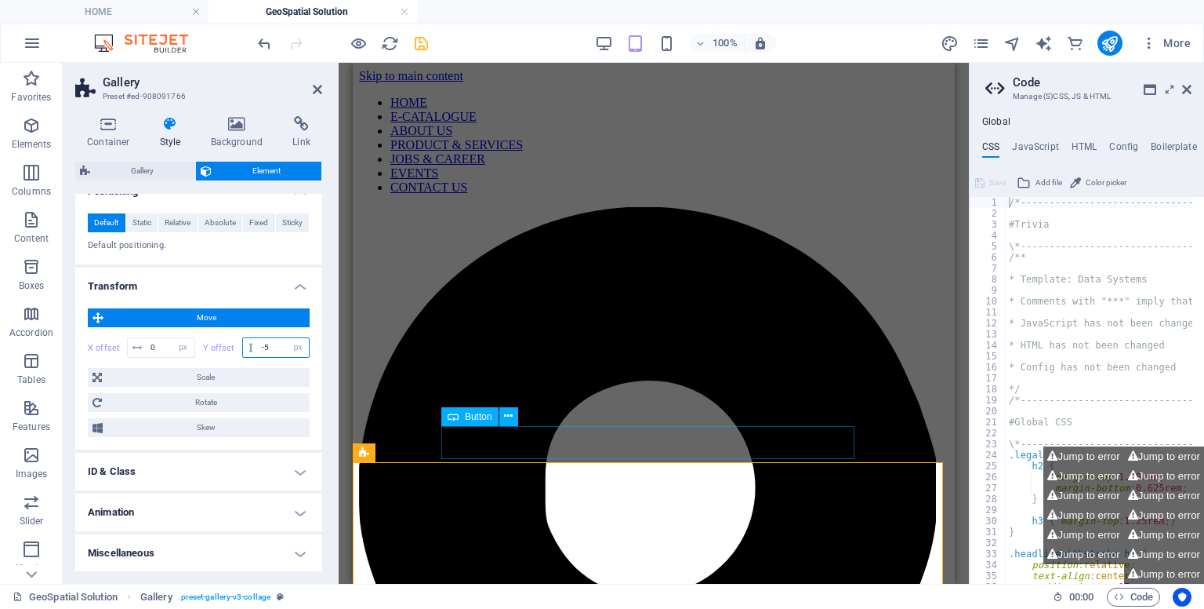
type input "-5"
drag, startPoint x: 812, startPoint y: 427, endPoint x: 800, endPoint y: 305, distance: 123.0
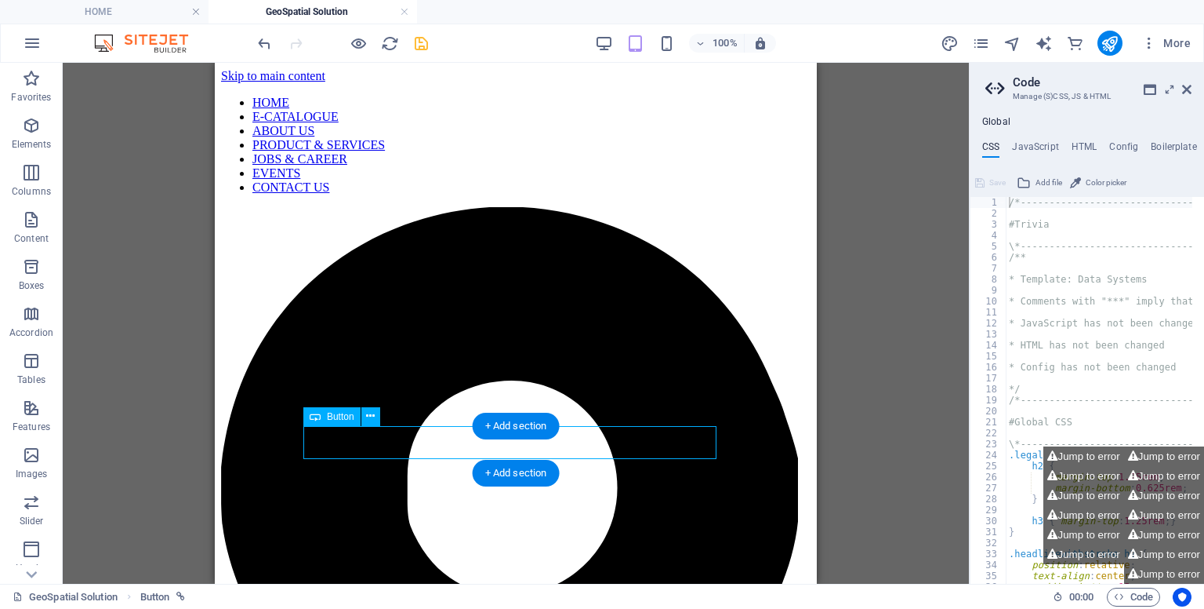
select select "px"
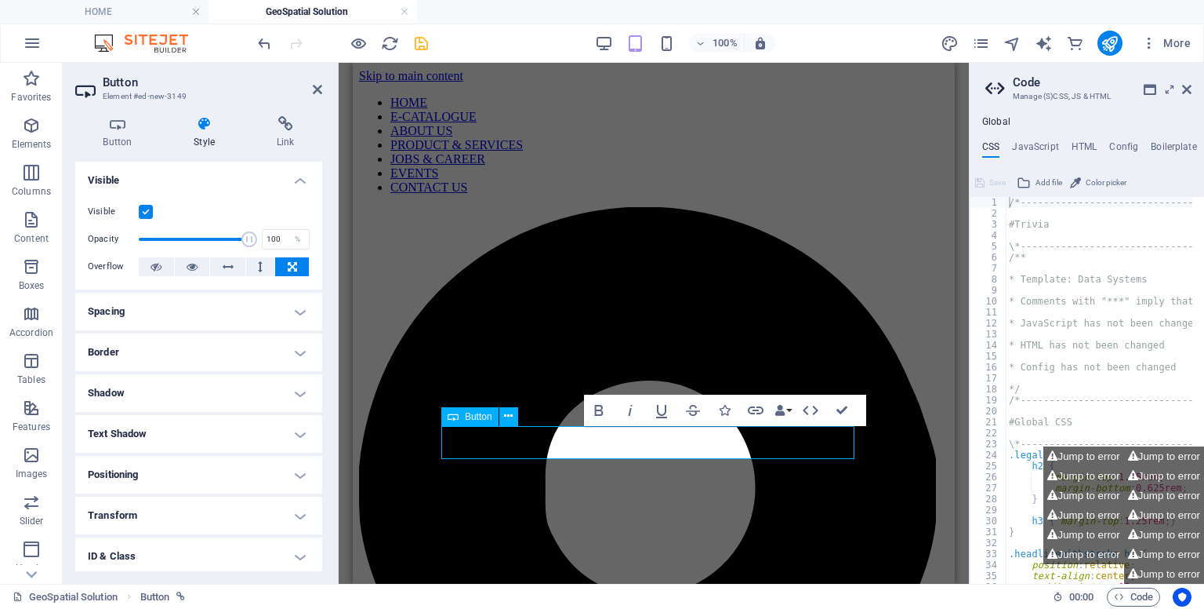
type input "0"
type input "70"
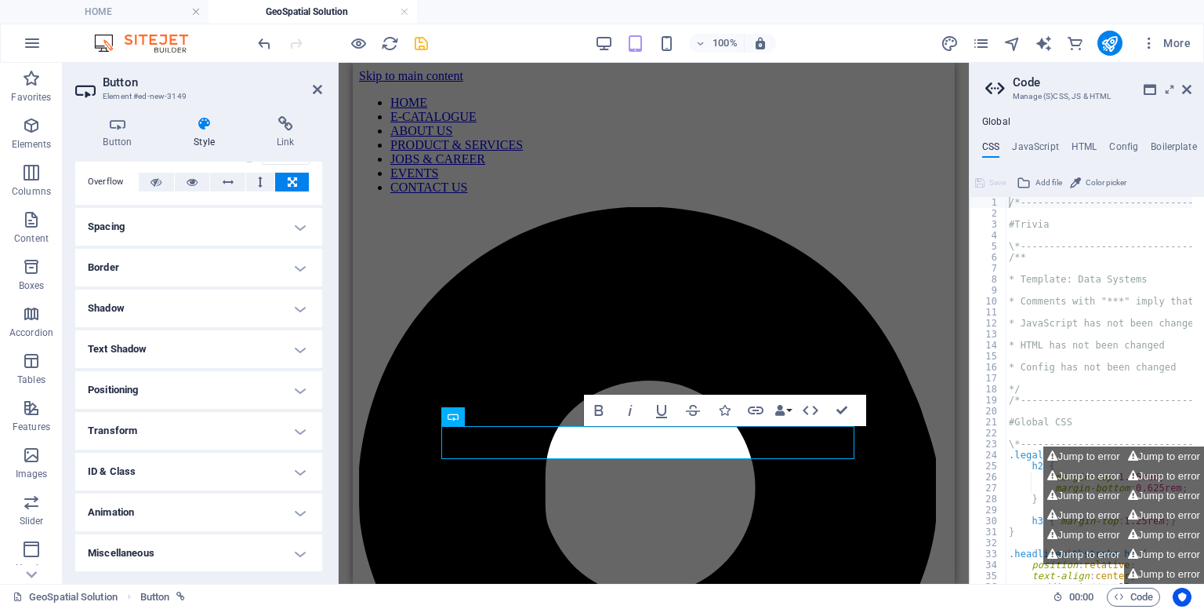
click at [171, 423] on h4 "Transform" at bounding box center [198, 431] width 247 height 38
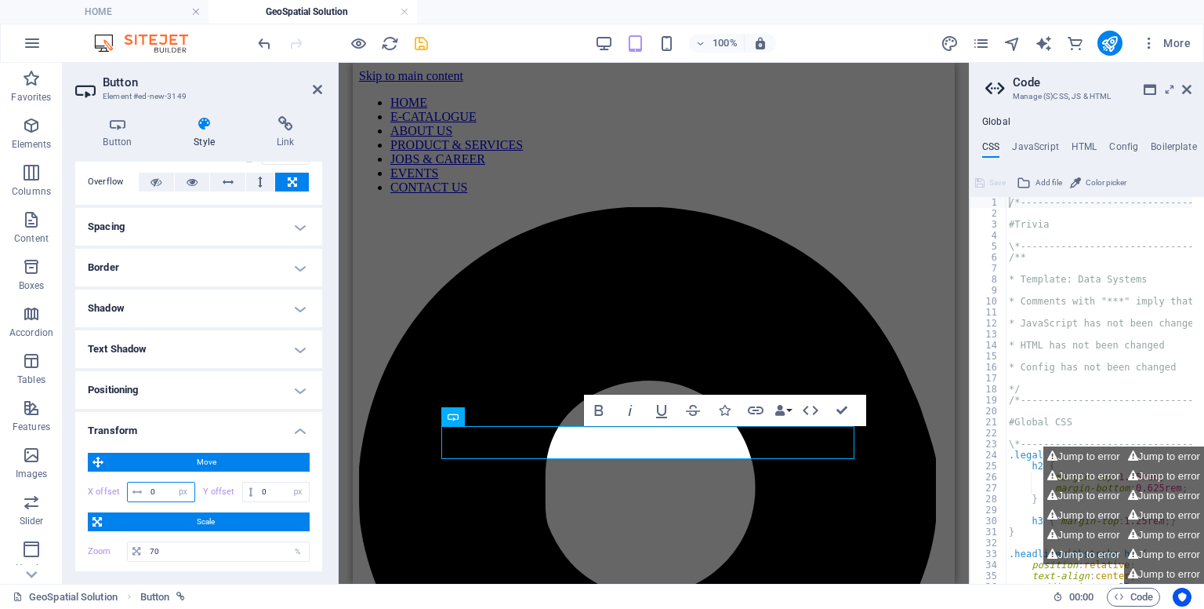
drag, startPoint x: 154, startPoint y: 489, endPoint x: 144, endPoint y: 489, distance: 10.2
click at [144, 489] on div "0 px rem % em vh vw" at bounding box center [161, 491] width 68 height 20
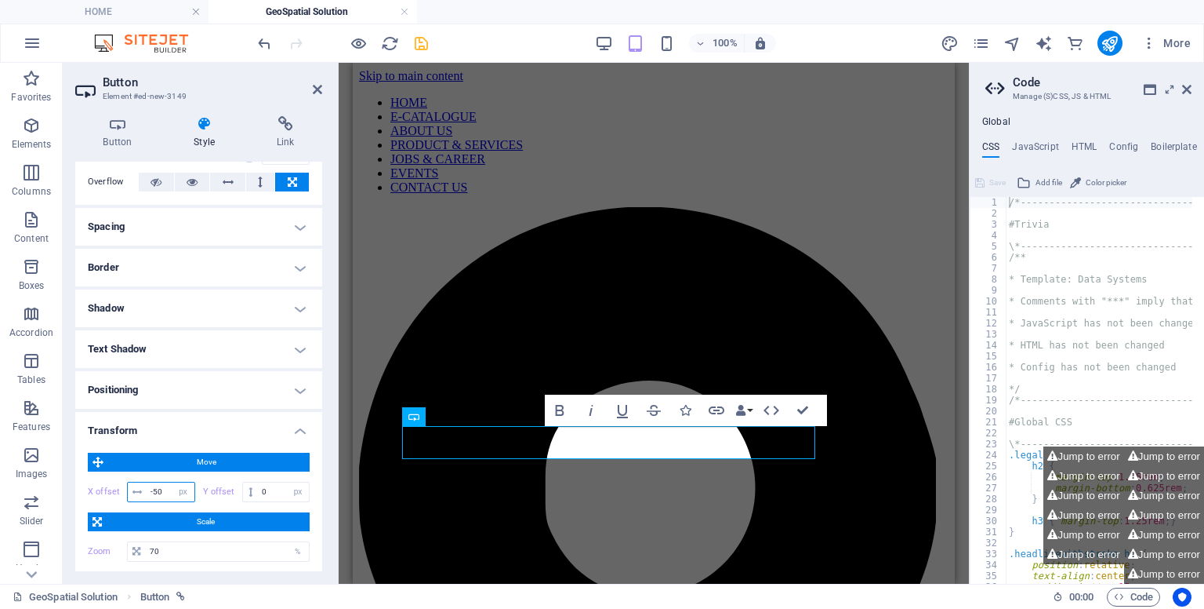
type input "-0"
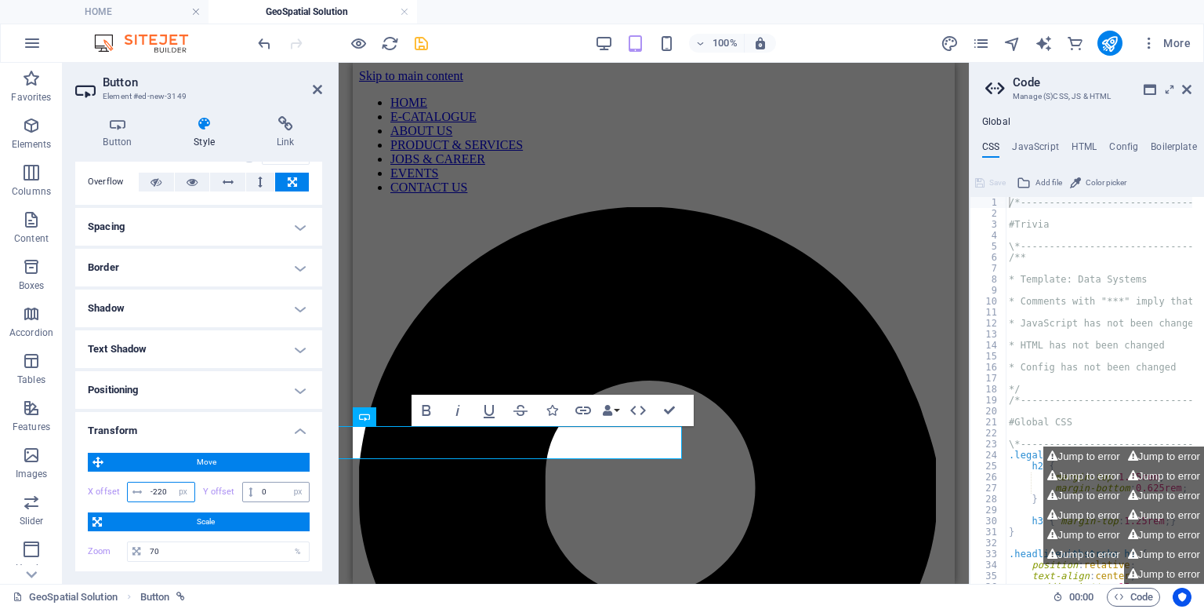
type input "-220"
drag, startPoint x: 269, startPoint y: 490, endPoint x: 251, endPoint y: 487, distance: 18.3
click at [251, 487] on div "0 px rem % em vh vw" at bounding box center [276, 491] width 68 height 20
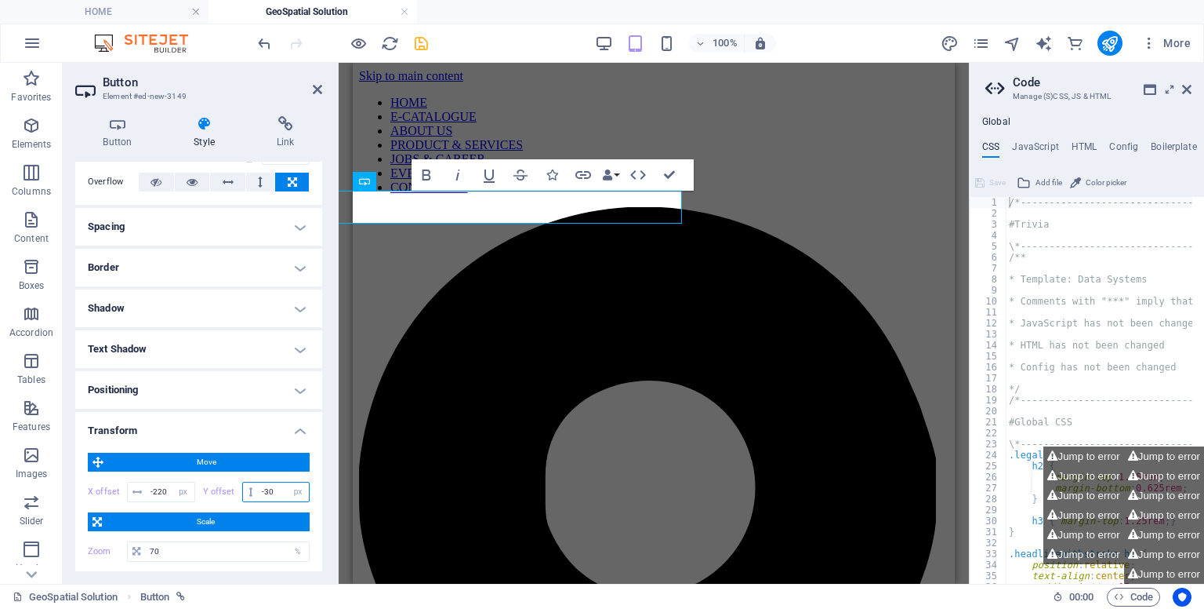
type input "-3"
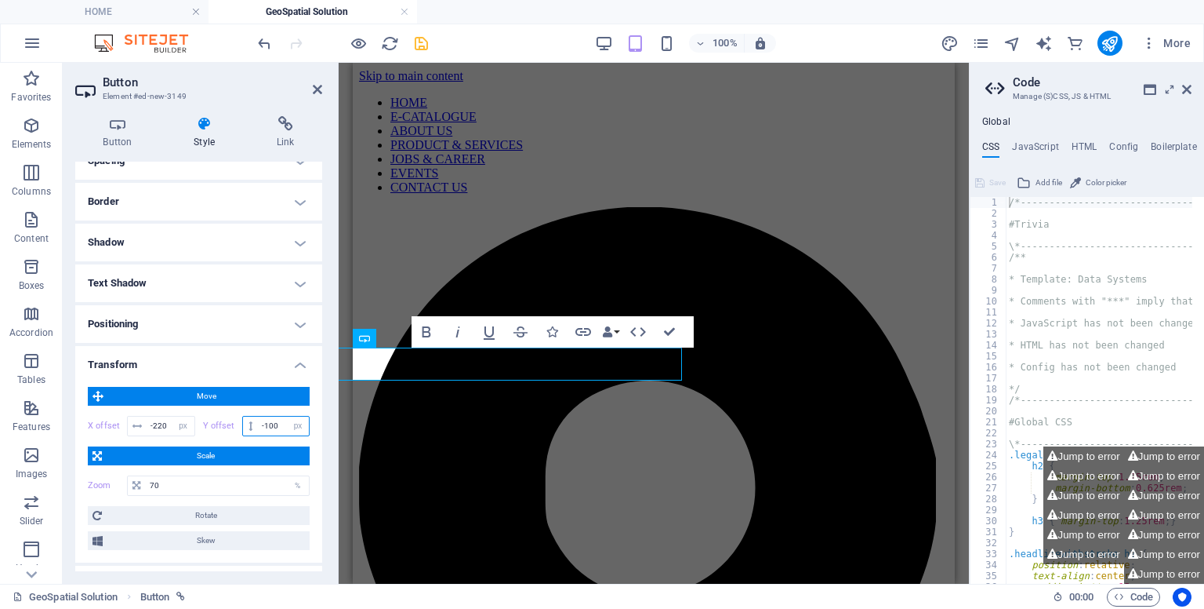
scroll to position [169, 0]
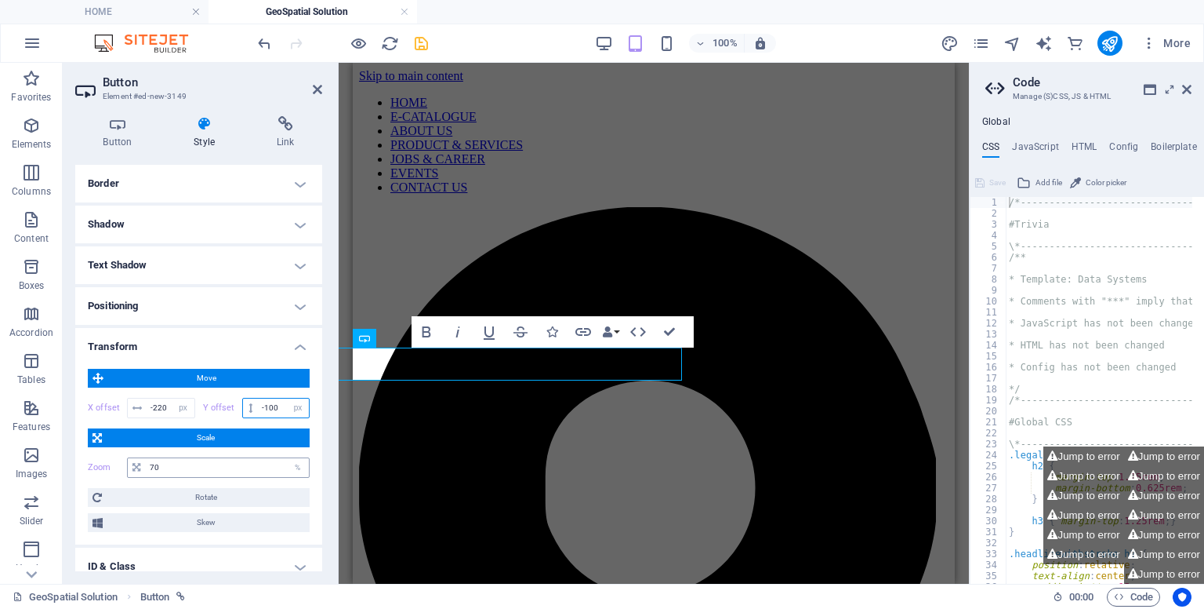
type input "-100"
drag, startPoint x: 185, startPoint y: 465, endPoint x: 137, endPoint y: 456, distance: 48.8
click at [137, 456] on div "Zoom 70 %" at bounding box center [199, 467] width 222 height 28
type input "60"
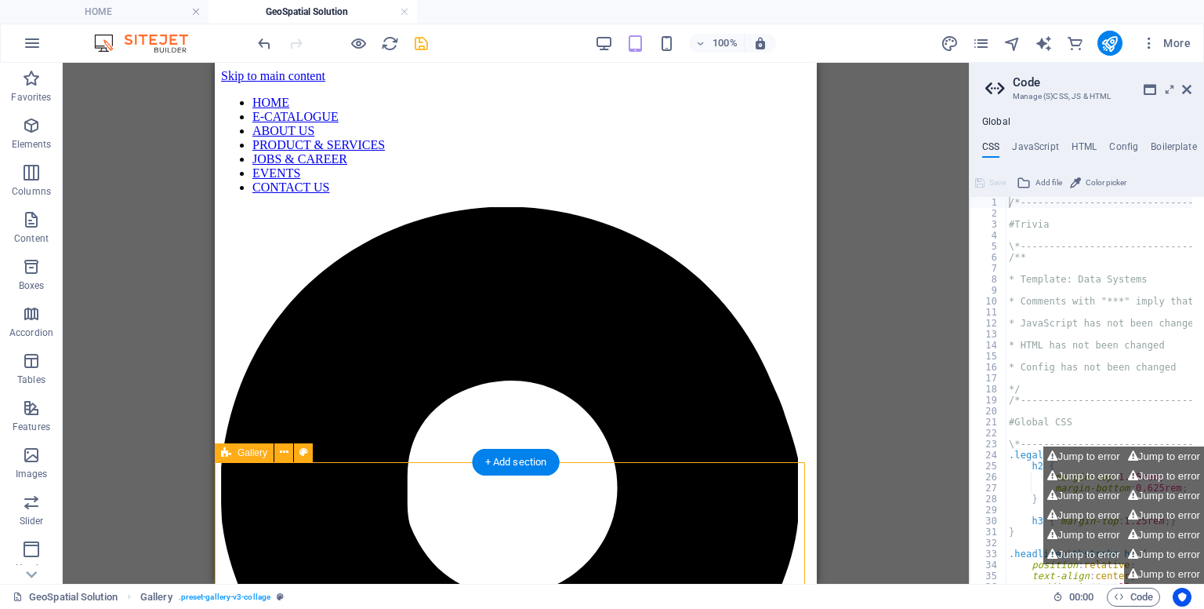
select select "px"
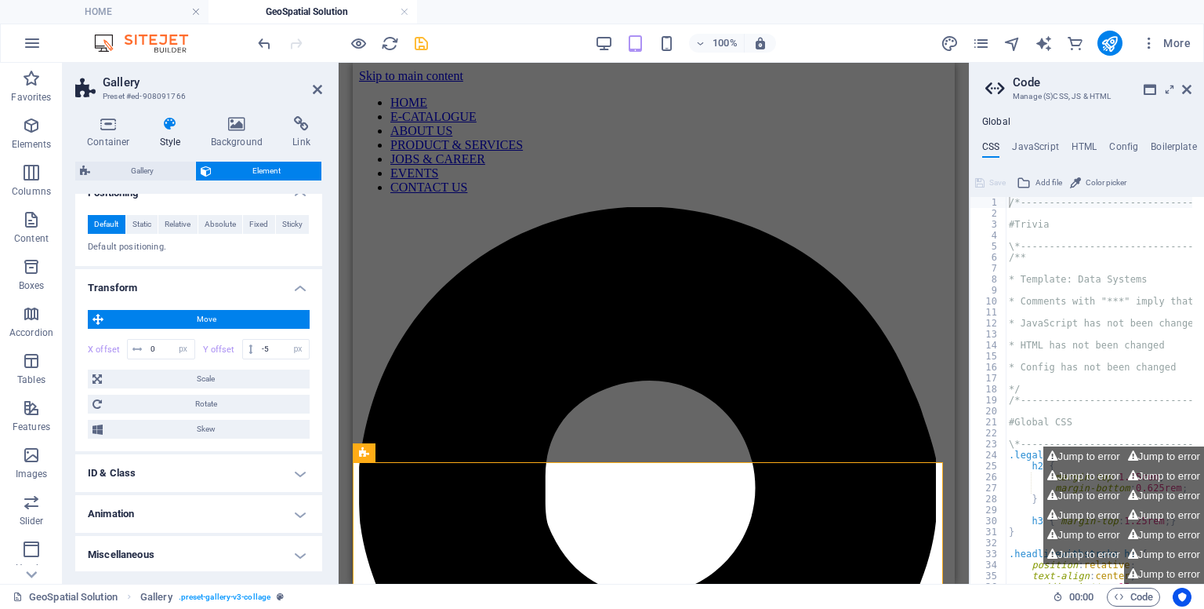
scroll to position [351, 0]
click at [272, 349] on input "-5" at bounding box center [283, 347] width 51 height 19
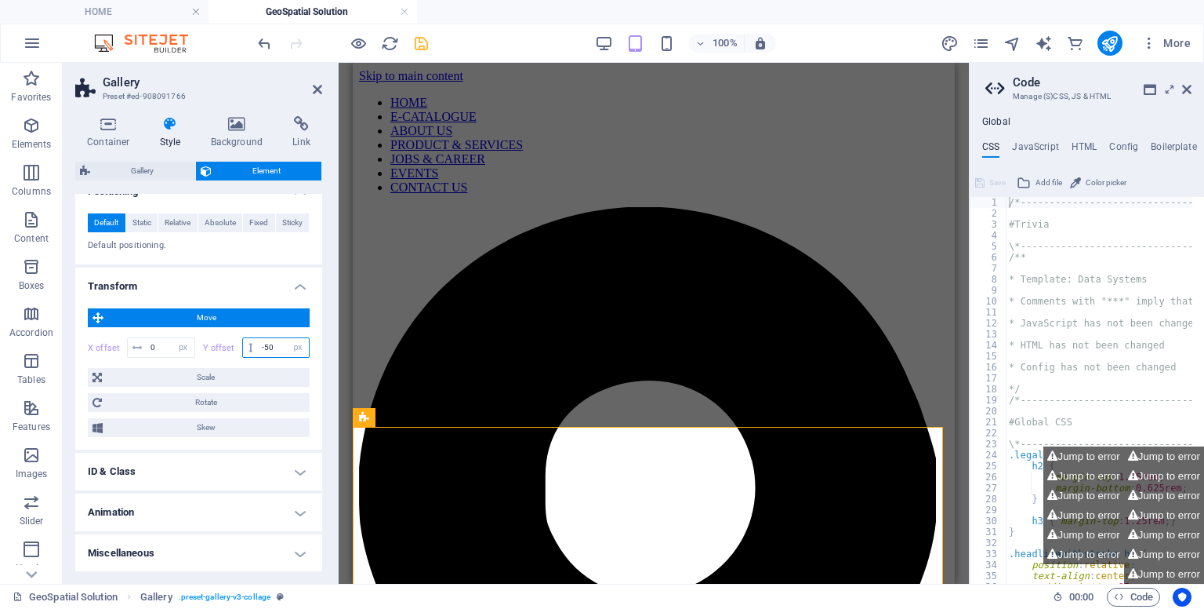
type input "-5"
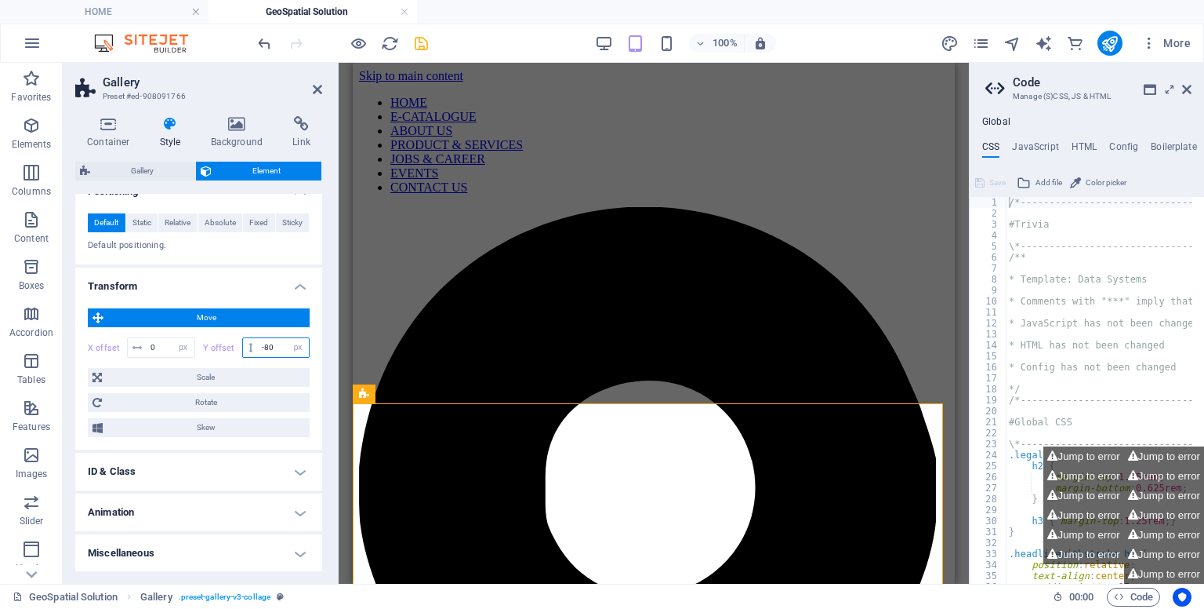
type input "-8"
type input "-70"
click at [320, 92] on icon at bounding box center [317, 89] width 9 height 13
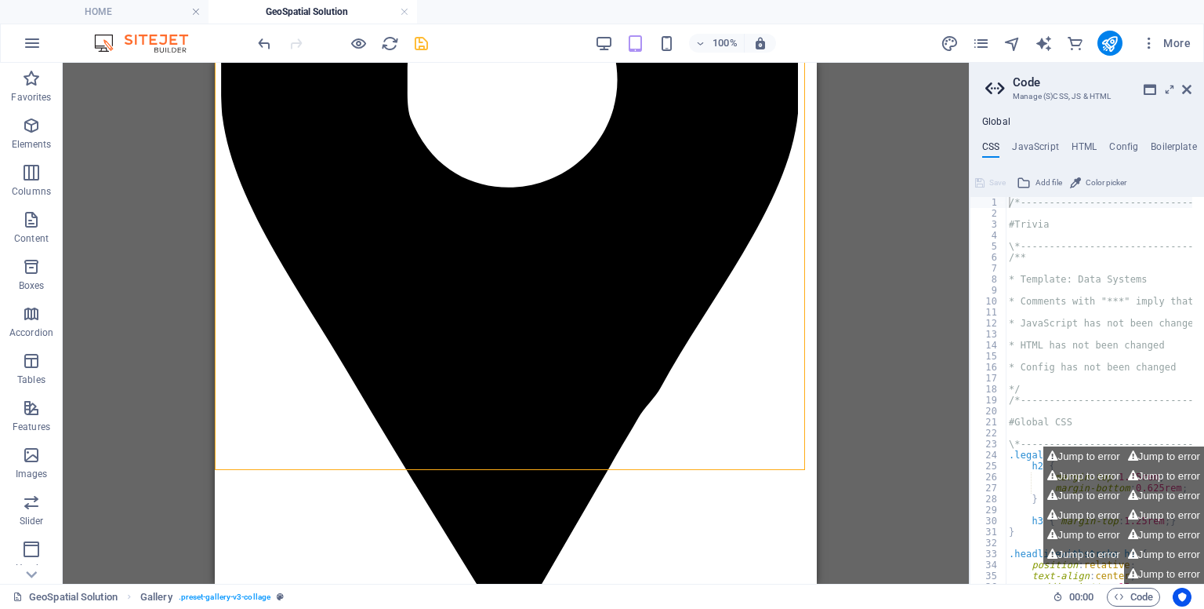
scroll to position [0, 0]
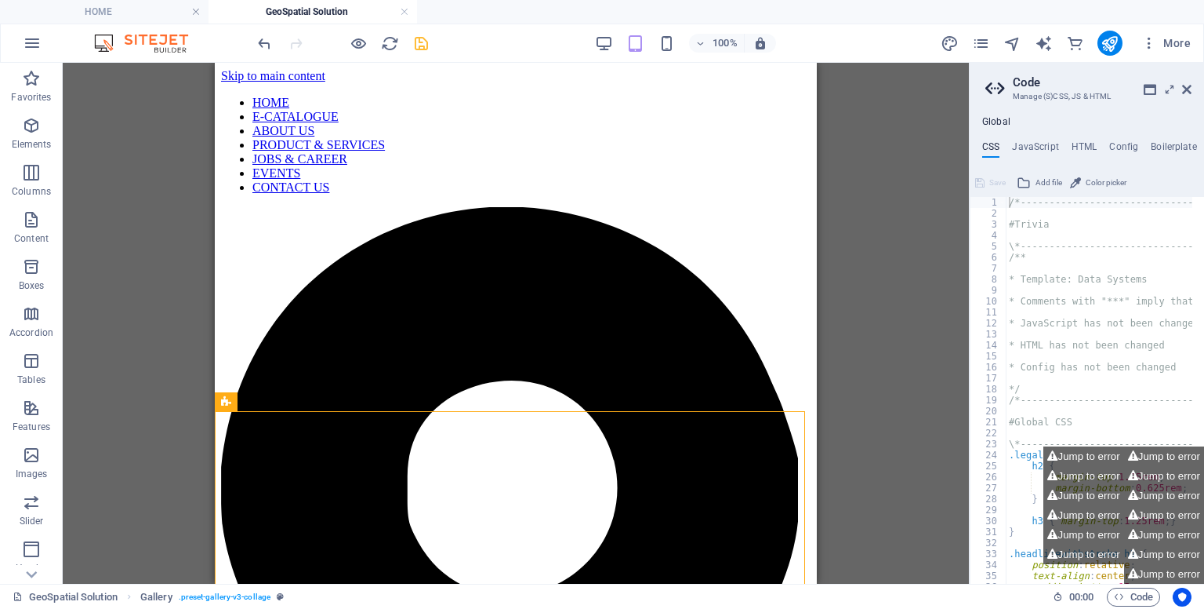
drag, startPoint x: 812, startPoint y: 249, endPoint x: 1087, endPoint y: 161, distance: 289.2
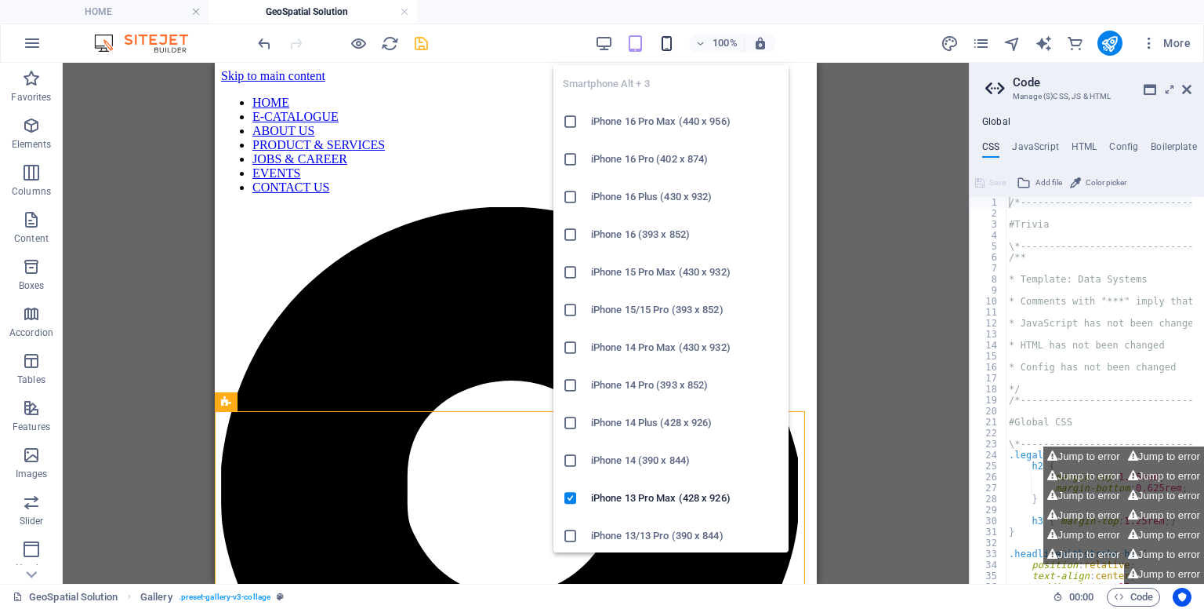
click at [673, 43] on icon "button" at bounding box center [667, 44] width 18 height 18
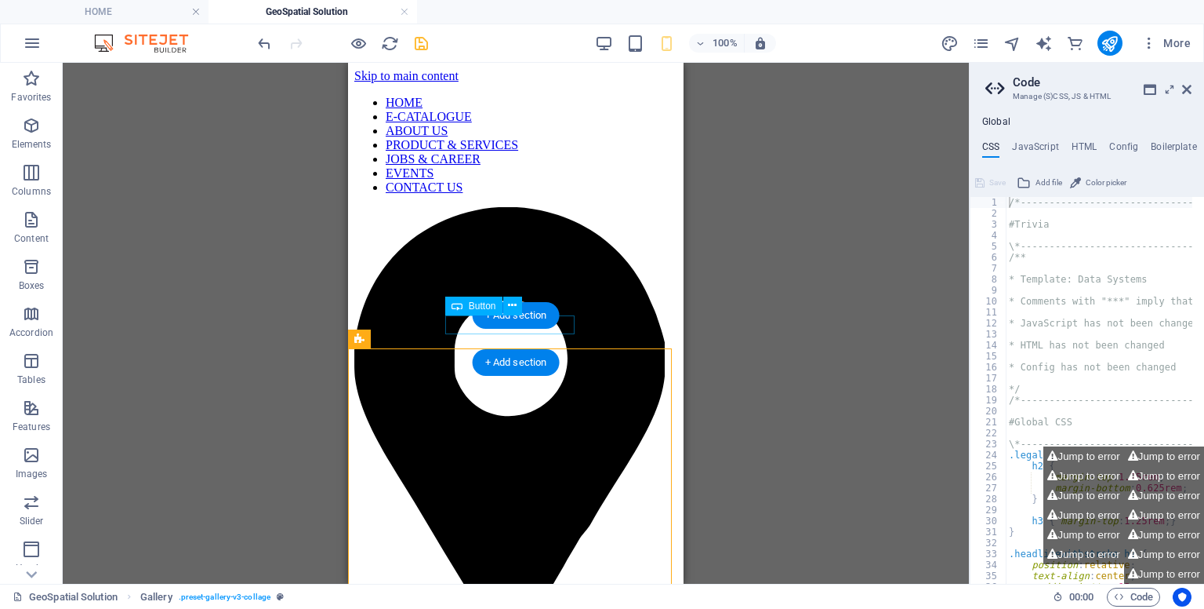
select select "px"
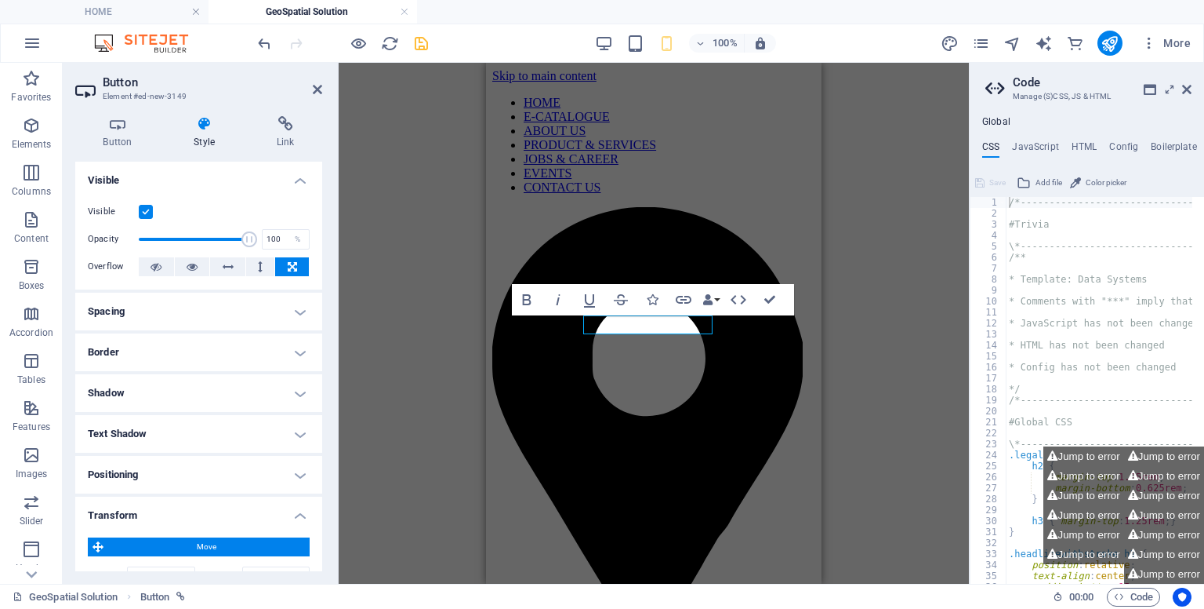
type input "0"
type input "40"
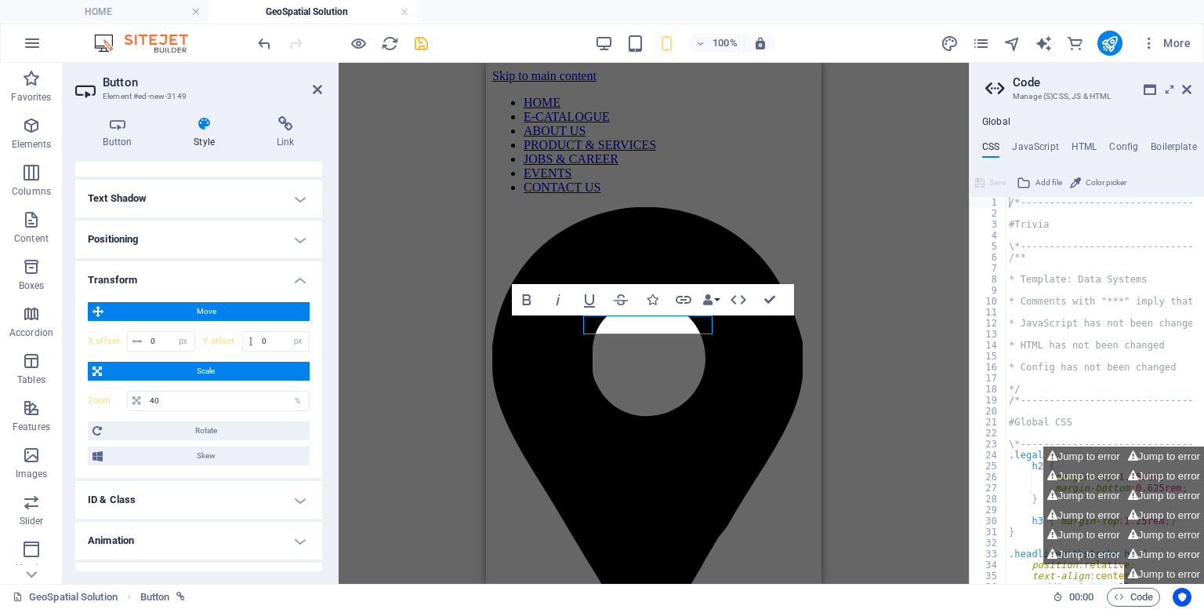
scroll to position [263, 0]
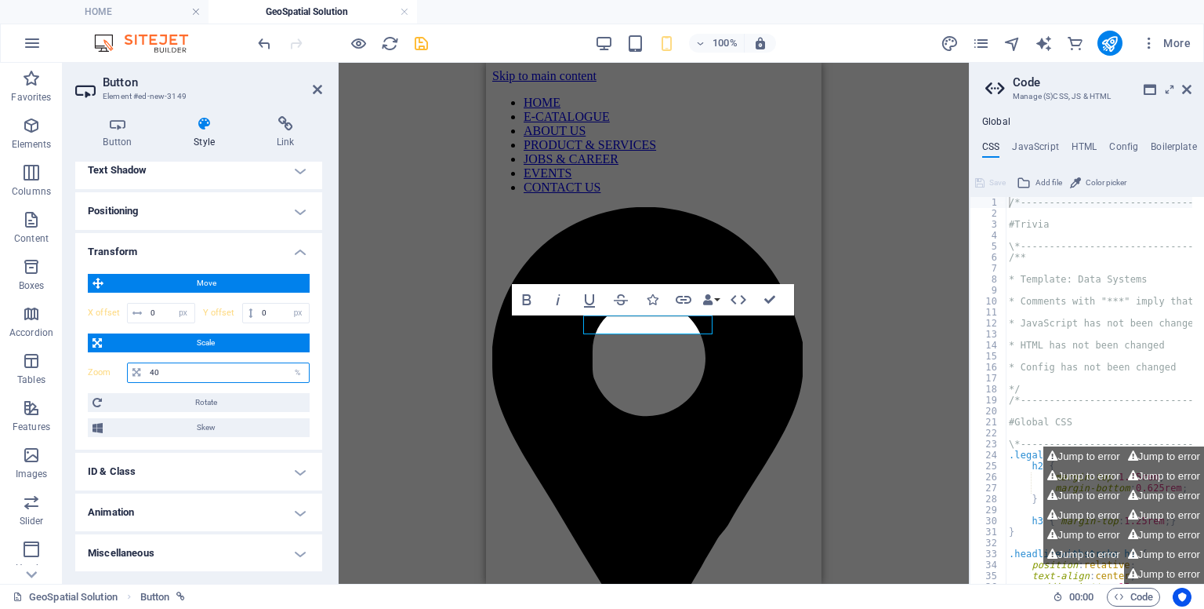
drag, startPoint x: 182, startPoint y: 374, endPoint x: 134, endPoint y: 365, distance: 48.8
click at [134, 365] on div "40 %" at bounding box center [218, 372] width 183 height 20
drag, startPoint x: 154, startPoint y: 312, endPoint x: 119, endPoint y: 303, distance: 35.8
click at [119, 303] on div "X offset 0 px rem % em vh vw" at bounding box center [141, 313] width 107 height 20
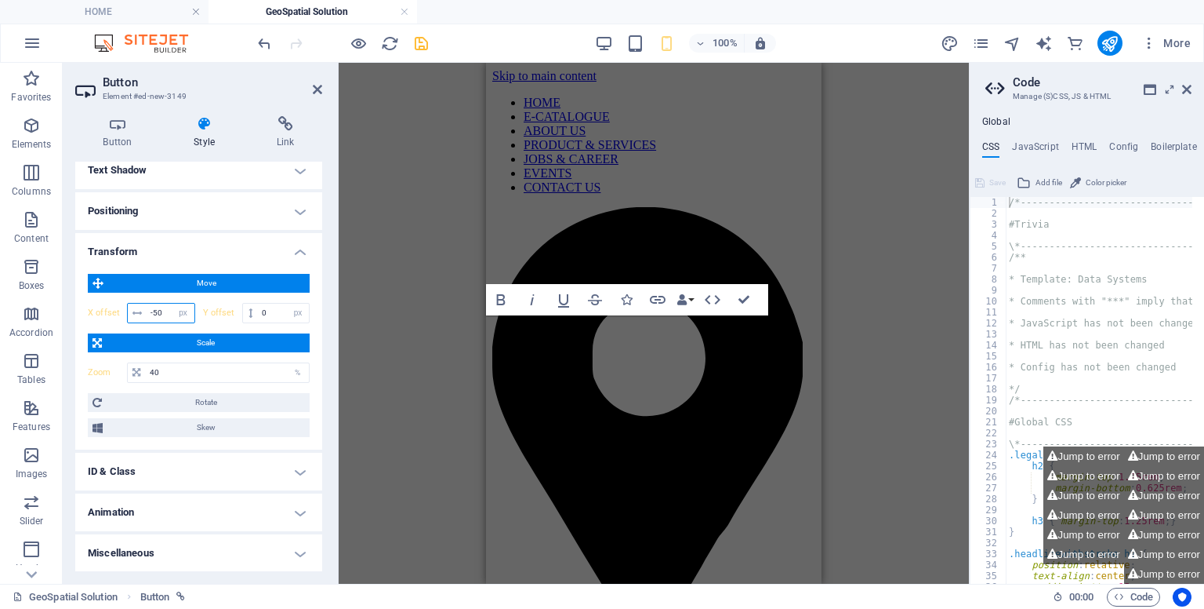
type input "-5"
type input "-130"
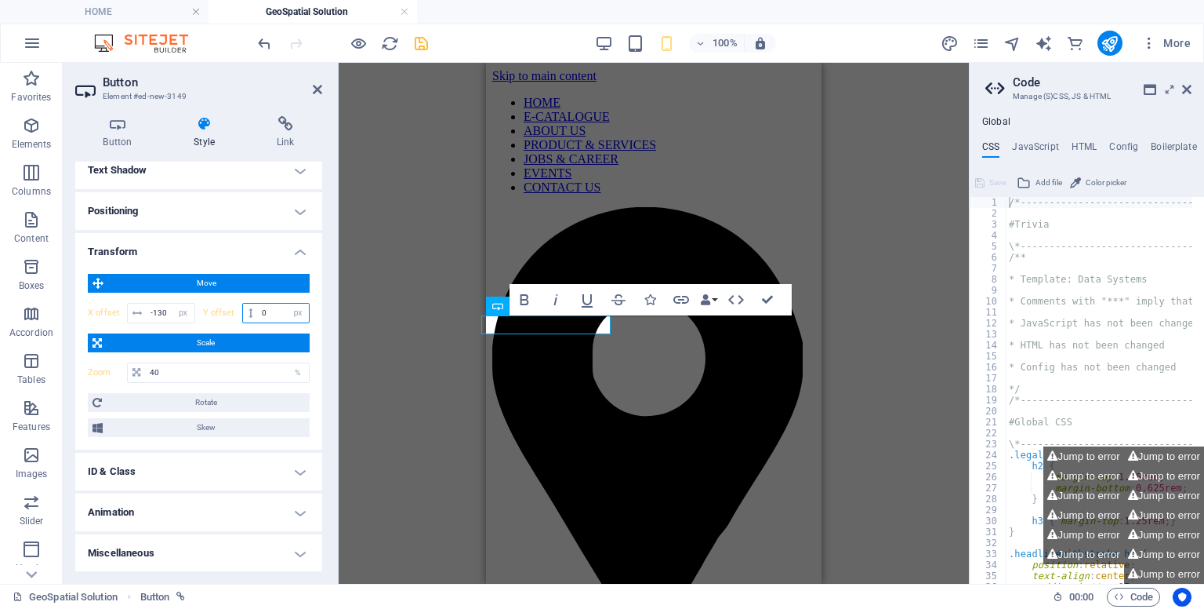
drag, startPoint x: 267, startPoint y: 314, endPoint x: 228, endPoint y: 307, distance: 39.1
click at [228, 307] on div "Y offset 0 px rem % em vh vw" at bounding box center [256, 313] width 107 height 20
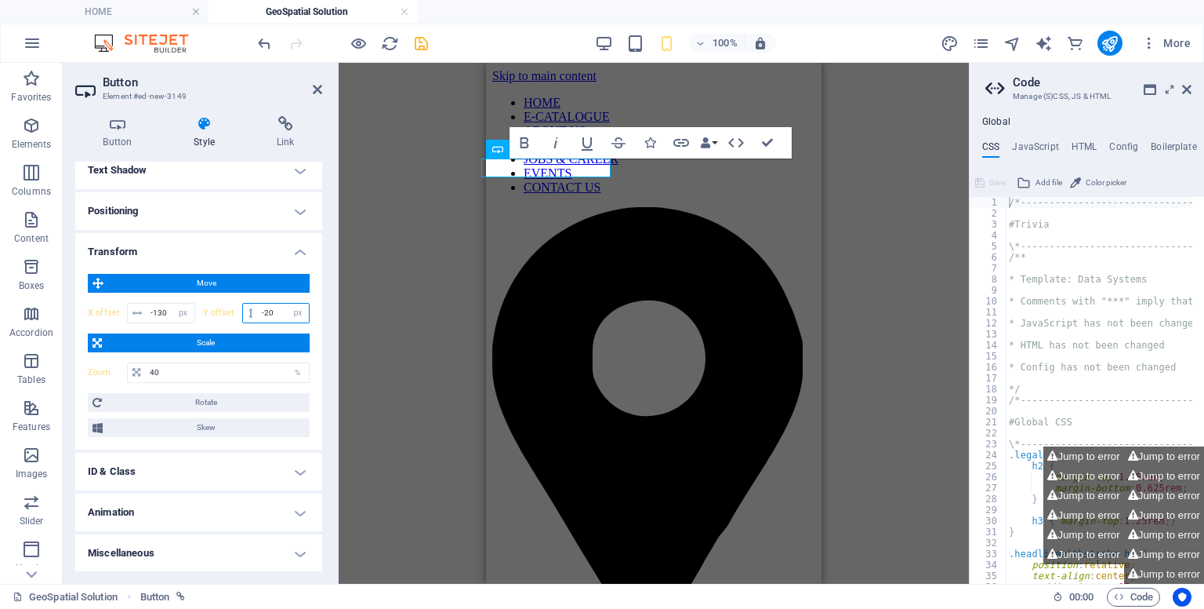
type input "-2"
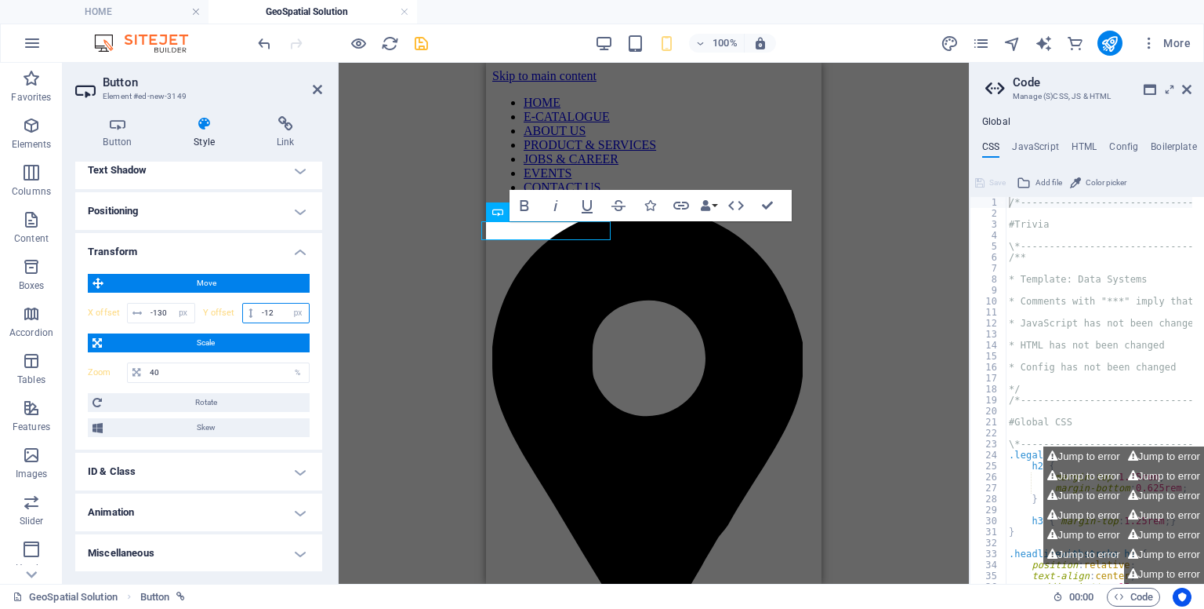
type input "-1"
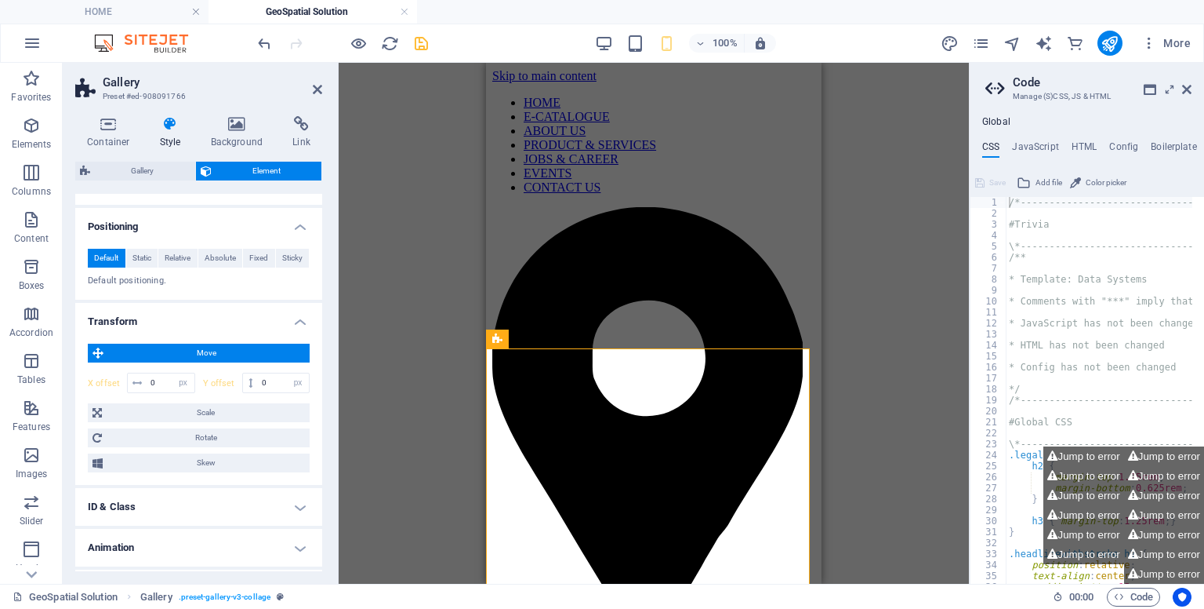
scroll to position [318, 0]
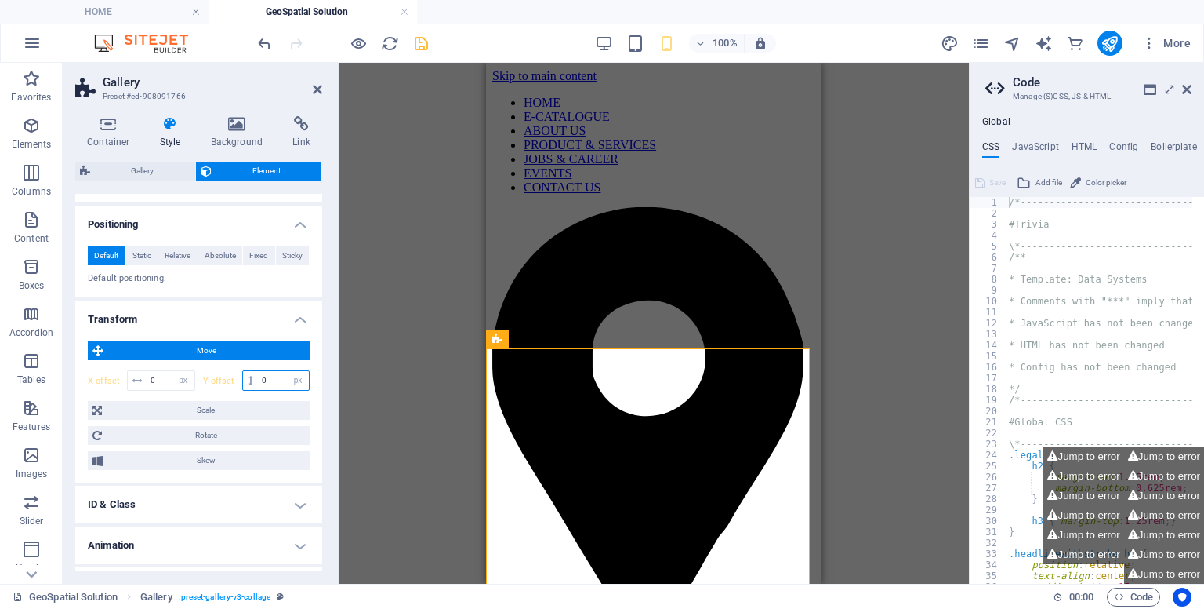
drag, startPoint x: 271, startPoint y: 374, endPoint x: 260, endPoint y: 374, distance: 11.8
click at [260, 374] on input "-70" at bounding box center [283, 380] width 51 height 19
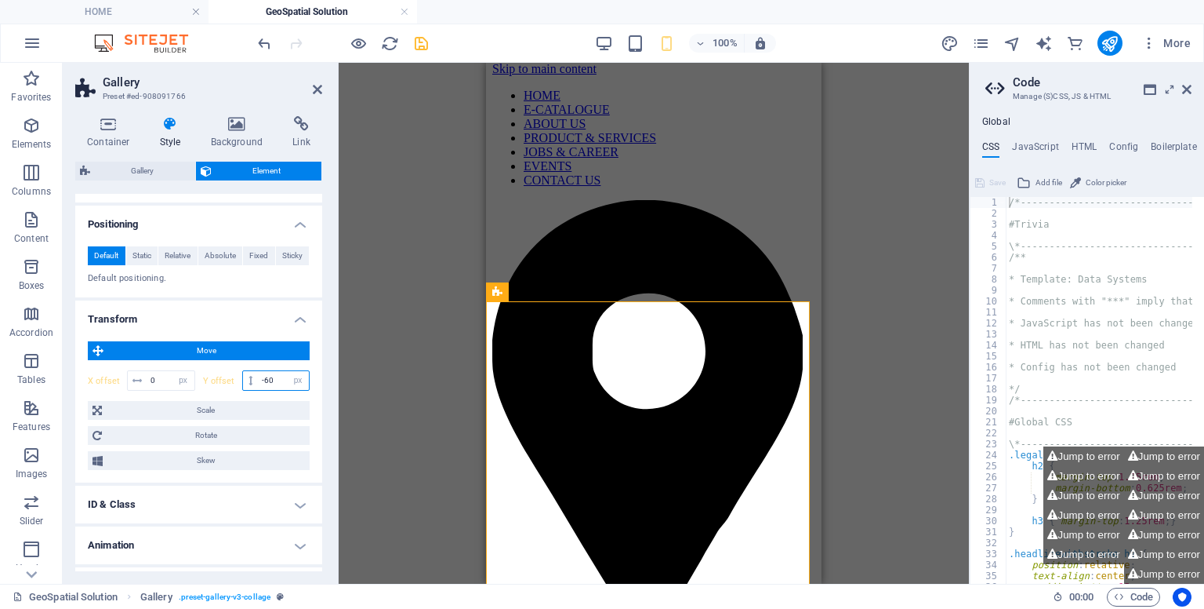
scroll to position [0, 0]
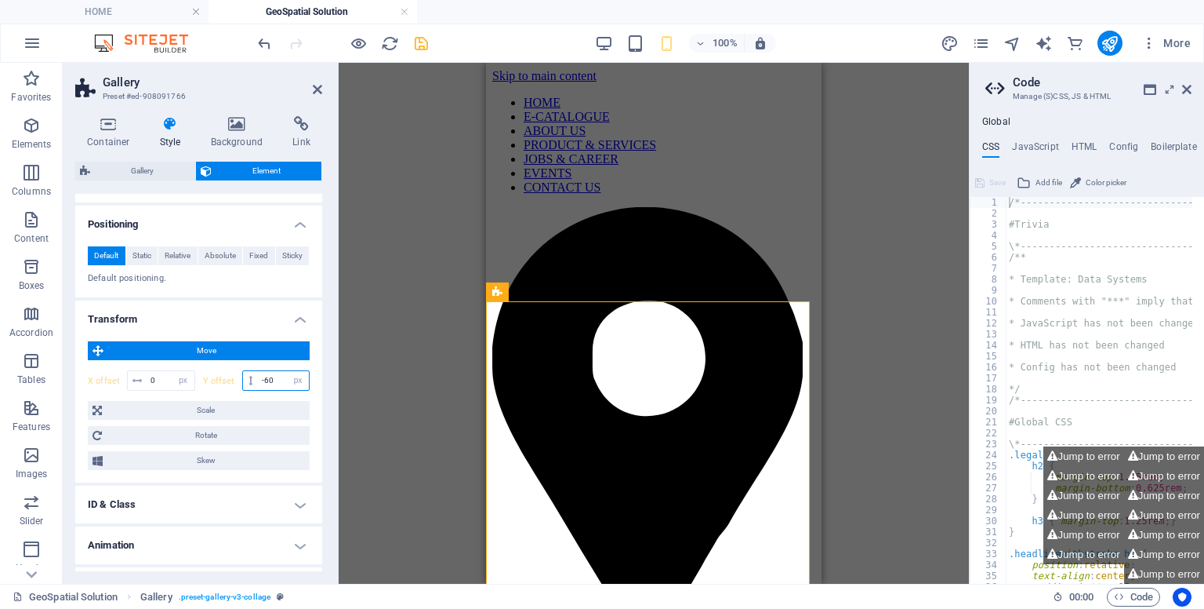
drag, startPoint x: 819, startPoint y: 260, endPoint x: 1327, endPoint y: 231, distance: 508.2
click at [423, 47] on icon "save" at bounding box center [421, 44] width 18 height 18
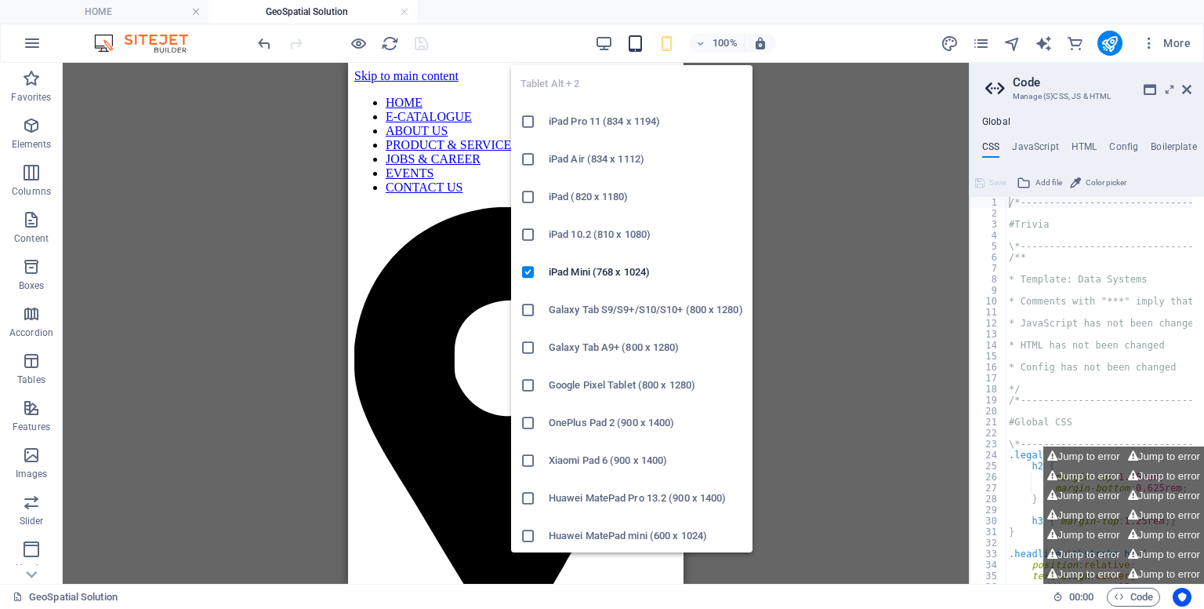
click at [636, 45] on icon "button" at bounding box center [636, 44] width 18 height 18
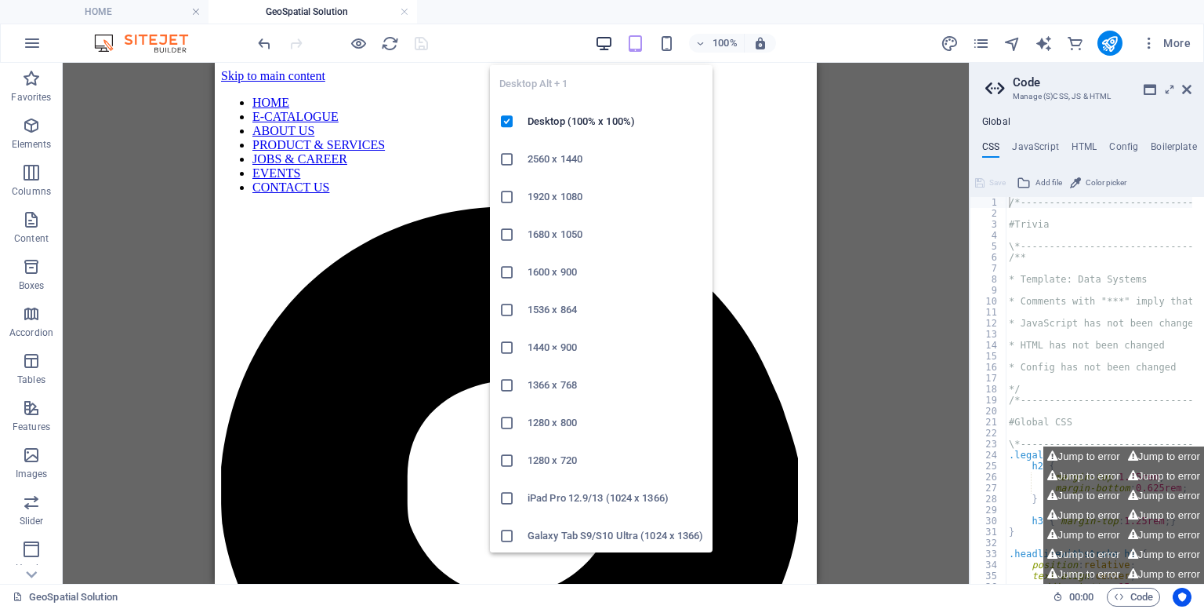
click at [606, 45] on icon "button" at bounding box center [604, 44] width 18 height 18
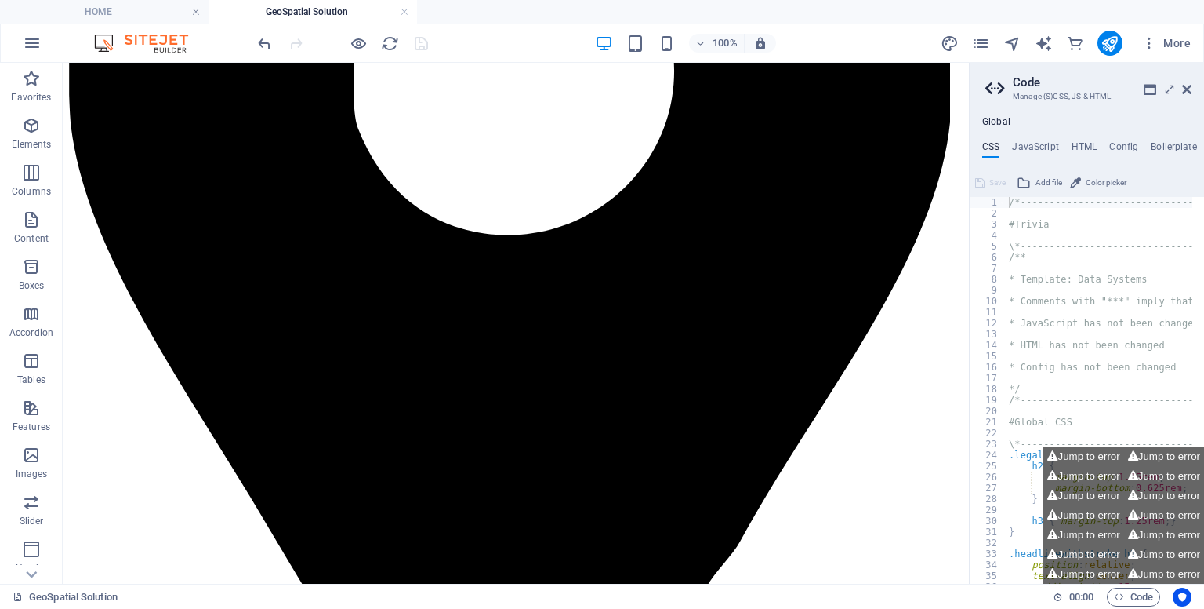
scroll to position [390, 0]
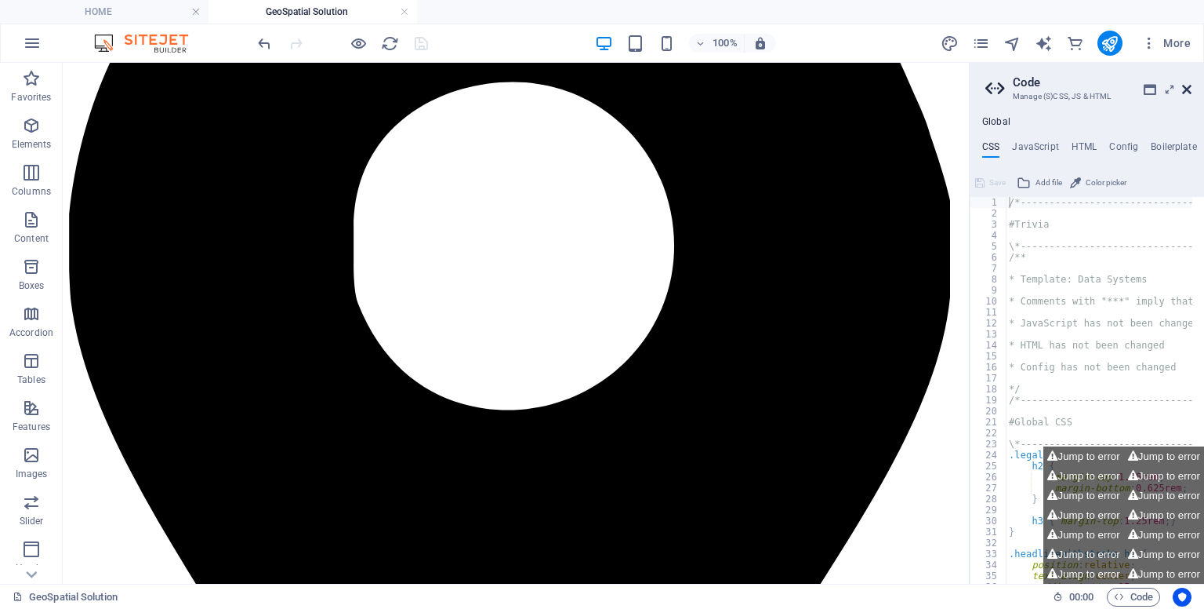
click at [1189, 94] on icon at bounding box center [1187, 89] width 9 height 13
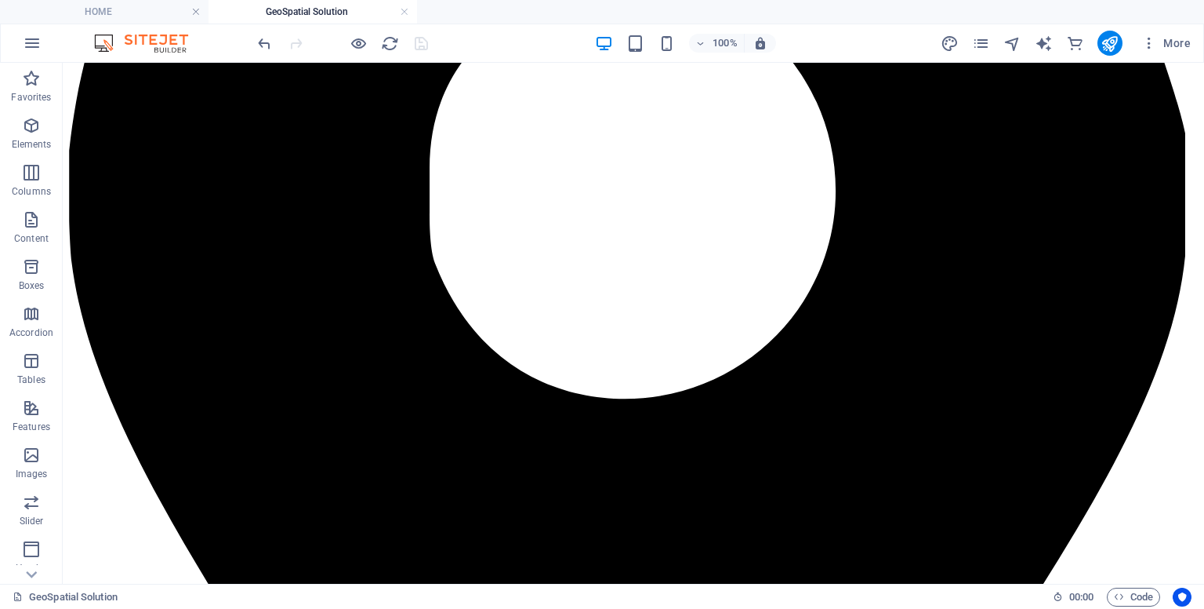
scroll to position [565, 0]
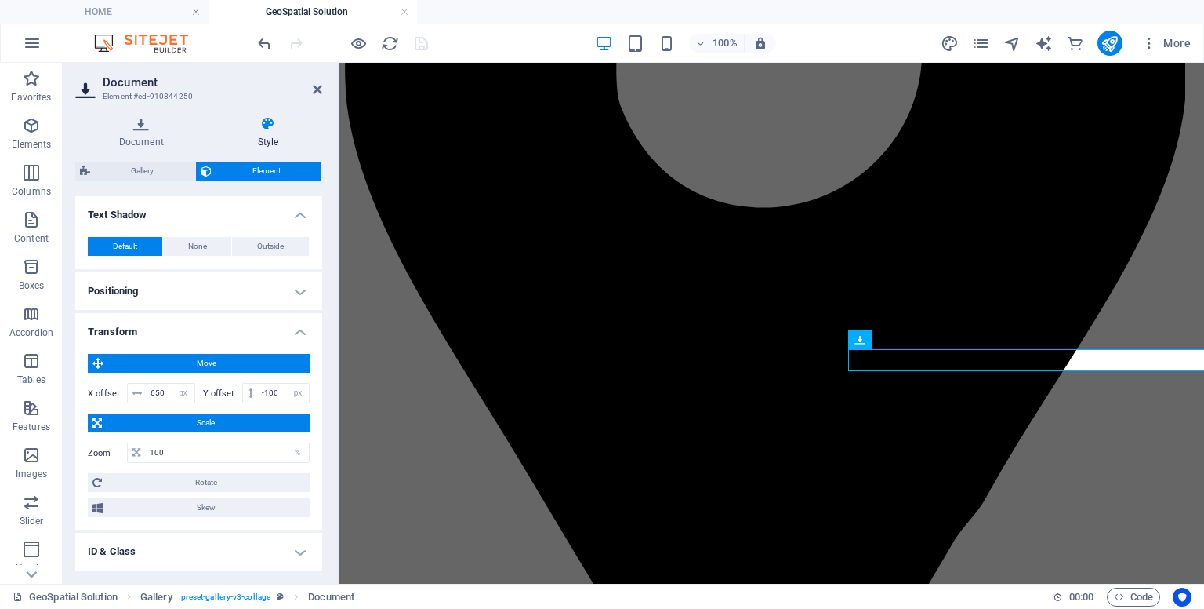
scroll to position [344, 0]
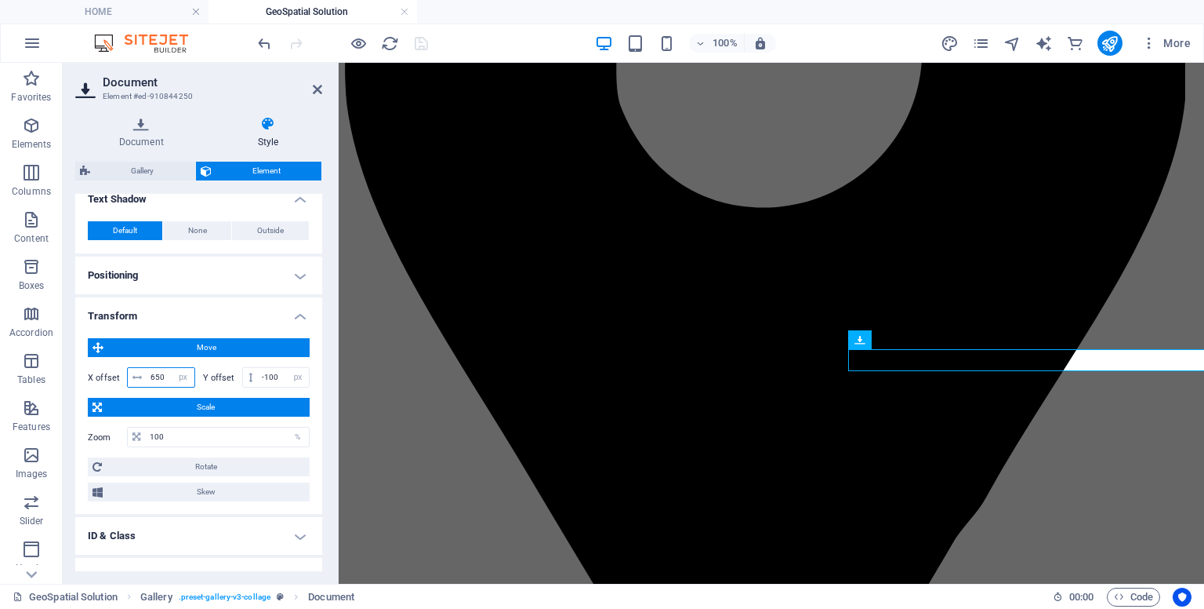
click at [164, 378] on input "-200" at bounding box center [171, 377] width 48 height 19
click at [315, 88] on icon at bounding box center [317, 89] width 9 height 13
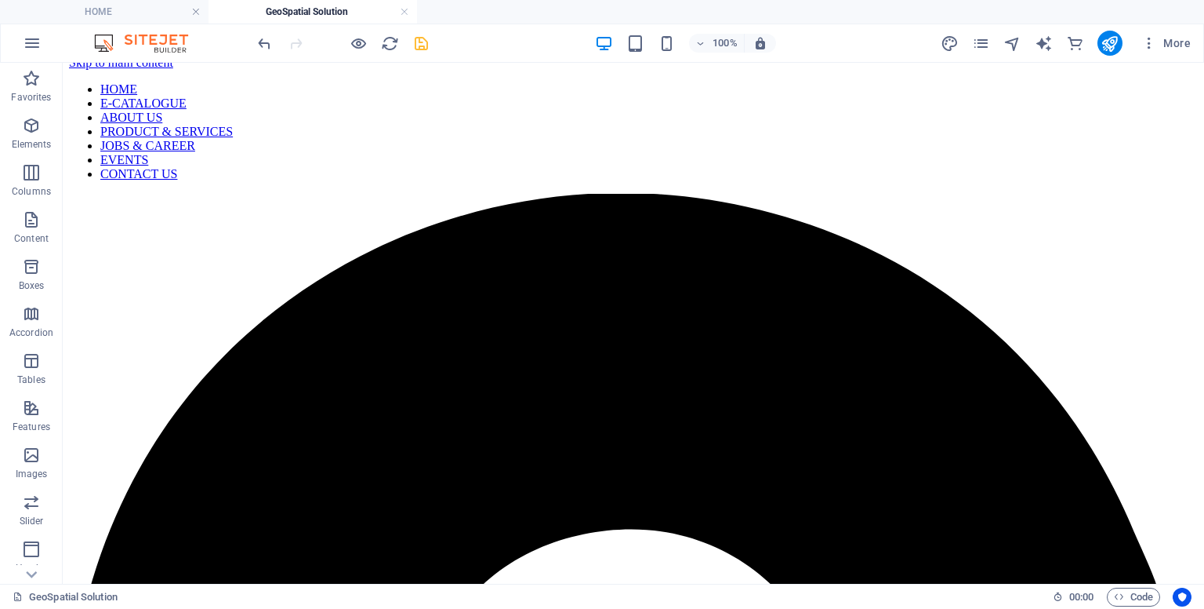
scroll to position [0, 0]
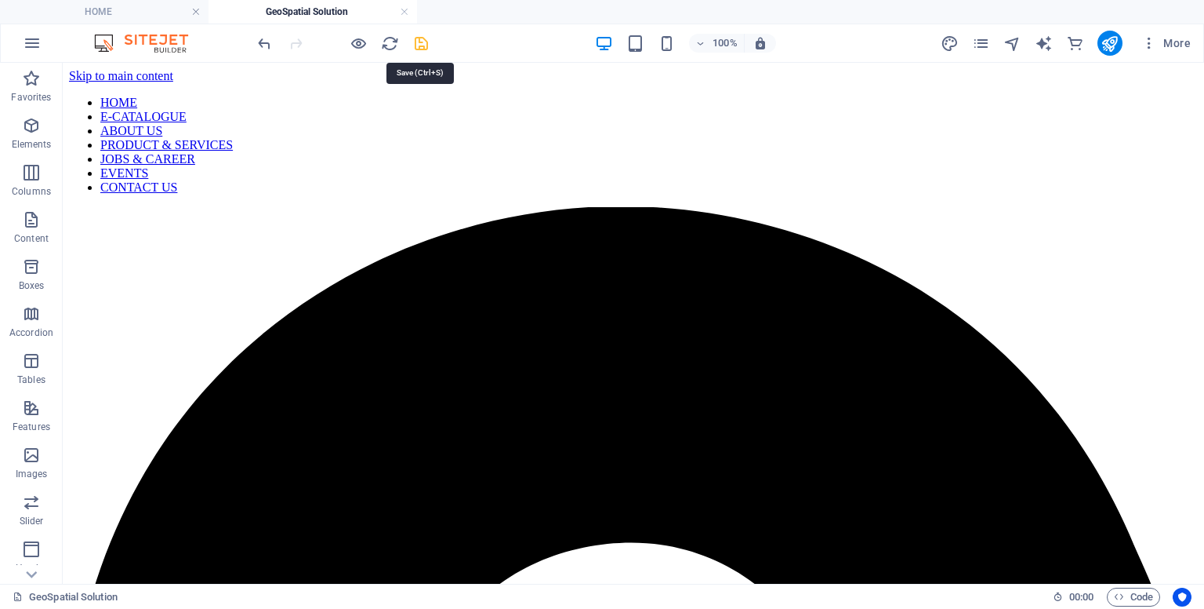
click at [417, 45] on icon "save" at bounding box center [421, 44] width 18 height 18
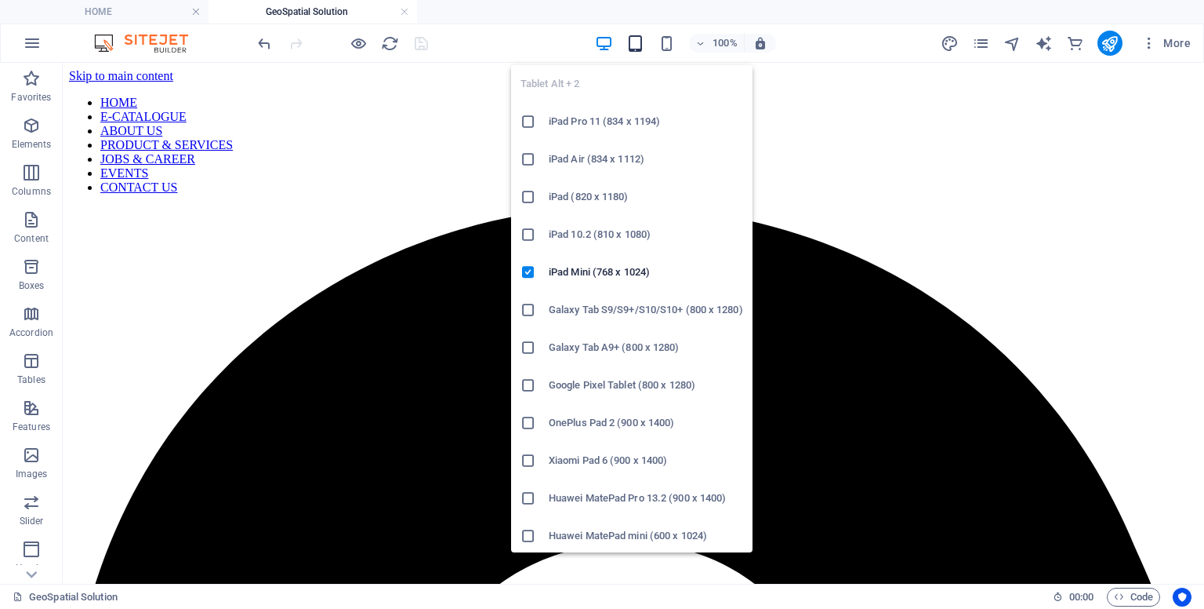
click at [642, 38] on icon "button" at bounding box center [636, 44] width 18 height 18
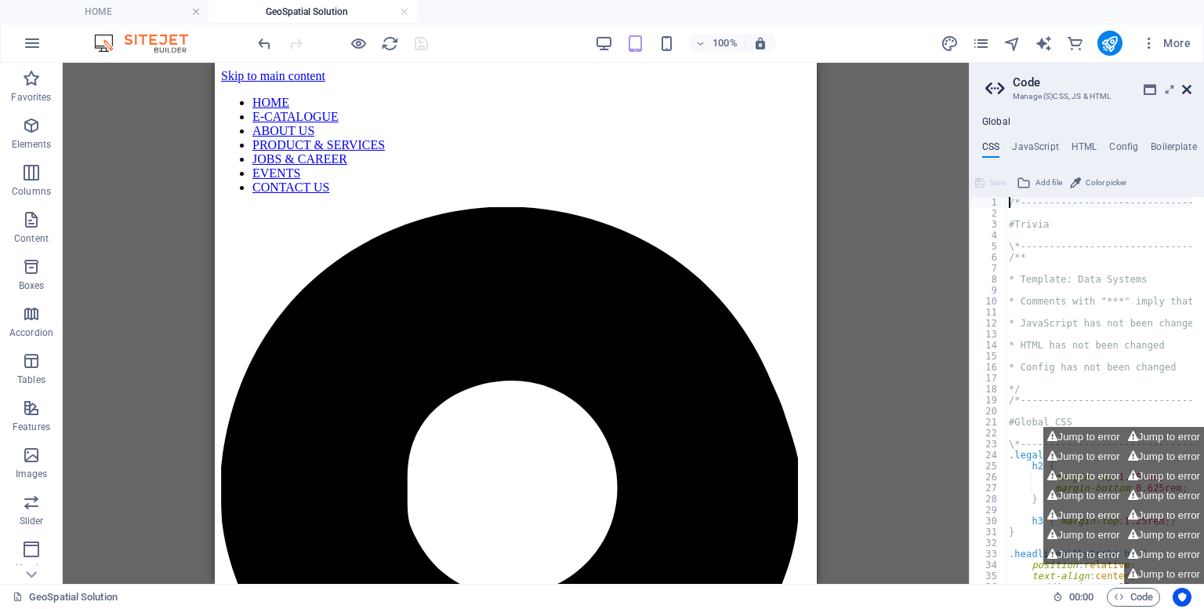
click at [1185, 93] on icon at bounding box center [1187, 89] width 9 height 13
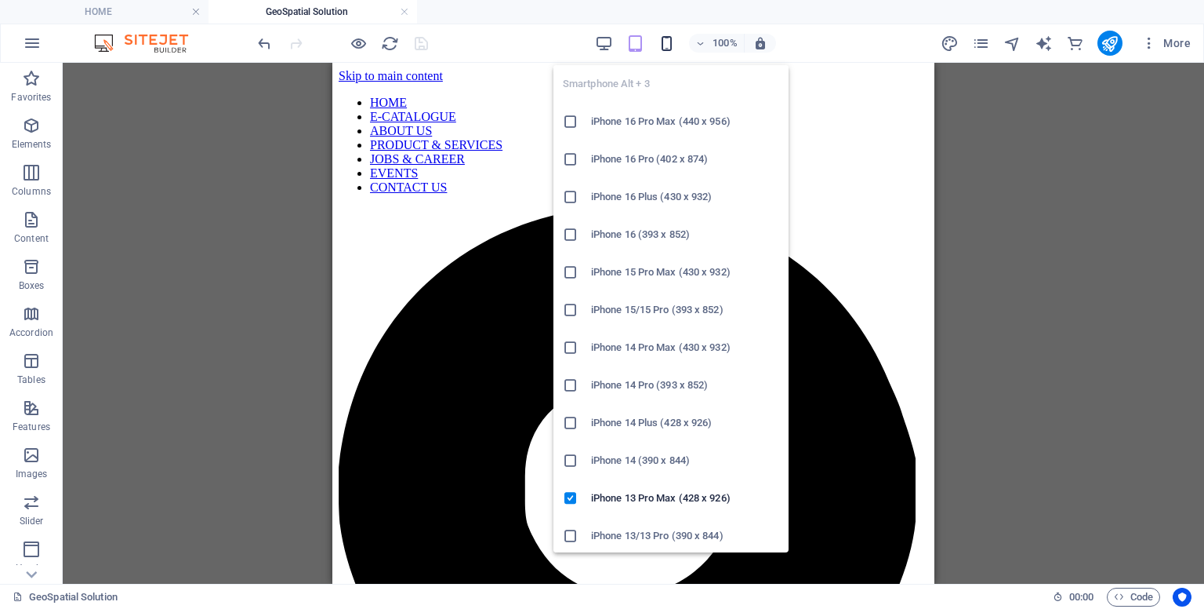
click at [665, 38] on icon "button" at bounding box center [667, 44] width 18 height 18
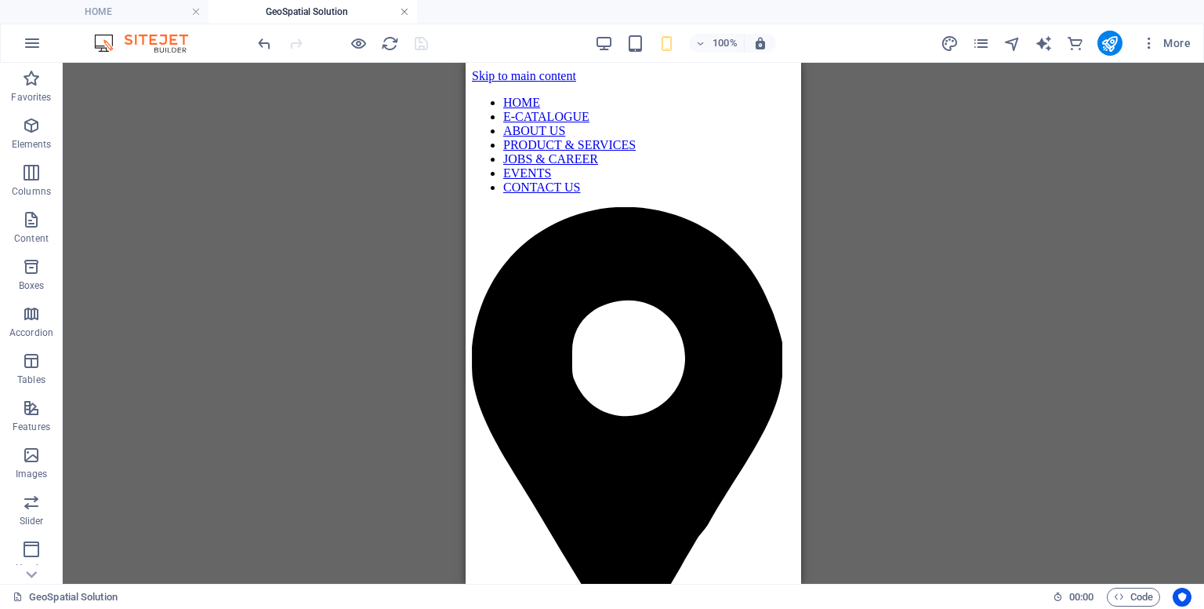
click at [403, 13] on link at bounding box center [404, 12] width 9 height 15
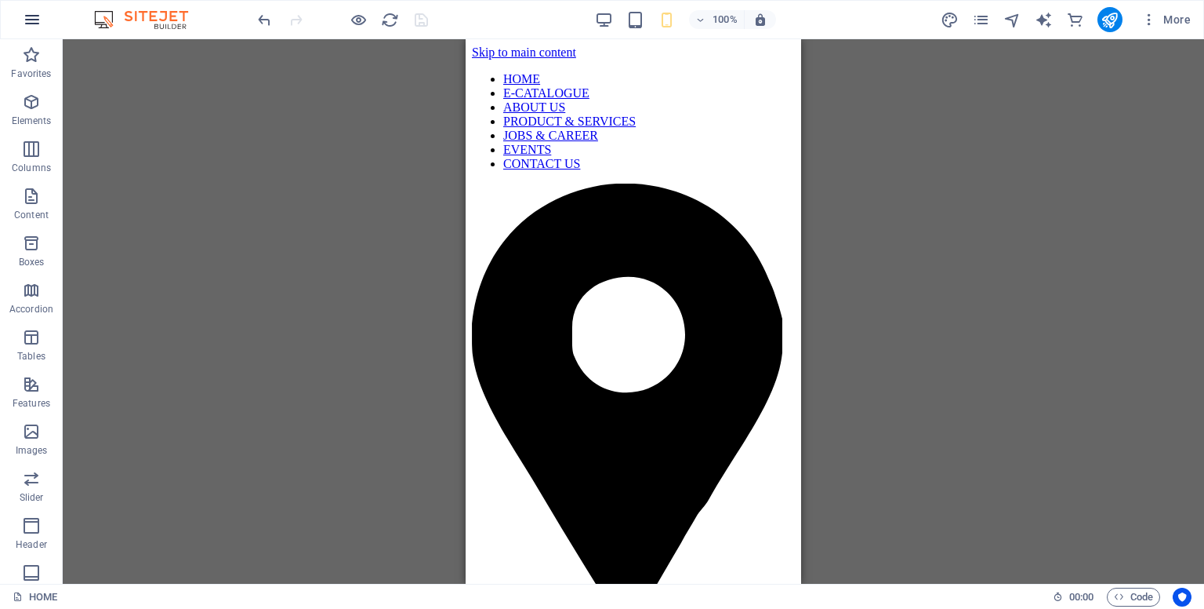
click at [31, 25] on icon "button" at bounding box center [32, 19] width 19 height 19
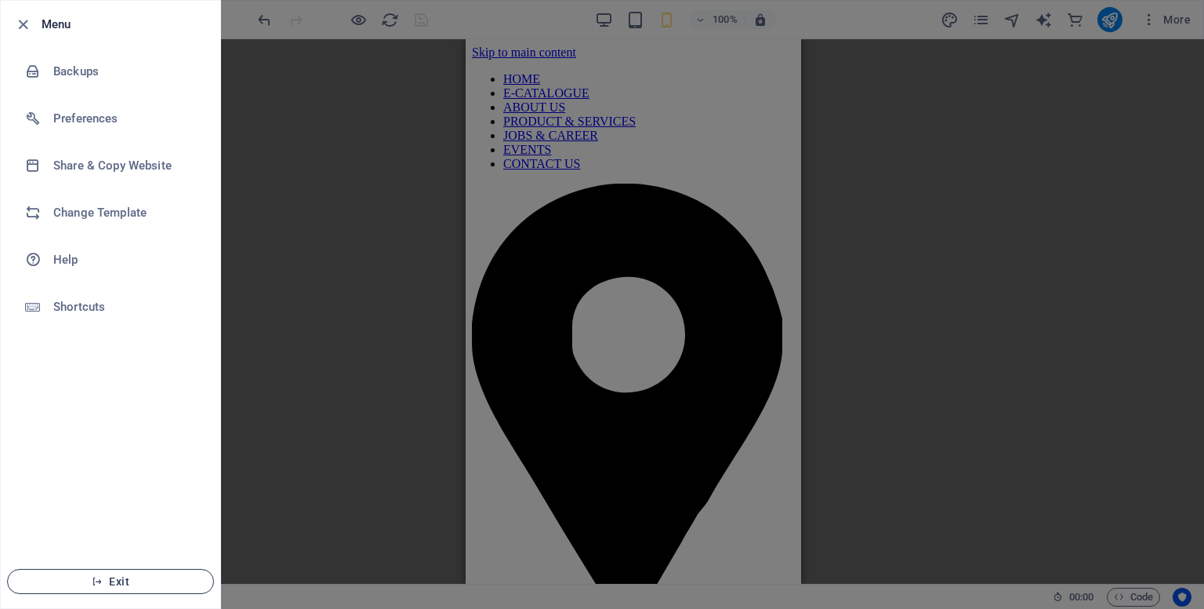
click at [114, 578] on span "Exit" at bounding box center [110, 581] width 180 height 13
